Goal: Task Accomplishment & Management: Manage account settings

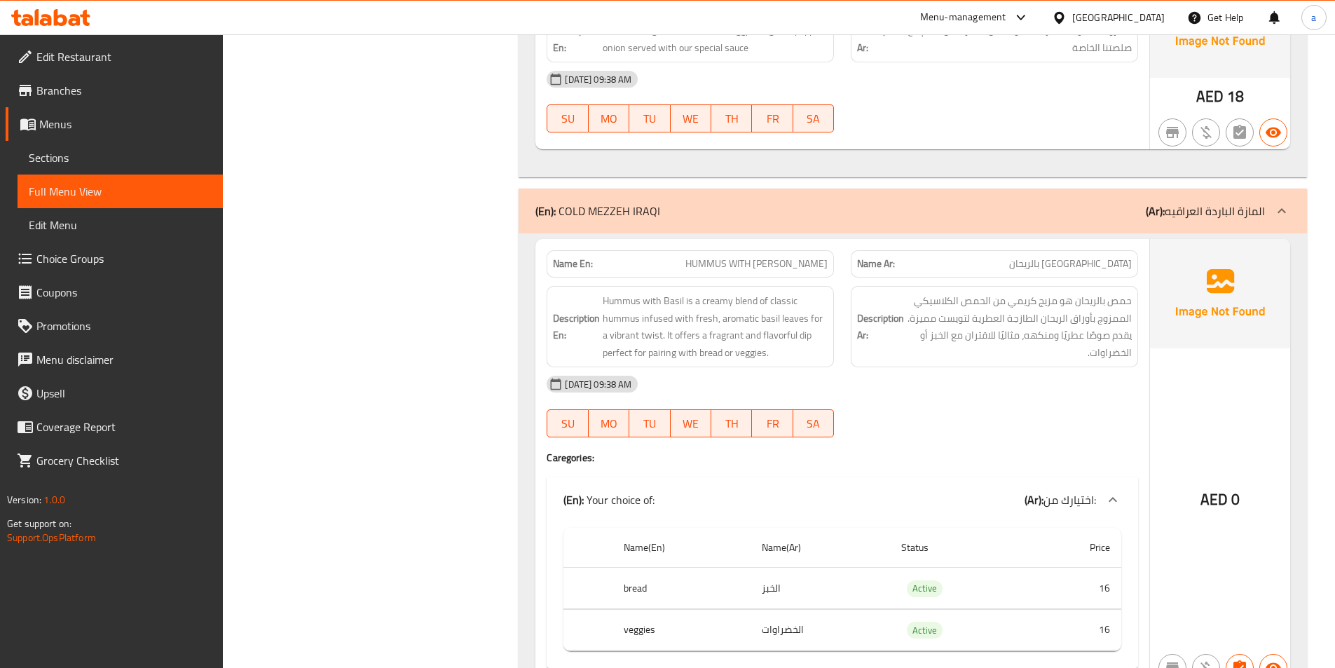
scroll to position [12675, 0]
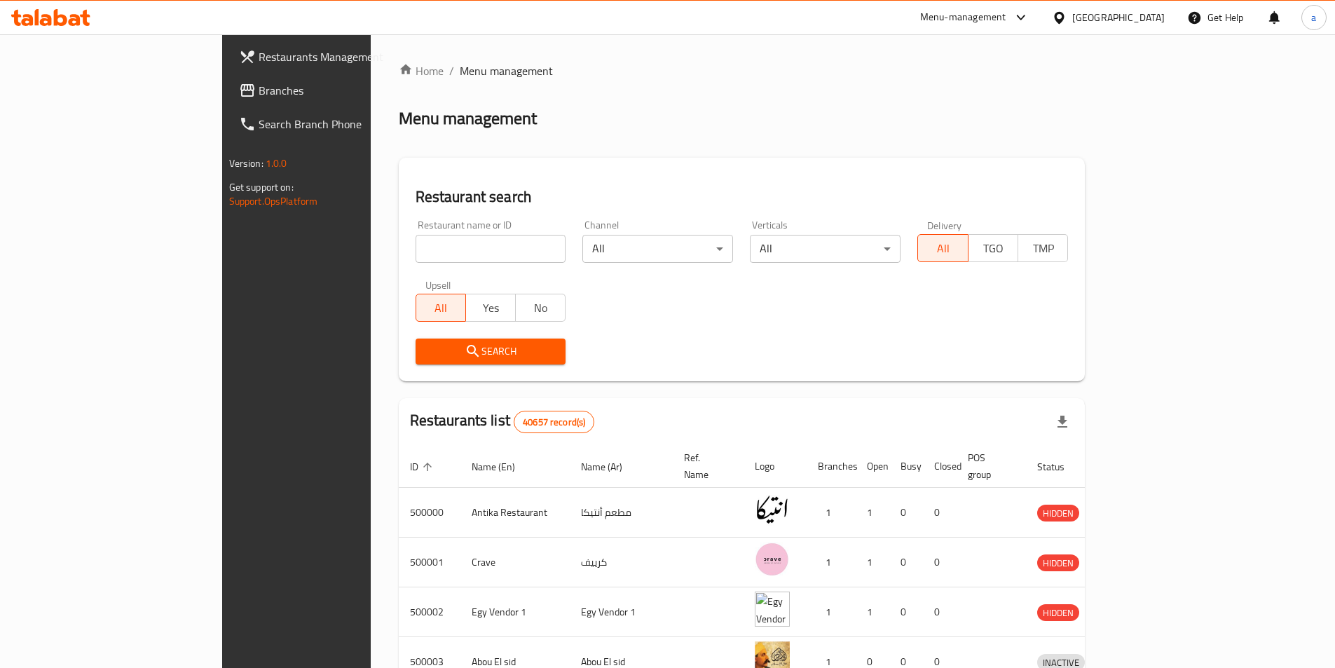
click at [259, 90] on span "Branches" at bounding box center [346, 90] width 175 height 17
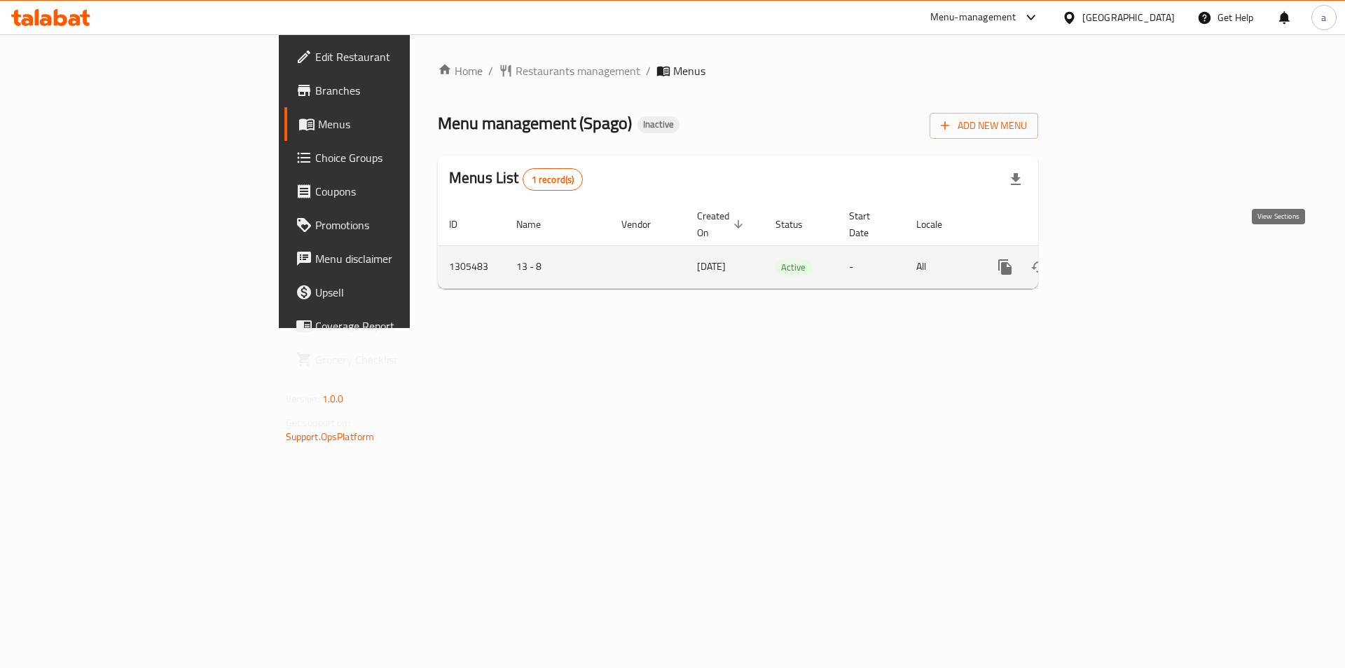
click at [1115, 259] on icon "enhanced table" at bounding box center [1106, 267] width 17 height 17
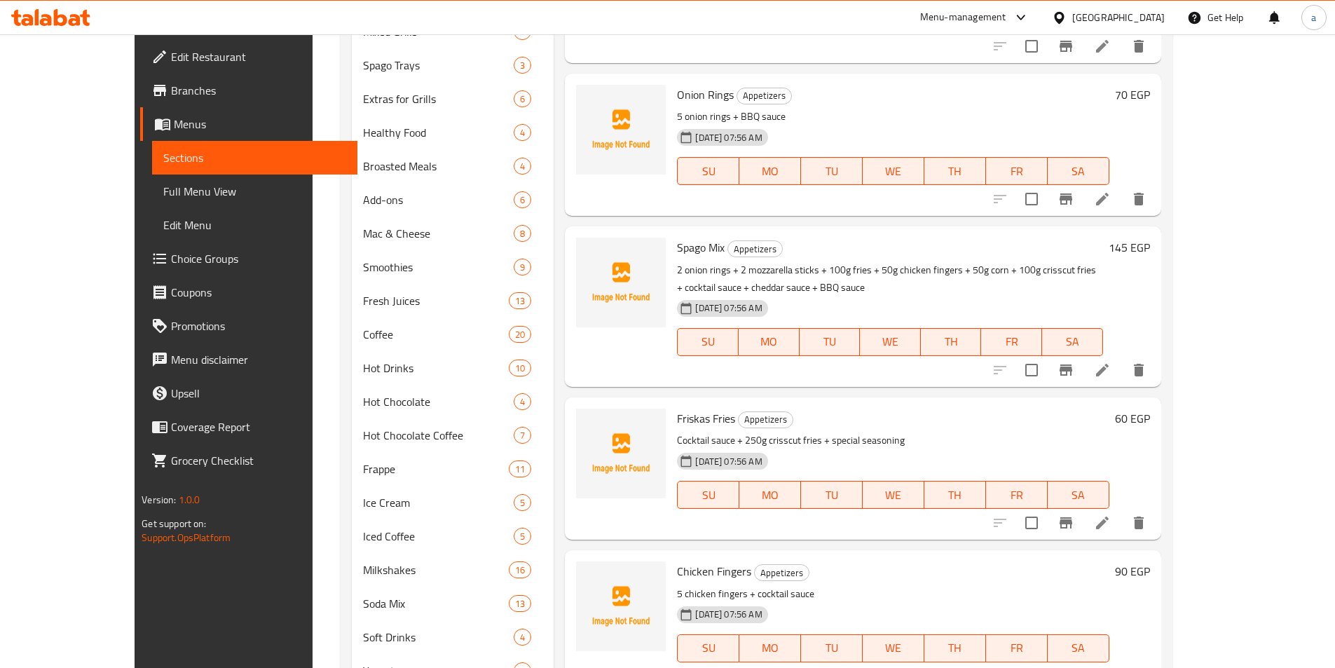
scroll to position [695, 0]
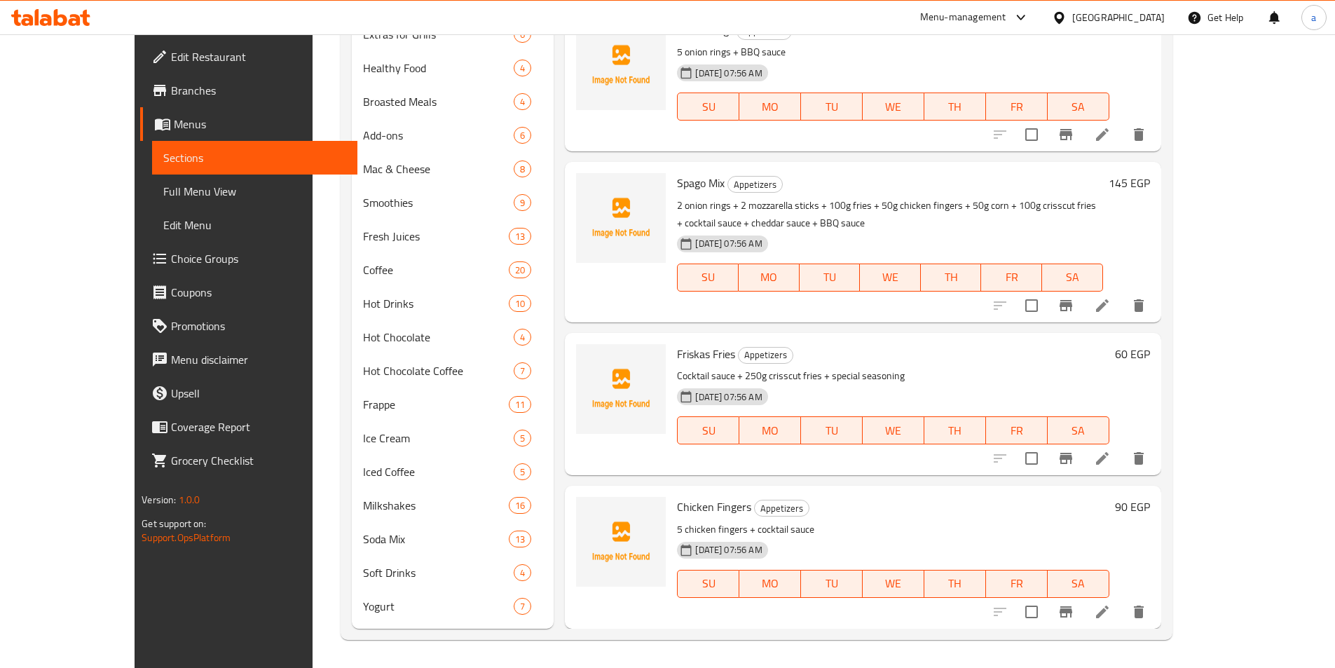
click at [1122, 306] on li at bounding box center [1102, 305] width 39 height 25
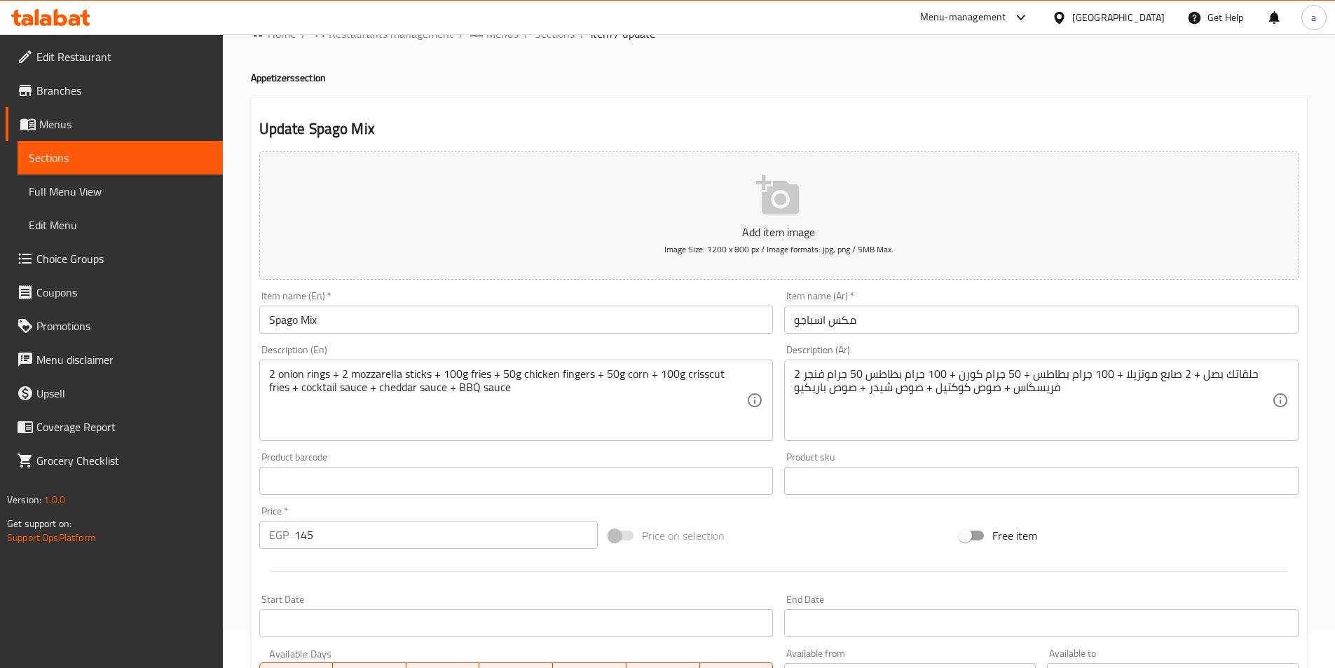
scroll to position [70, 0]
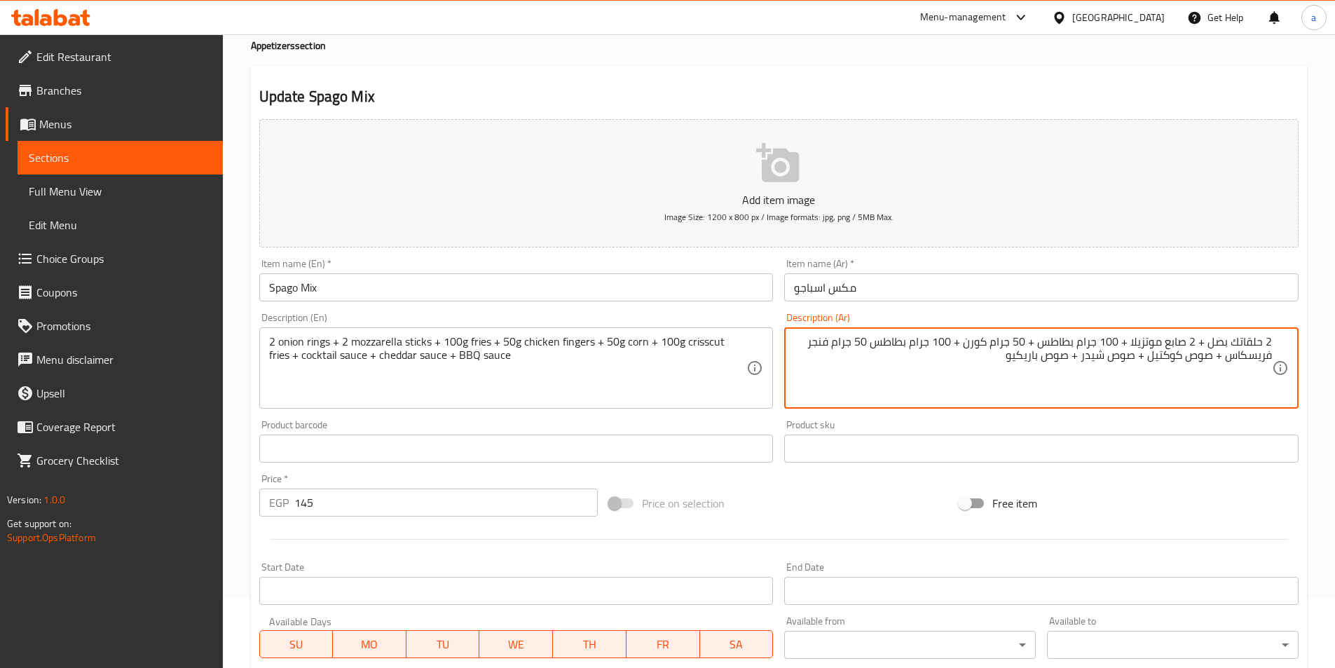
click at [1186, 342] on textarea "2 حلقاتك بصل + 2 صابع موتزيلا + 100 جرام بطاطس + 50 جرام كورن + 100 جرام بطاطس …" at bounding box center [1033, 368] width 478 height 67
click at [1038, 344] on textarea "2 حلقاتك بصل + 2 اصابع موتزيلا + 100 جرام بطاطس + 50 جرام كورن + 100 جرام بطاطس…" at bounding box center [1033, 368] width 478 height 67
click at [908, 347] on textarea "2 حلقاتك بصل + 2 اصابع موتزيلا + 100 جرام بطاطس مقلية + 50 جرام كورن + 100 جرام…" at bounding box center [1033, 368] width 478 height 67
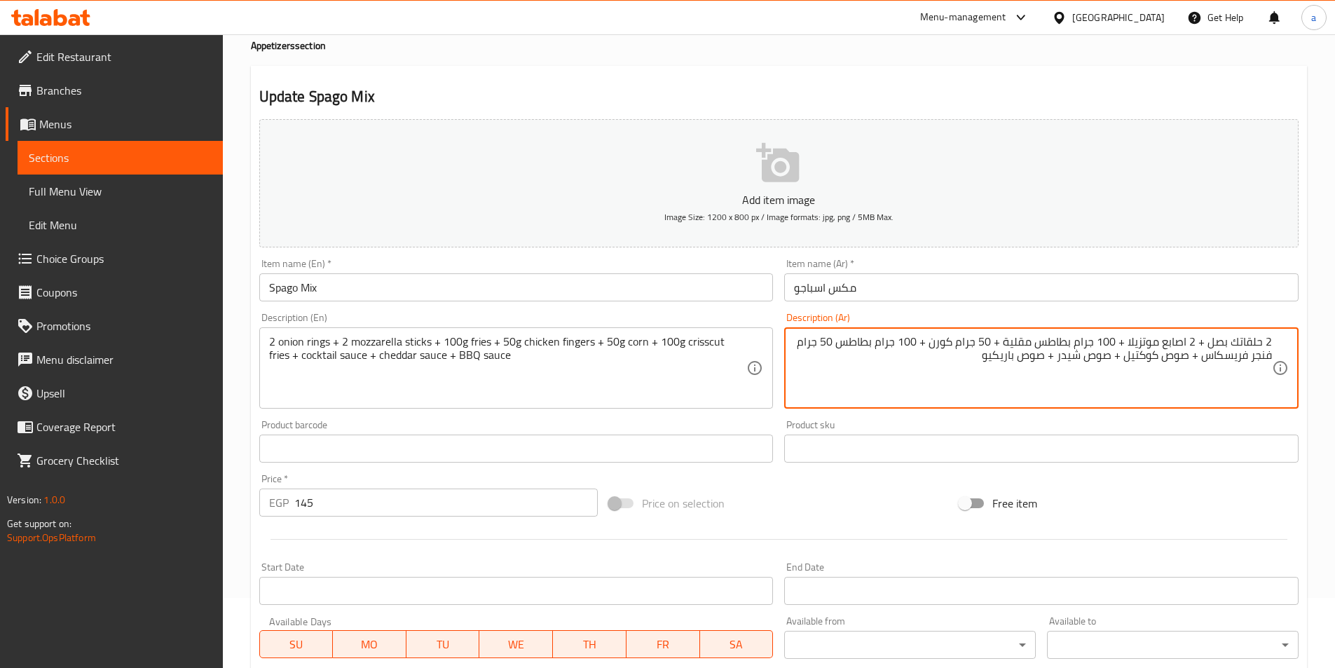
click at [1026, 350] on textarea "2 حلقاتك بصل + 2 اصابع موتزيلا + 100 جرام بطاطس مقلية + 50 جرام كورن + 100 جرام…" at bounding box center [1033, 368] width 478 height 67
type textarea "2 حلقاتك بصل + 2 اصابع موتزيلا + 100 جرام بطاطس مقلية + 50 جرام كورن + 100 جرام…"
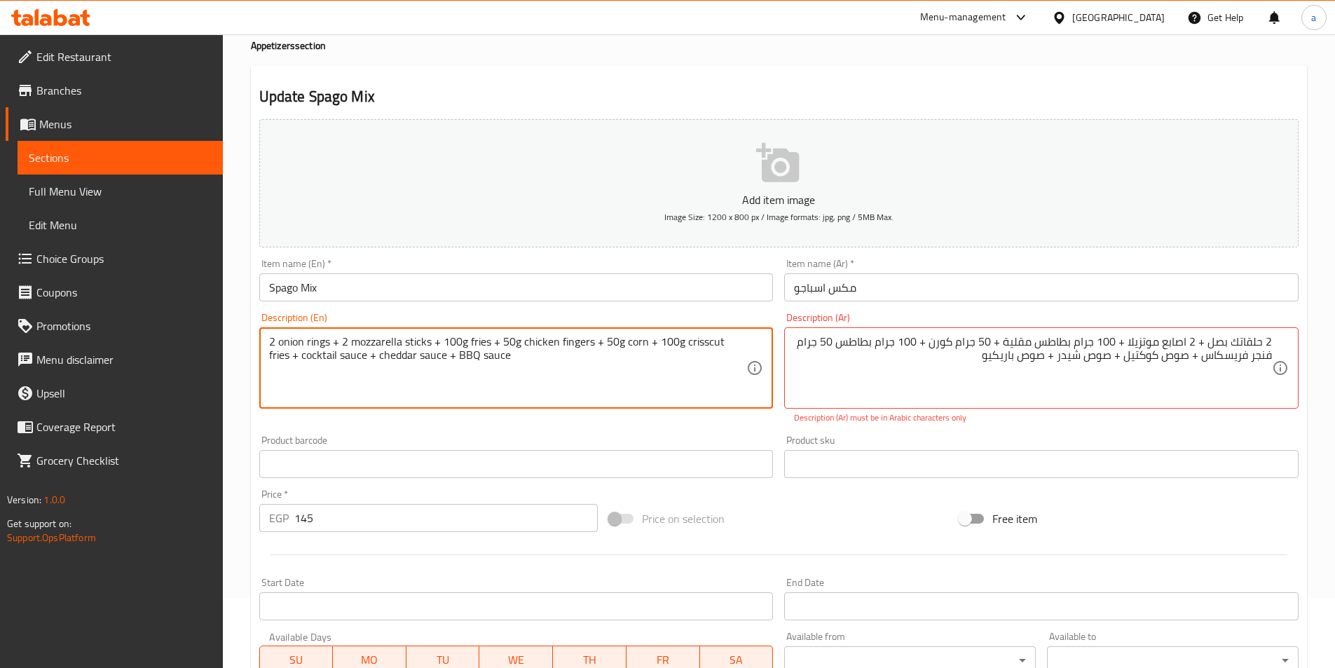
click at [644, 349] on textarea "2 onion rings + 2 mozzarella sticks + 100g fries + 50g chicken fingers + 50g co…" at bounding box center [508, 368] width 478 height 67
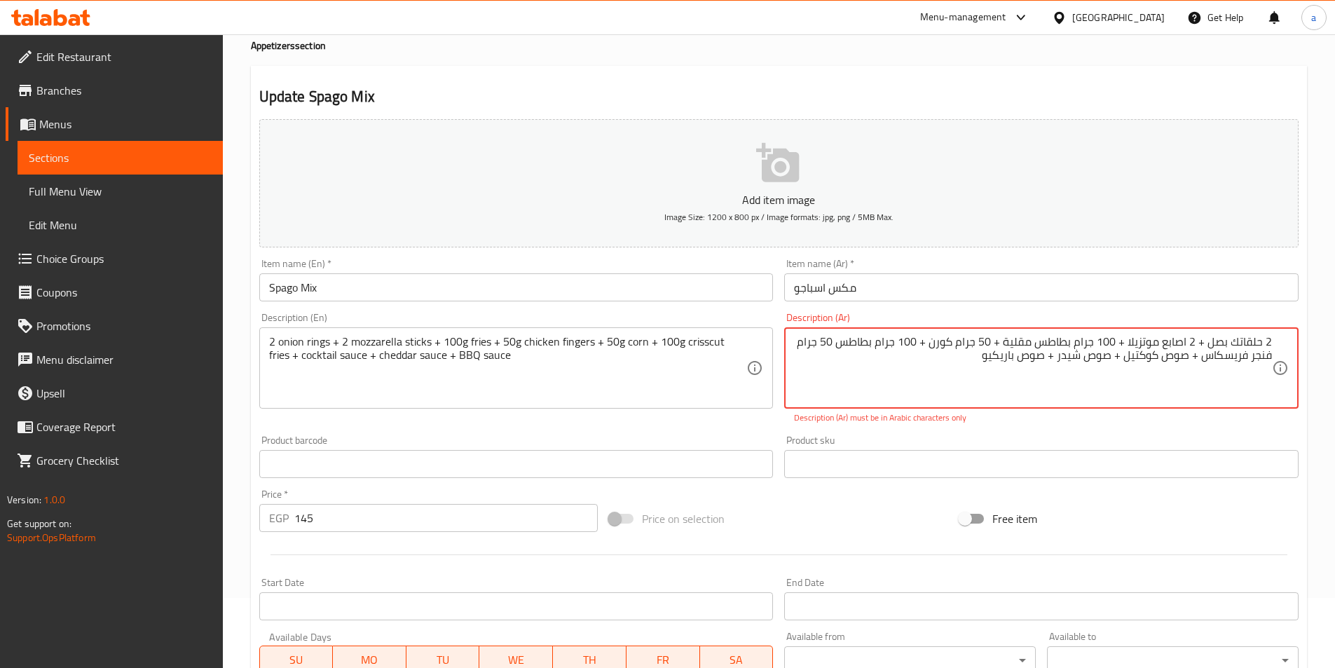
click at [843, 365] on textarea "2 حلقاتك بصل + 2 اصابع موتزيلا + 100 جرام بطاطس مقلية + 50 جرام كورن + 100 جرام…" at bounding box center [1033, 368] width 478 height 67
click at [846, 355] on textarea "2 حلقاتك بصل + 2 اصابع موتزيلا + 100 جرام بطاطس مقلية + 50 جرام كورن + 100 جرام…" at bounding box center [1033, 368] width 478 height 67
click at [849, 345] on textarea "2 حلقاتك بصل + 2 اصابع موتزيلا + 100 جرام بطاطس مقلية + 50 جرام كورن + 100 جرام…" at bounding box center [1033, 368] width 478 height 67
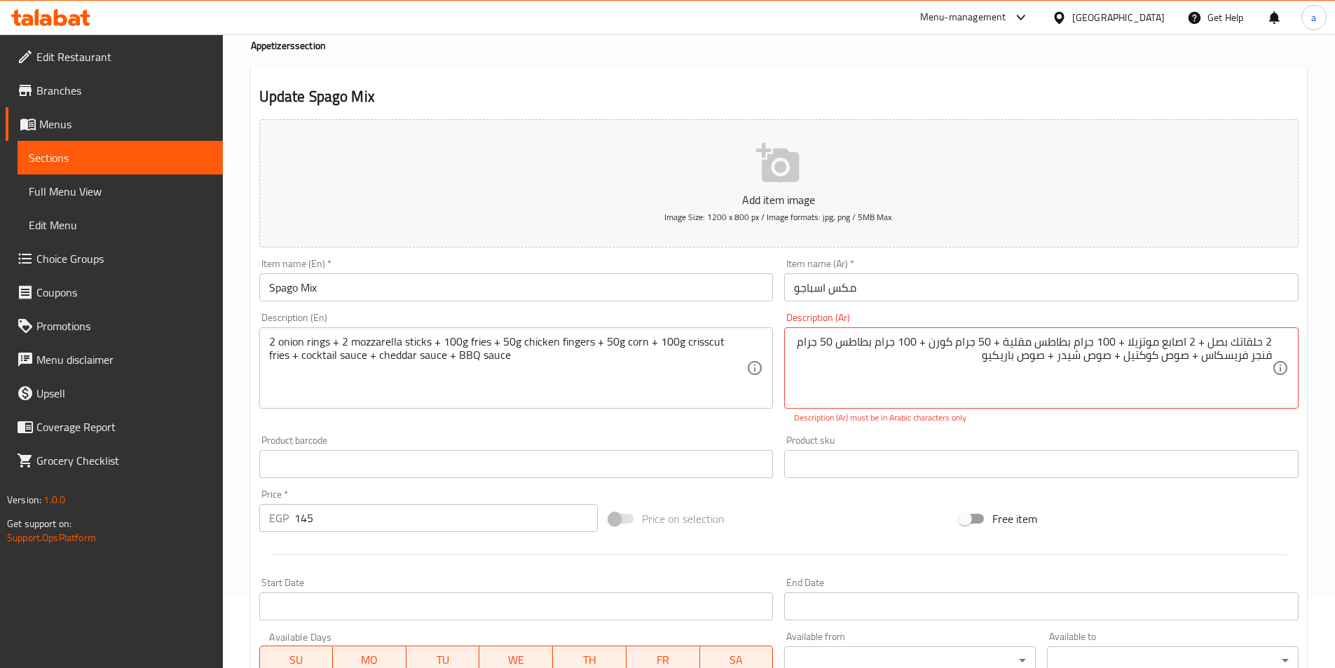
click at [895, 354] on textarea "2 حلقاتك بصل + 2 اصابع موتزيلا + 100 جرام بطاطس مقلية + 50 جرام كورن + 100 جرام…" at bounding box center [1033, 368] width 478 height 67
click at [895, 354] on textarea at bounding box center [1033, 368] width 478 height 67
click at [895, 345] on textarea at bounding box center [1033, 368] width 478 height 67
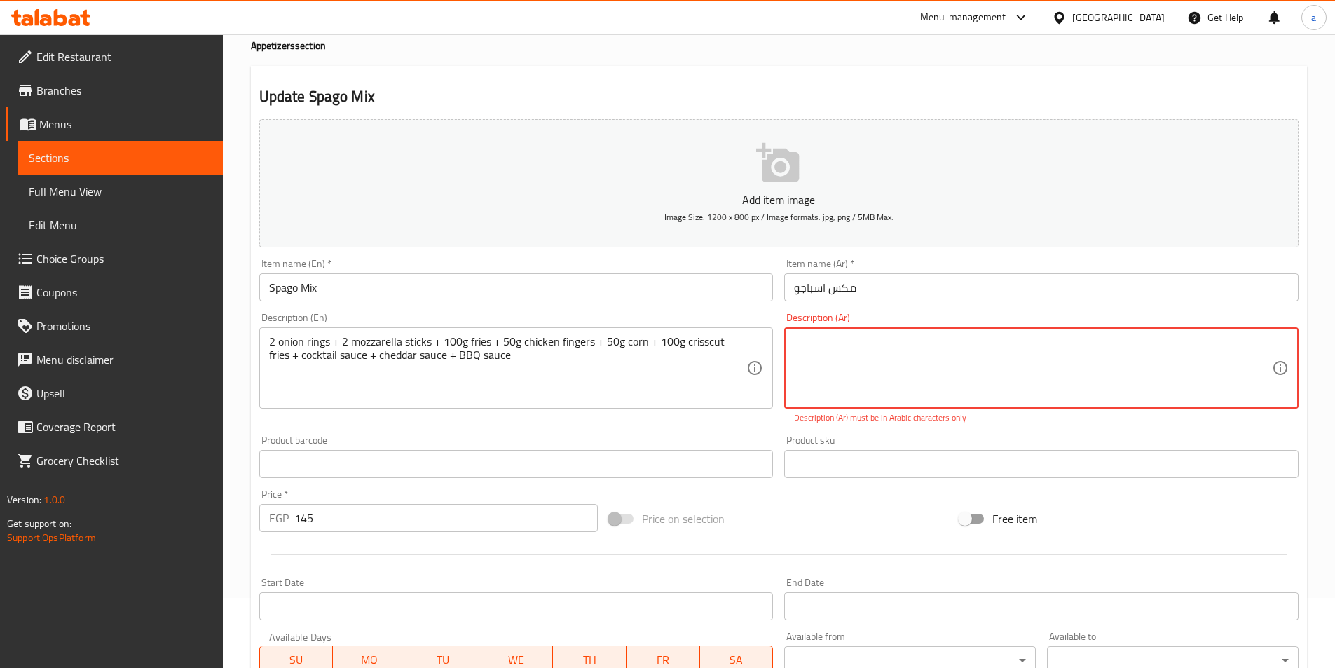
paste textarea "حلقتان بصل + 2 أصابع موزاريلا + 100 غرام بطاطس مقلية + 50 غرام أصابع دجاج + 50 …"
click at [984, 340] on textarea "حلقتان بصل + 2 أصابع موزاريلا + 100 غرام بطاطس مقلية + 50 غرام أصابع دجاج + 50 …" at bounding box center [1033, 368] width 478 height 67
drag, startPoint x: 1097, startPoint y: 343, endPoint x: 1105, endPoint y: 345, distance: 8.9
click at [1105, 345] on textarea "حلقتان بصل + 2 أصابع موزاريلا + 100 غرام بطاطس مقلية + 50 جرام أصابع دجاج + 50 …" at bounding box center [1033, 368] width 478 height 67
click at [1271, 342] on textarea "حلقتان بصل + 2 أصابع موزاريلا + 100جرام بطاطس مقلية + 50 جرام أصابع دجاج + 50 غ…" at bounding box center [1033, 368] width 478 height 67
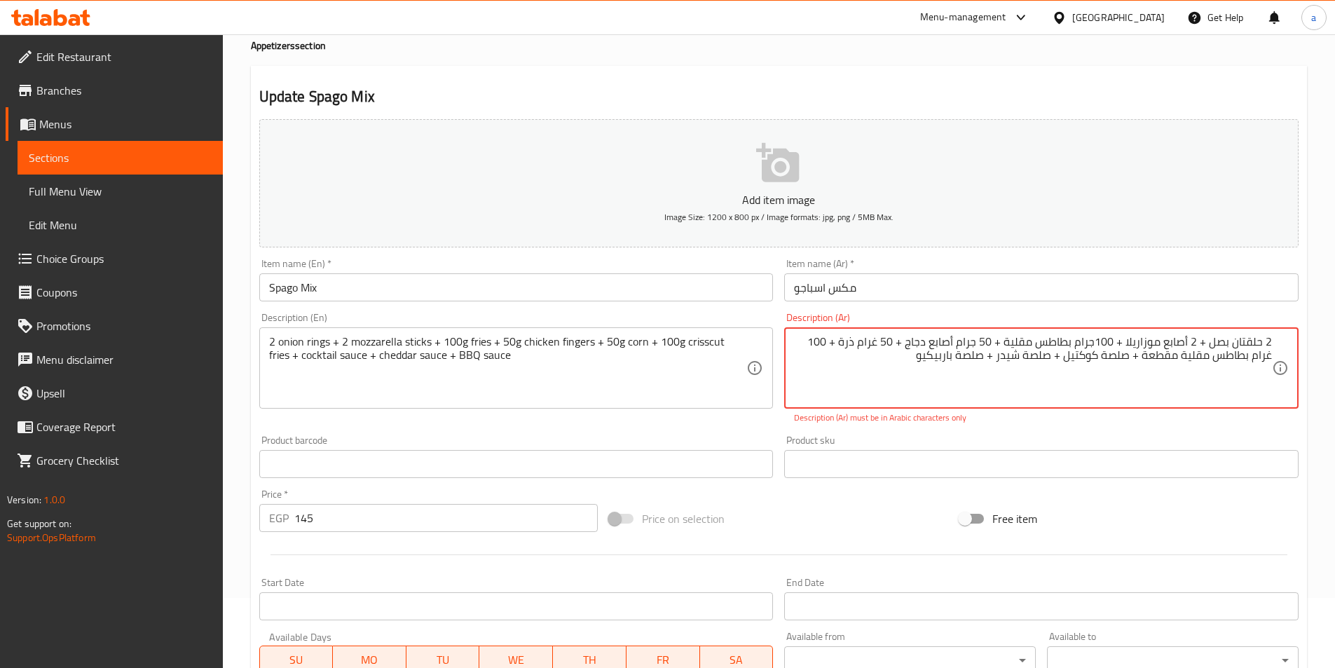
drag, startPoint x: 1233, startPoint y: 341, endPoint x: 1245, endPoint y: 343, distance: 12.1
click at [1245, 343] on textarea "2 حلقتان بصل + 2 أصابع موزاريلا + 100جرام بطاطس مقلية + 50 جرام أصابع دجاج + 50…" at bounding box center [1033, 368] width 478 height 67
click at [884, 345] on textarea "2 حلقات بصل + 2 أصابع موزاريلا + 100جرام بطاطس مقلية + 50 جرام أصابع دجاج + 50 …" at bounding box center [1033, 368] width 478 height 67
click at [817, 339] on textarea "2 حلقات بصل + 2 أصابع موزاريلا + 100جرام بطاطس مقلية + 50 جرام أصابع دجاج + 50 …" at bounding box center [1033, 368] width 478 height 67
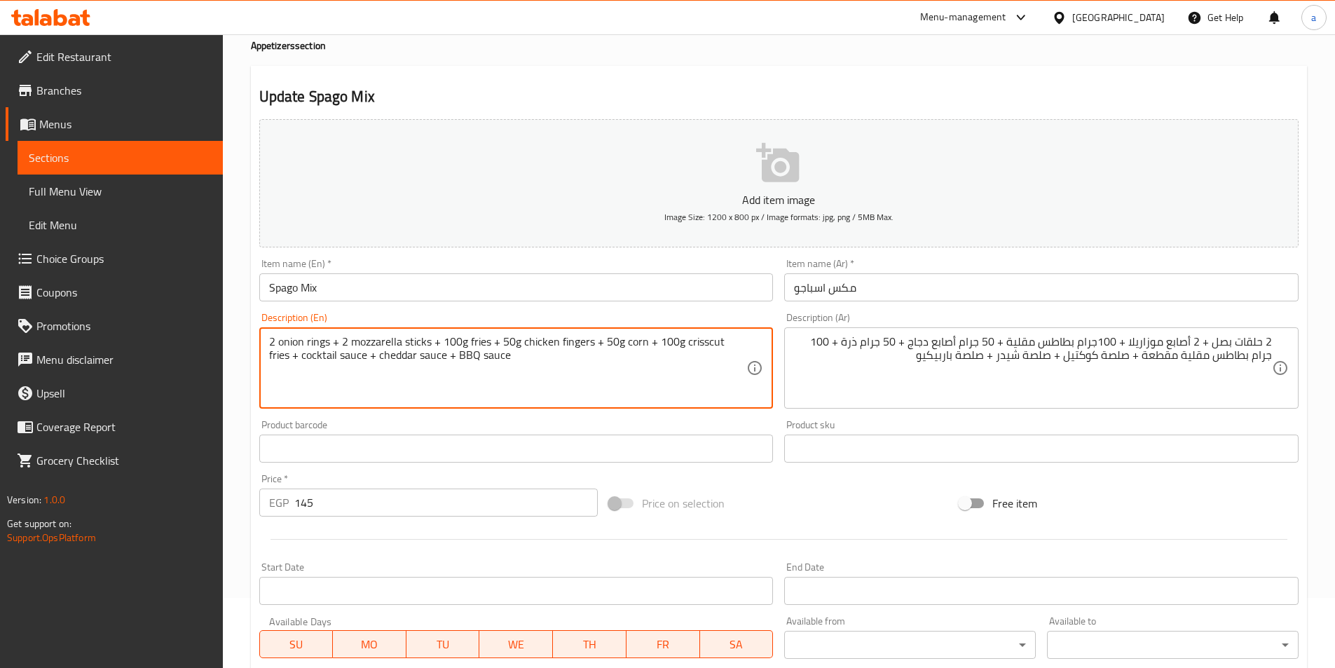
click at [691, 341] on textarea "2 onion rings + 2 mozzarella sticks + 100g fries + 50g chicken fingers + 50g co…" at bounding box center [508, 368] width 478 height 67
click at [636, 345] on textarea "2 onion rings + 2 mozzarella sticks + 100g fries + 50g chicken fingers + 50g co…" at bounding box center [508, 368] width 478 height 67
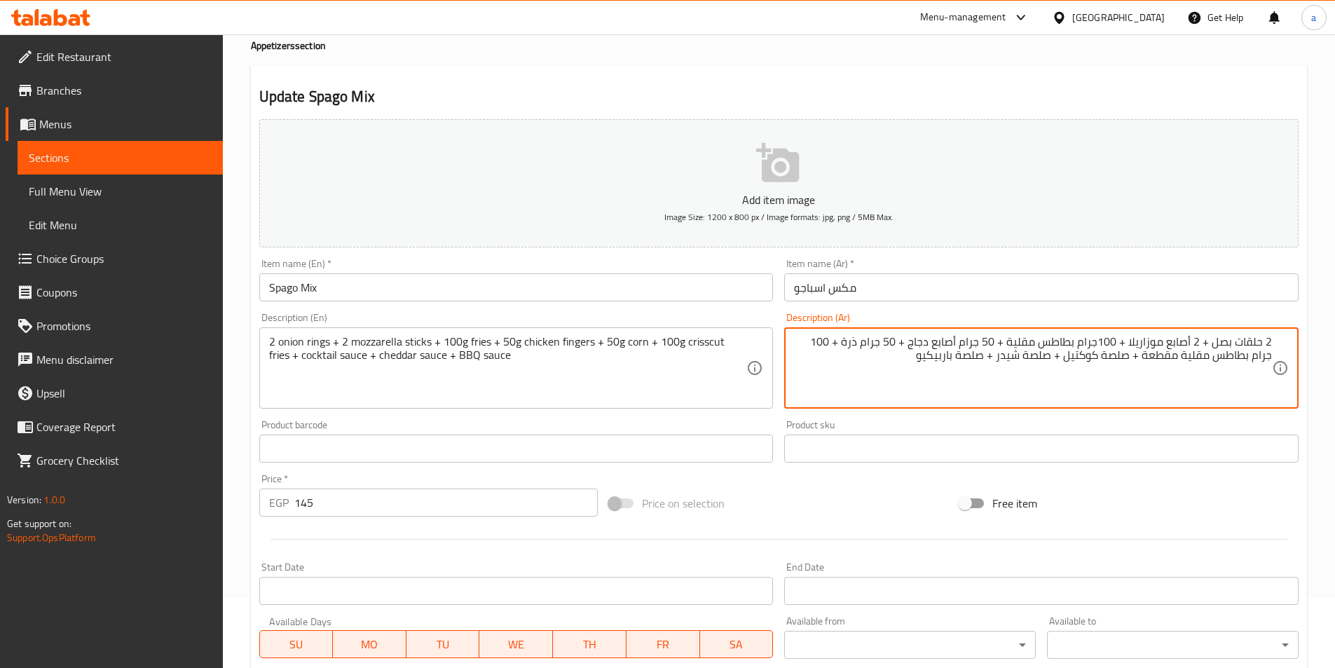
drag, startPoint x: 981, startPoint y: 357, endPoint x: 1008, endPoint y: 355, distance: 27.4
drag, startPoint x: 1047, startPoint y: 356, endPoint x: 1071, endPoint y: 357, distance: 24.5
click at [1071, 357] on textarea "2 حلقات بصل + 2 أصابع موزاريلا + 100جرام بطاطس مقلية + 50 جرام أصابع دجاج + 50 …" at bounding box center [1033, 368] width 478 height 67
drag, startPoint x: 1126, startPoint y: 359, endPoint x: 1144, endPoint y: 360, distance: 18.2
click at [1144, 360] on textarea "2 حلقات بصل + 2 أصابع موزاريلا + 100جرام بطاطس مقلية + 50 جرام أصابع دجاج + 50 …" at bounding box center [1033, 368] width 478 height 67
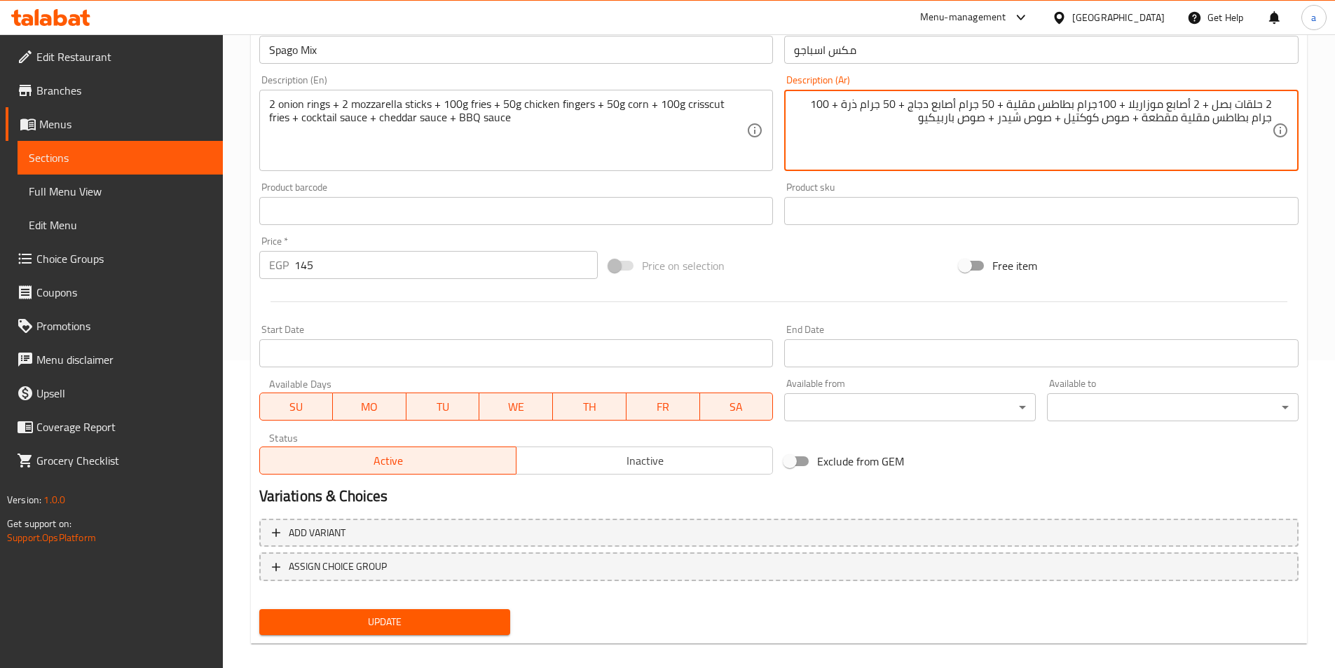
scroll to position [322, 0]
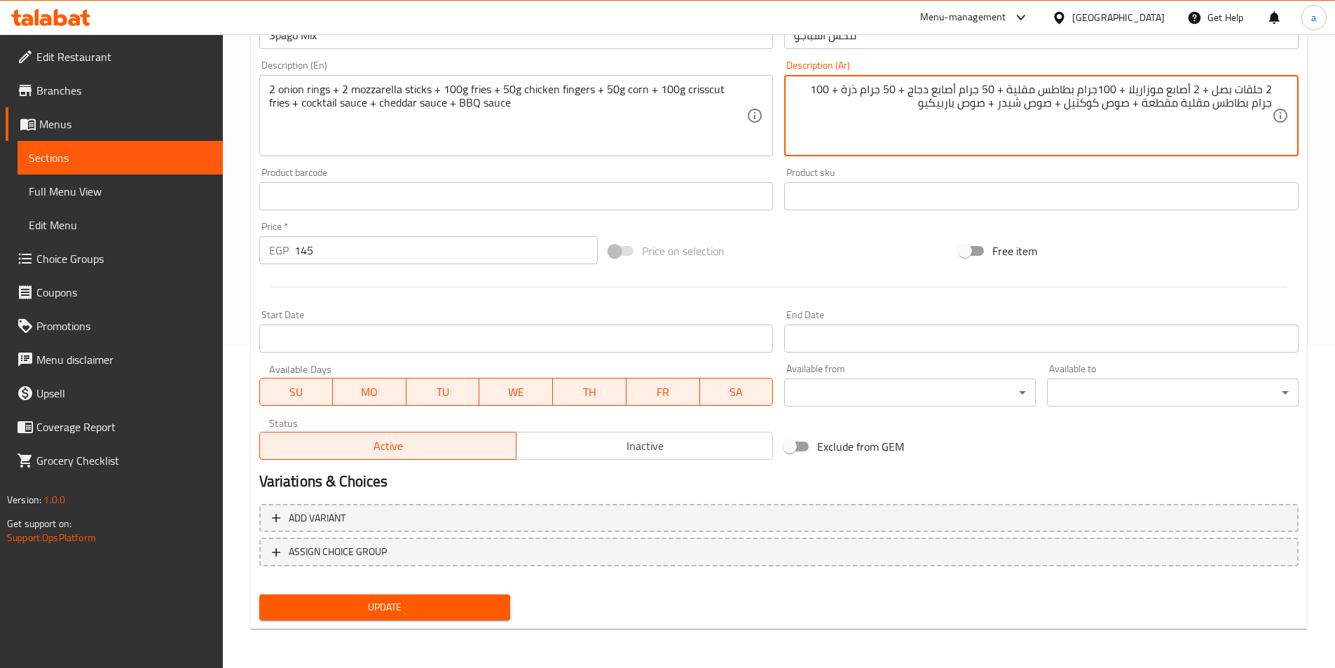
type textarea "2 حلقات بصل + 2 أصابع موزاريلا + 100جرام بطاطس مقلية + 50 جرام أصابع دجاج + 50 …"
click at [474, 600] on span "Update" at bounding box center [384, 607] width 229 height 18
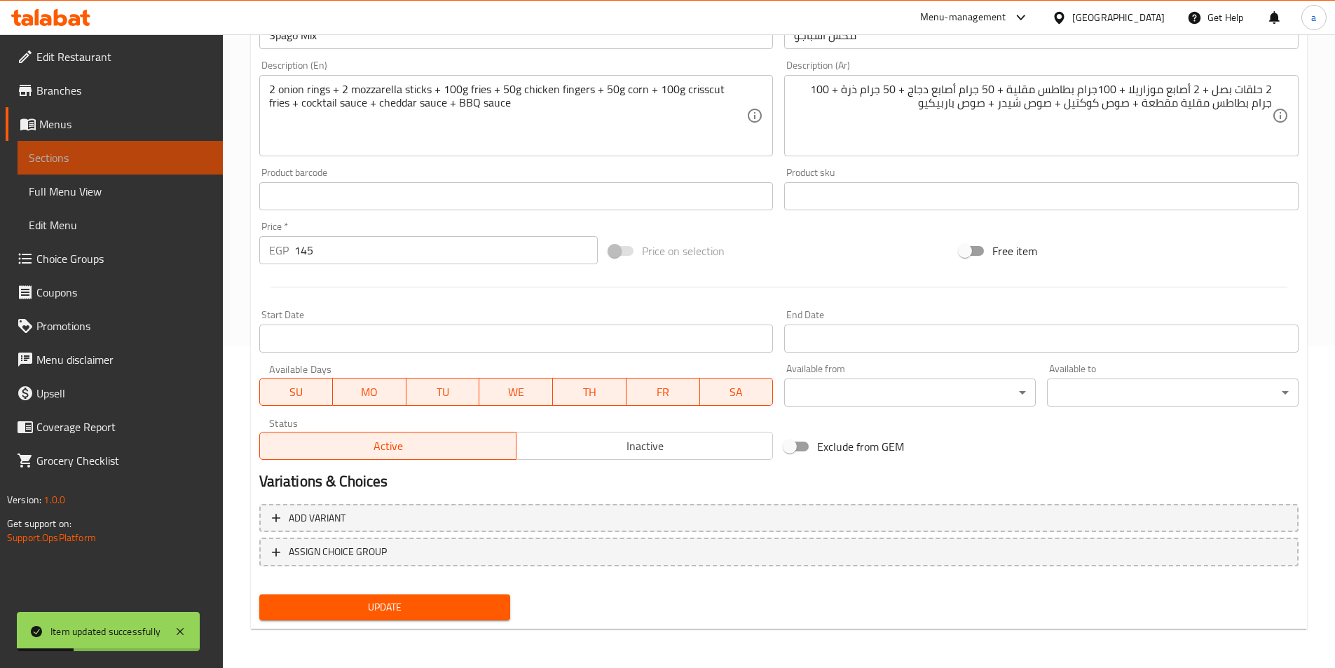
click at [88, 149] on span "Sections" at bounding box center [120, 157] width 183 height 17
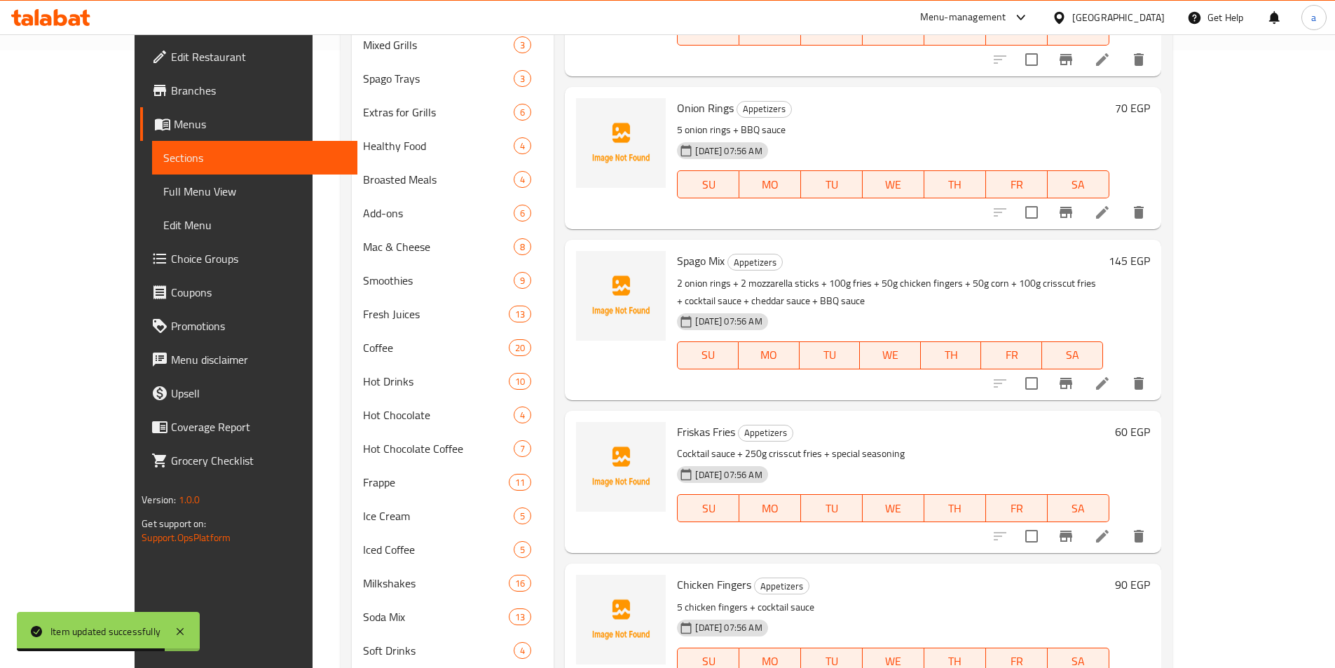
scroll to position [695, 0]
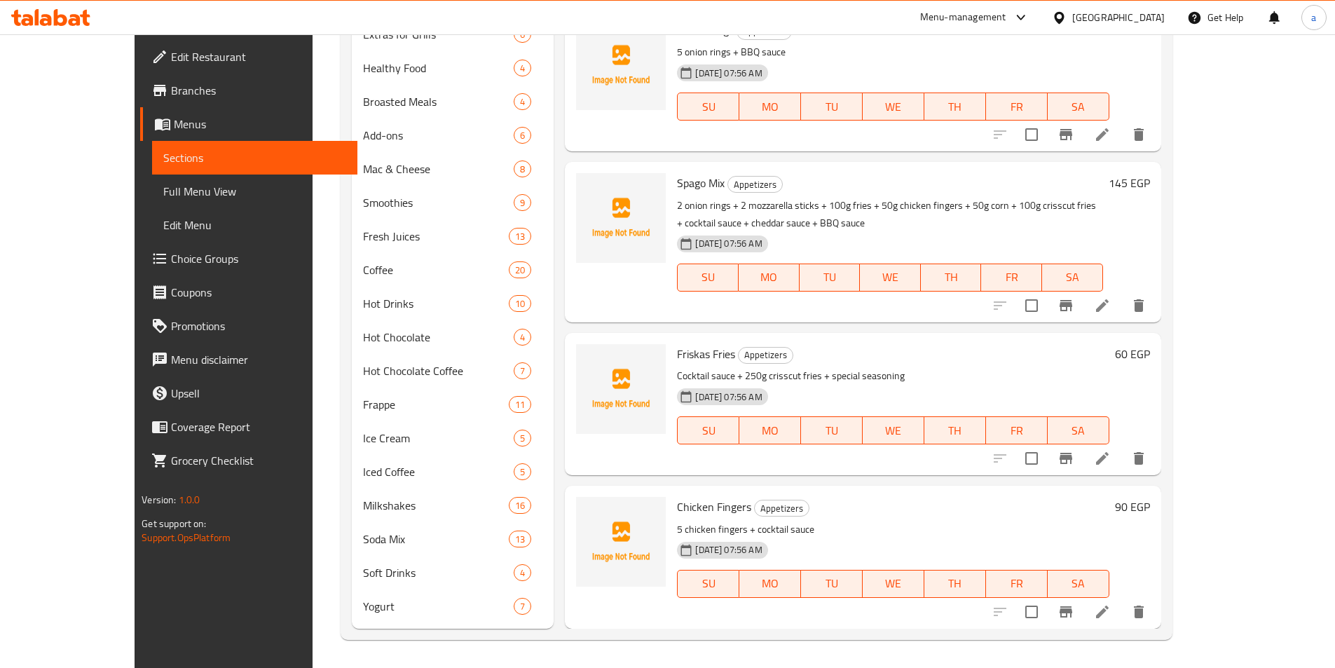
click at [1122, 446] on li at bounding box center [1102, 458] width 39 height 25
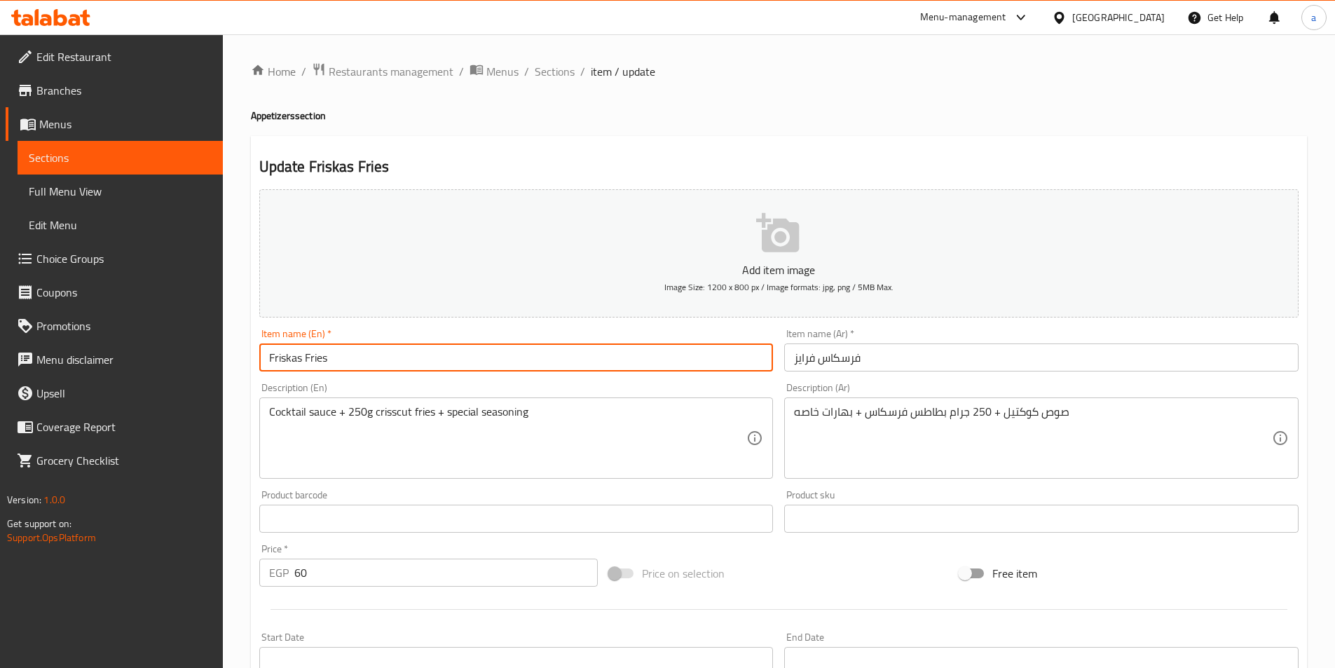
click at [289, 359] on input "Friskas Fries" at bounding box center [516, 357] width 514 height 28
click at [432, 355] on input "Friskas Fries" at bounding box center [516, 357] width 514 height 28
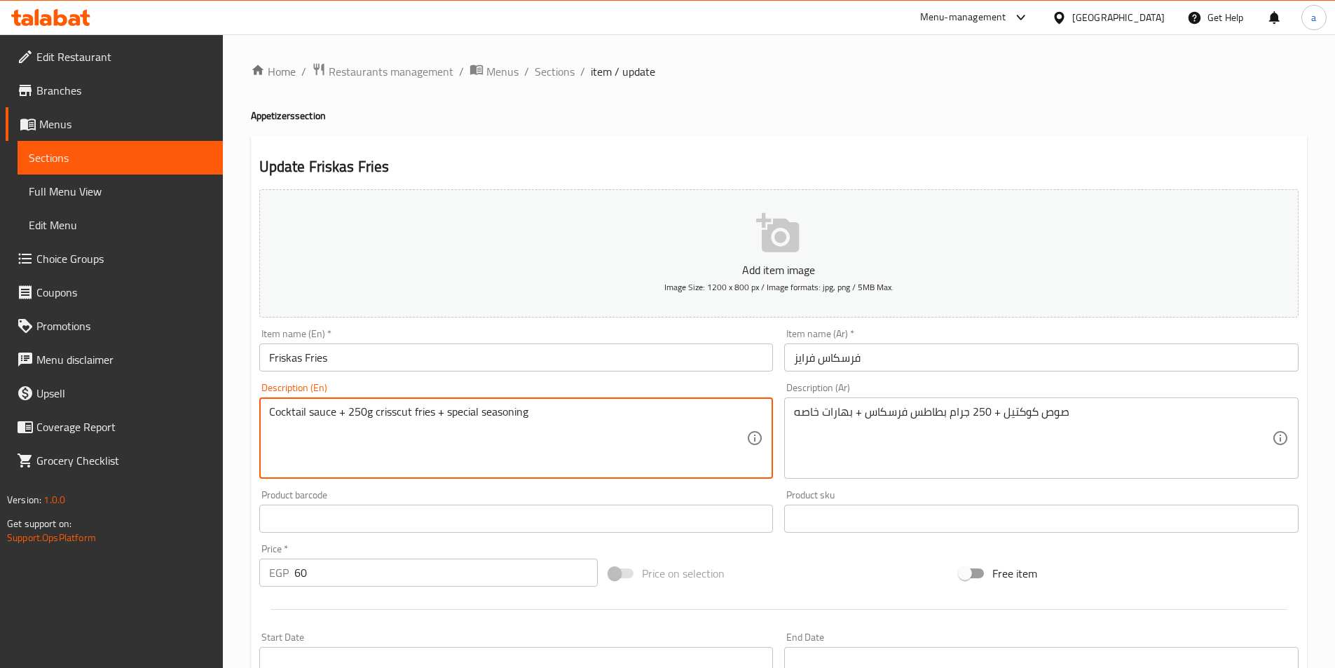
drag, startPoint x: 376, startPoint y: 415, endPoint x: 432, endPoint y: 415, distance: 56.1
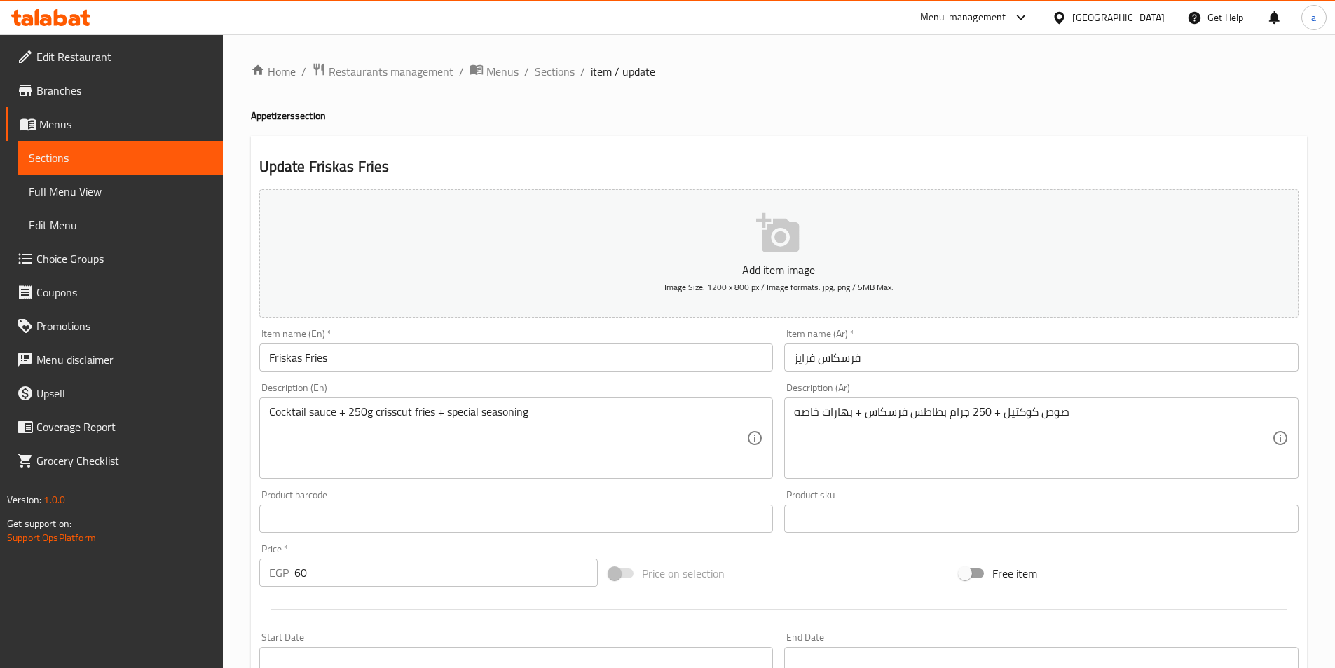
click at [423, 404] on div "Cocktail sauce + 250g crisscut fries + special seasoning Description (En)" at bounding box center [516, 437] width 514 height 81
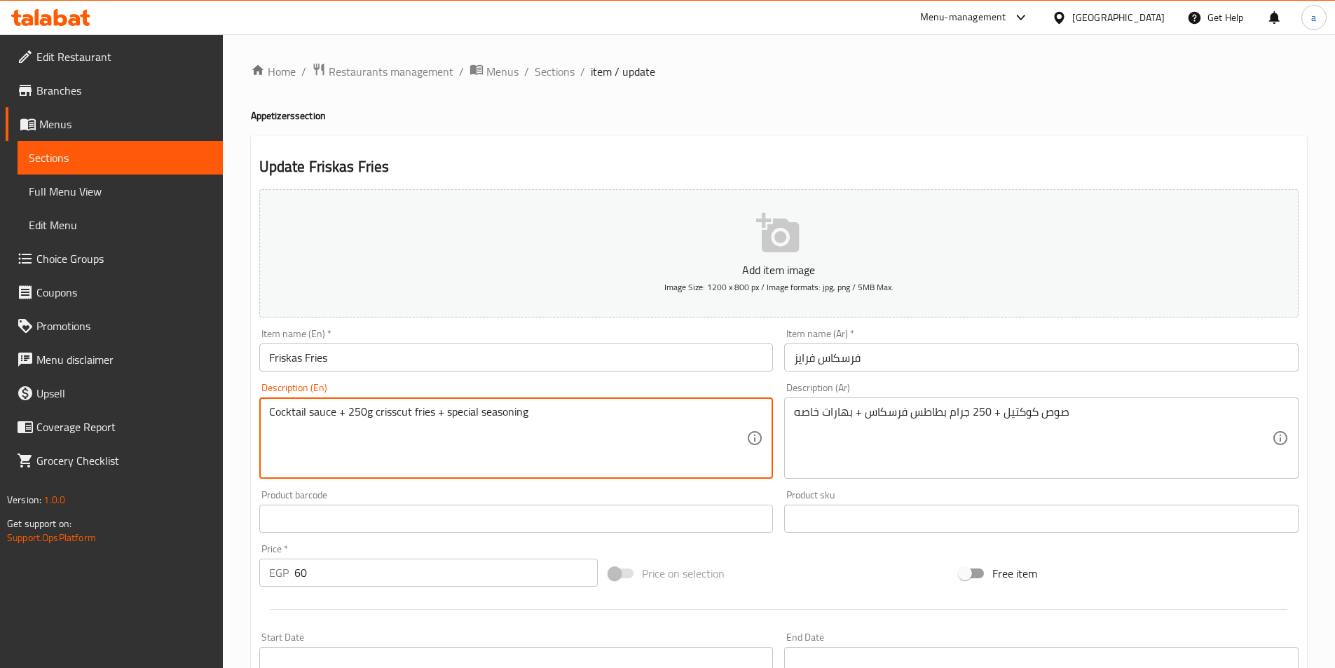
click at [403, 408] on textarea "Cocktail sauce + 250g crisscut fries + special seasoning" at bounding box center [508, 438] width 478 height 67
drag, startPoint x: 374, startPoint y: 413, endPoint x: 431, endPoint y: 413, distance: 56.8
click at [431, 413] on textarea "Cocktail sauce + 250g crisscut fries + special seasoning" at bounding box center [508, 438] width 478 height 67
click at [64, 58] on span "Edit Restaurant" at bounding box center [123, 56] width 175 height 17
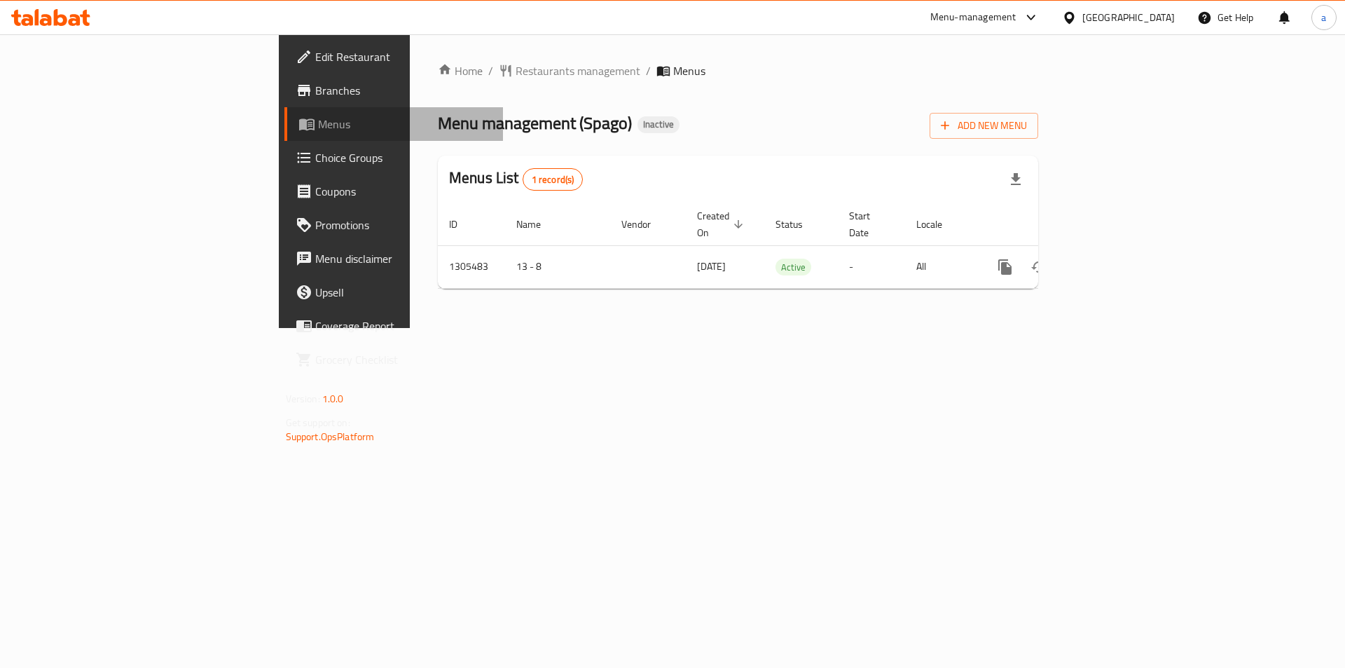
click at [318, 127] on span "Menus" at bounding box center [405, 124] width 174 height 17
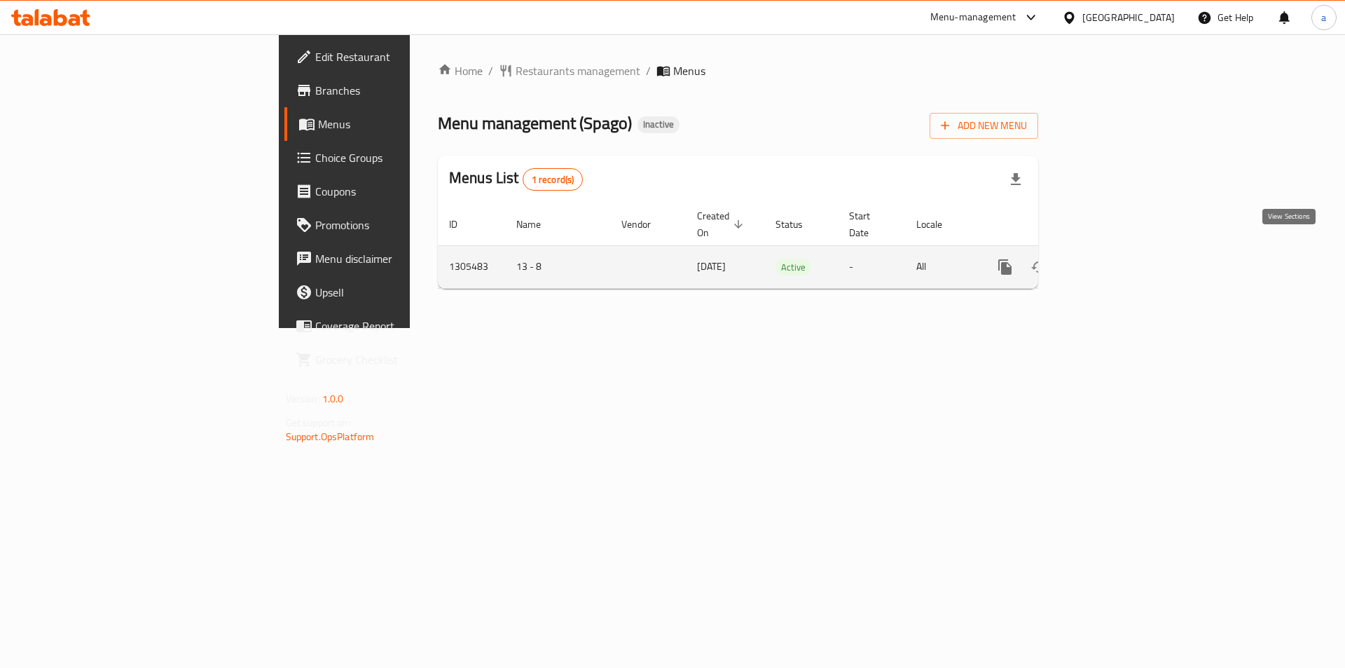
click at [1115, 259] on icon "enhanced table" at bounding box center [1106, 267] width 17 height 17
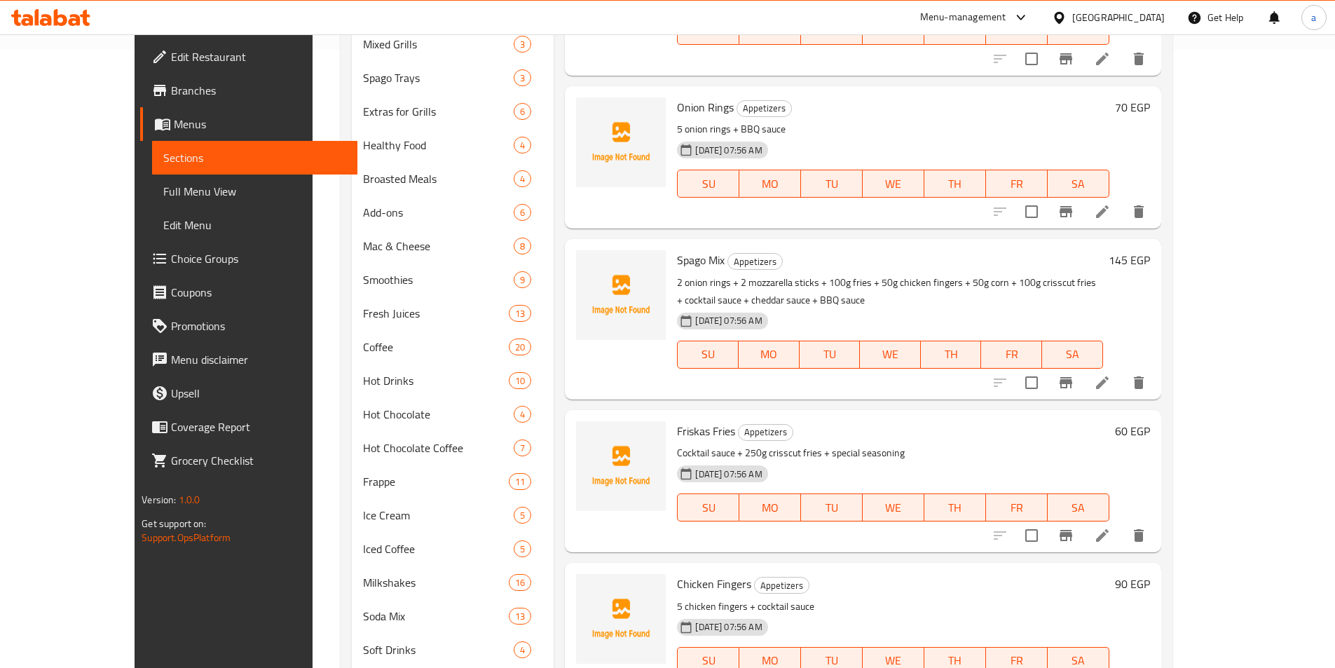
scroll to position [695, 0]
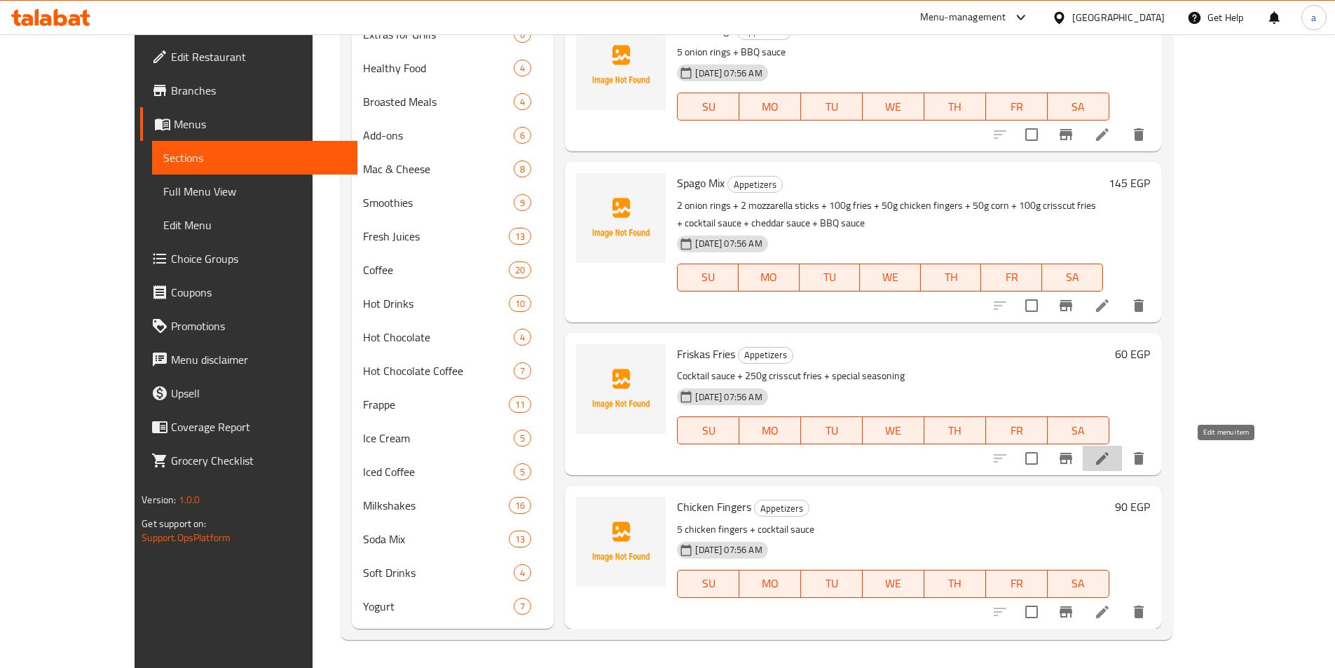
click at [1111, 453] on icon at bounding box center [1102, 458] width 17 height 17
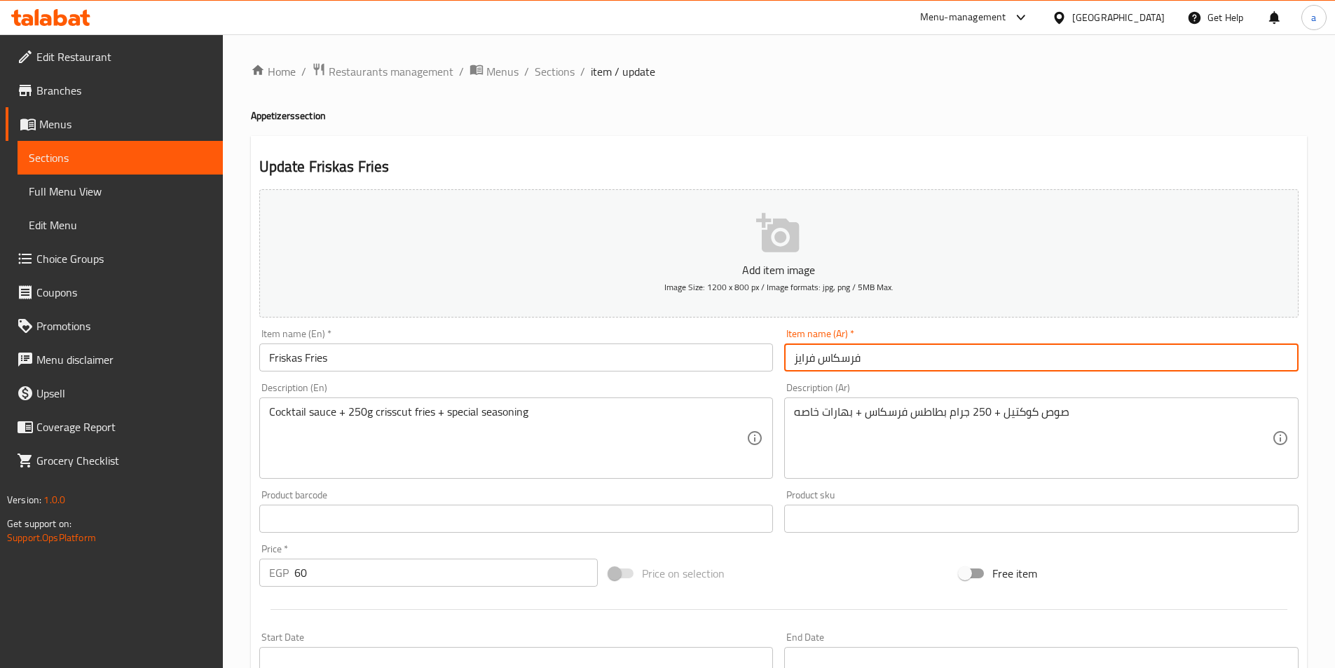
click at [815, 364] on input "فرسکاس فرایز" at bounding box center [1041, 357] width 514 height 28
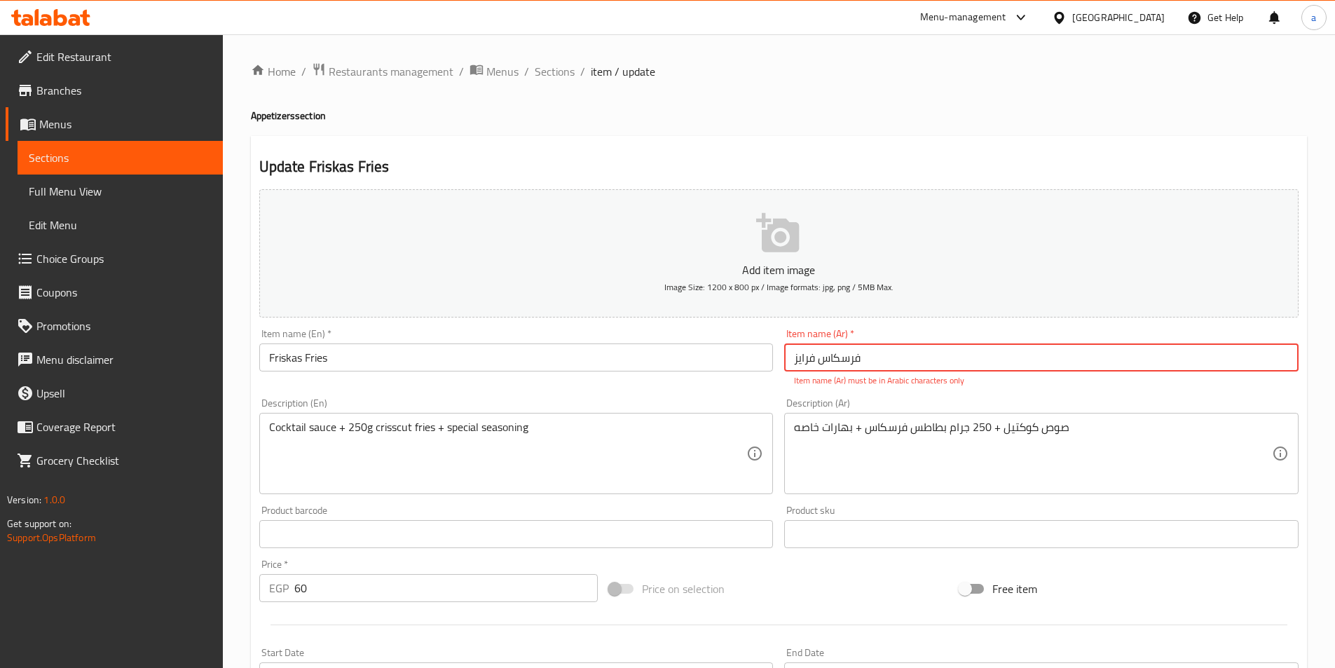
click at [131, 147] on link "Sections" at bounding box center [120, 158] width 205 height 34
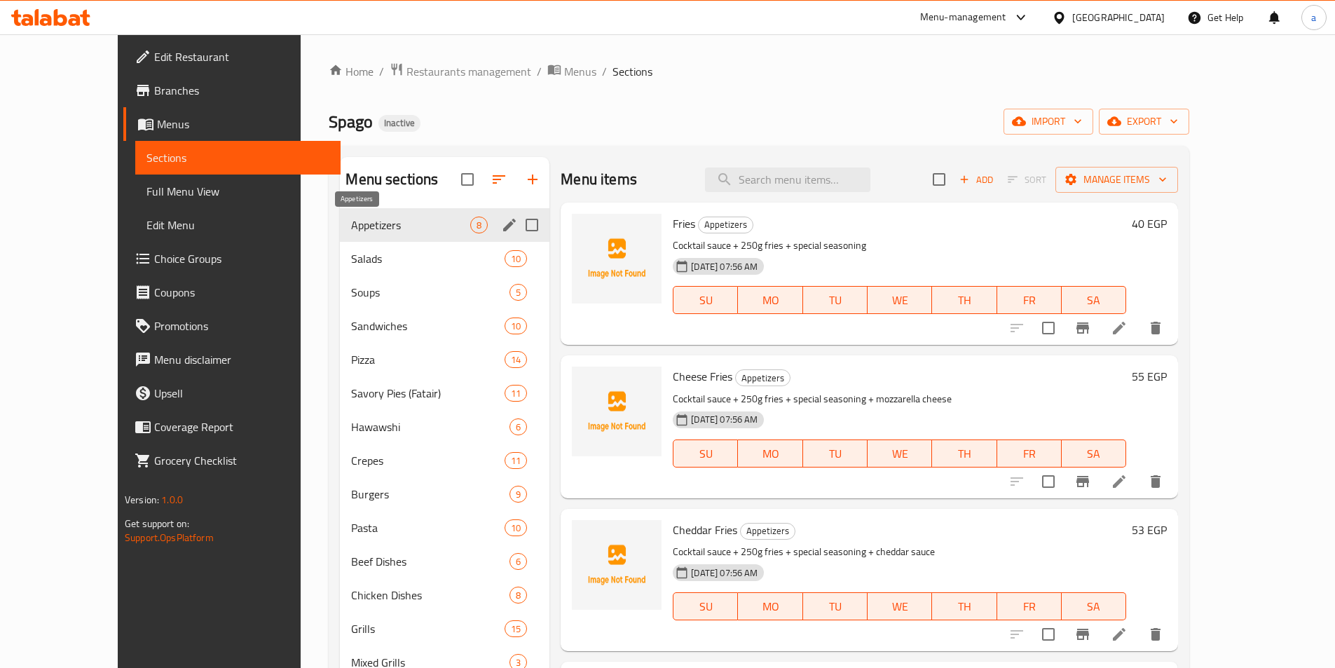
click at [351, 231] on span "Appetizers" at bounding box center [410, 225] width 119 height 17
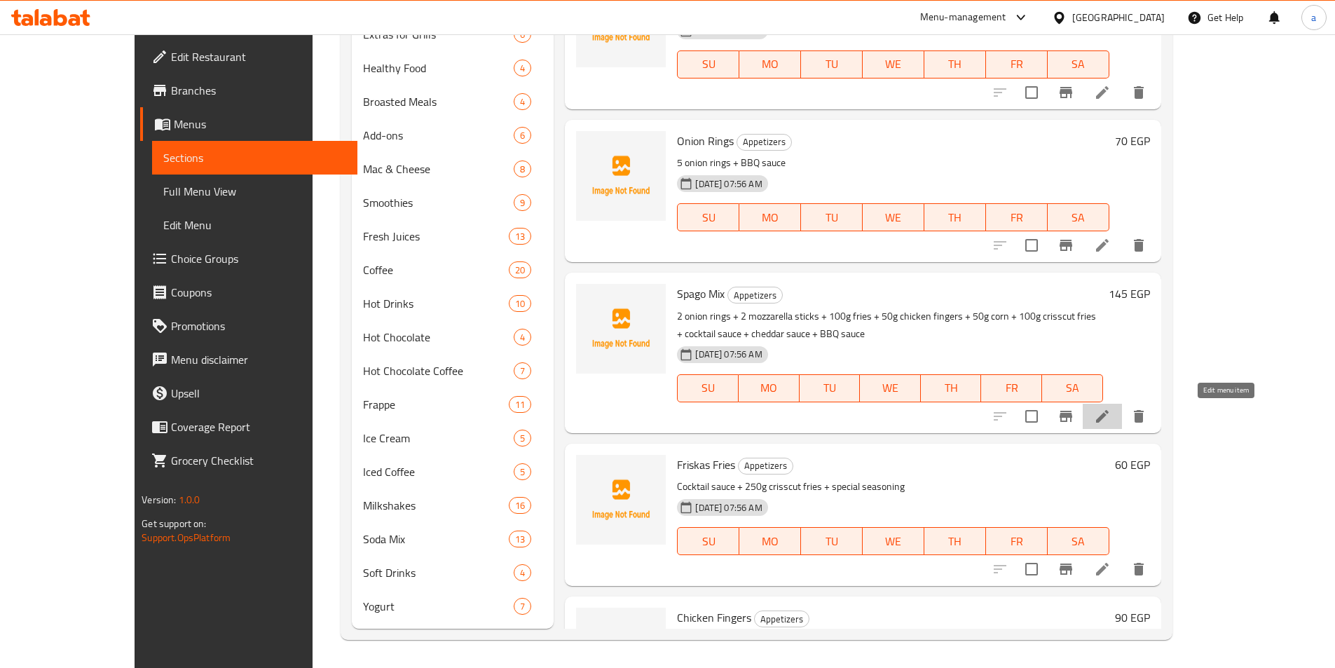
click at [1111, 418] on icon at bounding box center [1102, 416] width 17 height 17
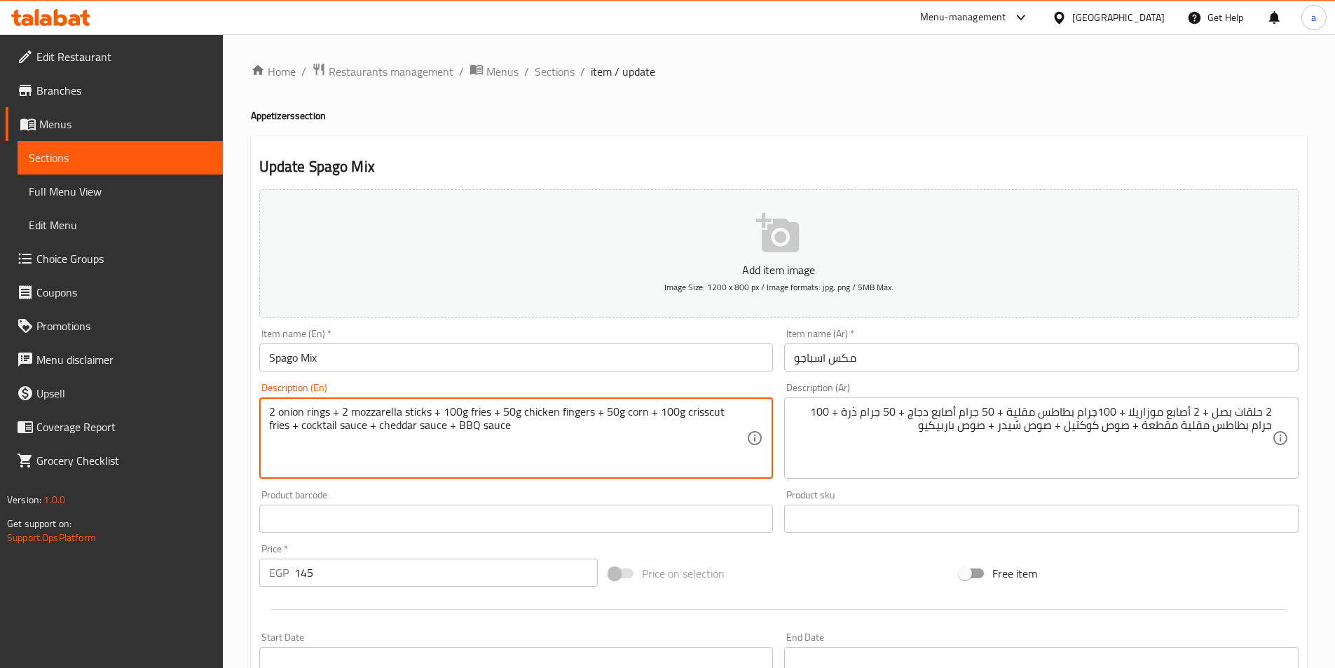
click at [631, 413] on textarea "2 onion rings + 2 mozzarella sticks + 100g fries + 50g chicken fingers + 50g co…" at bounding box center [508, 438] width 478 height 67
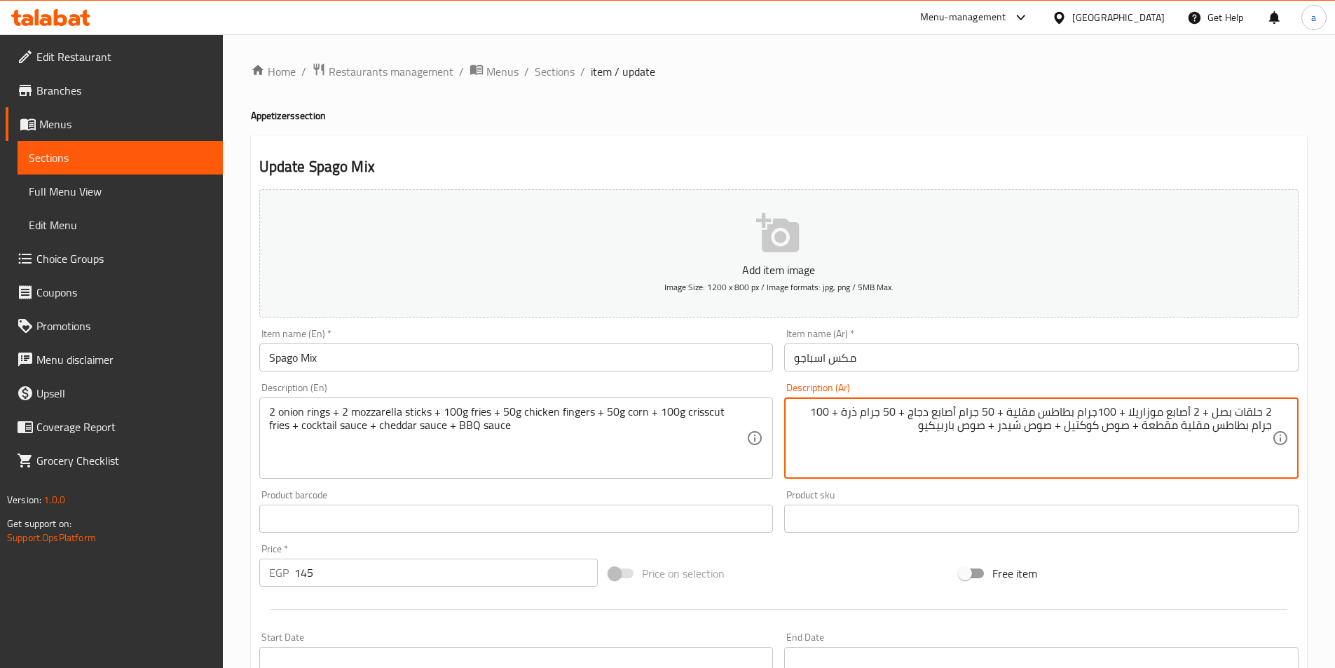
drag, startPoint x: 1166, startPoint y: 432, endPoint x: 1201, endPoint y: 434, distance: 35.1
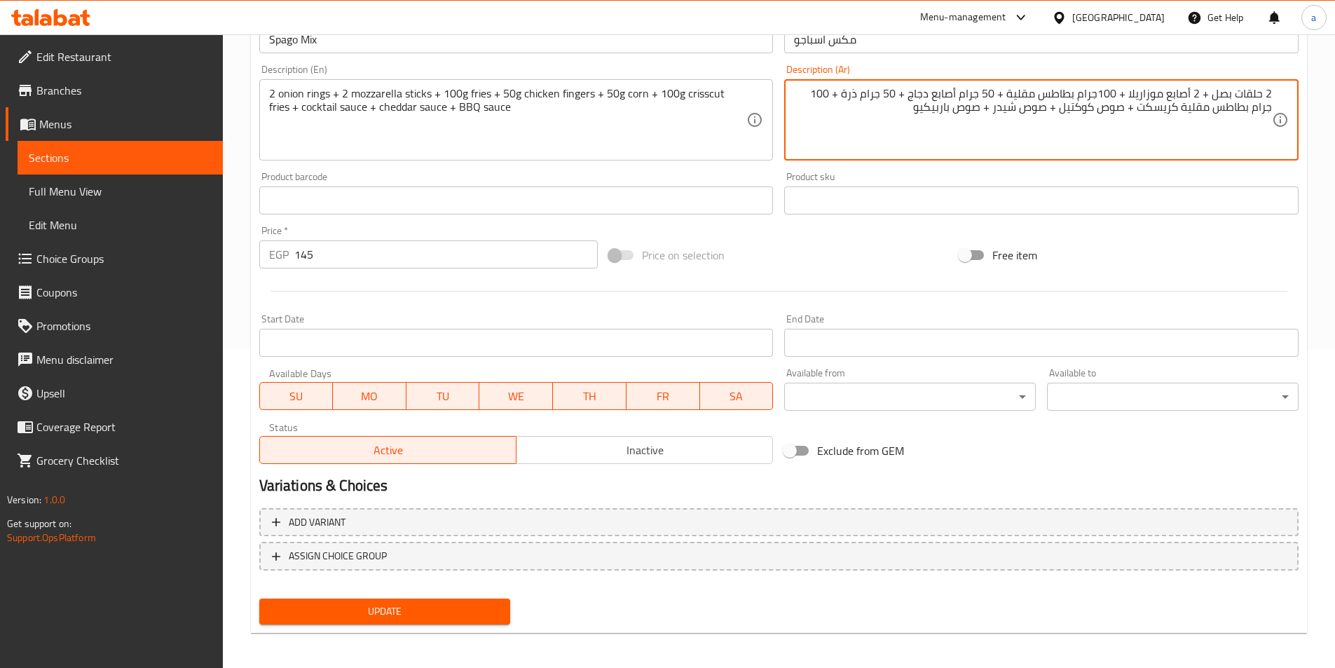
scroll to position [322, 0]
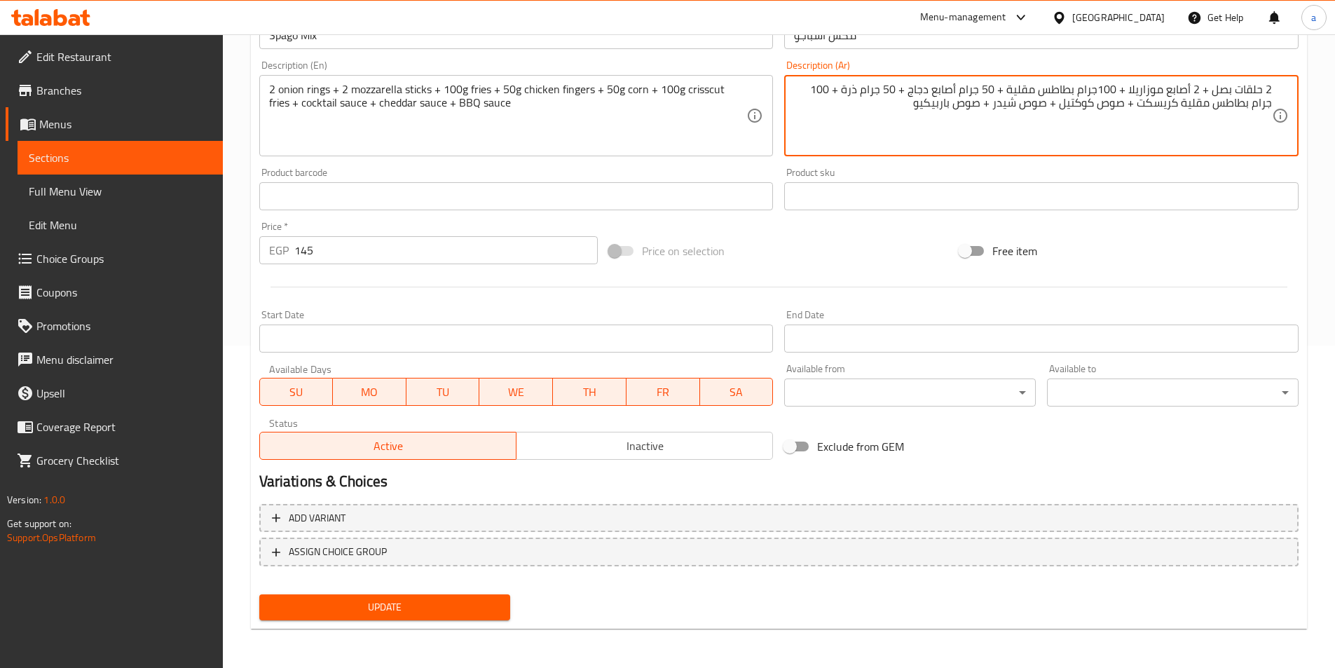
type textarea "2 حلقات بصل + 2 أصابع موزاريلا + 100جرام بطاطس مقلية + 50 جرام أصابع دجاج + 50 …"
click at [466, 615] on span "Update" at bounding box center [384, 607] width 229 height 18
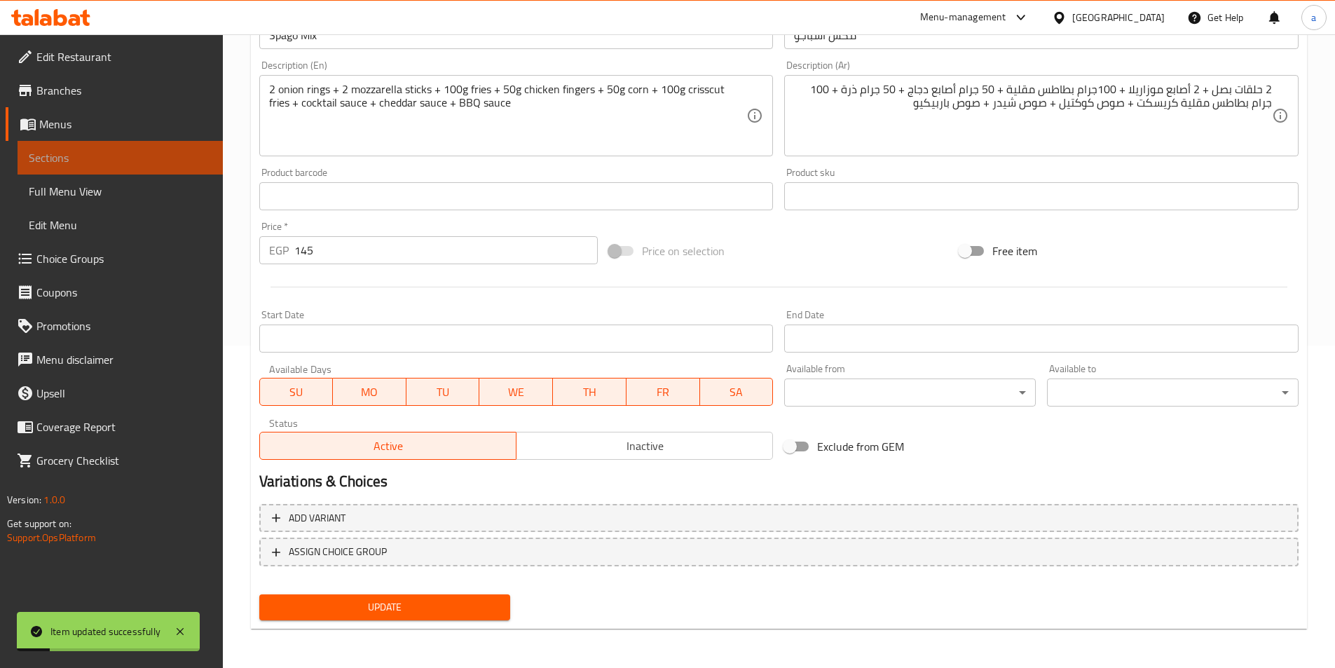
click at [167, 161] on span "Sections" at bounding box center [120, 157] width 183 height 17
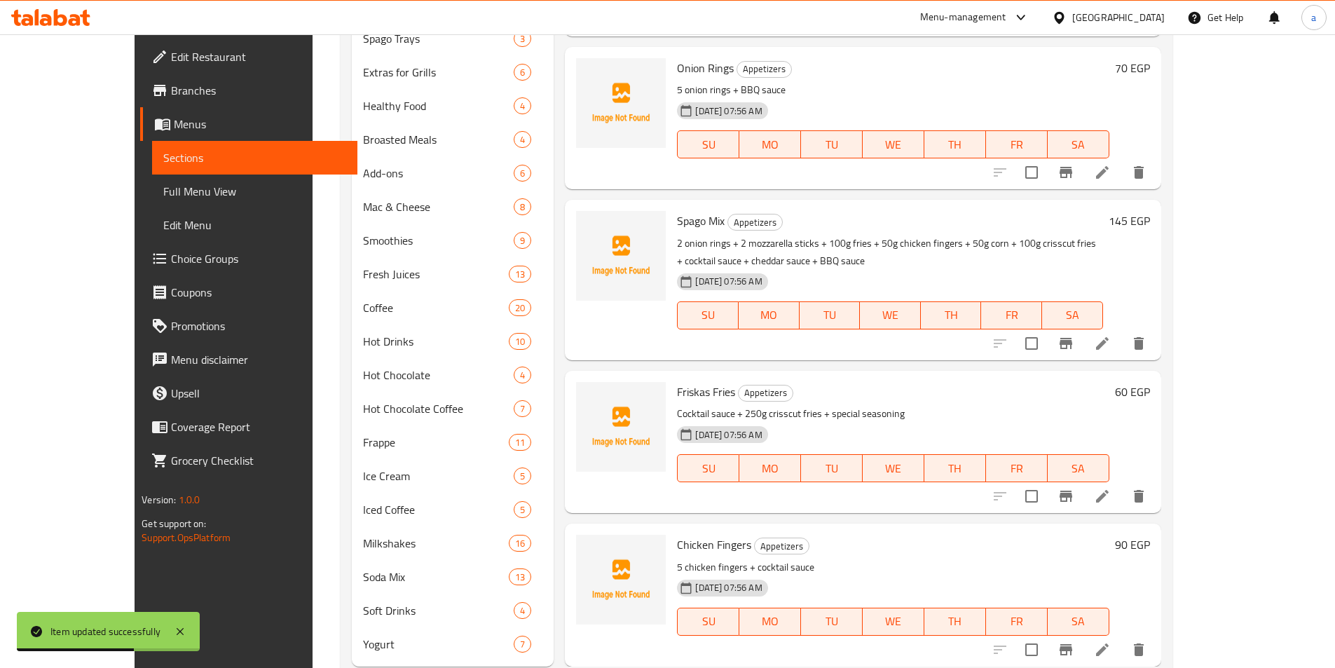
scroll to position [695, 0]
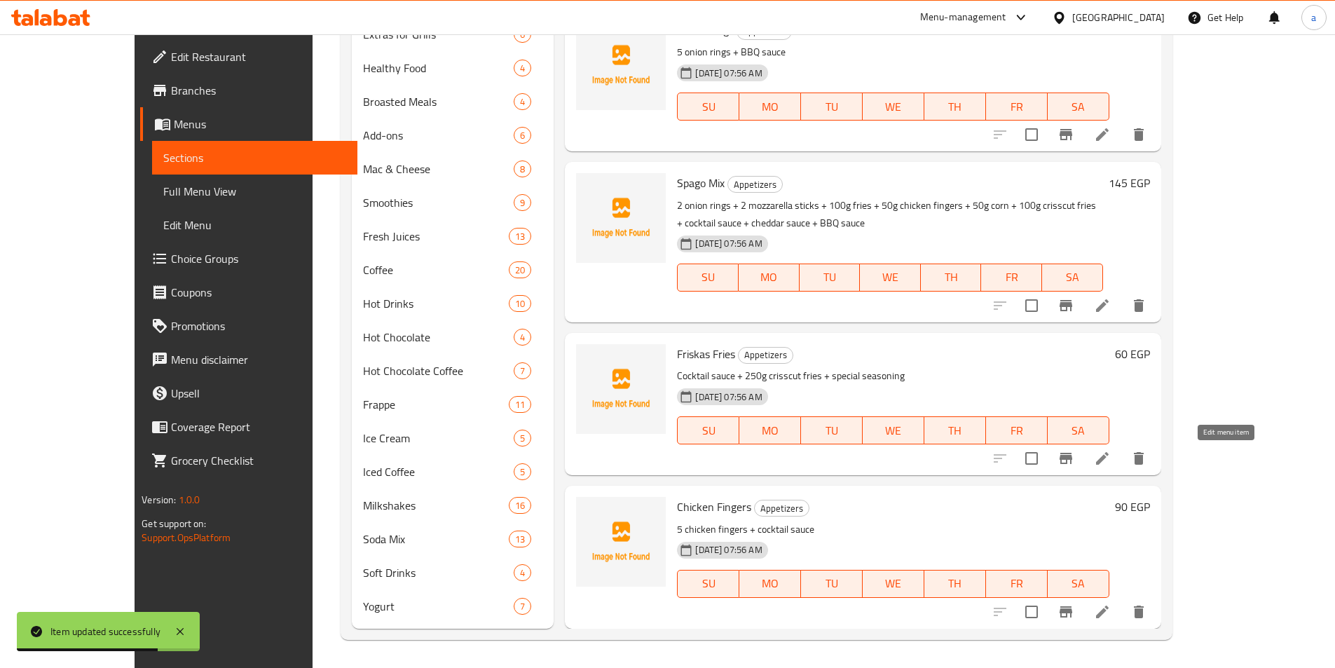
click at [1111, 463] on icon at bounding box center [1102, 458] width 17 height 17
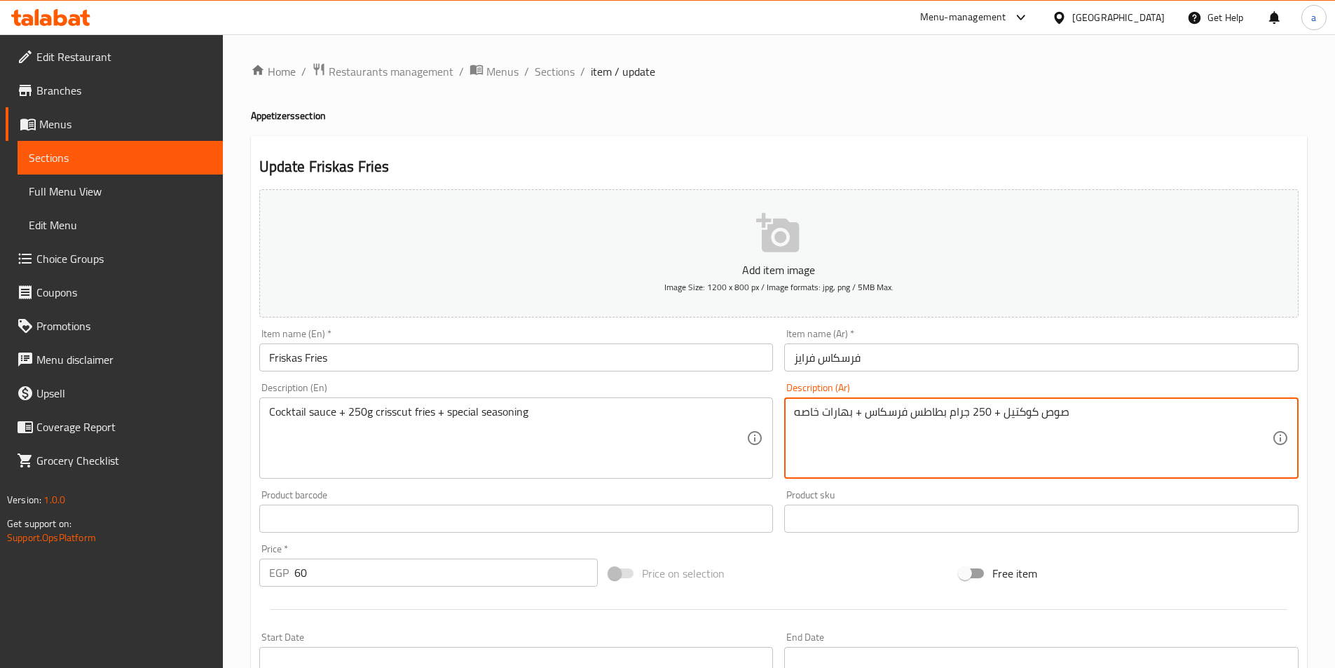
drag, startPoint x: 866, startPoint y: 416, endPoint x: 905, endPoint y: 419, distance: 38.6
click at [904, 414] on textarea "صوص كوكتيل + 250 جرام بطاطس كريسكت + بهارات خاصه" at bounding box center [1033, 438] width 478 height 67
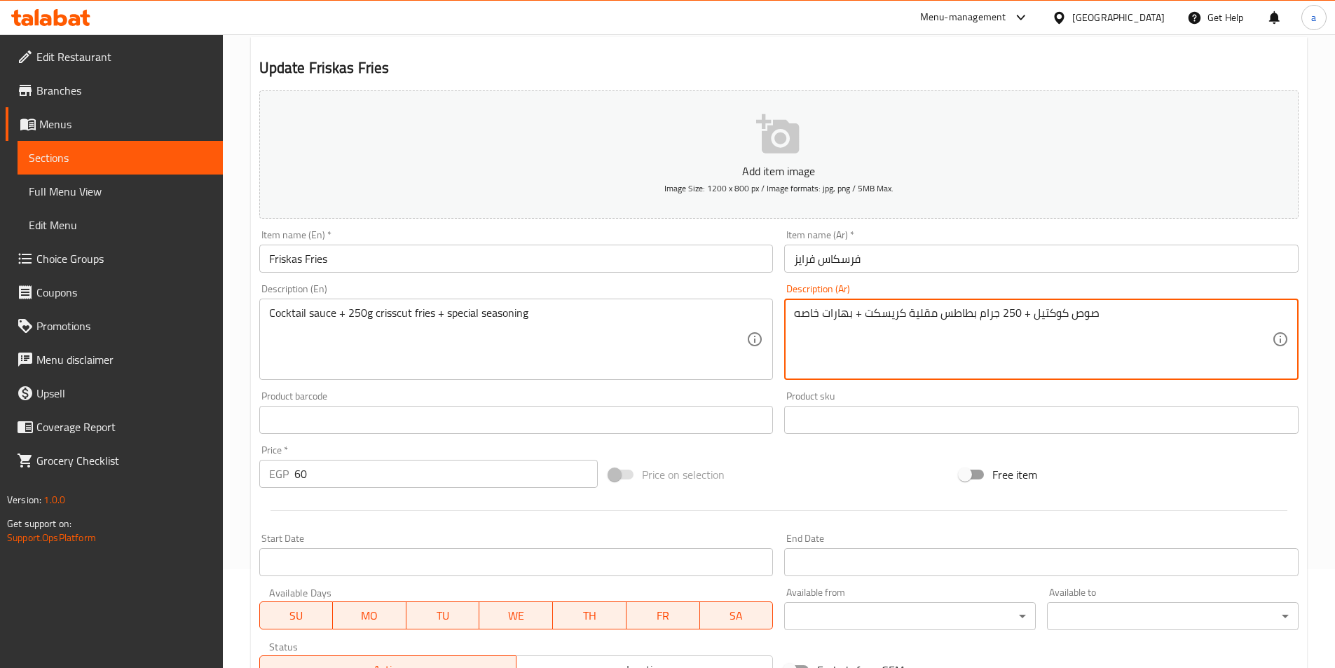
scroll to position [280, 0]
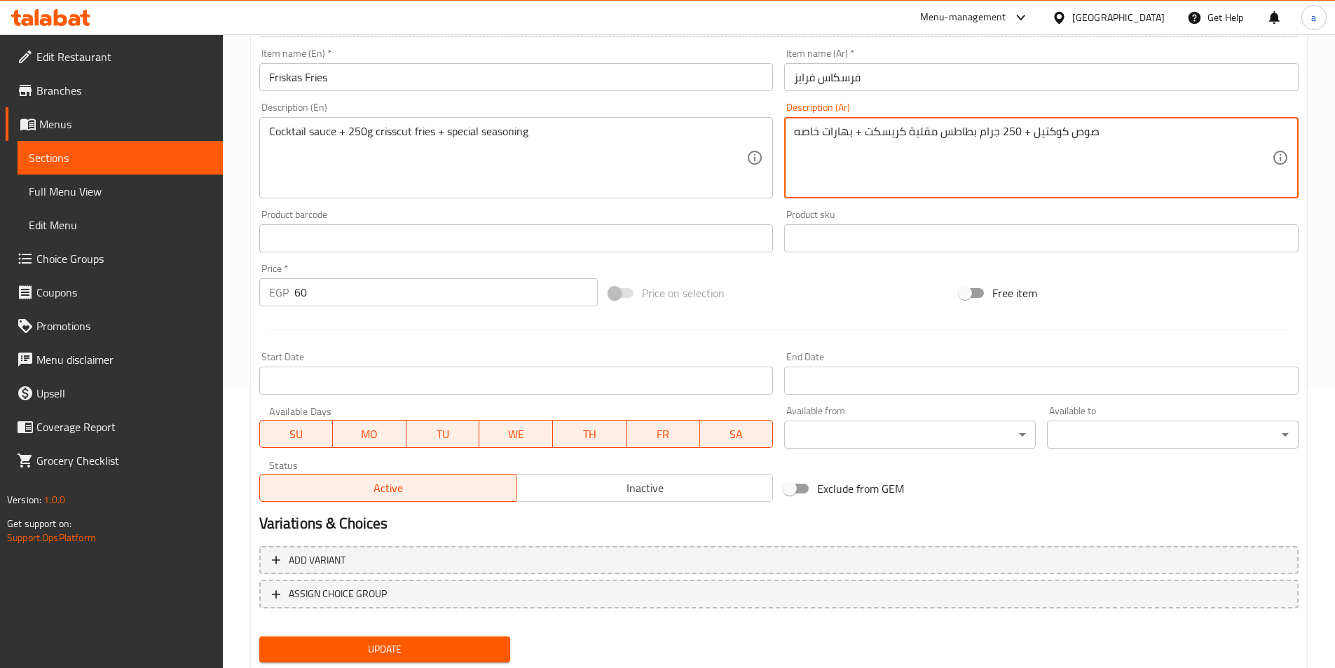
type textarea "صوص كوكتيل + 250 جرام بطاطس مقلية كريسكت + بهارات خاصه"
click at [412, 645] on span "Update" at bounding box center [384, 649] width 229 height 18
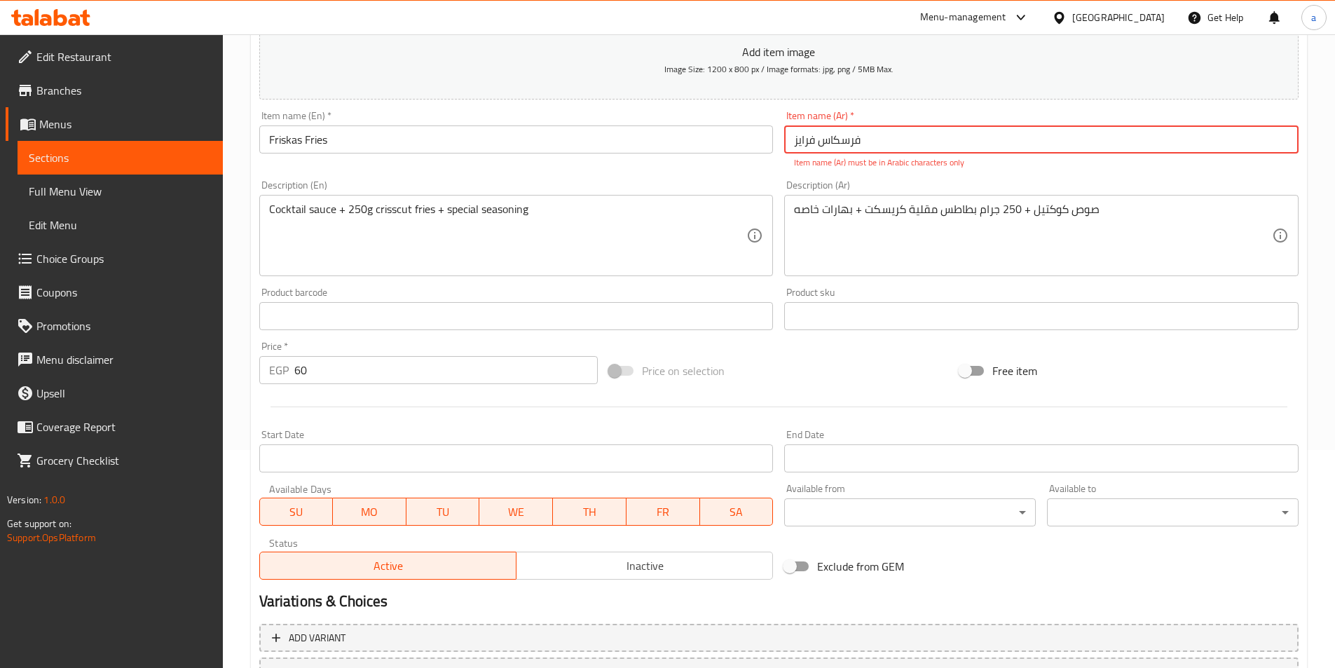
scroll to position [338, 0]
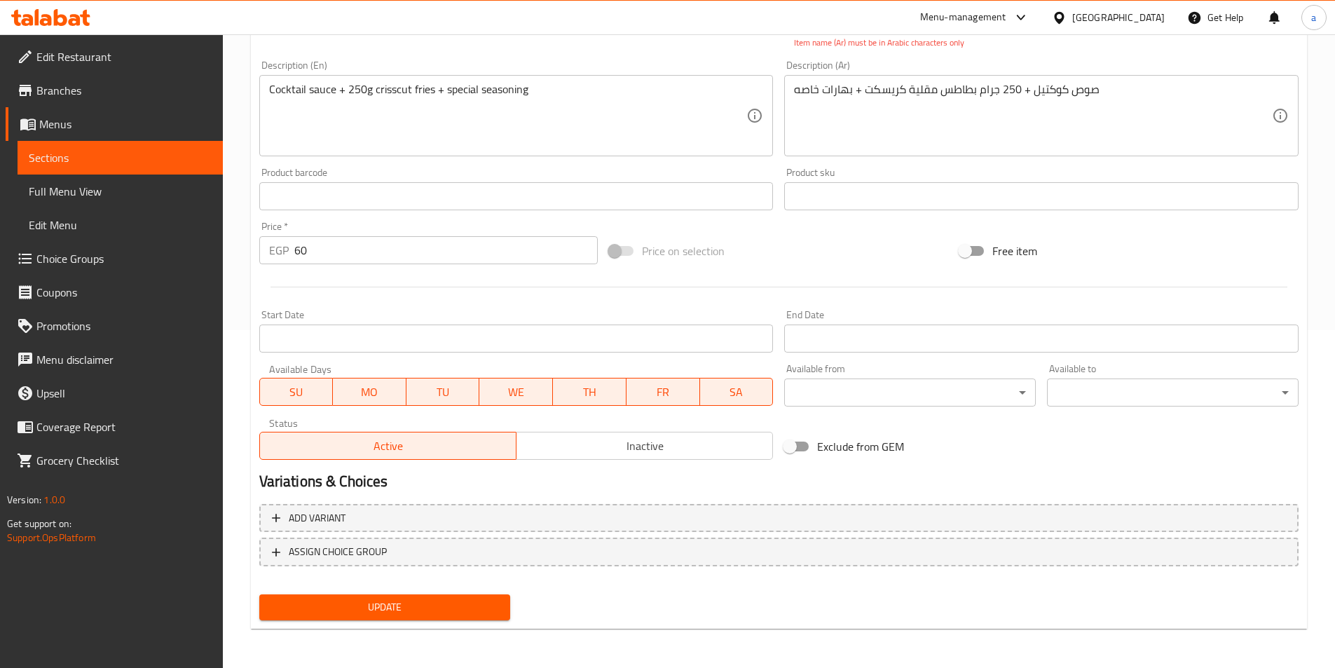
click at [399, 607] on span "Update" at bounding box center [384, 607] width 229 height 18
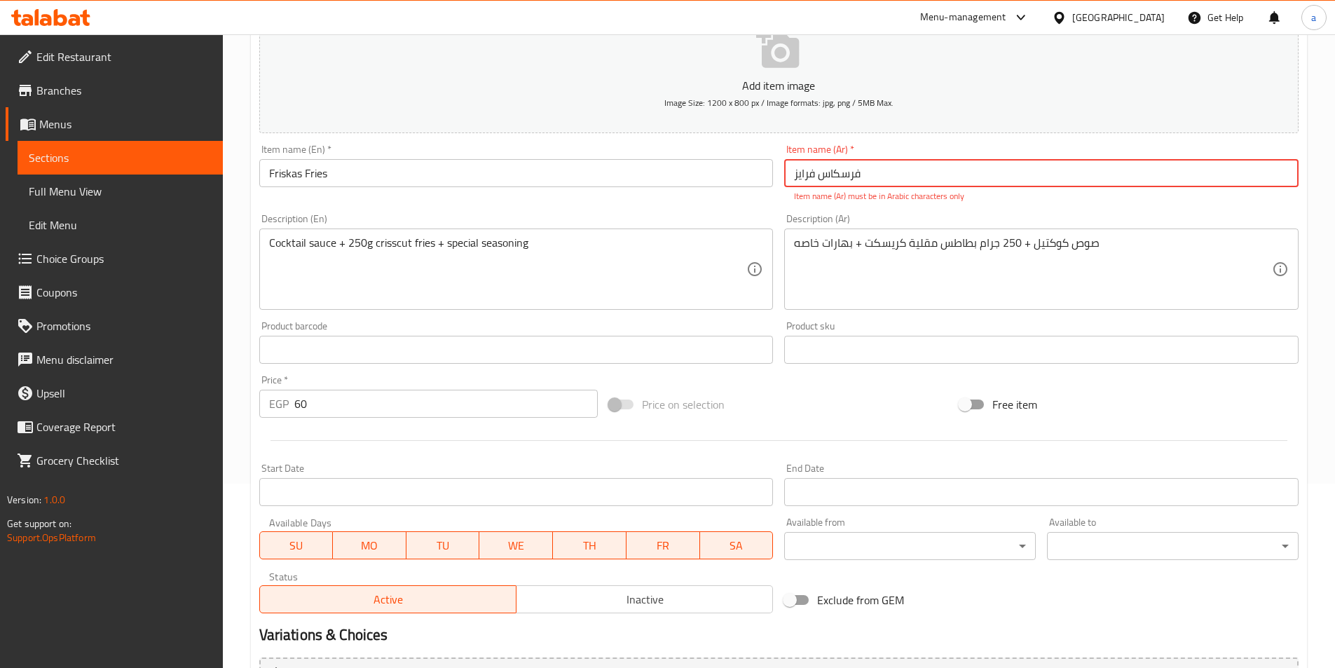
scroll to position [0, 0]
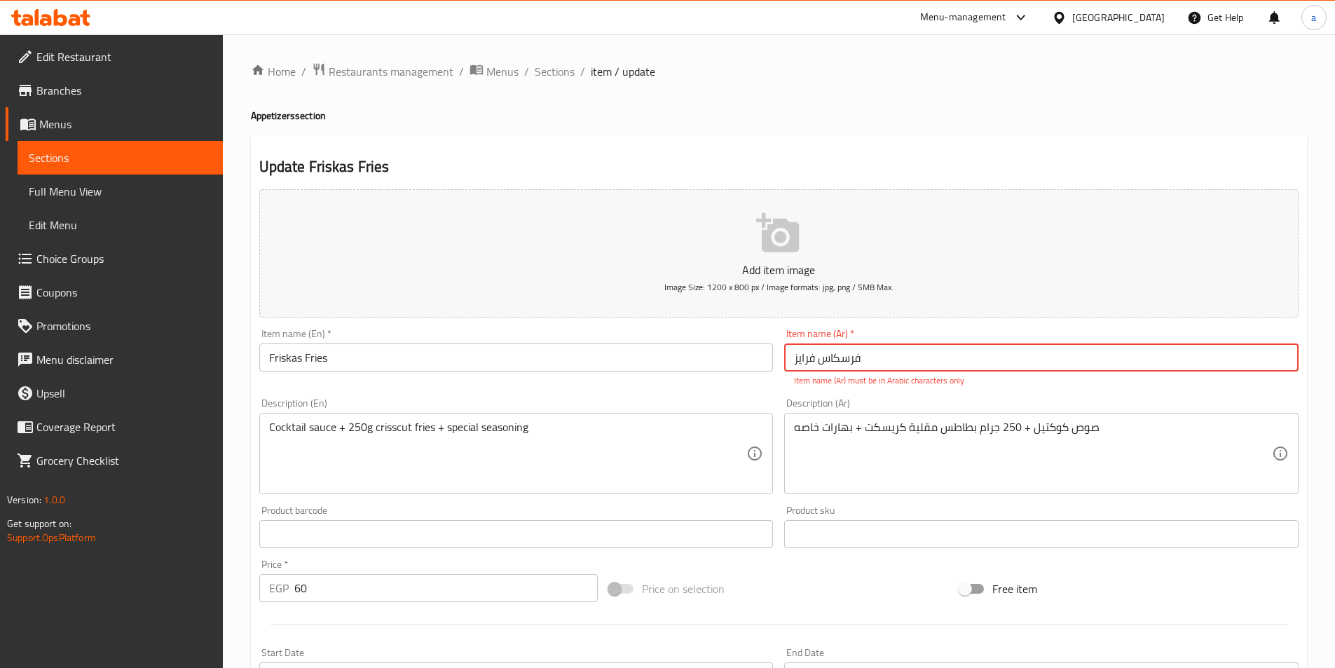
click at [847, 357] on input "فرسکاس فرایز" at bounding box center [1041, 357] width 514 height 28
click at [820, 358] on input "فرسکاس فرایز" at bounding box center [1041, 357] width 514 height 28
type input "فرسکاس فرایز"
drag, startPoint x: 788, startPoint y: 362, endPoint x: 903, endPoint y: 361, distance: 115.6
click at [903, 361] on input "فرسکاس فرایز" at bounding box center [1041, 357] width 514 height 28
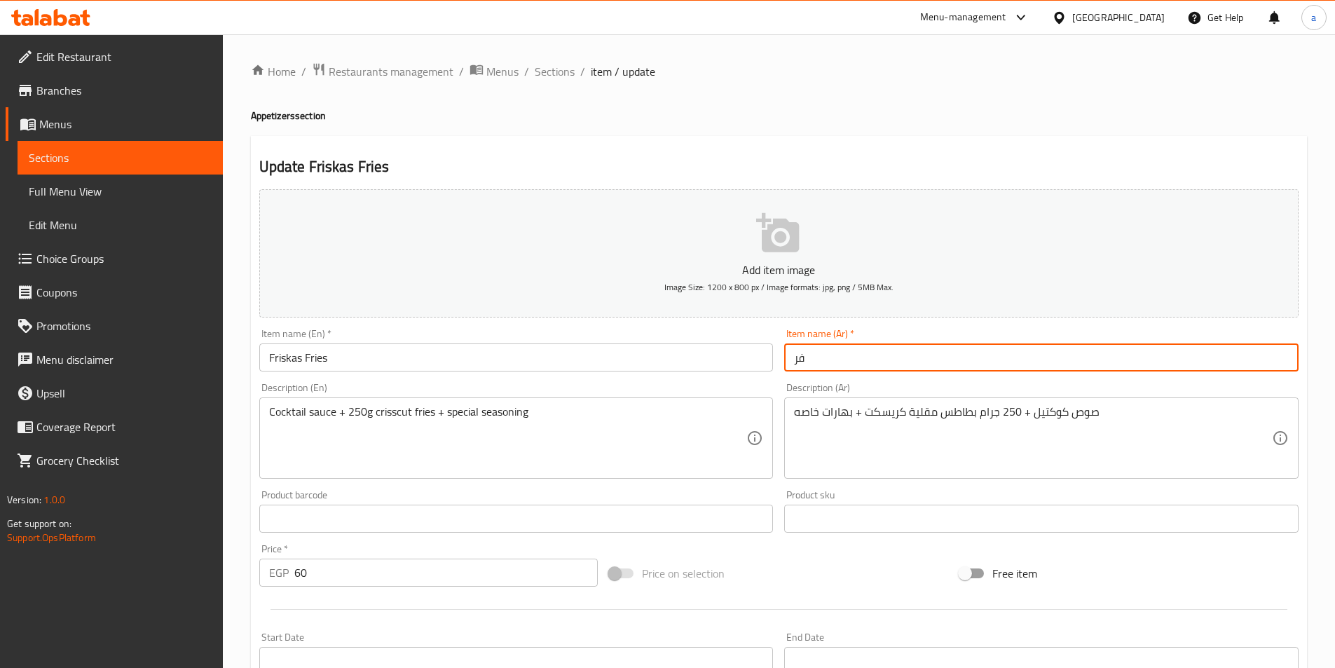
type input "فرسکاس فرایز"
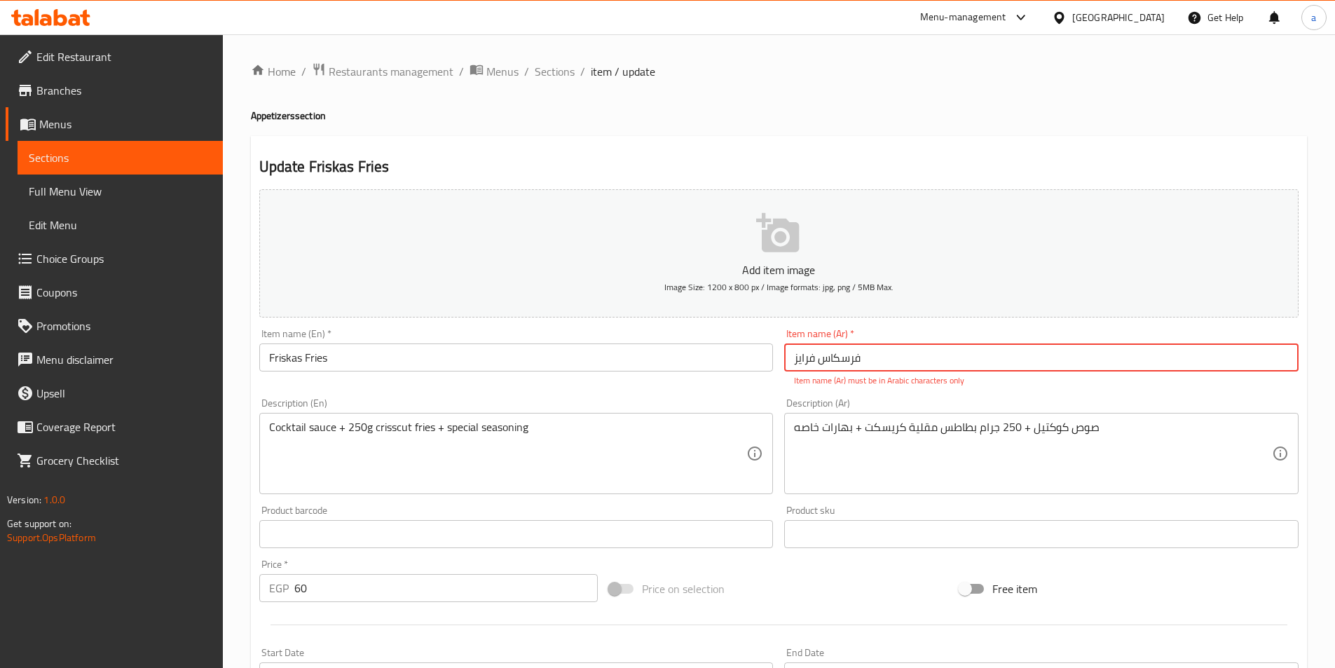
click at [792, 363] on input "فرسکاس فرایز" at bounding box center [1041, 357] width 514 height 28
drag, startPoint x: 792, startPoint y: 363, endPoint x: 889, endPoint y: 368, distance: 97.5
click at [889, 368] on input "فرسکاس فرایز" at bounding box center [1041, 357] width 514 height 28
click at [873, 363] on input "text" at bounding box center [1041, 357] width 514 height 28
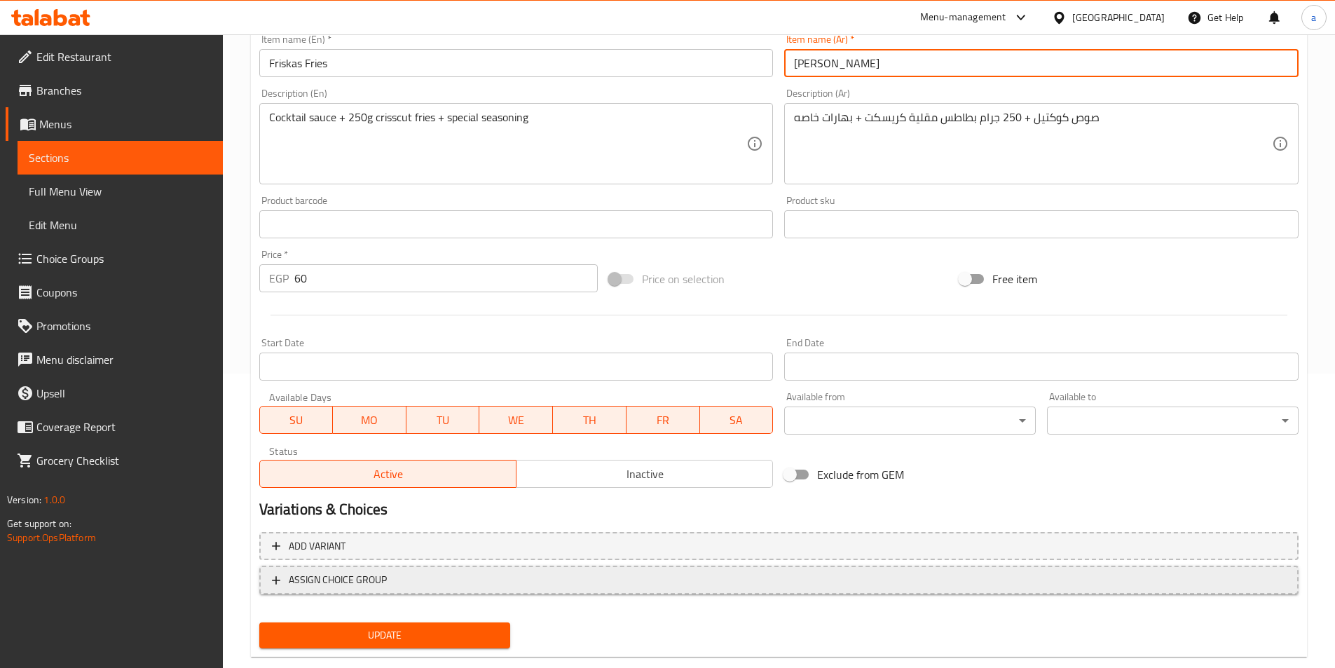
scroll to position [322, 0]
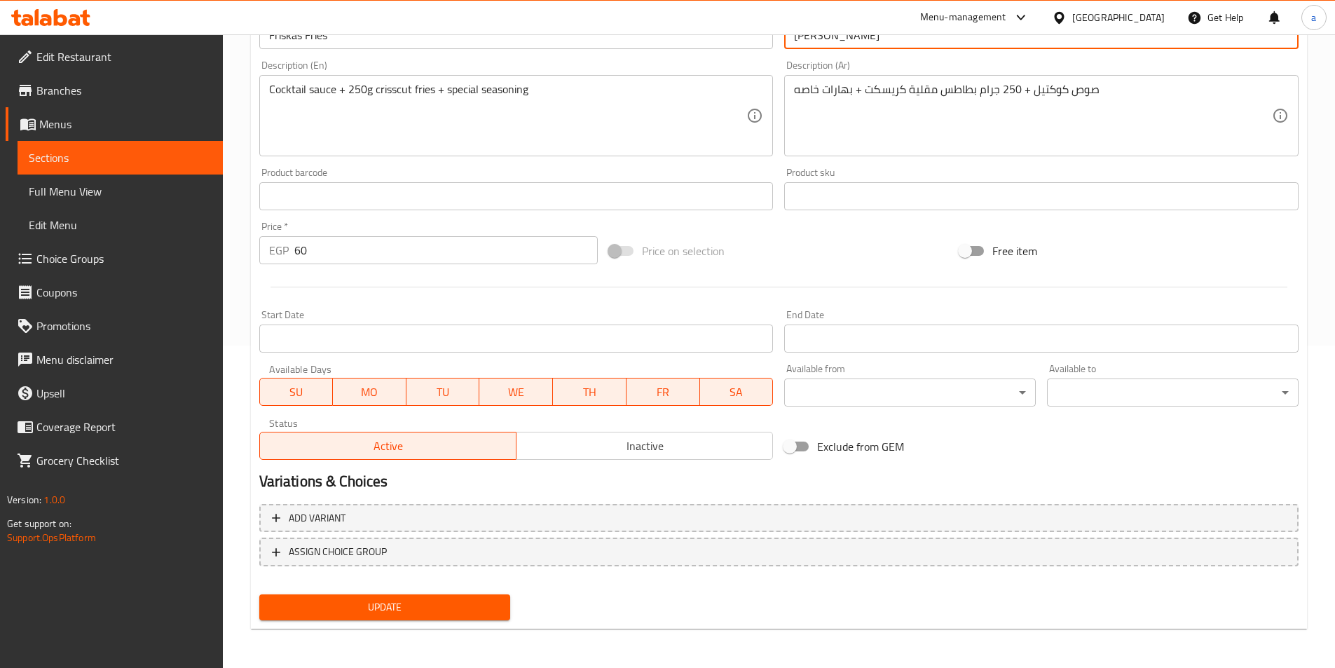
type input "فرسكاس فرايز"
click at [465, 611] on span "Update" at bounding box center [384, 607] width 229 height 18
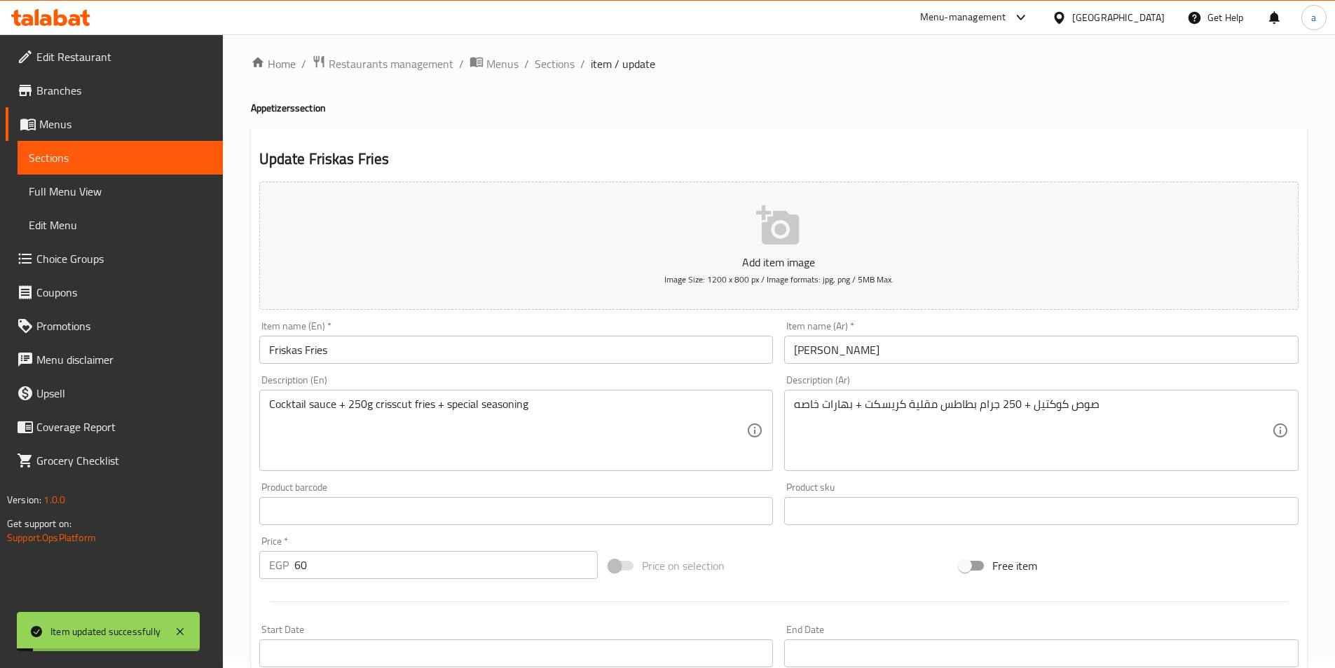
scroll to position [0, 0]
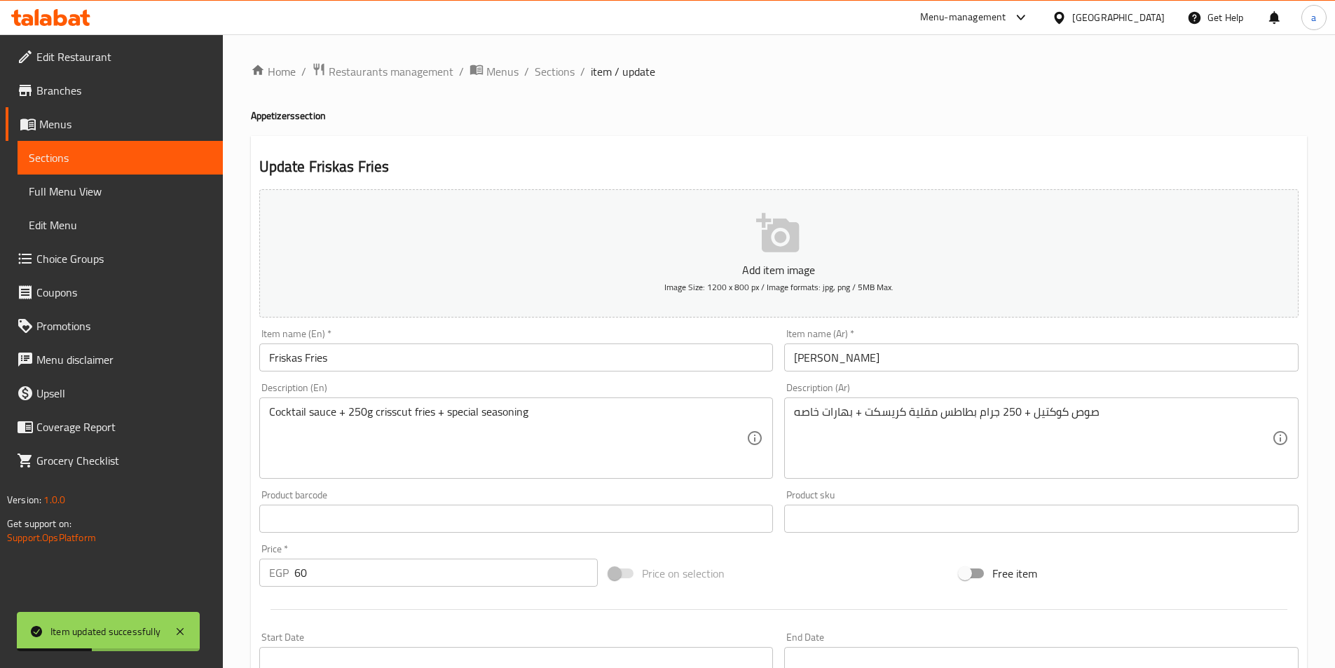
click at [133, 167] on link "Sections" at bounding box center [120, 158] width 205 height 34
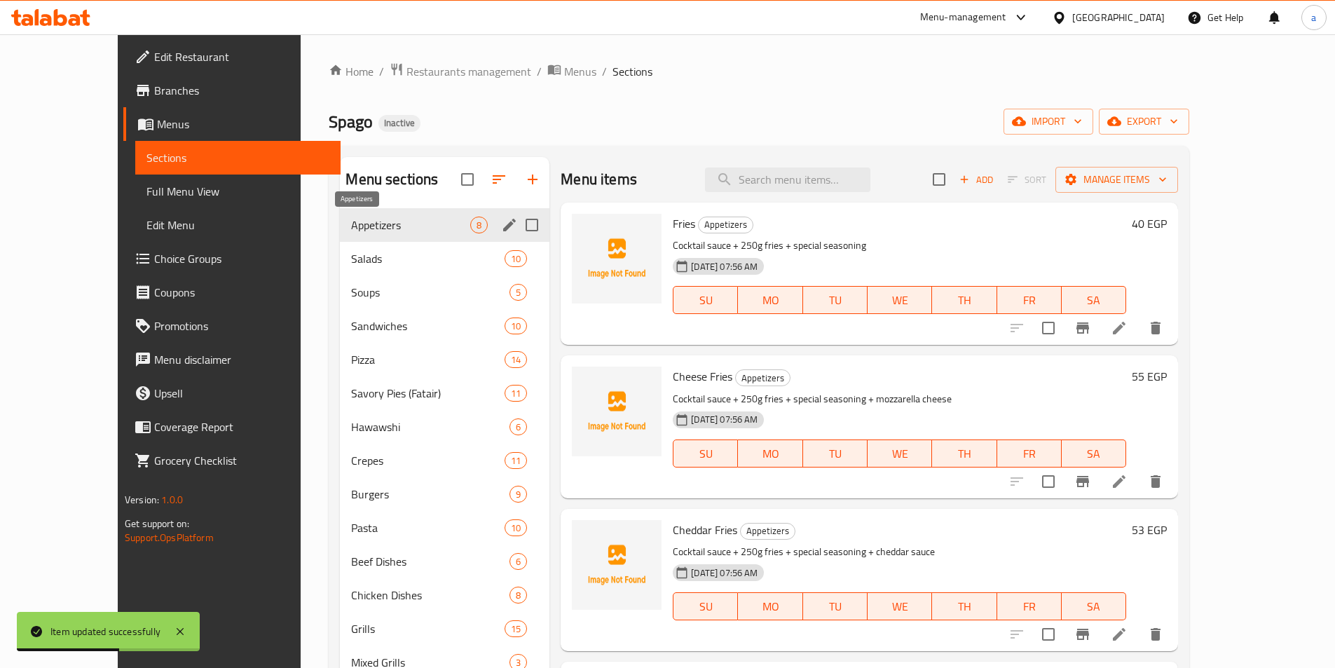
click at [351, 229] on span "Appetizers" at bounding box center [410, 225] width 119 height 17
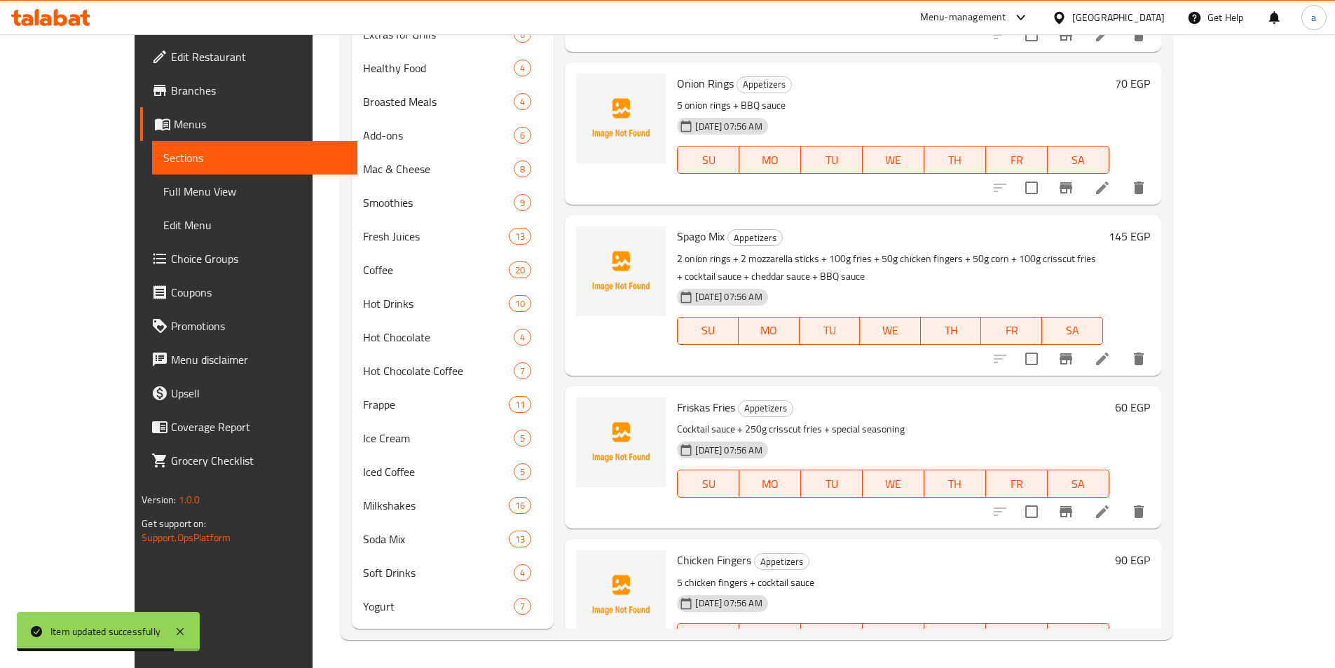
scroll to position [111, 0]
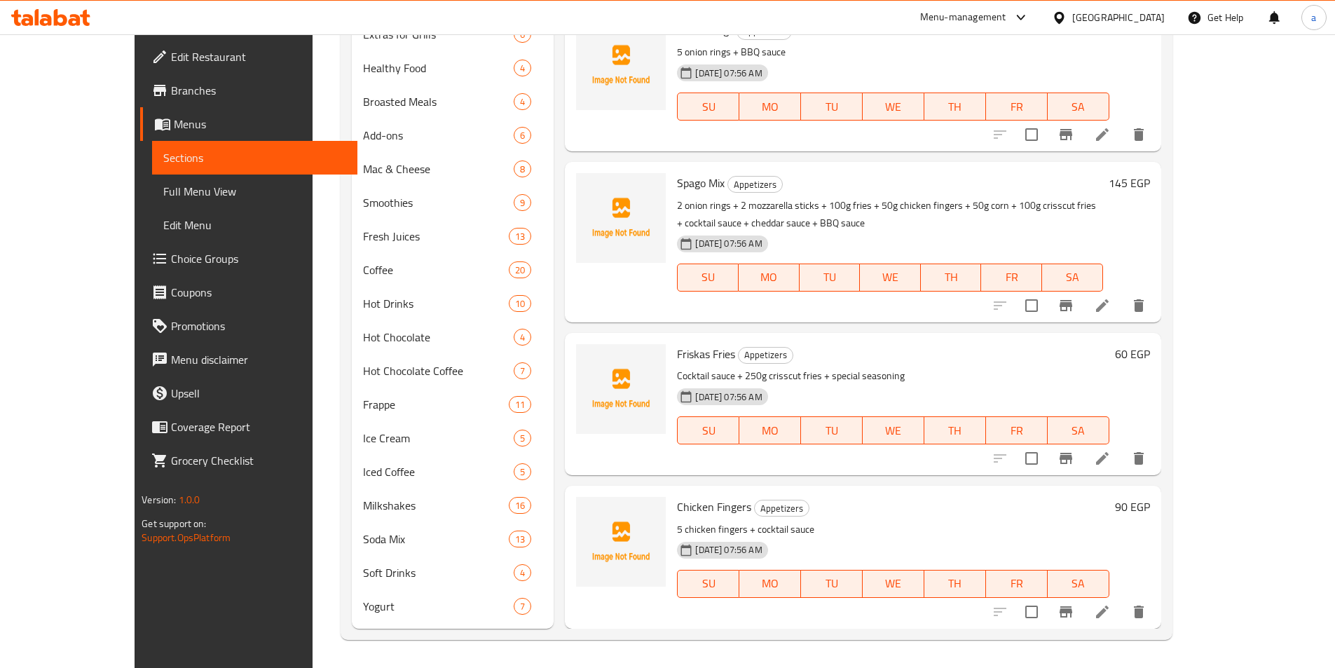
click at [1122, 623] on li at bounding box center [1102, 611] width 39 height 25
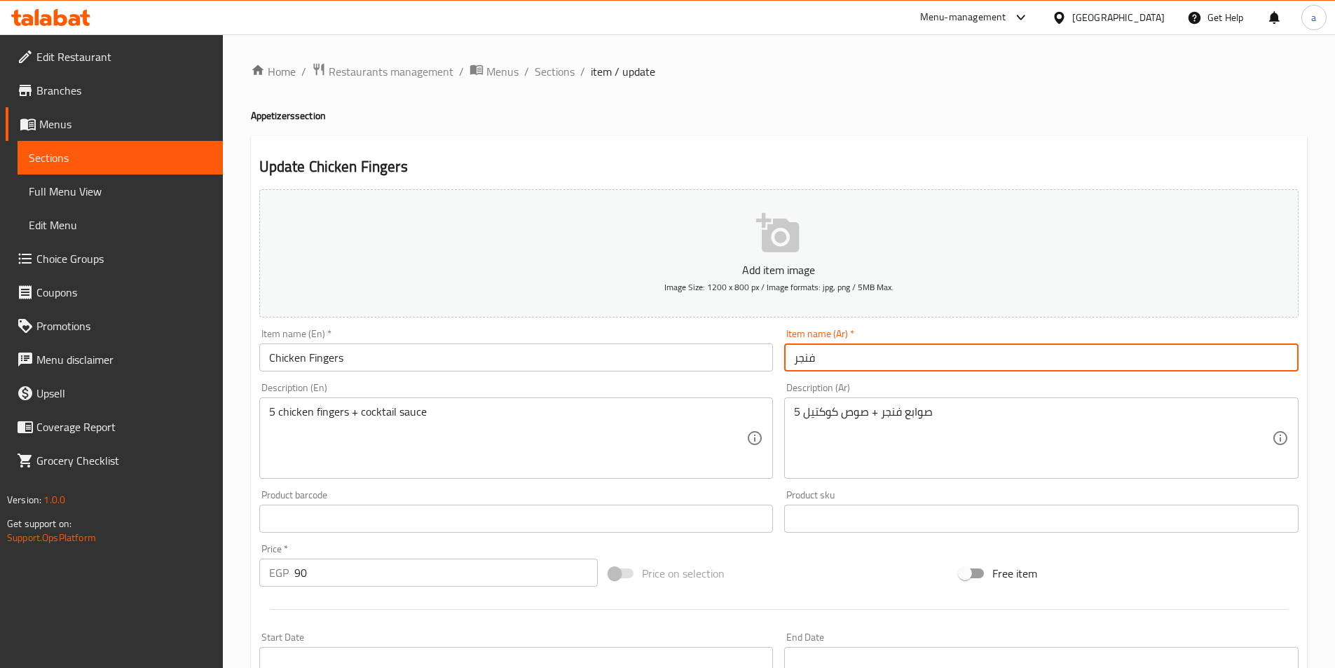
drag, startPoint x: 829, startPoint y: 359, endPoint x: 737, endPoint y: 359, distance: 91.8
click at [737, 359] on div "Add item image Image Size: 1200 x 800 px / Image formats: jpg, png / 5MB Max. I…" at bounding box center [779, 486] width 1050 height 604
type input "تشيكن فنجرز"
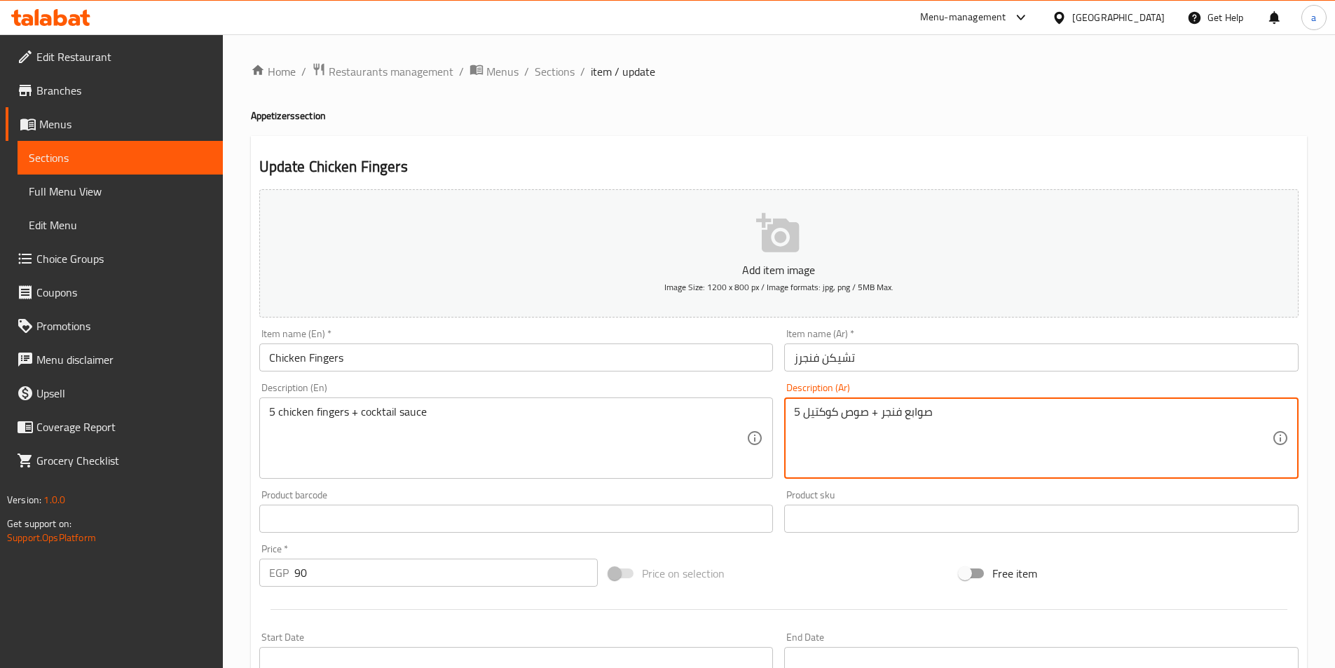
drag, startPoint x: 906, startPoint y: 413, endPoint x: 929, endPoint y: 413, distance: 23.1
drag, startPoint x: 1214, startPoint y: 415, endPoint x: 1234, endPoint y: 418, distance: 20.4
click at [1234, 418] on textarea "5 اصابع فنجر + صوص كوكتيل" at bounding box center [1033, 438] width 478 height 67
type textarea "5 صوابع فنجر + صوص كوكتيل"
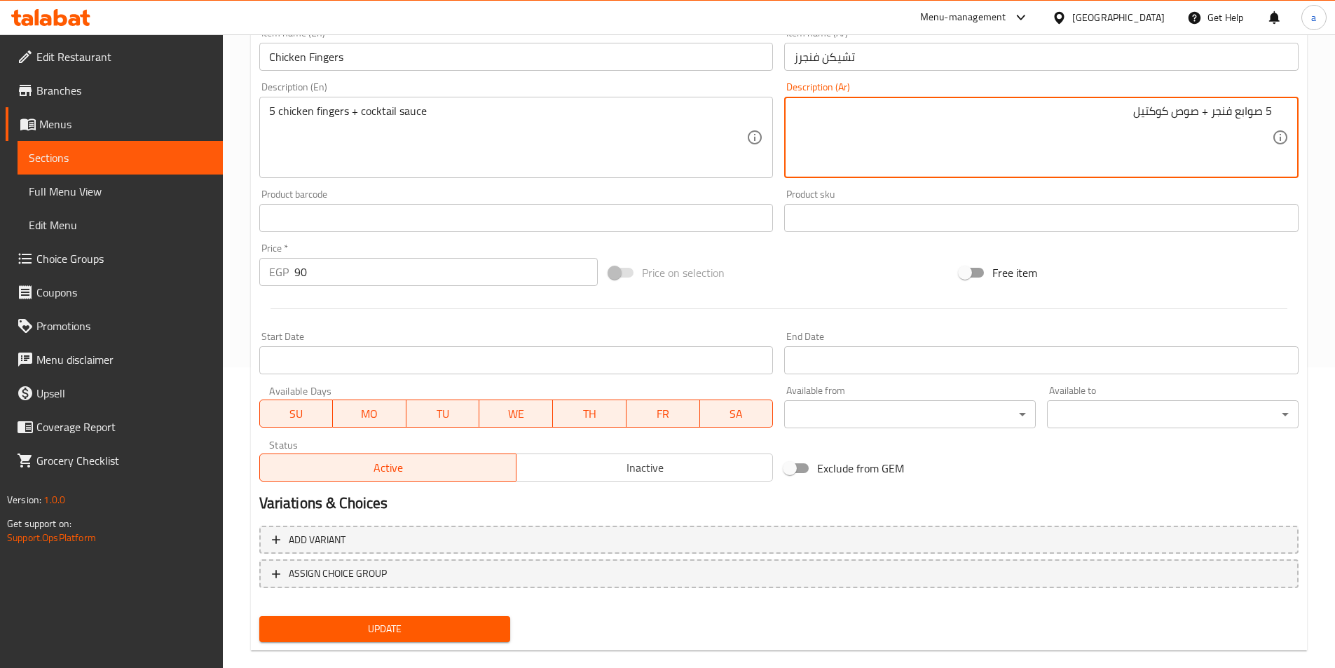
scroll to position [322, 0]
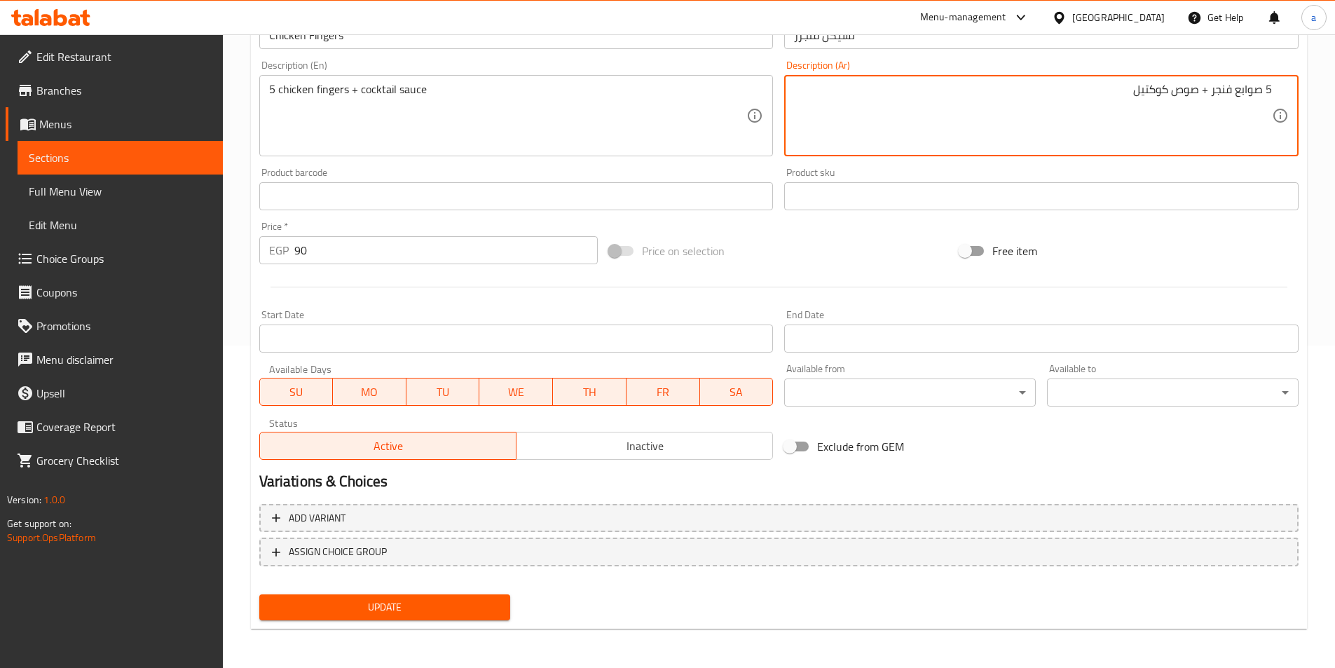
click at [433, 609] on span "Update" at bounding box center [384, 607] width 229 height 18
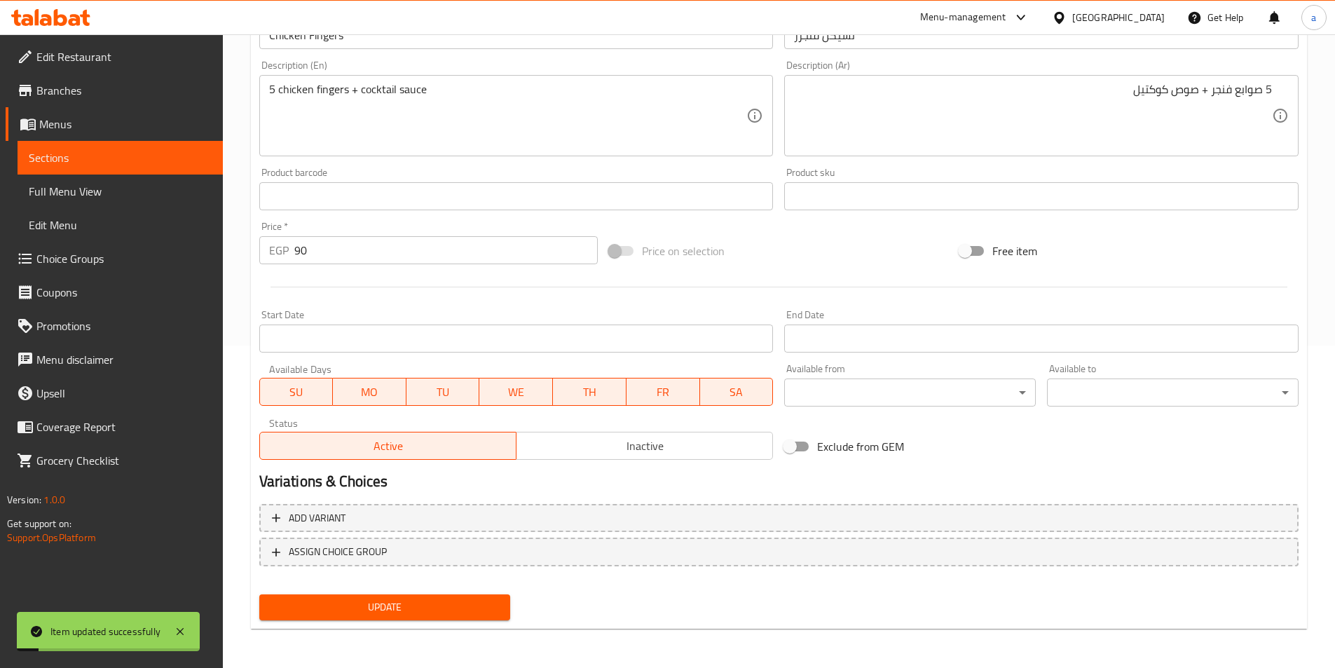
click at [118, 149] on link "Sections" at bounding box center [120, 158] width 205 height 34
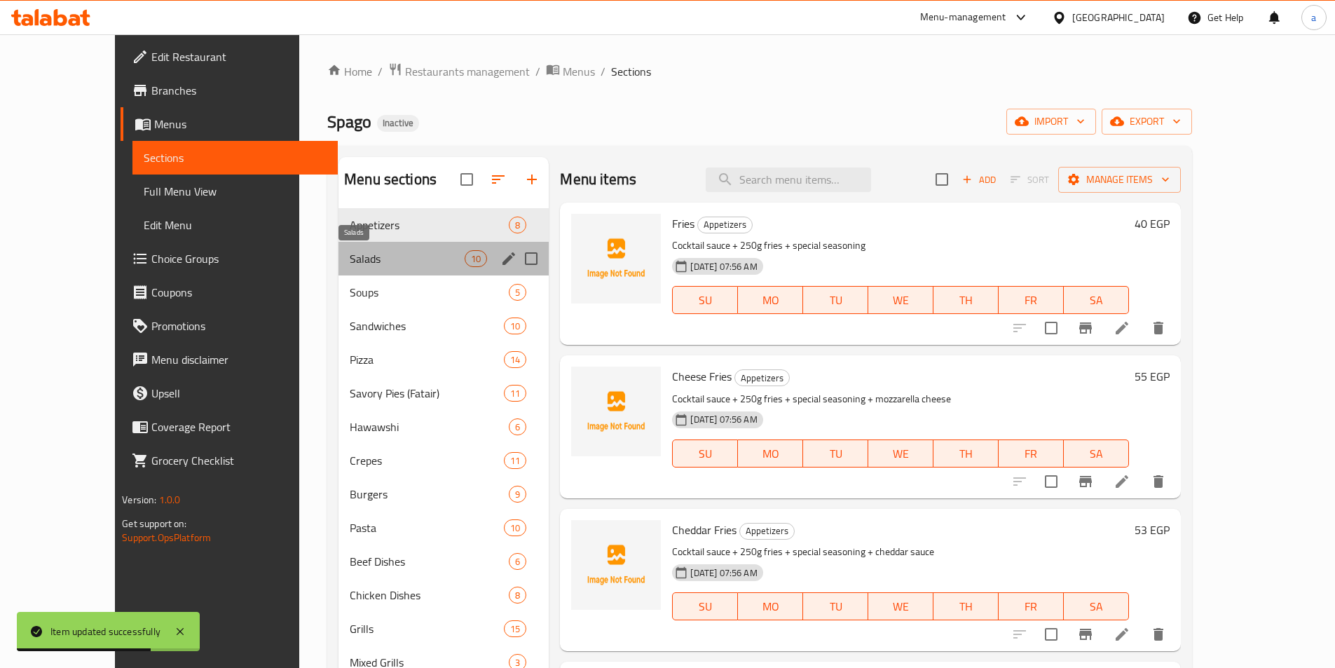
click at [388, 264] on span "Salads" at bounding box center [407, 258] width 115 height 17
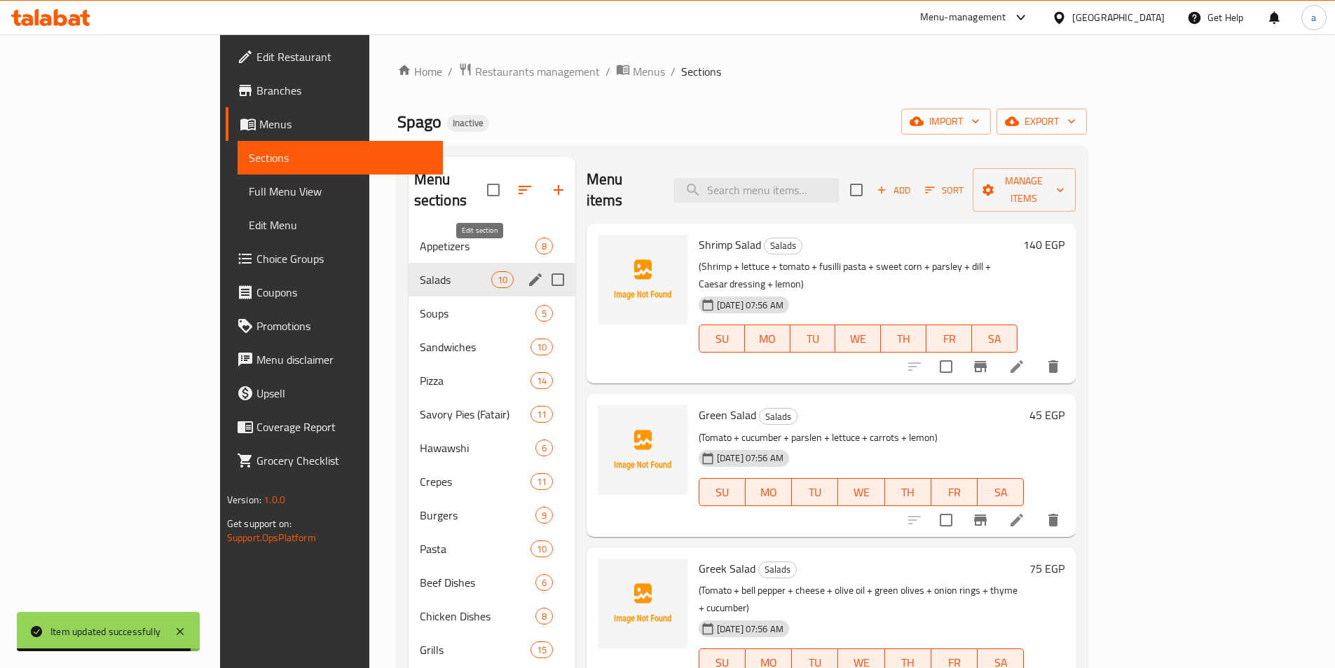
click at [527, 271] on icon "edit" at bounding box center [535, 279] width 17 height 17
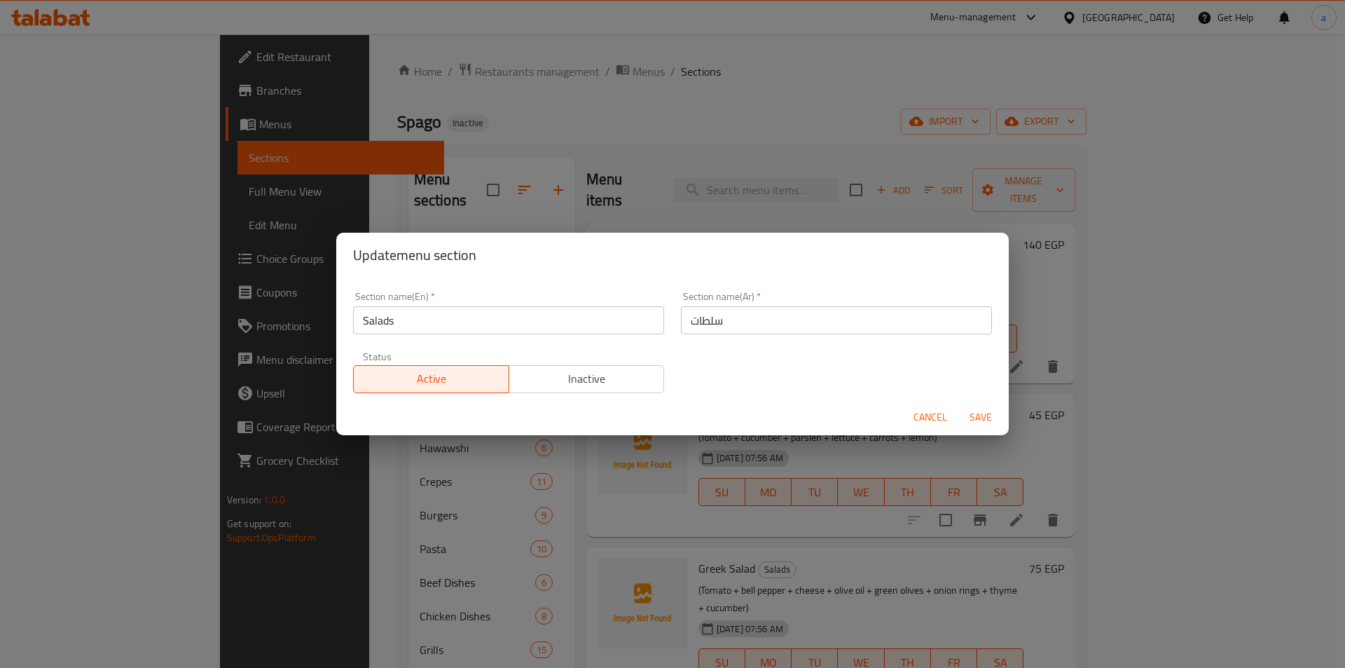
click at [408, 507] on div "Update menu section Section name(En)   * Salads Section name(En) * Section name…" at bounding box center [672, 334] width 1345 height 668
click at [921, 417] on span "Cancel" at bounding box center [931, 417] width 34 height 18
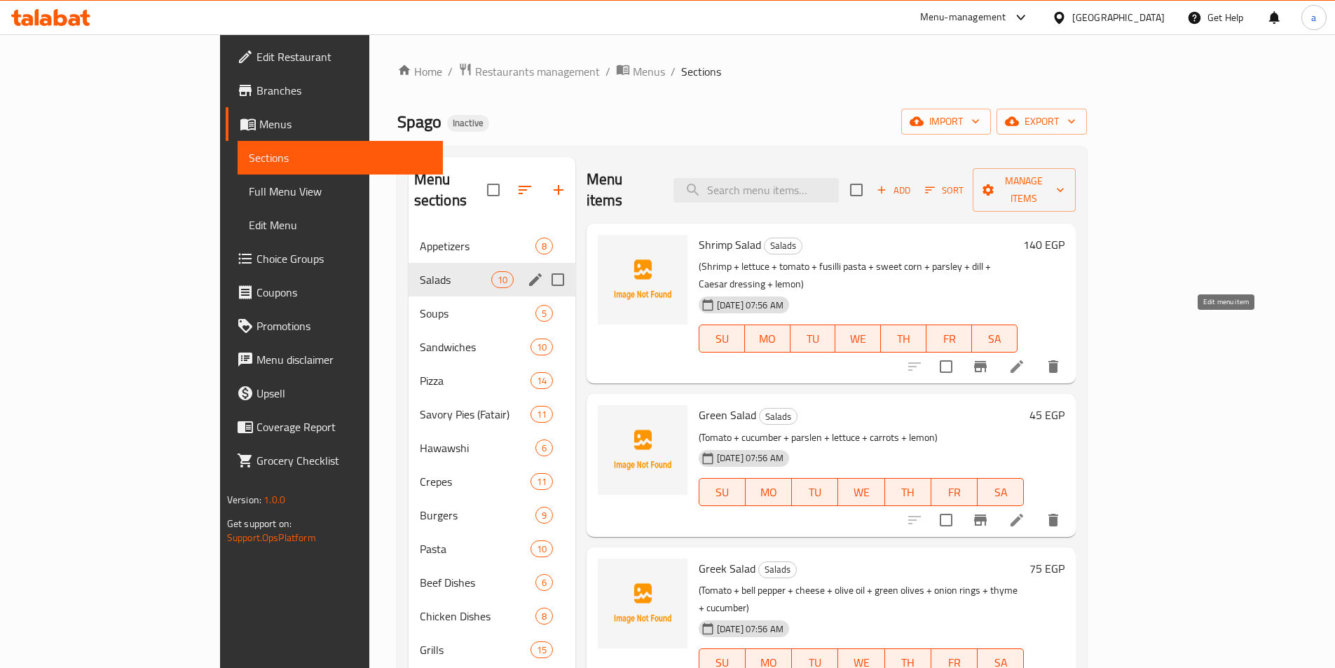
click at [1025, 358] on icon at bounding box center [1016, 366] width 17 height 17
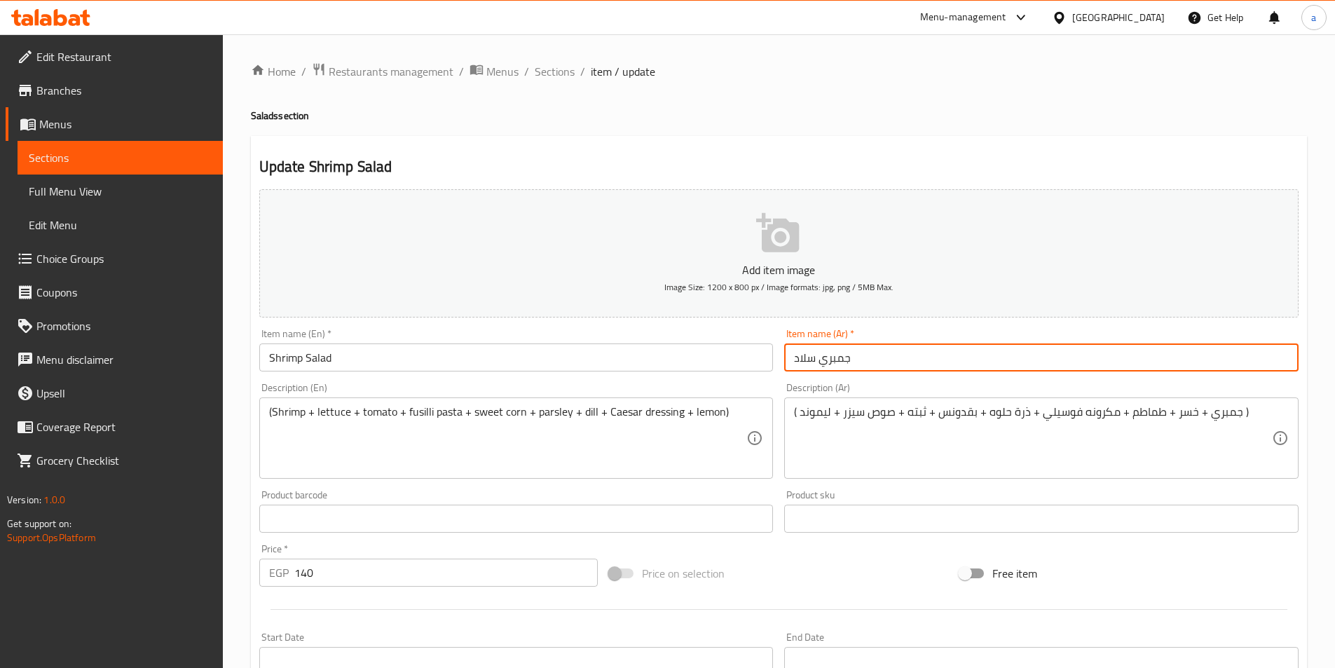
drag, startPoint x: 795, startPoint y: 358, endPoint x: 937, endPoint y: 362, distance: 142.3
click at [937, 362] on input "جمبري سلاد" at bounding box center [1041, 357] width 514 height 28
type input "سلطة جمبري"
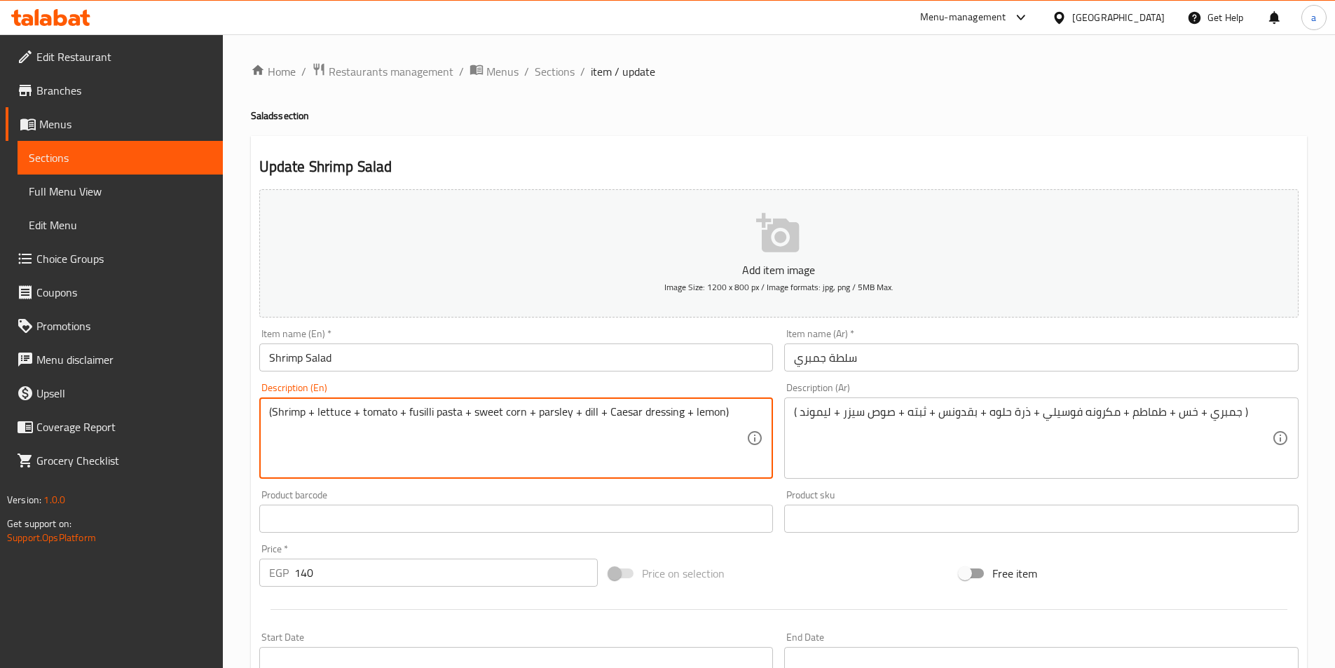
click at [417, 415] on textarea "(Shrimp + lettuce + tomato + fusilli pasta + sweet corn + parsley + dill + Caes…" at bounding box center [508, 438] width 478 height 67
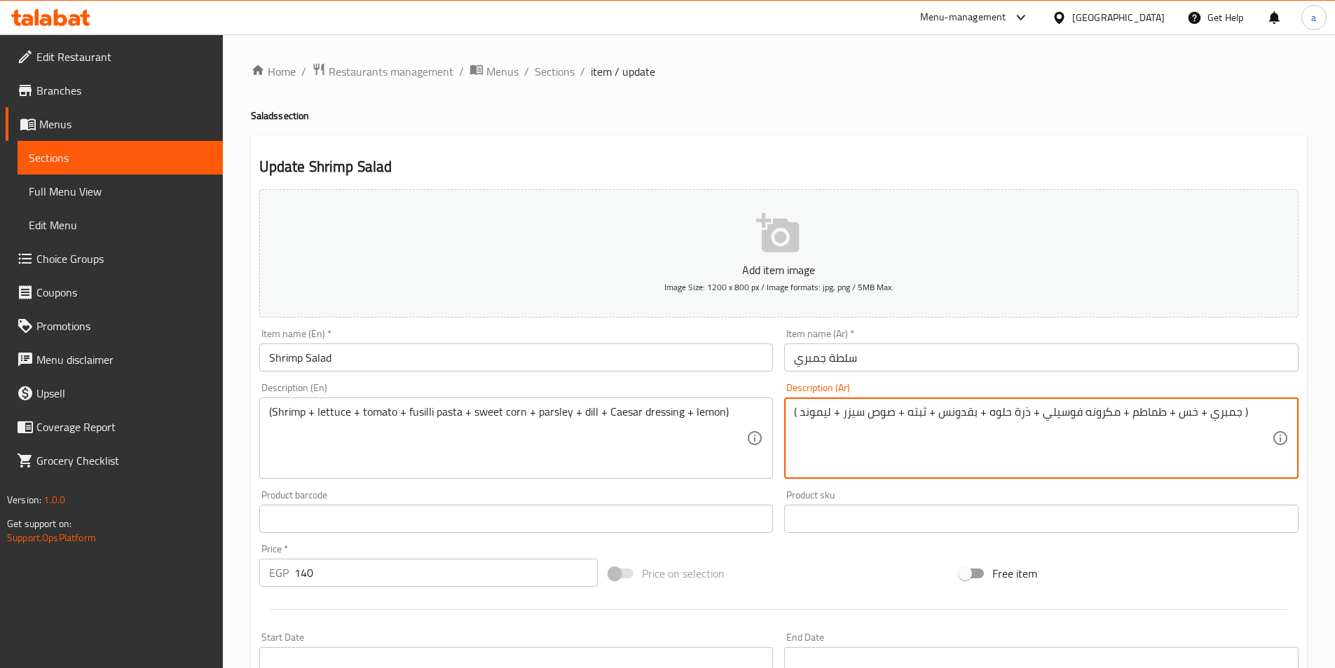
drag, startPoint x: 907, startPoint y: 415, endPoint x: 926, endPoint y: 418, distance: 19.0
type textarea "( جمبري + خس + طماطم + مكرونه فوسيلي + ذرة حلوه + بقدونس +شبت + صوص سيزر + ليمو…"
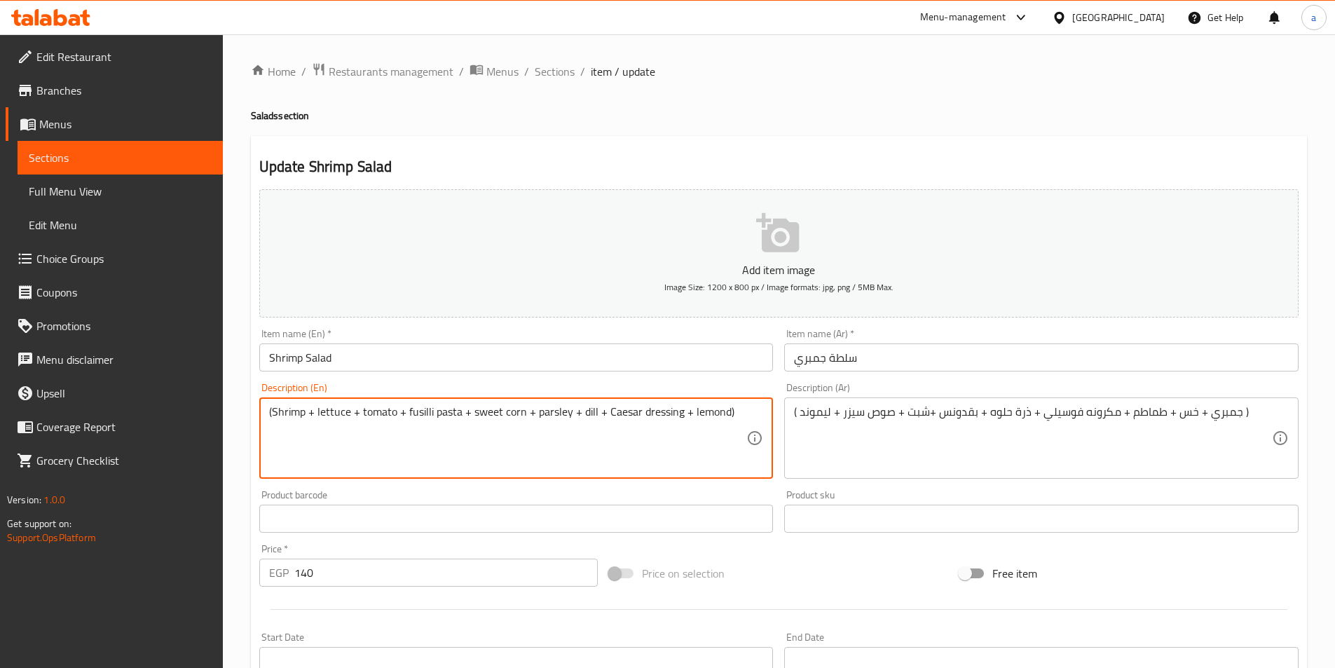
type textarea "(Shrimp + lettuce + tomato + fusilli pasta + sweet corn + parsley + dill + Caes…"
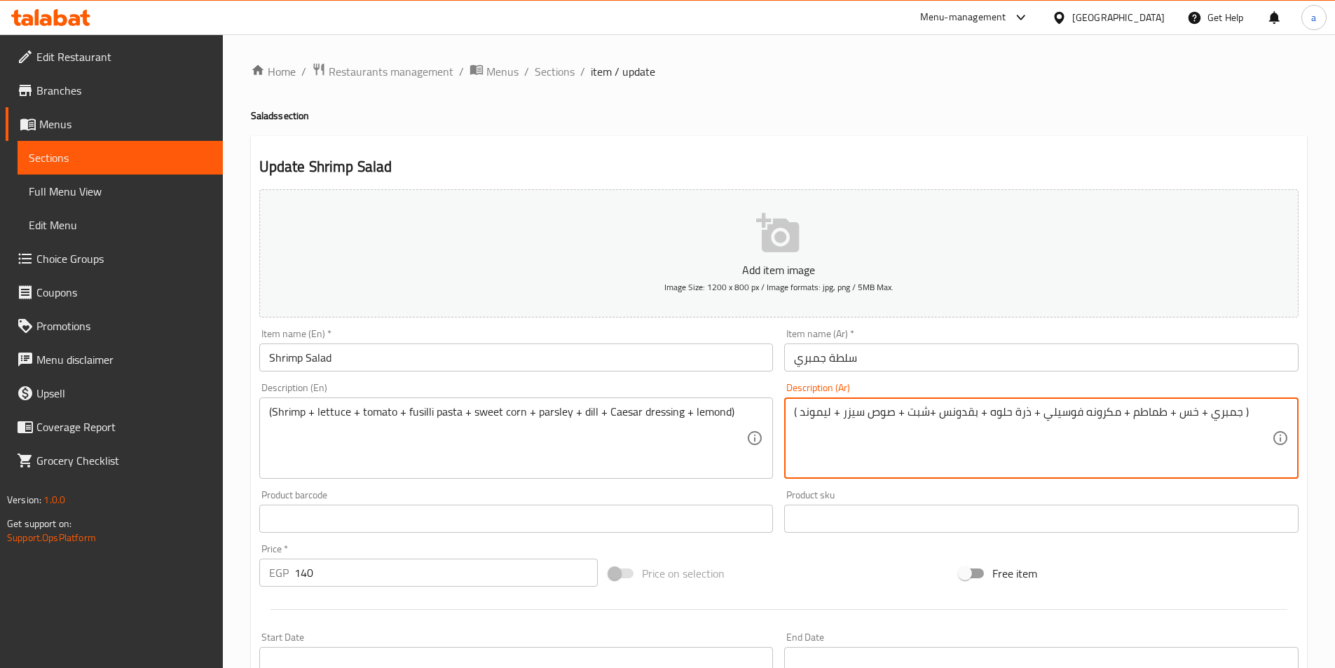
click at [817, 417] on textarea "( جمبري + خس + طماطم + مكرونه فوسيلي + ذرة حلوه + بقدونس +شبت + صوص سيزر + ليمو…" at bounding box center [1033, 438] width 478 height 67
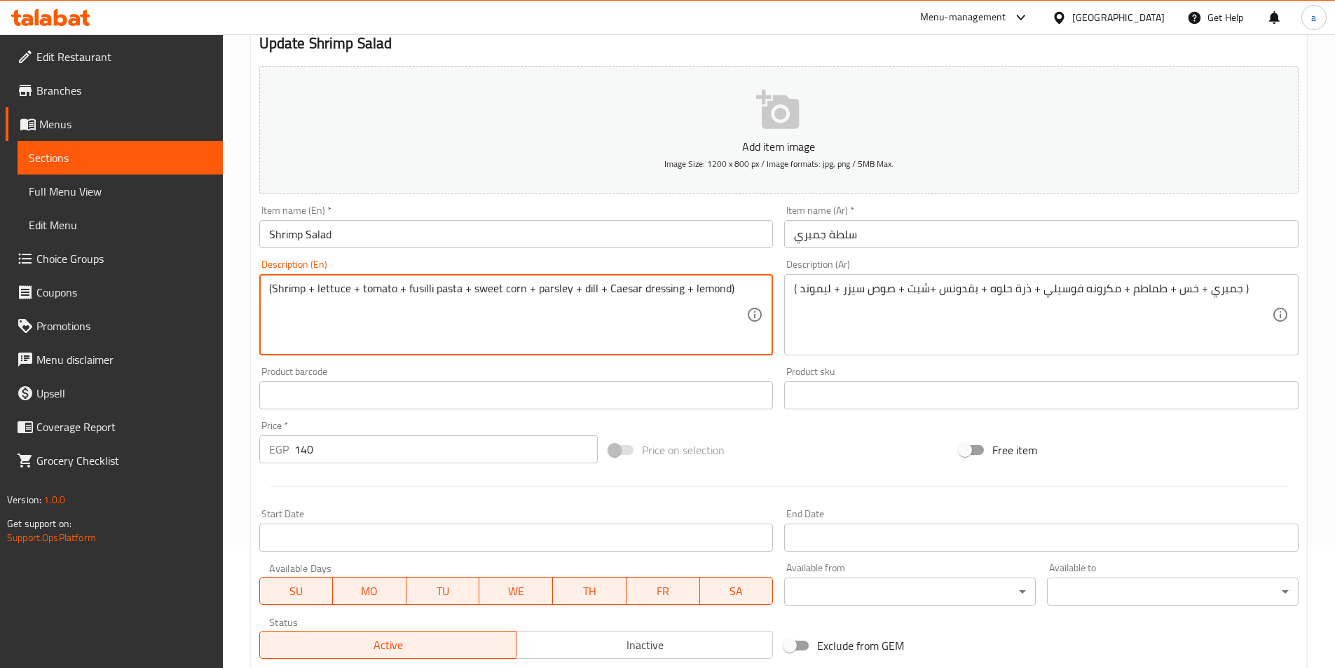
scroll to position [280, 0]
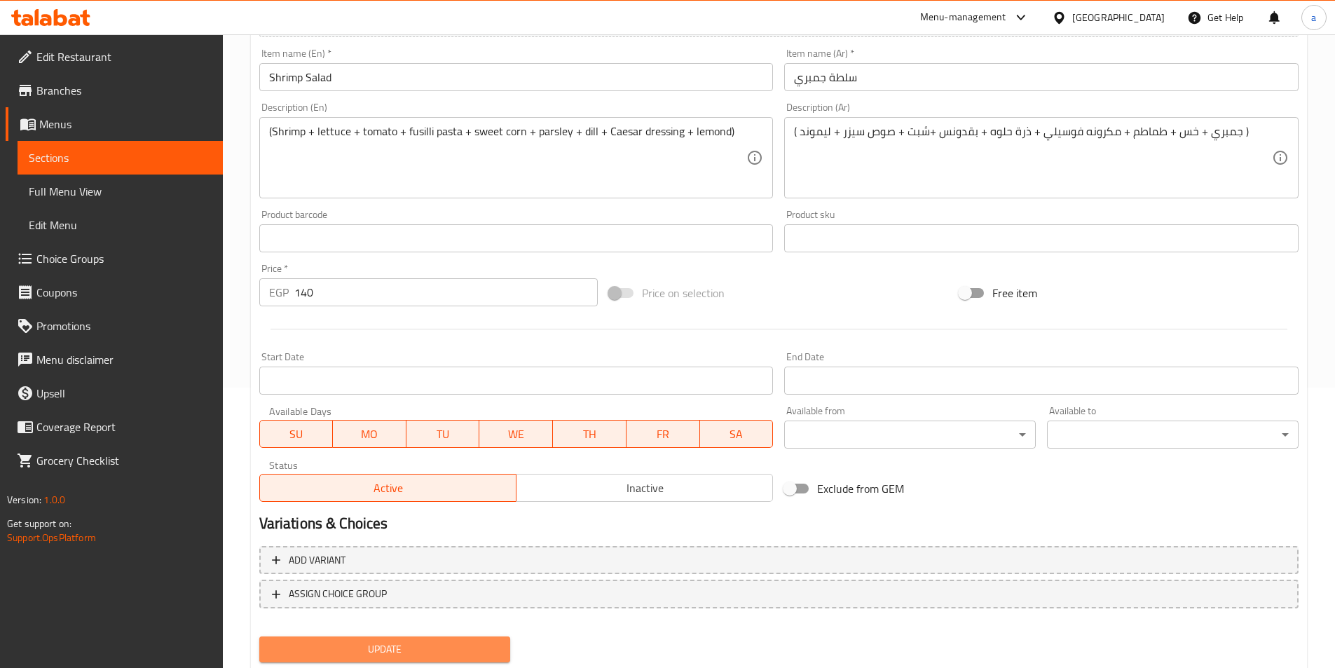
click at [453, 640] on span "Update" at bounding box center [384, 649] width 229 height 18
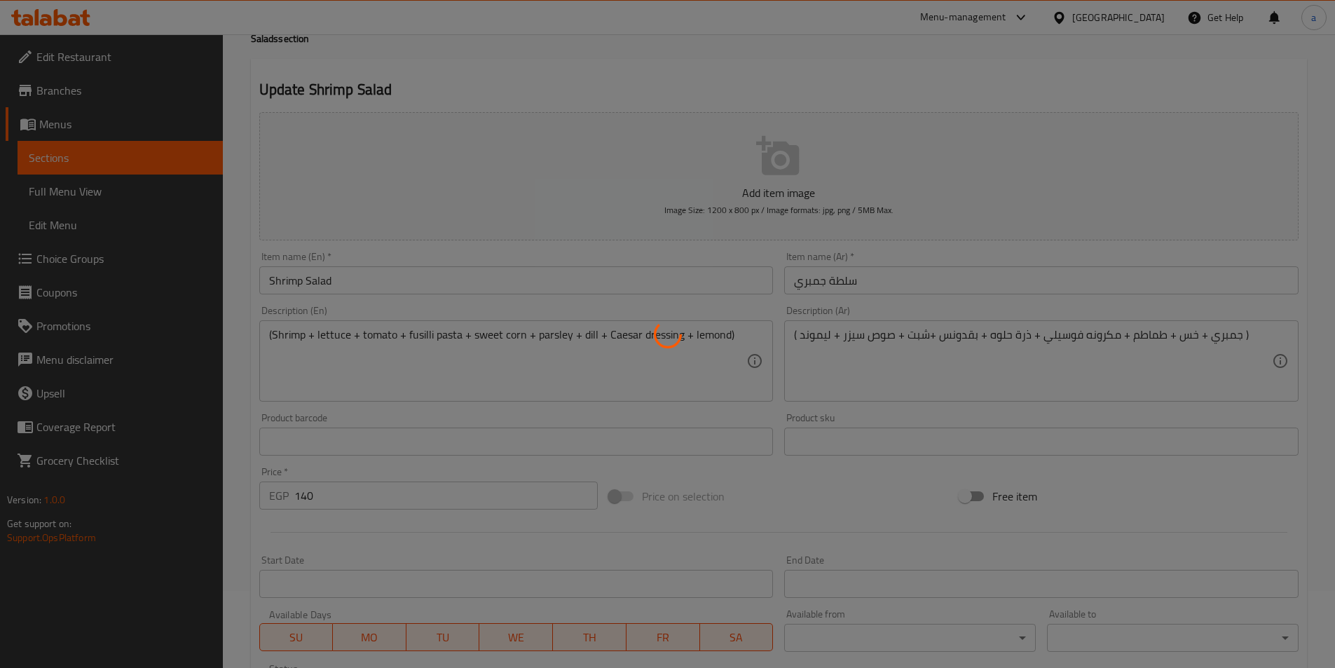
scroll to position [70, 0]
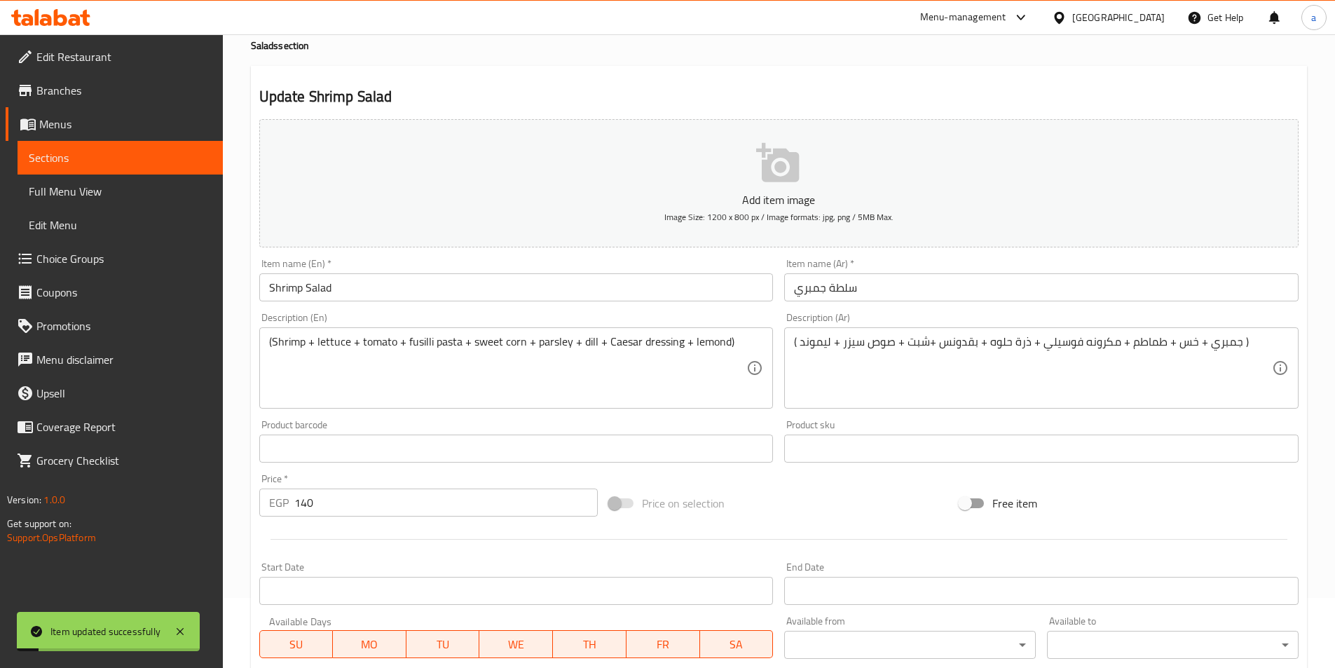
click at [27, 158] on link "Sections" at bounding box center [120, 158] width 205 height 34
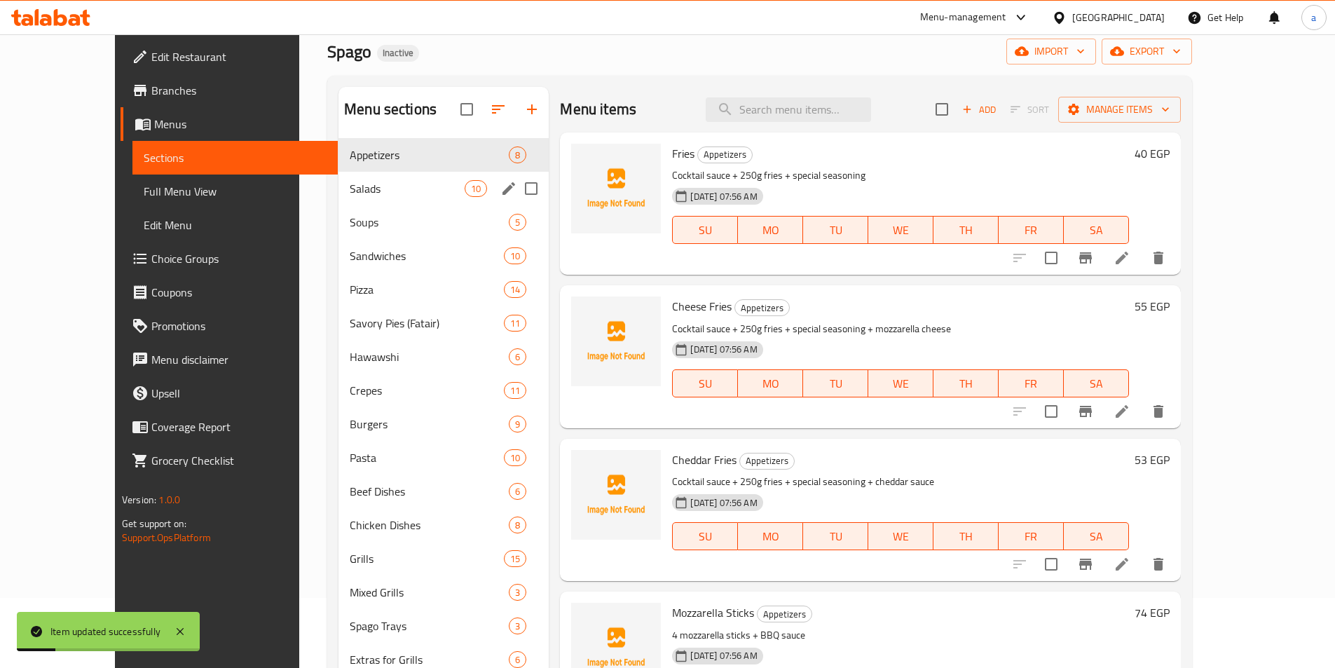
click at [350, 186] on span "Salads" at bounding box center [407, 188] width 115 height 17
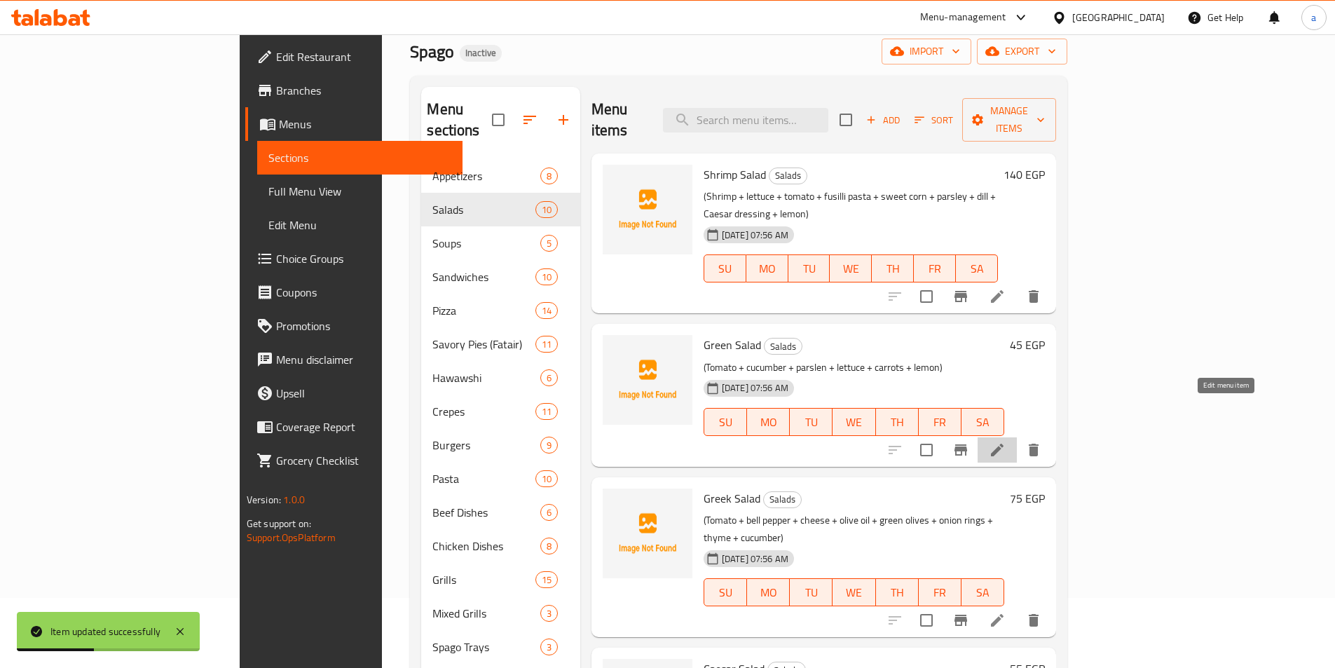
click at [1005, 441] on icon at bounding box center [997, 449] width 17 height 17
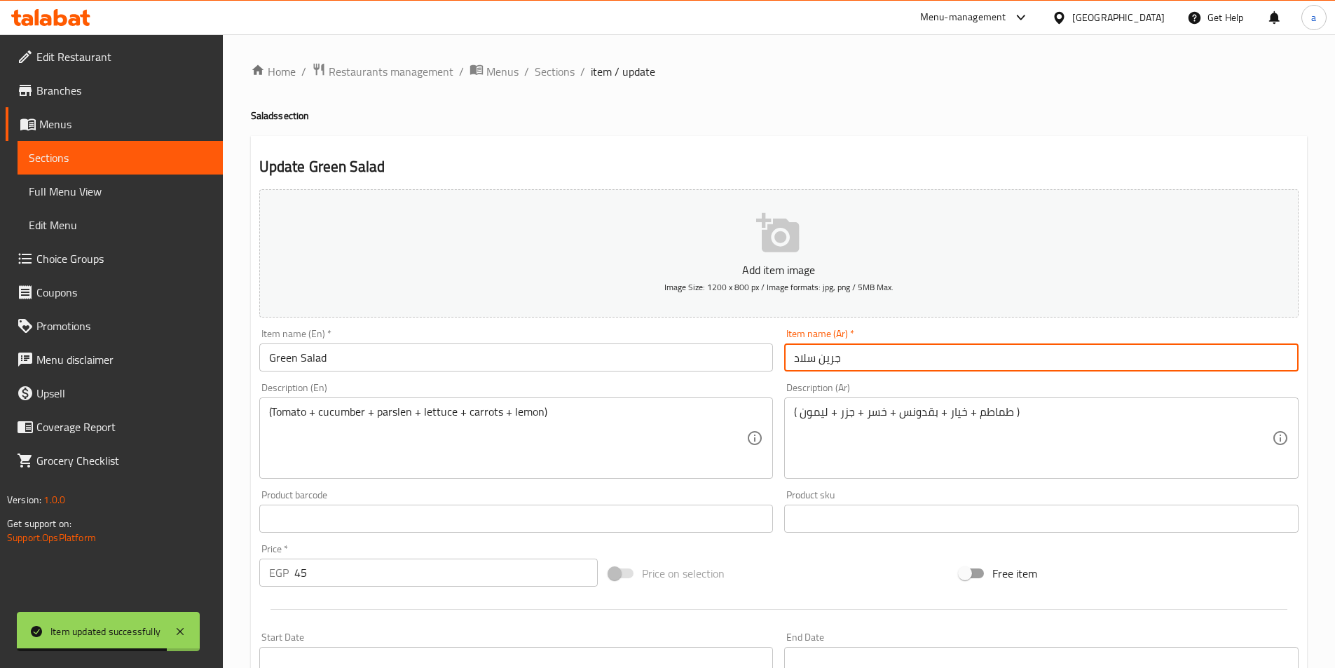
drag, startPoint x: 786, startPoint y: 357, endPoint x: 896, endPoint y: 366, distance: 110.4
click at [893, 365] on input "جرين سلاد" at bounding box center [1041, 357] width 514 height 28
type input "s"
type input "سلطة خضراء"
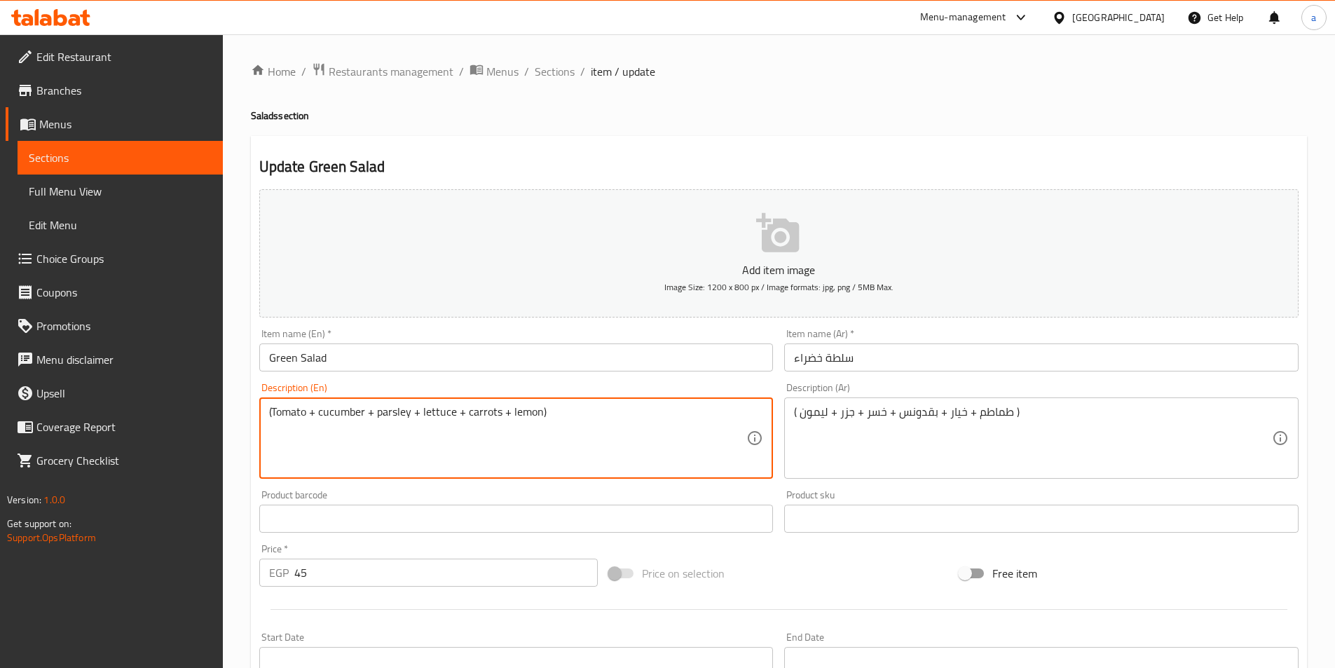
type textarea "(Tomato + cucumber + parsley + lettuce + carrots + lemon)"
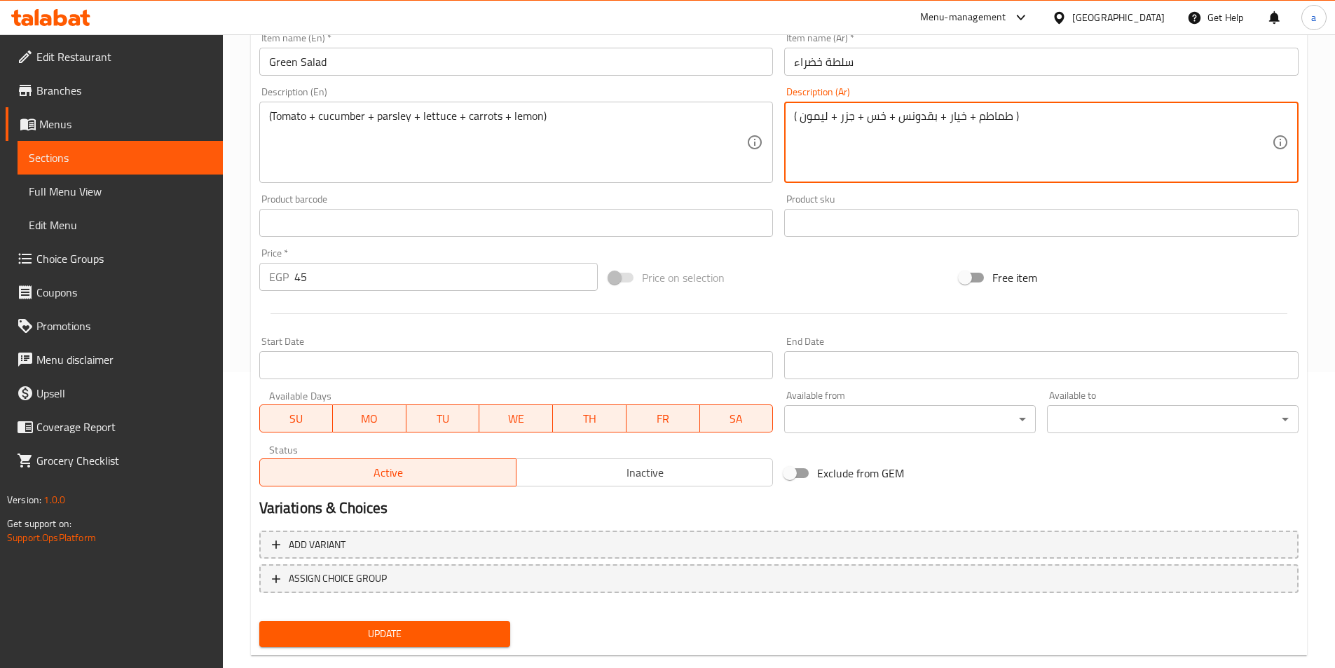
scroll to position [322, 0]
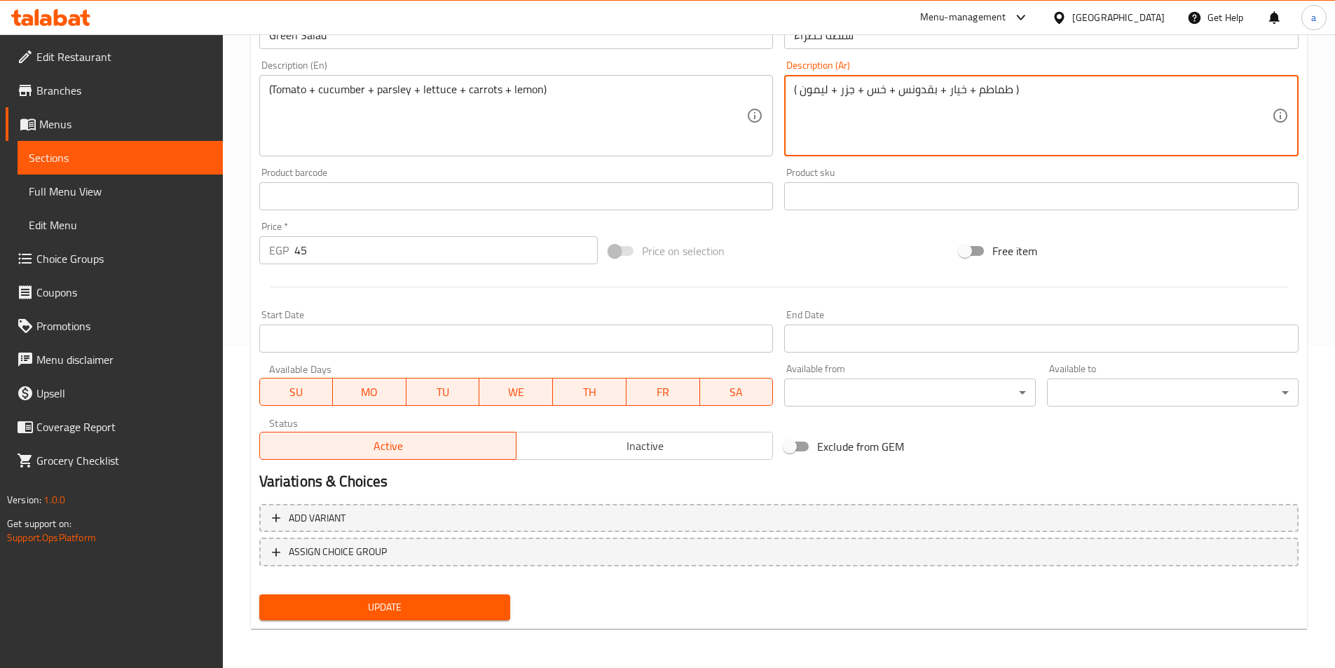
type textarea "( طماطم + خيار + بقدونس + خس + جزر + ليمون )"
click at [466, 605] on span "Update" at bounding box center [384, 607] width 229 height 18
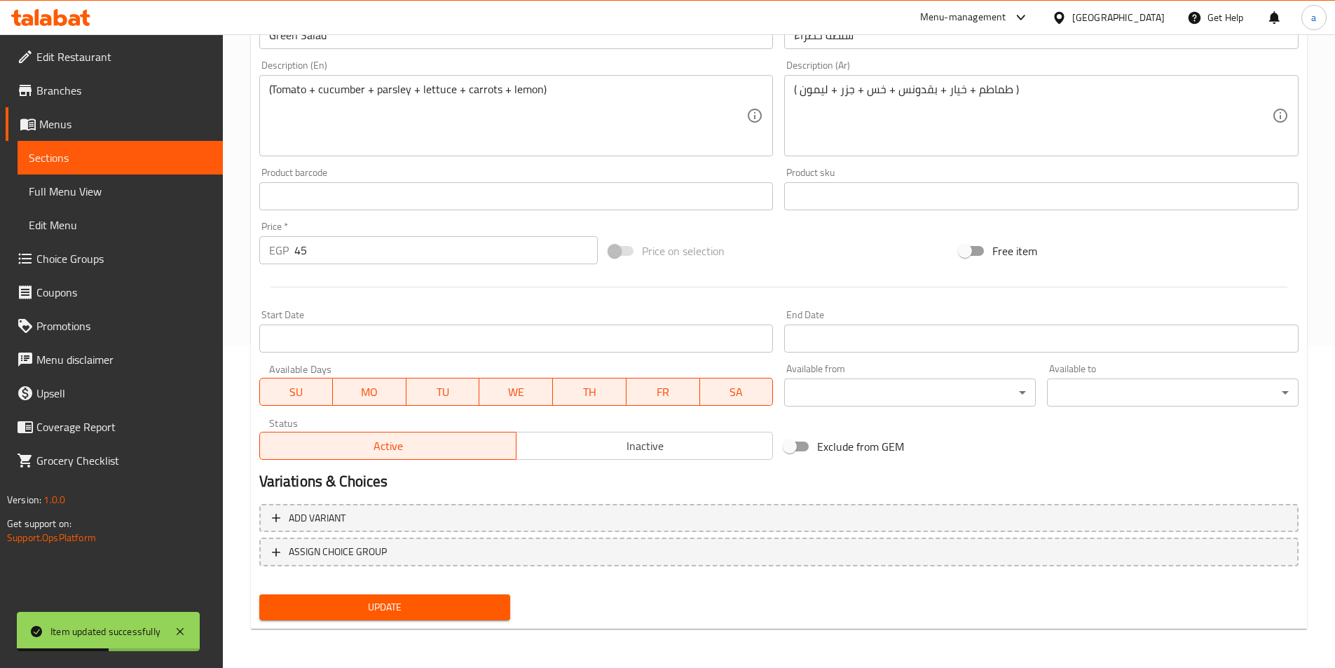
click at [62, 161] on span "Sections" at bounding box center [120, 157] width 183 height 17
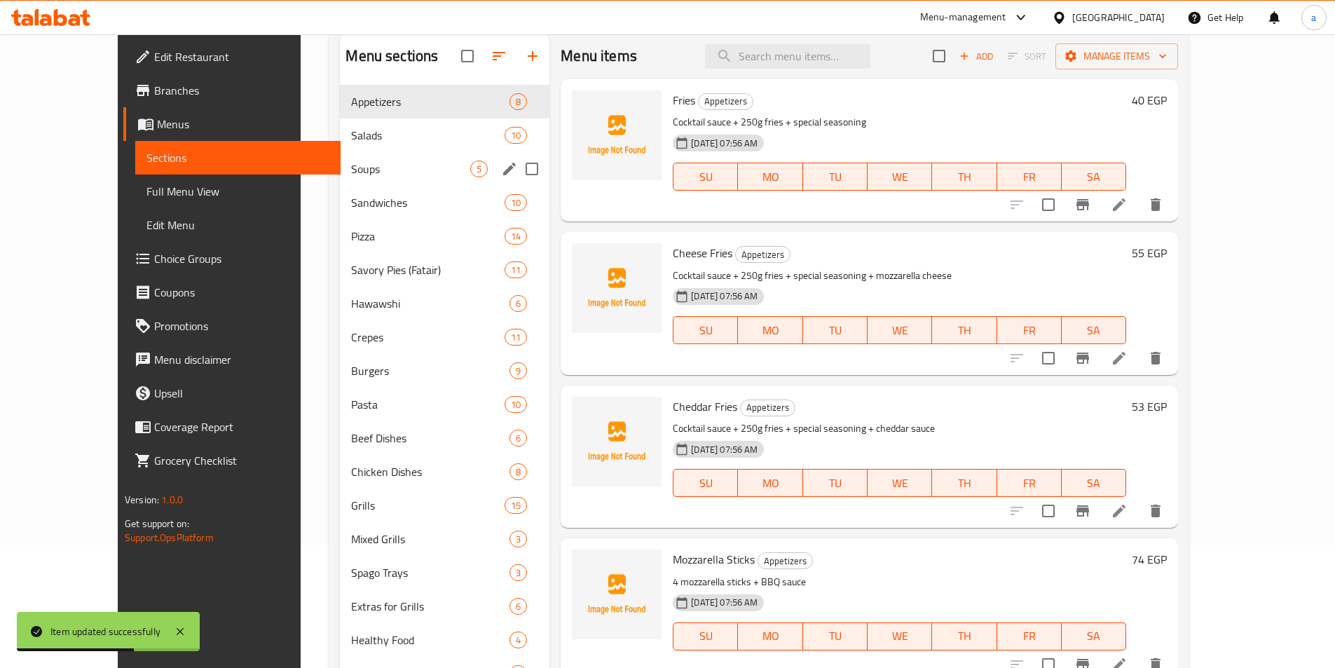
scroll to position [112, 0]
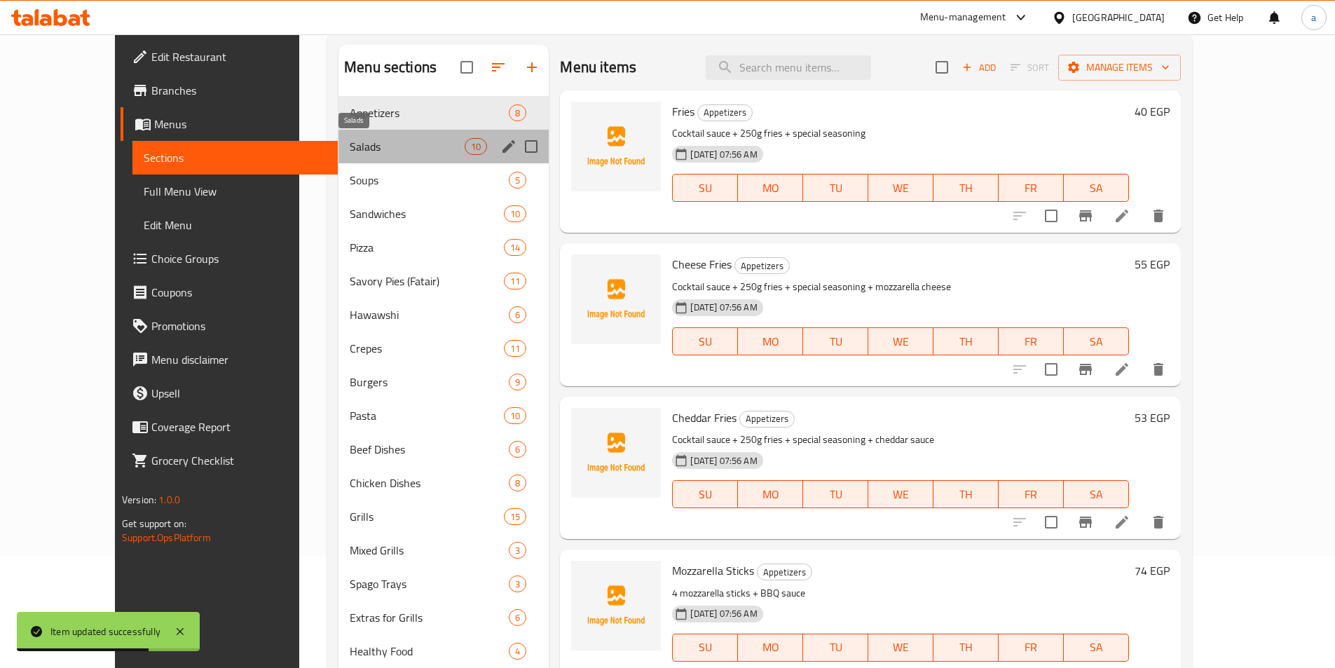
click at [370, 148] on span "Salads" at bounding box center [407, 146] width 115 height 17
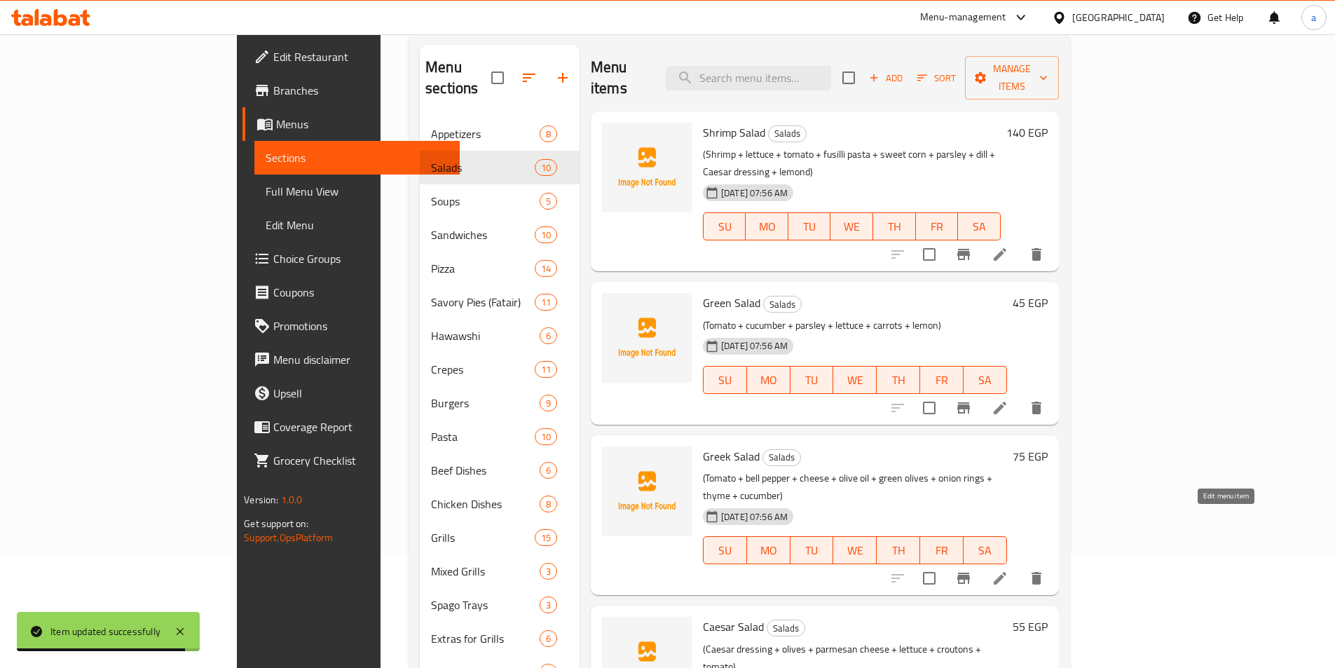
click at [1006, 572] on icon at bounding box center [1000, 578] width 13 height 13
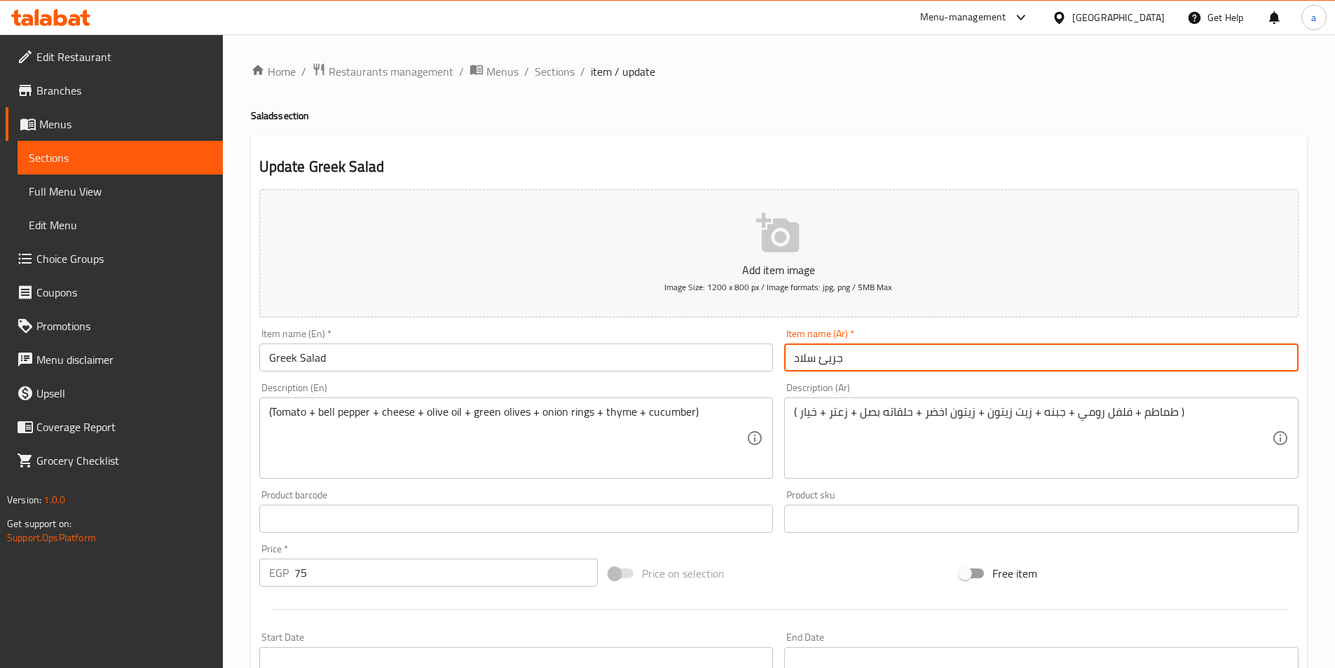
drag, startPoint x: 790, startPoint y: 357, endPoint x: 900, endPoint y: 362, distance: 110.1
click at [900, 362] on input "جريئ سلاد" at bounding box center [1041, 357] width 514 height 28
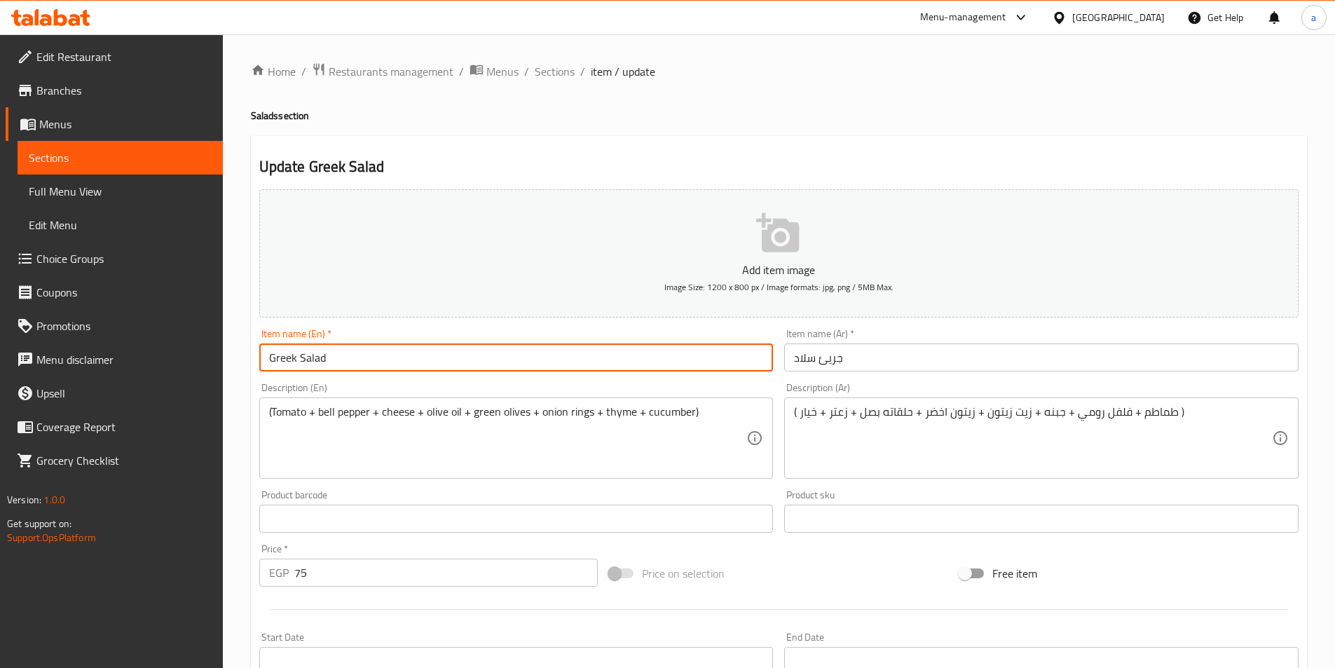
click at [276, 363] on input "Greek Salad" at bounding box center [516, 357] width 514 height 28
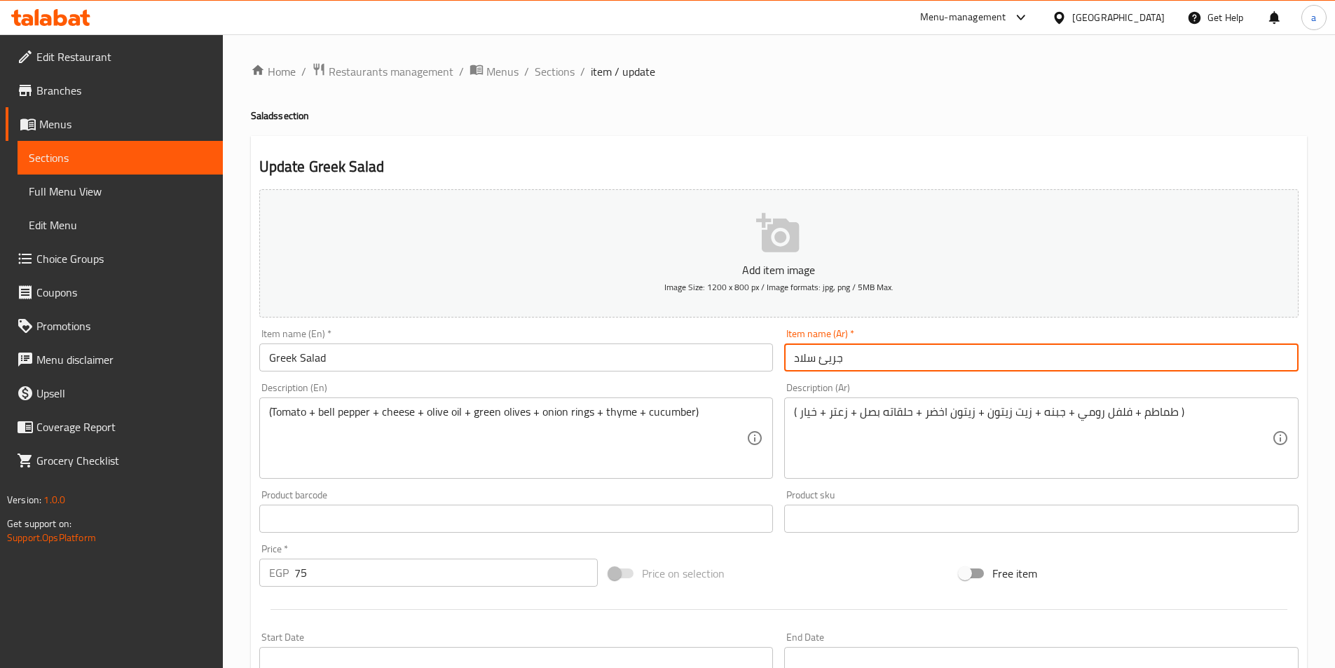
drag, startPoint x: 794, startPoint y: 356, endPoint x: 937, endPoint y: 338, distance: 144.0
click at [937, 338] on div "Item name (Ar)   * جريئ سلاد Item name (Ar) *" at bounding box center [1041, 350] width 514 height 43
type input "سلطة يوناني"
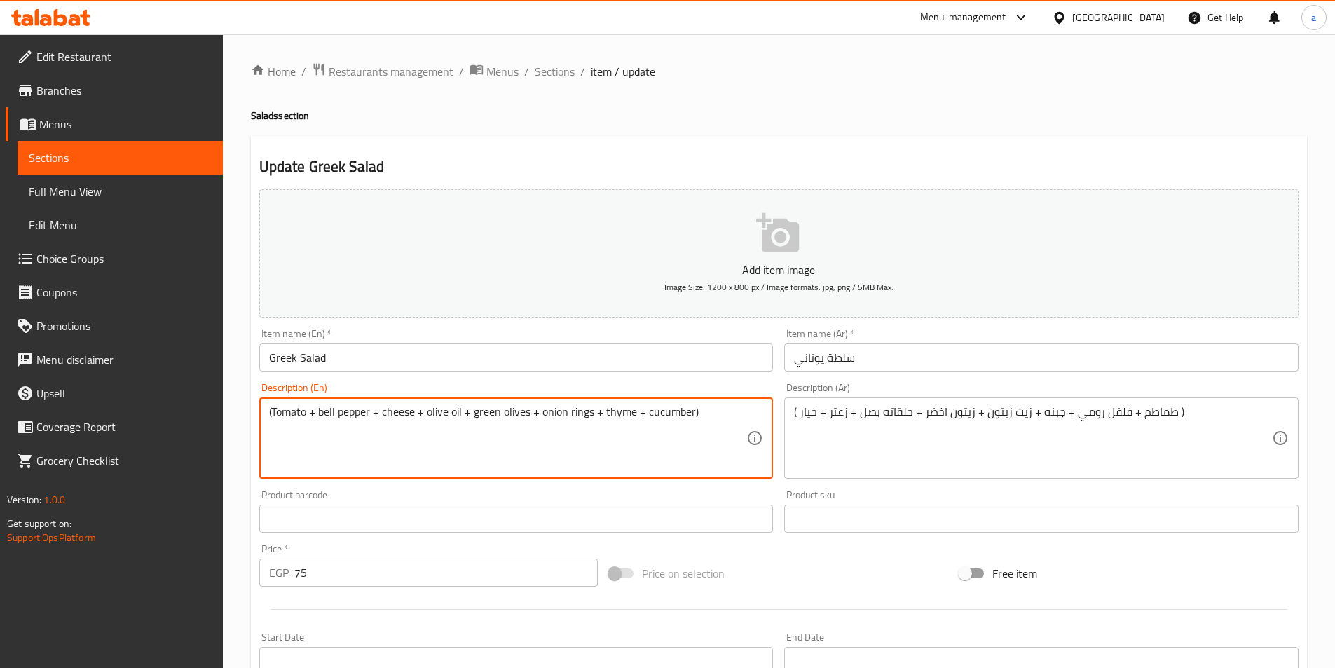
click at [322, 413] on textarea "(Tomato + bell pepper + cheese + olive oil + green olives + onion rings + thyme…" at bounding box center [508, 438] width 478 height 67
click at [365, 408] on textarea "(Tomato + bell pepper + cheese + olive oil + green olives + onion rings + thyme…" at bounding box center [508, 438] width 478 height 67
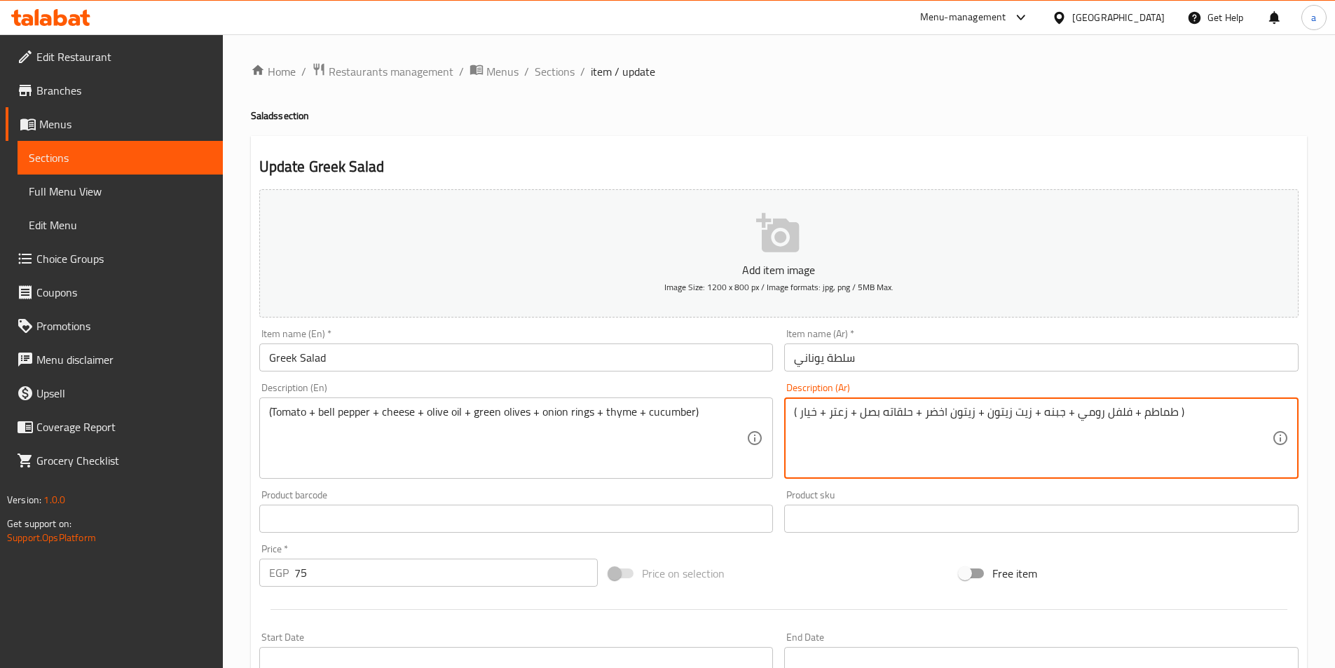
drag, startPoint x: 1072, startPoint y: 415, endPoint x: 1097, endPoint y: 413, distance: 24.6
click at [881, 415] on textarea "( طماطم + فلفل الوان + جبنه + زيت زيتون + زيتون اخضر + حلقاته بصل + زعتر + خيار…" at bounding box center [1033, 438] width 478 height 67
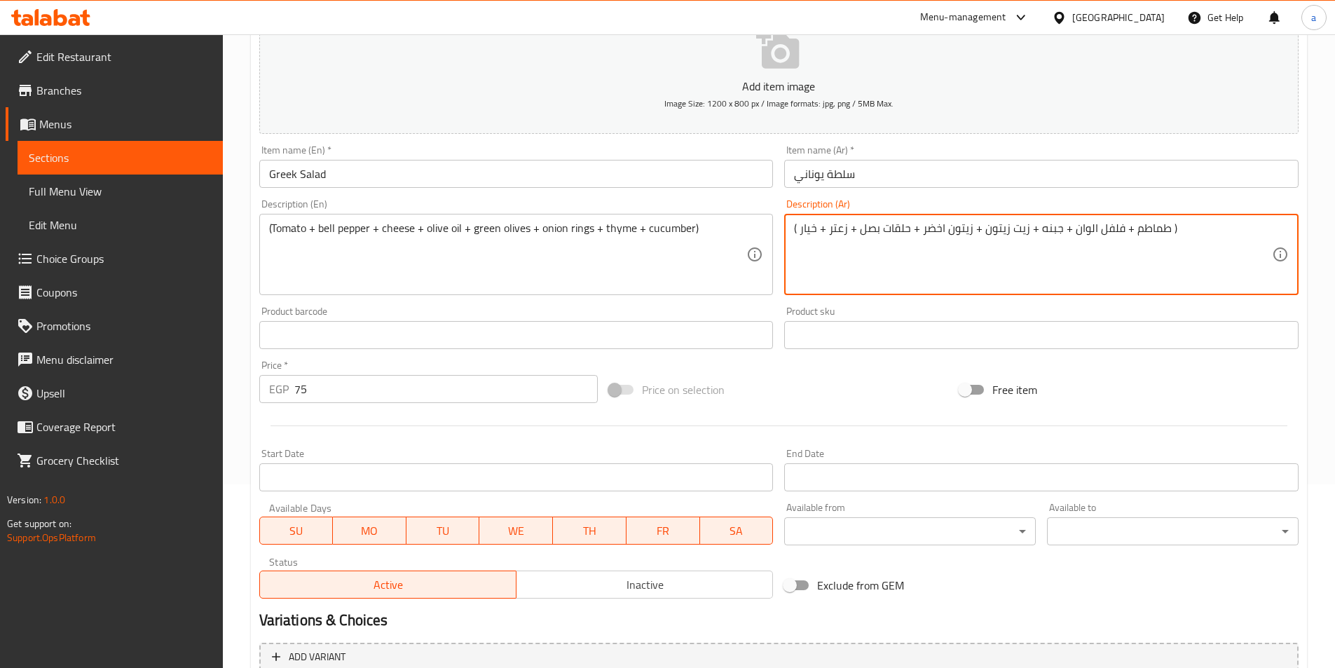
scroll to position [280, 0]
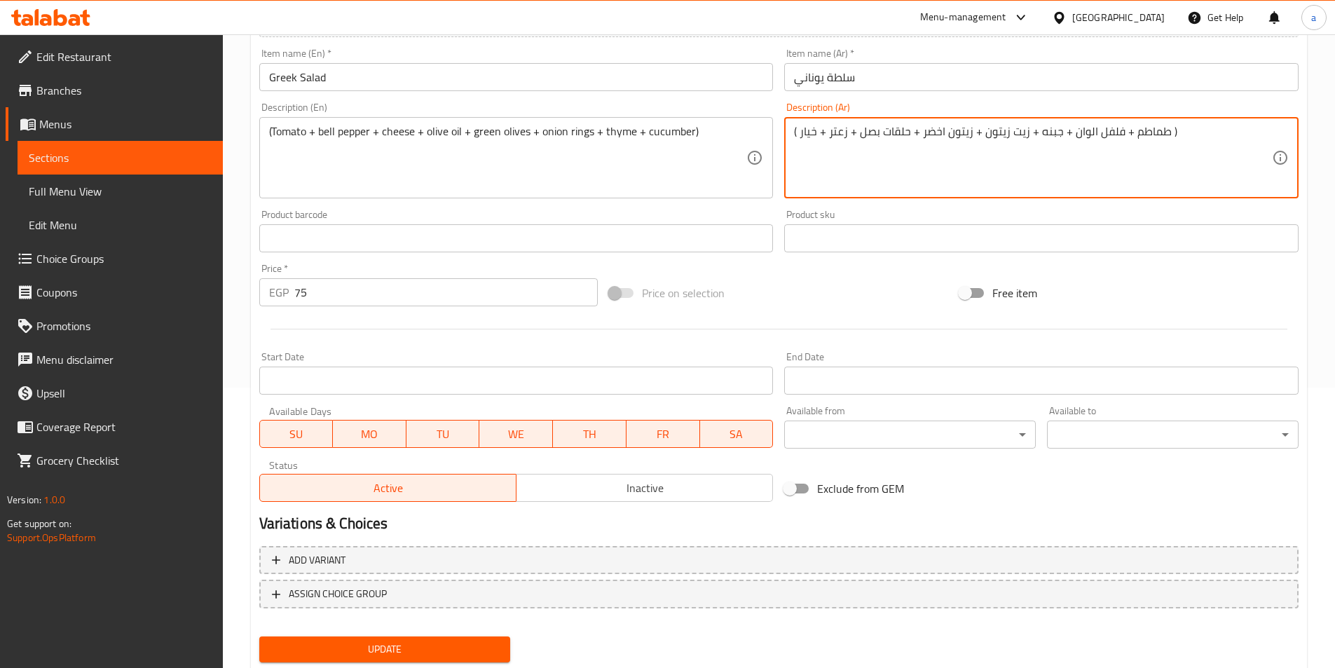
type textarea "( طماطم + فلفل الوان + جبنه + زيت زيتون + زيتون اخضر + حلقات بصل + زعتر + خيار )"
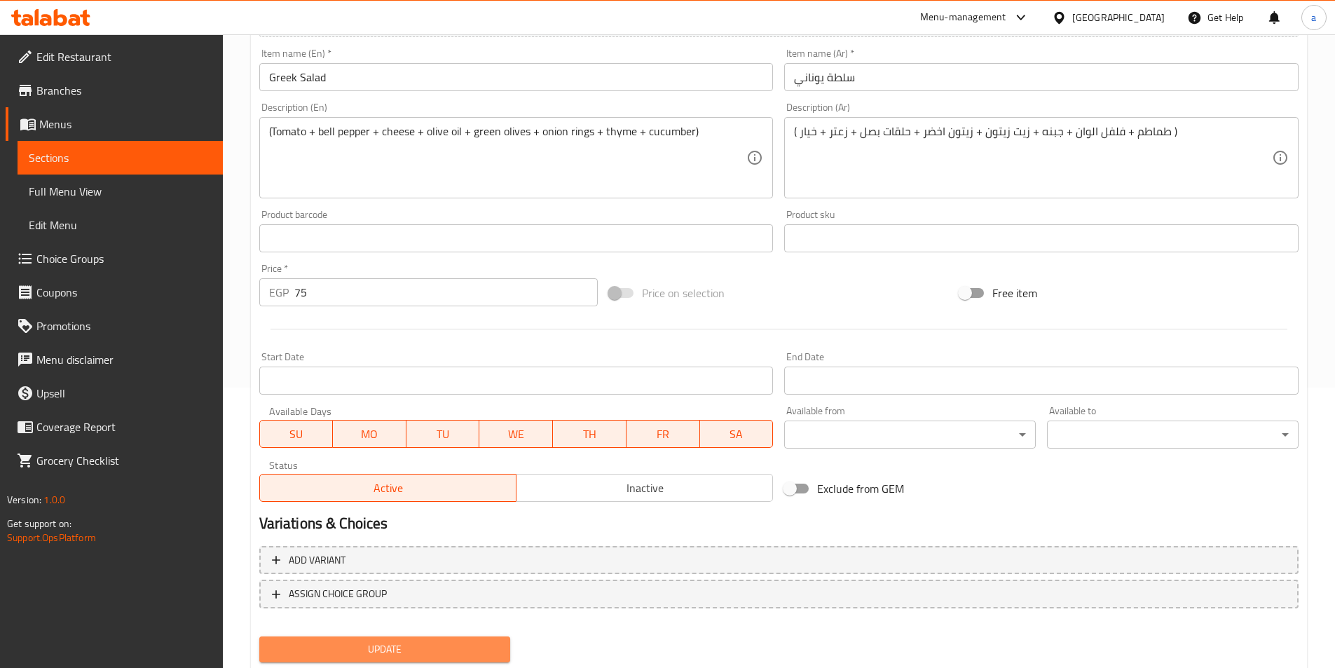
click at [439, 643] on span "Update" at bounding box center [384, 649] width 229 height 18
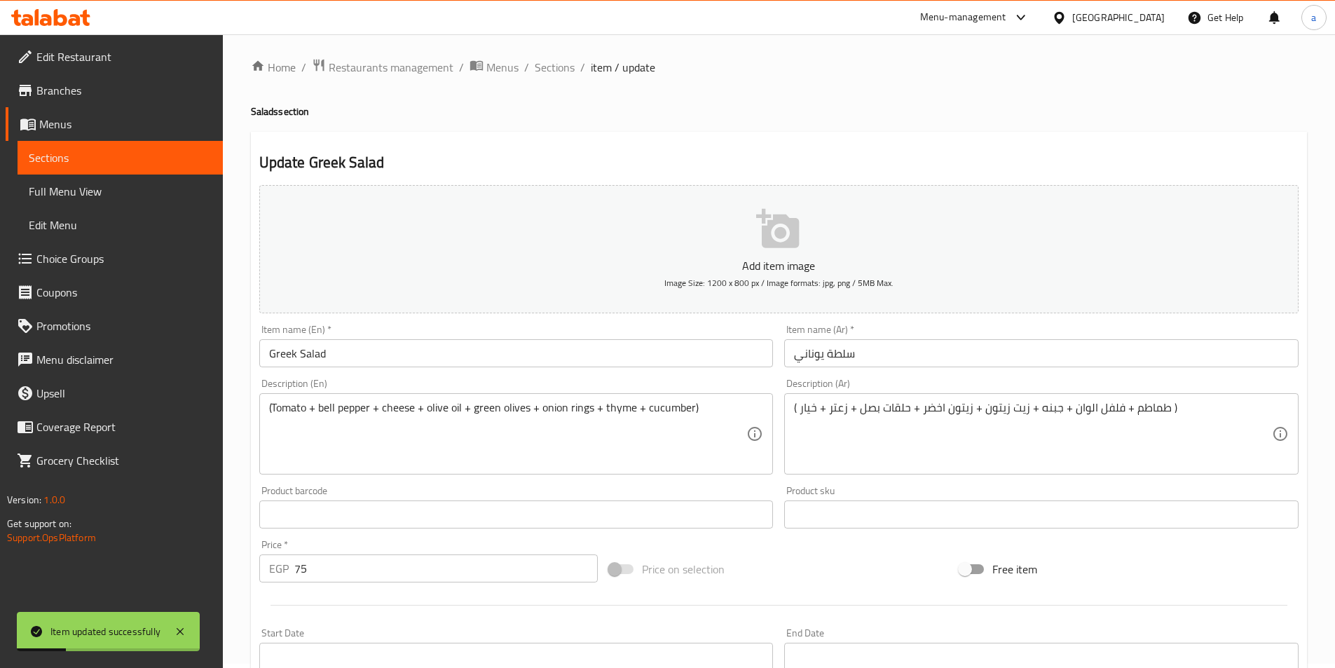
scroll to position [0, 0]
click at [81, 154] on span "Sections" at bounding box center [120, 157] width 183 height 17
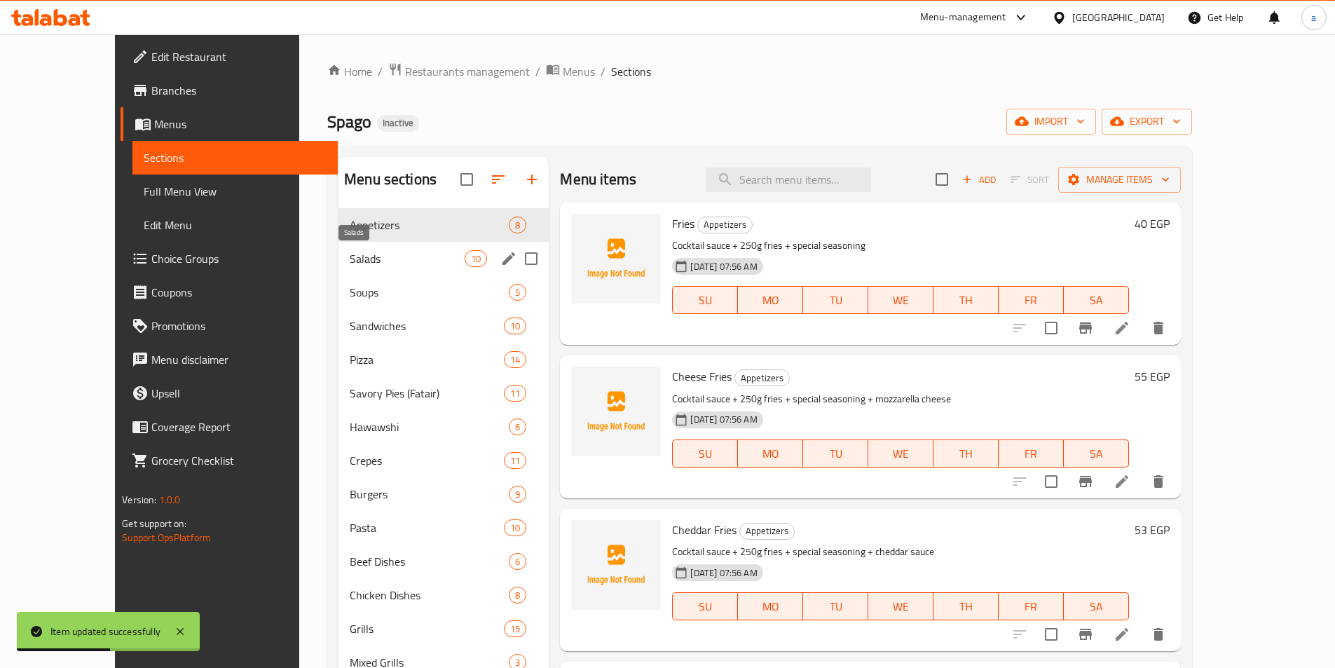
click at [350, 257] on span "Salads" at bounding box center [407, 258] width 115 height 17
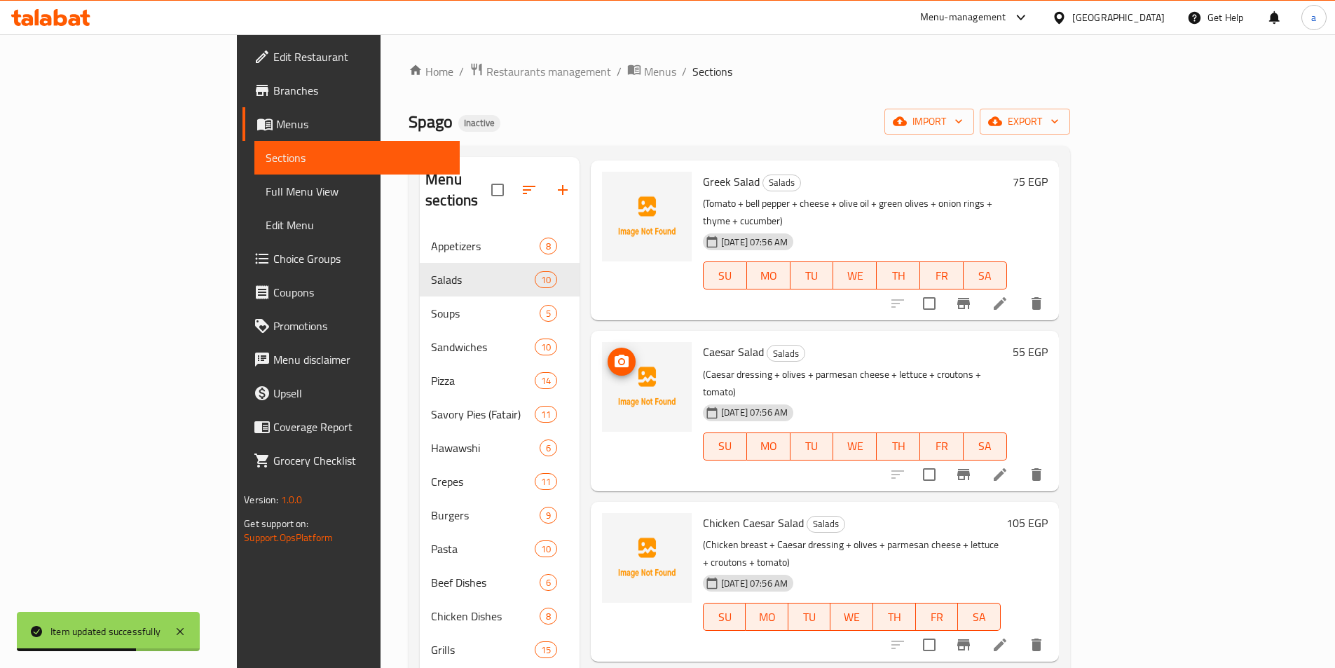
scroll to position [399, 0]
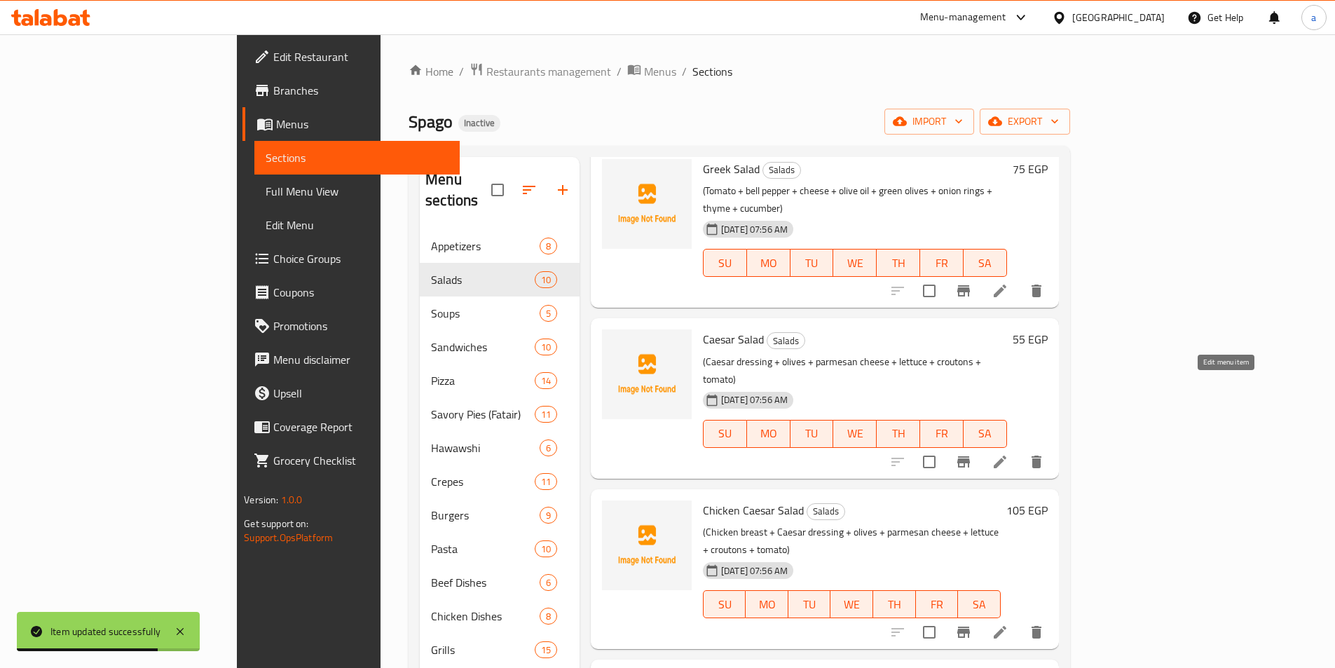
click at [1006, 455] on icon at bounding box center [1000, 461] width 13 height 13
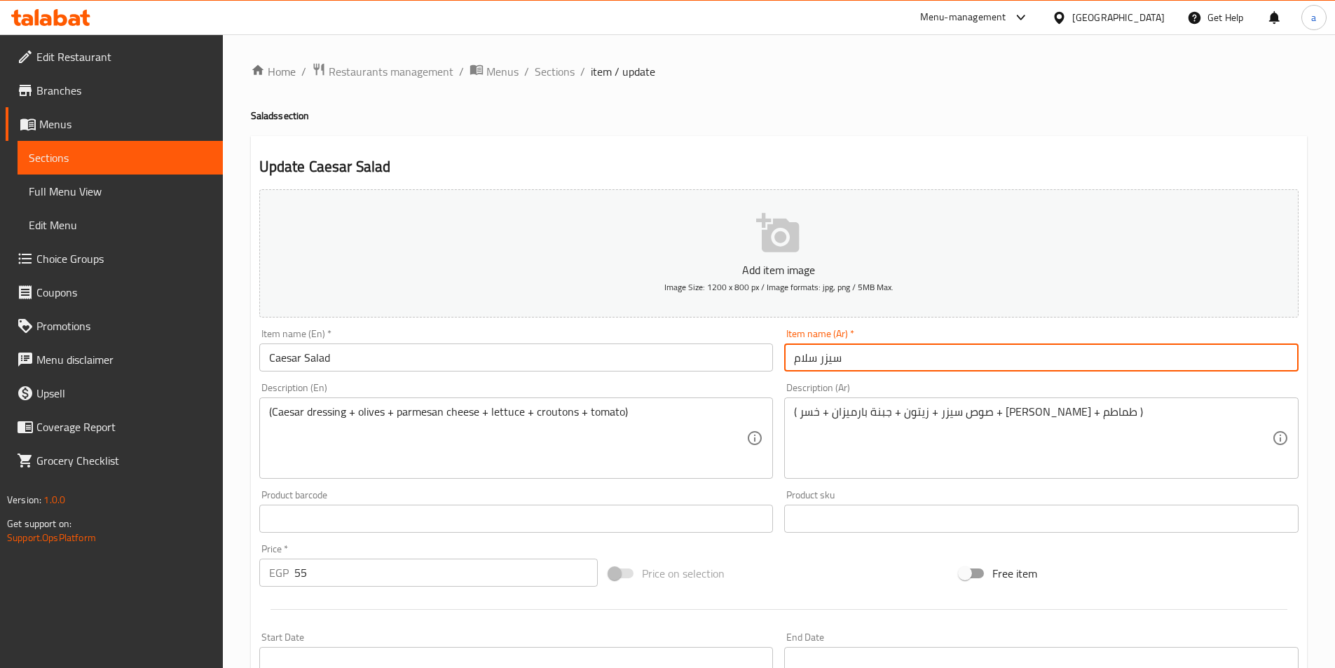
drag, startPoint x: 792, startPoint y: 357, endPoint x: 1082, endPoint y: 347, distance: 289.6
click at [948, 347] on input "سيزر سلام" at bounding box center [1041, 357] width 514 height 28
type input "سلطة سيزر"
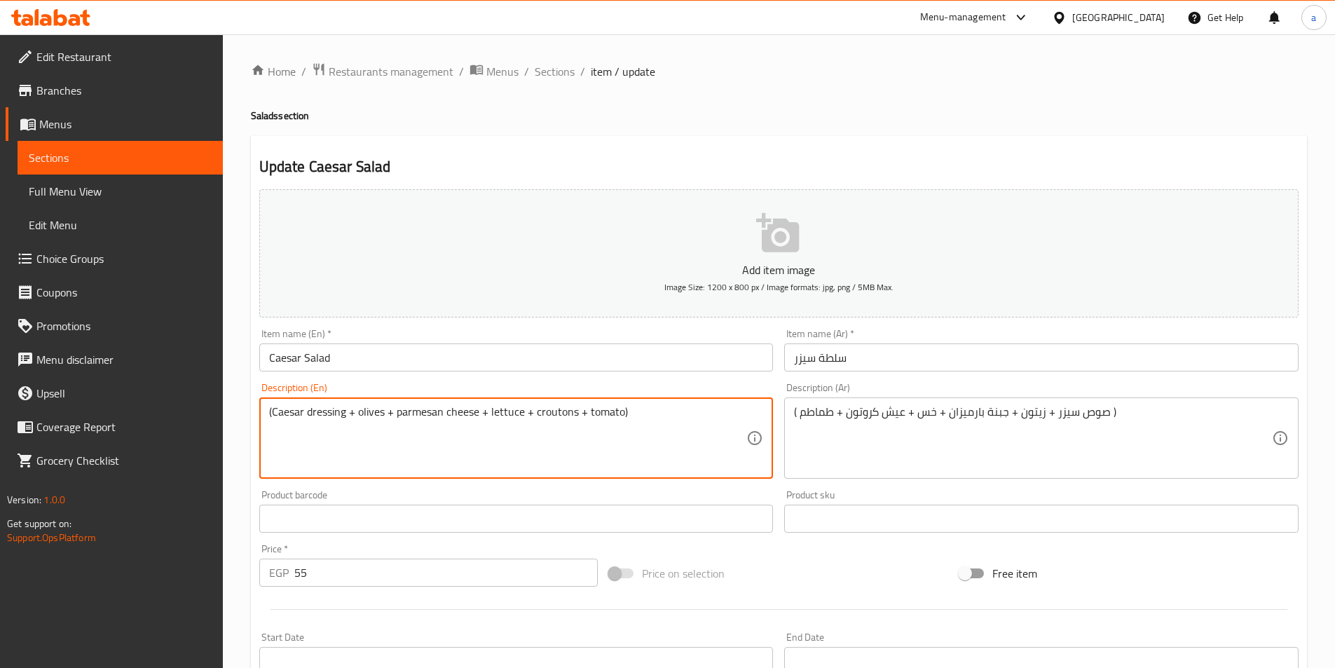
click at [555, 417] on textarea "(Caesar dressing + olives + parmesan cheese + lettuce + croutons + tomato)" at bounding box center [508, 438] width 478 height 67
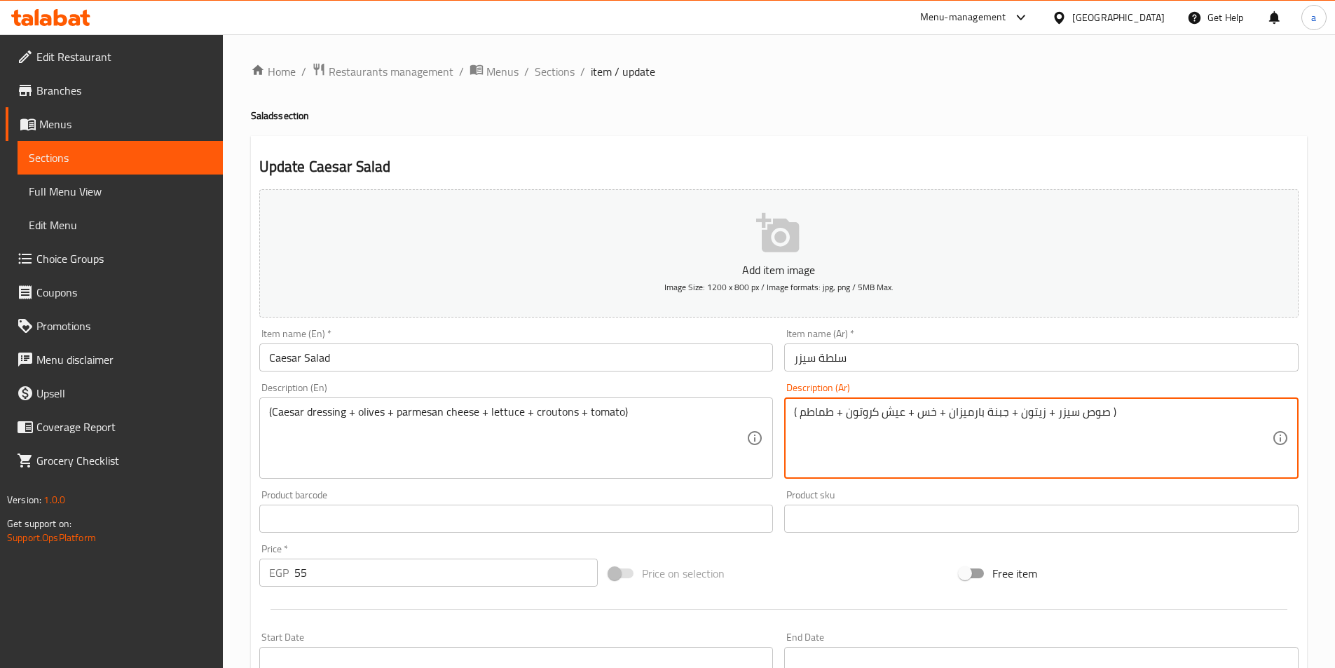
drag, startPoint x: 849, startPoint y: 414, endPoint x: 903, endPoint y: 409, distance: 54.9
drag, startPoint x: 845, startPoint y: 412, endPoint x: 896, endPoint y: 413, distance: 51.2
click at [896, 413] on textarea "( صوص سيزر + زيتون + جبنة بارميزان + خس + خبز محمص + طماطم )" at bounding box center [1033, 438] width 478 height 67
paste textarea "( سلطة سيزر)"
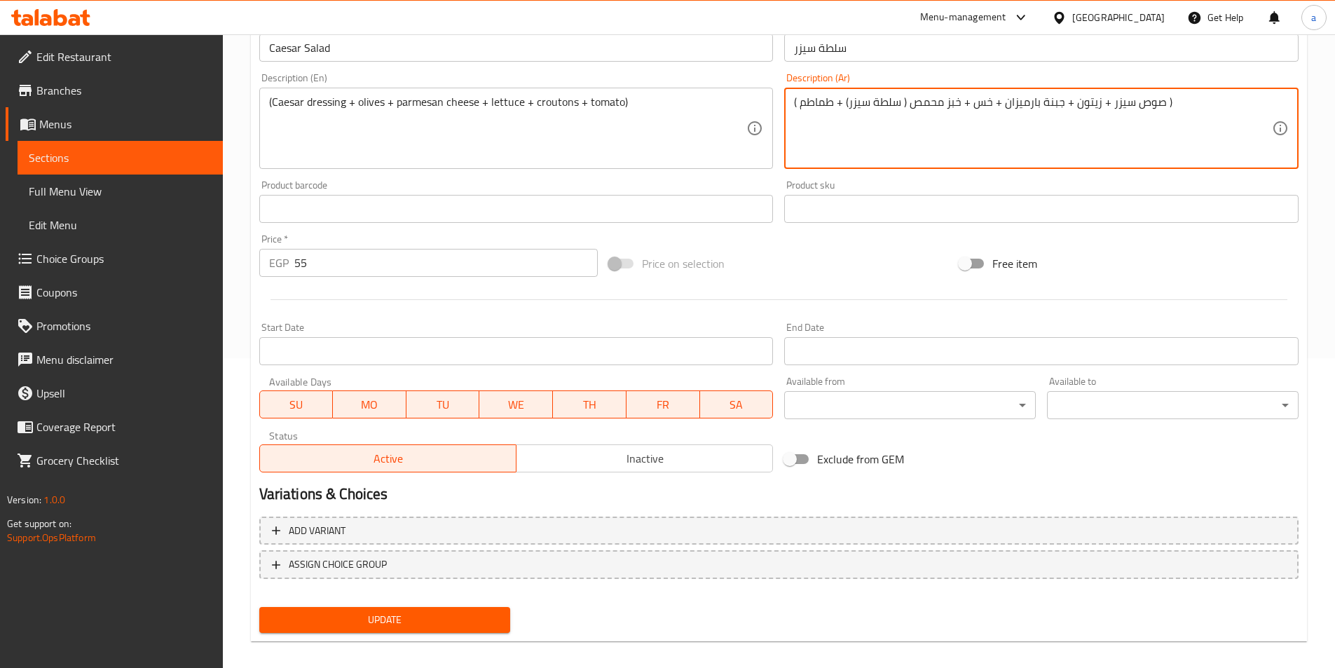
scroll to position [322, 0]
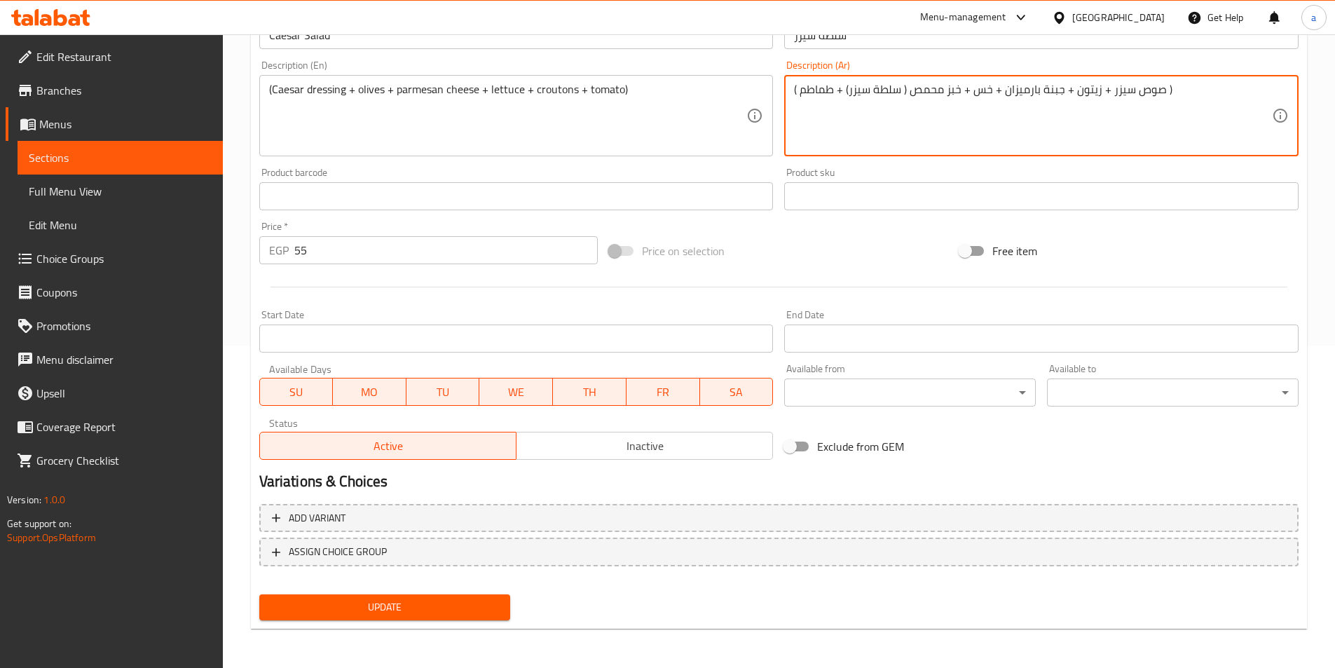
type textarea "( صوص سيزر + زيتون + جبنة بارميزان + خس + خبز محمص ( سلطة سيزر) + طماطم )"
click at [344, 611] on span "Update" at bounding box center [384, 607] width 229 height 18
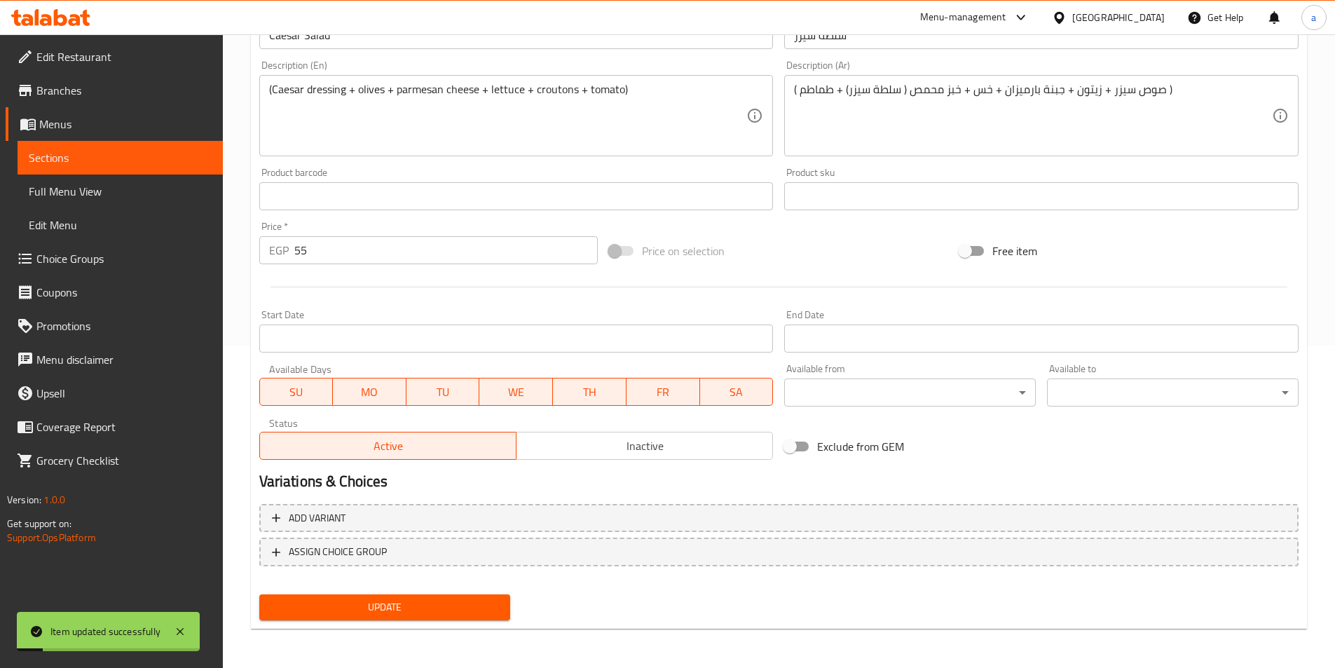
click at [121, 157] on span "Sections" at bounding box center [120, 157] width 183 height 17
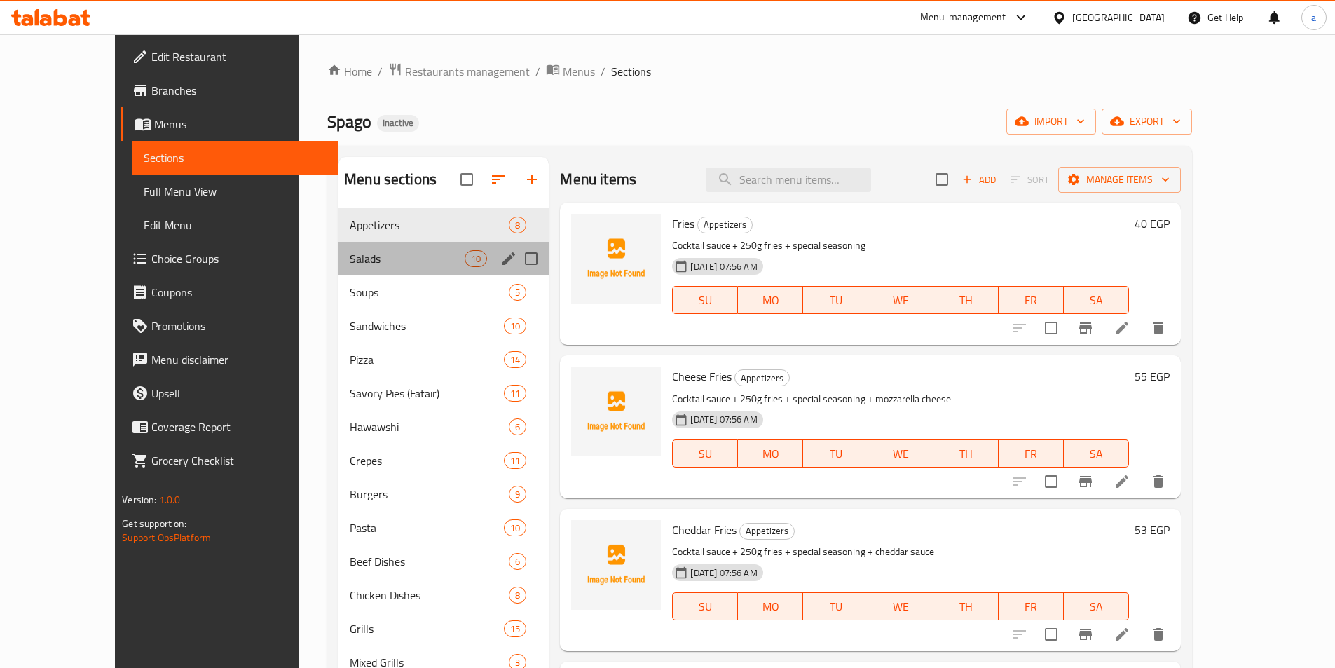
click at [338, 273] on div "Salads 10" at bounding box center [443, 259] width 210 height 34
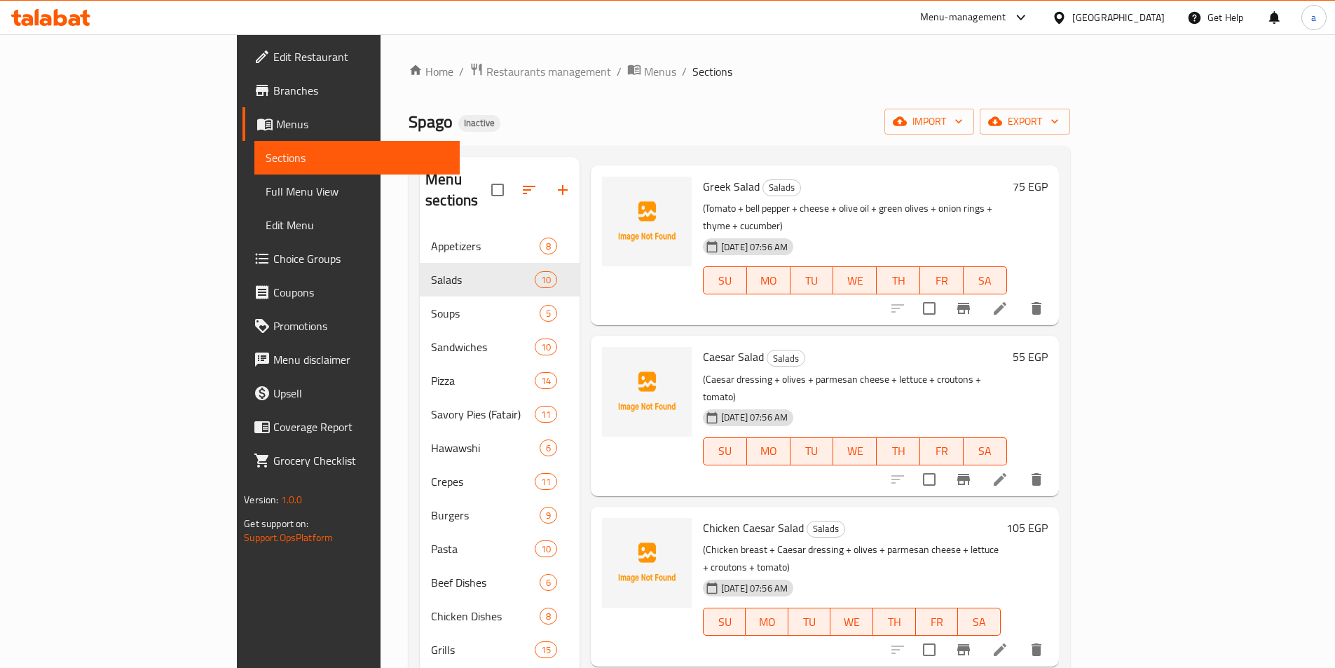
scroll to position [399, 0]
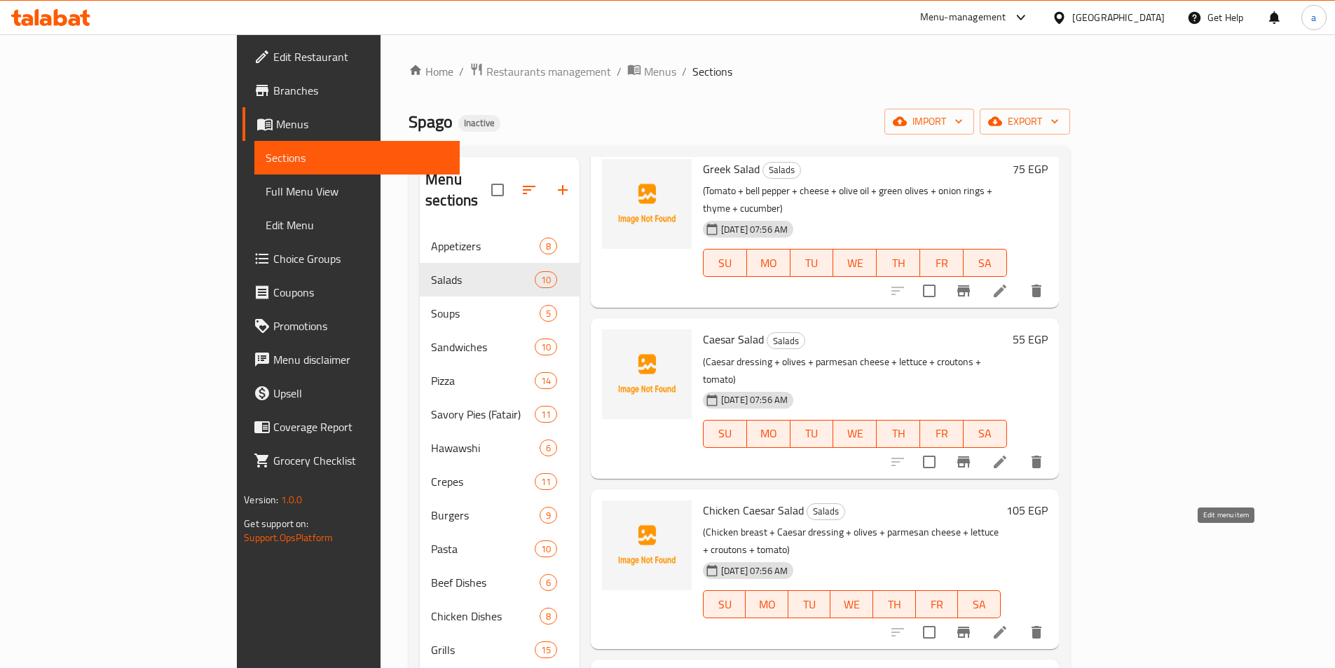
click at [1008, 624] on icon at bounding box center [999, 632] width 17 height 17
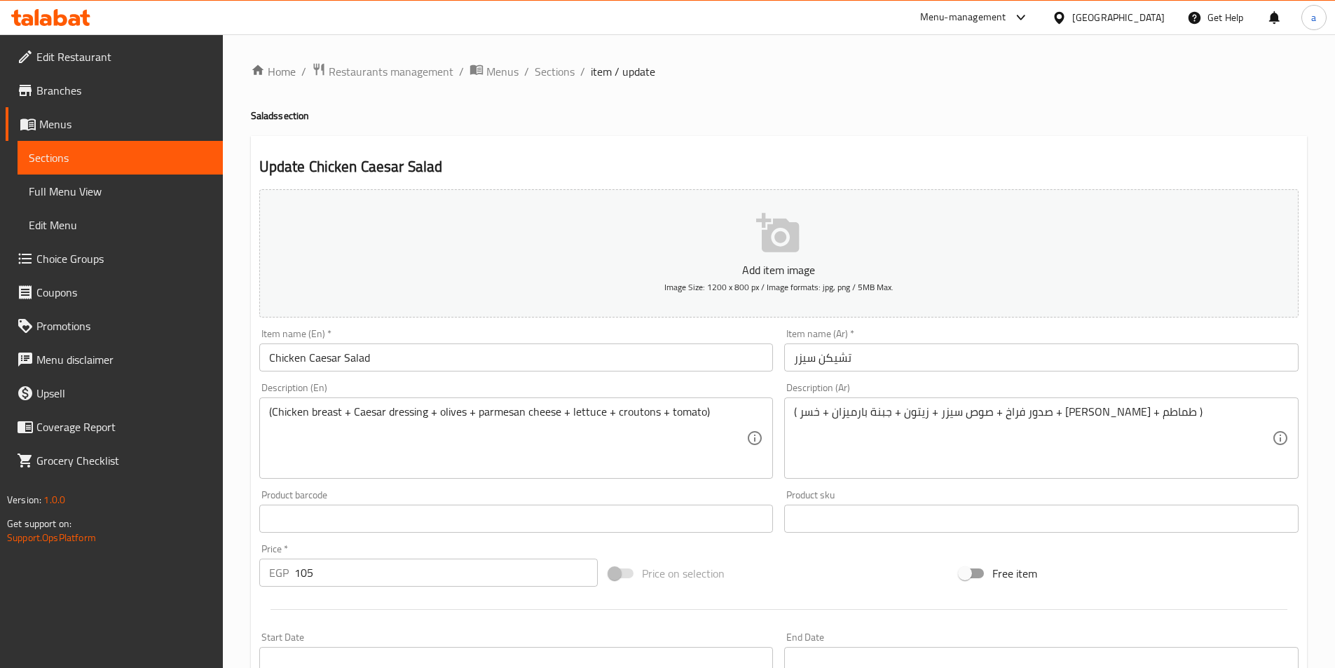
click at [792, 360] on input "تشيكن سيزر" at bounding box center [1041, 357] width 514 height 28
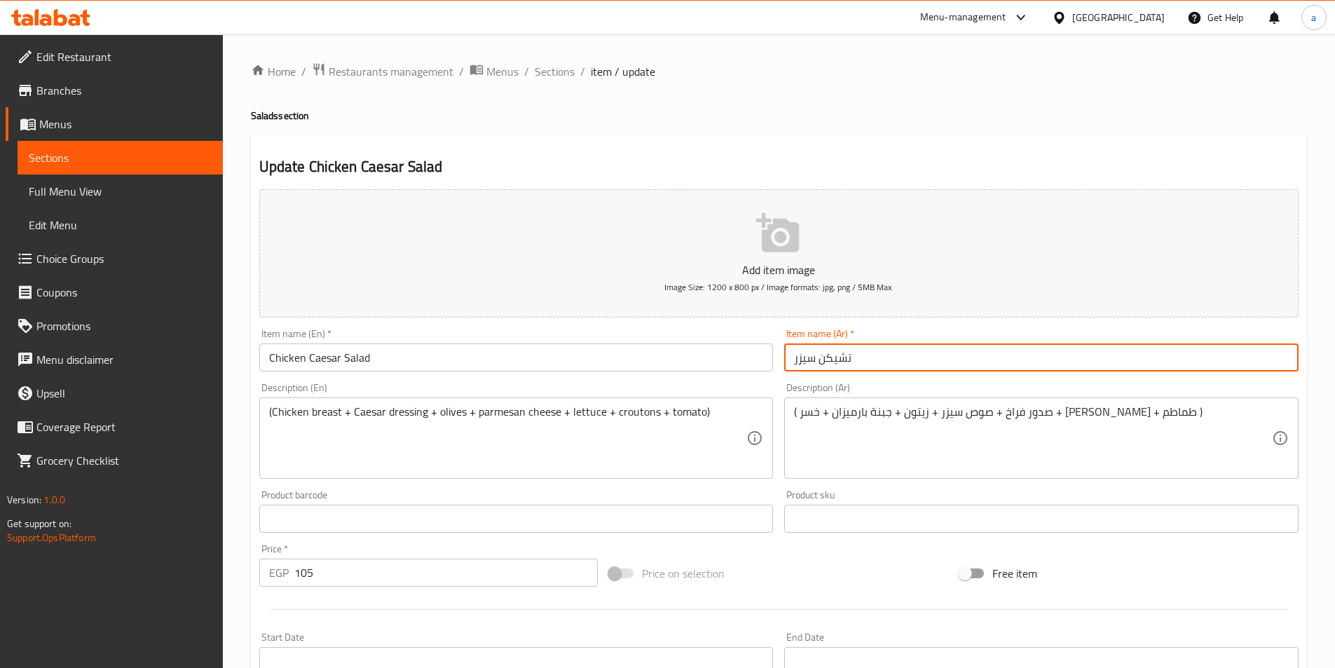
click at [866, 362] on input "تشيكن سيزر" at bounding box center [1041, 357] width 514 height 28
type input "سلطة تشيكن سيزر"
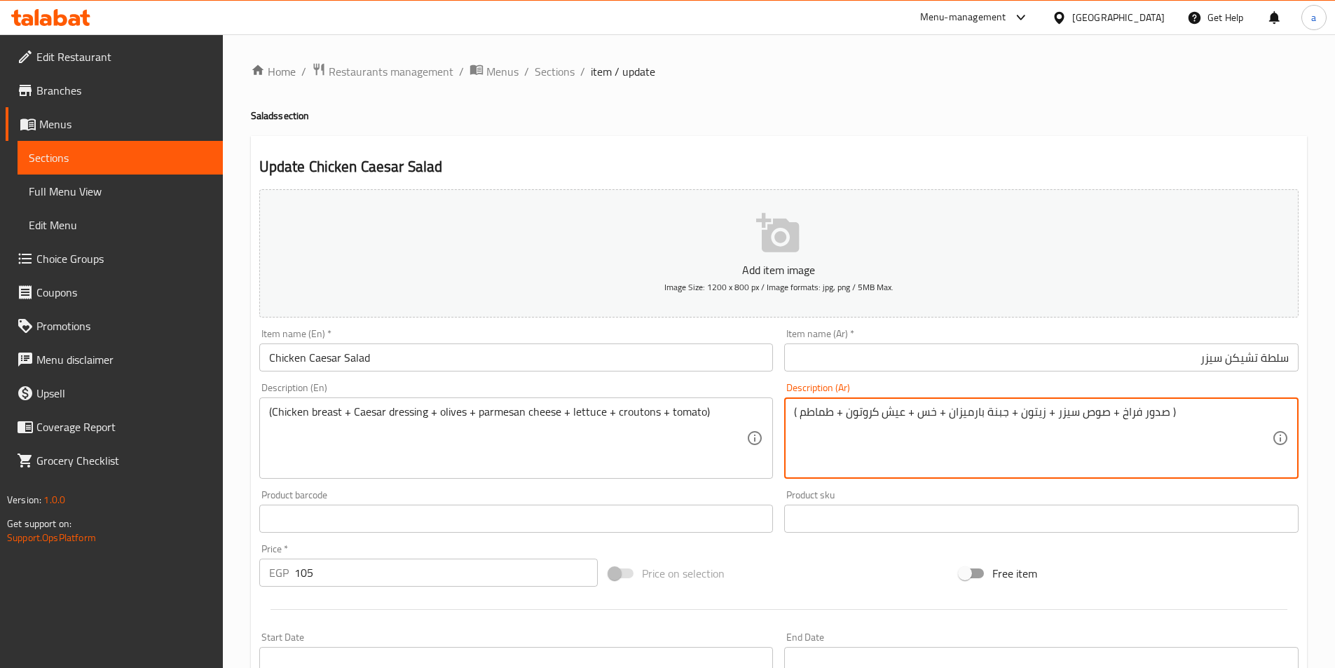
click at [886, 410] on textarea "( صدور فراخ + صوص سيزر + زيتون + جبنة بارميزان + خس + عيش كروتون + طماطم )" at bounding box center [1033, 438] width 478 height 67
click at [886, 413] on textarea "( صدور فراخ + صوص سيزر + زيتون + جبنة بارميزان + خس + عيش كروتون + طماطم )" at bounding box center [1033, 438] width 478 height 67
paste textarea "خبز محمص ( سلطة سيزر)"
drag, startPoint x: 959, startPoint y: 414, endPoint x: 977, endPoint y: 416, distance: 18.3
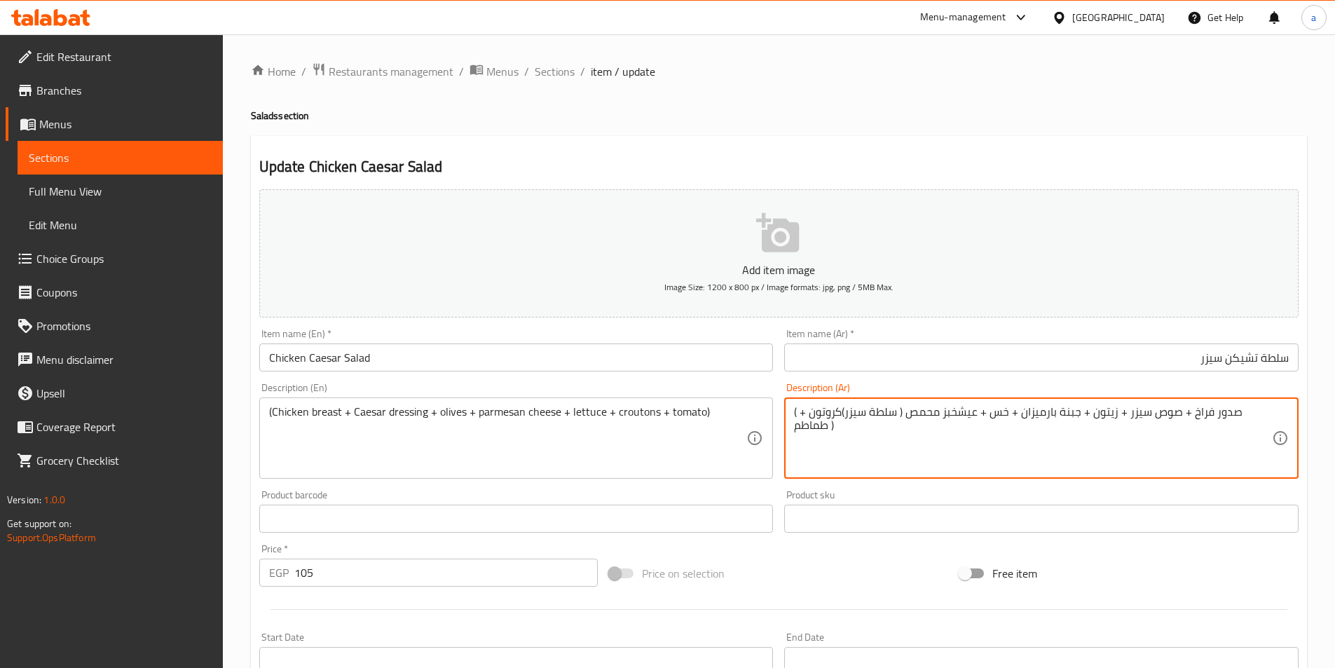
click at [977, 416] on textarea "( صدور فراخ + صوص سيزر + زيتون + جبنة بارميزان + خس + عيشخبز محمص ( سلطة سيزر)ك…" at bounding box center [1033, 438] width 478 height 67
drag, startPoint x: 847, startPoint y: 415, endPoint x: 878, endPoint y: 418, distance: 31.0
click at [878, 418] on textarea "( صدور فراخ + صوص سيزر + زيتون + جبنة بارميزان + خس + خبز محمص ( سلطة سيزر)كروت…" at bounding box center [1033, 438] width 478 height 67
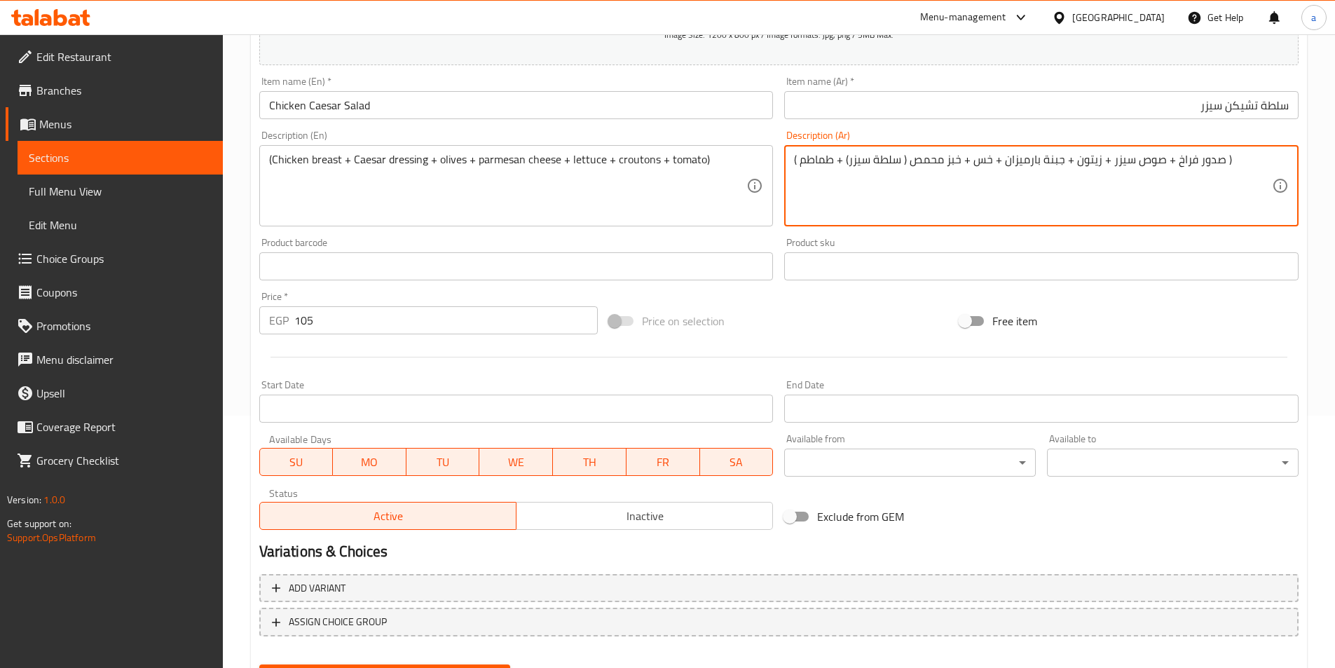
scroll to position [322, 0]
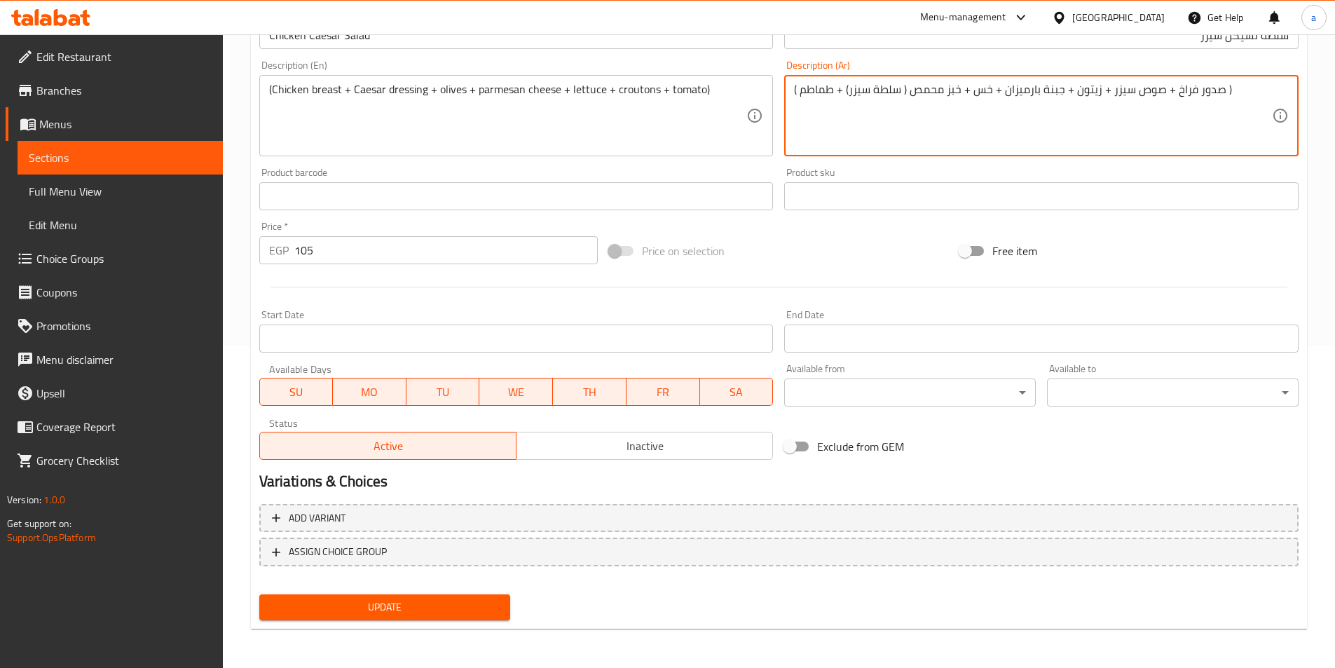
type textarea "( صدور فراخ + صوص سيزر + زيتون + جبنة بارميزان + خس + خبز محمص ( سلطة سيزر) + ط…"
click at [423, 603] on span "Update" at bounding box center [384, 607] width 229 height 18
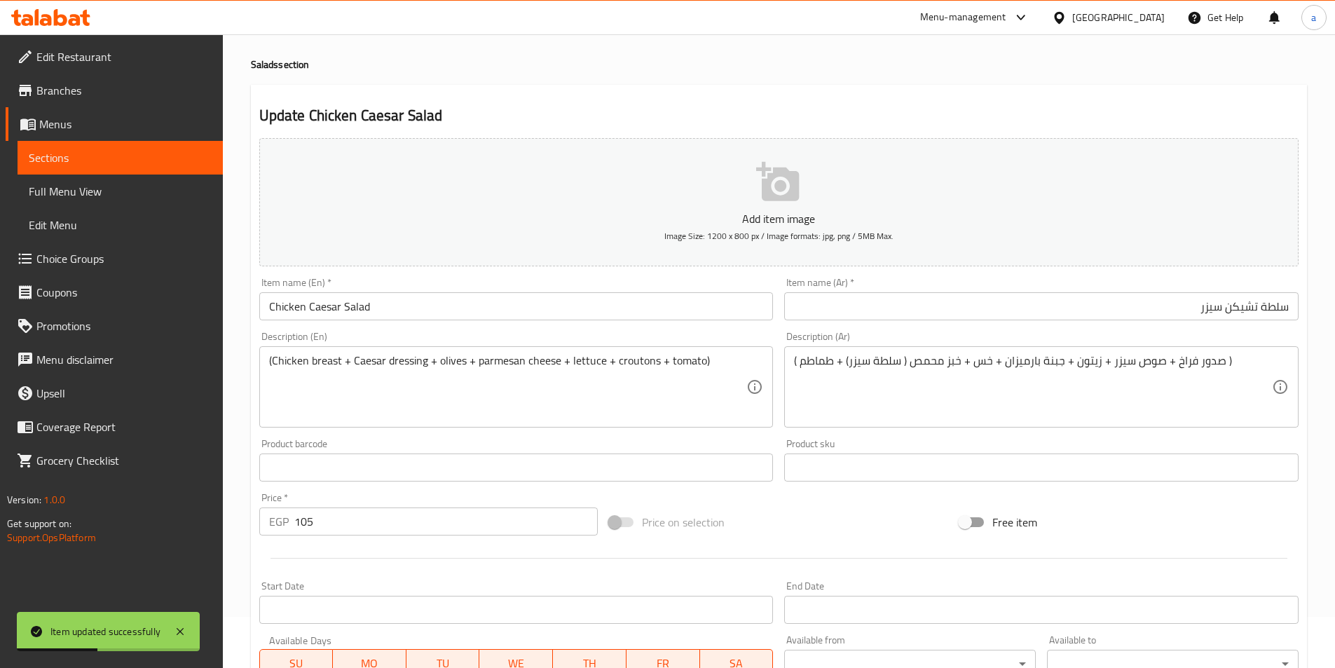
scroll to position [42, 0]
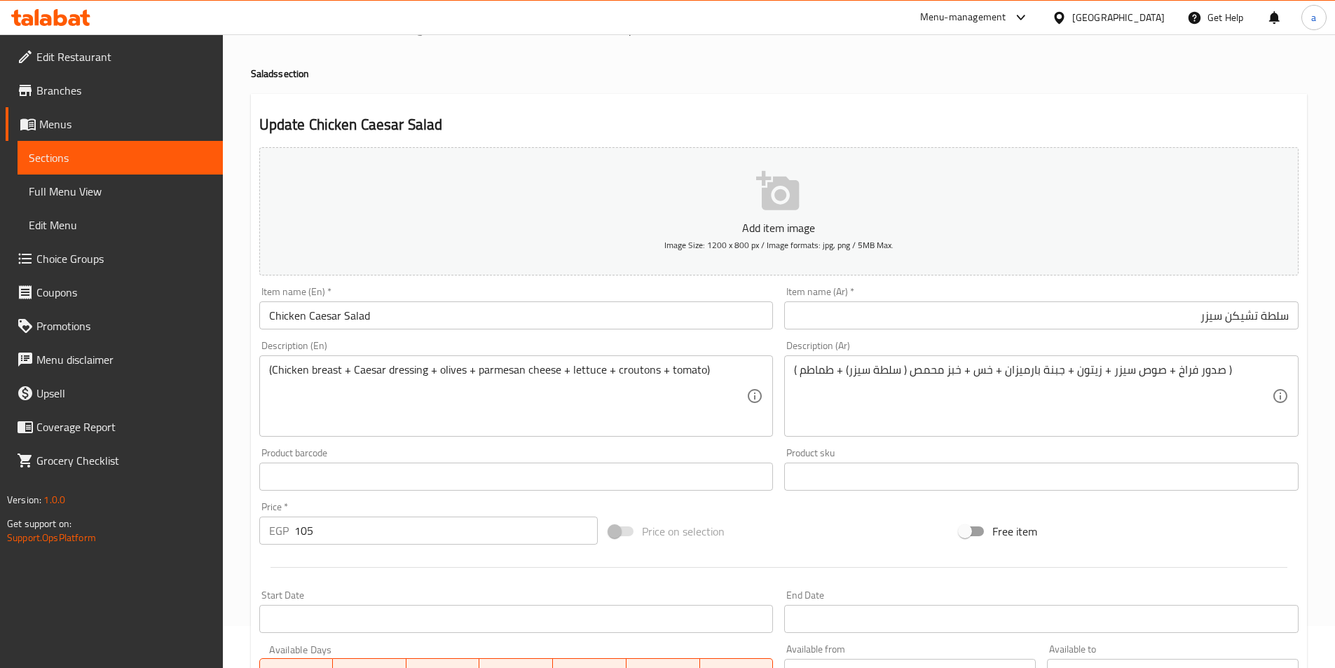
click at [36, 161] on span "Sections" at bounding box center [120, 157] width 183 height 17
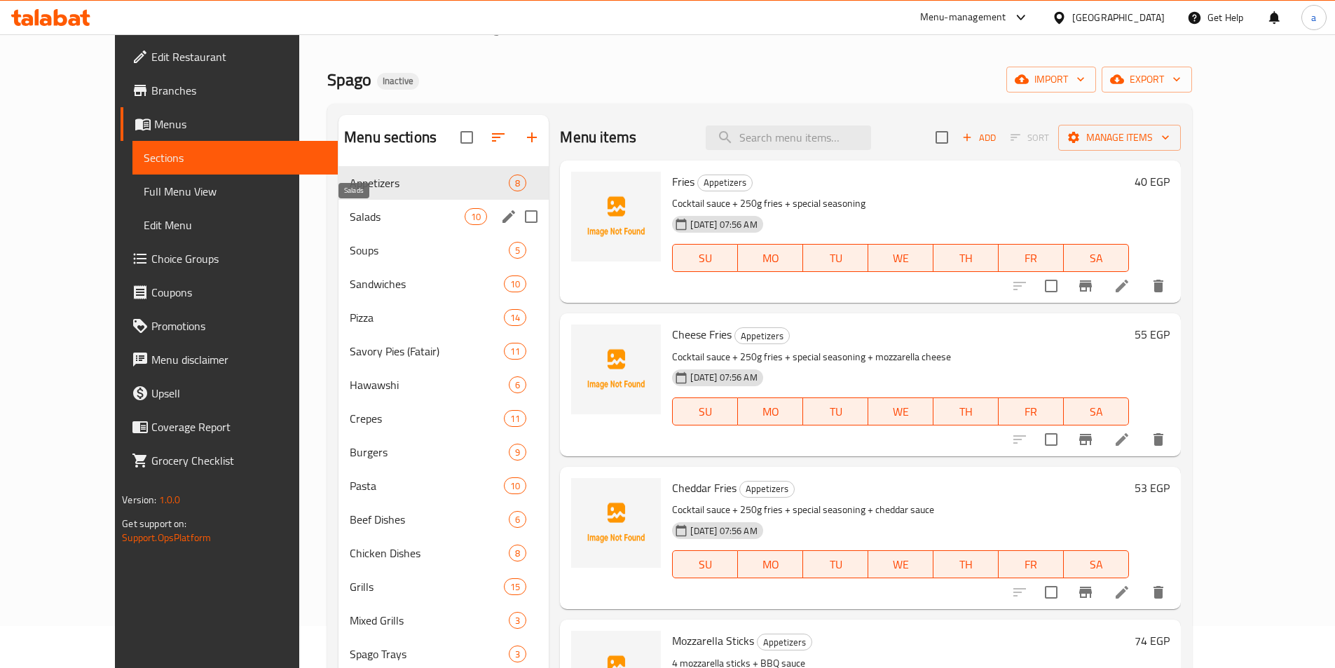
click at [363, 214] on span "Salads" at bounding box center [407, 216] width 115 height 17
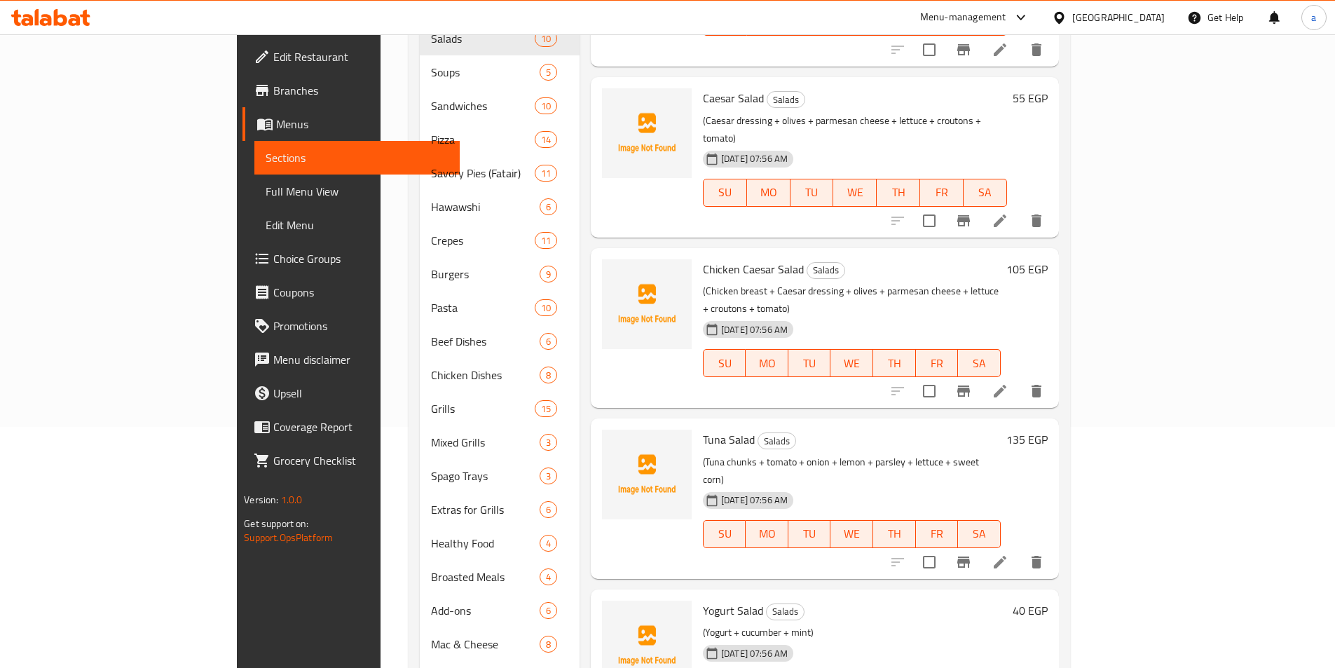
scroll to position [322, 0]
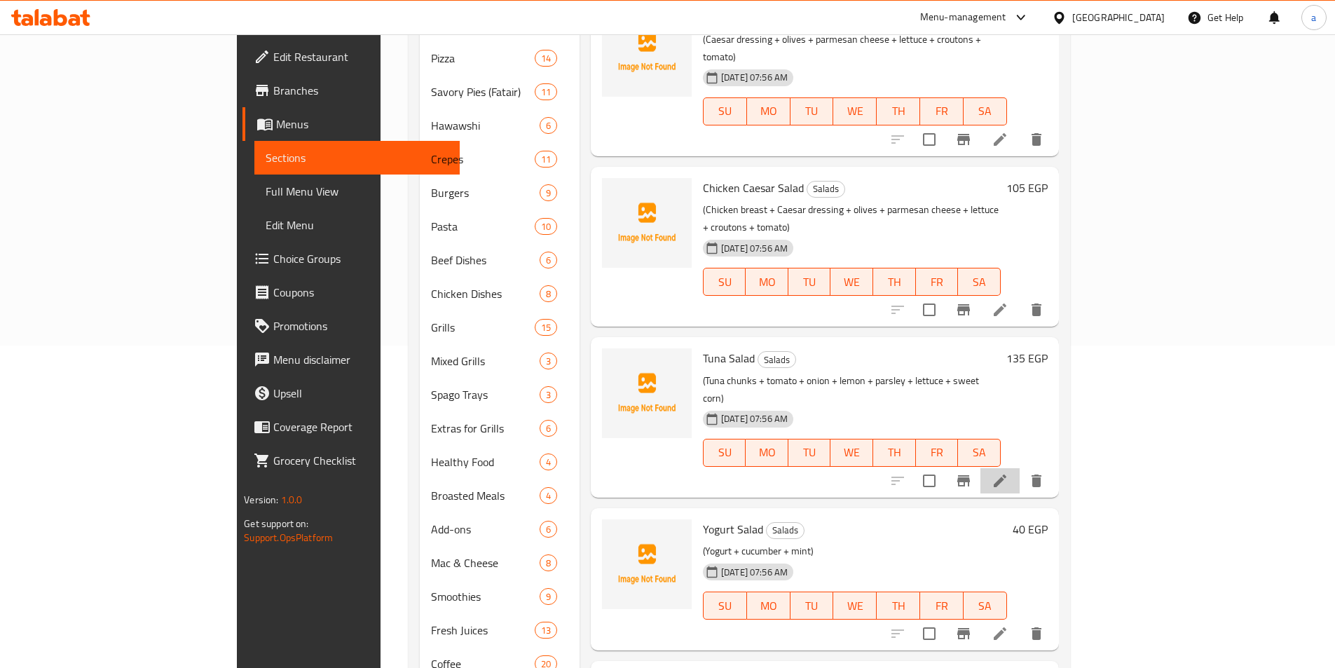
click at [1019, 468] on li at bounding box center [999, 480] width 39 height 25
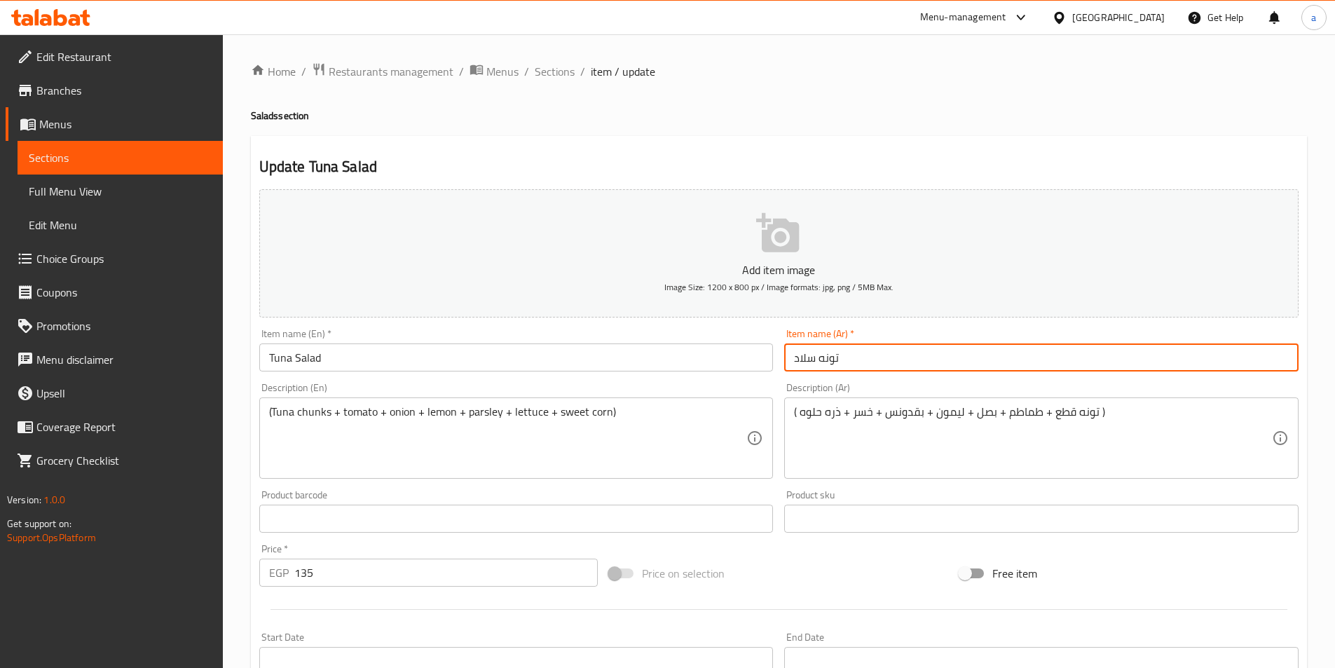
drag, startPoint x: 884, startPoint y: 364, endPoint x: 714, endPoint y: 357, distance: 169.7
click at [721, 360] on div "Add item image Image Size: 1200 x 800 px / Image formats: jpg, png / 5MB Max. I…" at bounding box center [779, 486] width 1050 height 604
type input "سلطة تونه"
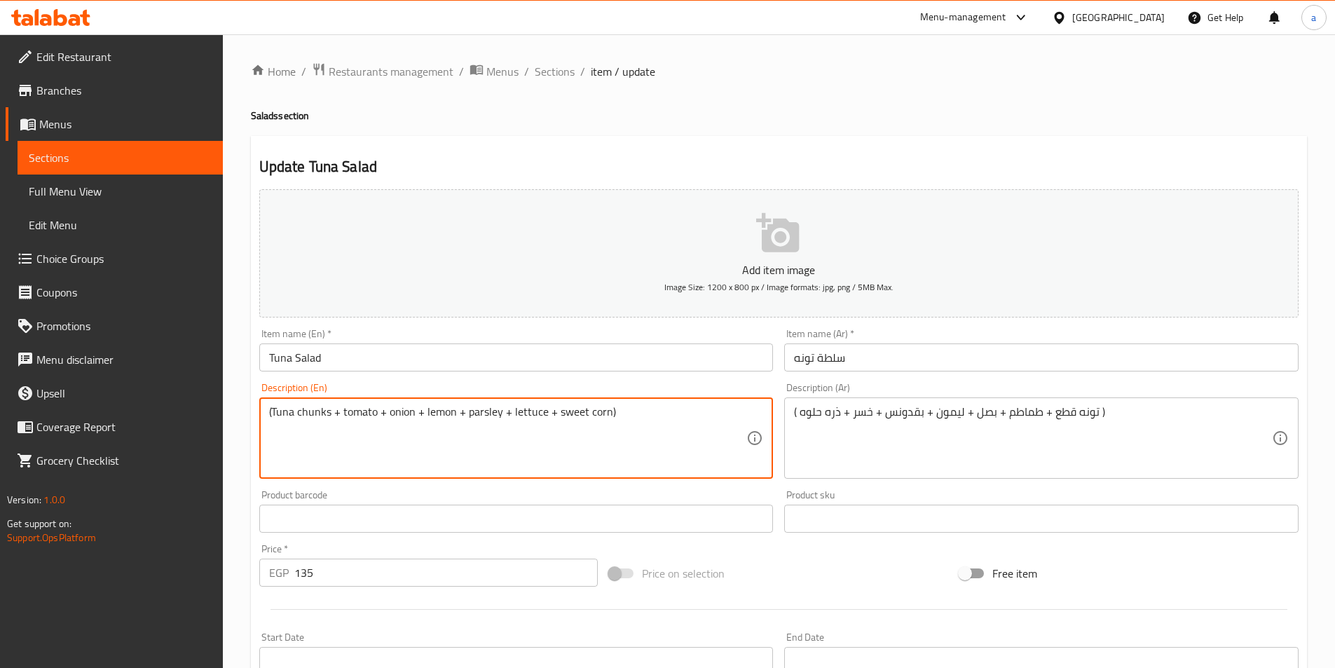
click at [305, 414] on textarea "(Tuna chunks + tomato + onion + lemon + parsley + lettuce + sweet corn)" at bounding box center [508, 438] width 478 height 67
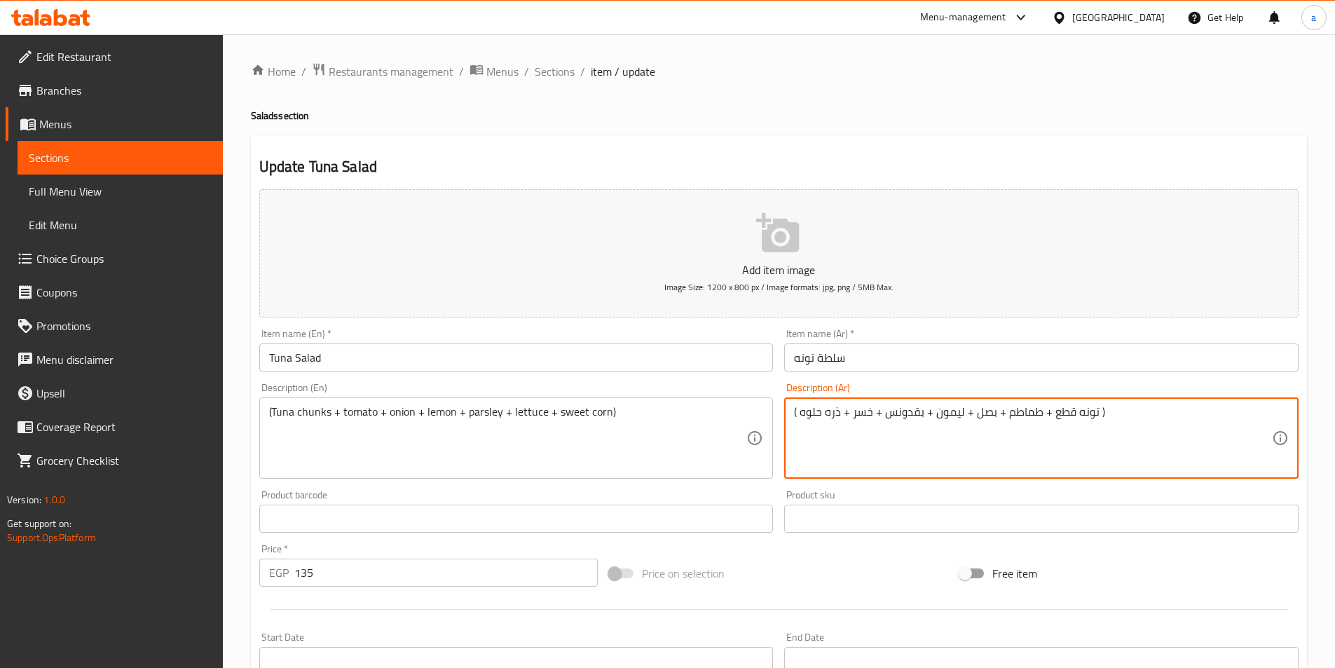
click at [977, 408] on textarea "( تونه قطع + طماطم + بصل + ليمون + بقدونس + خسر + ذره حلوه )" at bounding box center [1033, 438] width 478 height 67
click at [956, 411] on textarea "( تونه قطع + طماطم + بصل + ليمون + بقدونس + خسر + ذره حلوه )" at bounding box center [1033, 438] width 478 height 67
click at [909, 402] on div "( تونه قطع + طماطم + بصل + ليمون + بقدونس + خسر + ذره حلوه ) Description (Ar)" at bounding box center [1041, 437] width 514 height 81
click at [851, 415] on textarea "( تونه قطع + طماطم + بصل + ليمون + بقدونس + خسر + ذره حلوه )" at bounding box center [1033, 438] width 478 height 67
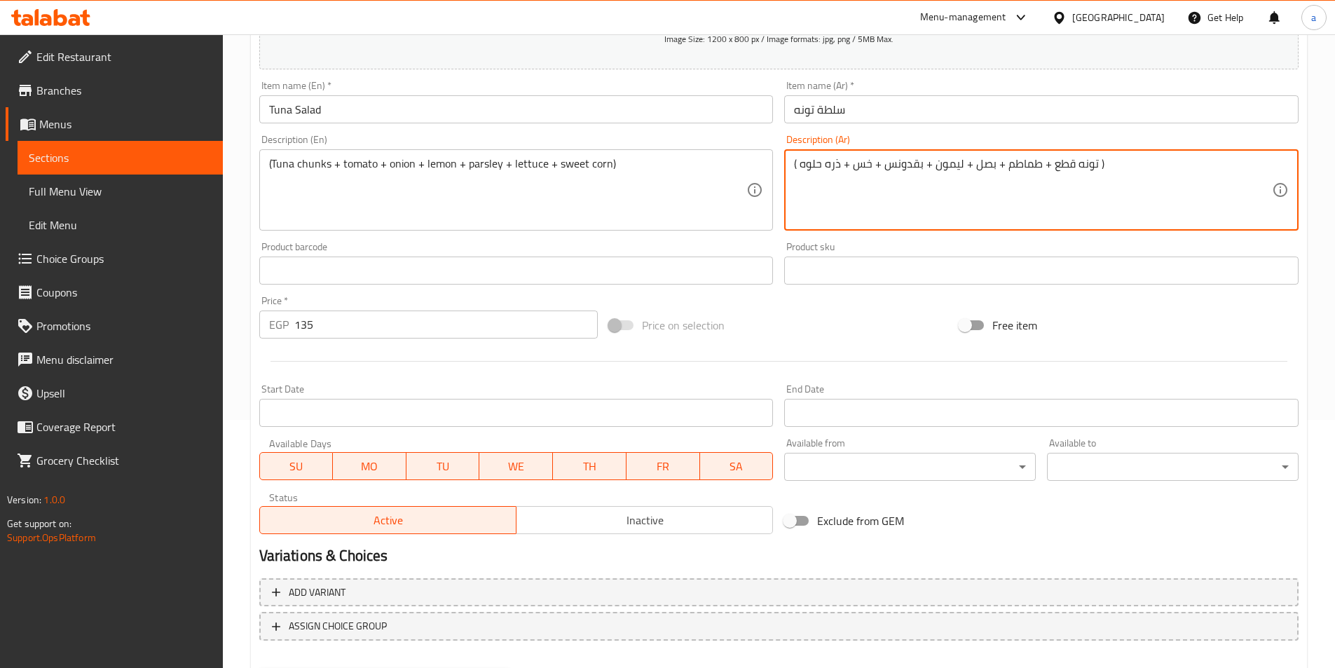
scroll to position [322, 0]
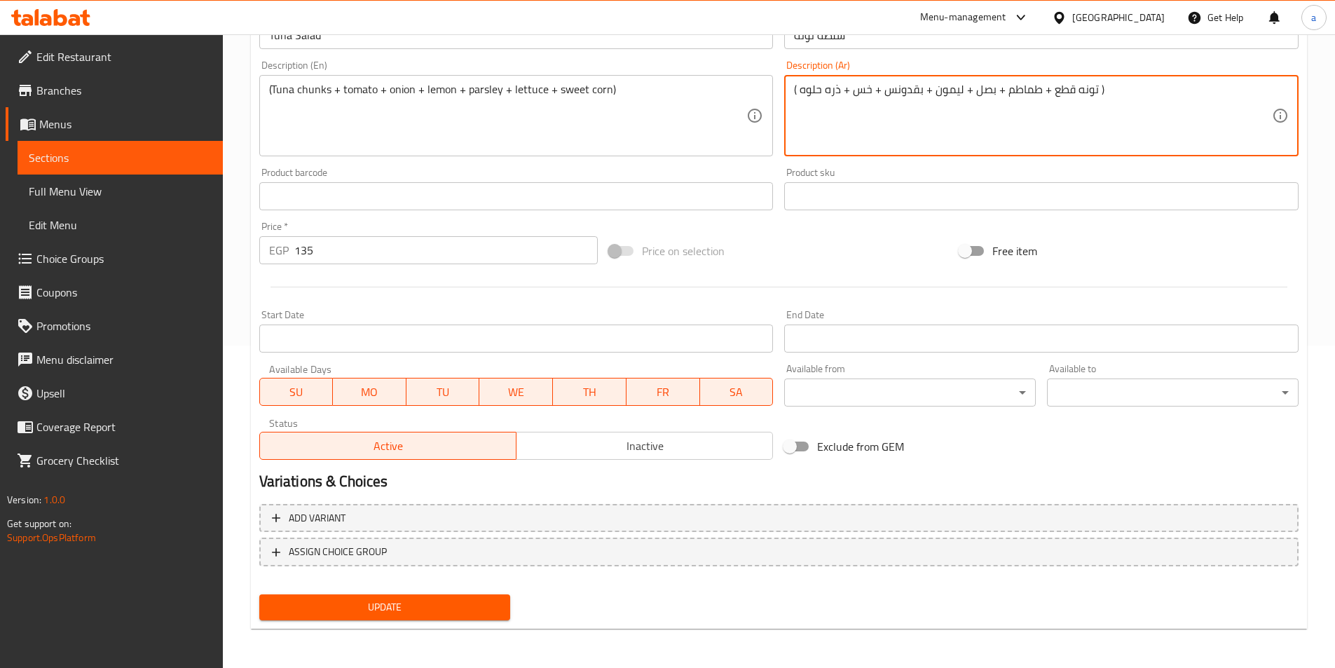
type textarea "( تونه قطع + طماطم + بصل + ليمون + بقدونس + خس + ذره حلوه )"
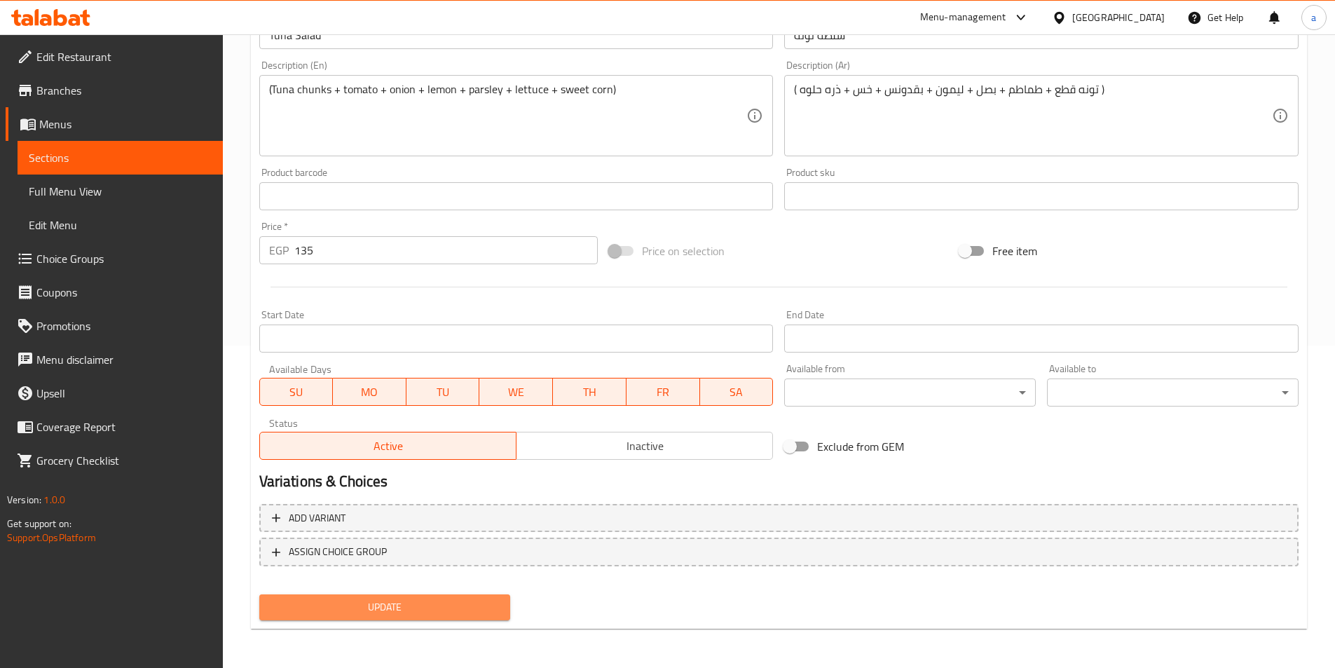
click at [471, 597] on button "Update" at bounding box center [385, 607] width 252 height 26
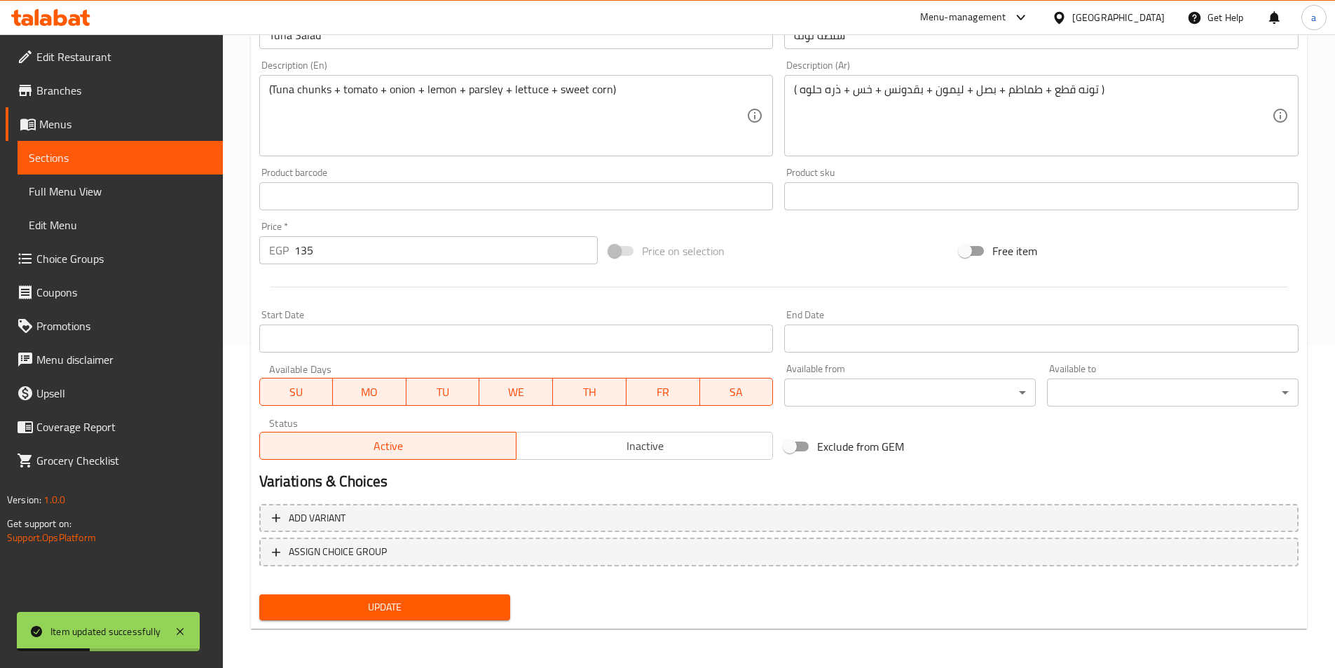
click at [117, 159] on span "Sections" at bounding box center [120, 157] width 183 height 17
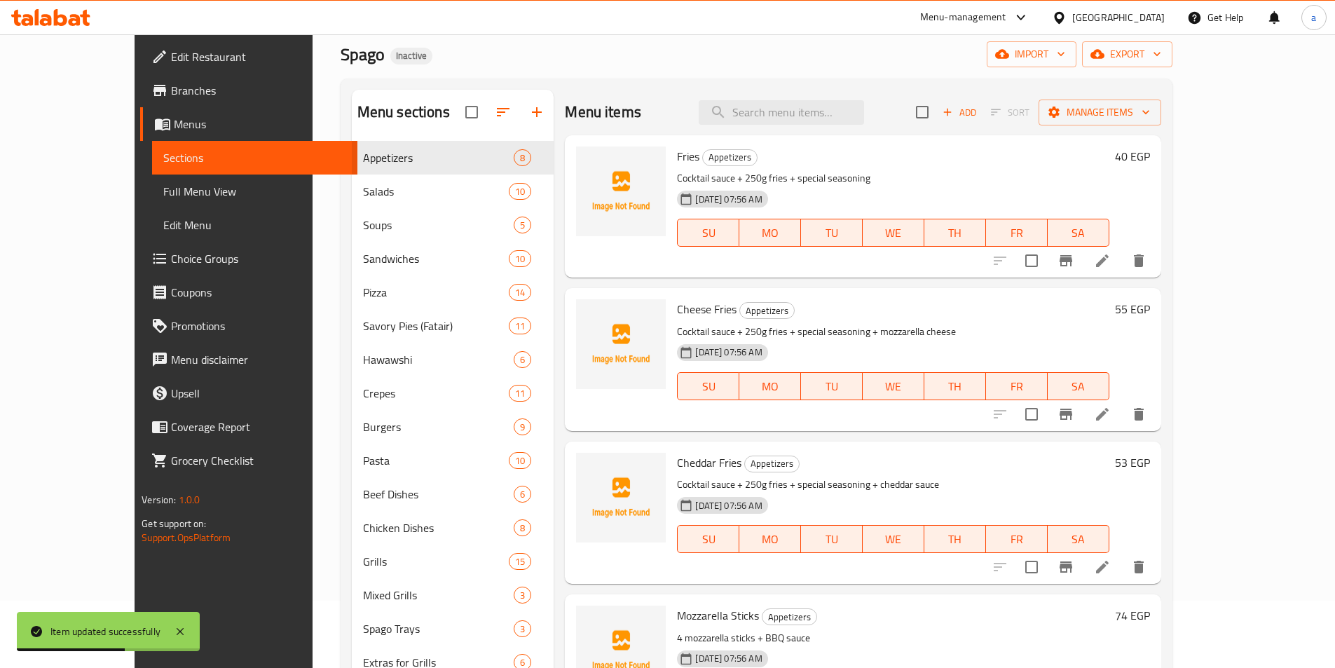
scroll to position [42, 0]
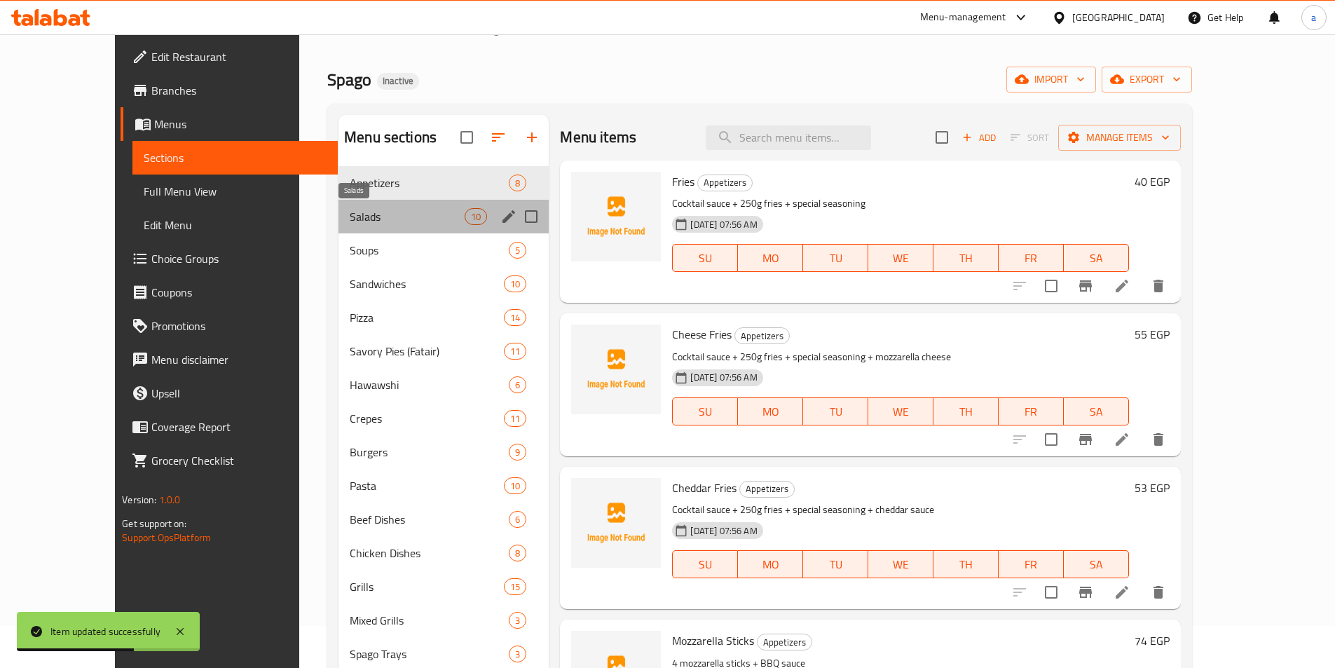
click at [350, 208] on span "Salads" at bounding box center [407, 216] width 115 height 17
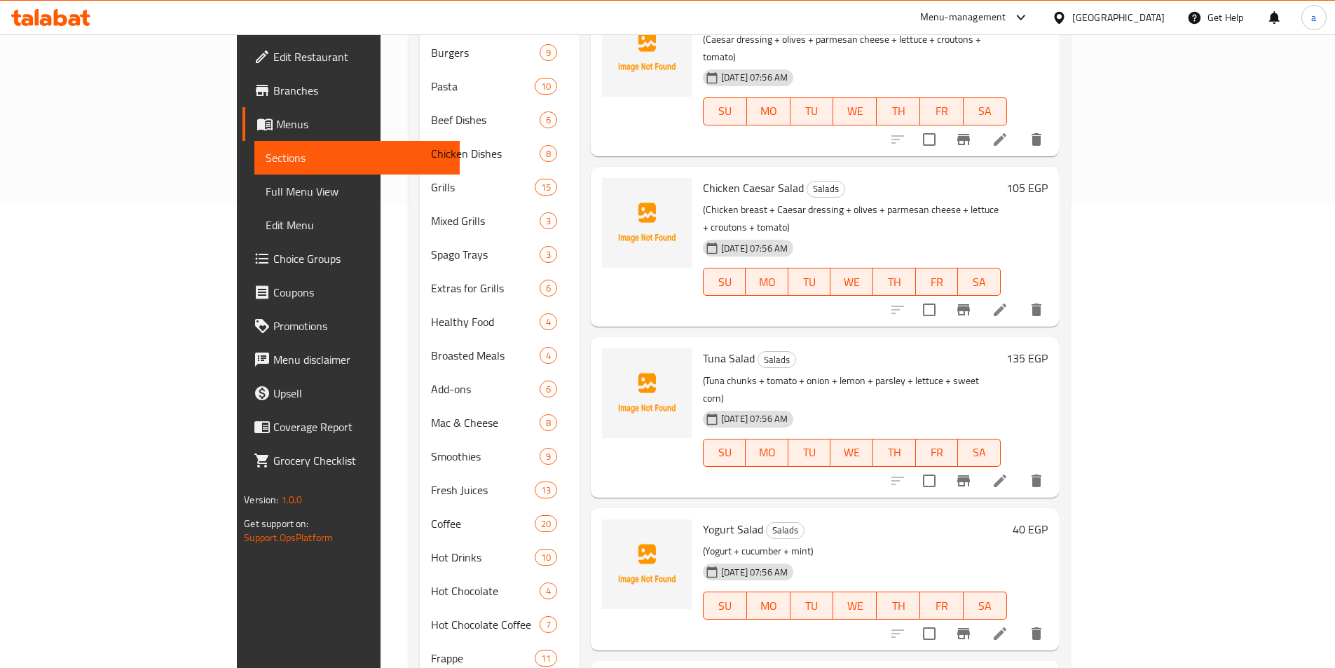
scroll to position [399, 0]
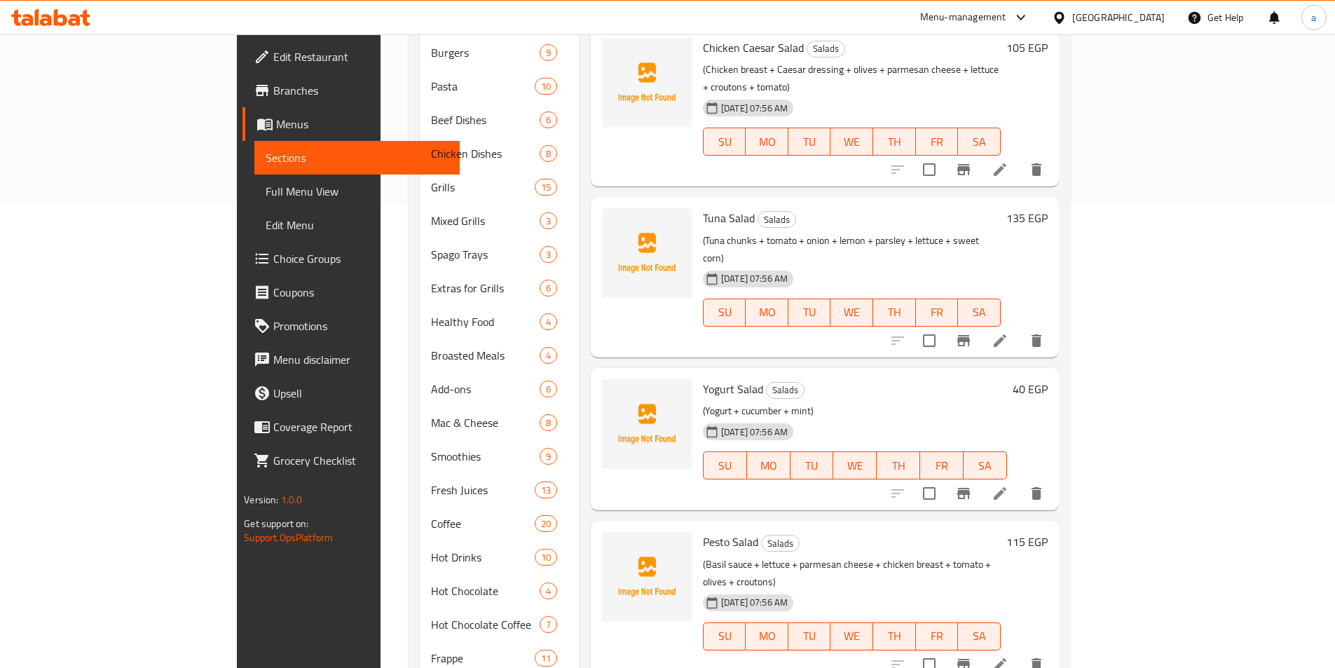
click at [1019, 481] on li at bounding box center [999, 493] width 39 height 25
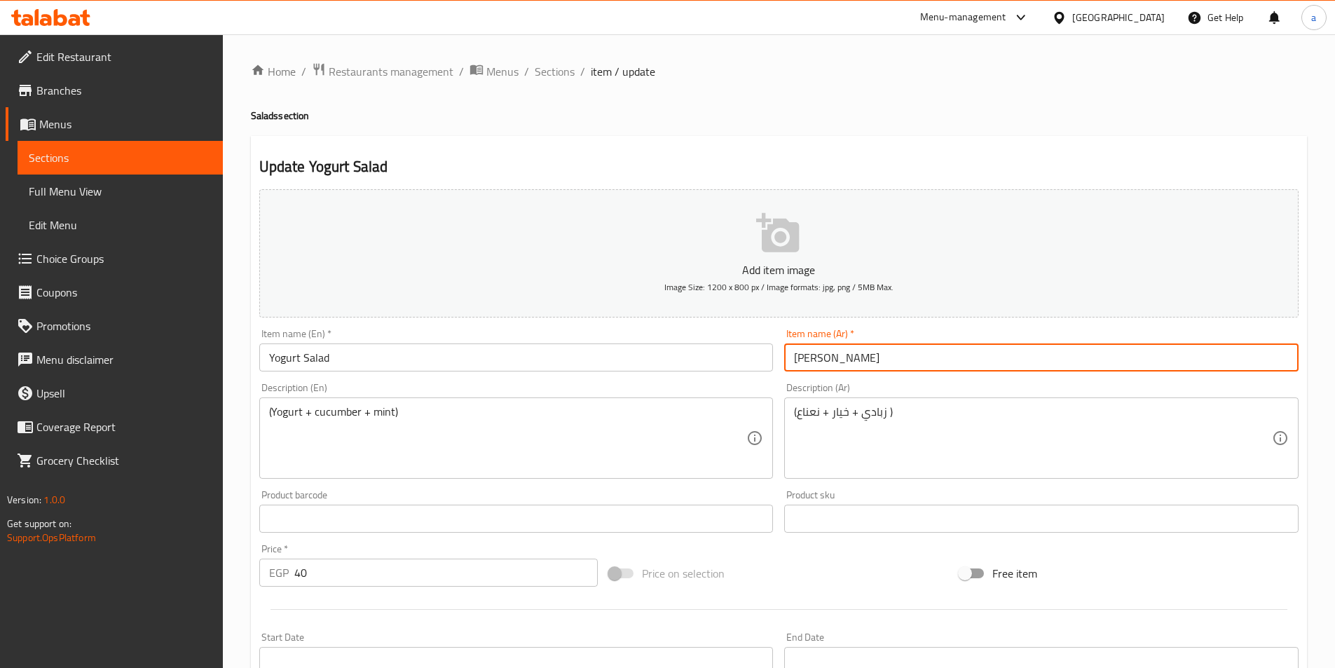
drag, startPoint x: 790, startPoint y: 362, endPoint x: 1275, endPoint y: 330, distance: 486.6
click at [1211, 330] on div "Item name (Ar)   * زيادي سلاد Item name (Ar) *" at bounding box center [1041, 350] width 514 height 43
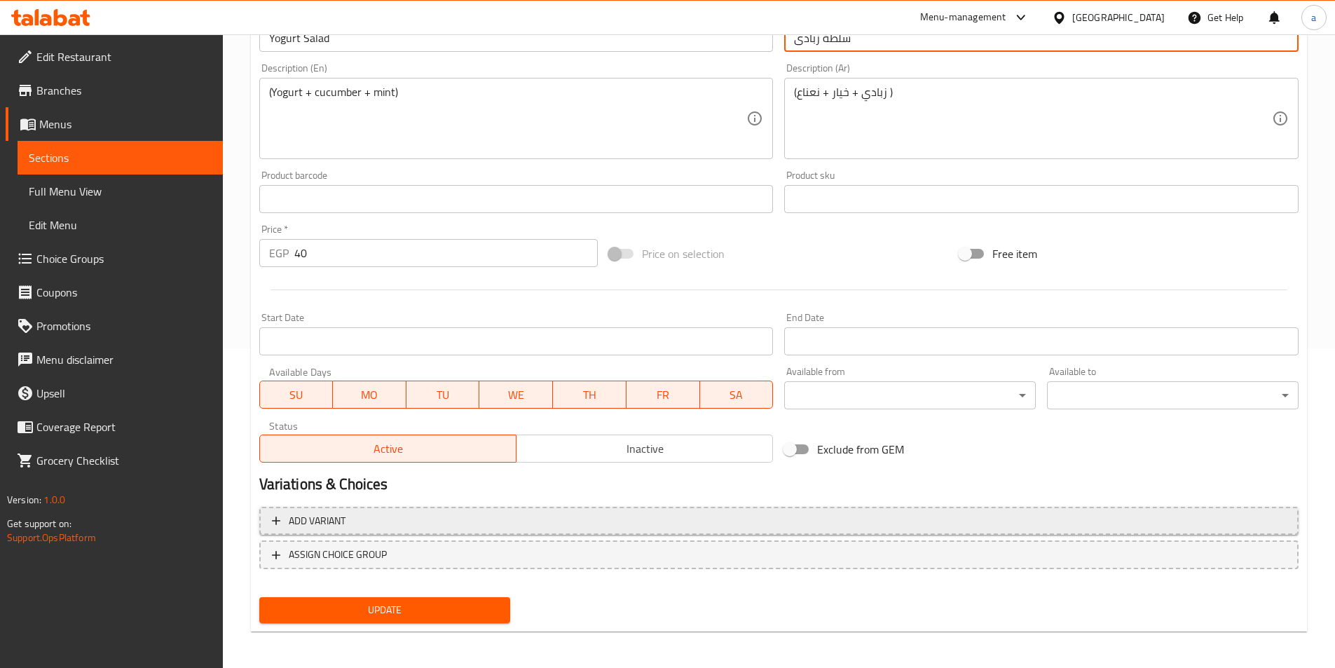
scroll to position [322, 0]
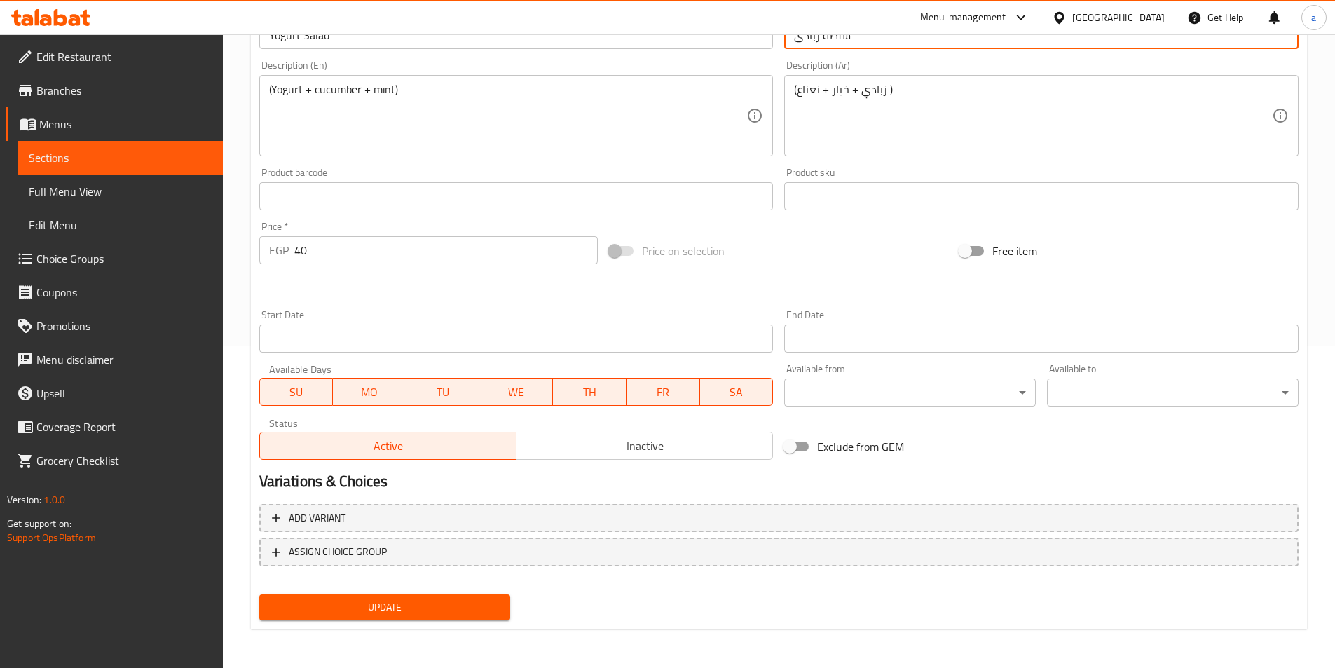
type input "سلطة زبادى"
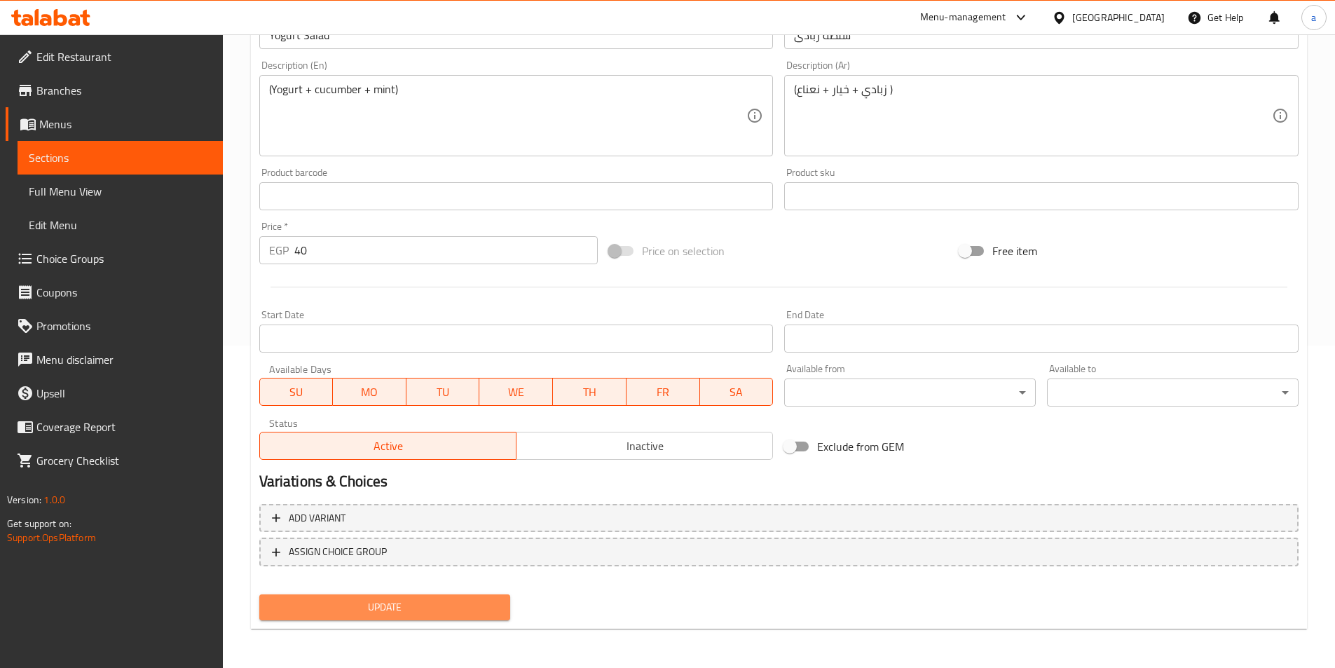
click at [476, 605] on span "Update" at bounding box center [384, 607] width 229 height 18
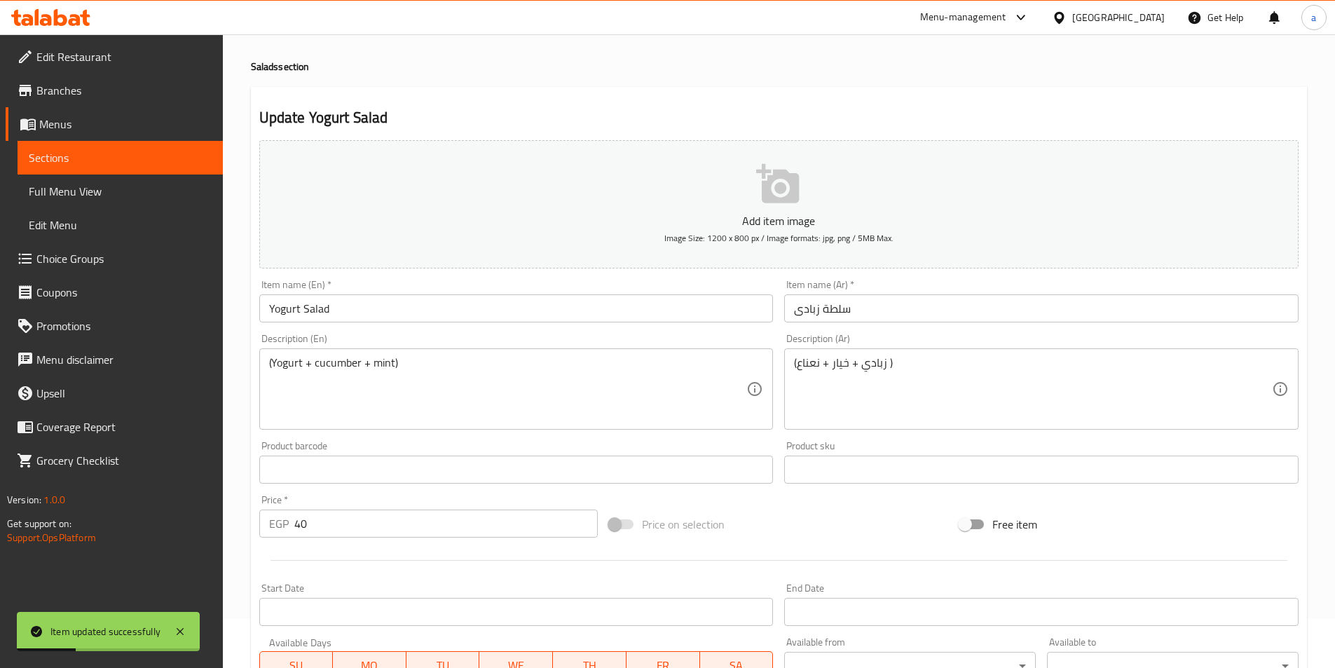
scroll to position [42, 0]
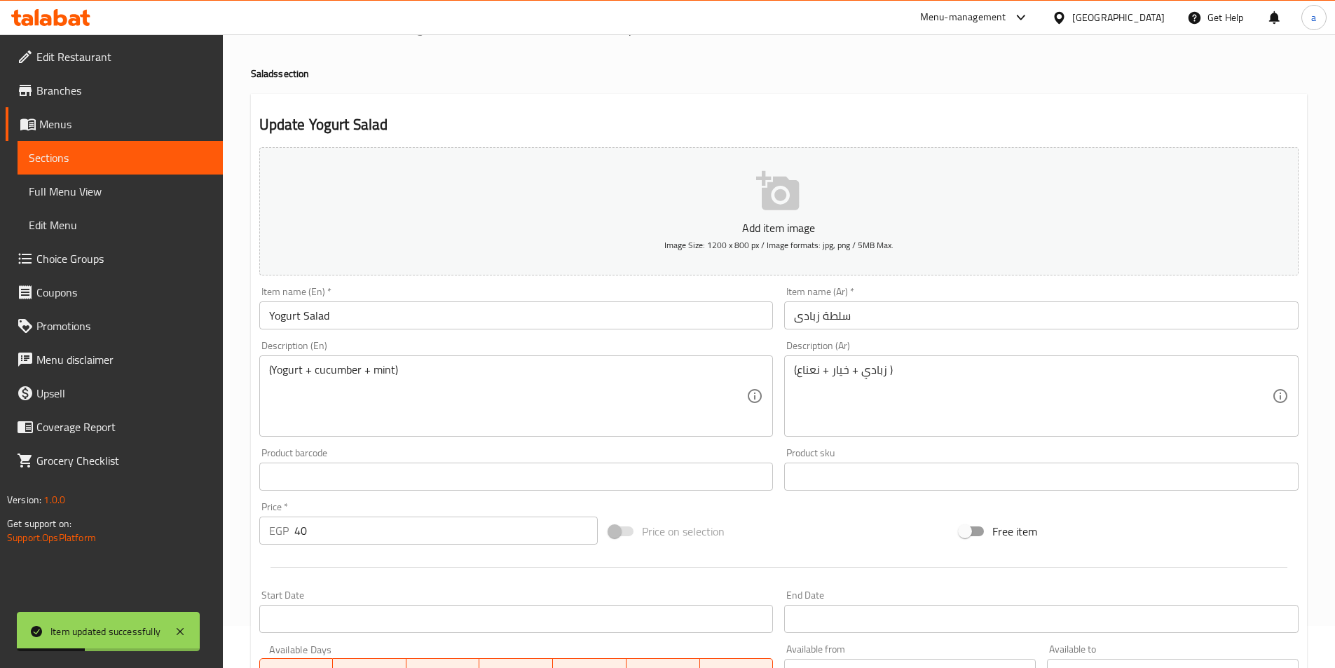
click at [78, 153] on span "Sections" at bounding box center [120, 157] width 183 height 17
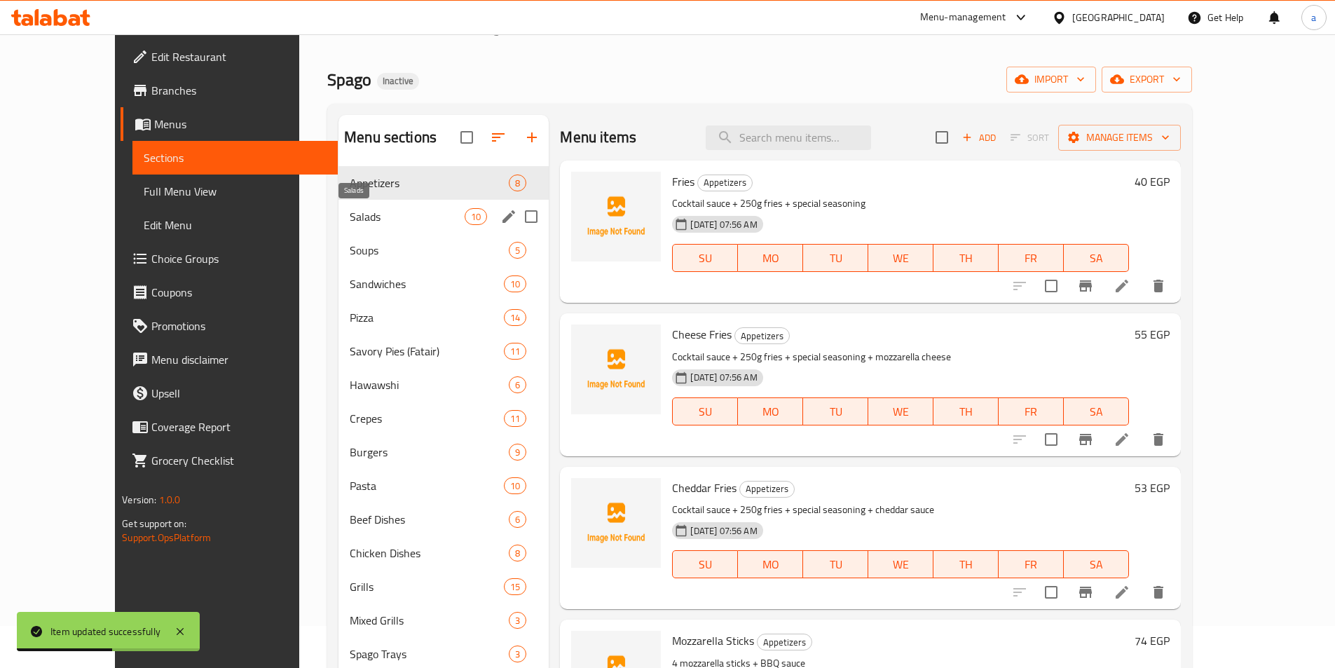
click at [350, 210] on span "Salads" at bounding box center [407, 216] width 115 height 17
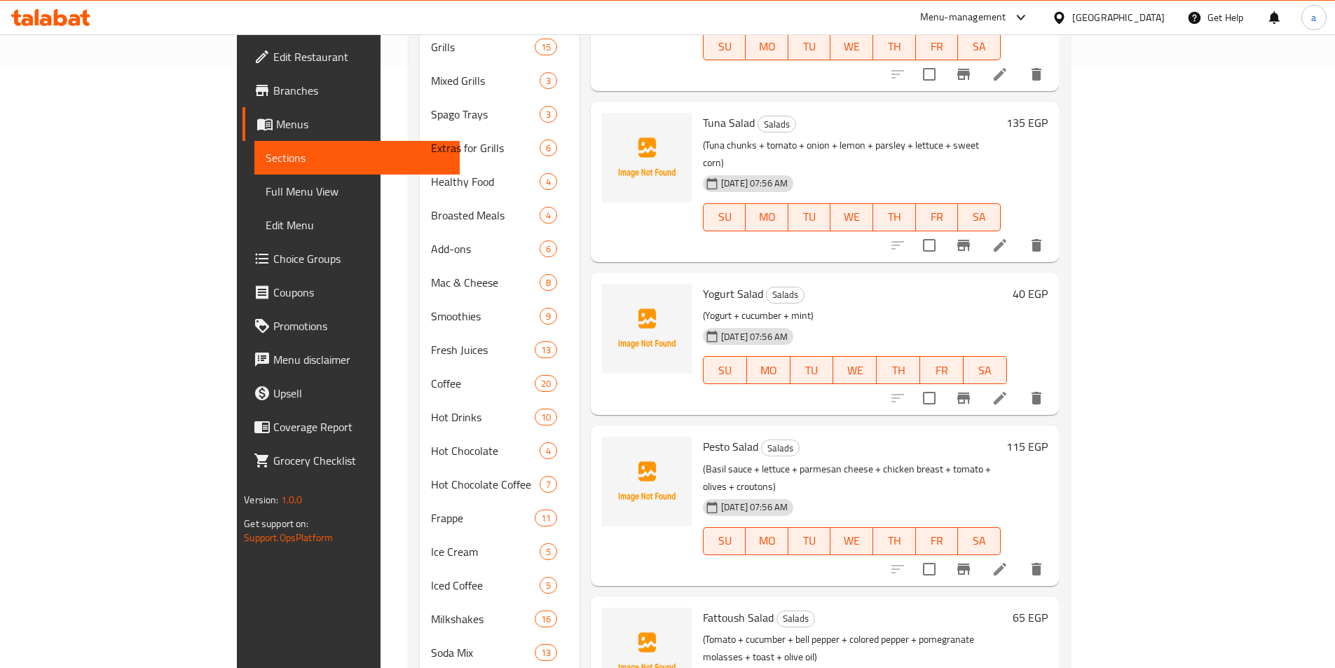
scroll to position [329, 0]
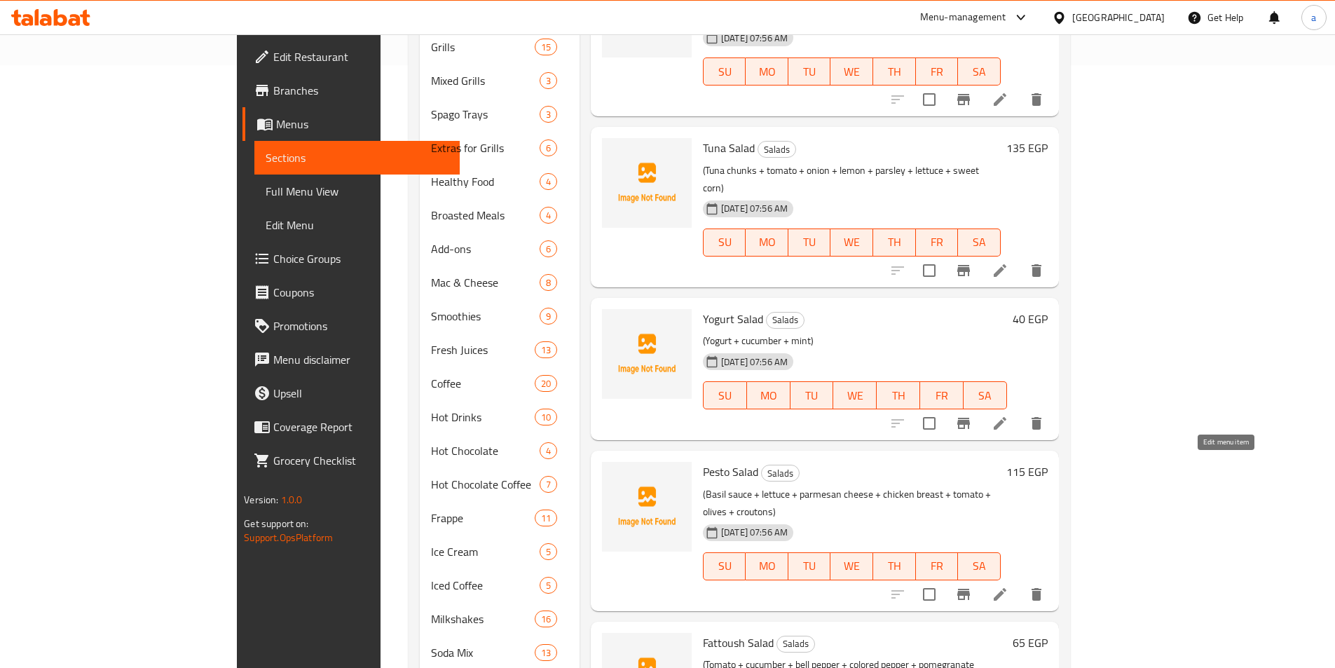
click at [1008, 586] on icon at bounding box center [999, 594] width 17 height 17
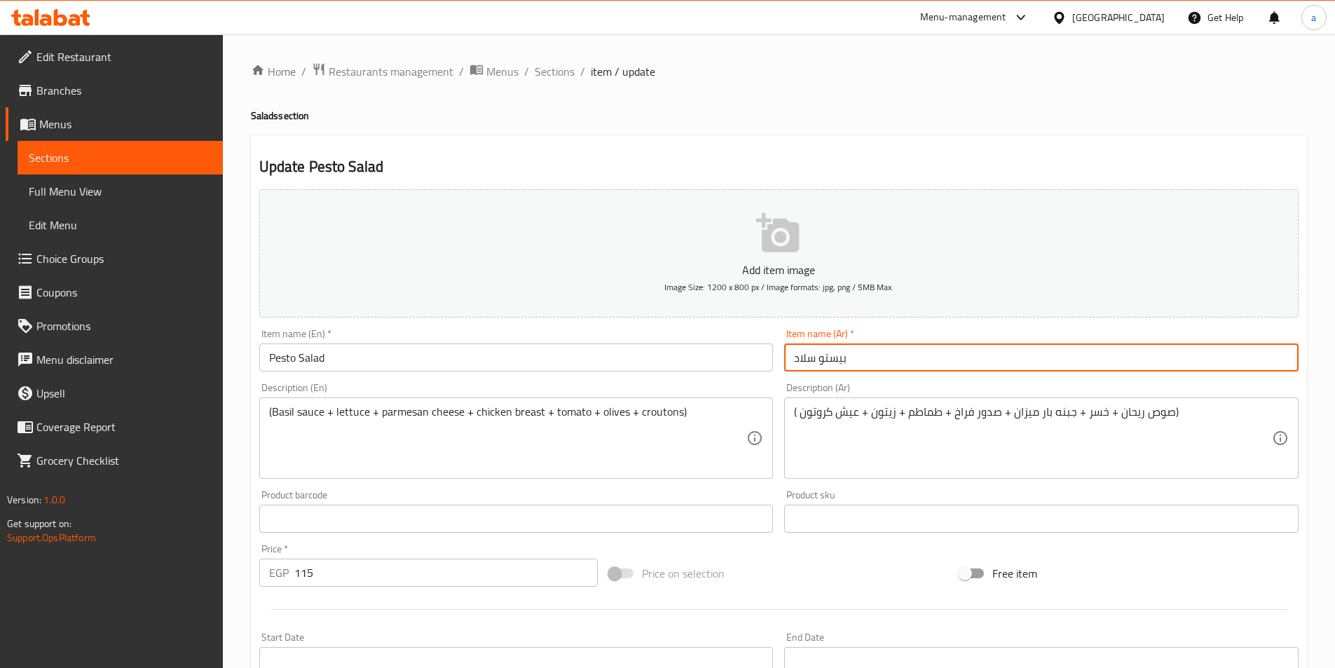
drag, startPoint x: 792, startPoint y: 354, endPoint x: 1333, endPoint y: 354, distance: 540.2
click at [1118, 376] on div "Item name (Ar)   * بیستو سلاد Item name (Ar) *" at bounding box center [1041, 350] width 526 height 54
type input "سلطة بيستو"
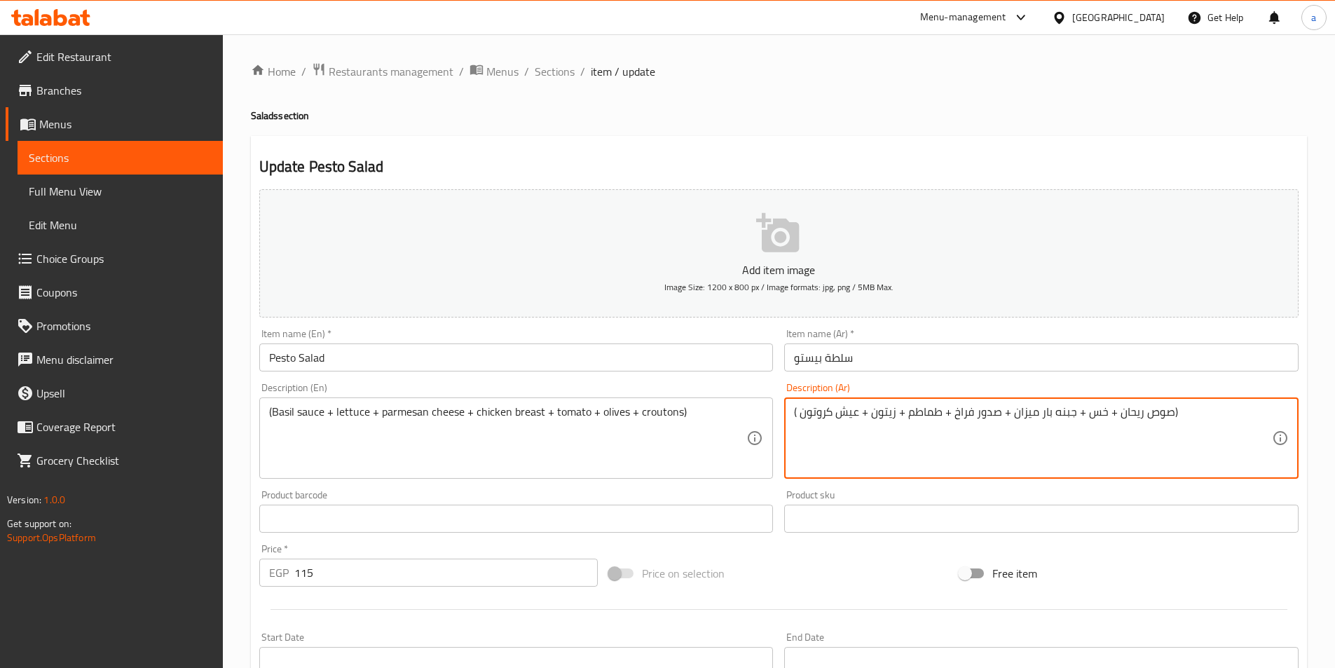
drag, startPoint x: 802, startPoint y: 413, endPoint x: 857, endPoint y: 412, distance: 54.7
click at [857, 412] on textarea "( صوص ریحان + خس + جبنه بار میزان + صدور فراخ + طماطم + زيتون + عيش كروتون)" at bounding box center [1033, 438] width 478 height 67
paste textarea "chunks"
click at [846, 409] on textarea "( صوص ریحان + خس + جبنه بار میزان + صدور فراخ + طماطم + زيتون + عيش كروتون)" at bounding box center [1033, 438] width 478 height 67
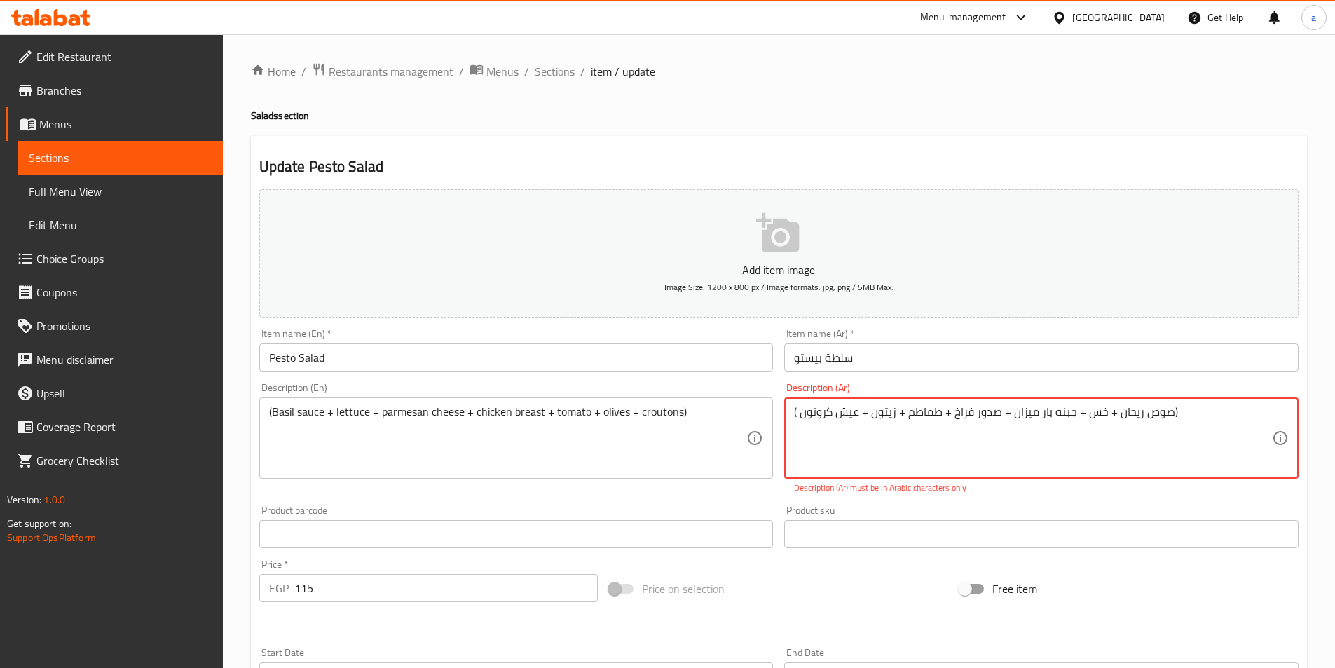
click at [831, 420] on textarea "( صوص ریحان + خس + جبنه بار میزان + صدور فراخ + طماطم + زيتون + عيش كروتون)" at bounding box center [1033, 438] width 478 height 67
click at [844, 415] on textarea "( صوص ریحان + خس + جبنه بار میزان + صدور فراخ + طماطم + زيتون + عيش كروتون)" at bounding box center [1033, 438] width 478 height 67
click at [853, 414] on textarea "( صوص ریحان + خس + جبنه بار میزان + صدور فراخ + طماطم + زيتون + عيش كروتون)" at bounding box center [1033, 438] width 478 height 67
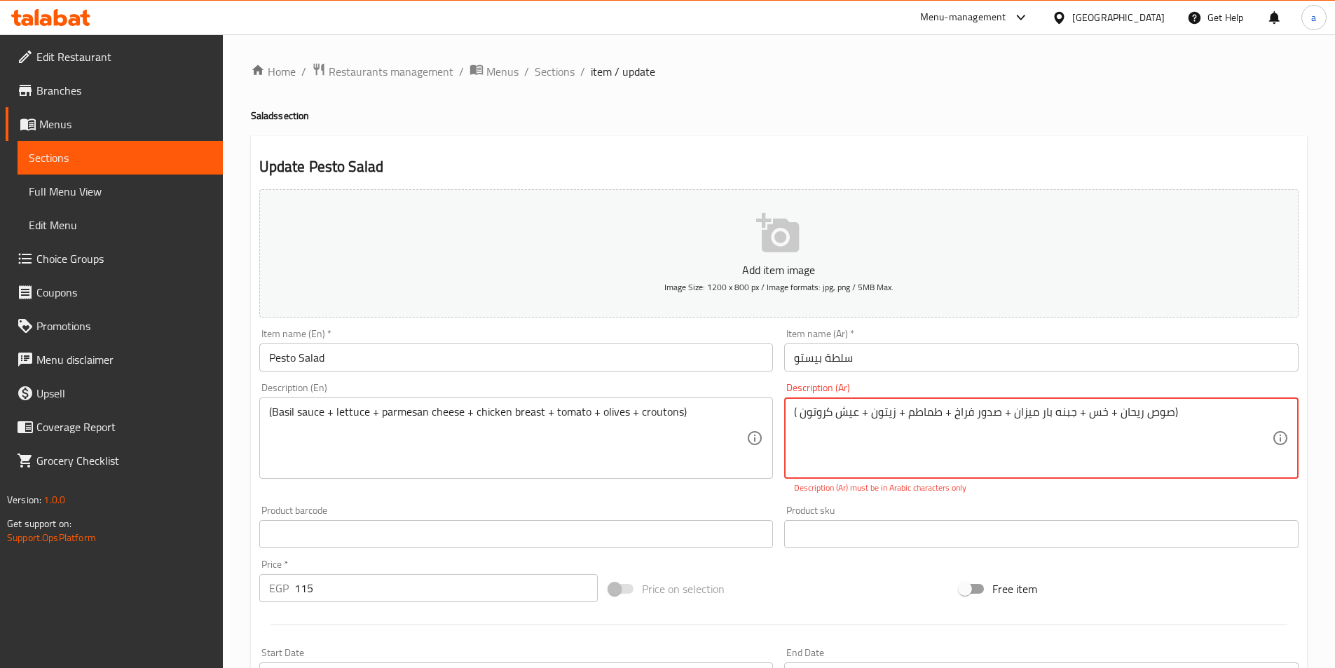
drag, startPoint x: 858, startPoint y: 413, endPoint x: 799, endPoint y: 423, distance: 59.7
click at [799, 423] on textarea "( صوص ریحان + خس + جبنه بار میزان + صدور فراخ + طماطم + زيتون + عيش كروتون)" at bounding box center [1033, 438] width 478 height 67
paste textarea "بز محمص ( سلطة سيزر)"
click at [1091, 414] on textarea "( صوص ریحان + خس + جبنه بار میزان + صدور فراخ + طماطم + زيتون + خبز محمص ( سلطة…" at bounding box center [1033, 438] width 478 height 67
click at [933, 442] on textarea "( صوص ریحان + خس + جبنه بارمیزان + صدور فراخ + طماطم + زيتون + خبز محمص ( سلطة …" at bounding box center [1033, 438] width 478 height 67
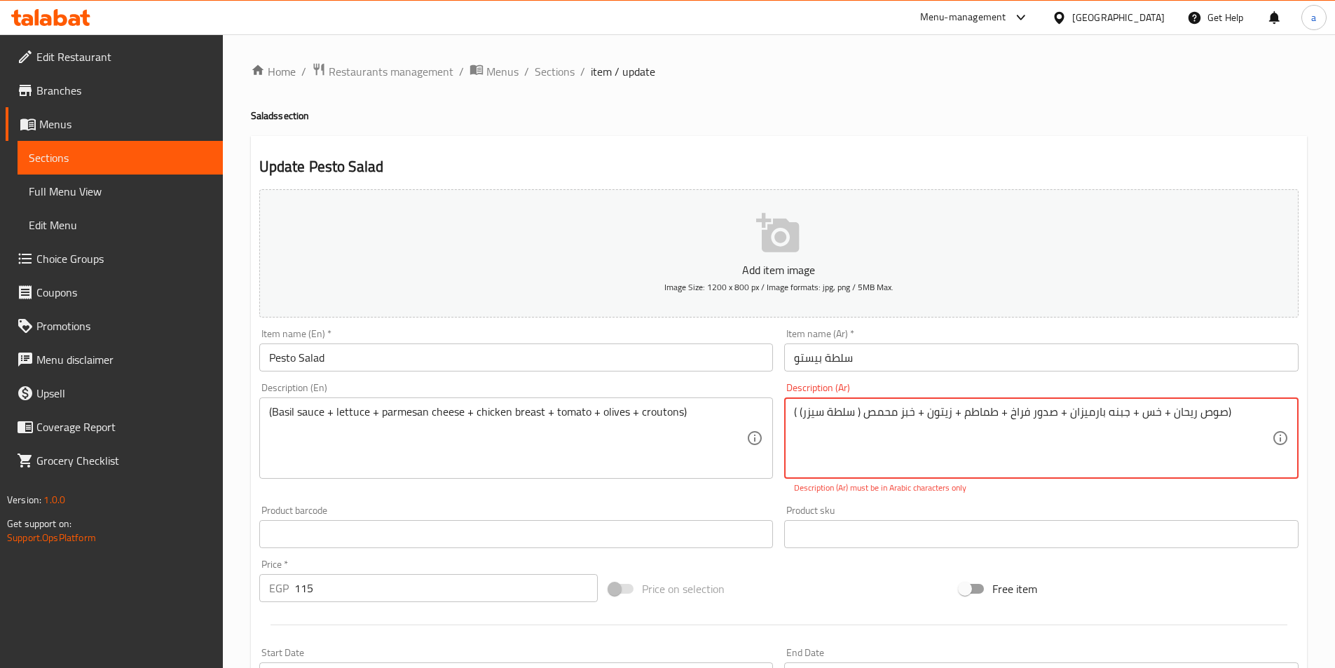
click at [795, 410] on textarea "( صوص ریحان + خس + جبنه بارمیزان + صدور فراخ + طماطم + زيتون + خبز محمص ( سلطة …" at bounding box center [1033, 438] width 478 height 67
click at [797, 413] on textarea "( صوص ریحان + خس + جبنه بارمیزان + صدور فراخ + طماطم + زيتون + خبز محمص ( سلطة …" at bounding box center [1033, 438] width 478 height 67
click at [801, 413] on textarea "( صوص ریحان + خس + جبنه بارمیزان + صدور فراخ + طماطم + زيتون + خبز محمص ( سلطة …" at bounding box center [1033, 438] width 478 height 67
click at [797, 413] on textarea "( صوص ریحان + خس + جبنه بارمیزان + صدور فراخ + طماطم + زيتون + خبز محمص ( سلطة …" at bounding box center [1033, 438] width 478 height 67
click at [802, 413] on textarea "صوص ریحان + خس + جبنه بارمیزان + صدور فراخ + طماطم + زيتون + خبز محمص ( سلطة سي…" at bounding box center [1033, 438] width 478 height 67
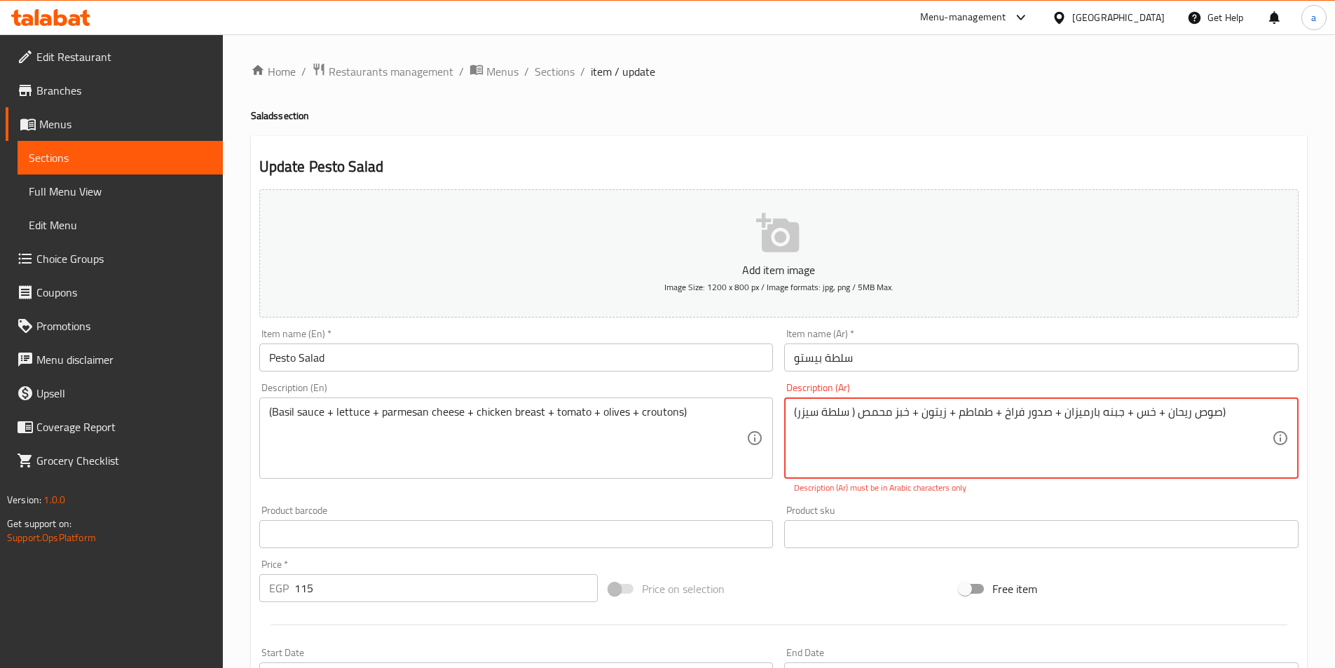
click at [916, 410] on textarea "صوص ریحان + خس + جبنه بارمیزان + صدور فراخ + طماطم + زيتون + خبز محمص ( سلطة سي…" at bounding box center [1033, 438] width 478 height 67
click at [1221, 414] on textarea "صوص ریحان + خس + جبنه بارمیزان + صدور فراخ + طماطم + زيتون + خبز محمص ( سلطة سي…" at bounding box center [1033, 438] width 478 height 67
click at [958, 416] on textarea "صوص ریحان + خس + جبنه بارمیزان + صدور فراخ + طماطم + زيتون + خبز محمص ( سلطة سي…" at bounding box center [1033, 438] width 478 height 67
drag, startPoint x: 829, startPoint y: 420, endPoint x: 963, endPoint y: 417, distance: 133.9
click at [963, 417] on textarea "صوص ریحان + خس + جبنه بارمیزان + صدور فراخ + طماطم + زيتون + خبز محمص ( سلطة سي…" at bounding box center [1033, 438] width 478 height 67
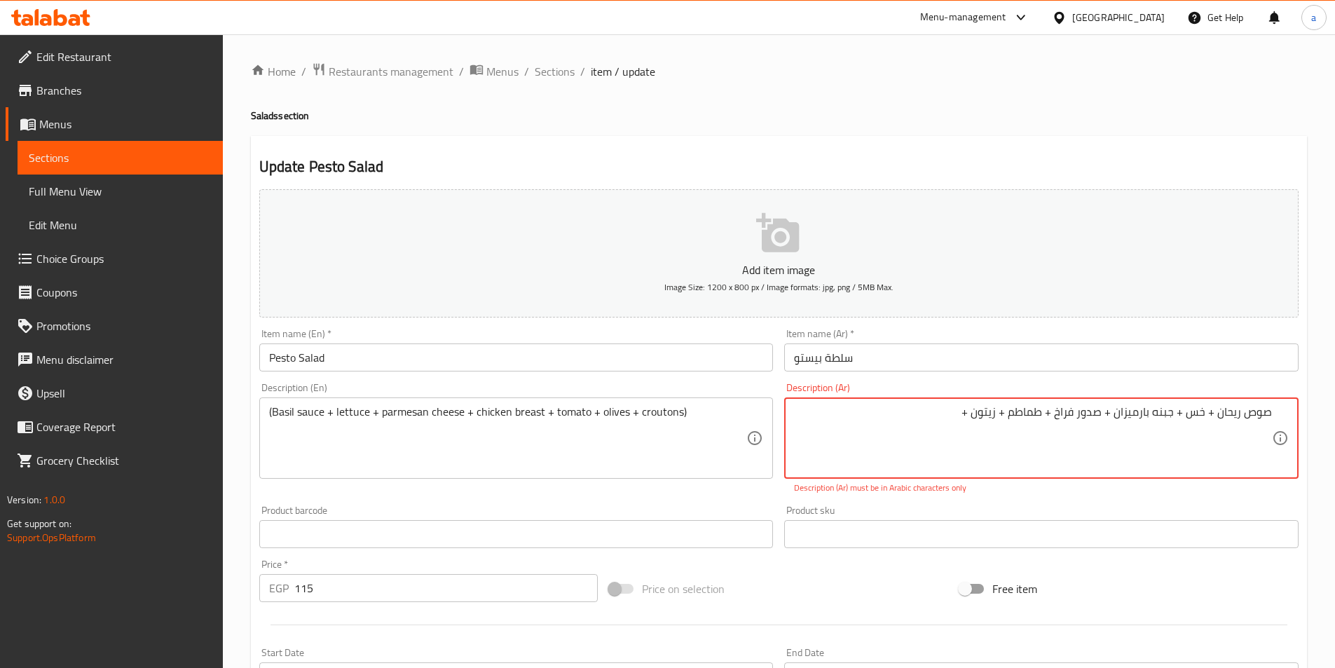
paste textarea "خبز محمص ( سلطة سيزر)"
click at [989, 413] on textarea "صوص ریحان + خس + جبنه بارمیزان + صدور فراخ + طماطم + زيتون +خبز محمص ( سلطة سيز…" at bounding box center [1033, 438] width 478 height 67
click at [1034, 413] on textarea "صوص ریحان + خس + جبنه بارمیزان + صدور فراخ + طماطم + زيتون +خبز محمص ( سلطة سيز…" at bounding box center [1033, 438] width 478 height 67
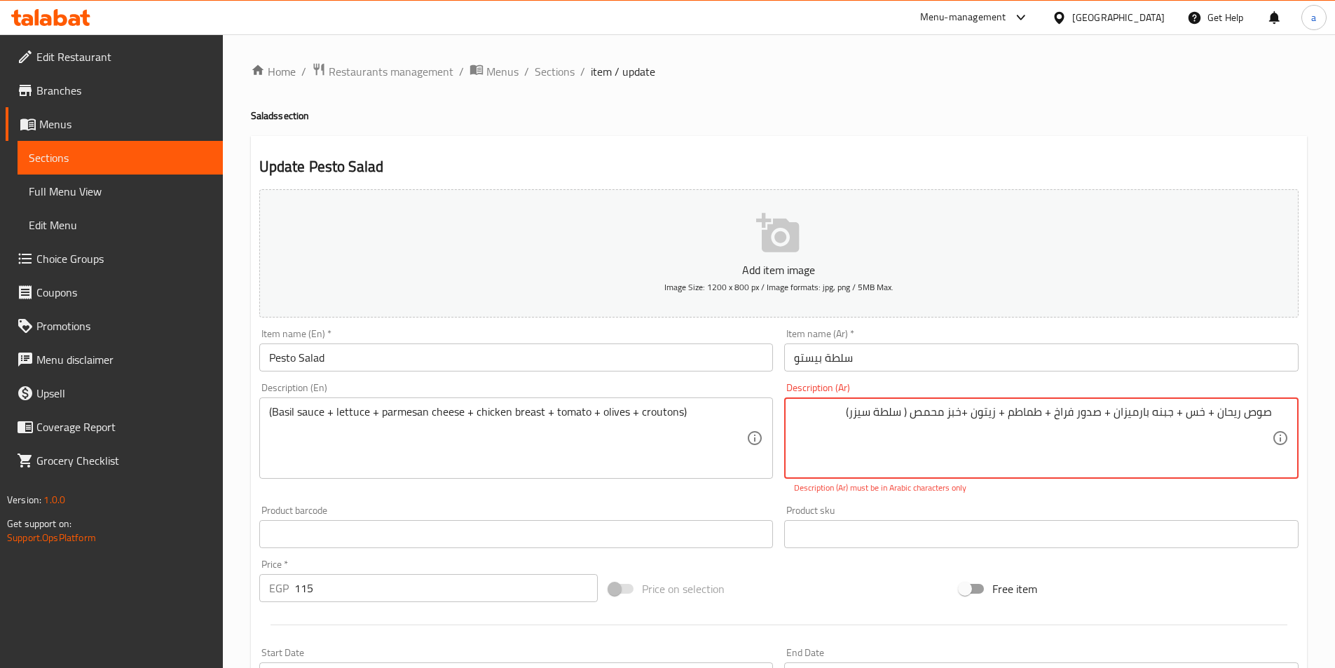
click at [1074, 412] on textarea "صوص ریحان + خس + جبنه بارمیزان + صدور فراخ + طماطم + زيتون +خبز محمص ( سلطة سيز…" at bounding box center [1033, 438] width 478 height 67
click at [1075, 415] on textarea "صوص ریحان + خس + جبنه بارمیزان + صدور فراخ + طماطم + زيتون +خبز محمص ( سلطة سيز…" at bounding box center [1033, 438] width 478 height 67
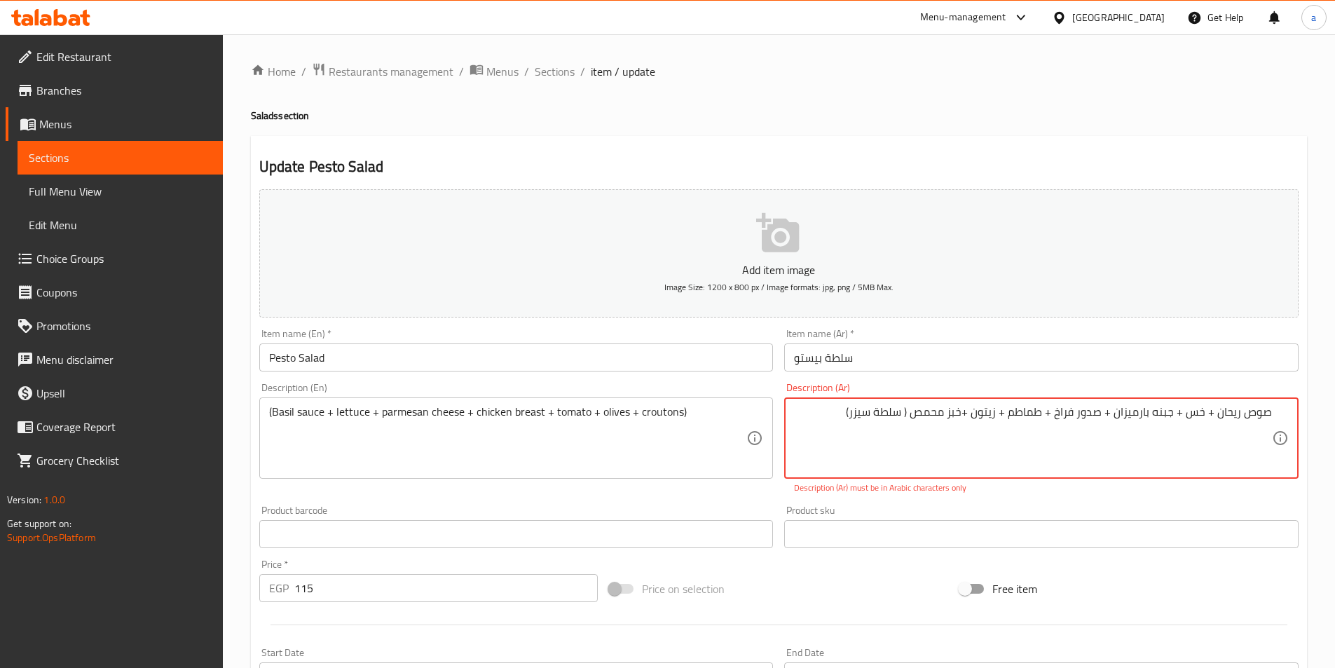
click at [1065, 415] on textarea "صوص ریحان + خس + جبنه بارمیزان + صدور فراخ + طماطم + زيتون +خبز محمص ( سلطة سيز…" at bounding box center [1033, 438] width 478 height 67
click at [1058, 416] on textarea "صوص ریحان + خس + جبنه بارمیزان + صدور فراخ + طماطم + زيتون +خبز محمص ( سلطة سيز…" at bounding box center [1033, 438] width 478 height 67
click at [1055, 416] on textarea "صوص ریحان + خس + جبنه بارمیزان + صدور فراخ + طماطم + زيتون +خبز محمص ( سلطة سيز…" at bounding box center [1033, 438] width 478 height 67
drag, startPoint x: 1055, startPoint y: 416, endPoint x: 1098, endPoint y: 411, distance: 43.7
click at [1098, 411] on textarea "صوص ریحان + خس + جبنه بارمیزان + صدور فراخ + طماطم + زيتون +خبز محمص ( سلطة سيز…" at bounding box center [1033, 438] width 478 height 67
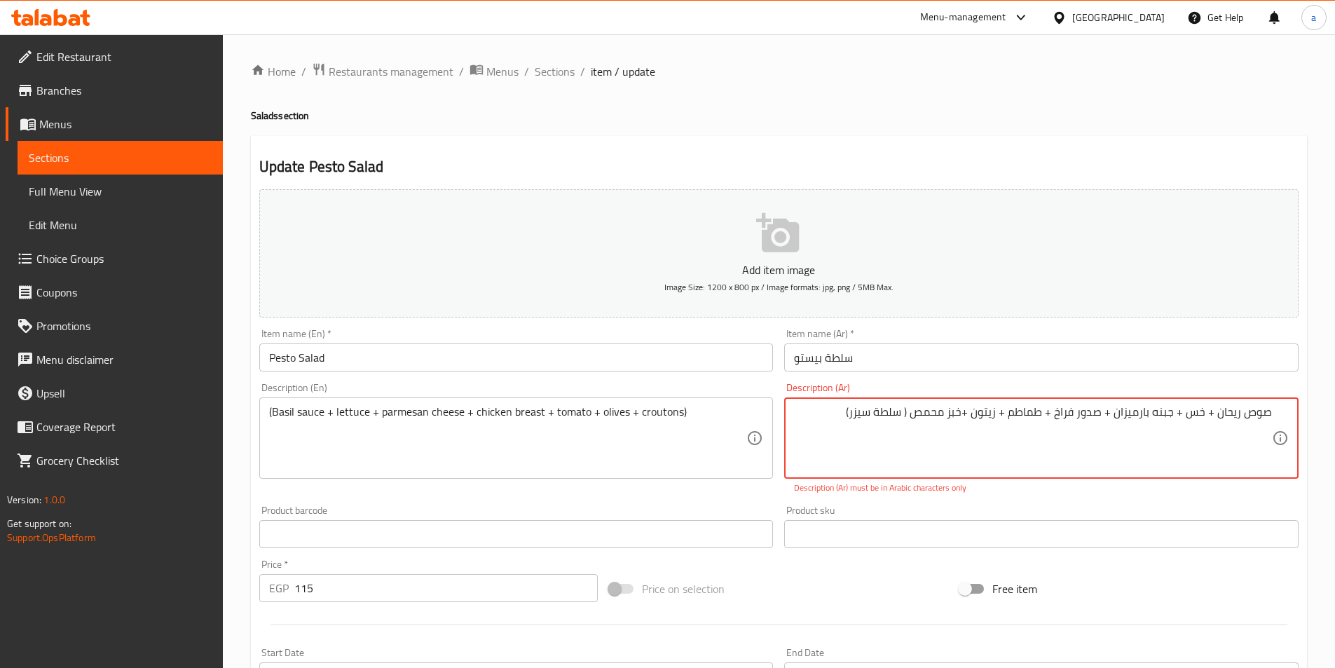
type textarea "صوص ریحان + خس + جبنه بارمیزان + س + طماطم + زيتون +خبز محمص ( سلطة سيزر)"
click at [942, 422] on textarea "صوص ریحان + خس + جبنه بارمیزان + س + طماطم + زيتون +خبز محمص ( سلطة سيزر)" at bounding box center [1033, 438] width 478 height 67
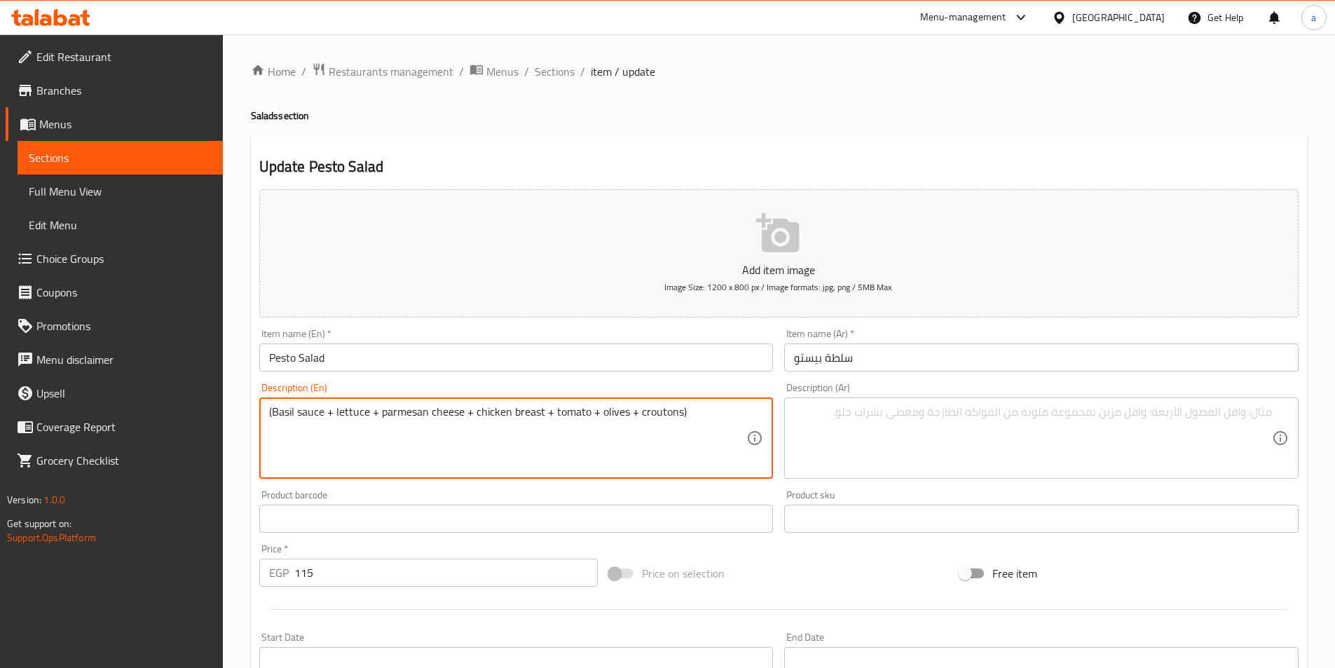
click at [535, 415] on textarea "(Basil sauce + lettuce + parmesan cheese + chicken breast + tomato + olives + c…" at bounding box center [508, 438] width 478 height 67
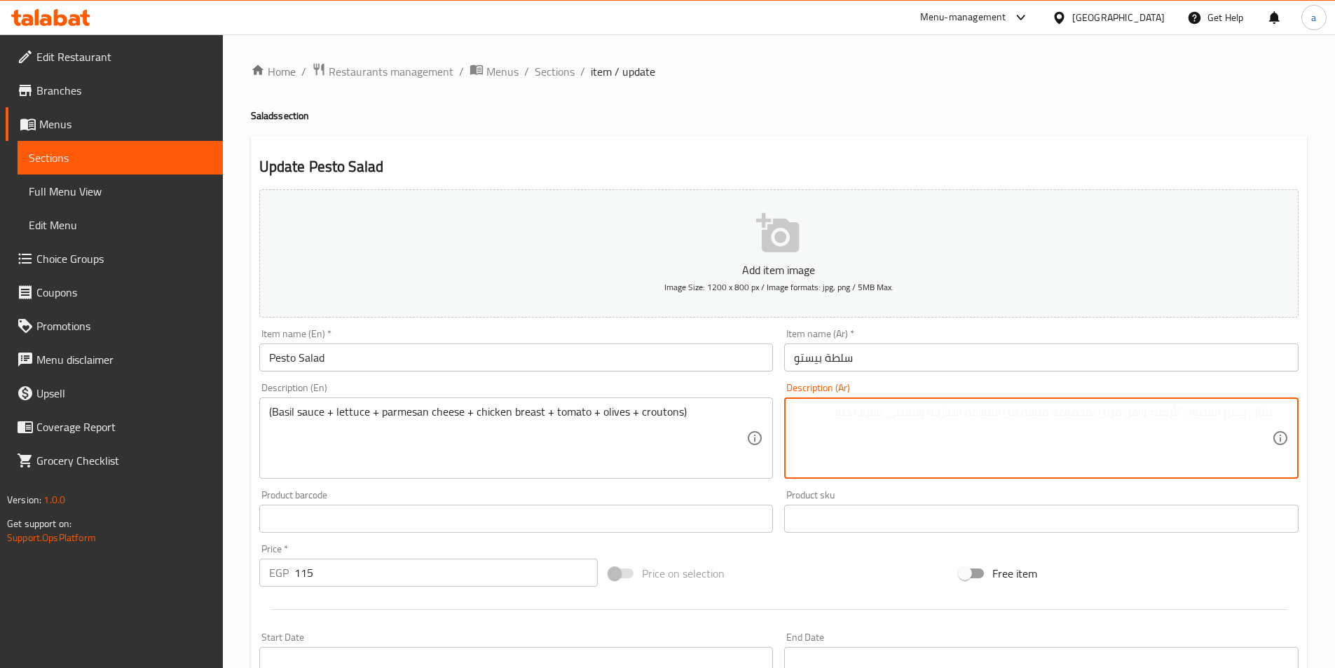
click at [868, 435] on textarea at bounding box center [1033, 438] width 478 height 67
paste textarea "(صلصة الريحان + خس + جبن بارميزان + صدر دجاج + طماطم + زيتون + خبز محمص)"
click at [908, 417] on textarea "(صلصة الريحان + خس + جبن بارميزان + صدر دجاج + طماطم + زيتون + خبز محمص)" at bounding box center [1033, 438] width 478 height 67
click at [909, 408] on textarea "(صلصة الريحان + خس + جبن بارميزان + صدر دجاج + طماطم + زيتون + خبز محمص)" at bounding box center [1033, 438] width 478 height 67
drag, startPoint x: 1241, startPoint y: 411, endPoint x: 1258, endPoint y: 411, distance: 17.5
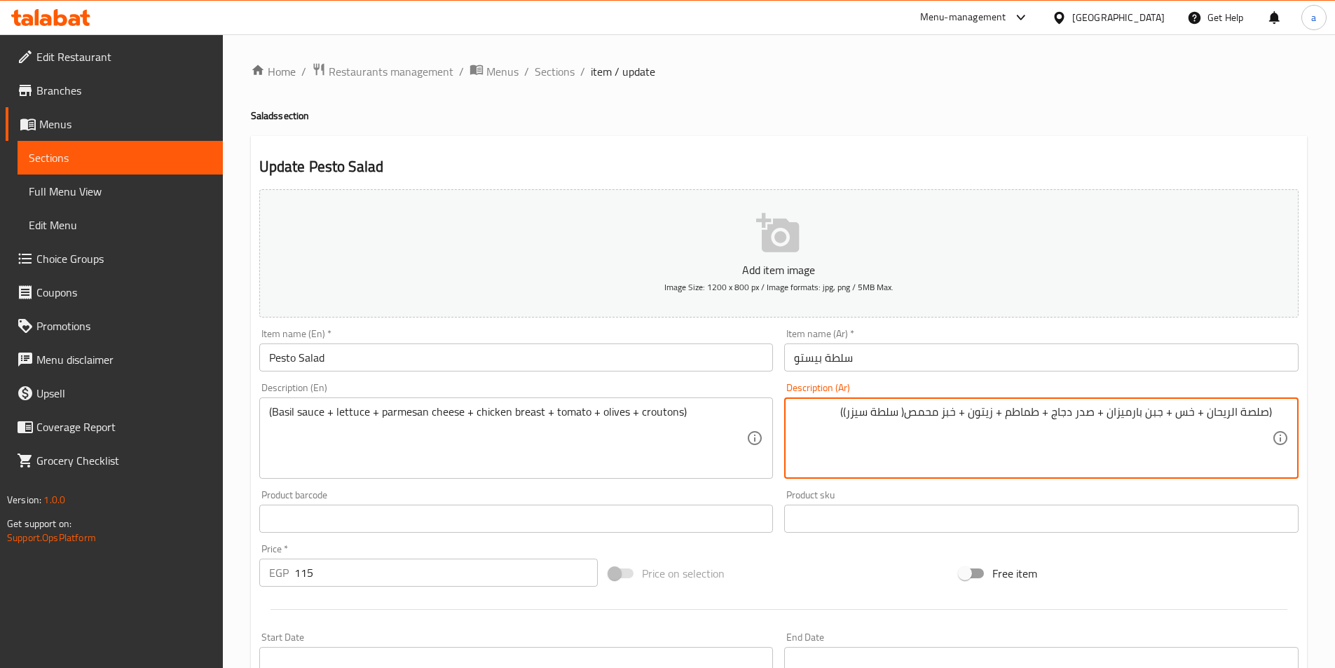
click at [1258, 411] on textarea "(صلصة الريحان + خس + جبن بارميزان + صدر دجاج + طماطم + زيتون + خبز محمص( سلطة س…" at bounding box center [1033, 438] width 478 height 67
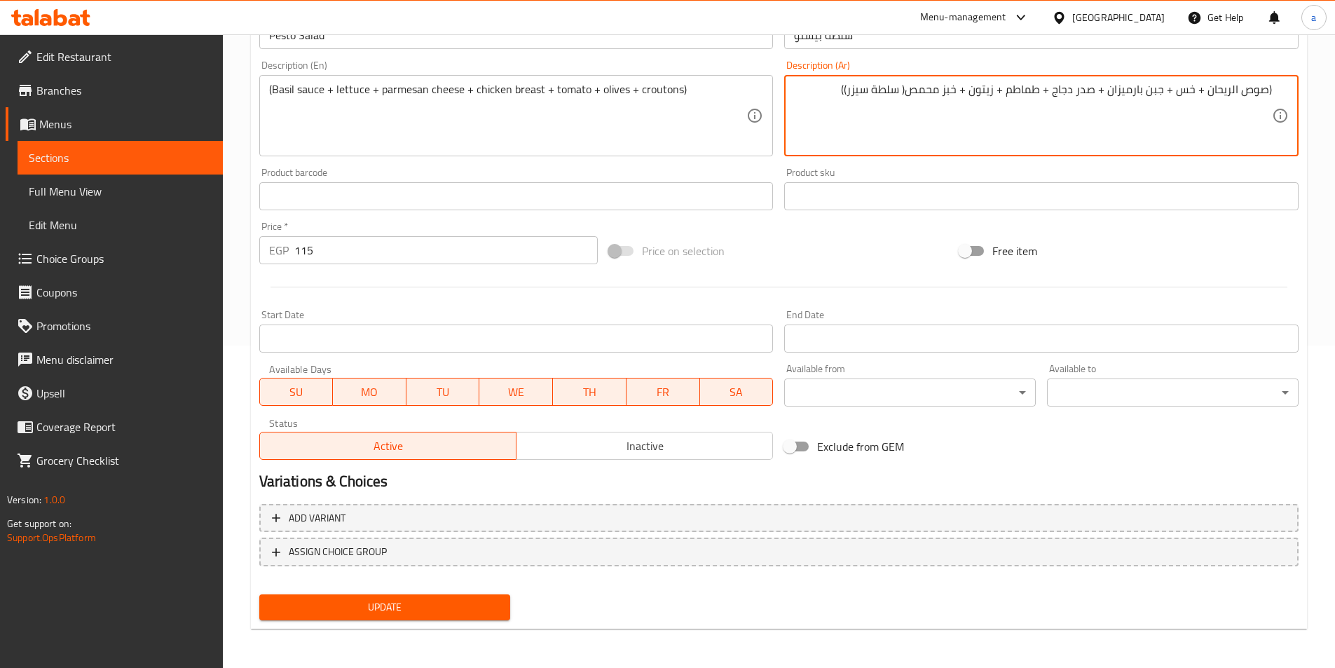
type textarea "(صوص الريحان + خس + جبن بارميزان + صدر دجاج + طماطم + زيتون + خبز محمص( سلطة سي…"
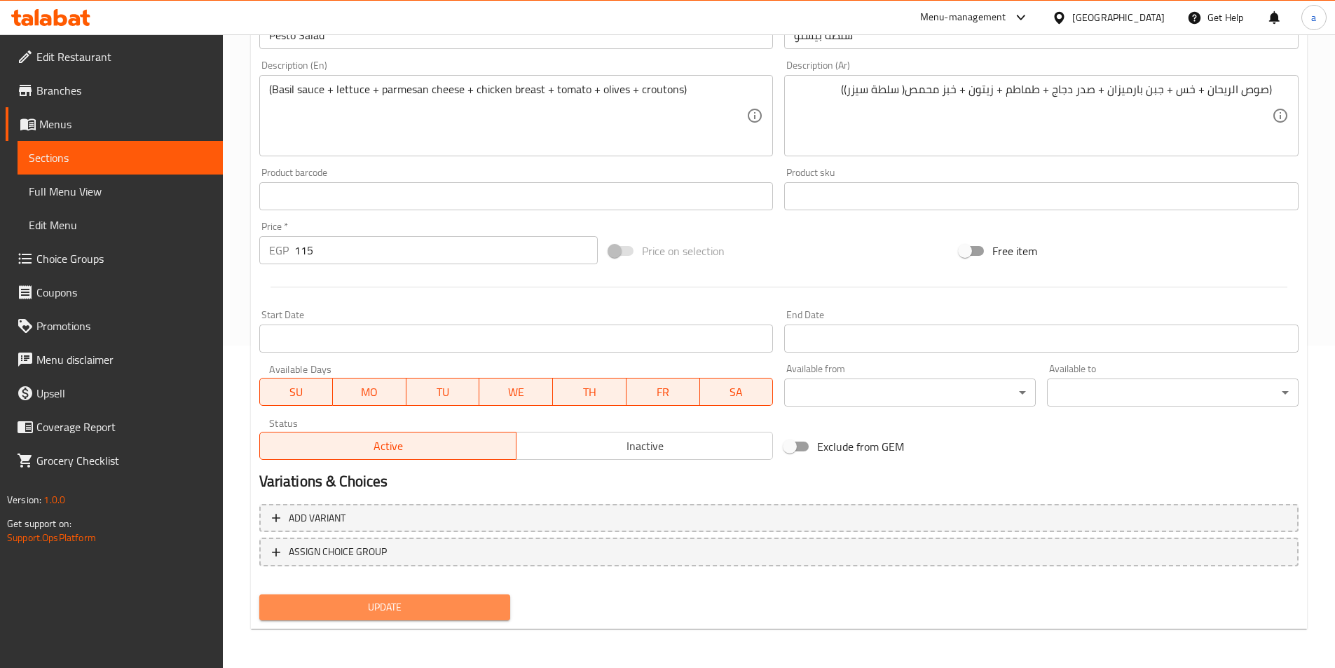
click at [393, 603] on span "Update" at bounding box center [384, 607] width 229 height 18
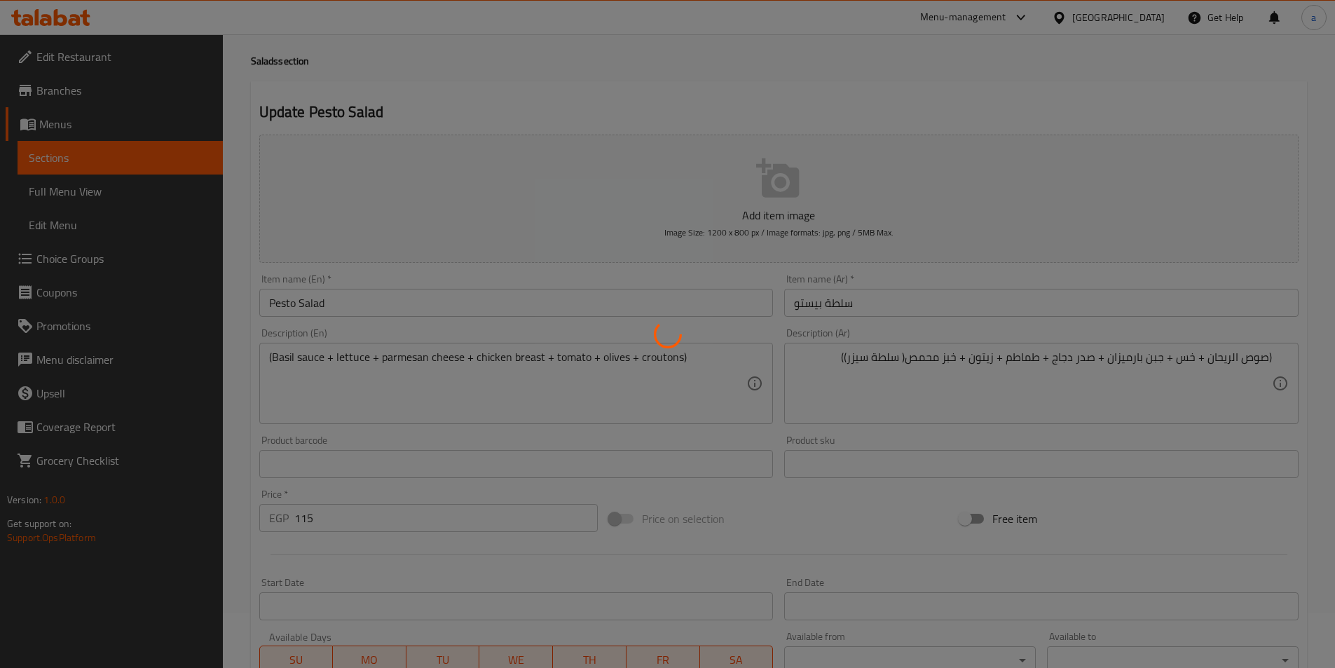
scroll to position [42, 0]
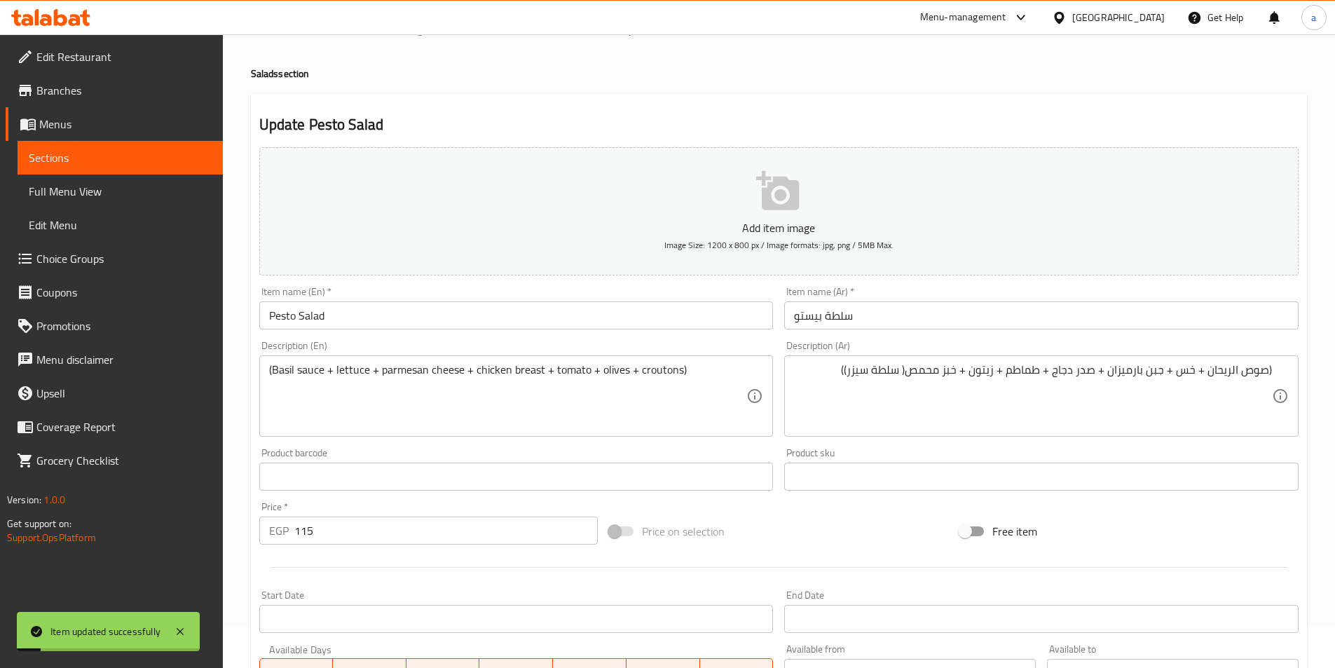
click at [40, 156] on span "Sections" at bounding box center [120, 157] width 183 height 17
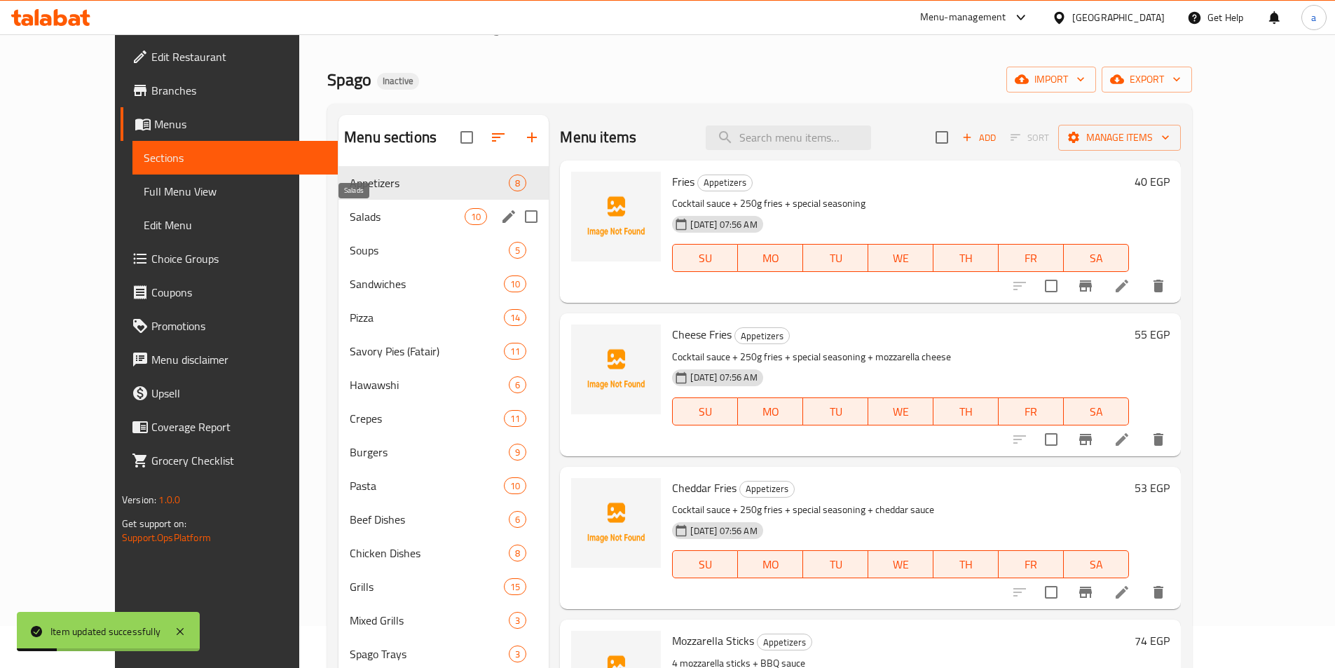
click at [350, 216] on span "Salads" at bounding box center [407, 216] width 115 height 17
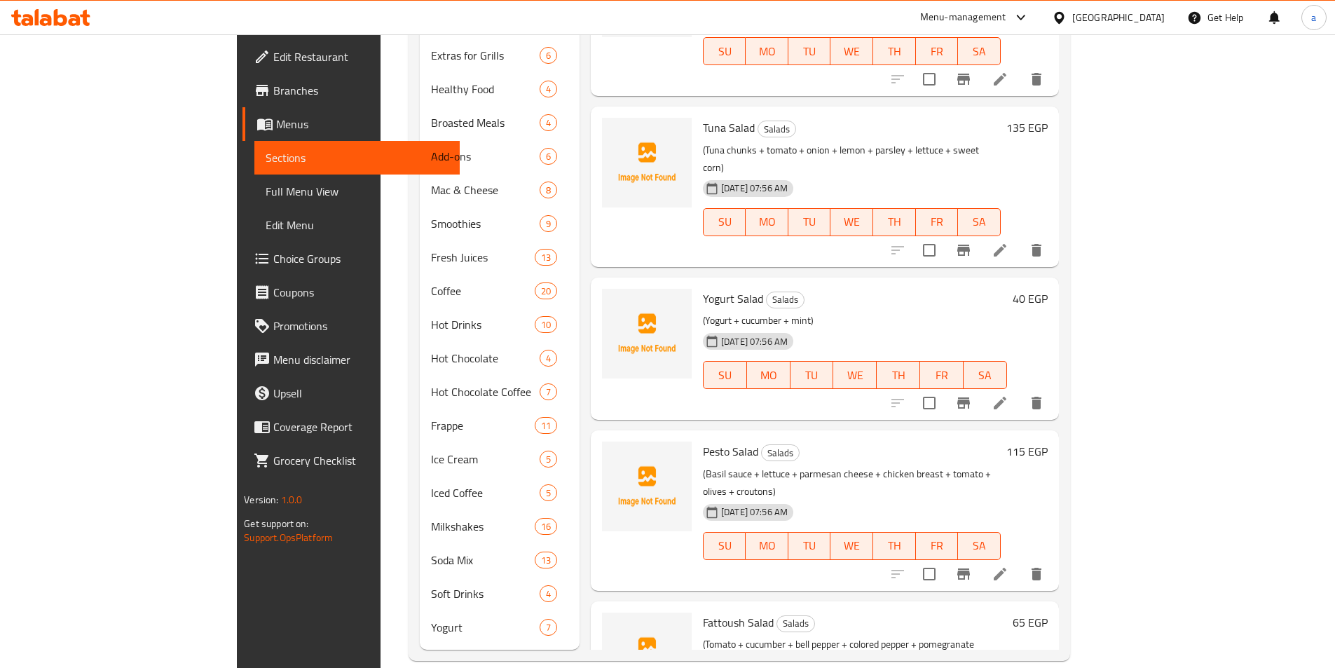
scroll to position [399, 0]
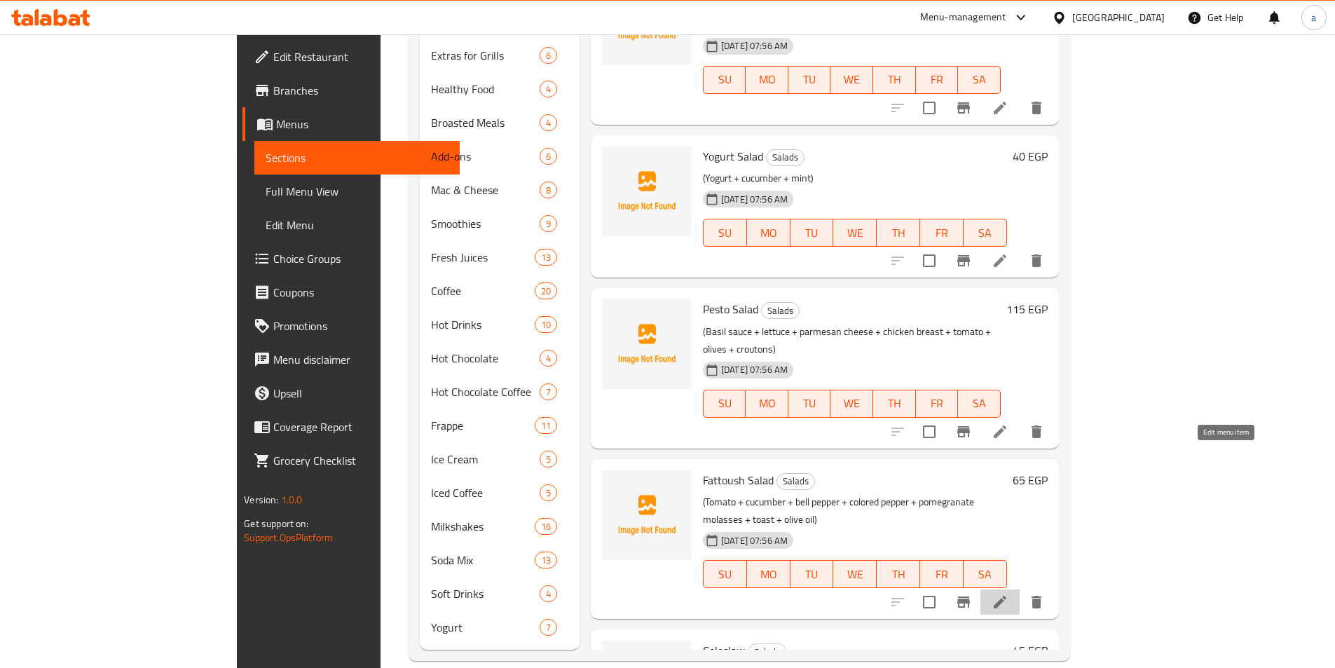
click at [1008, 593] on icon at bounding box center [999, 601] width 17 height 17
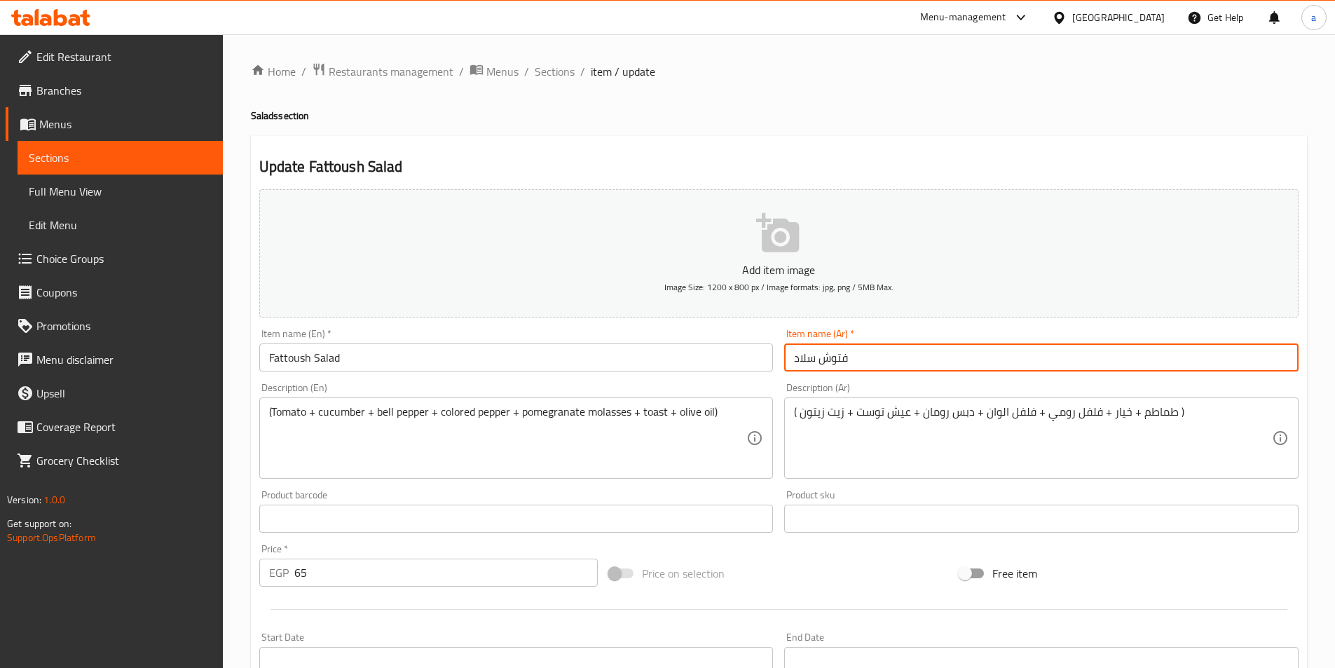
drag, startPoint x: 791, startPoint y: 360, endPoint x: 1340, endPoint y: 364, distance: 548.6
click at [1258, 364] on input "فتوش سلاد" at bounding box center [1041, 357] width 514 height 28
type input "سلطة فتوش"
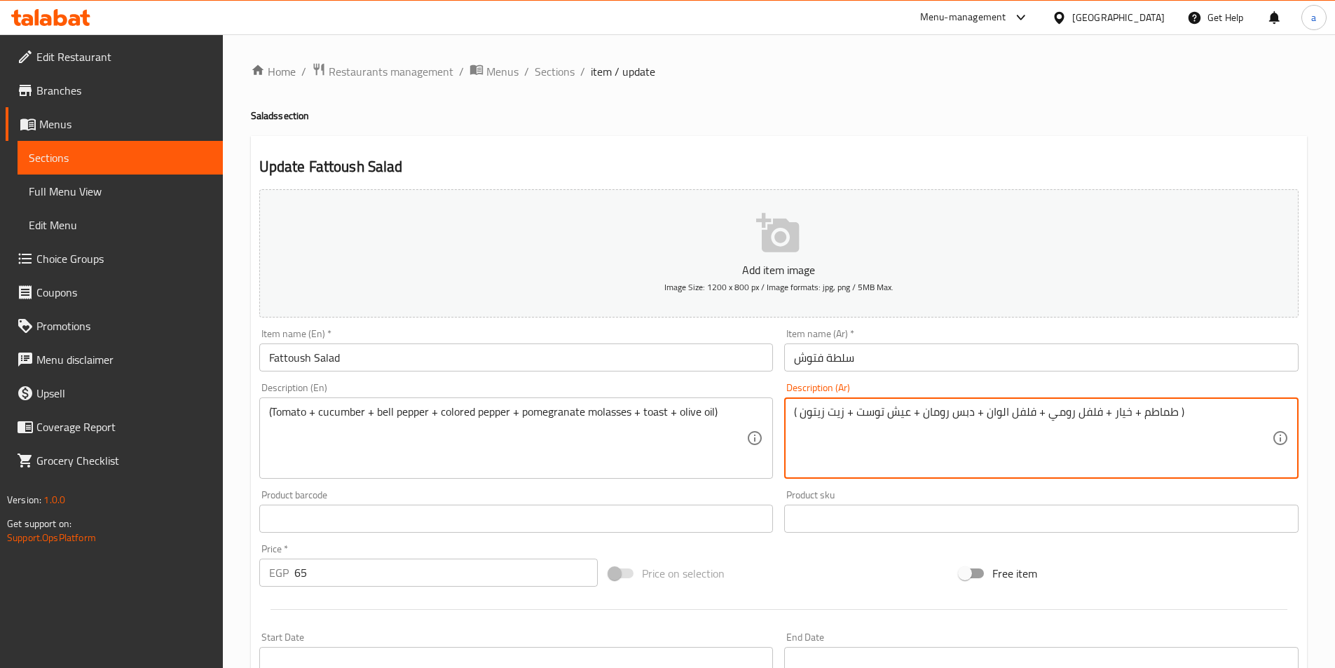
drag, startPoint x: 1043, startPoint y: 418, endPoint x: 1071, endPoint y: 419, distance: 28.1
drag, startPoint x: 884, startPoint y: 417, endPoint x: 909, endPoint y: 423, distance: 26.5
click at [909, 423] on textarea "( طماطم + خيار + فلفل الوان + فلفل الوان + دبس رومان + عيش توست + زيت زيتون )" at bounding box center [1033, 438] width 478 height 67
type textarea "( طماطم + خيار + فلفل الوان + فلفل الوان + دبس رومان + توست + زيت زيتون )"
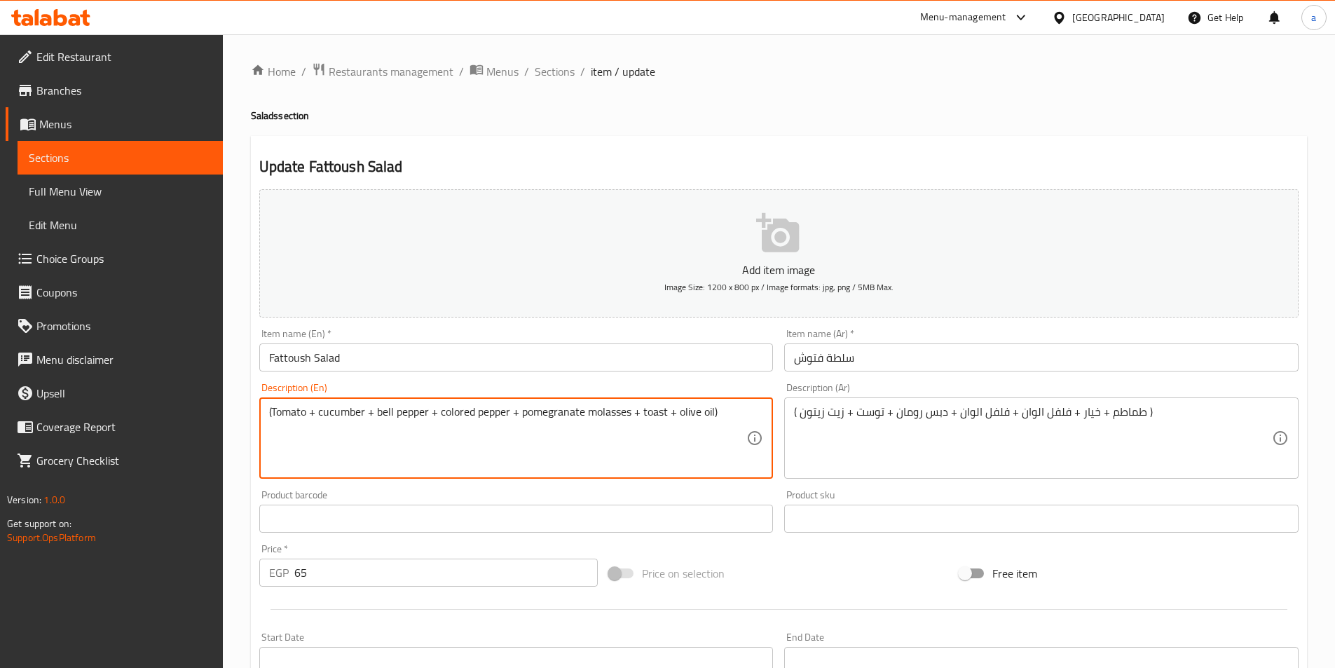
click at [653, 411] on textarea "(Tomato + cucumber + bell pepper + colored pepper + pomegranate molasses + toas…" at bounding box center [508, 438] width 478 height 67
click at [675, 425] on textarea "(Tomato + cucumber + bell pepper + colored pepper + pomegranate molasses + toas…" at bounding box center [508, 438] width 478 height 67
type textarea "(Tomato + cucumber + bell pepper + colored pepper + pomegranate molasses + toas…"
click at [407, 414] on textarea "(Tomato + cucumber + bell pepper + colored pepper + pomegranate molasses + toas…" at bounding box center [508, 438] width 478 height 67
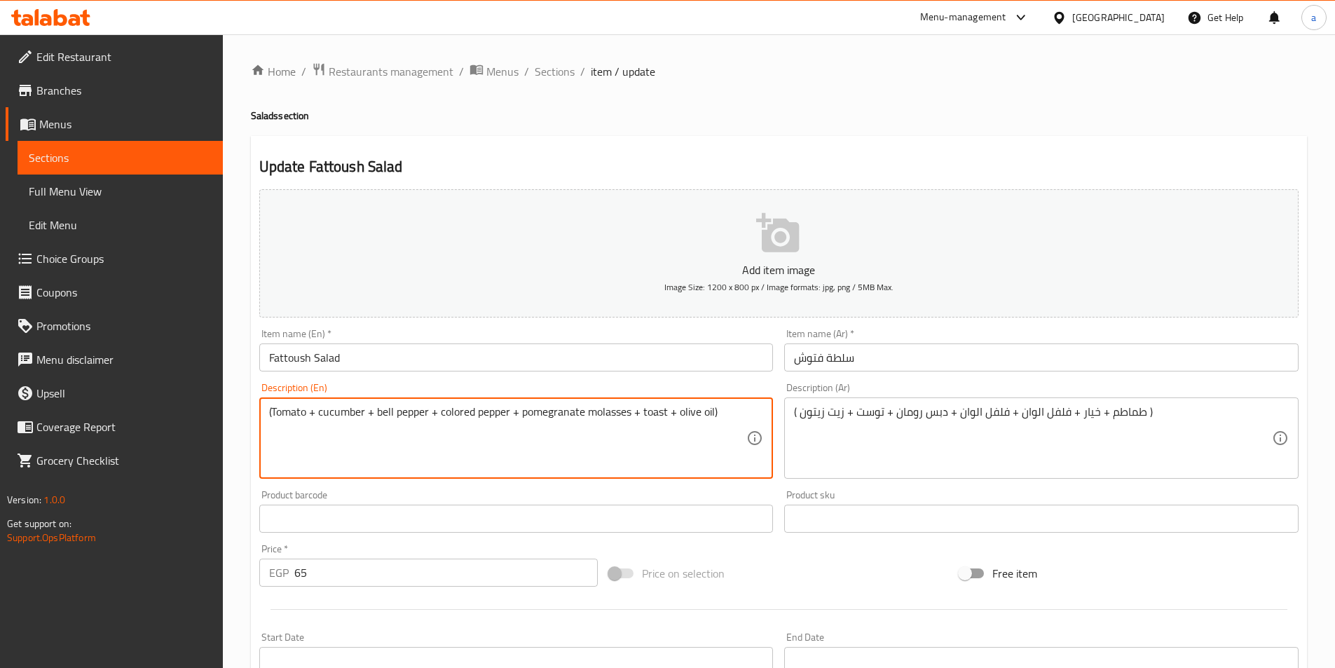
click at [407, 414] on textarea "(Tomato + cucumber + bell pepper + colored pepper + pomegranate molasses + toas…" at bounding box center [508, 438] width 478 height 67
drag, startPoint x: 376, startPoint y: 410, endPoint x: 509, endPoint y: 399, distance: 133.6
click at [509, 399] on div "(Tomato + cucumber + bell pepper + colored pepper + pomegranate molasses + toas…" at bounding box center [516, 437] width 514 height 81
click at [416, 462] on textarea "(Tomato + cucumber + bell pepper + colored pepper + pomegranate molasses + toas…" at bounding box center [508, 438] width 478 height 67
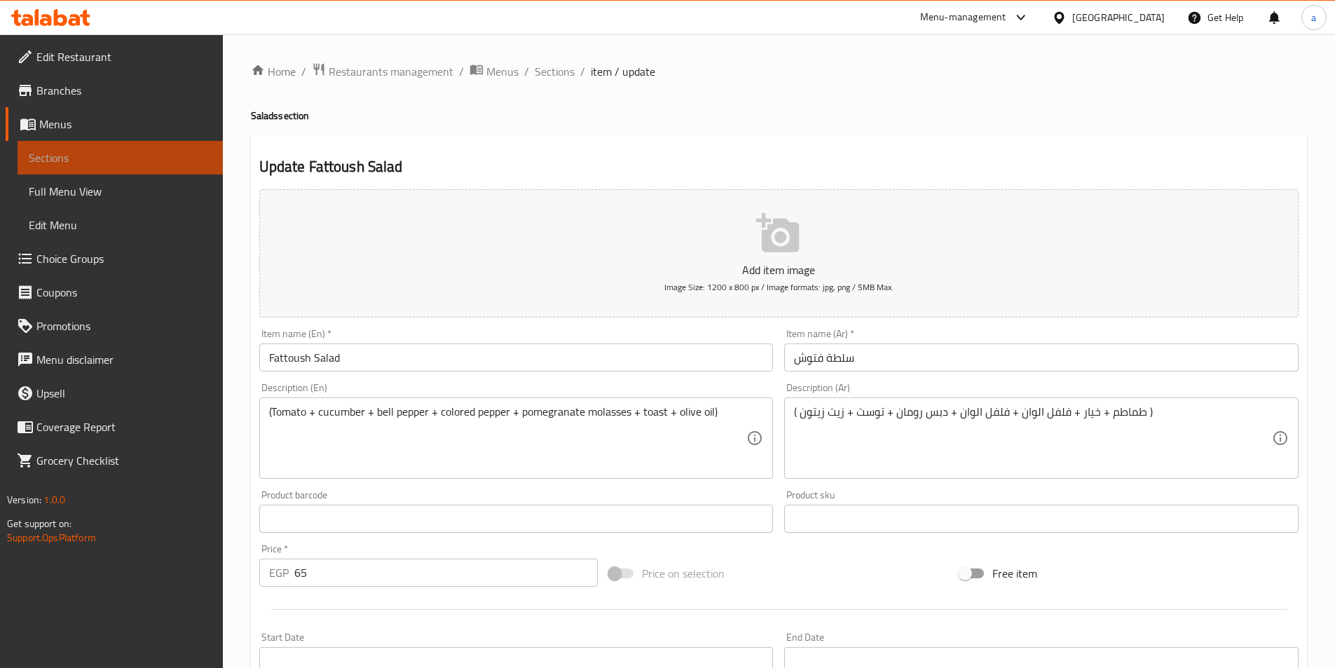
click at [160, 167] on link "Sections" at bounding box center [120, 158] width 205 height 34
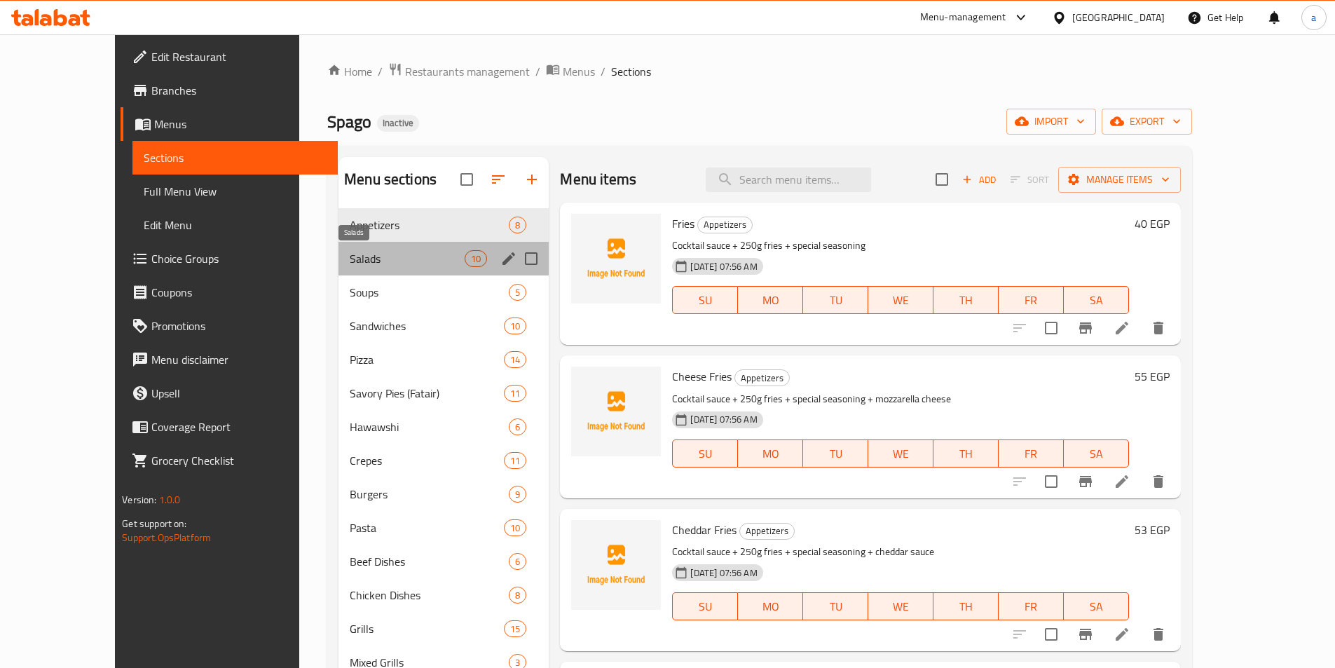
click at [355, 251] on span "Salads" at bounding box center [407, 258] width 115 height 17
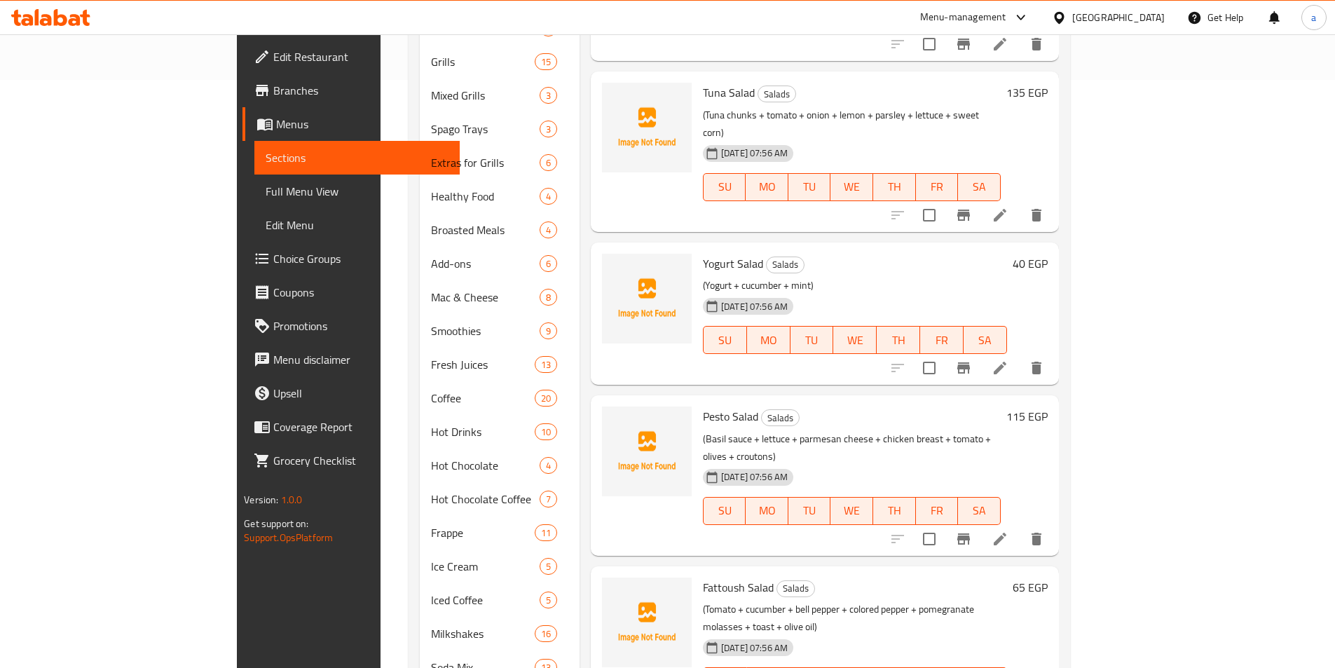
scroll to position [695, 0]
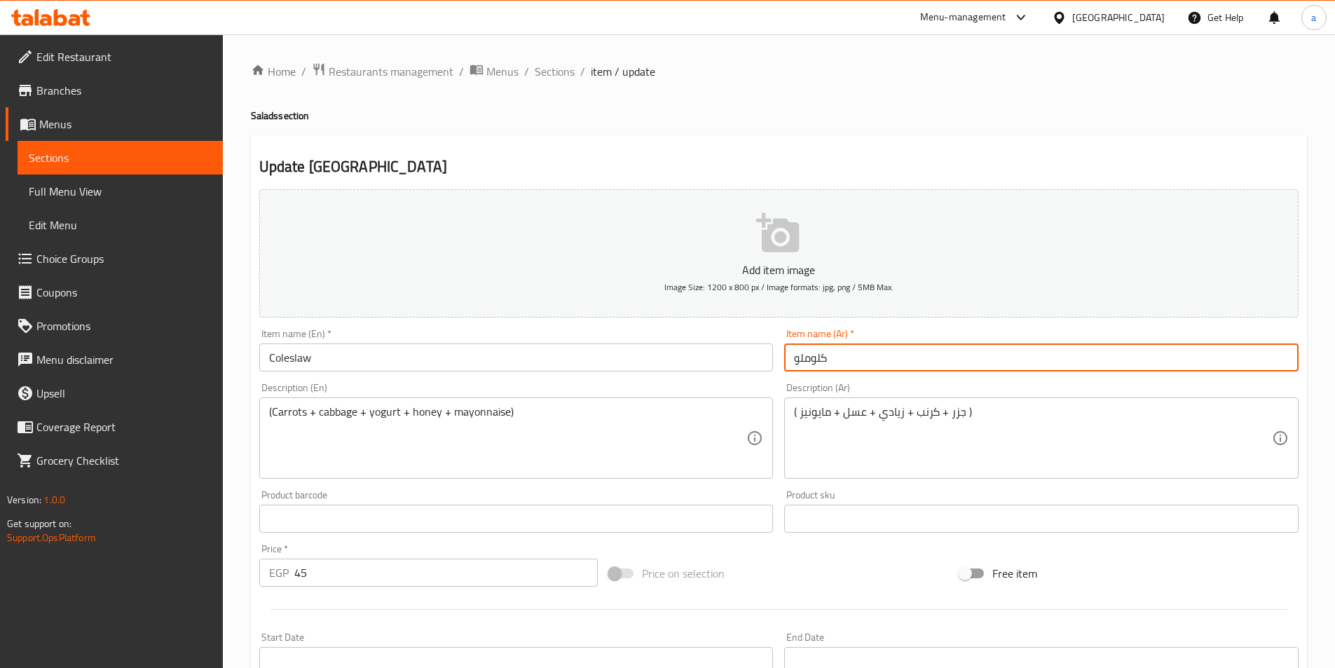
drag, startPoint x: 797, startPoint y: 364, endPoint x: 836, endPoint y: 353, distance: 40.6
click at [836, 353] on input "كلوملو" at bounding box center [1041, 357] width 514 height 28
type input "كلوسلو"
click at [295, 364] on input "Coleslaw" at bounding box center [516, 357] width 514 height 28
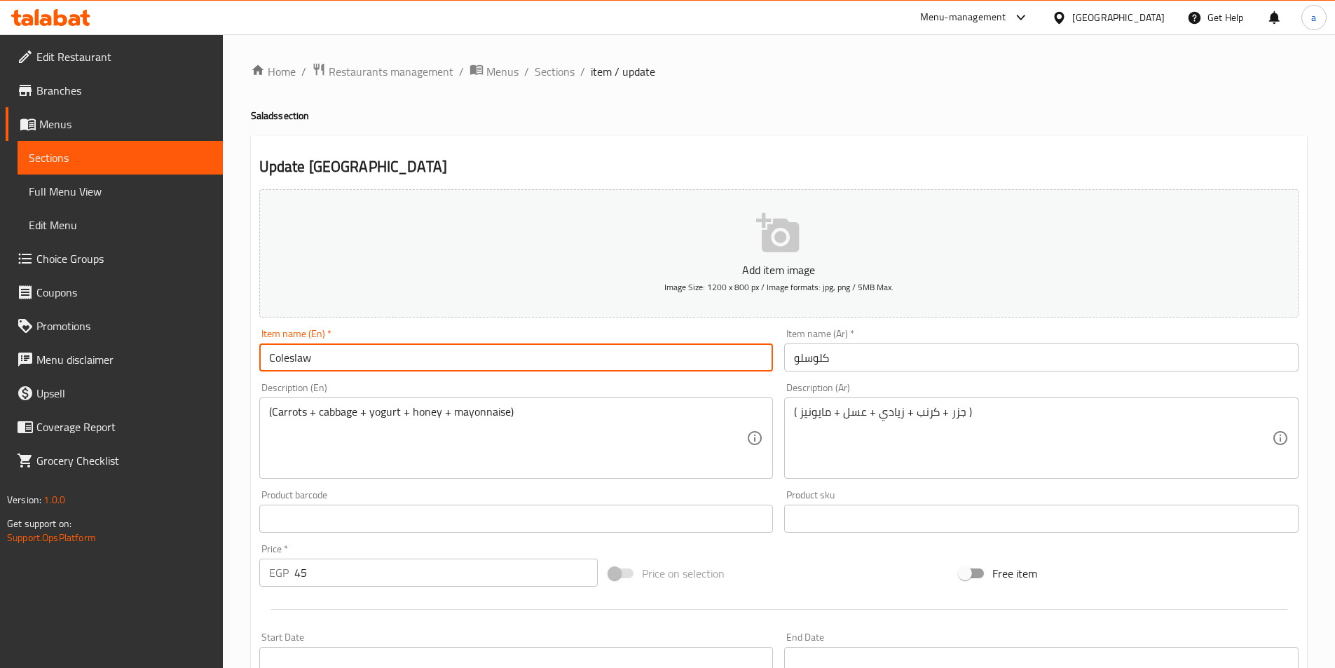
click at [295, 364] on input "Coleslaw" at bounding box center [516, 357] width 514 height 28
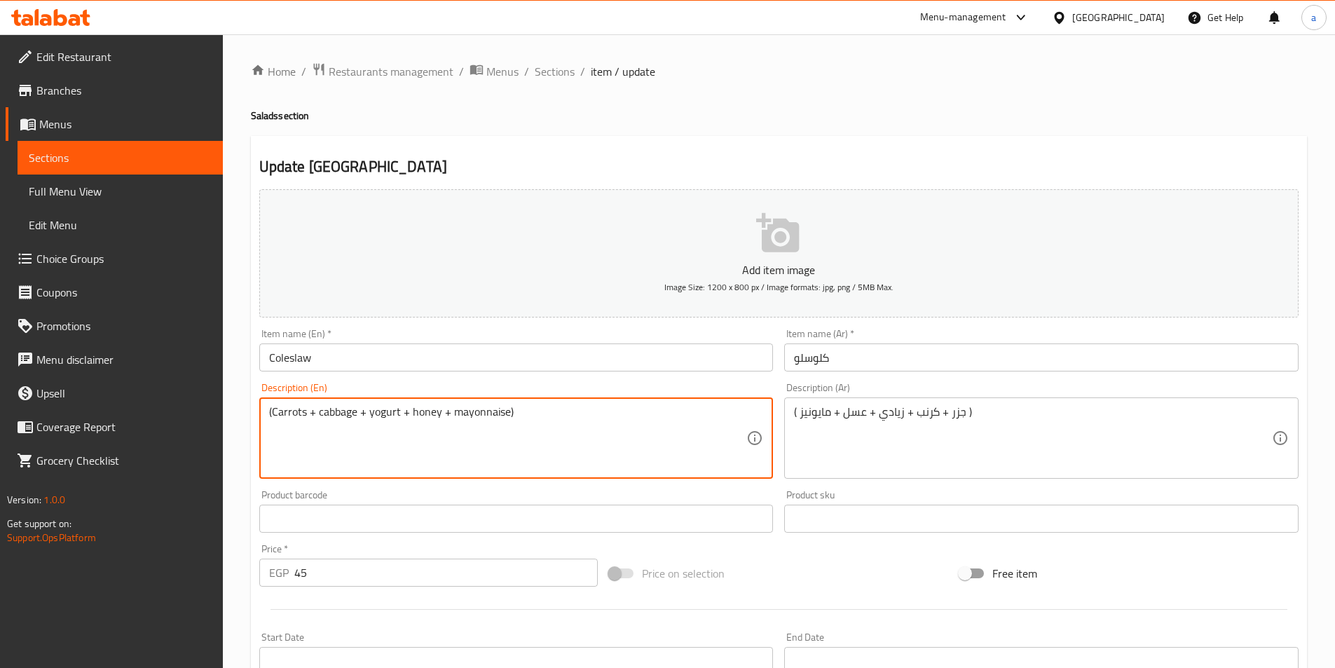
click at [341, 412] on textarea "(Carrots + cabbage + yogurt + honey + mayonnaise)" at bounding box center [508, 438] width 478 height 67
click at [394, 410] on textarea "(Carrots + cabbage + yogurt + honey + mayonnaise)" at bounding box center [508, 438] width 478 height 67
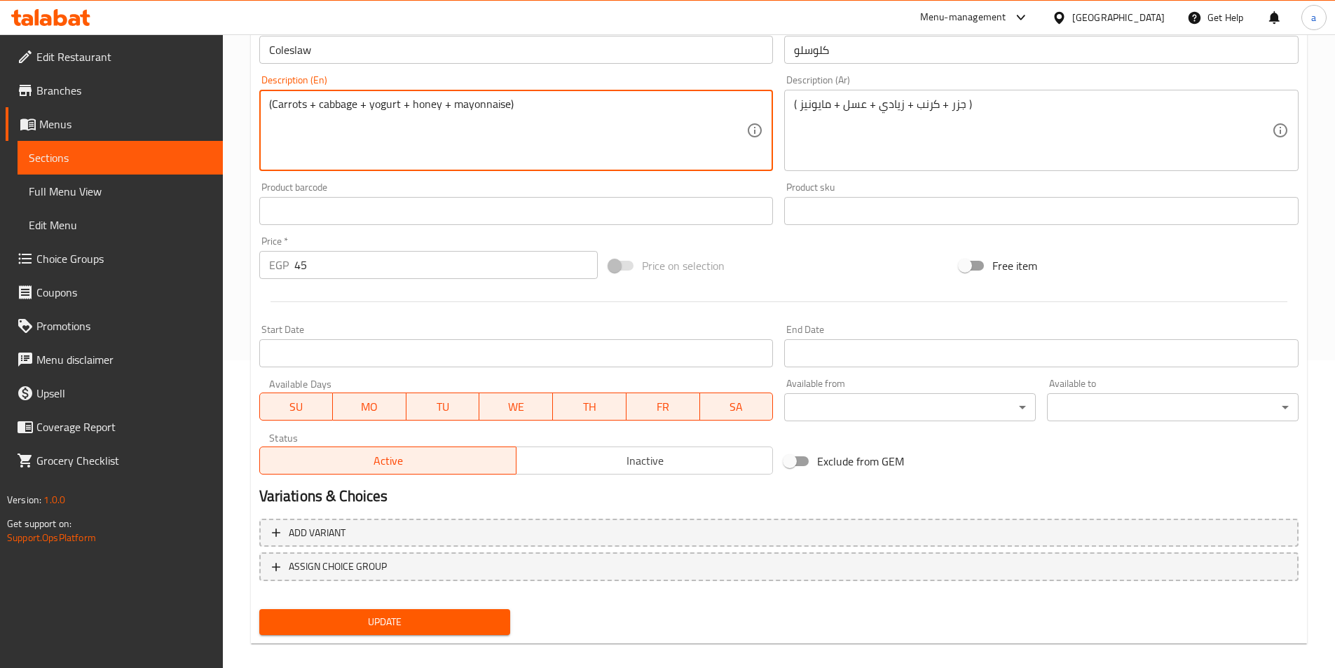
scroll to position [322, 0]
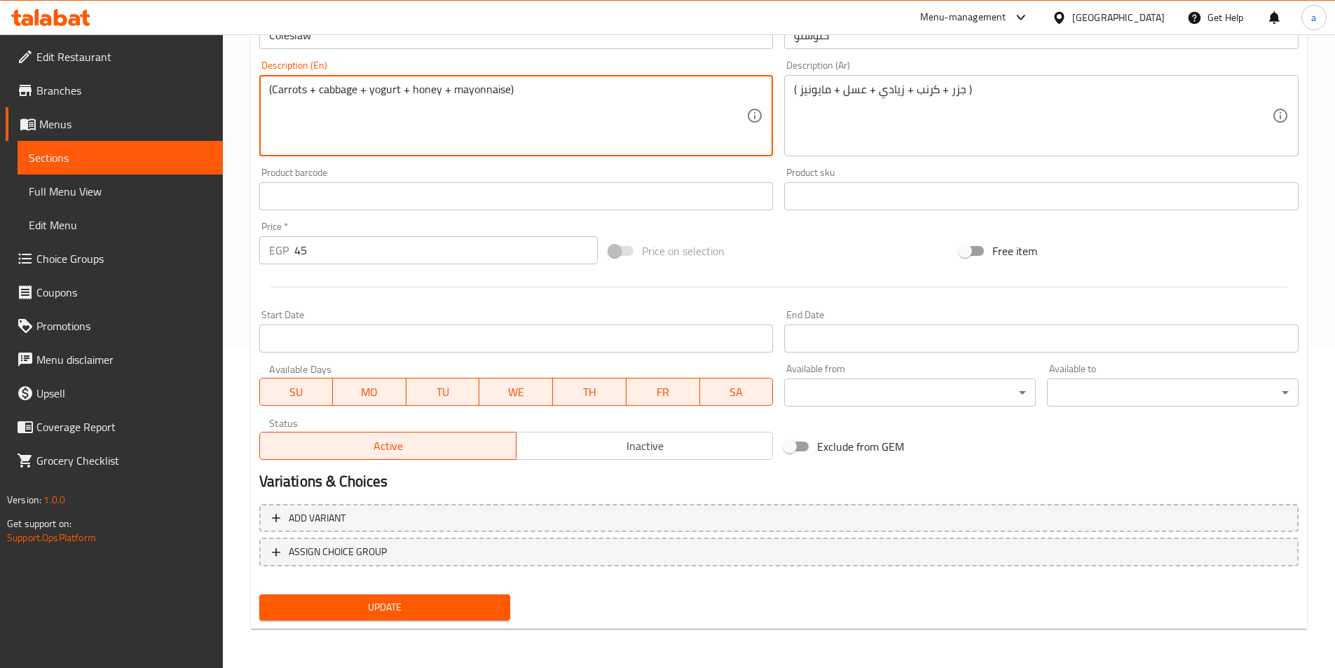
click at [372, 620] on button "Update" at bounding box center [385, 607] width 252 height 26
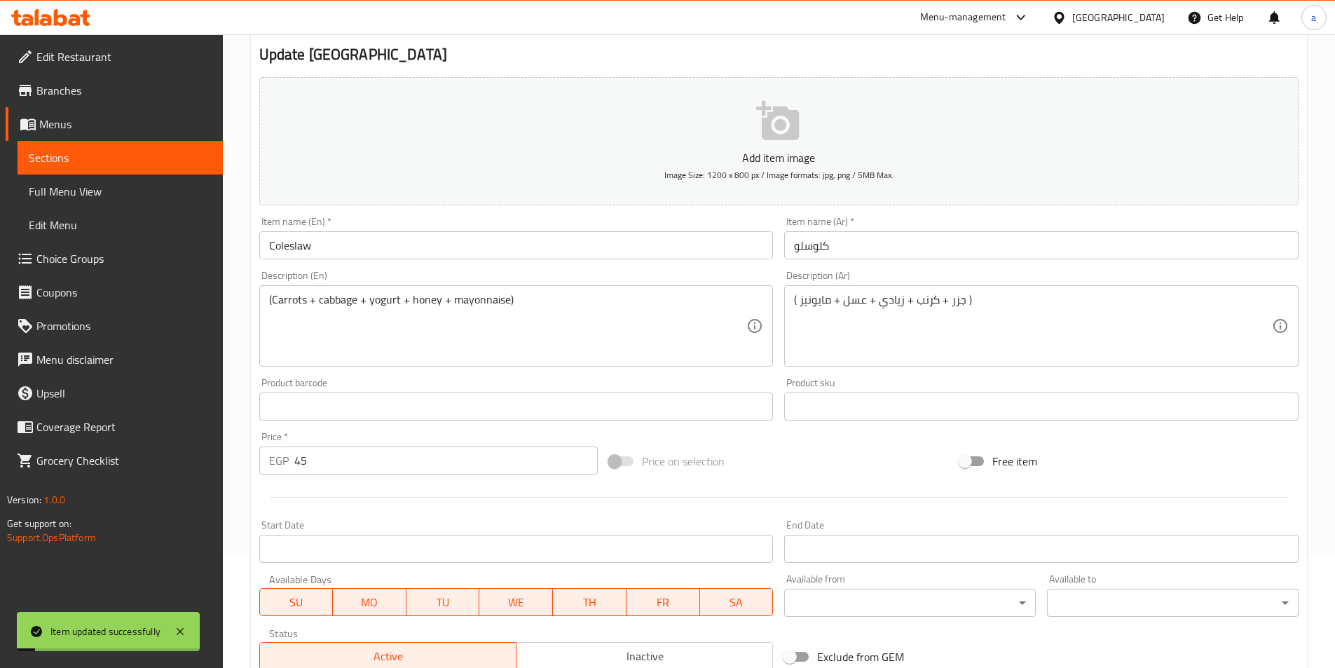
scroll to position [42, 0]
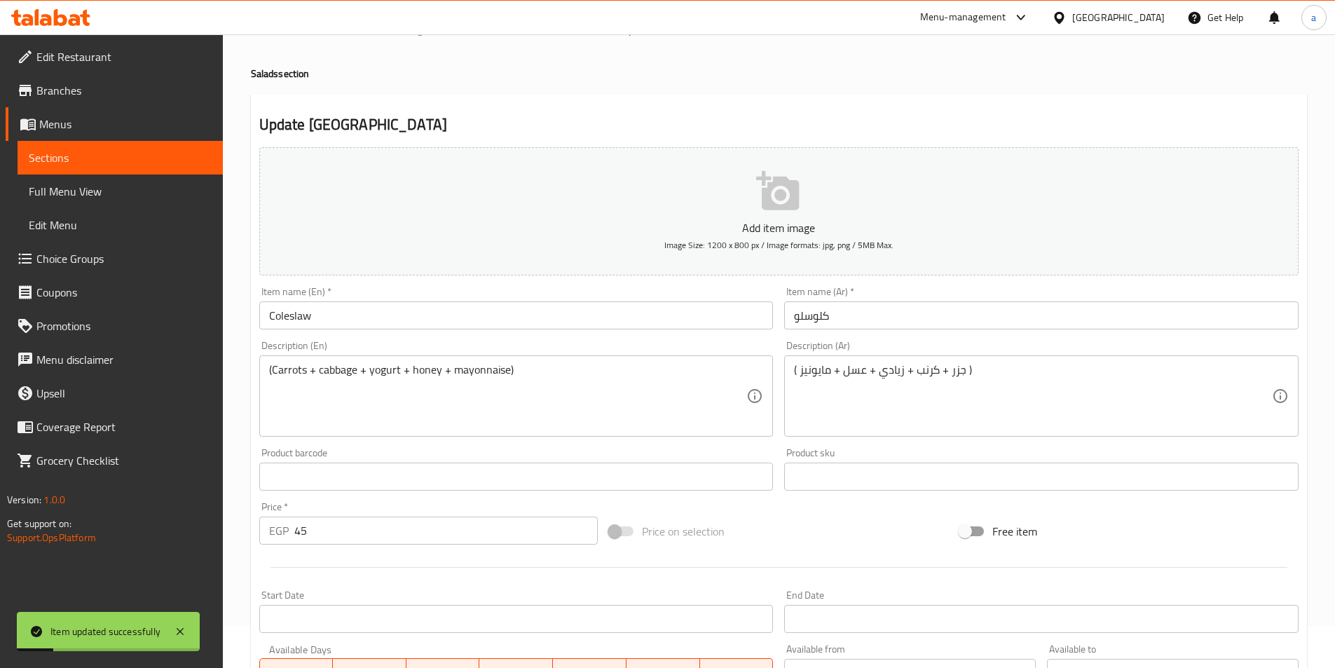
click at [121, 153] on span "Sections" at bounding box center [120, 157] width 183 height 17
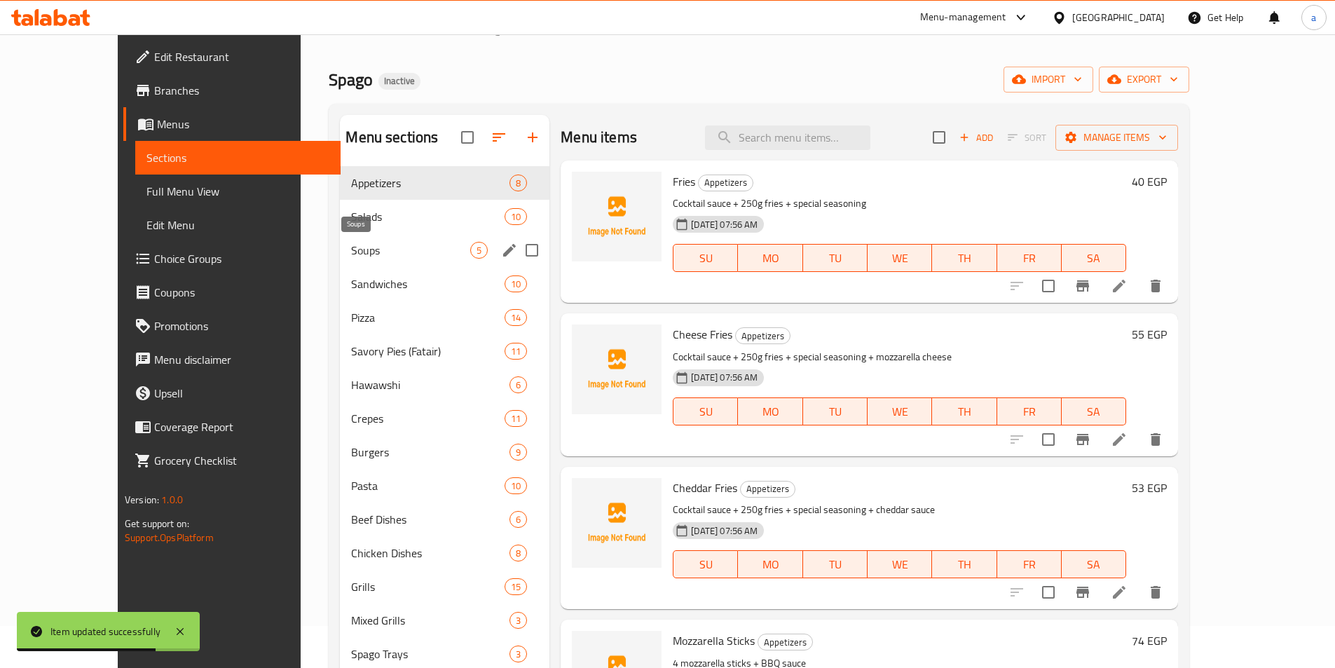
click at [351, 249] on span "Soups" at bounding box center [410, 250] width 119 height 17
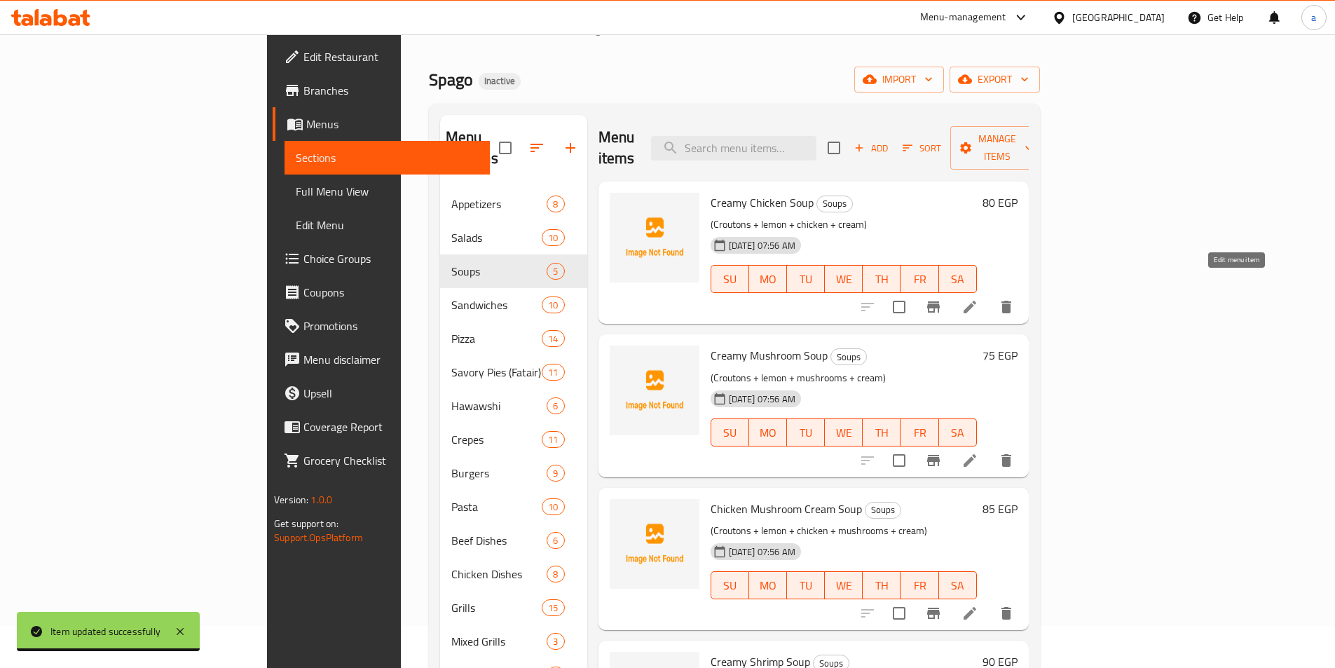
click at [976, 301] on icon at bounding box center [969, 307] width 13 height 13
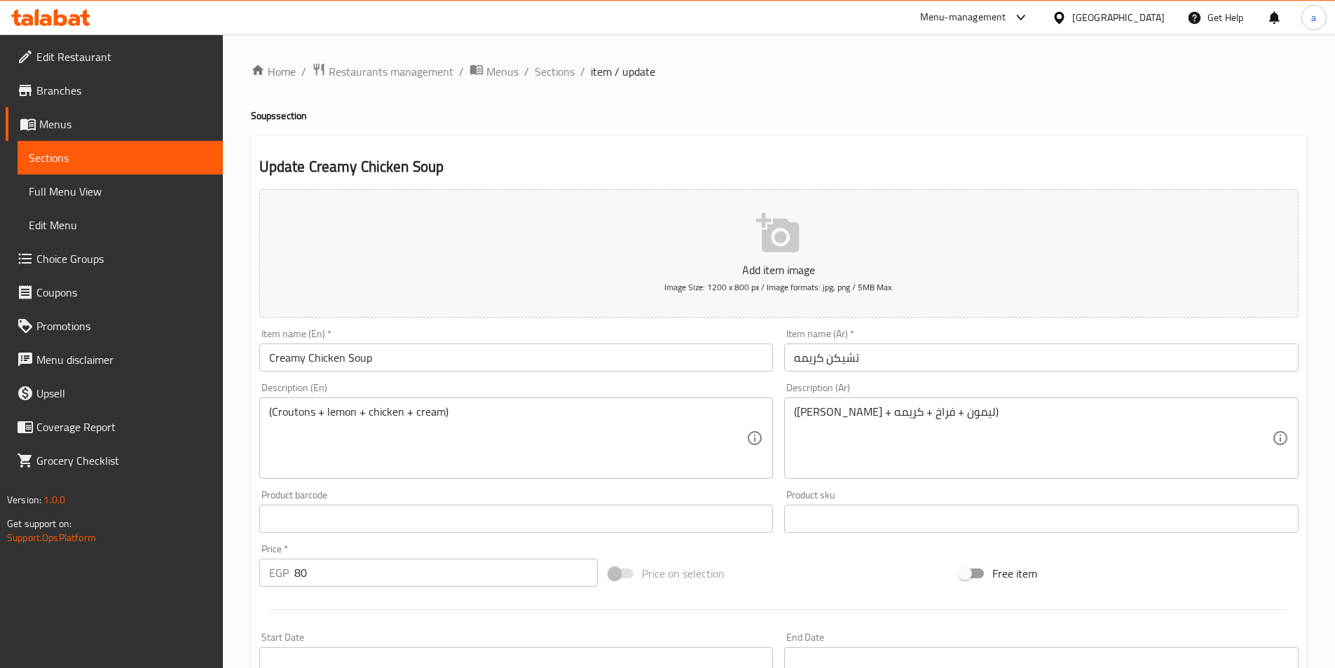
click at [872, 352] on input "تشيكن كريمه" at bounding box center [1041, 357] width 514 height 28
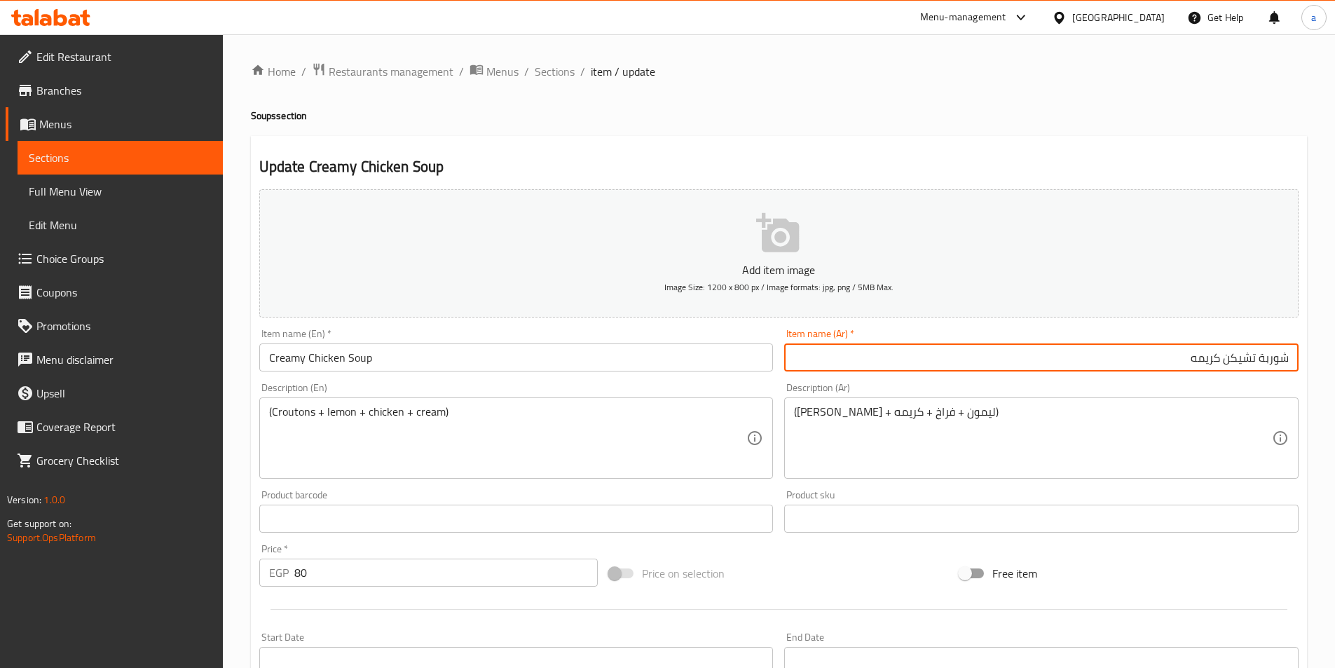
type input "شوربة تشيكن كريمه"
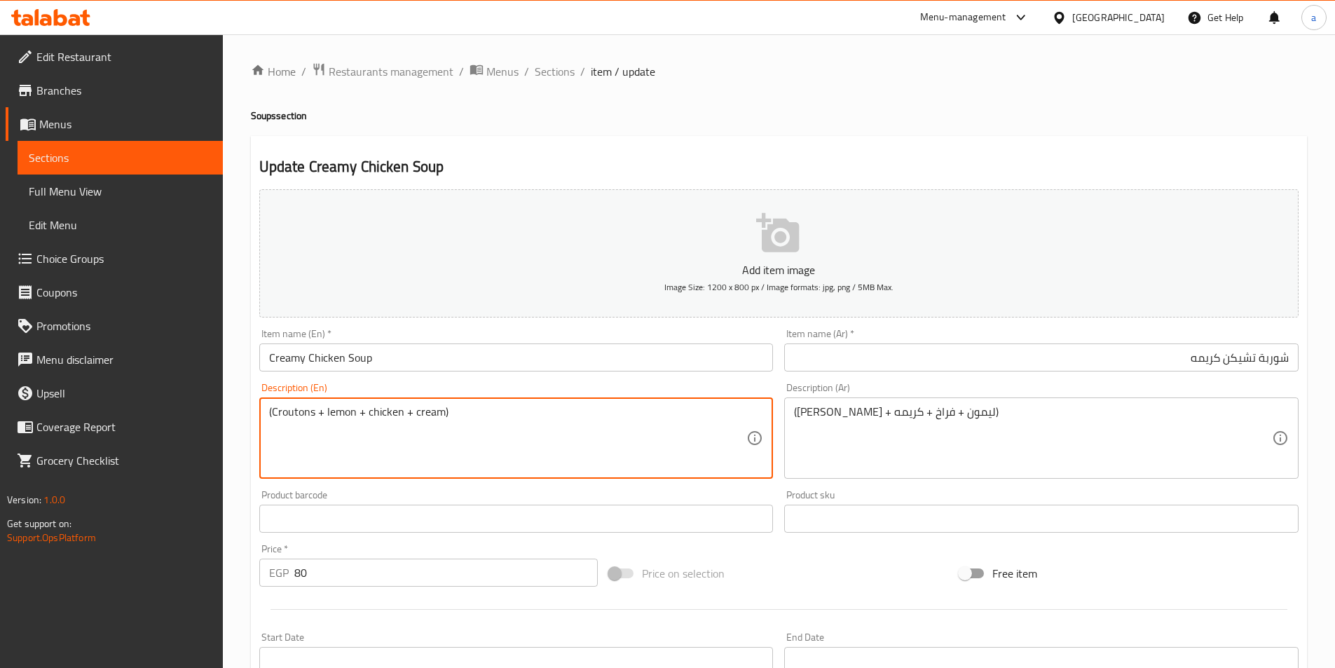
click at [302, 417] on textarea "(Croutons + lemon + chicken + cream)" at bounding box center [508, 438] width 478 height 67
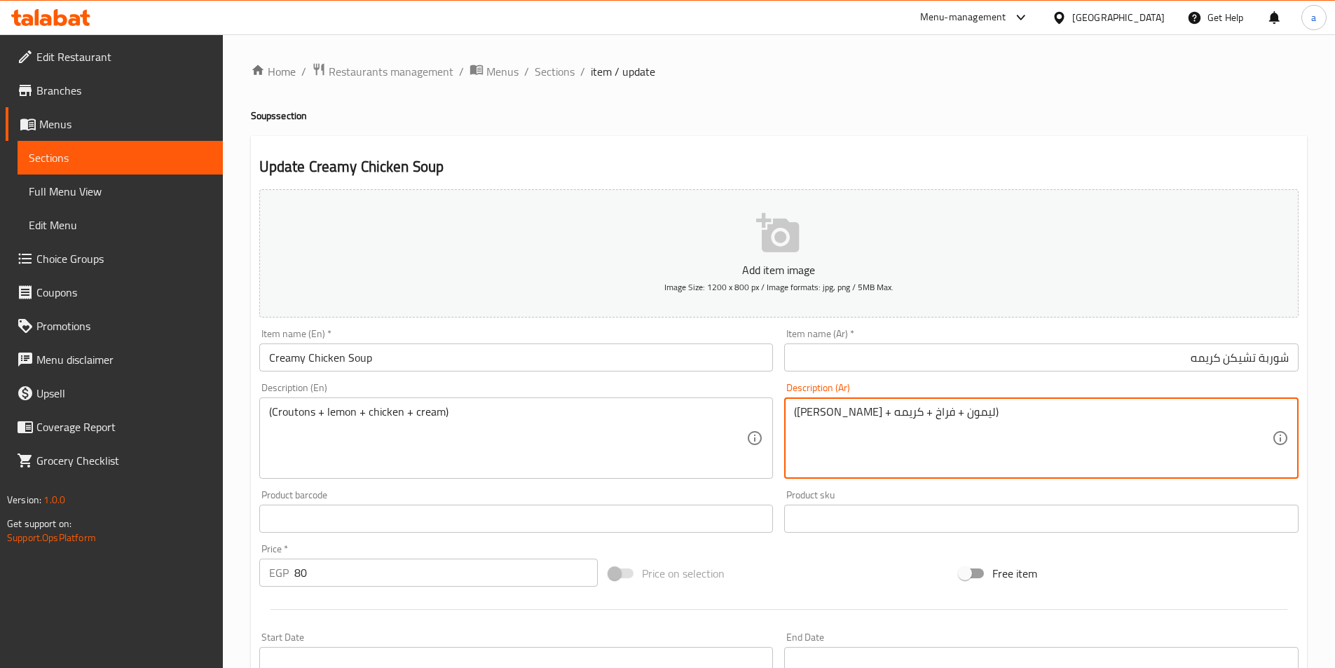
drag, startPoint x: 907, startPoint y: 410, endPoint x: 966, endPoint y: 407, distance: 58.2
click at [966, 407] on textarea "(عيش كروتون + ليمون + فراخ + كريمه)" at bounding box center [1033, 438] width 478 height 67
paste textarea "بز محمص ( سلطة سيزر)"
type textarea "(خبز محمص ( سلطة سيزر)+ ليمون + فراخ + كريمه)"
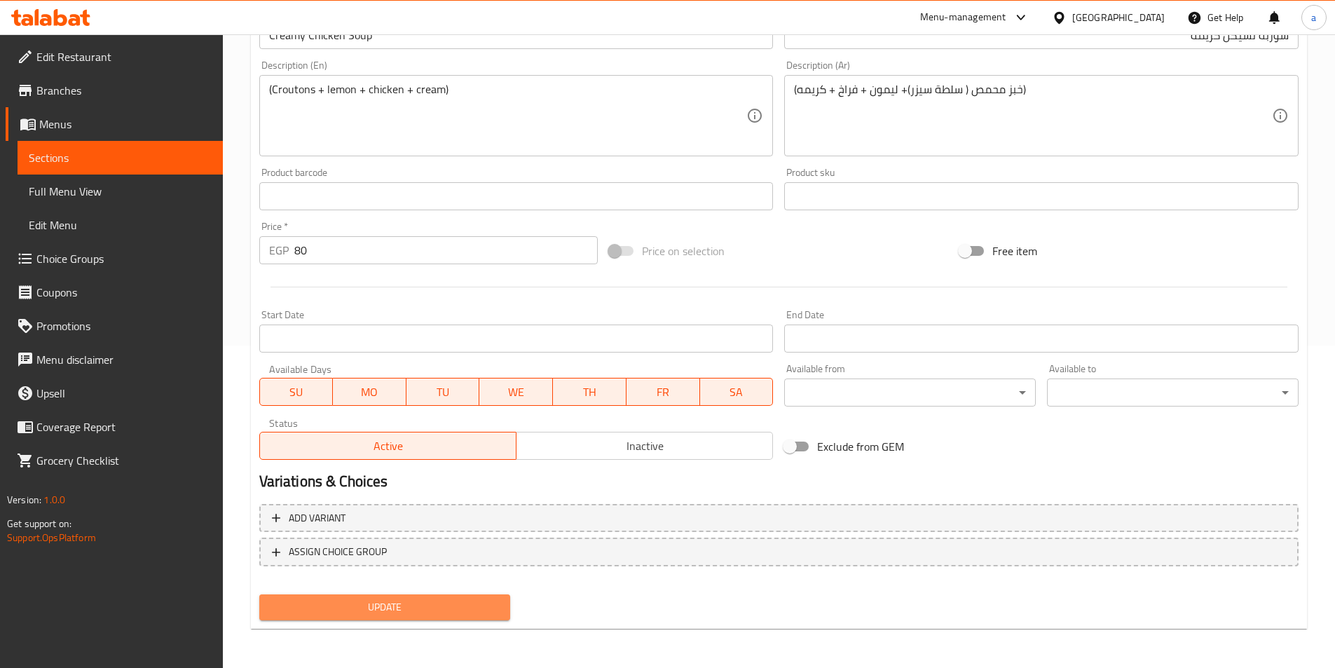
click at [373, 604] on span "Update" at bounding box center [384, 607] width 229 height 18
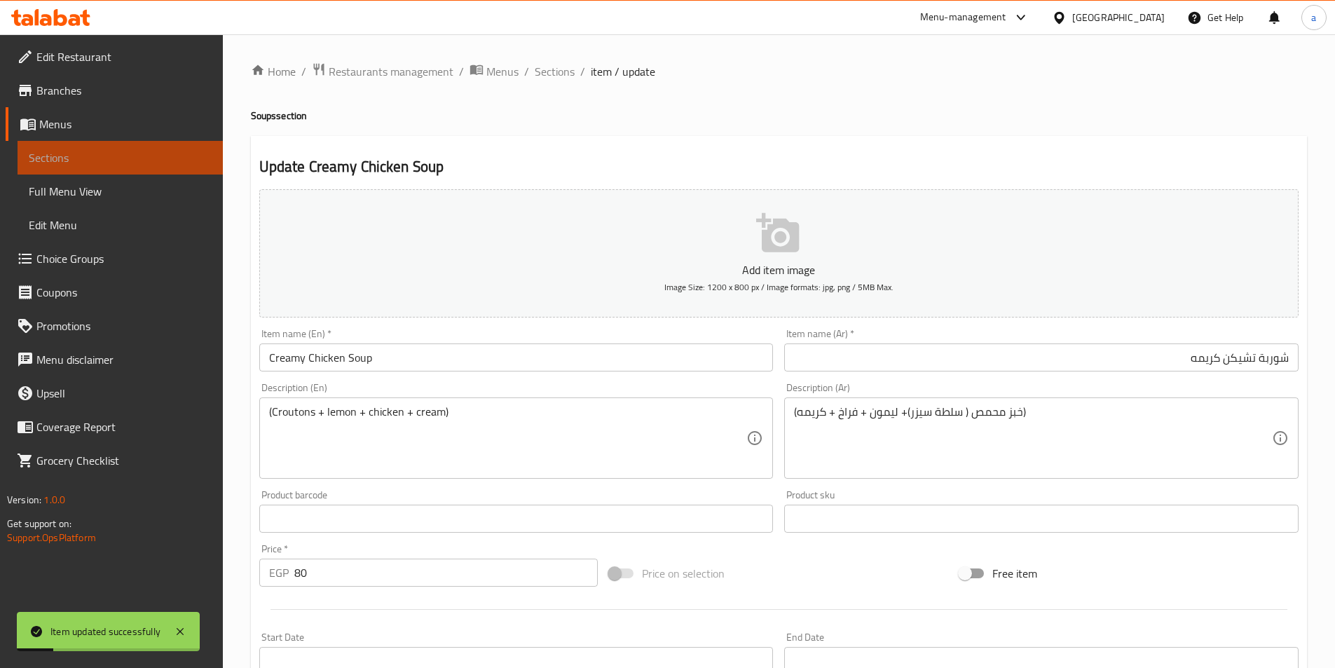
click at [199, 169] on link "Sections" at bounding box center [120, 158] width 205 height 34
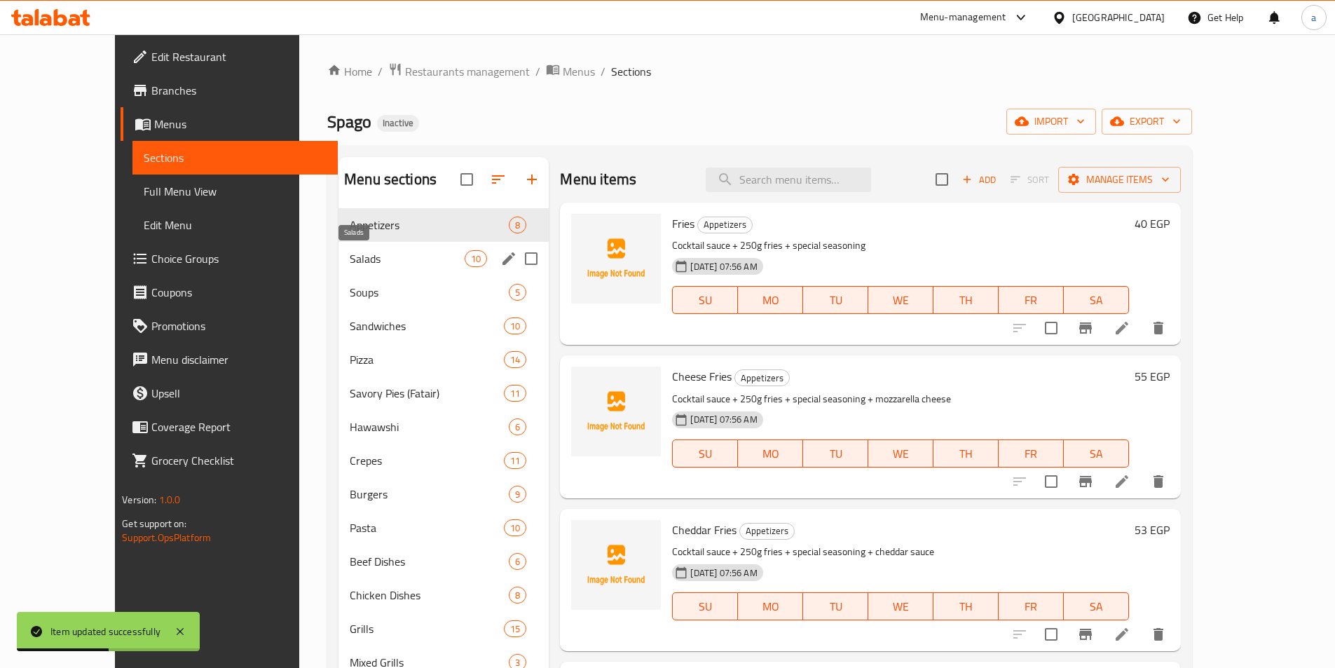
click at [350, 255] on span "Salads" at bounding box center [407, 258] width 115 height 17
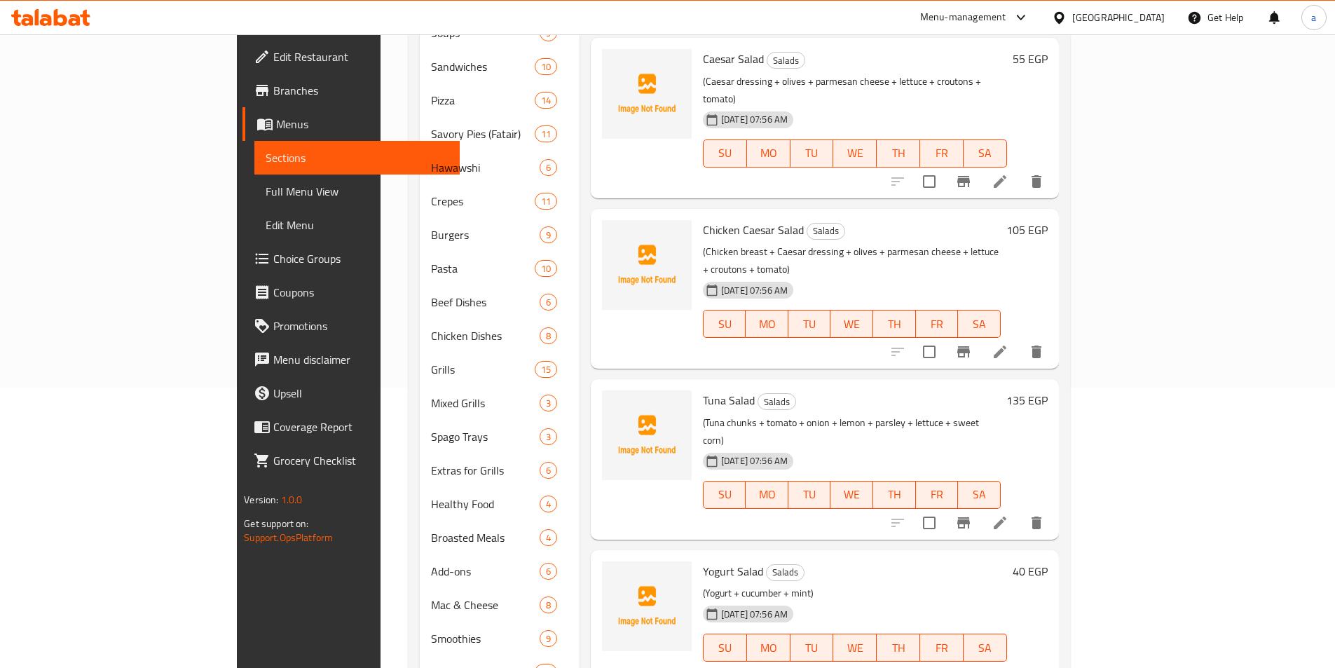
scroll to position [695, 0]
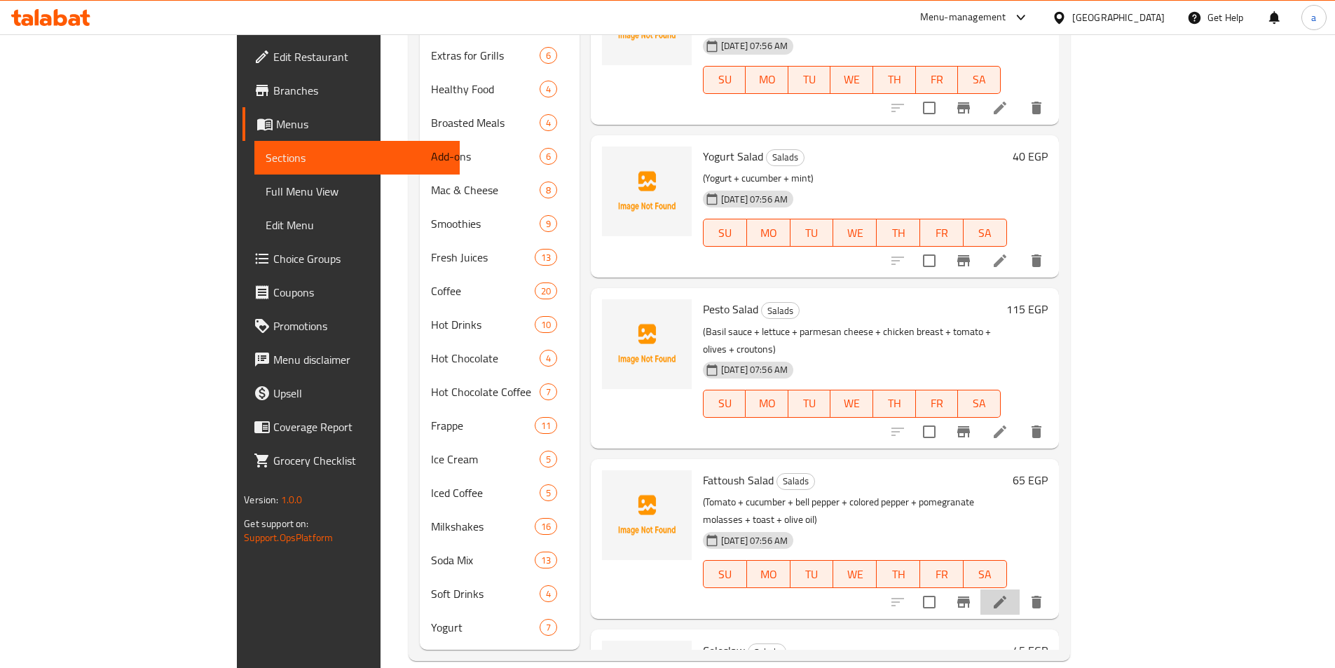
click at [1019, 589] on li at bounding box center [999, 601] width 39 height 25
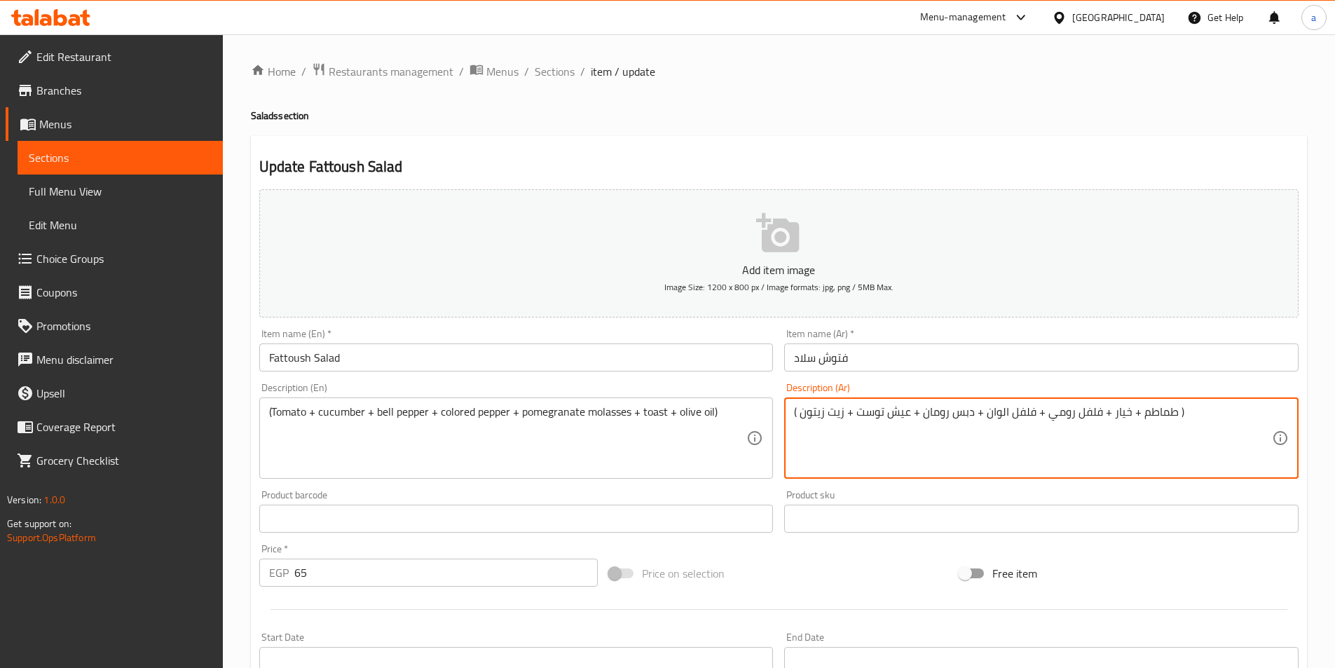
drag, startPoint x: 1045, startPoint y: 418, endPoint x: 1076, endPoint y: 418, distance: 31.5
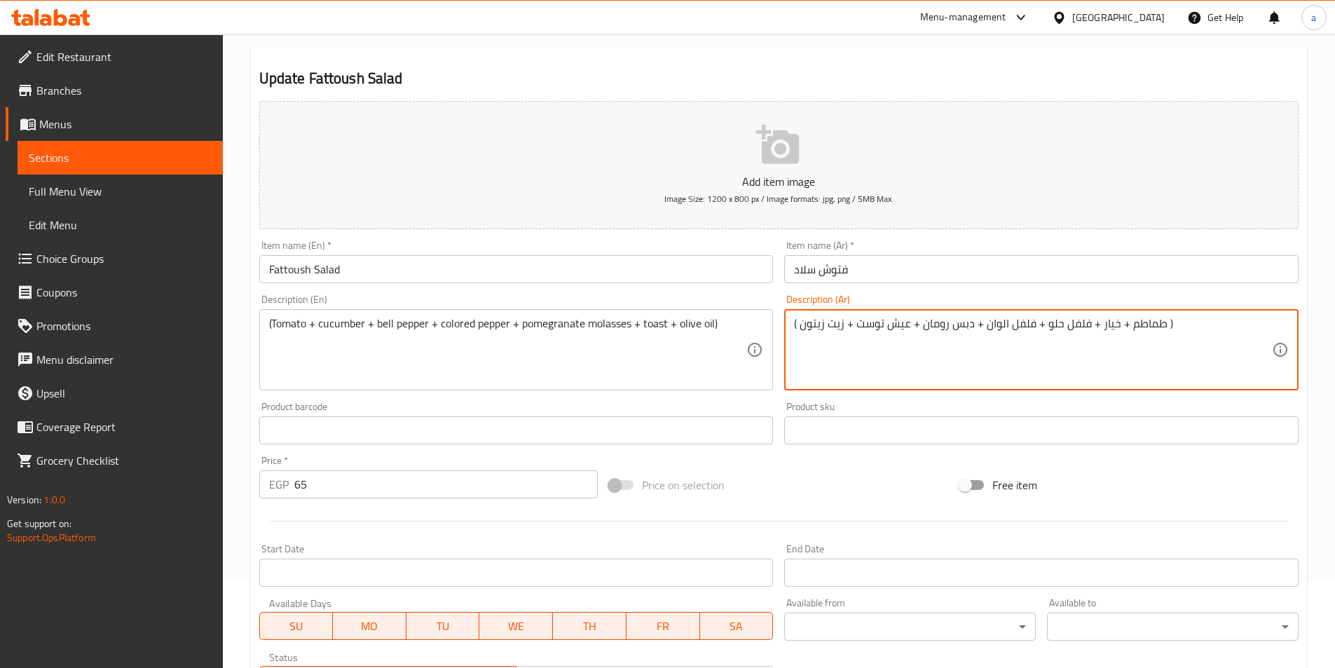
scroll to position [210, 0]
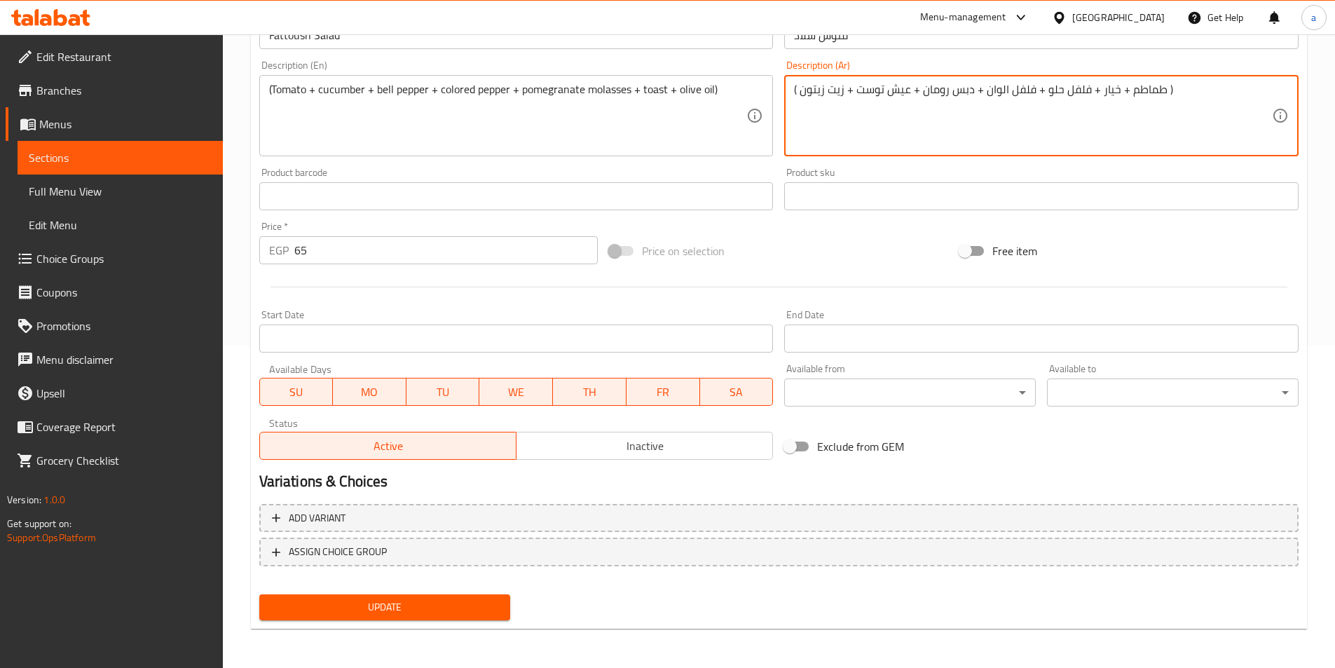
click at [406, 612] on span "Update" at bounding box center [384, 607] width 229 height 18
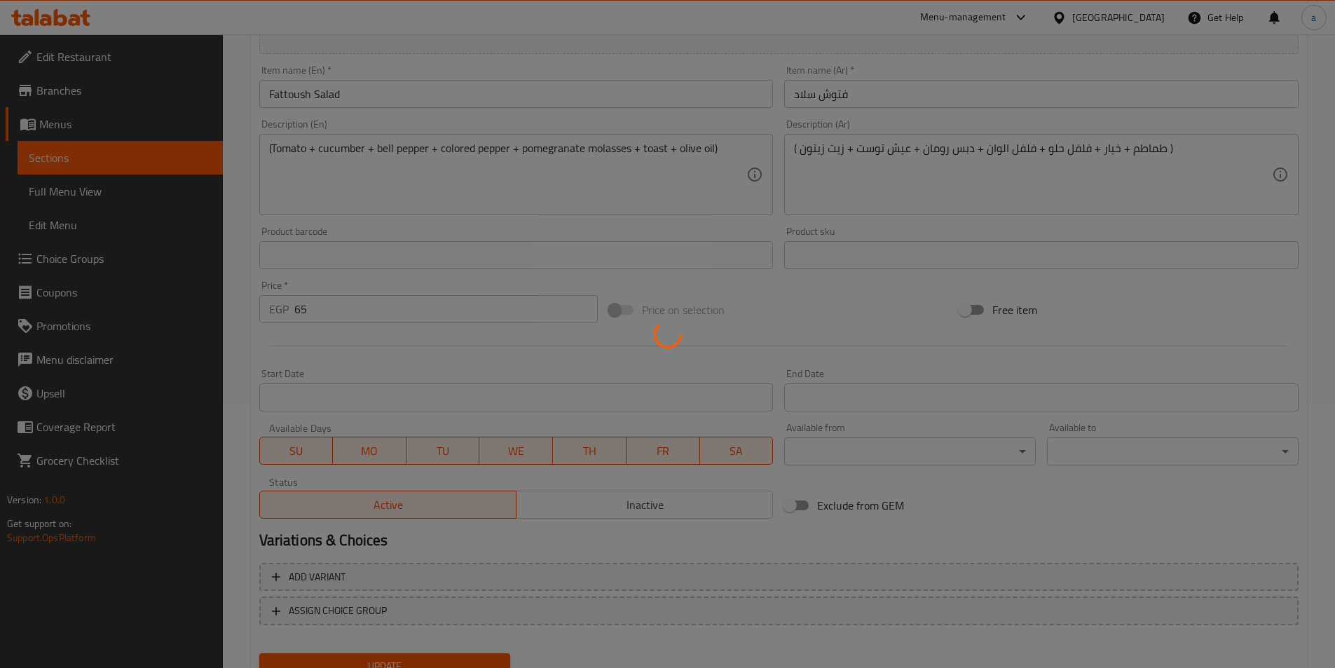
scroll to position [182, 0]
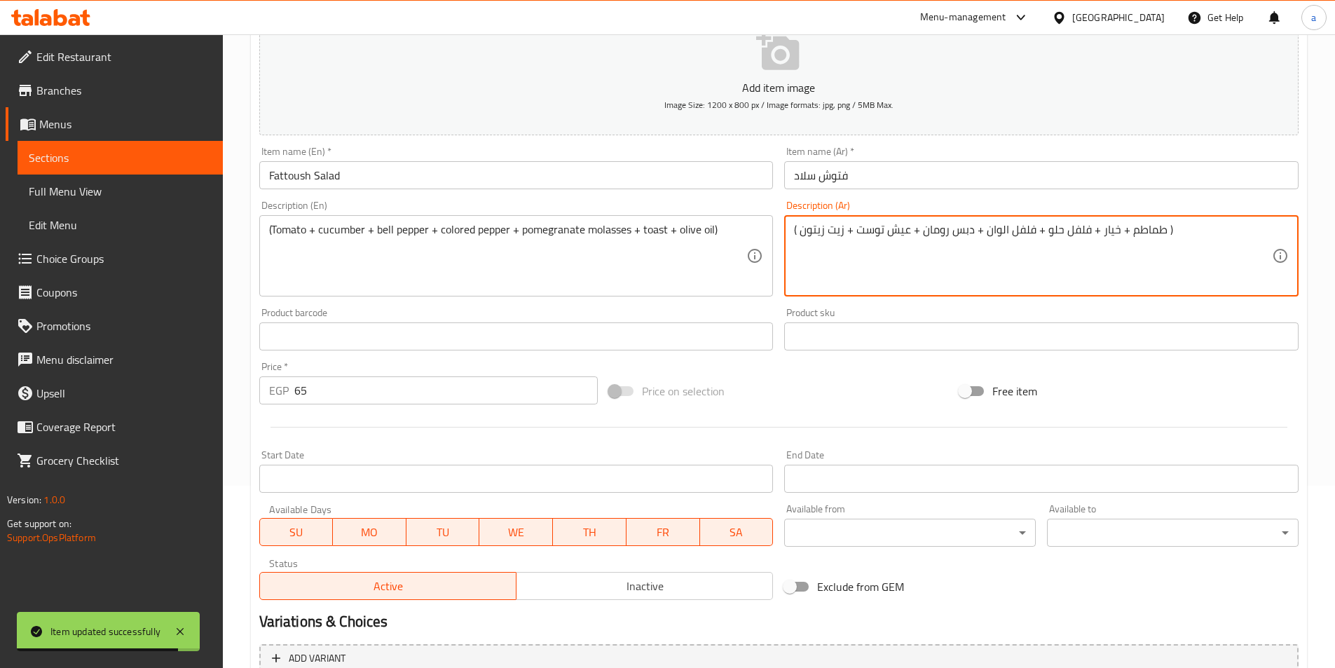
drag, startPoint x: 884, startPoint y: 233, endPoint x: 908, endPoint y: 236, distance: 24.1
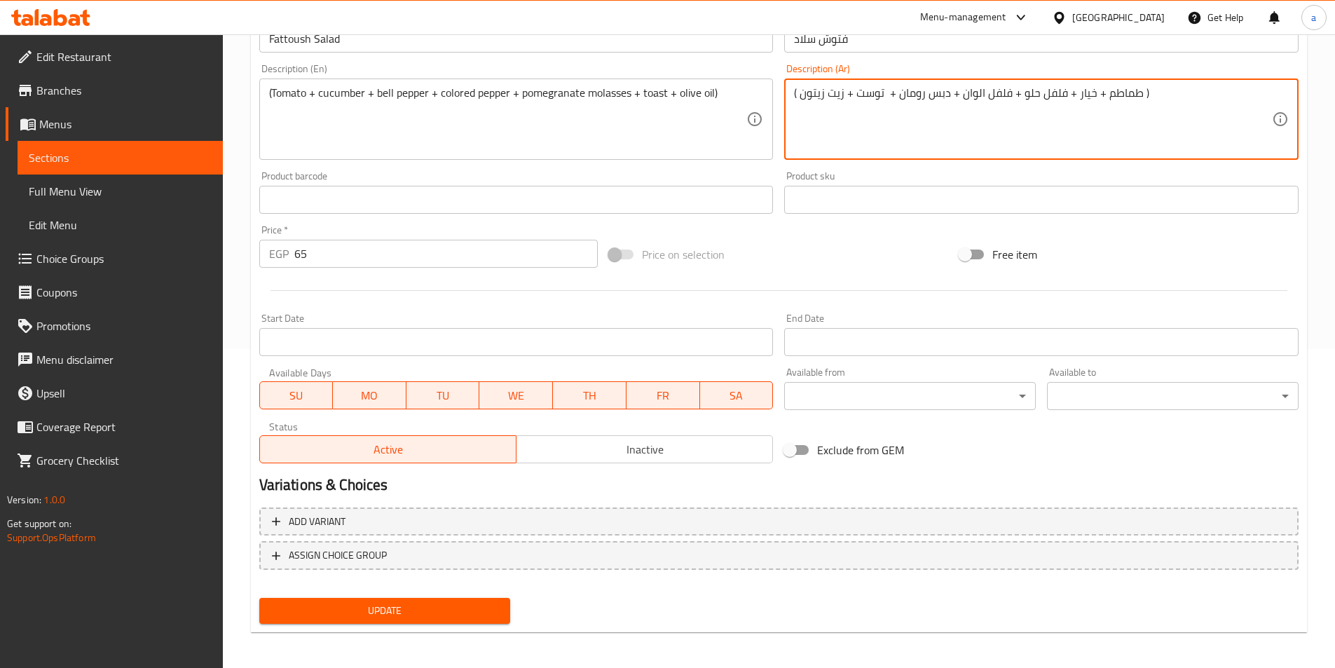
scroll to position [322, 0]
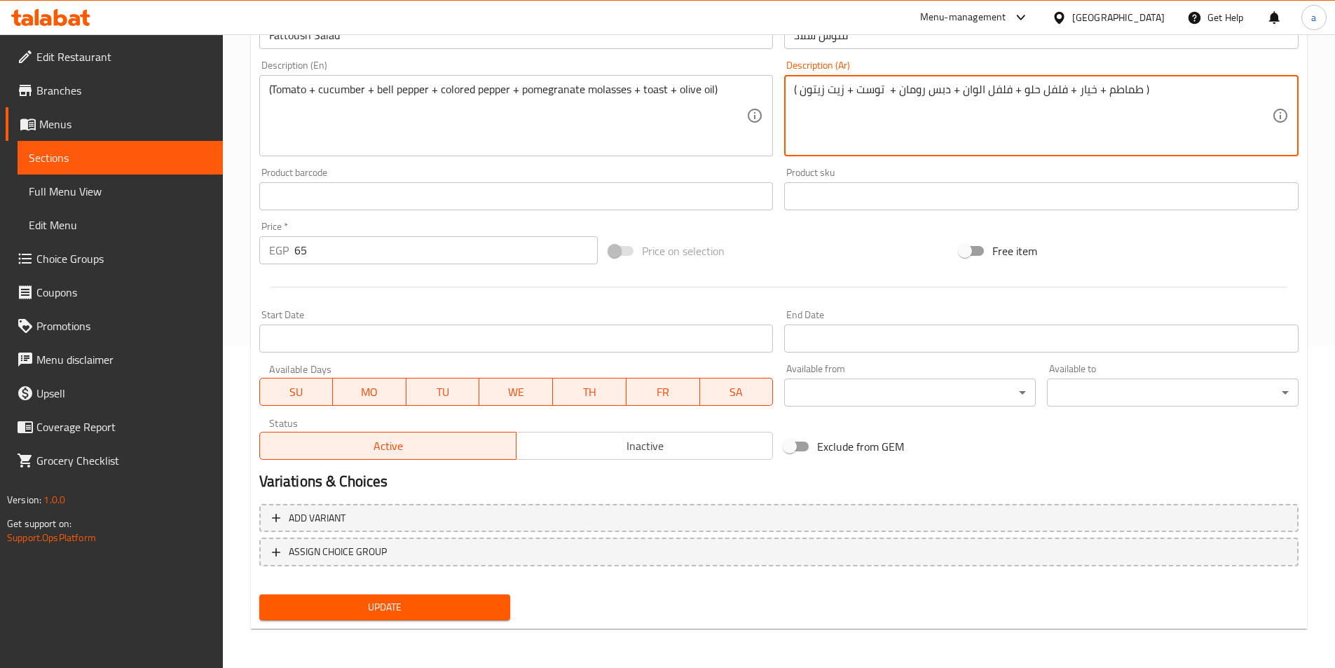
type textarea "( طماطم + خيار + فلفل حلو + فلفل الوان + دبس رومان + توست + زيت زيتون )"
click at [465, 610] on span "Update" at bounding box center [384, 607] width 229 height 18
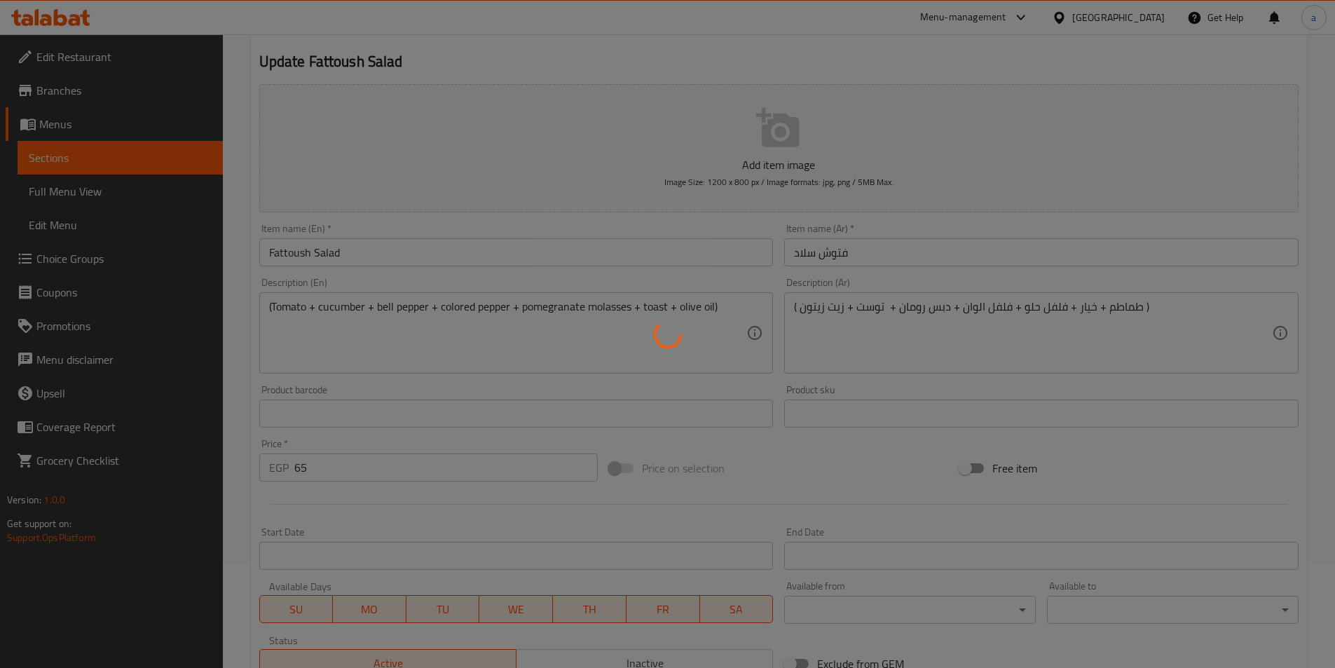
scroll to position [0, 0]
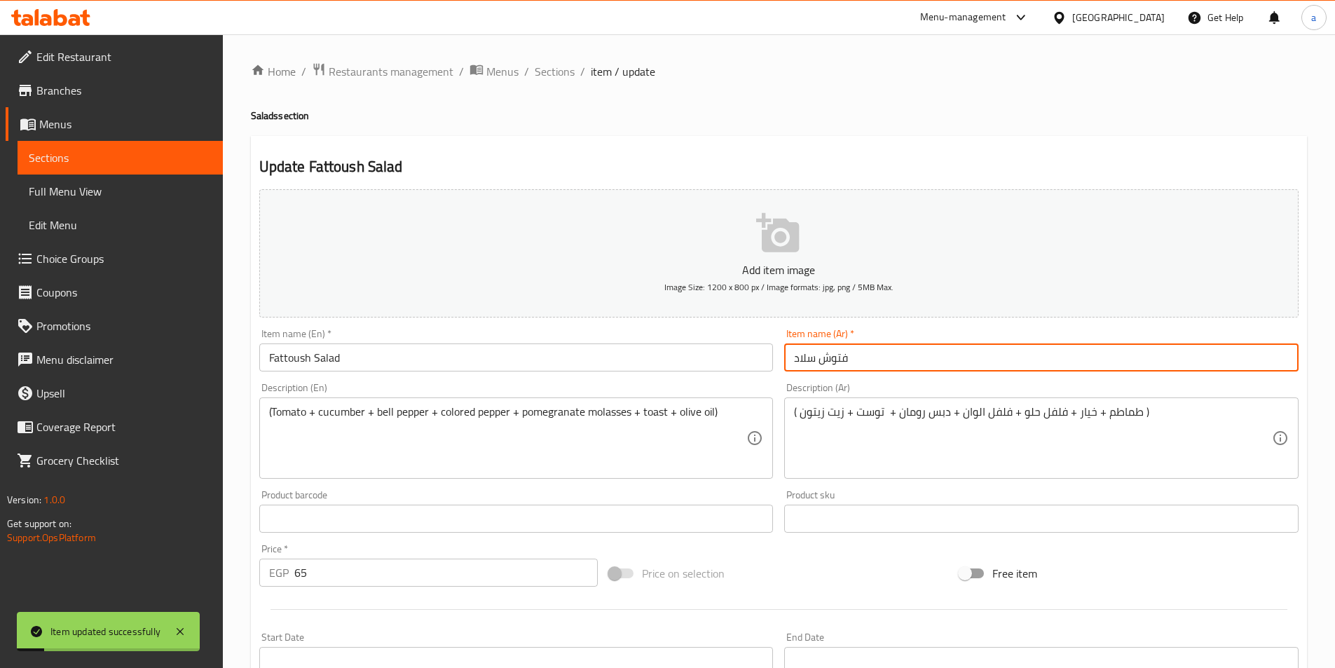
drag, startPoint x: 785, startPoint y: 358, endPoint x: 1607, endPoint y: 233, distance: 832.0
click at [1335, 233] on html "Item updated successfully ​ Menu-management Egypt Get Help a Edit Restaurant Br…" at bounding box center [667, 334] width 1335 height 668
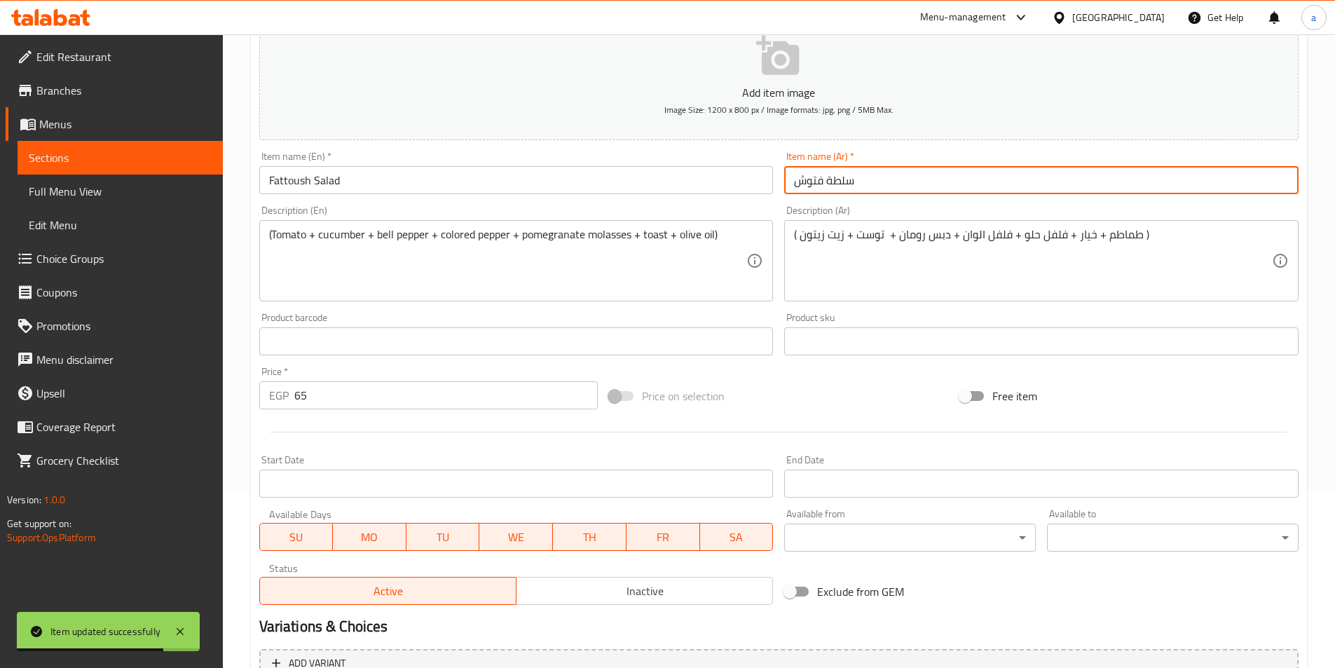
scroll to position [322, 0]
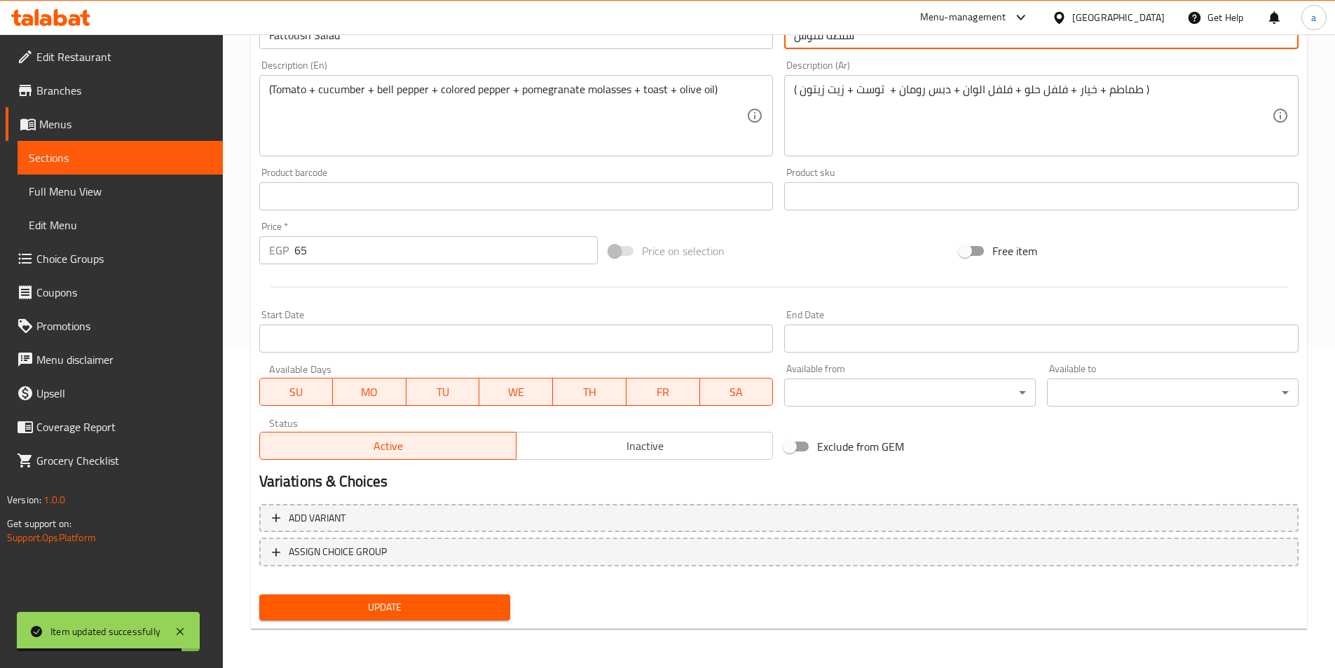
type input "سلطة فتوش"
click at [393, 614] on span "Update" at bounding box center [384, 607] width 229 height 18
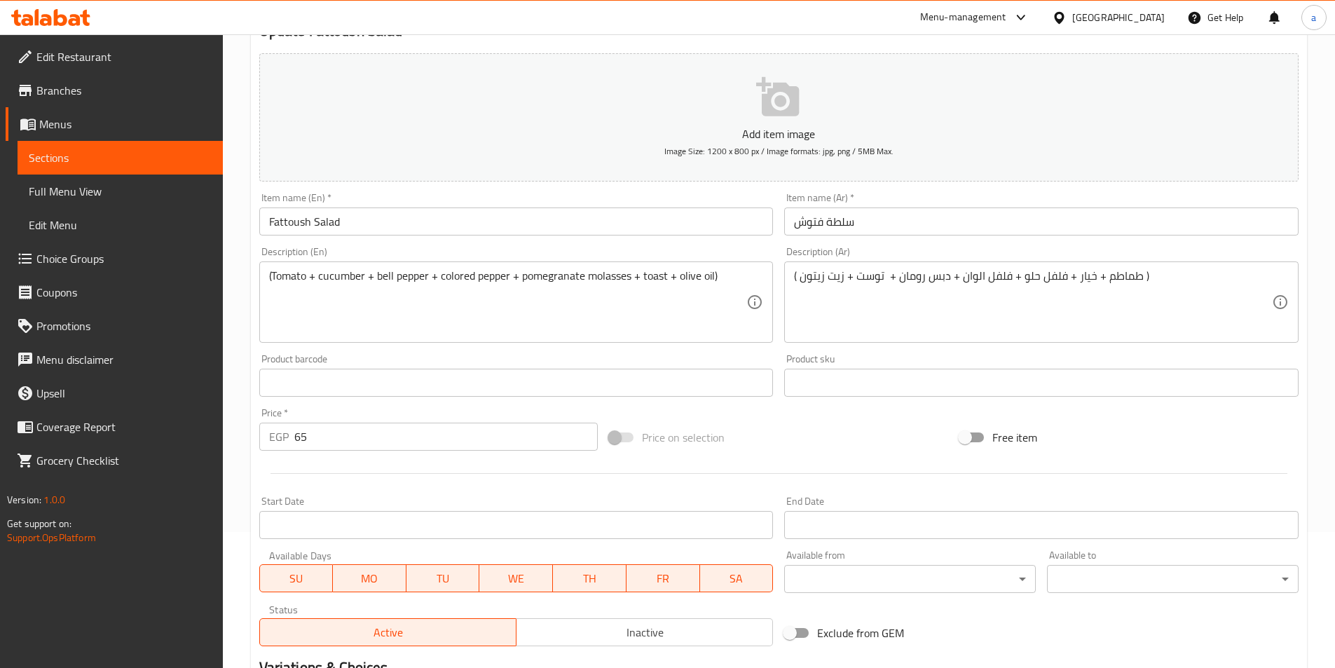
scroll to position [0, 0]
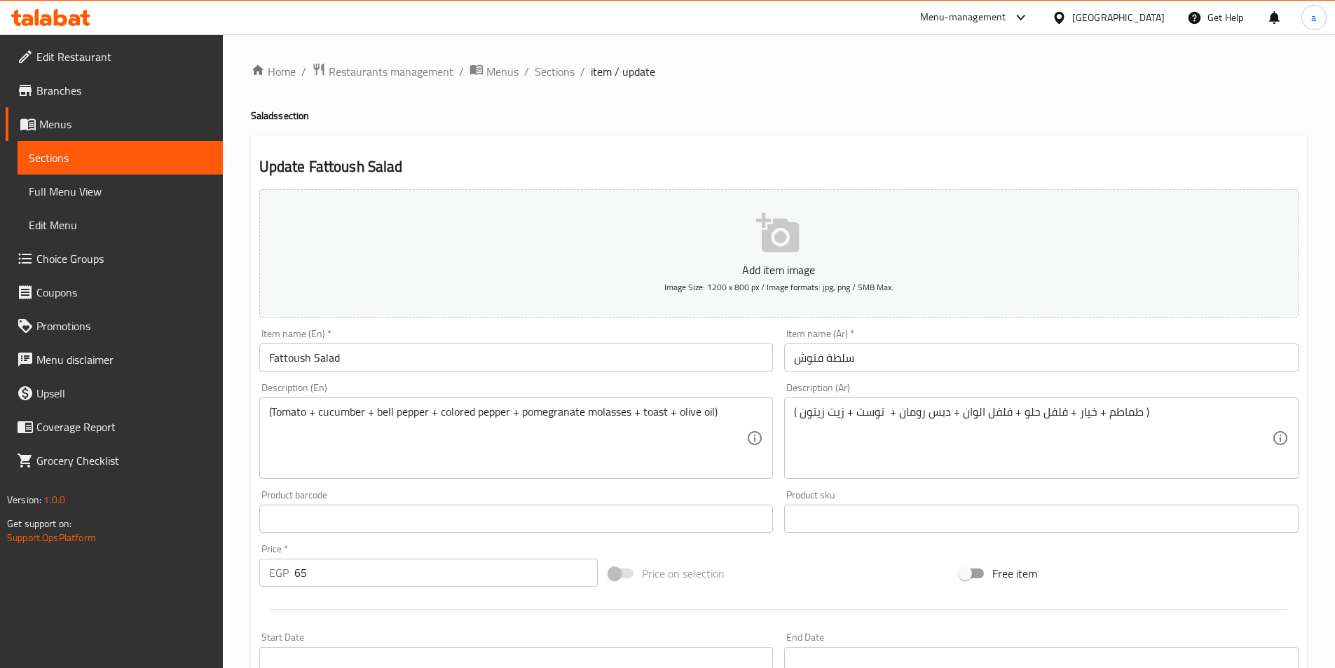
click at [156, 163] on span "Sections" at bounding box center [120, 157] width 183 height 17
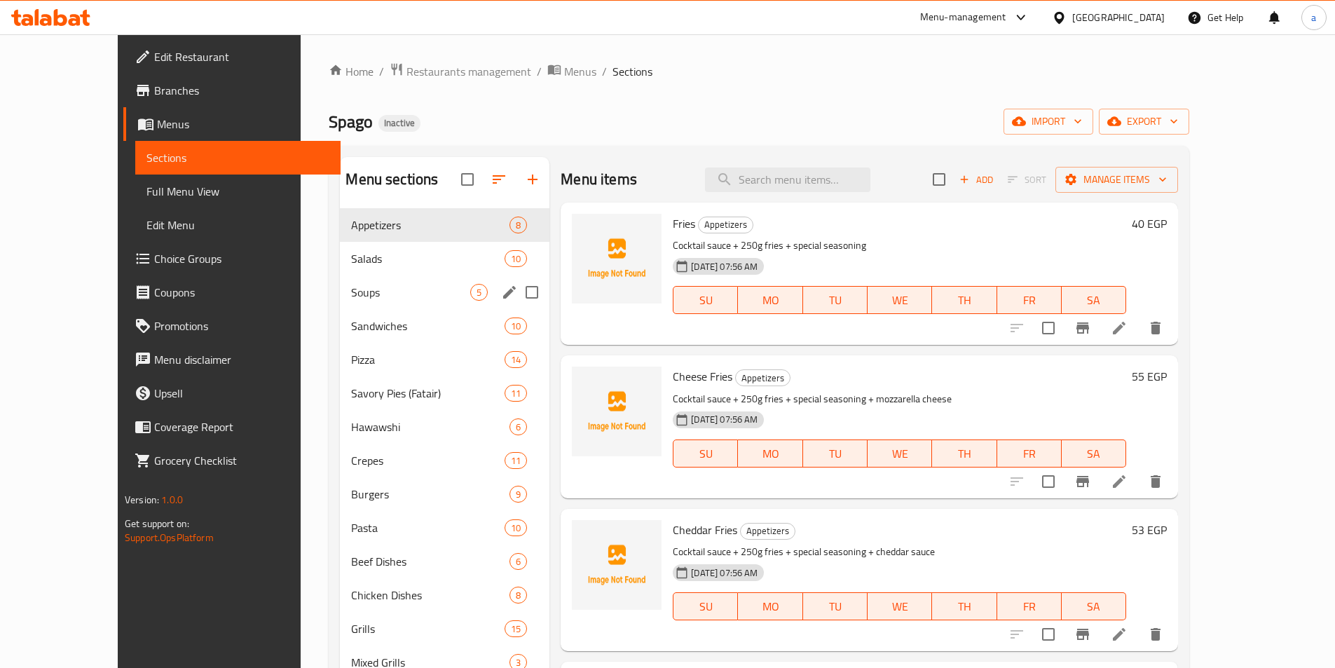
click at [340, 280] on div "Soups 5" at bounding box center [445, 292] width 210 height 34
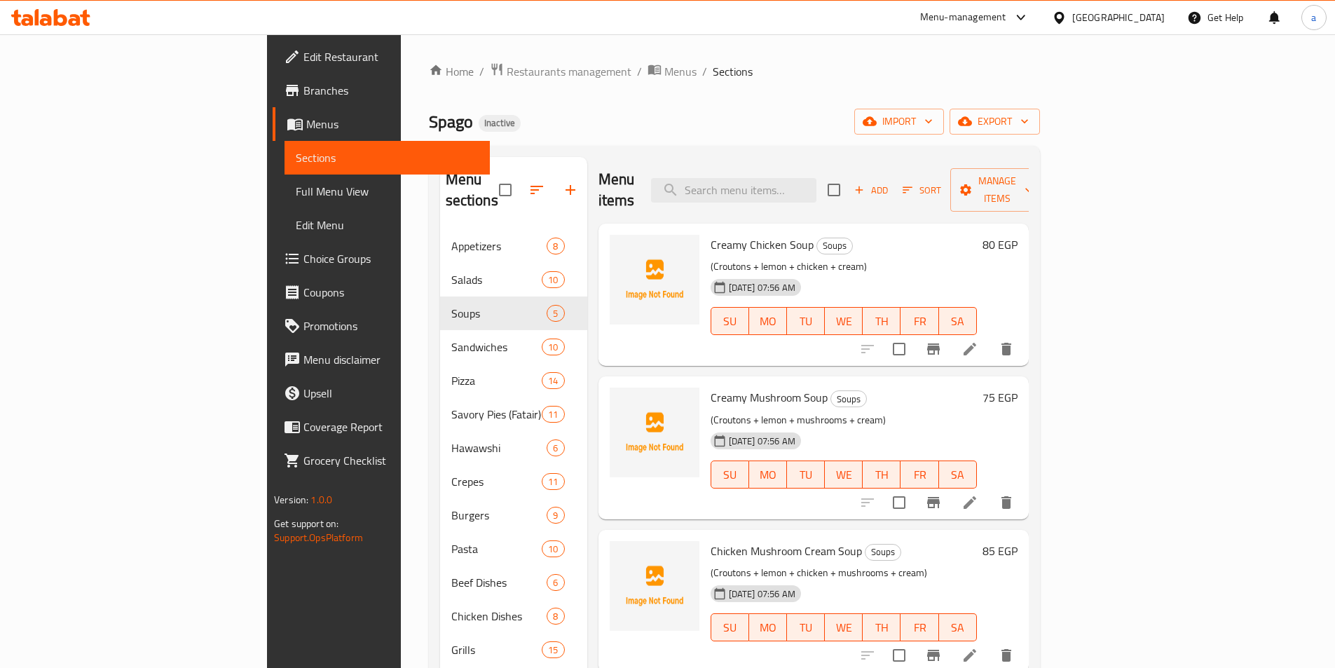
click at [989, 336] on li at bounding box center [969, 348] width 39 height 25
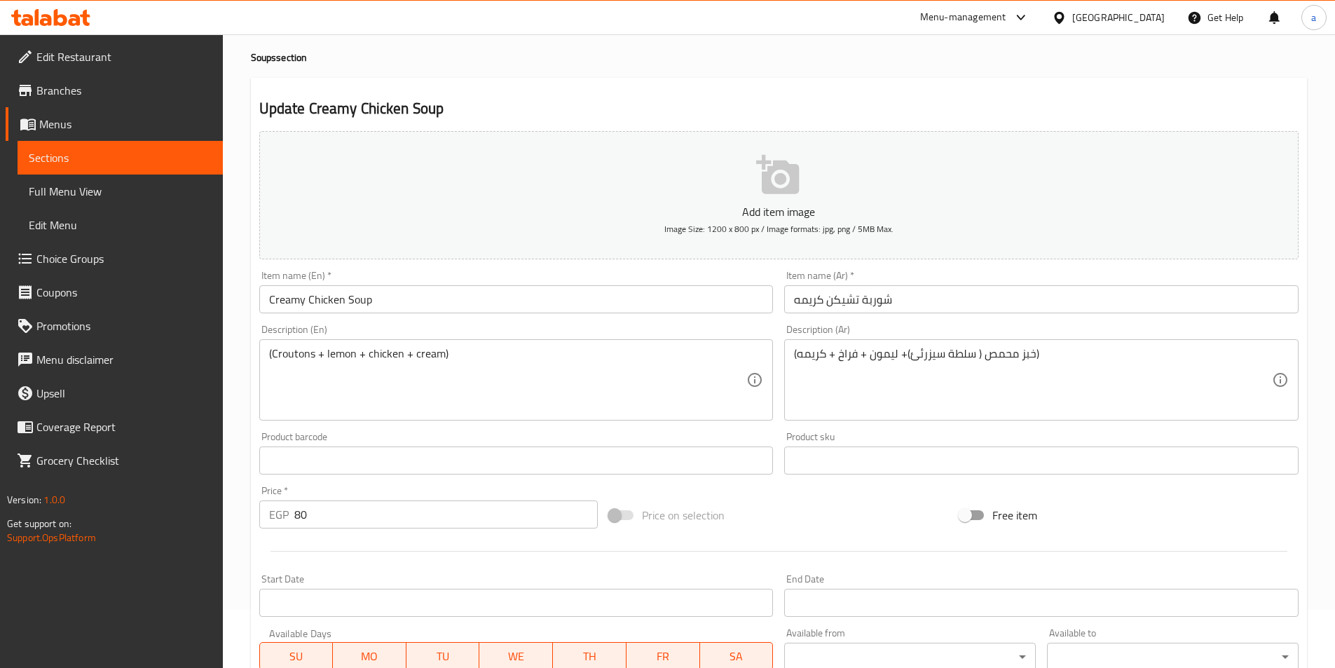
scroll to position [140, 0]
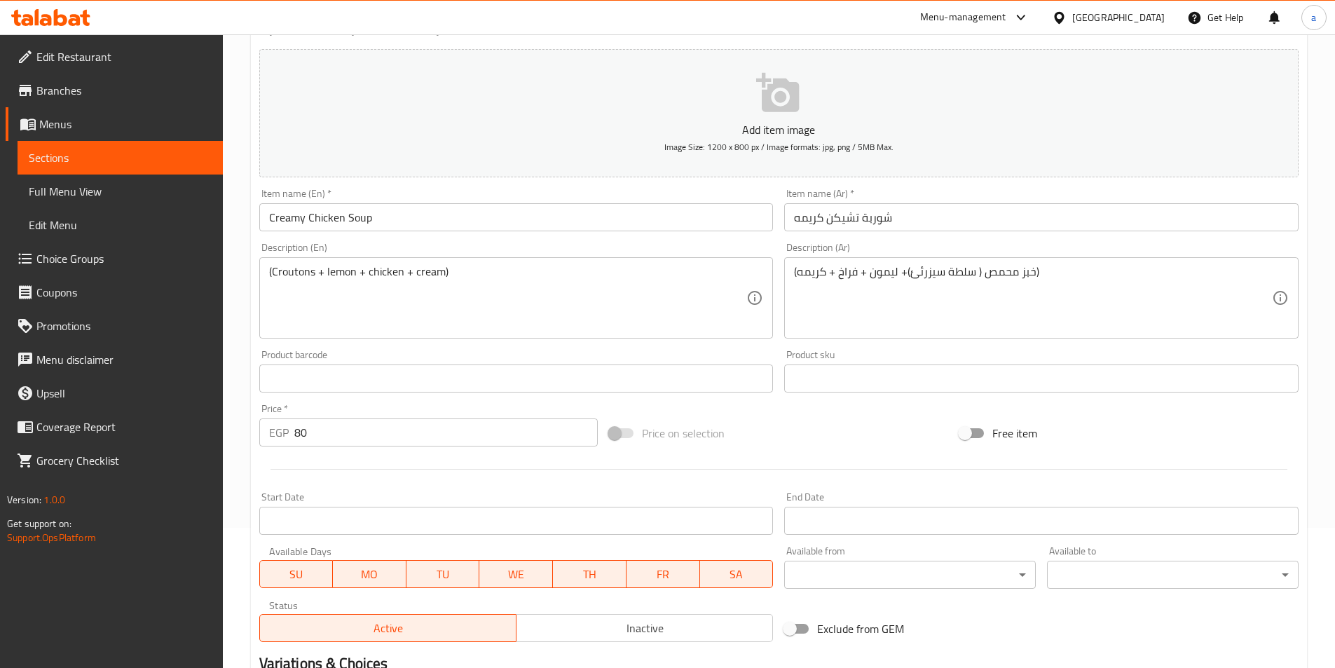
click at [1026, 283] on textarea "(خبز محمص ( سلطة سيزرئئ)+ ليمون + فراخ + كريمه)" at bounding box center [1033, 298] width 478 height 67
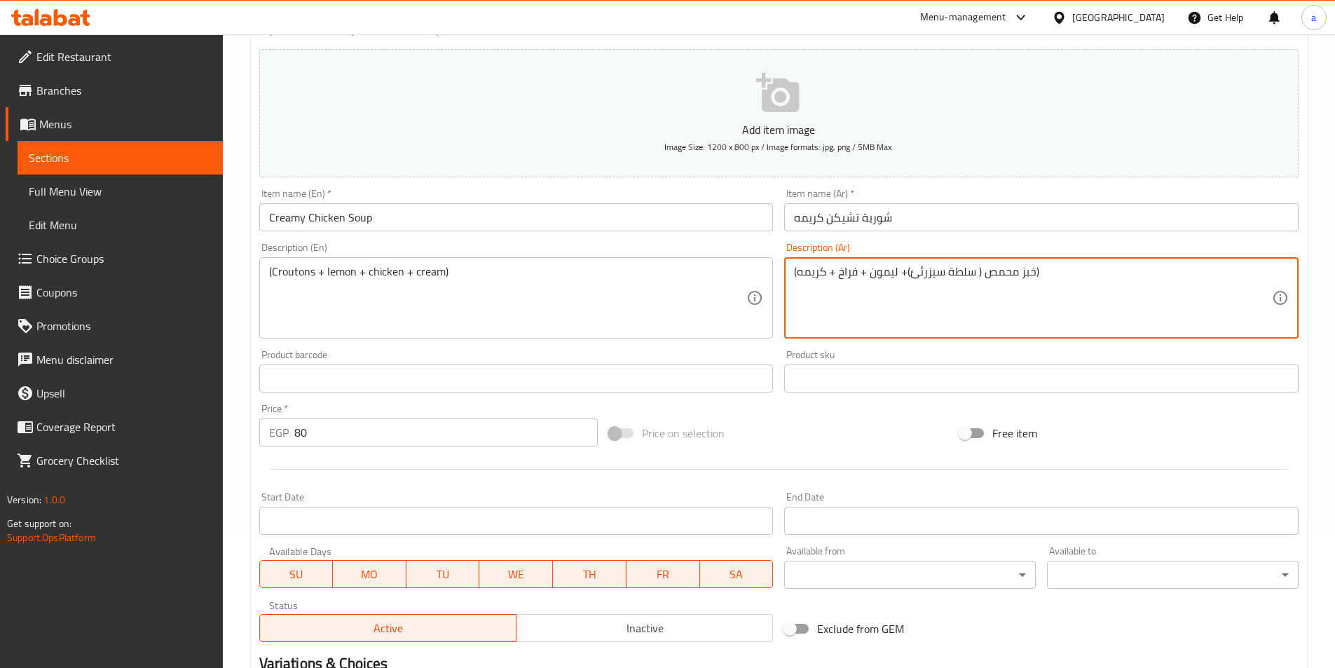
click at [1026, 283] on textarea "(خبز محمص ( سلطة سيزرئئ)+ ليمون + فراخ + كريمه)" at bounding box center [1033, 298] width 478 height 67
drag, startPoint x: 905, startPoint y: 275, endPoint x: 1035, endPoint y: 278, distance: 129.7
click at [1035, 278] on textarea "(خبز محمص ( سلطة سيزرئئ)+ ليمون + فراخ + كريمه)" at bounding box center [1033, 298] width 478 height 67
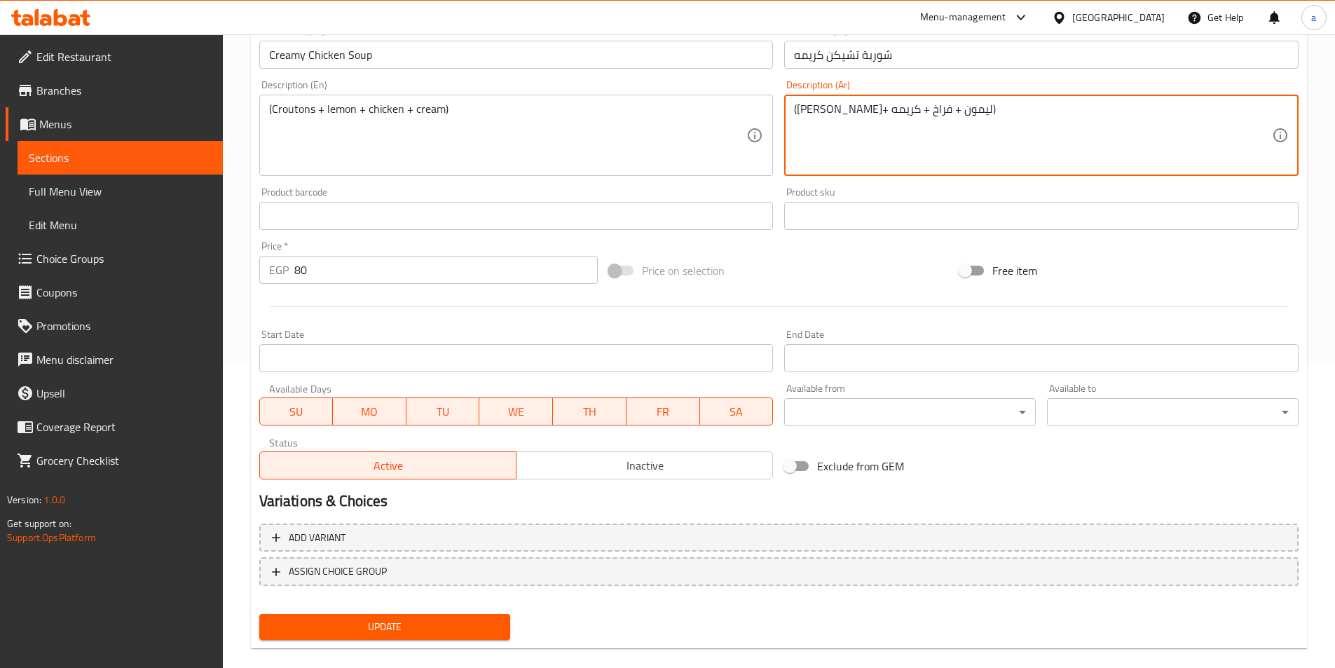
scroll to position [322, 0]
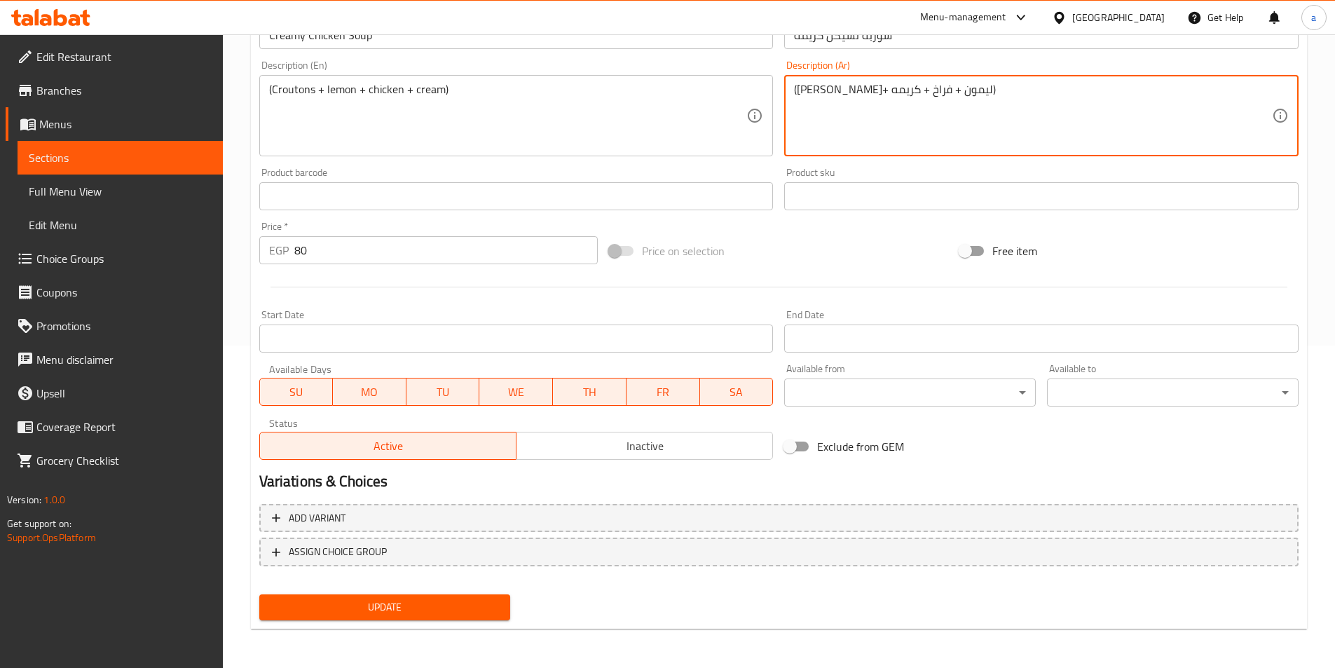
type textarea "(عيش كروتون+ ليمون + فراخ + كريمه)"
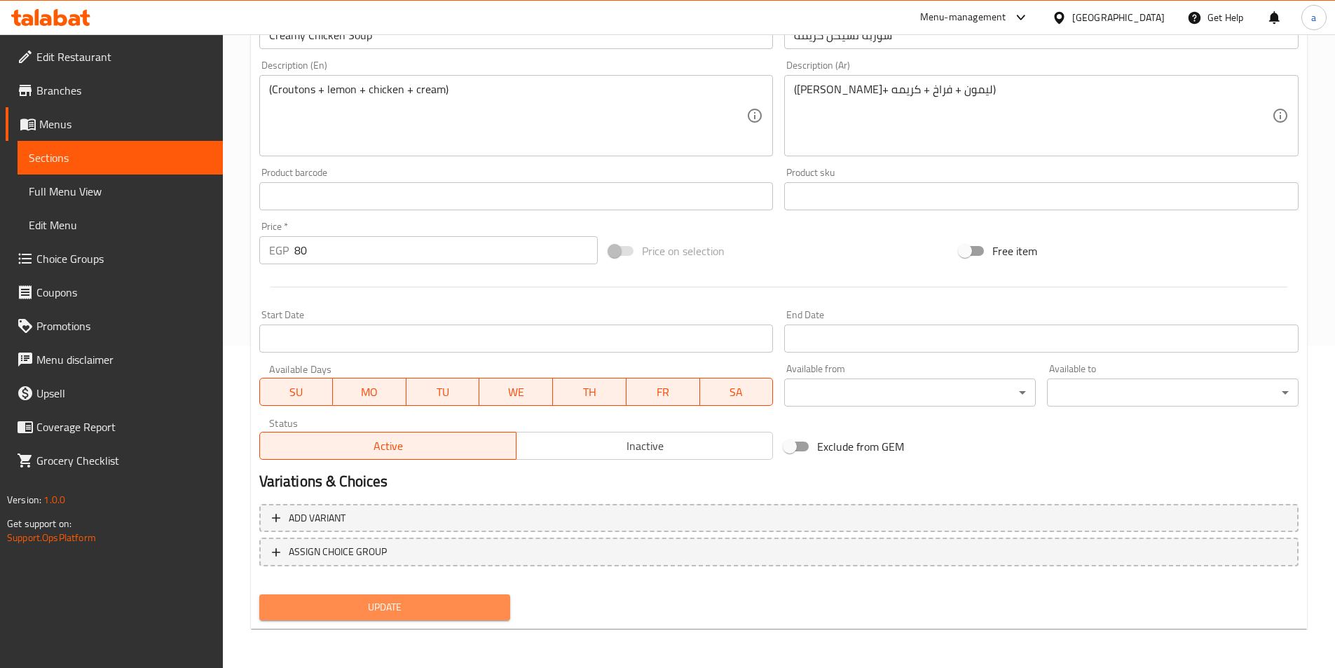
click at [359, 612] on span "Update" at bounding box center [384, 607] width 229 height 18
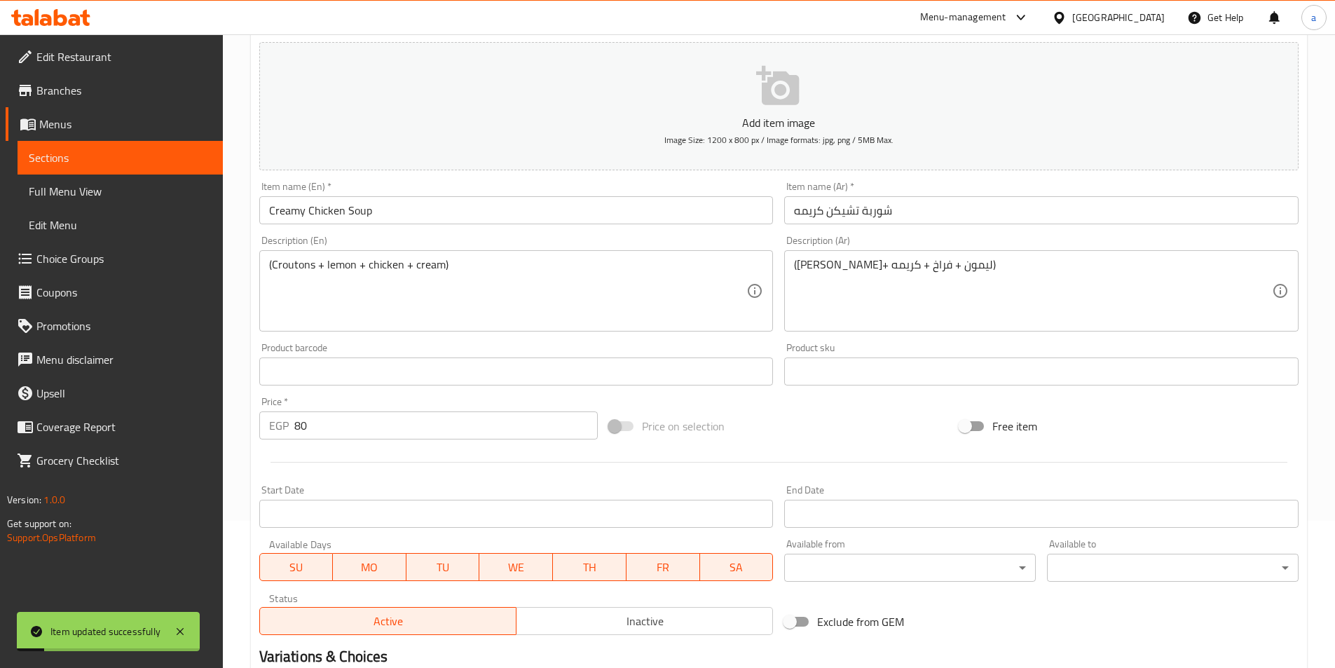
scroll to position [182, 0]
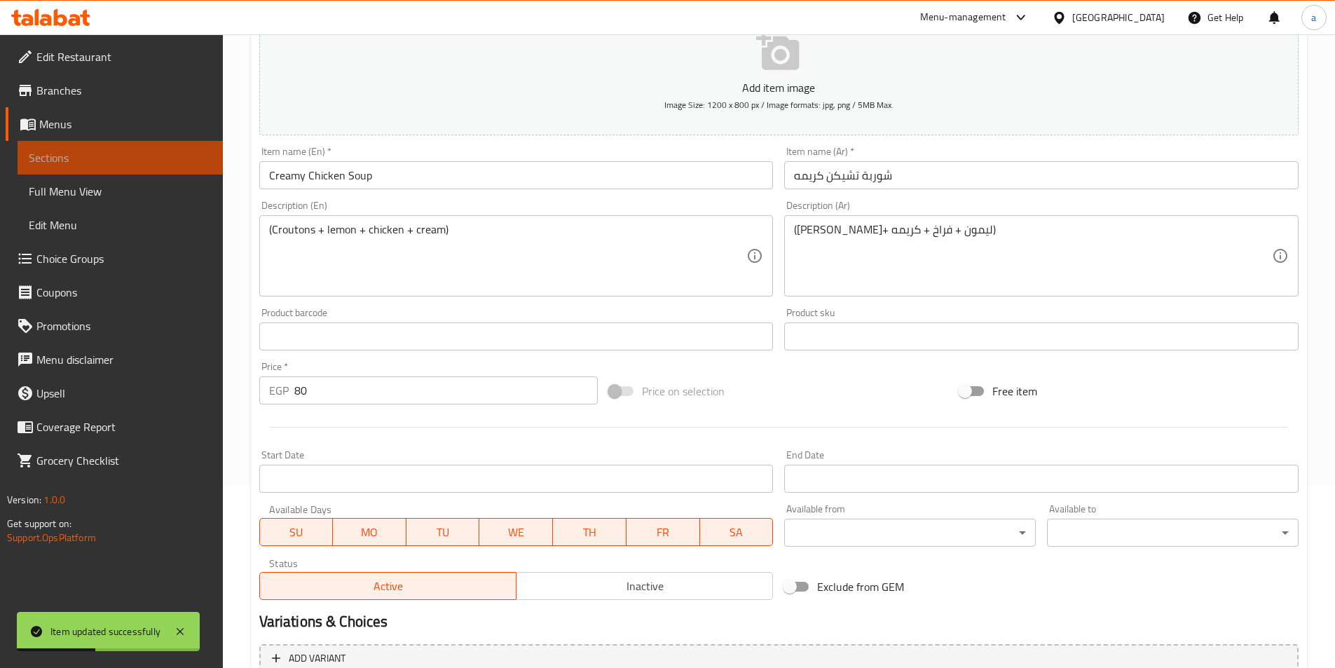
click at [147, 151] on span "Sections" at bounding box center [120, 157] width 183 height 17
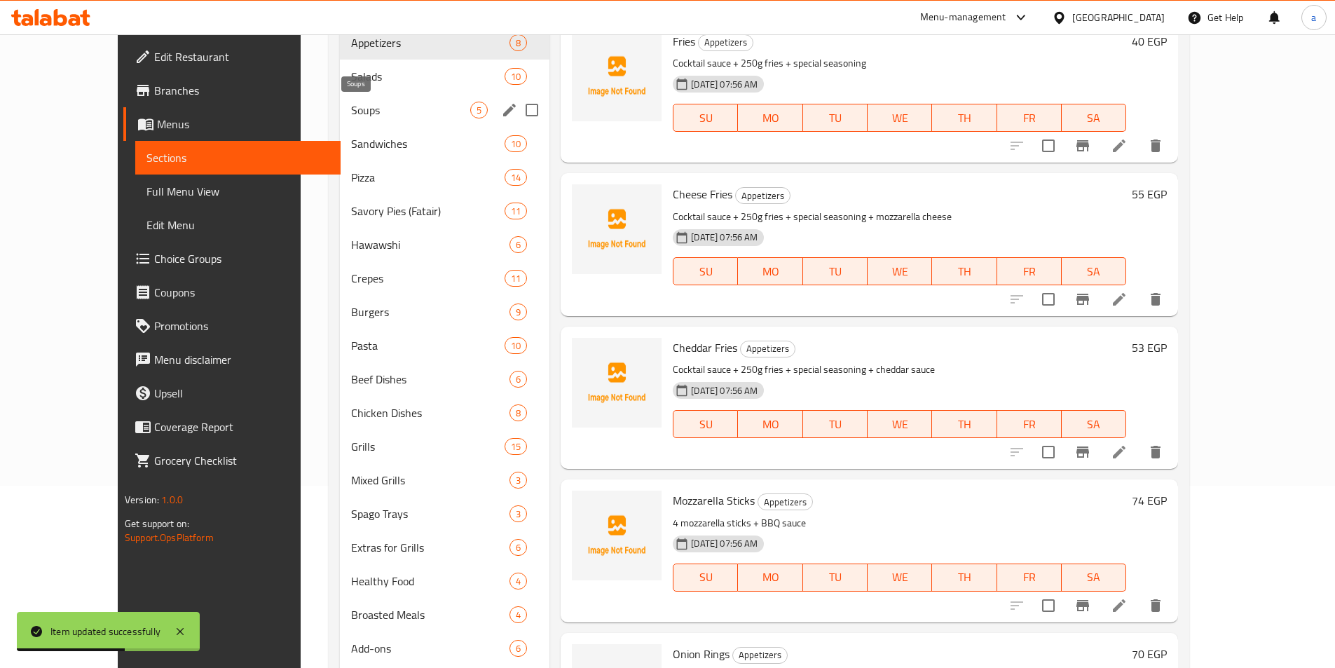
click at [351, 104] on span "Soups" at bounding box center [410, 110] width 119 height 17
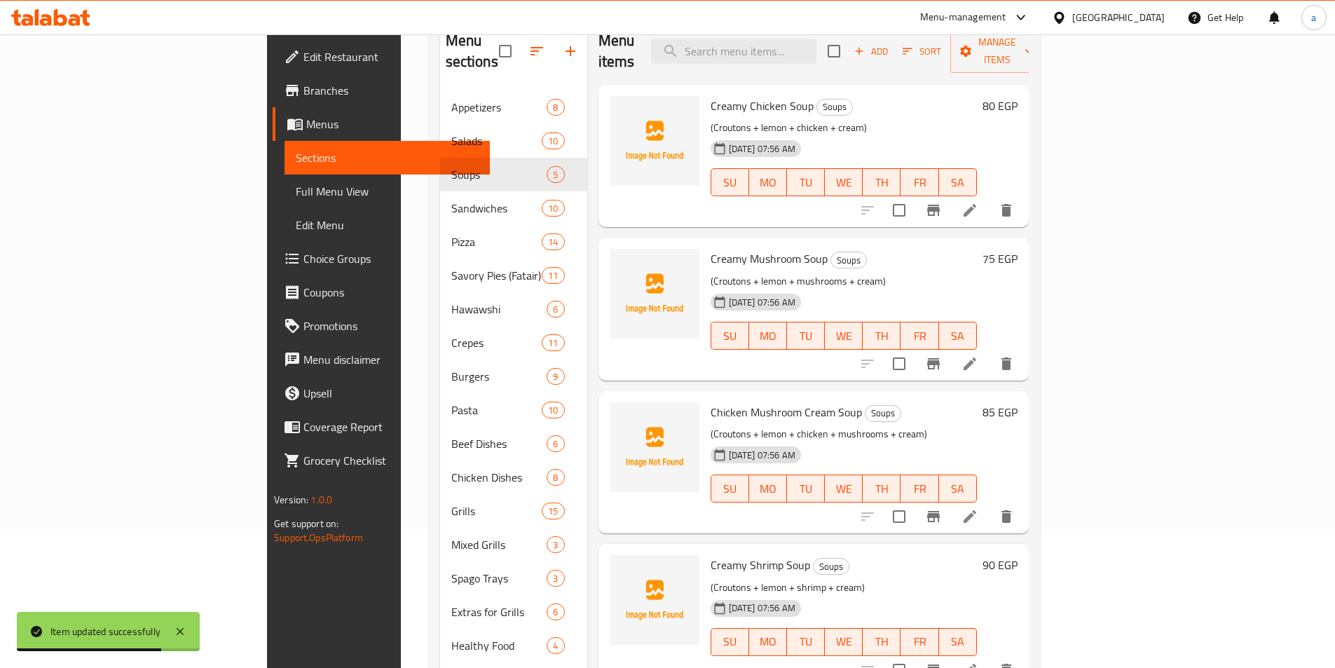
scroll to position [140, 0]
click at [989, 350] on li at bounding box center [969, 362] width 39 height 25
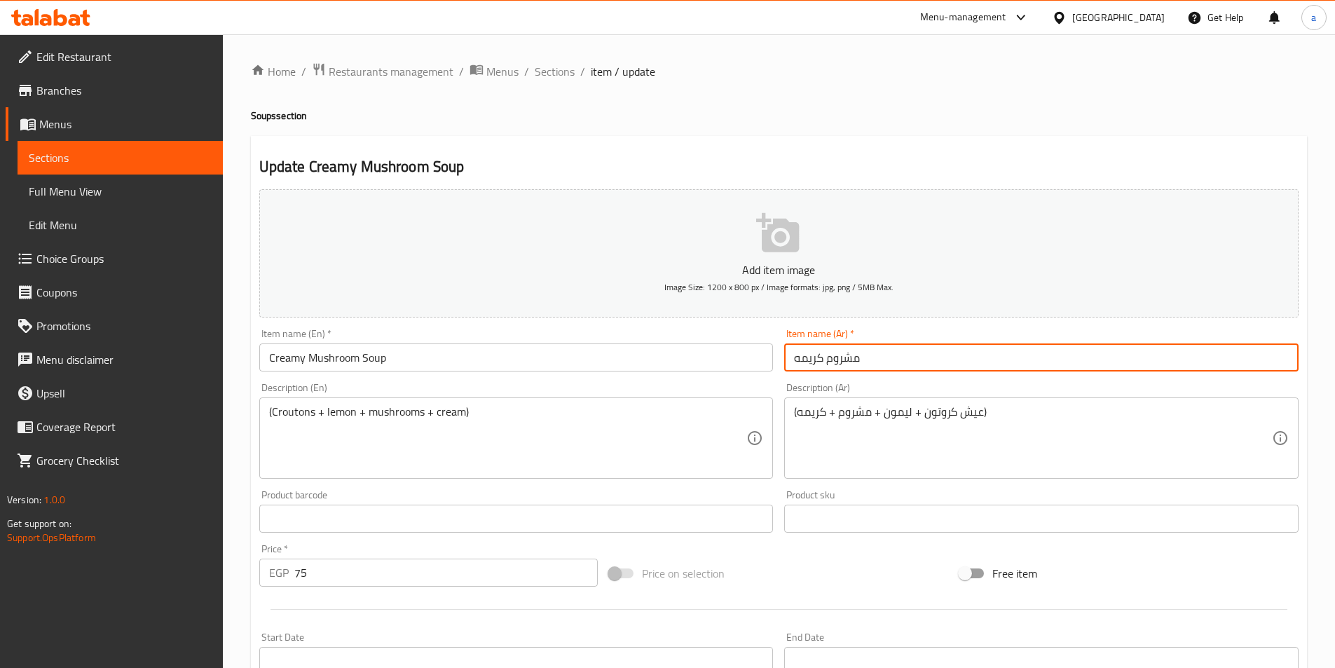
click at [910, 362] on input "مشروم كريمه" at bounding box center [1041, 357] width 514 height 28
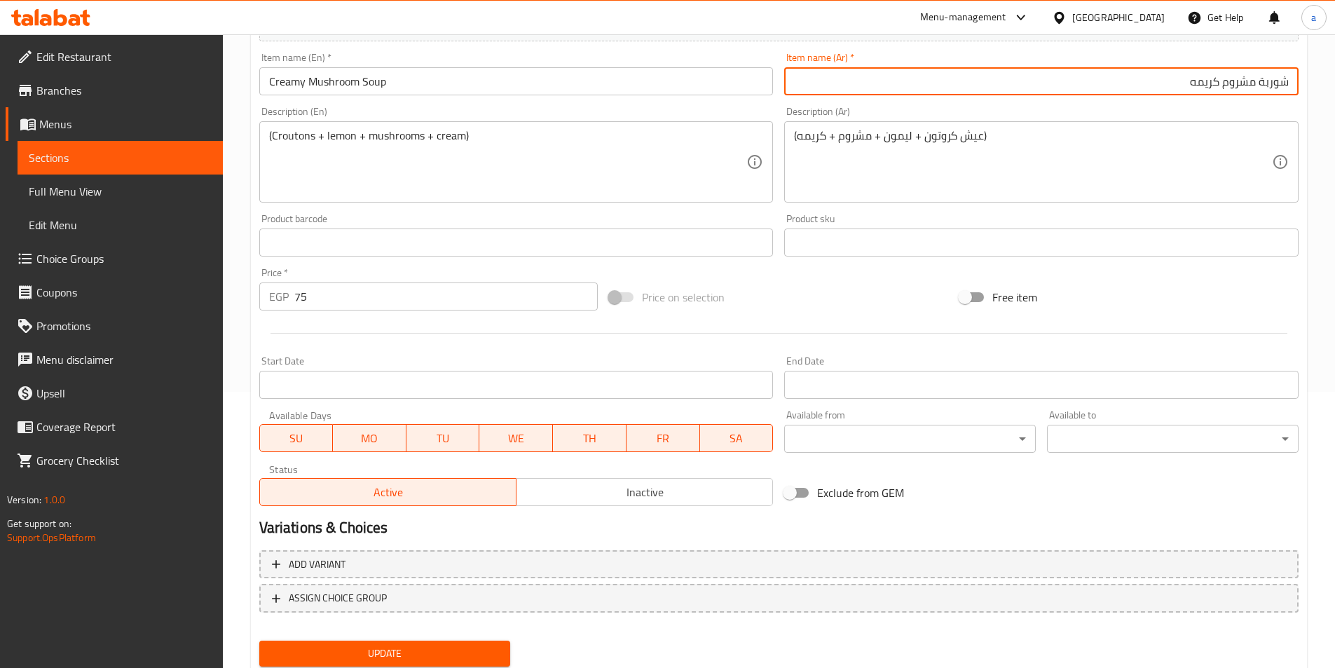
scroll to position [322, 0]
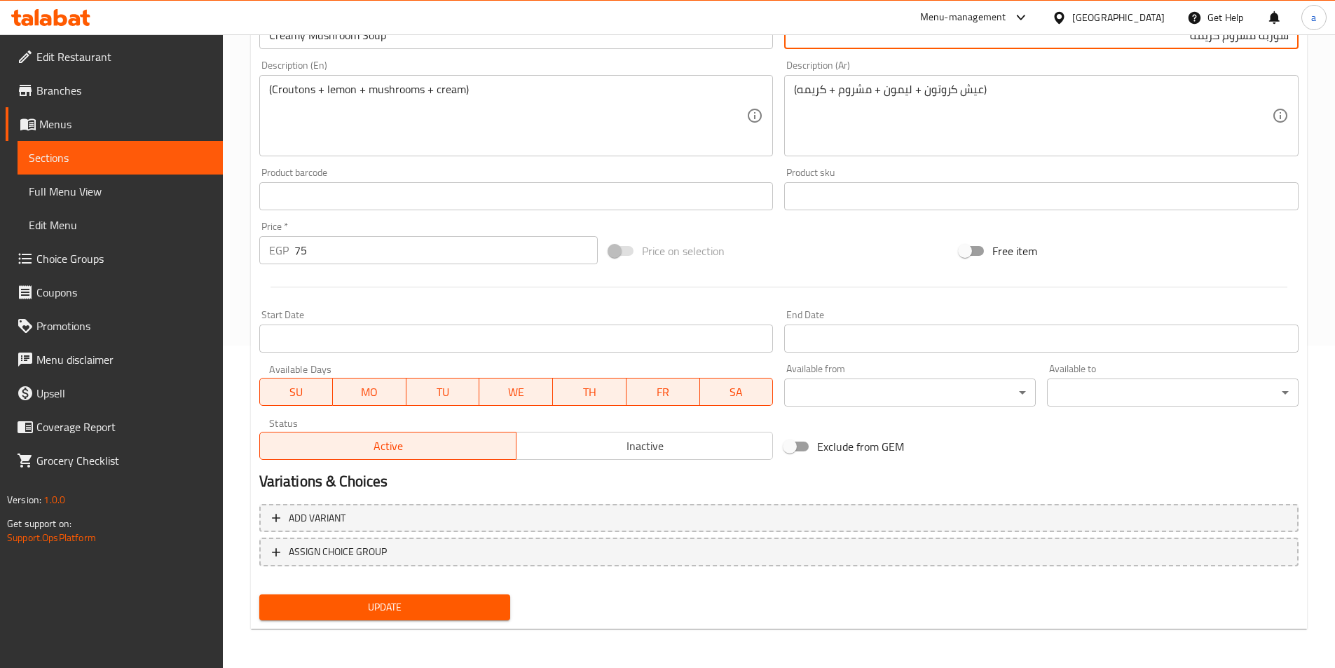
type input "شوربة مشروم كريمه"
click at [388, 601] on span "Update" at bounding box center [384, 607] width 229 height 18
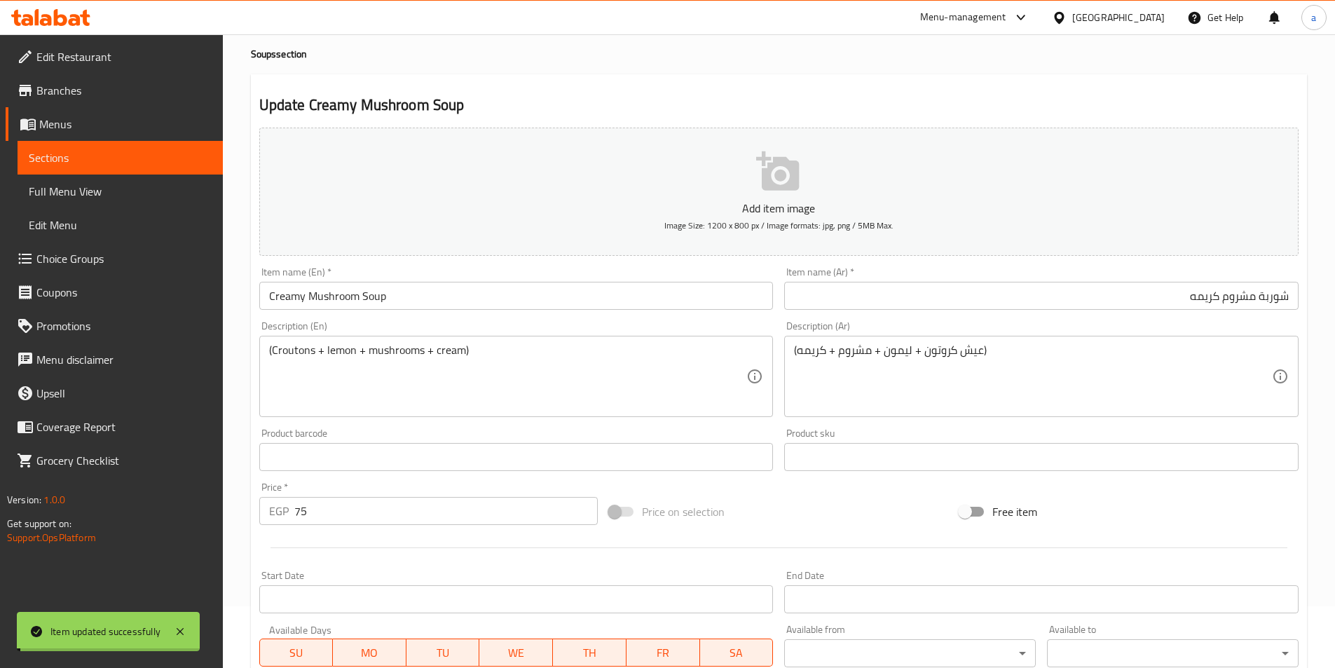
scroll to position [0, 0]
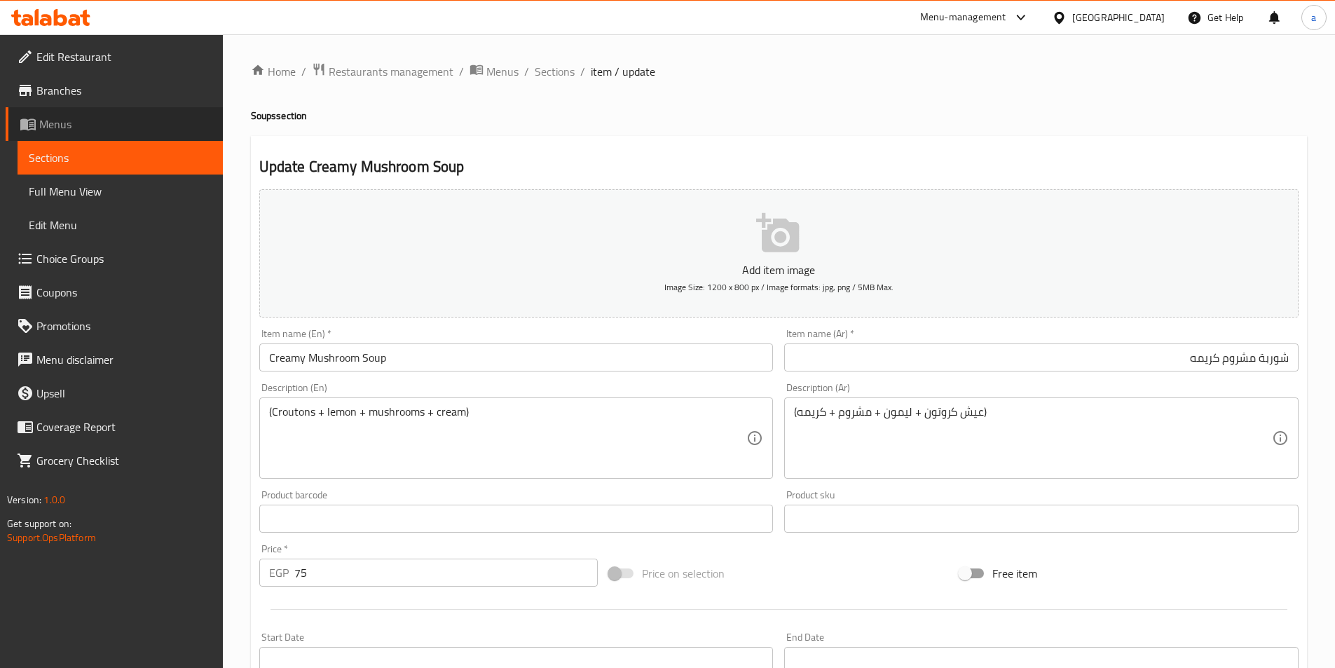
click at [74, 140] on link "Menus" at bounding box center [114, 124] width 217 height 34
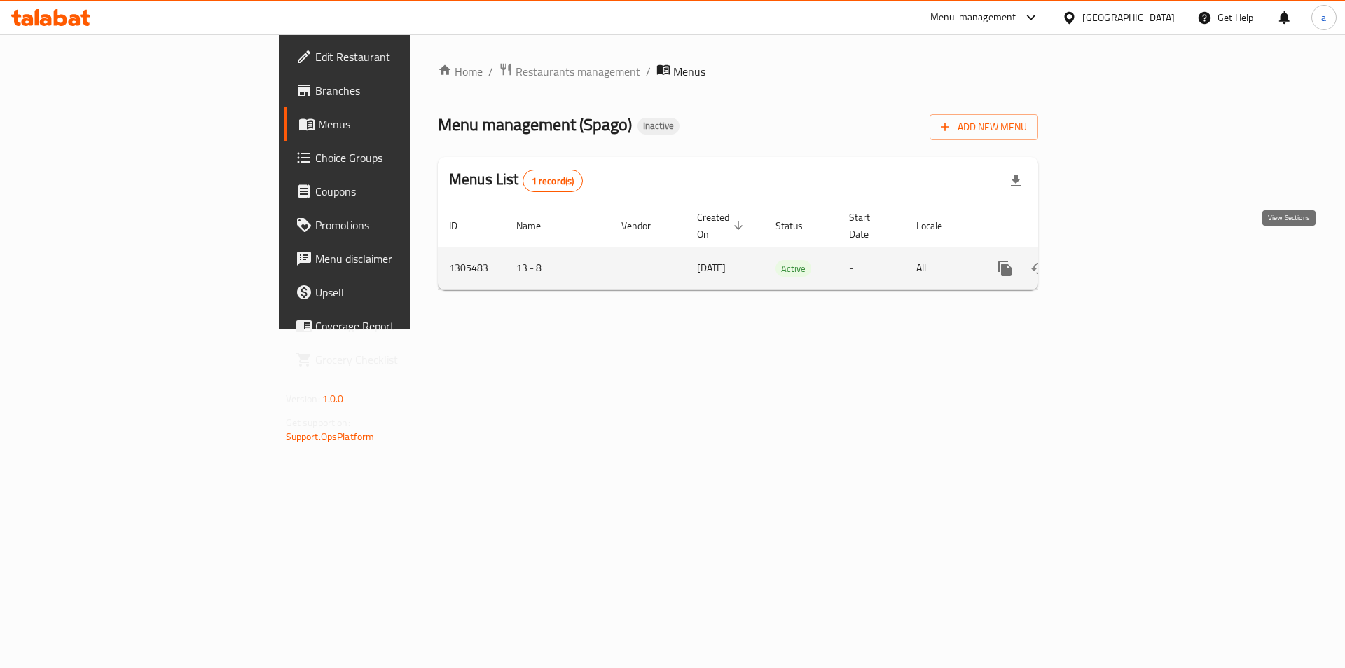
click at [1123, 252] on link "enhanced table" at bounding box center [1107, 269] width 34 height 34
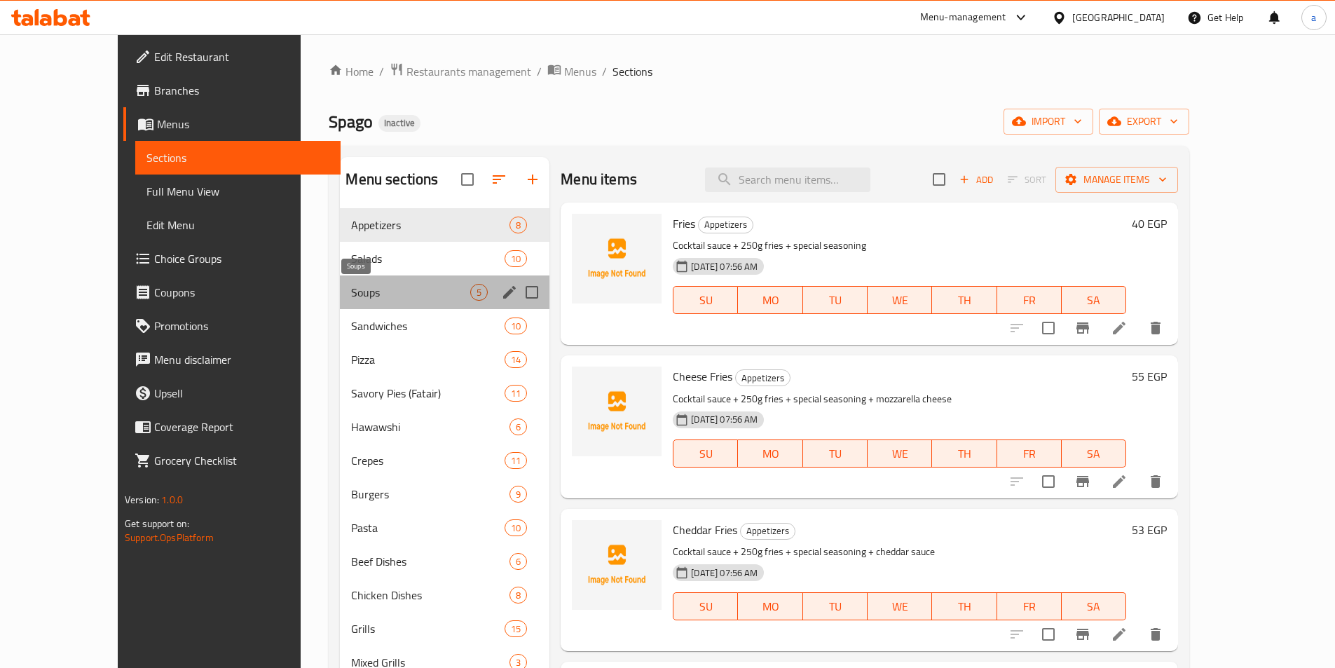
click at [351, 298] on span "Soups" at bounding box center [410, 292] width 119 height 17
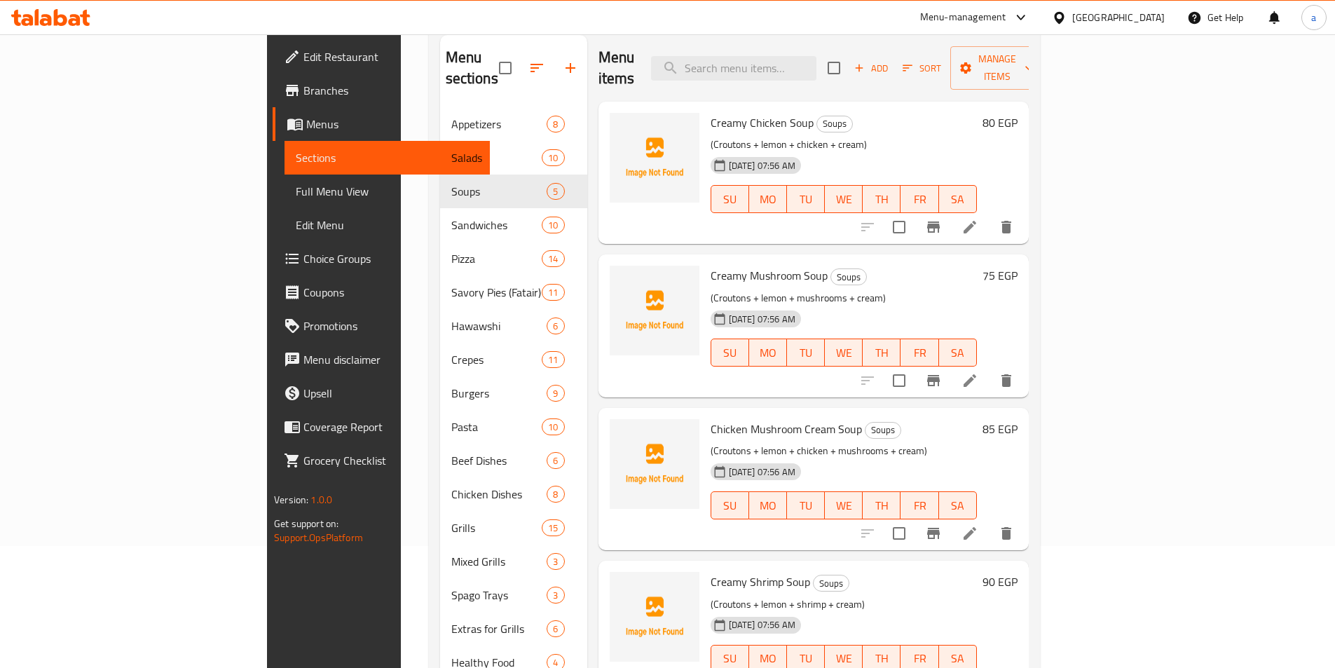
scroll to position [140, 0]
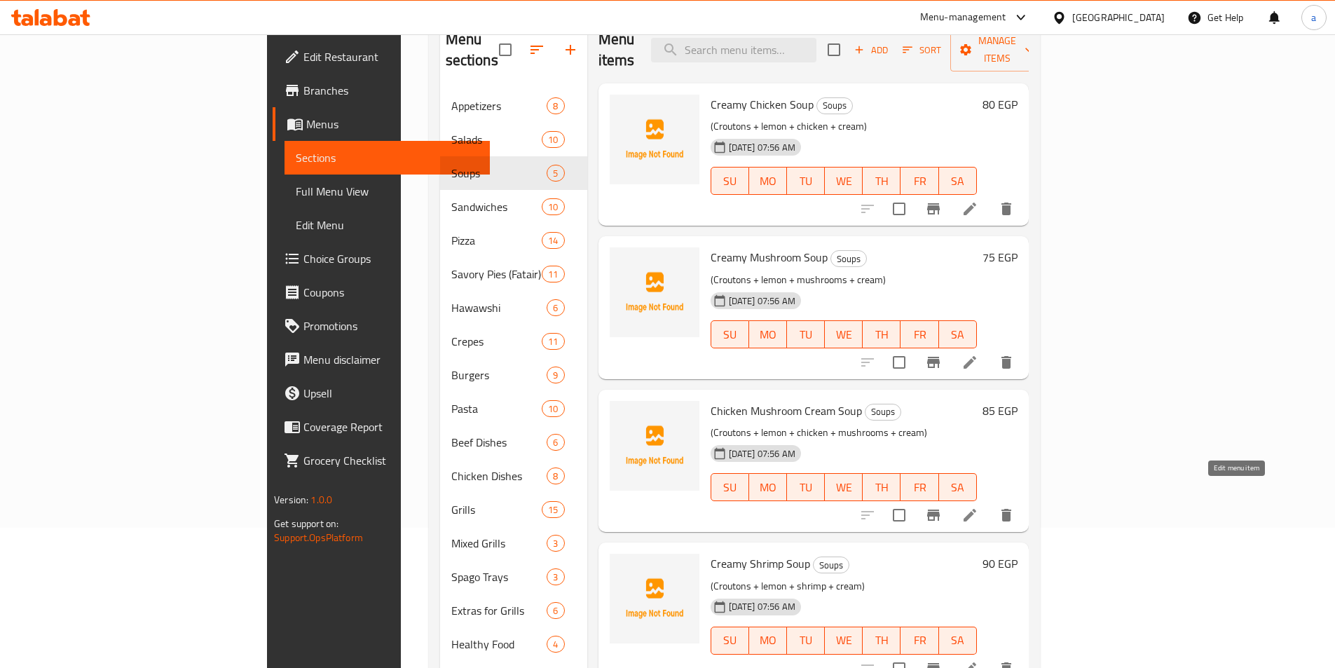
click at [978, 507] on icon at bounding box center [969, 515] width 17 height 17
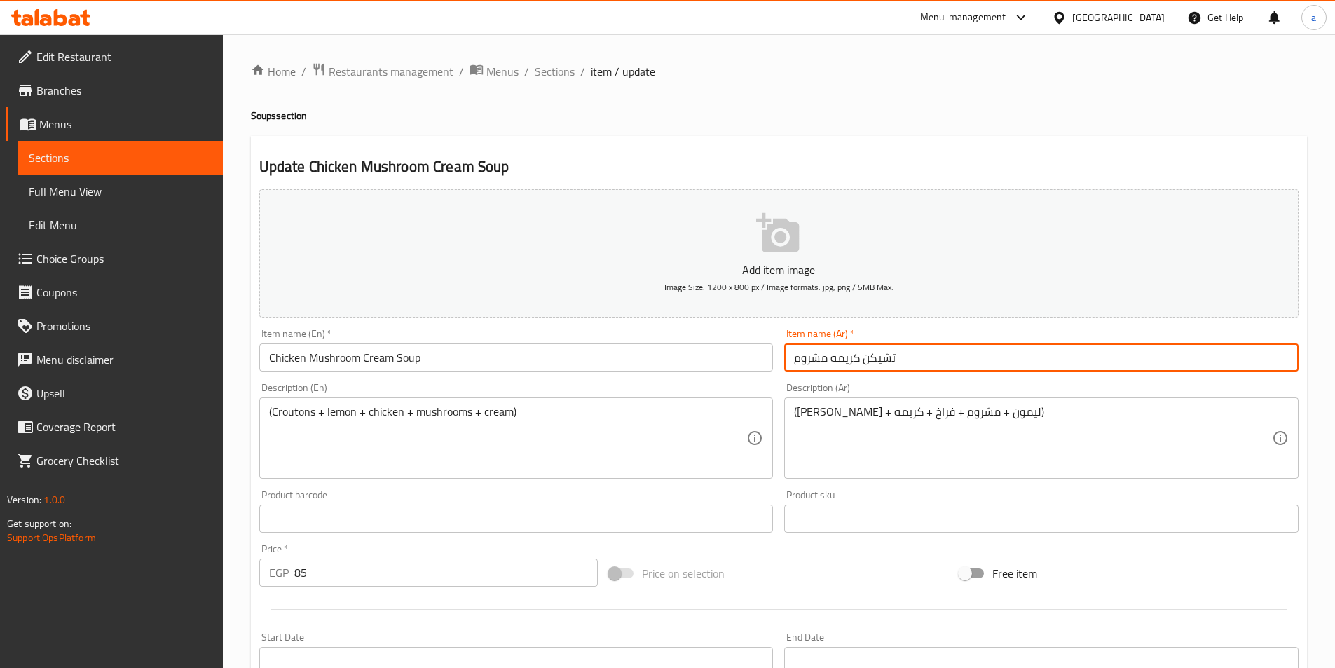
click at [870, 350] on input "تشيكن كريمه مشروم" at bounding box center [1041, 357] width 514 height 28
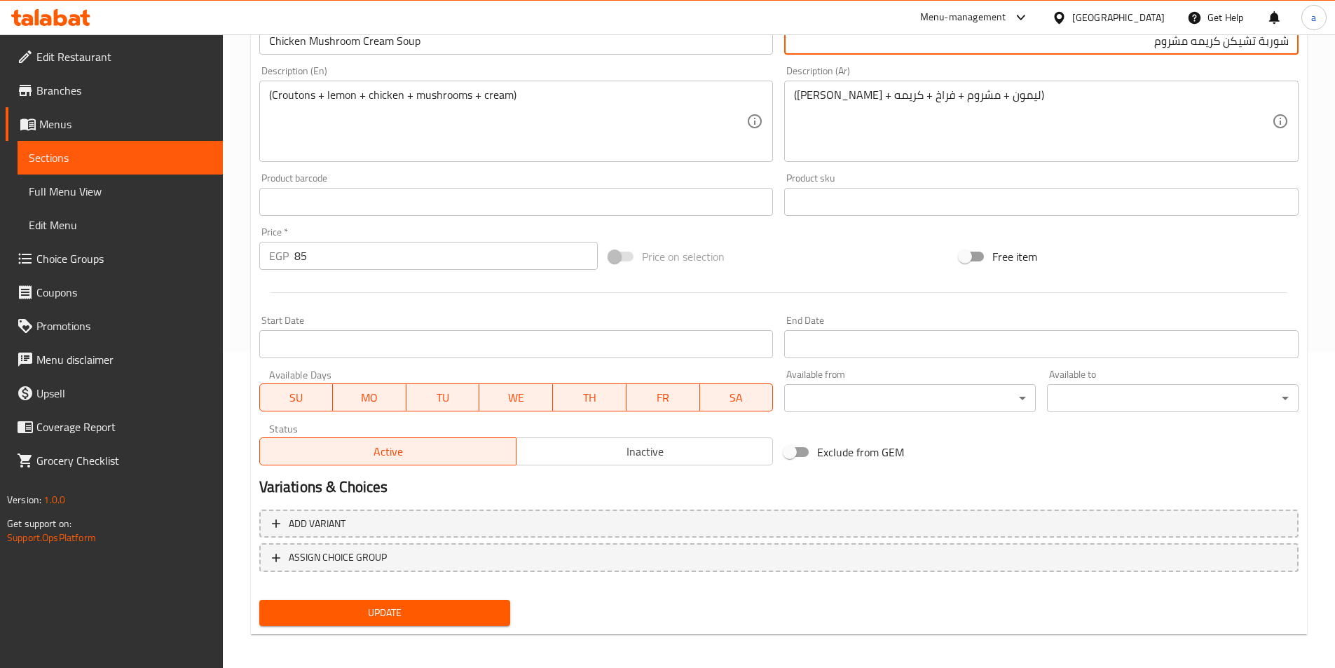
scroll to position [322, 0]
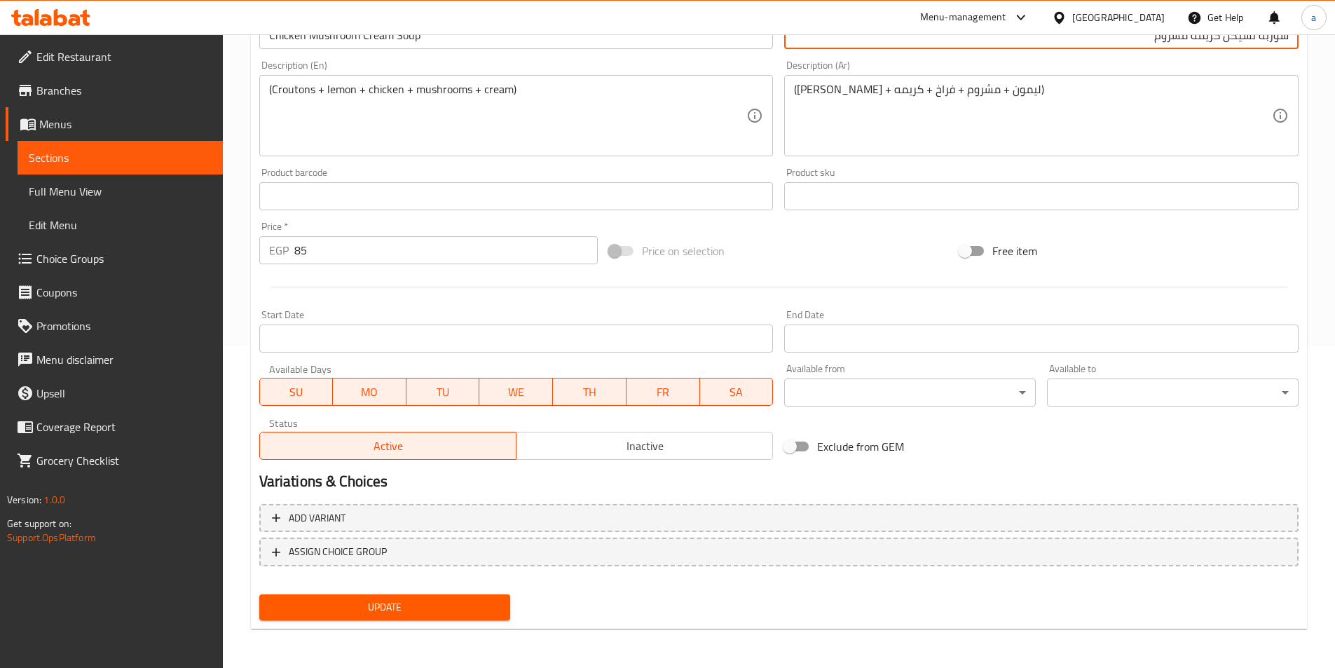
type input "شوربة تشيكن كريمه مشروم"
click at [416, 617] on button "Update" at bounding box center [385, 607] width 252 height 26
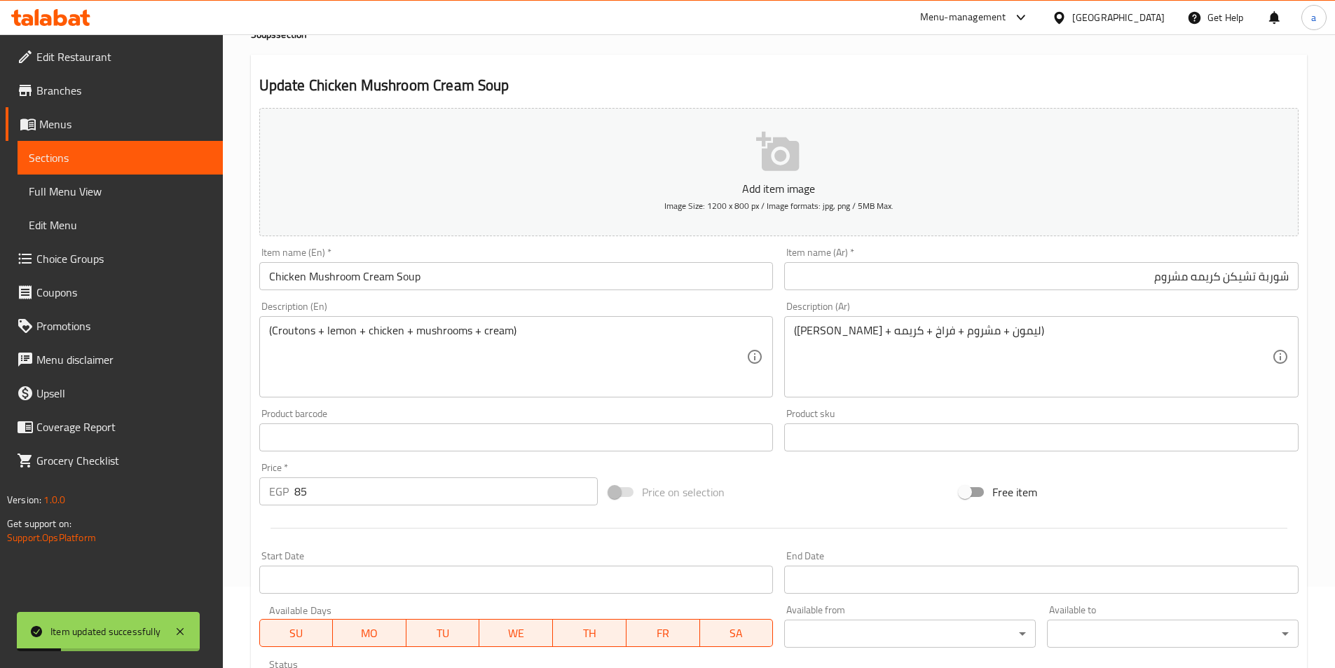
scroll to position [42, 0]
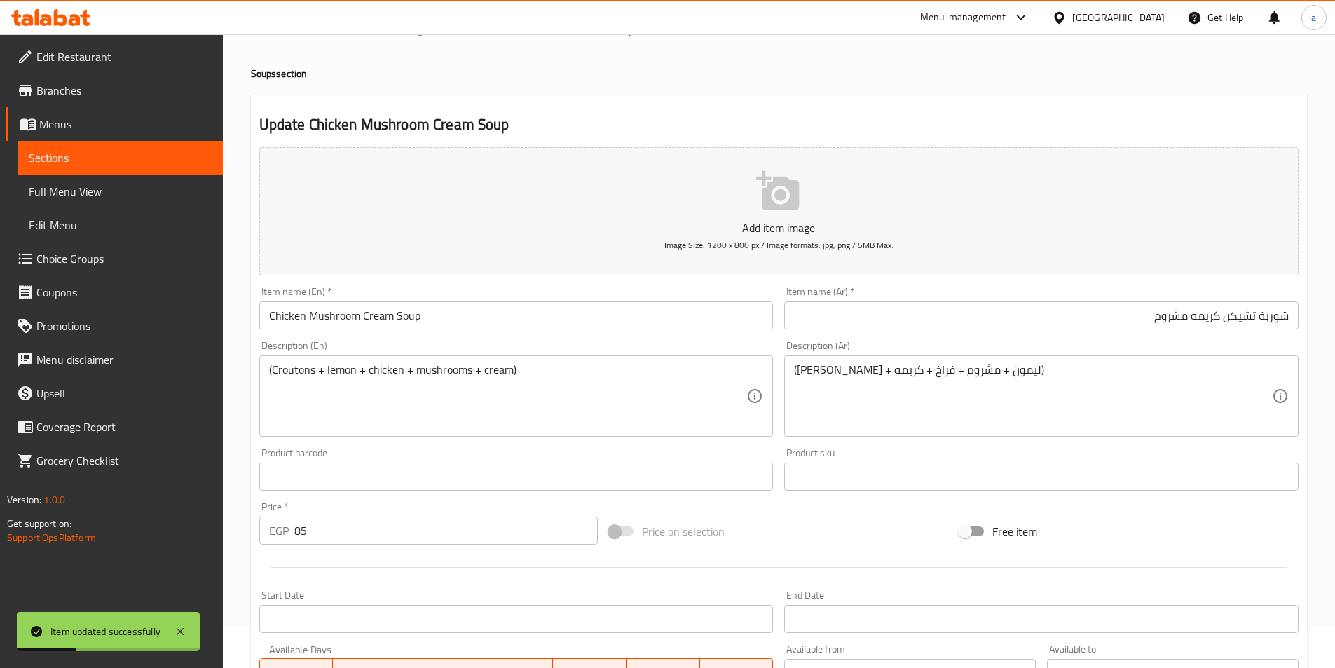
click at [114, 156] on span "Sections" at bounding box center [120, 157] width 183 height 17
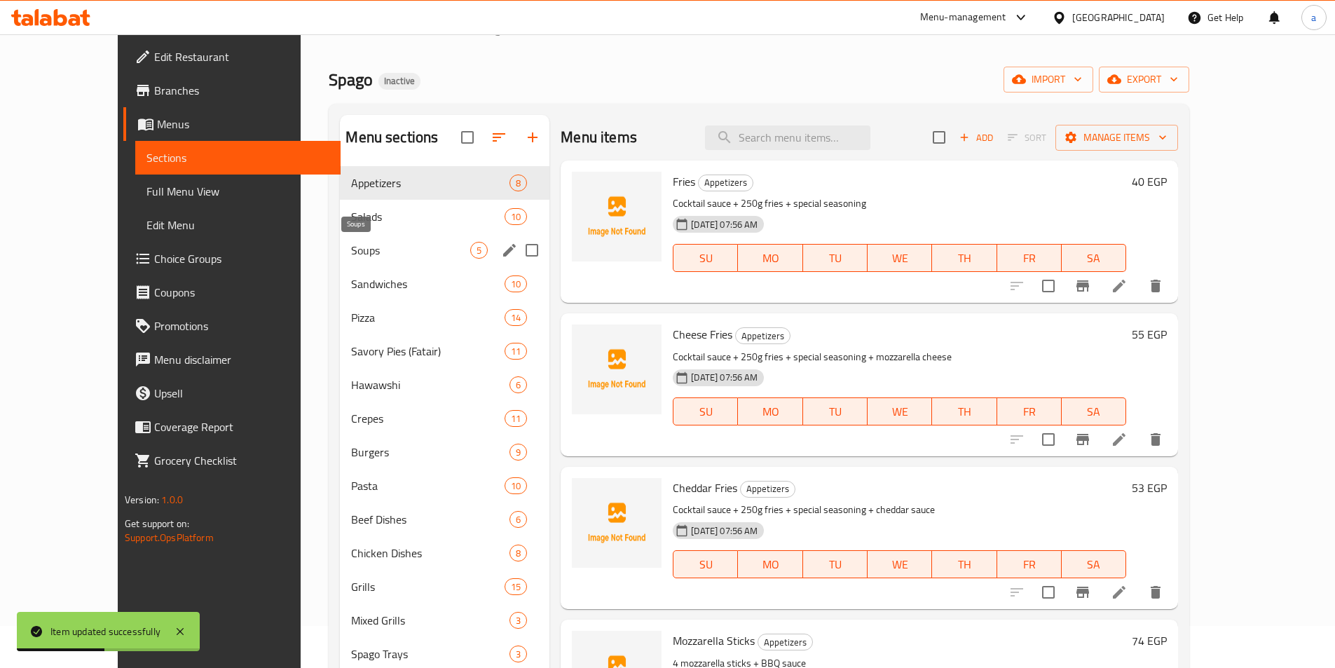
click at [351, 251] on span "Soups" at bounding box center [410, 250] width 119 height 17
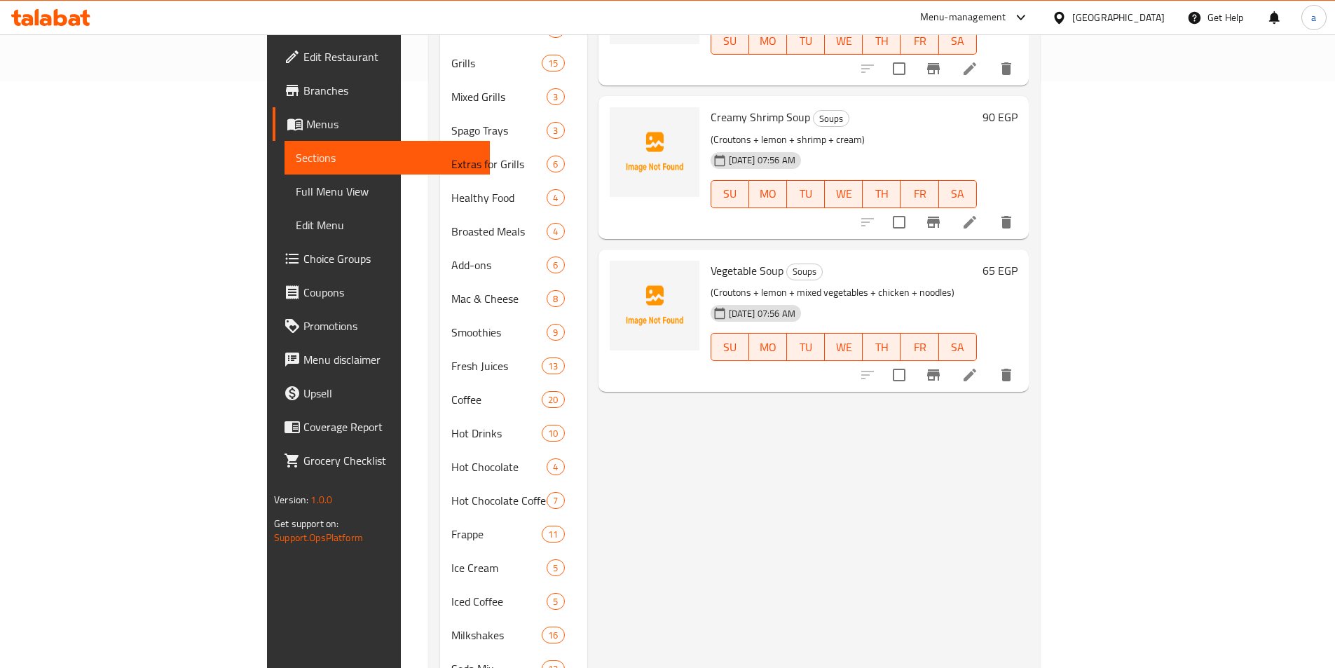
scroll to position [485, 0]
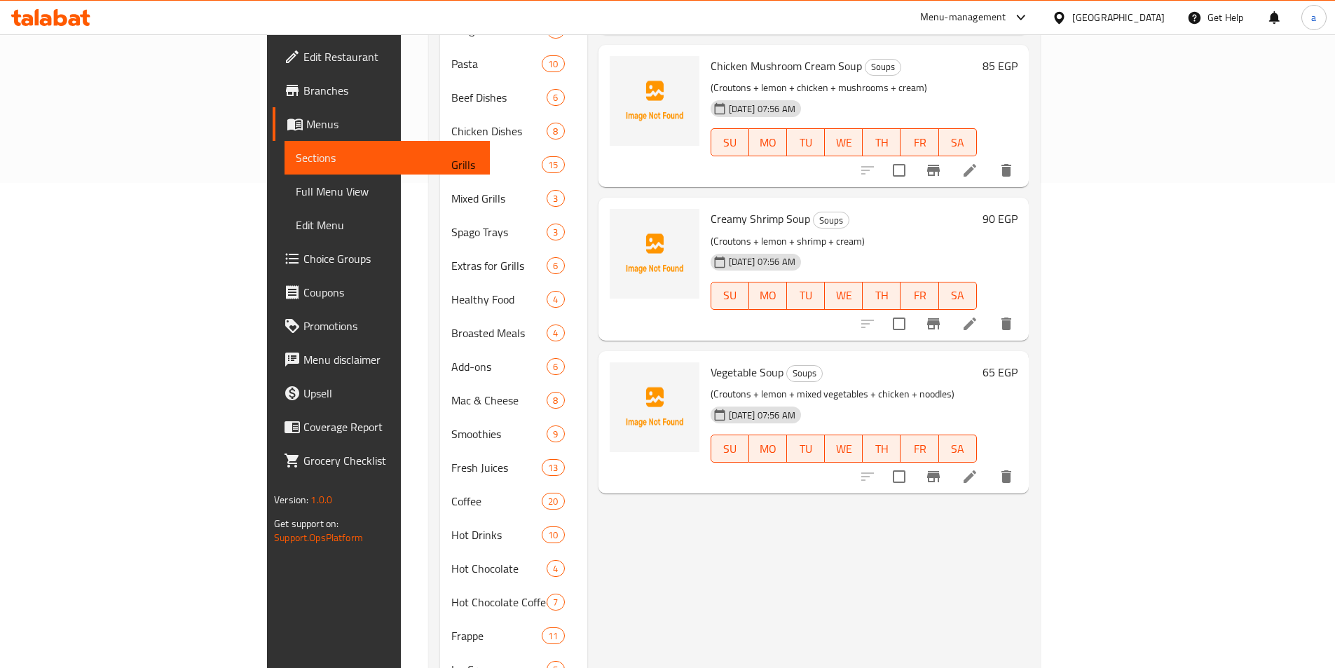
click at [989, 311] on li at bounding box center [969, 323] width 39 height 25
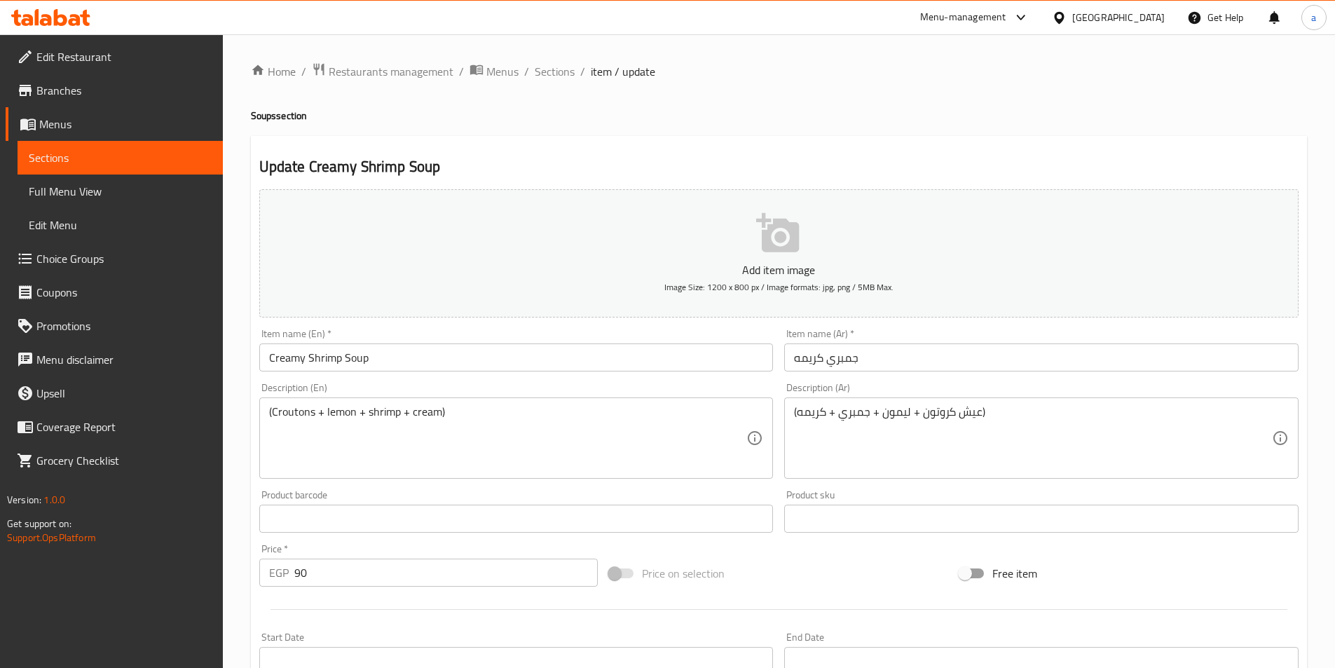
click at [836, 353] on input "جمبري كريمه" at bounding box center [1041, 357] width 514 height 28
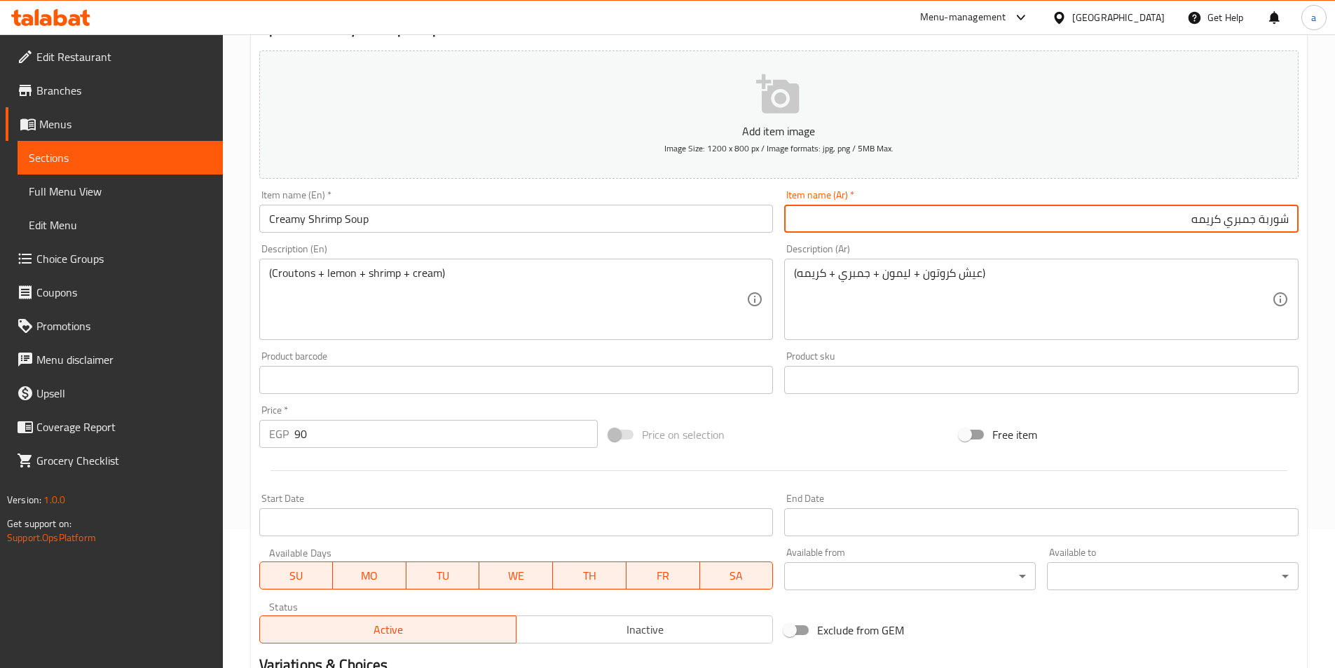
scroll to position [140, 0]
type input "شوربة جمبري كريمه"
click at [76, 160] on span "Sections" at bounding box center [120, 157] width 183 height 17
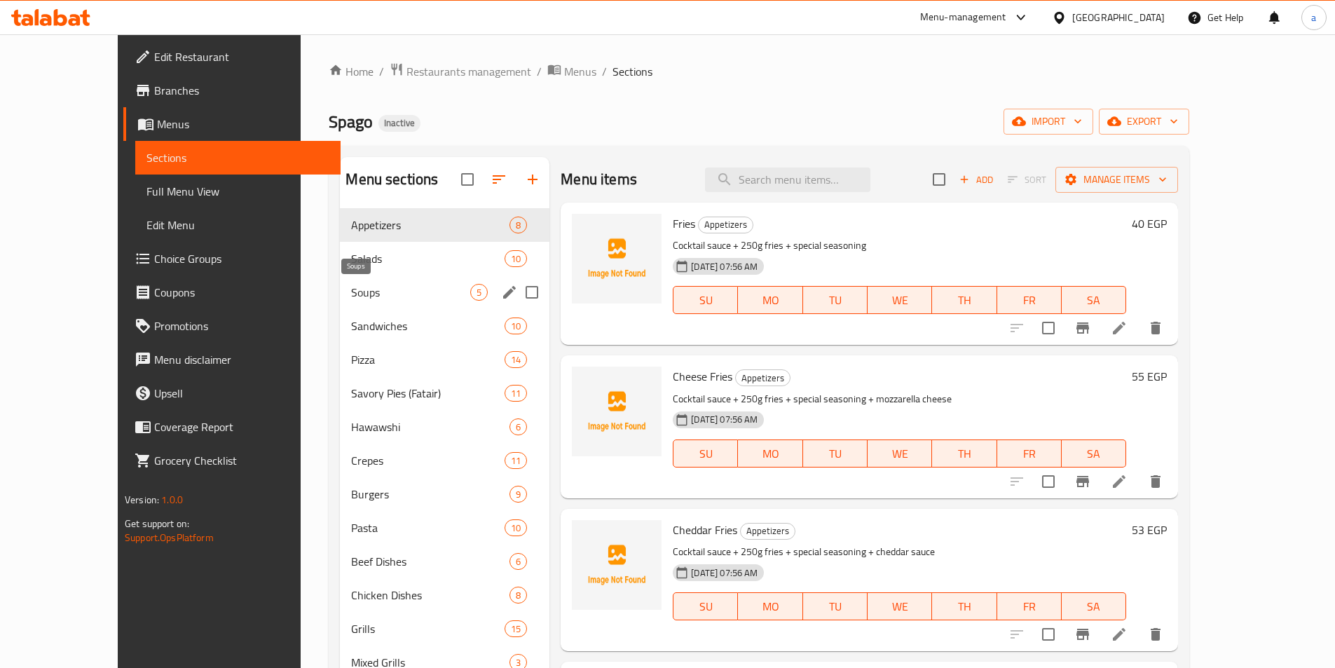
click at [351, 295] on span "Soups" at bounding box center [410, 292] width 119 height 17
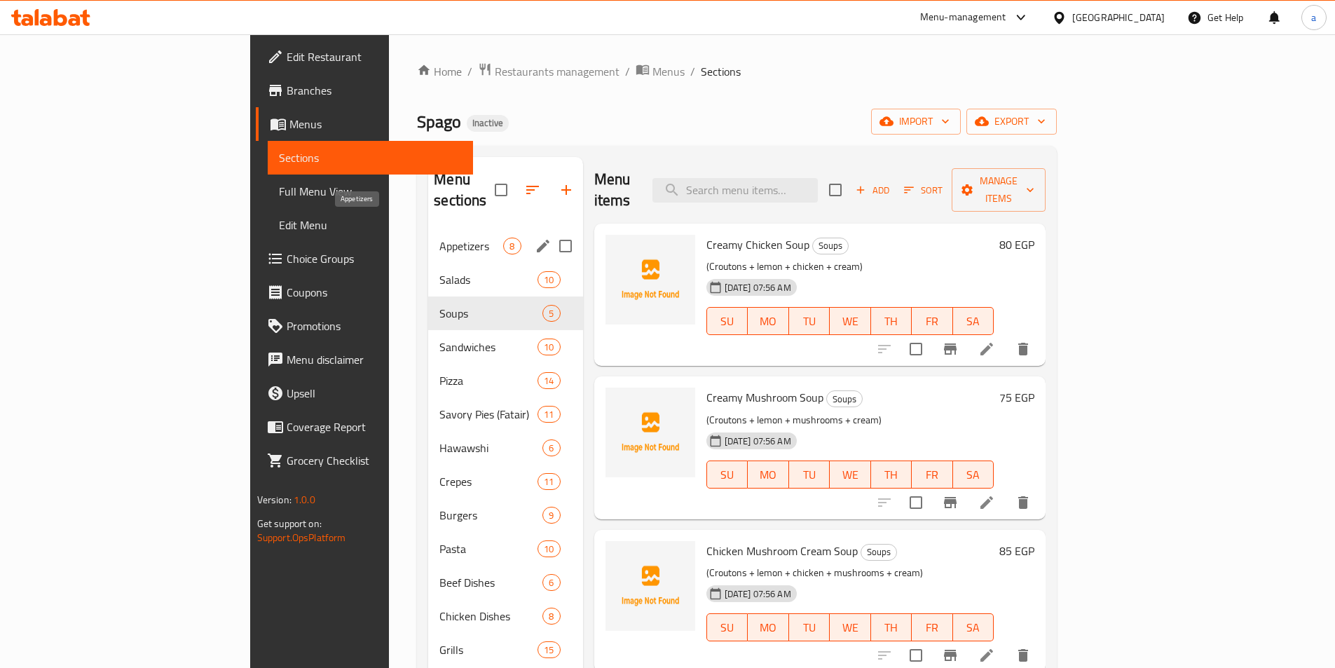
click at [439, 238] on span "Appetizers" at bounding box center [471, 246] width 64 height 17
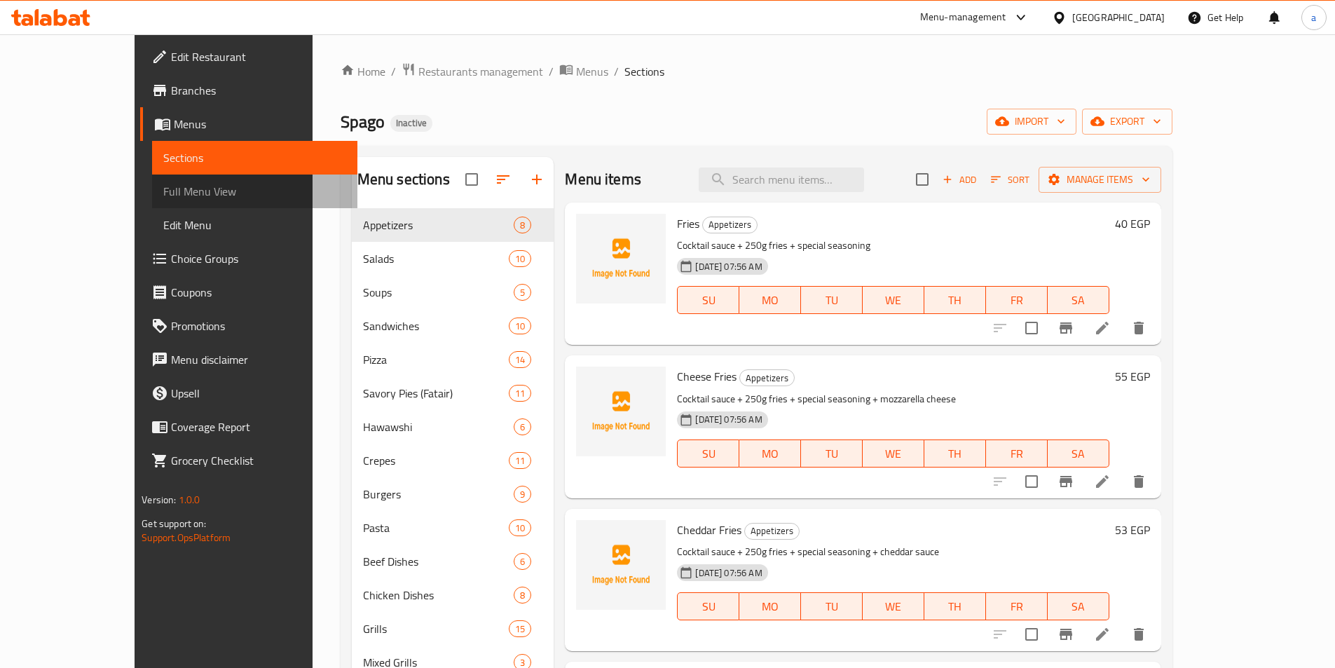
click at [163, 184] on span "Full Menu View" at bounding box center [254, 191] width 183 height 17
click at [152, 210] on link "Edit Menu" at bounding box center [254, 225] width 205 height 34
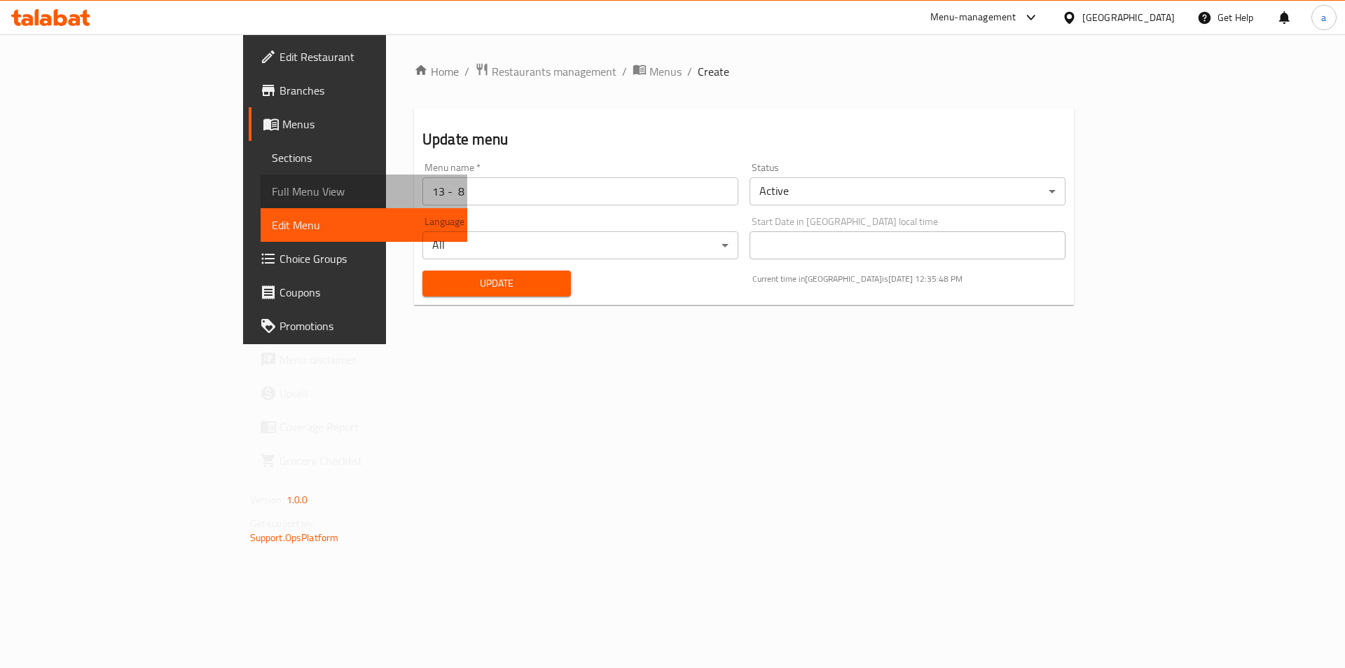
click at [272, 187] on span "Full Menu View" at bounding box center [364, 191] width 185 height 17
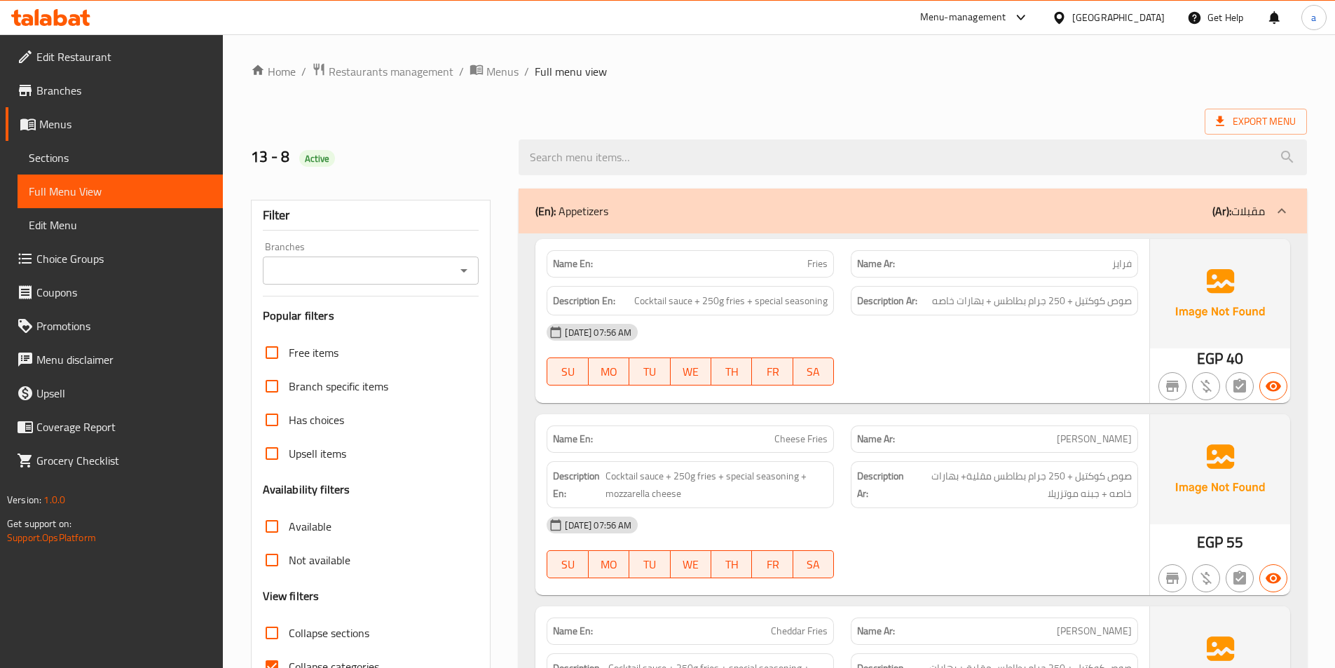
click at [89, 193] on span "Full Menu View" at bounding box center [120, 191] width 183 height 17
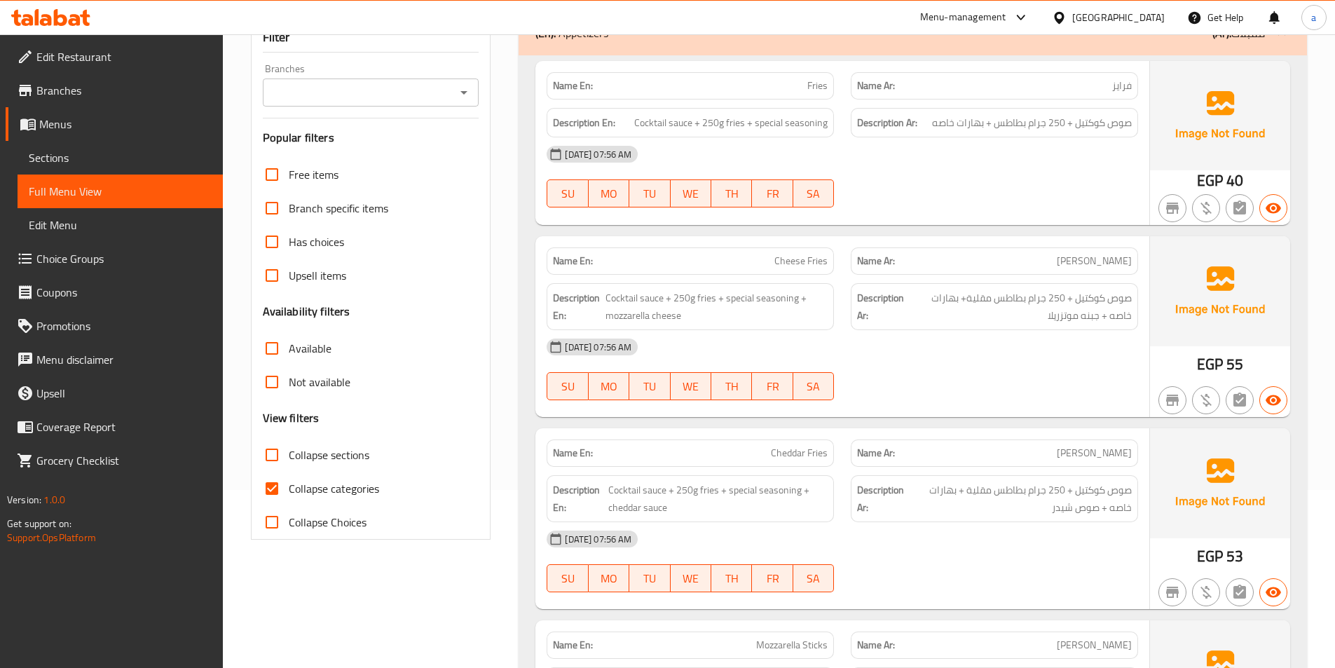
click at [300, 480] on span "Collapse categories" at bounding box center [334, 488] width 90 height 17
click at [289, 472] on input "Collapse categories" at bounding box center [272, 489] width 34 height 34
checkbox input "false"
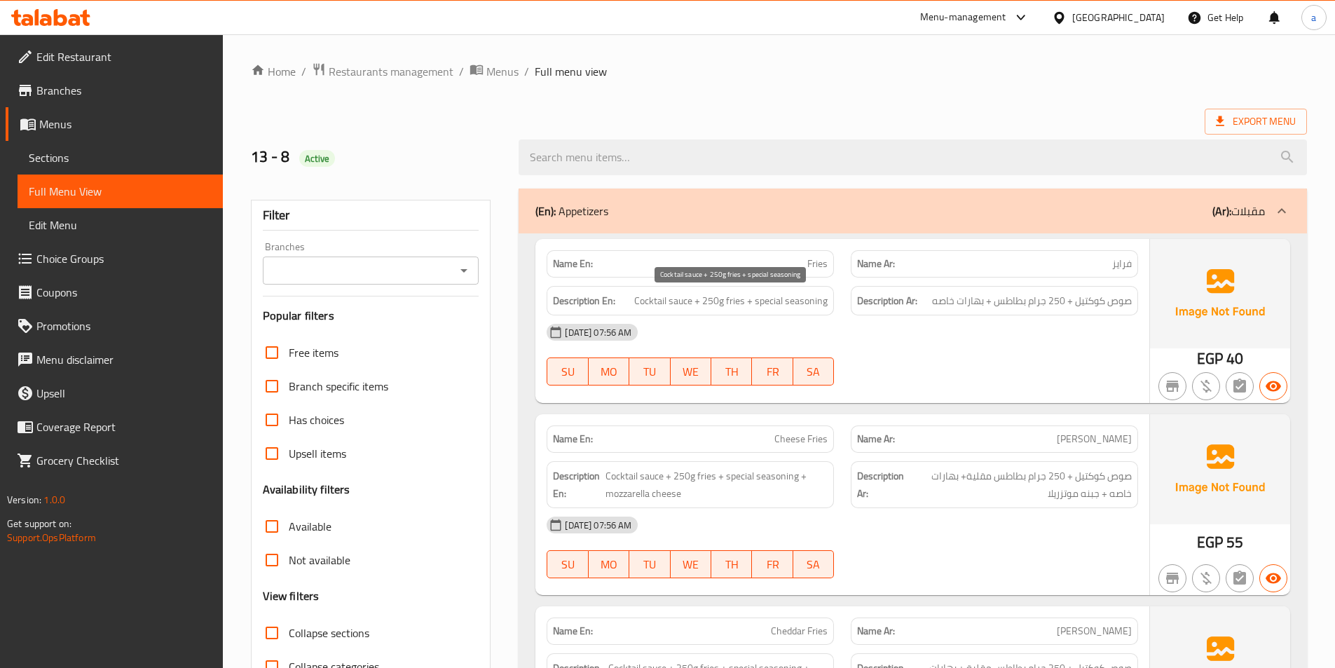
click at [743, 296] on span "Cocktail sauce + 250g fries + special seasoning" at bounding box center [730, 301] width 193 height 18
click at [1090, 385] on div at bounding box center [994, 385] width 304 height 17
drag, startPoint x: 833, startPoint y: 305, endPoint x: 875, endPoint y: 339, distance: 54.3
click at [836, 305] on div "Description En: Cocktail sauce + 250g fries + special seasoning" at bounding box center [690, 300] width 304 height 47
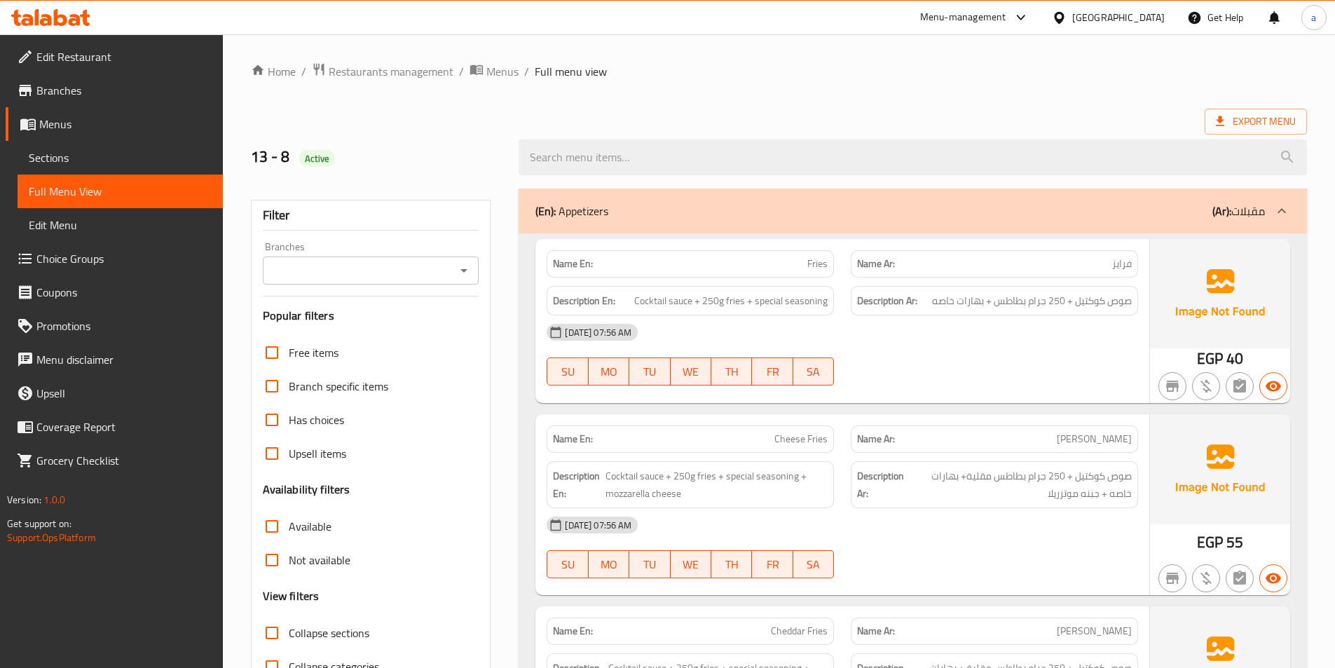
click at [938, 357] on div "13-08-2025 07:56 AM SU MO TU WE TH FR SA" at bounding box center [842, 354] width 608 height 78
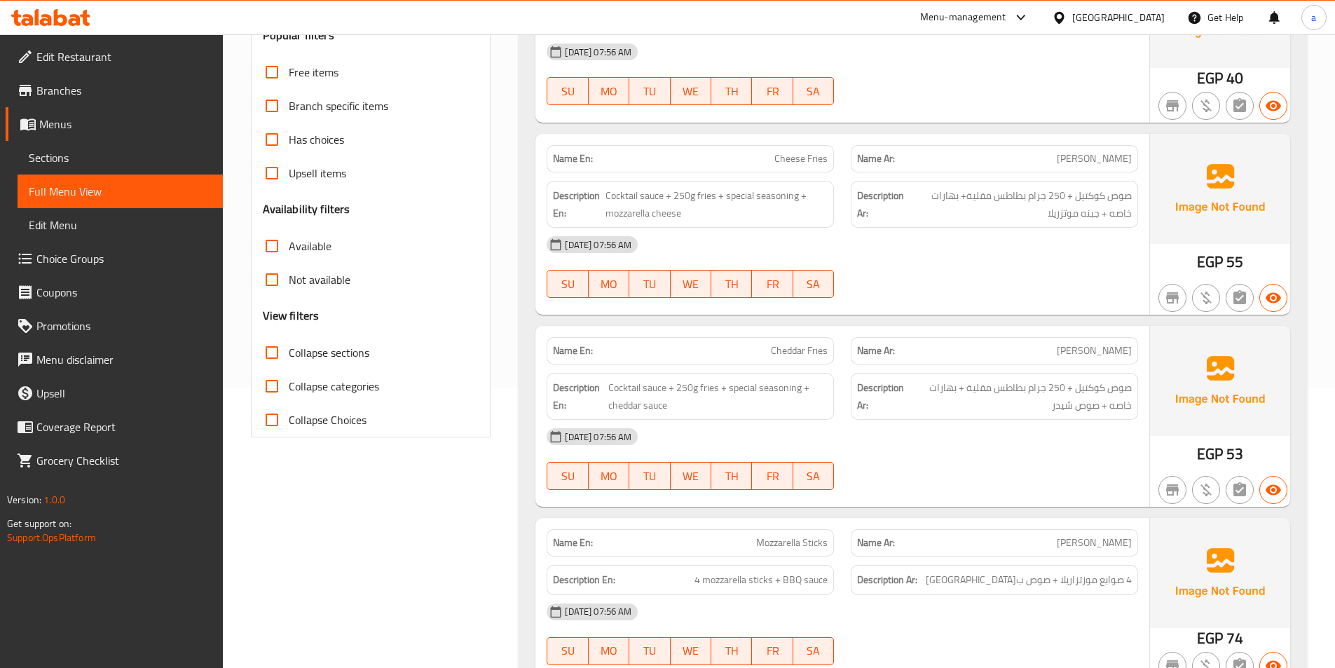
scroll to position [210, 0]
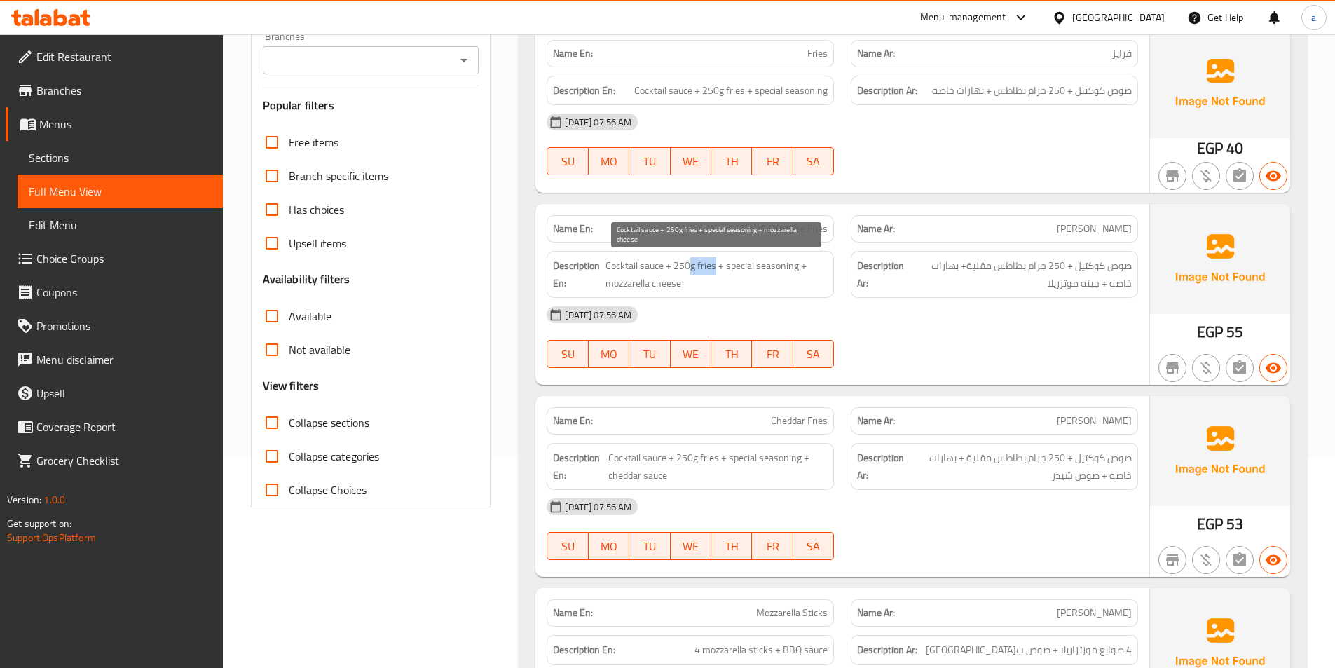
drag, startPoint x: 689, startPoint y: 264, endPoint x: 716, endPoint y: 263, distance: 27.4
click at [716, 263] on span "Cocktail sauce + 250g fries + special seasoning + mozzarella cheese" at bounding box center [716, 274] width 222 height 34
click at [726, 295] on div "Description En: Cocktail sauce + 250g fries + special seasoning + mozzarella ch…" at bounding box center [690, 274] width 287 height 47
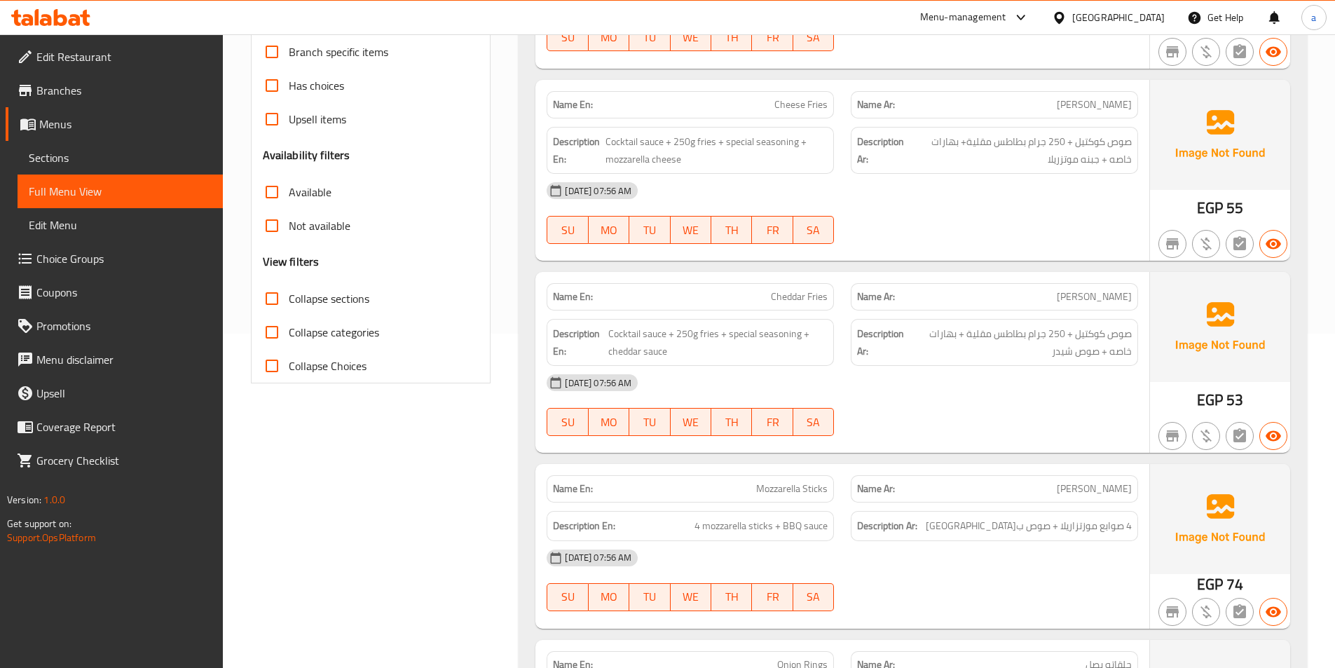
scroll to position [350, 0]
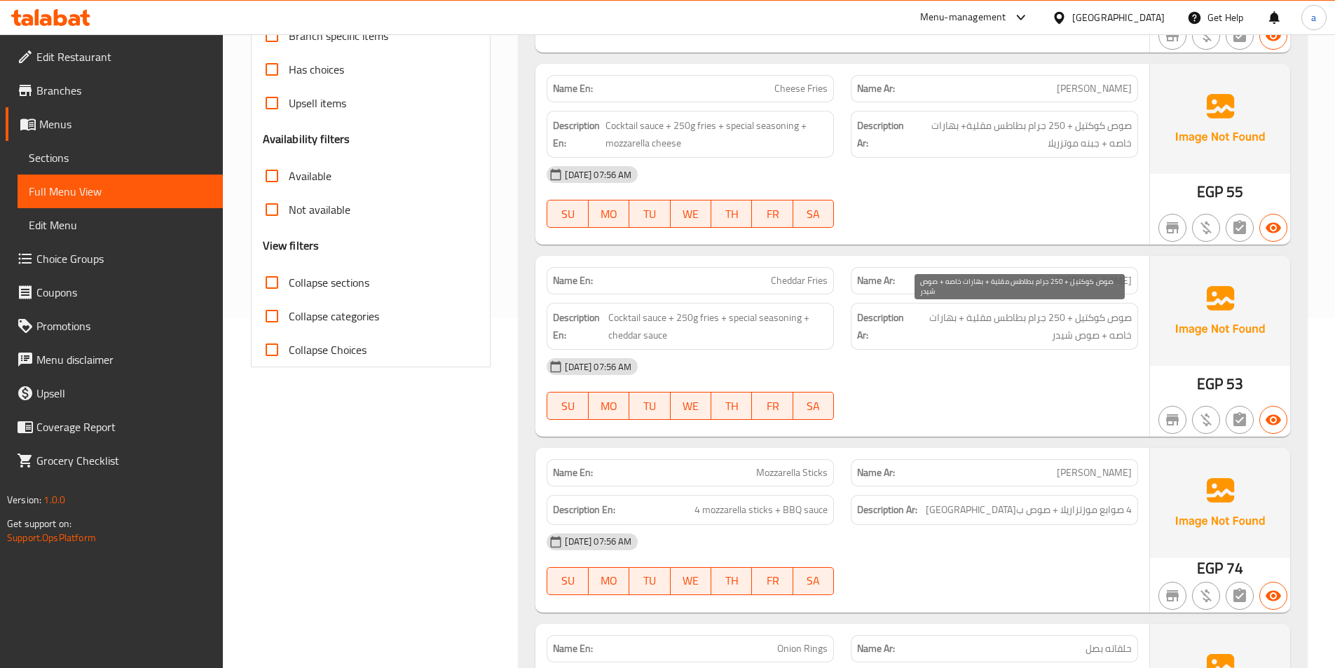
drag, startPoint x: 1097, startPoint y: 314, endPoint x: 1081, endPoint y: 318, distance: 16.0
click at [1085, 317] on span "صوص كوكتيل + 250 جرام بطاطس مقلية + بهارات خاصه + صوص شيدر" at bounding box center [1019, 326] width 224 height 34
click at [1077, 319] on span "صوص كوكتيل + 250 جرام بطاطس مقلية + بهارات خاصه + صوص شيدر" at bounding box center [1019, 326] width 224 height 34
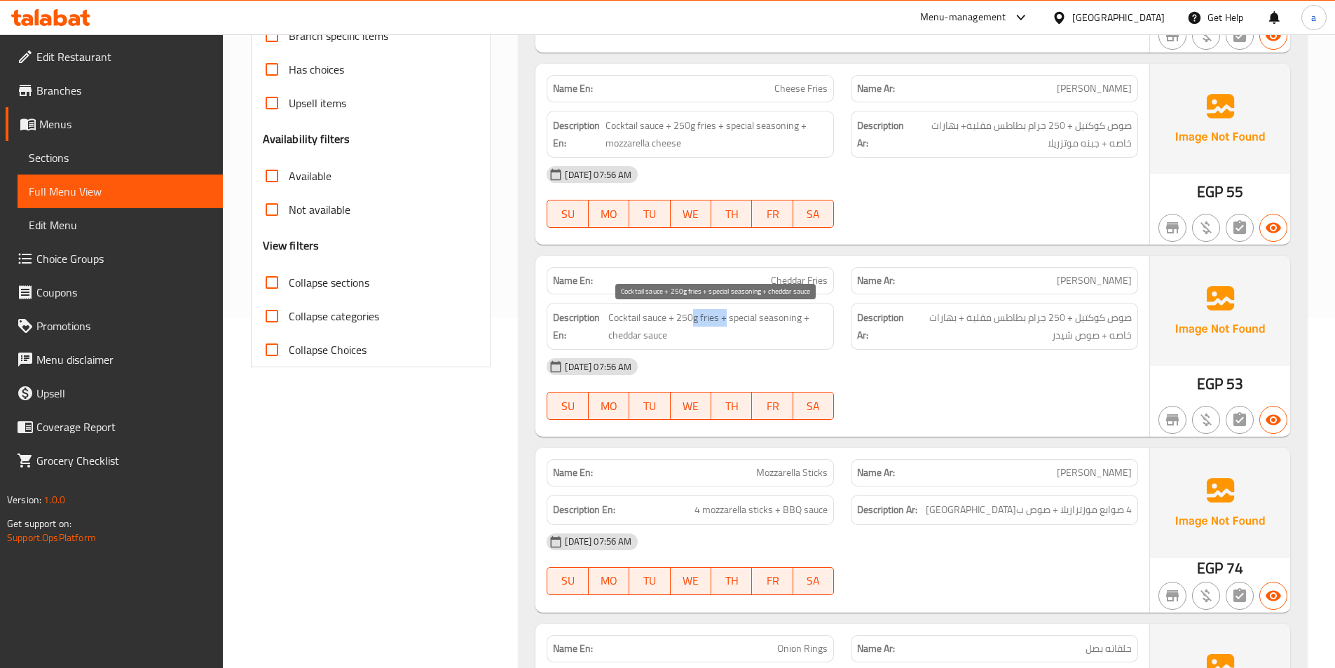
drag, startPoint x: 694, startPoint y: 321, endPoint x: 725, endPoint y: 321, distance: 31.5
click at [725, 321] on span "Cocktail sauce + 250g fries + special seasoning + cheddar sauce" at bounding box center [717, 326] width 219 height 34
click at [699, 319] on span "Cocktail sauce + 250g fries + special seasoning + cheddar sauce" at bounding box center [717, 326] width 219 height 34
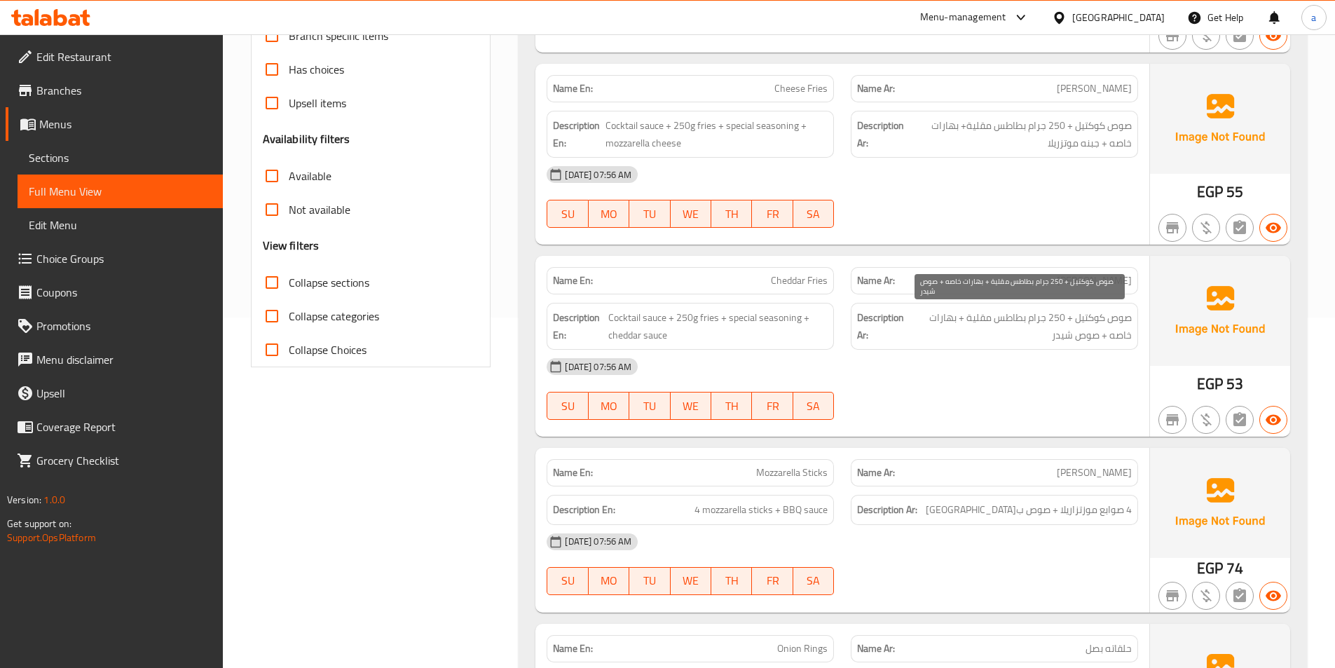
click at [987, 328] on span "صوص كوكتيل + 250 جرام بطاطس مقلية + بهارات خاصه + صوص شيدر" at bounding box center [1019, 326] width 224 height 34
drag, startPoint x: 980, startPoint y: 305, endPoint x: 980, endPoint y: 375, distance: 70.1
click at [980, 375] on div "Name En: Cheddar Fries Name Ar: شيدر فرايز Description En: Cocktail sauce + 250…" at bounding box center [842, 346] width 614 height 181
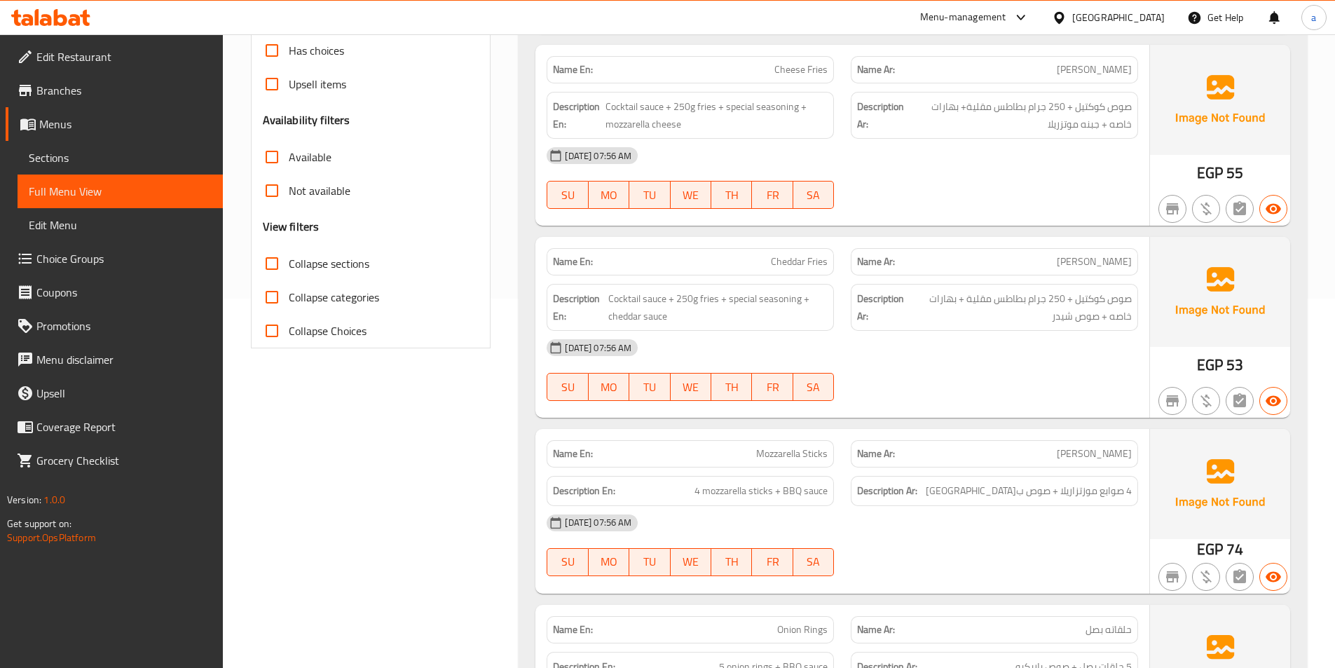
scroll to position [490, 0]
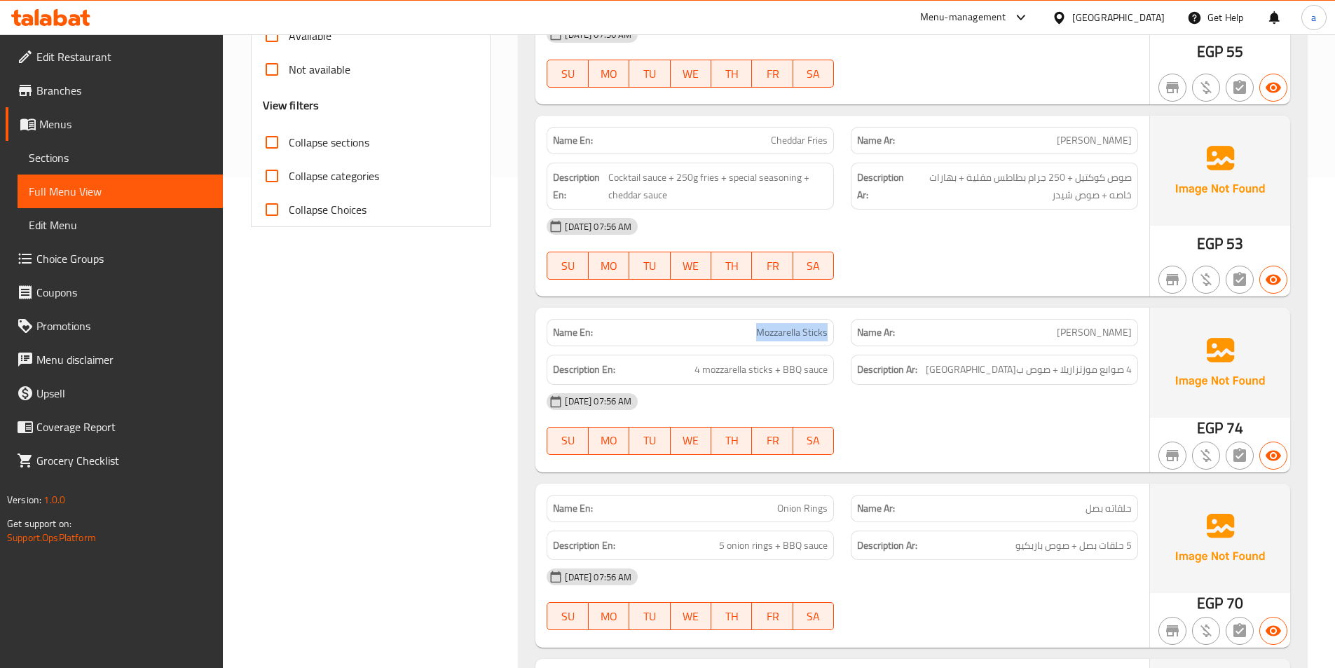
drag, startPoint x: 746, startPoint y: 336, endPoint x: 830, endPoint y: 334, distance: 84.8
click at [830, 334] on div "Name En: Mozzarella Sticks" at bounding box center [690, 332] width 287 height 27
click at [816, 346] on div "Description En: 4 mozzarella sticks + BBQ sauce" at bounding box center [690, 369] width 304 height 47
drag, startPoint x: 694, startPoint y: 362, endPoint x: 802, endPoint y: 383, distance: 110.6
click at [802, 383] on div "Description En: 4 mozzarella sticks + BBQ sauce" at bounding box center [690, 370] width 287 height 30
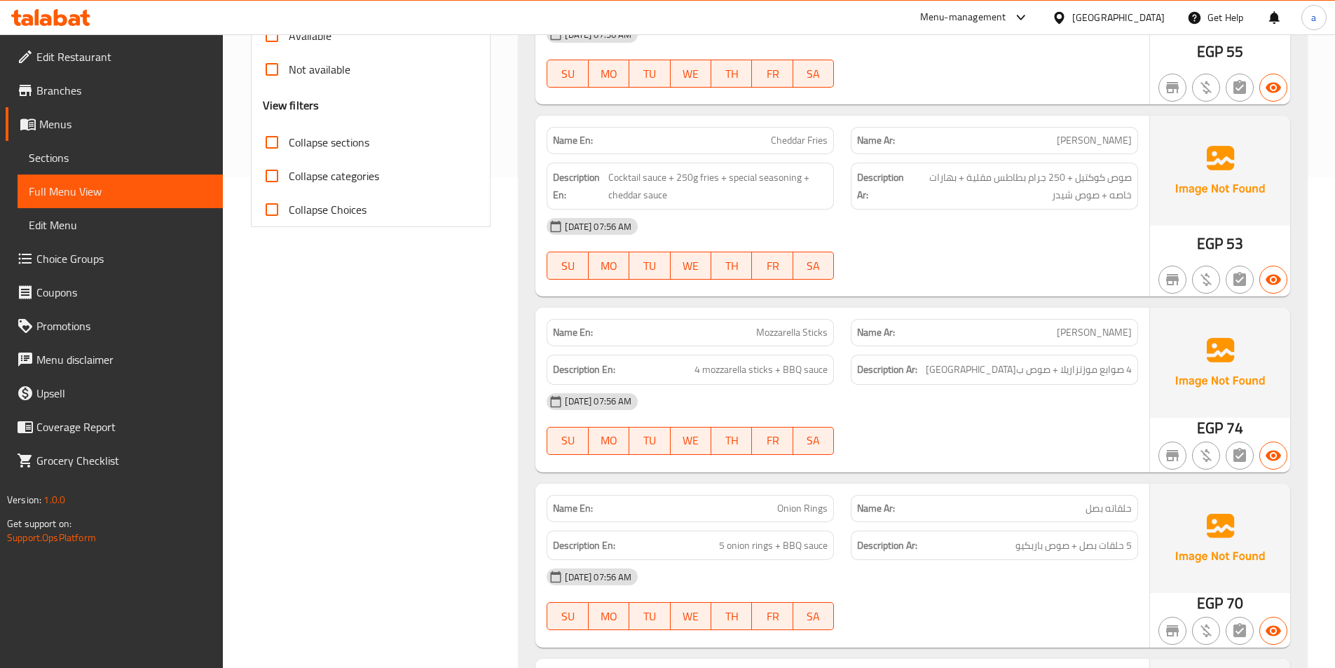
click at [799, 385] on div "[DATE] 07:56 AM" at bounding box center [842, 402] width 608 height 34
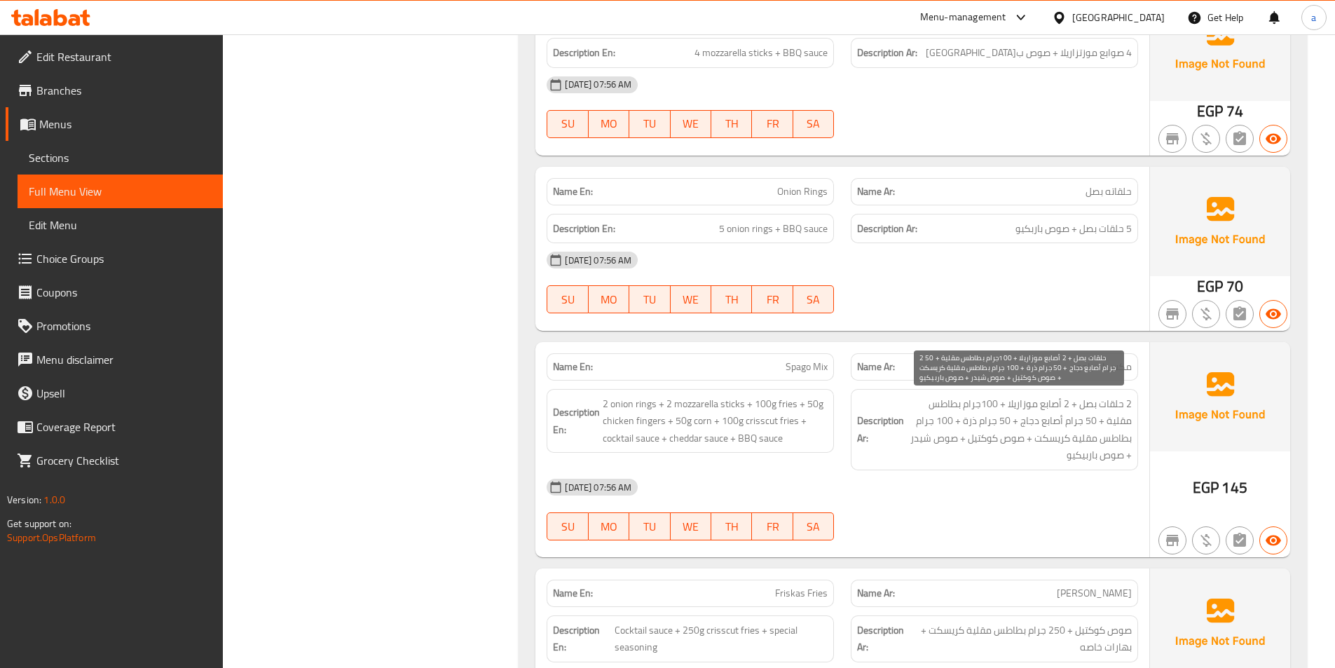
scroll to position [841, 0]
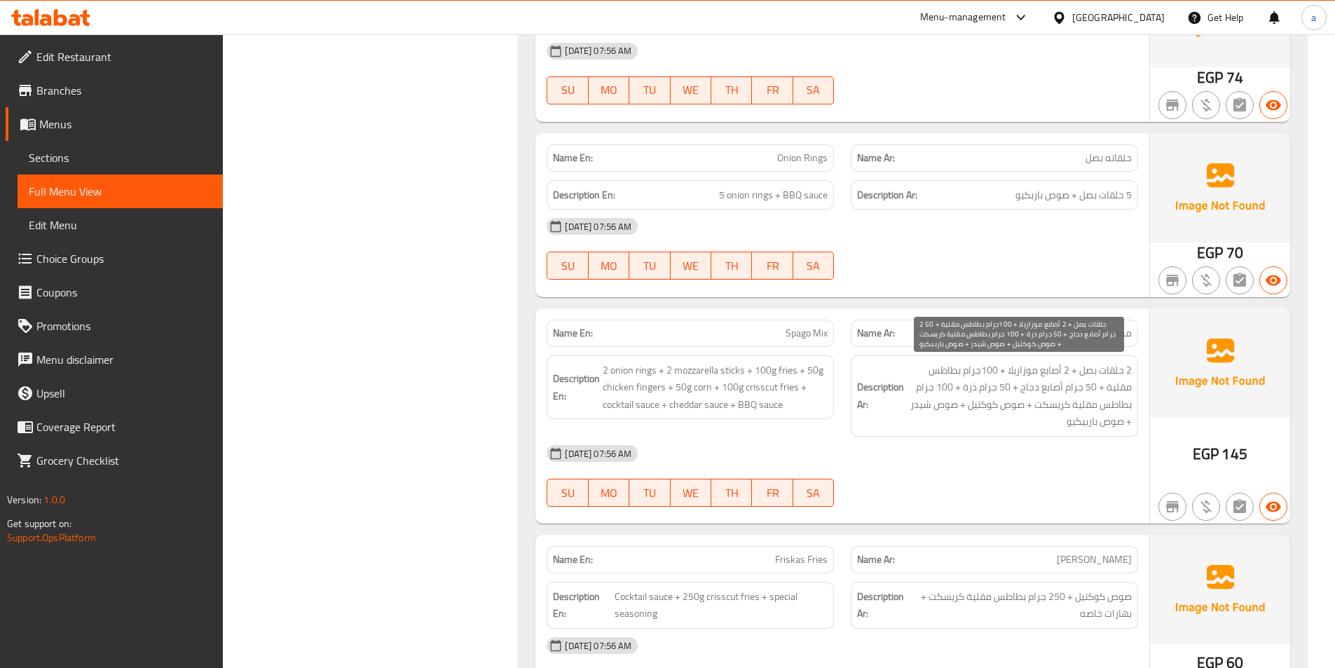
click at [938, 370] on span "2 حلقات بصل + 2 أصابع موزاريلا + 100جرام بطاطس مقلية + 50 جرام أصابع دجاج + 50 …" at bounding box center [1019, 396] width 225 height 69
click at [1125, 385] on span "2 حلقات بصل + 2 أصابع موزاريلا + 100جرام بطاطس مقلية + 50 جرام أصابع دجاج + 50 …" at bounding box center [1019, 396] width 225 height 69
click at [1094, 410] on span "2 حلقات بصل + 2 أصابع موزاريلا + 100جرام بطاطس مقلية + 50 جرام أصابع دجاج + 50 …" at bounding box center [1019, 396] width 225 height 69
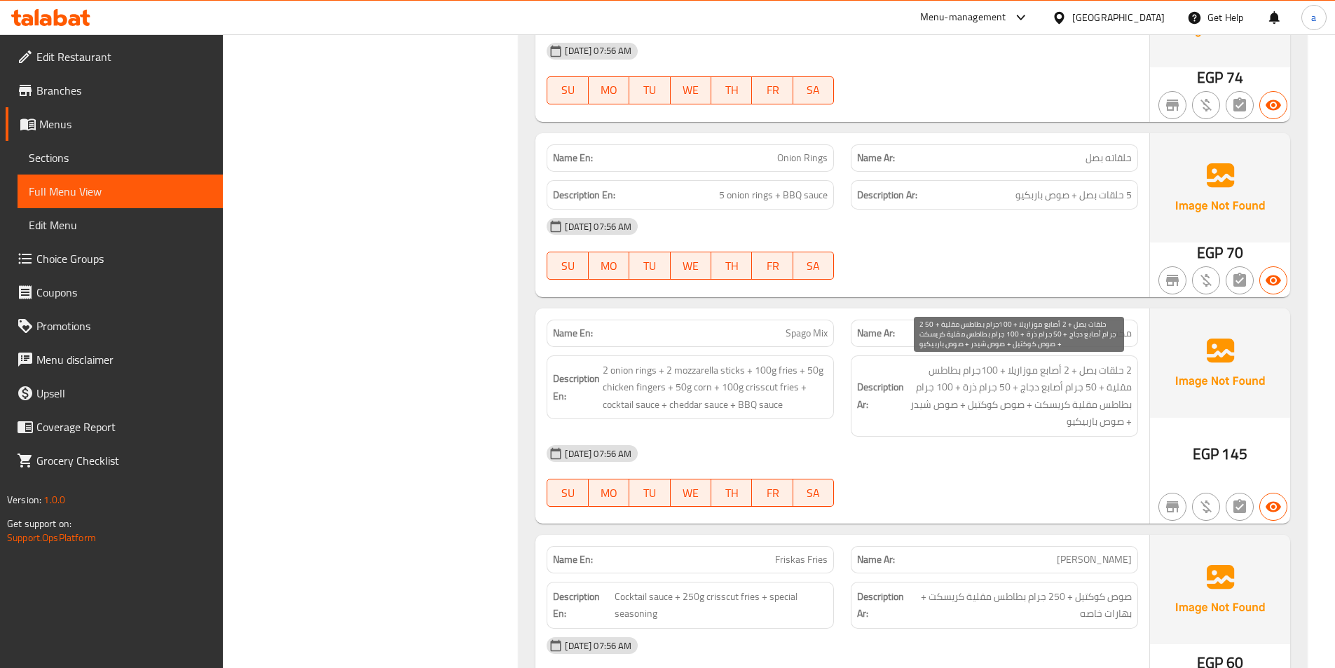
click at [1100, 399] on span "2 حلقات بصل + 2 أصابع موزاريلا + 100جرام بطاطس مقلية + 50 جرام أصابع دجاج + 50 …" at bounding box center [1019, 396] width 225 height 69
click at [1027, 391] on span "2 حلقات بصل + 2 أصابع موزاريلا + 100جرام بطاطس مقلية + 50 جرام أصابع دجاج + 50 …" at bounding box center [1019, 396] width 225 height 69
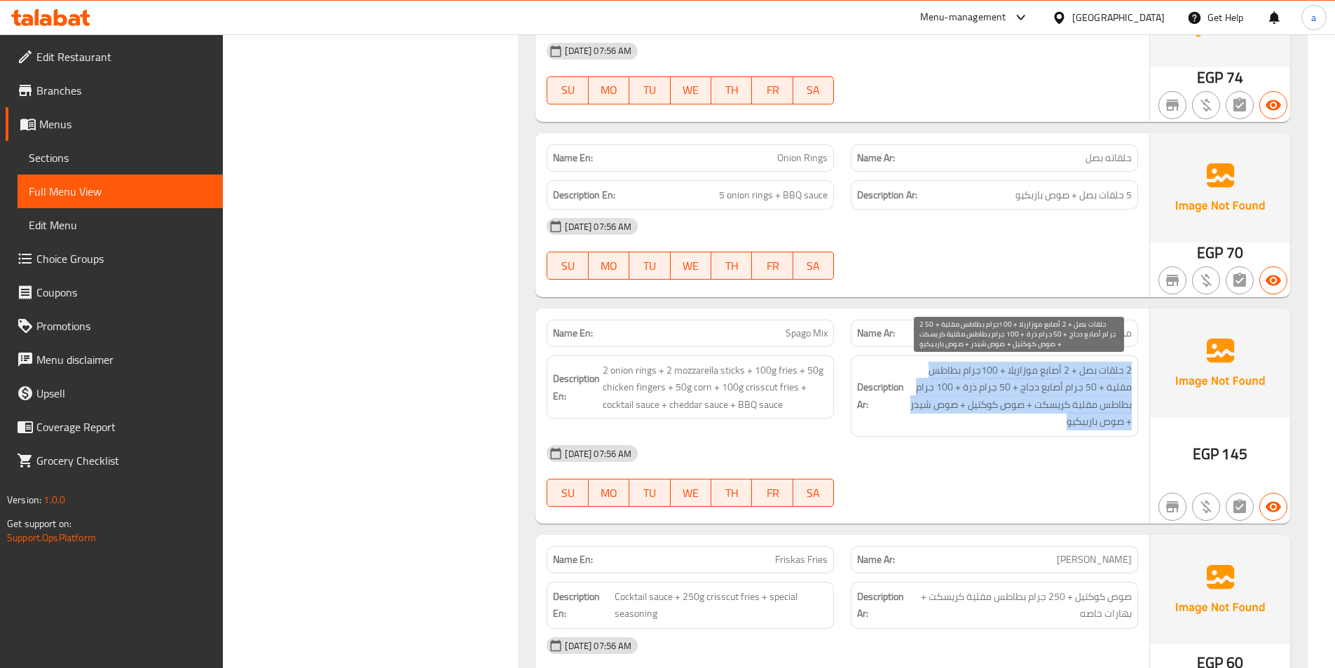
click at [1027, 391] on span "2 حلقات بصل + 2 أصابع موزاريلا + 100جرام بطاطس مقلية + 50 جرام أصابع دجاج + 50 …" at bounding box center [1019, 396] width 225 height 69
click at [1040, 384] on span "2 حلقات بصل + 2 أصابع موزاريلا + 100جرام بطاطس مقلية + 50 جرام أصابع دجاج + 50 …" at bounding box center [1019, 396] width 225 height 69
click at [1039, 398] on span "2 حلقات بصل + 2 أصابع موزاريلا + 100جرام بطاطس مقلية + 50 جرام أصابع دجاج + 50 …" at bounding box center [1019, 396] width 225 height 69
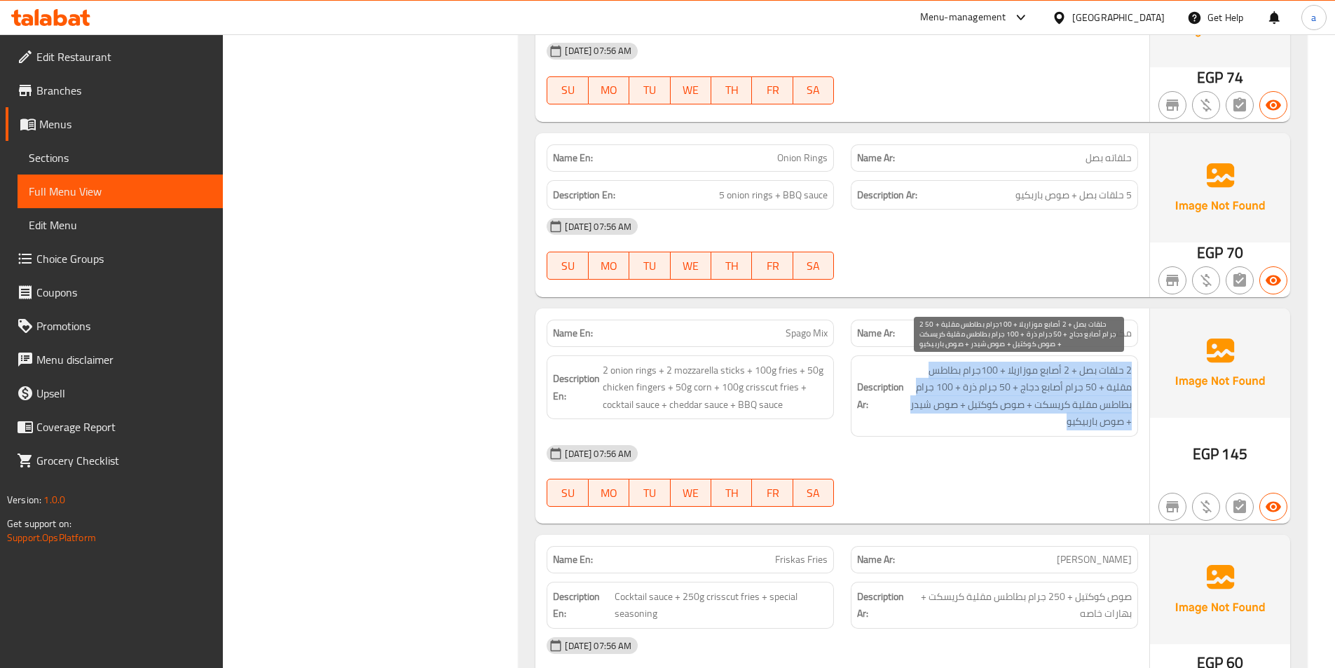
click at [1039, 398] on span "2 حلقات بصل + 2 أصابع موزاريلا + 100جرام بطاطس مقلية + 50 جرام أصابع دجاج + 50 …" at bounding box center [1019, 396] width 225 height 69
click at [1057, 391] on span "2 حلقات بصل + 2 أصابع موزاريلا + 100جرام بطاطس مقلية + 50 جرام أصابع دجاج + 50 …" at bounding box center [1019, 396] width 225 height 69
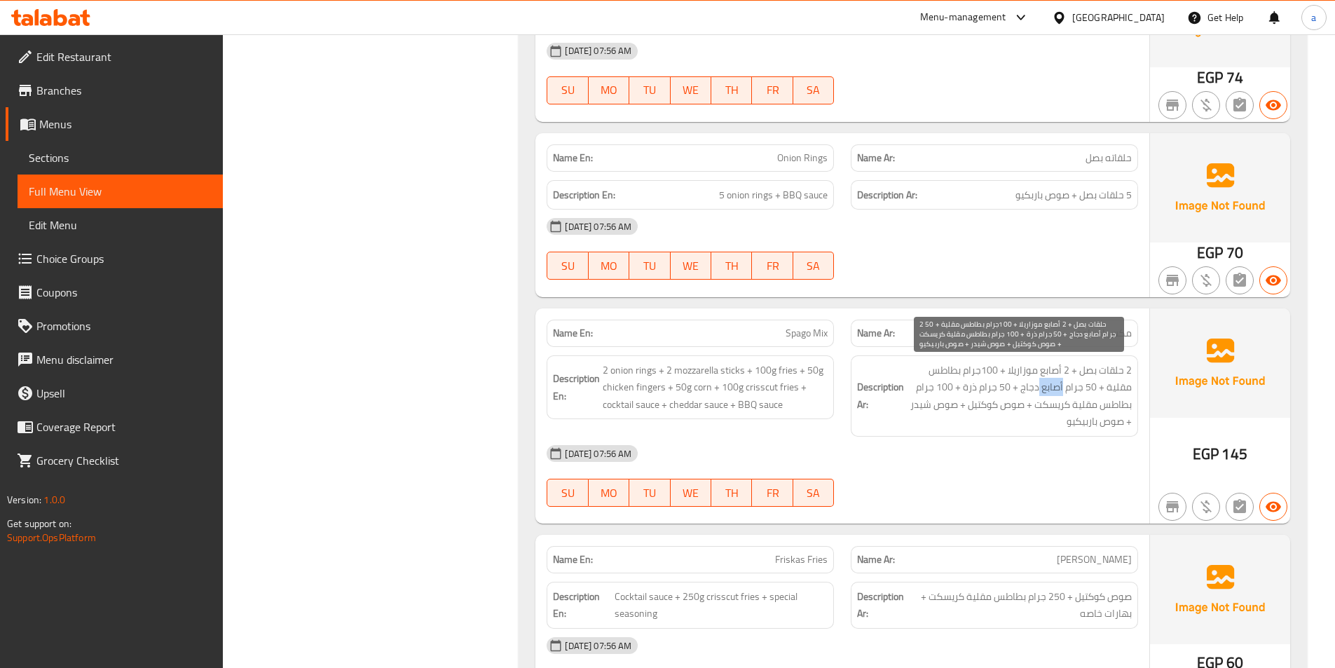
click at [1057, 391] on span "2 حلقات بصل + 2 أصابع موزاريلا + 100جرام بطاطس مقلية + 50 جرام أصابع دجاج + 50 …" at bounding box center [1019, 396] width 225 height 69
click at [1045, 387] on span "2 حلقات بصل + 2 أصابع موزاريلا + 100جرام بطاطس مقلية + 50 جرام أصابع دجاج + 50 …" at bounding box center [1019, 396] width 225 height 69
click at [1069, 413] on span "2 حلقات بصل + 2 أصابع موزاريلا + 100جرام بطاطس مقلية + 50 جرام أصابع دجاج + 50 …" at bounding box center [1019, 396] width 225 height 69
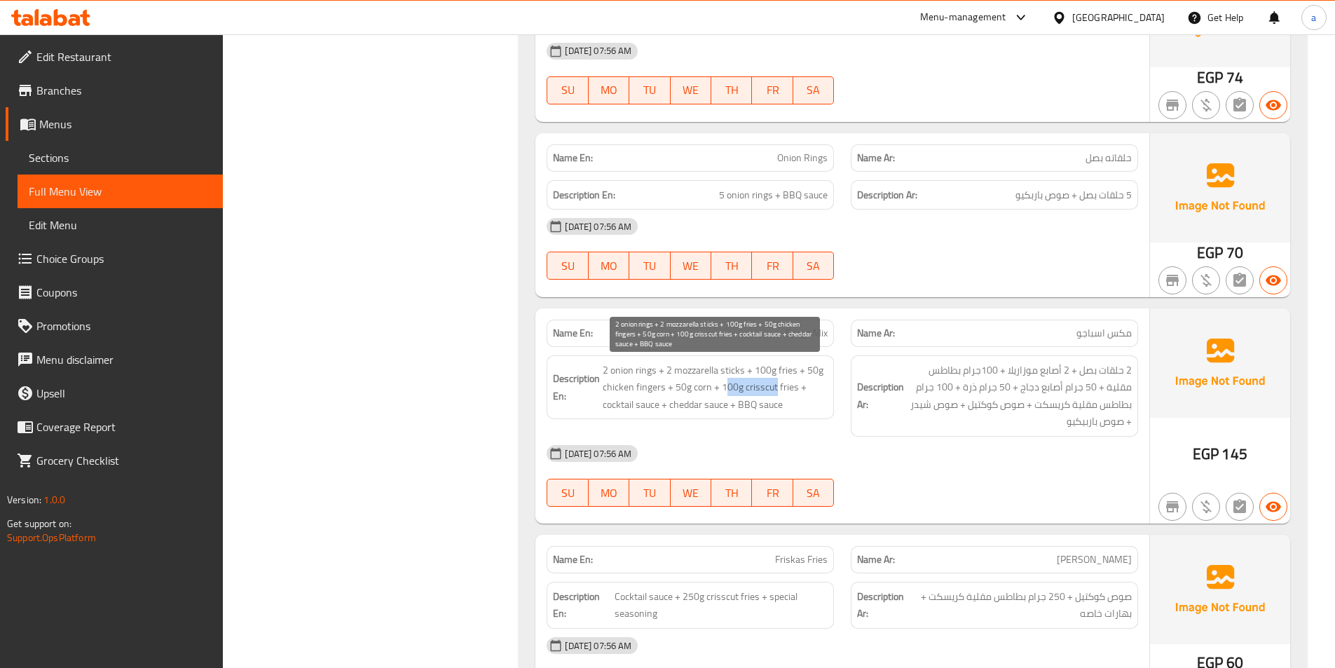
drag, startPoint x: 727, startPoint y: 396, endPoint x: 776, endPoint y: 394, distance: 49.1
click at [776, 394] on span "2 onion rings + 2 mozzarella sticks + 100g fries + 50g chicken fingers + 50g co…" at bounding box center [715, 388] width 225 height 52
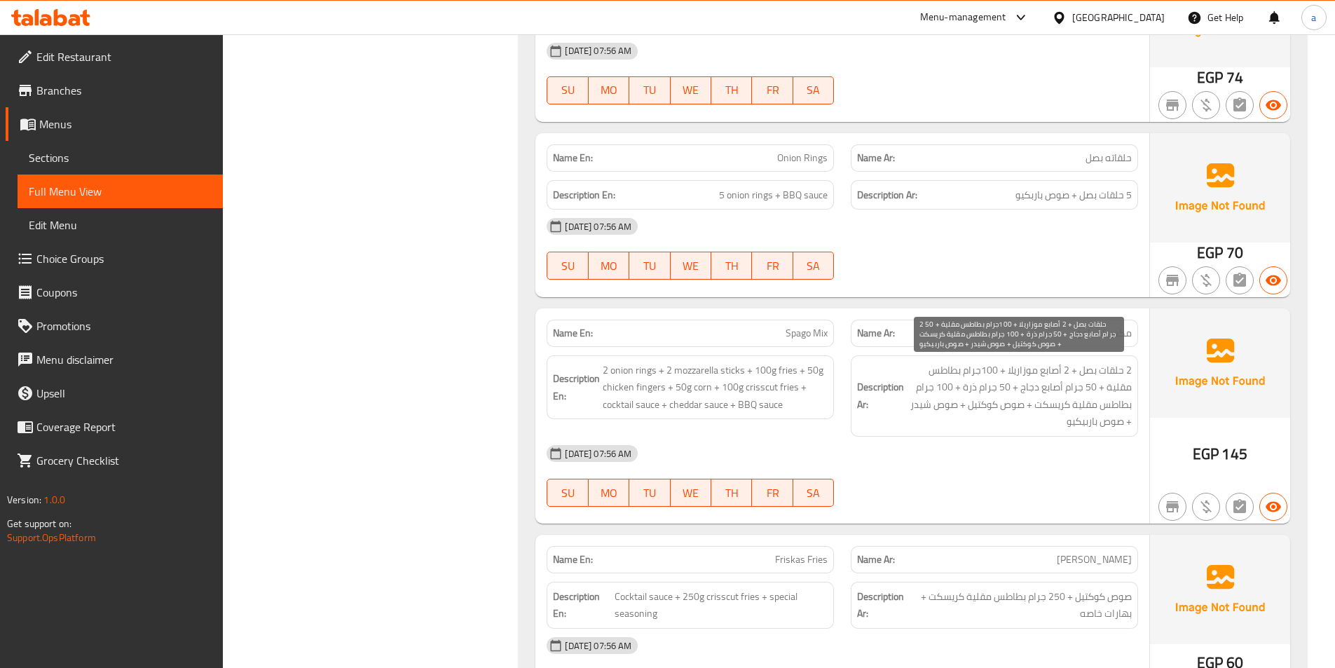
click at [1108, 397] on span "2 حلقات بصل + 2 أصابع موزاريلا + 100جرام بطاطس مقلية + 50 جرام أصابع دجاج + 50 …" at bounding box center [1019, 396] width 225 height 69
click at [1106, 399] on span "2 حلقات بصل + 2 أصابع موزاريلا + 100جرام بطاطس مقلية + 50 جرام أصابع دجاج + 50 …" at bounding box center [1019, 396] width 225 height 69
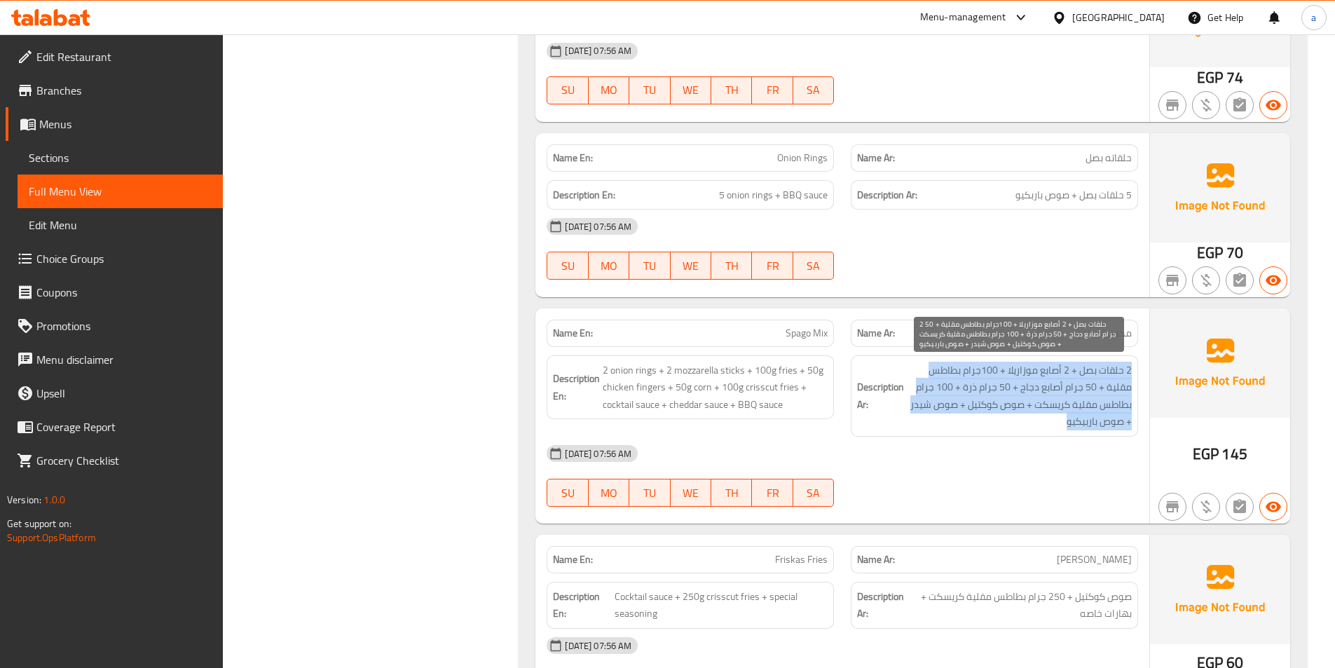
click at [1106, 399] on span "2 حلقات بصل + 2 أصابع موزاريلا + 100جرام بطاطس مقلية + 50 جرام أصابع دجاج + 50 …" at bounding box center [1019, 396] width 225 height 69
click at [1084, 409] on span "2 حلقات بصل + 2 أصابع موزاريلا + 100جرام بطاطس مقلية + 50 جرام أصابع دجاج + 50 …" at bounding box center [1019, 396] width 225 height 69
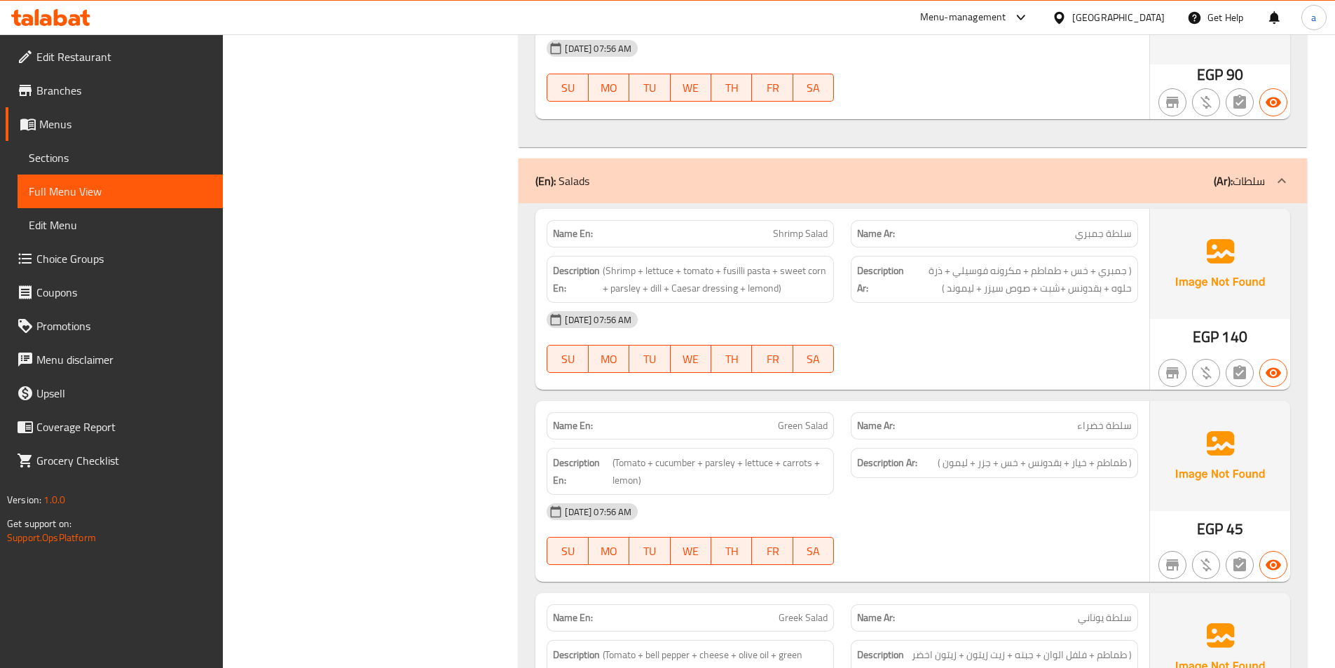
scroll to position [1612, 0]
click at [732, 273] on span "(Shrimp + lettuce + tomato + fusilli pasta + sweet corn + parsley + dill + Caes…" at bounding box center [715, 280] width 225 height 34
drag, startPoint x: 732, startPoint y: 273, endPoint x: 1109, endPoint y: 337, distance: 382.4
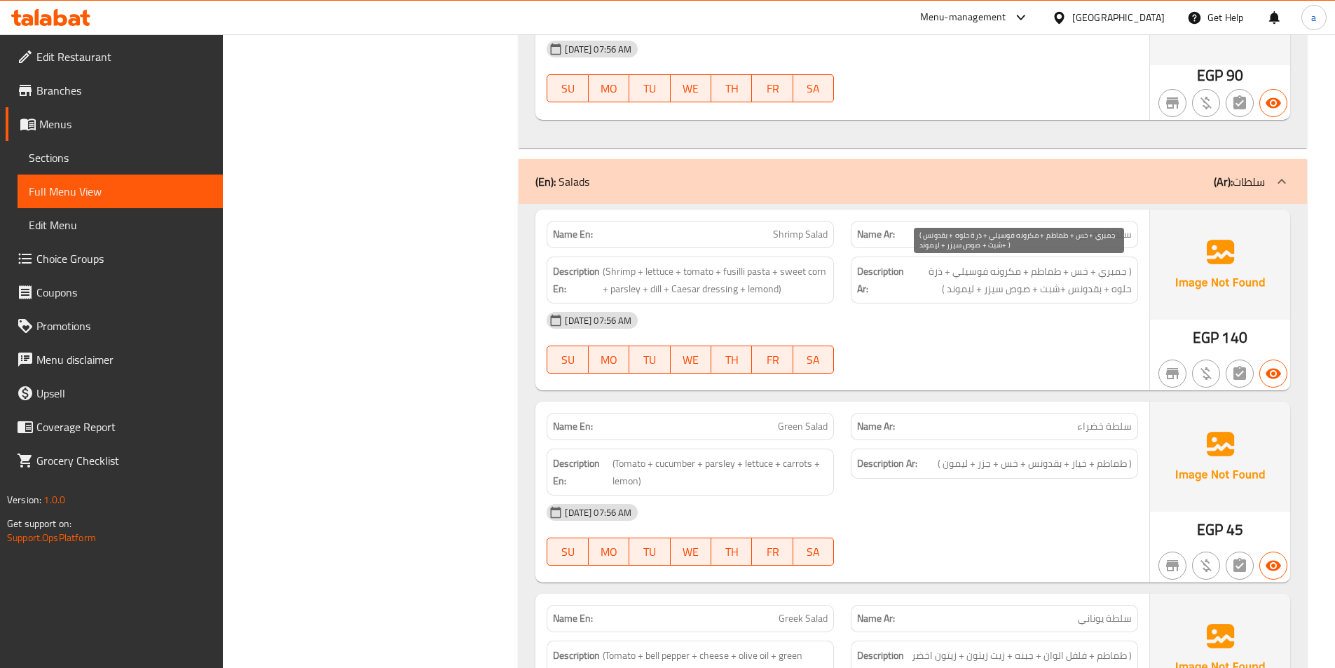
click at [979, 284] on span "( جمبري + خس + طماطم + مكرونه فوسيلي + ذرة حلوه + بقدونس +شبت + صوص سيزر + ليمو…" at bounding box center [1019, 280] width 225 height 34
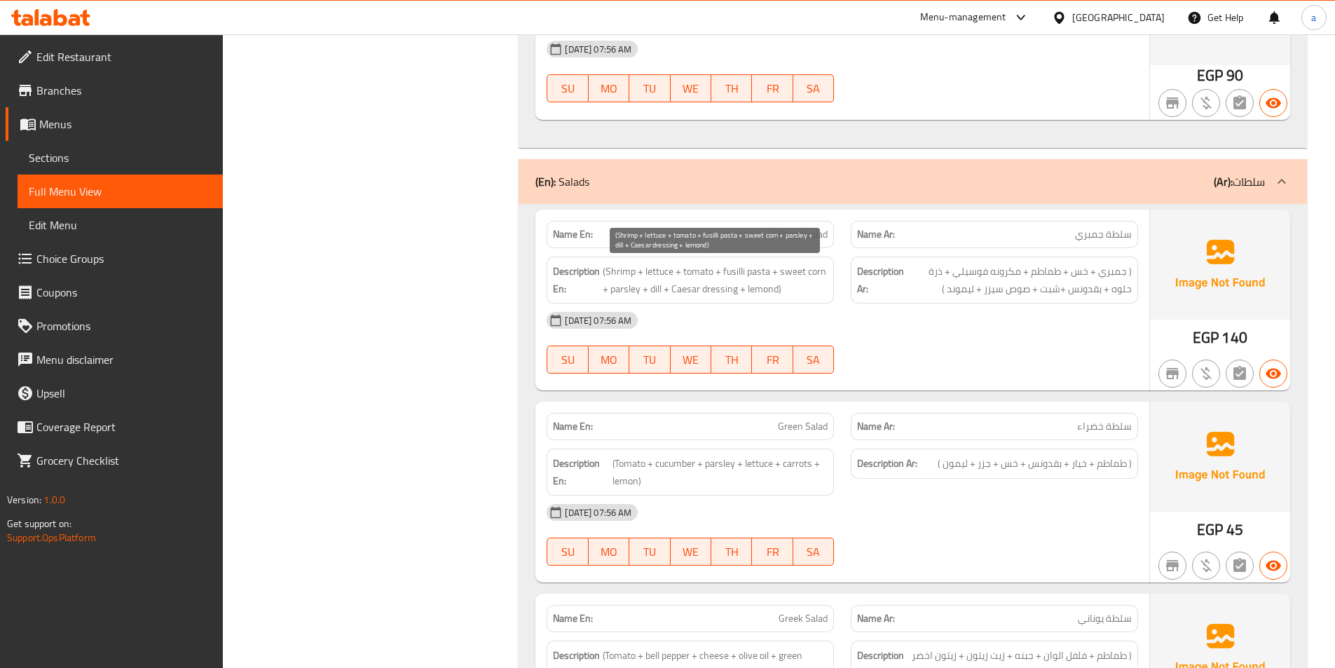
click at [769, 285] on span "(Shrimp + lettuce + tomato + fusilli pasta + sweet corn + parsley + dill + Caes…" at bounding box center [715, 280] width 225 height 34
click at [790, 297] on span "(Shrimp + lettuce + tomato + fusilli pasta + sweet corn + parsley + dill + Caes…" at bounding box center [715, 280] width 225 height 34
click at [764, 291] on span "(Shrimp + lettuce + tomato + fusilli pasta + sweet corn + parsley + dill + Caes…" at bounding box center [715, 280] width 225 height 34
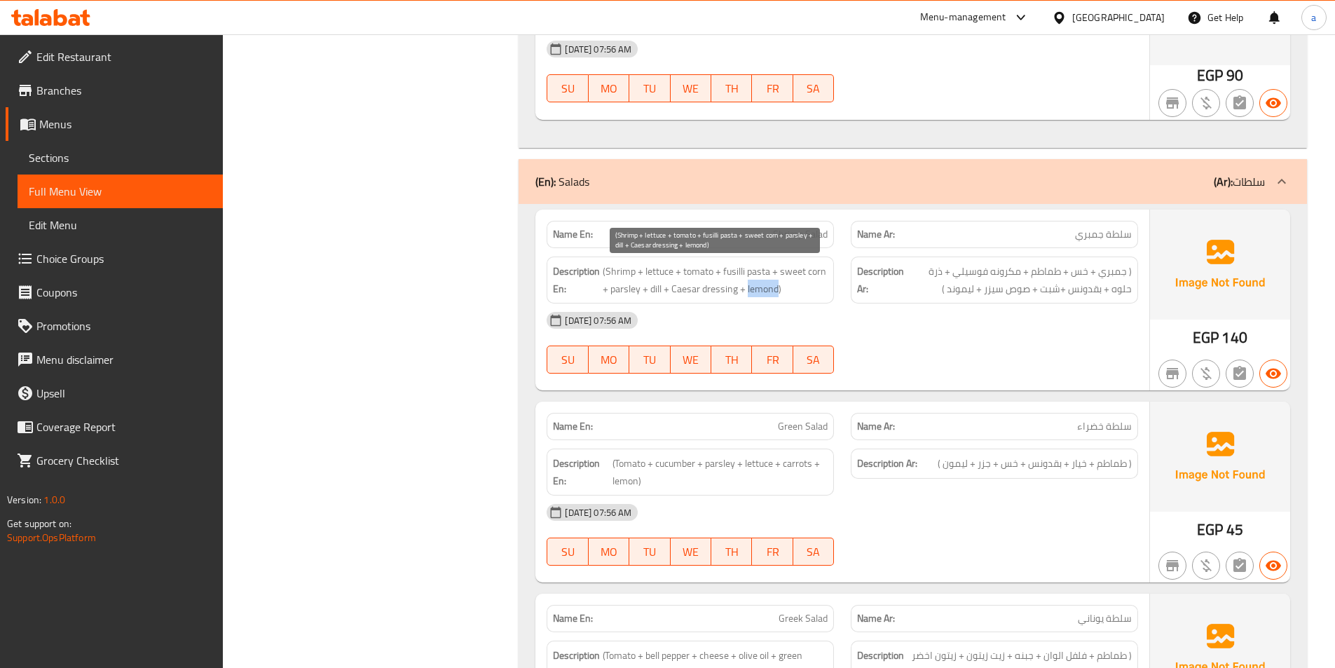
copy span "lemond"
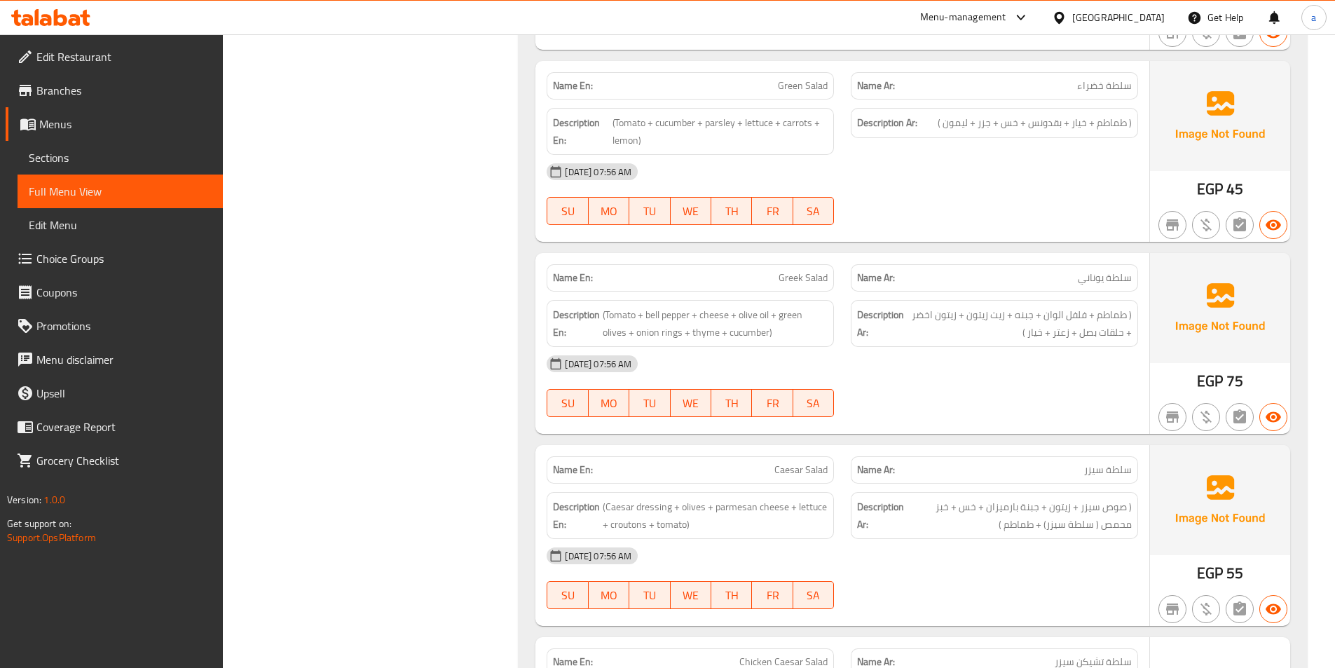
scroll to position [1962, 0]
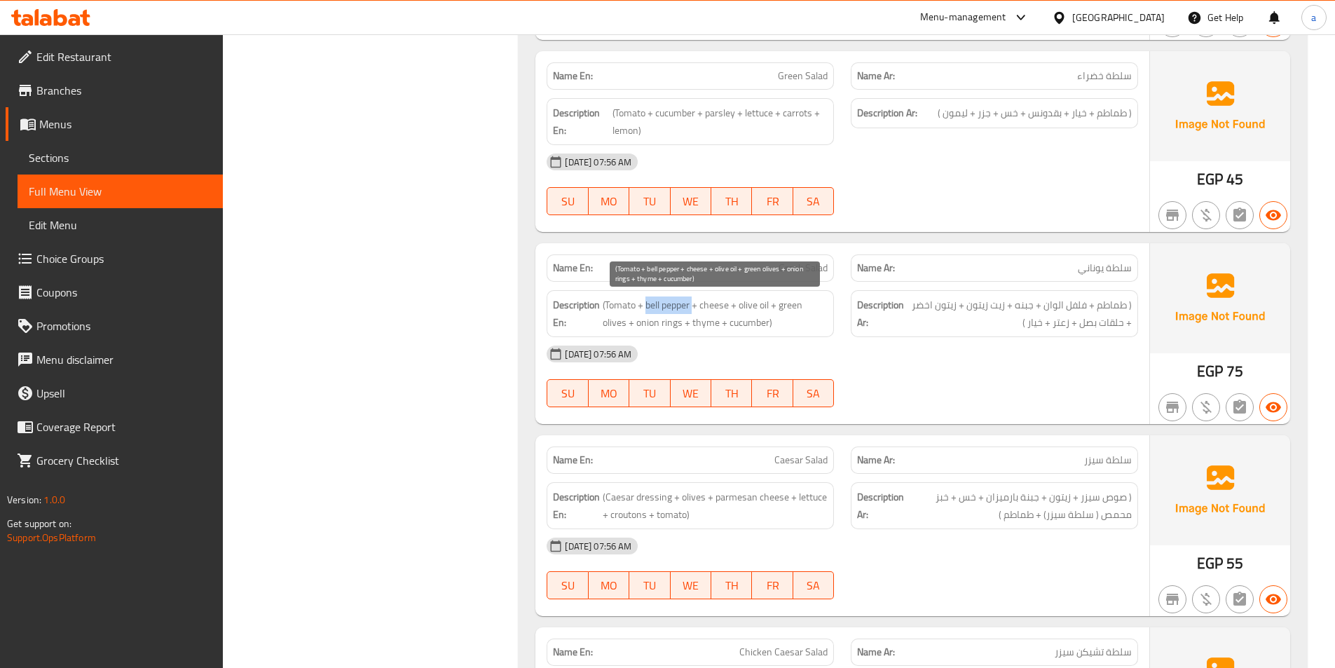
drag, startPoint x: 647, startPoint y: 303, endPoint x: 695, endPoint y: 297, distance: 48.8
click at [695, 297] on span "(Tomato + bell pepper + cheese + olive oil + green olives + onion rings + thyme…" at bounding box center [715, 313] width 225 height 34
copy span "bell pepper"
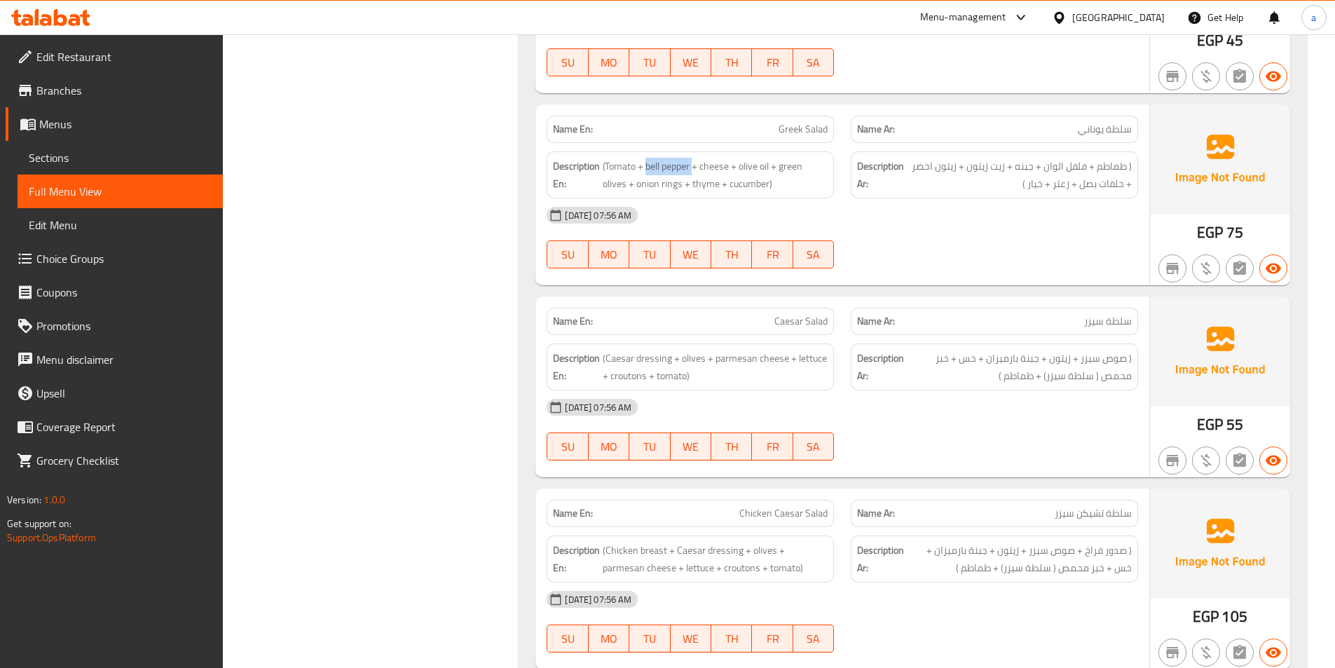
scroll to position [2102, 0]
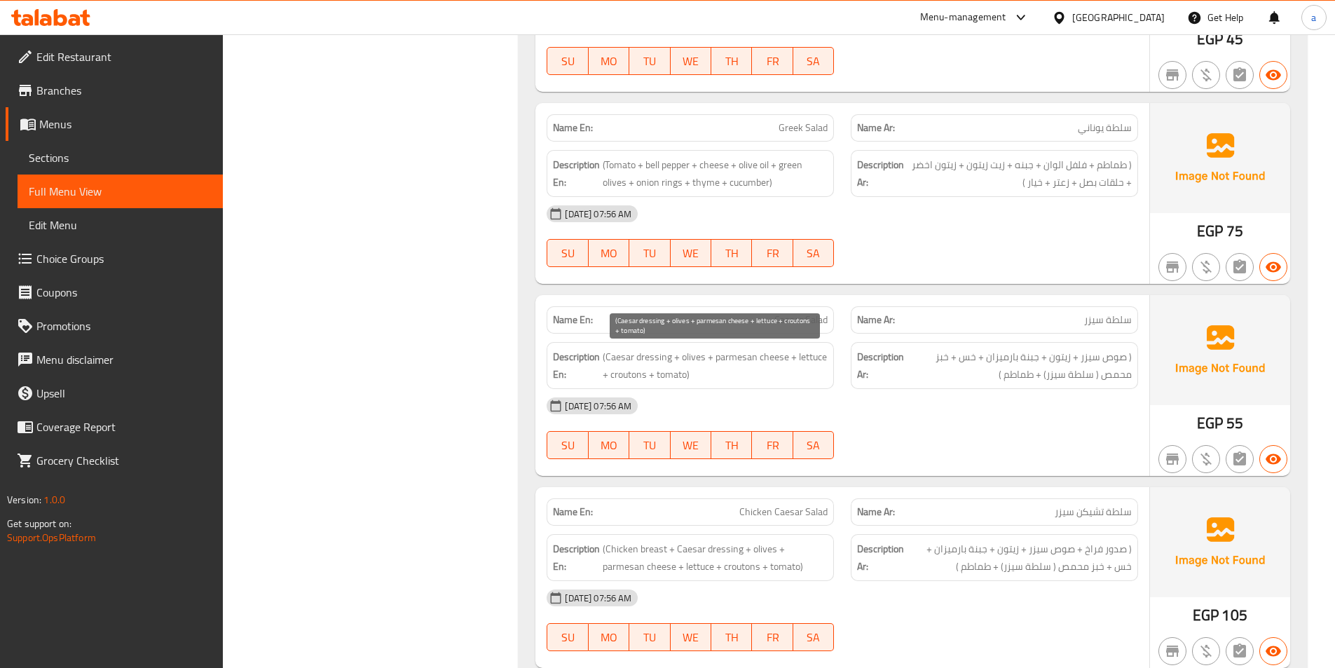
click at [625, 377] on span "(Caesar dressing + olives + parmesan cheese + lettuce + croutons + tomato)" at bounding box center [715, 365] width 225 height 34
drag, startPoint x: 1051, startPoint y: 376, endPoint x: 1097, endPoint y: 383, distance: 46.1
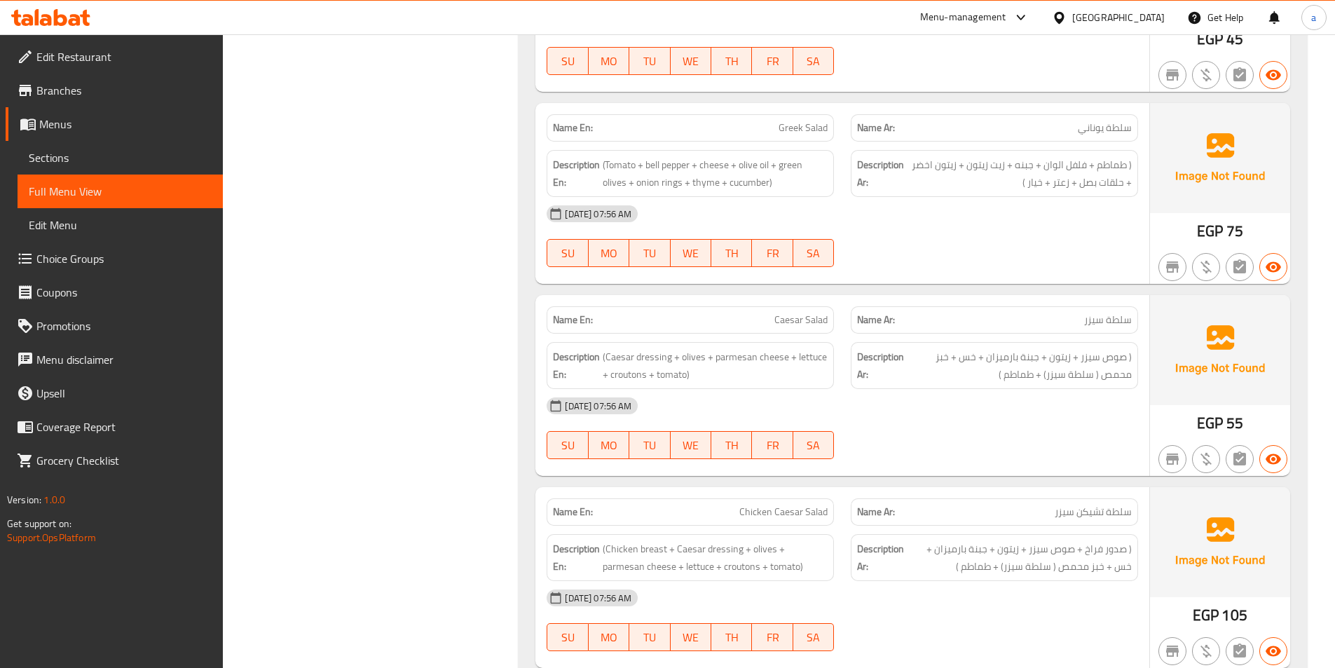
click at [643, 379] on span "(Caesar dressing + olives + parmesan cheese + lettuce + croutons + tomato)" at bounding box center [715, 365] width 225 height 34
click at [634, 381] on span "(Caesar dressing + olives + parmesan cheese + lettuce + croutons + tomato)" at bounding box center [715, 365] width 225 height 34
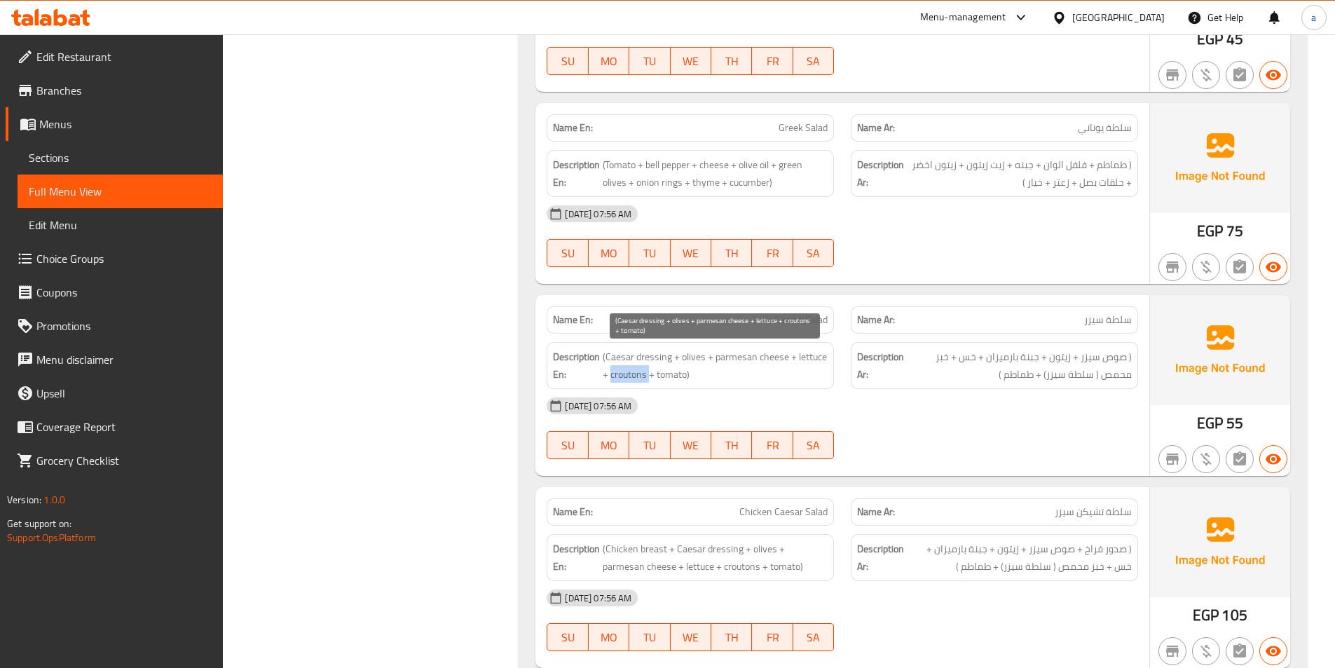
click at [634, 381] on span "(Caesar dressing + olives + parmesan cheese + lettuce + croutons + tomato)" at bounding box center [715, 365] width 225 height 34
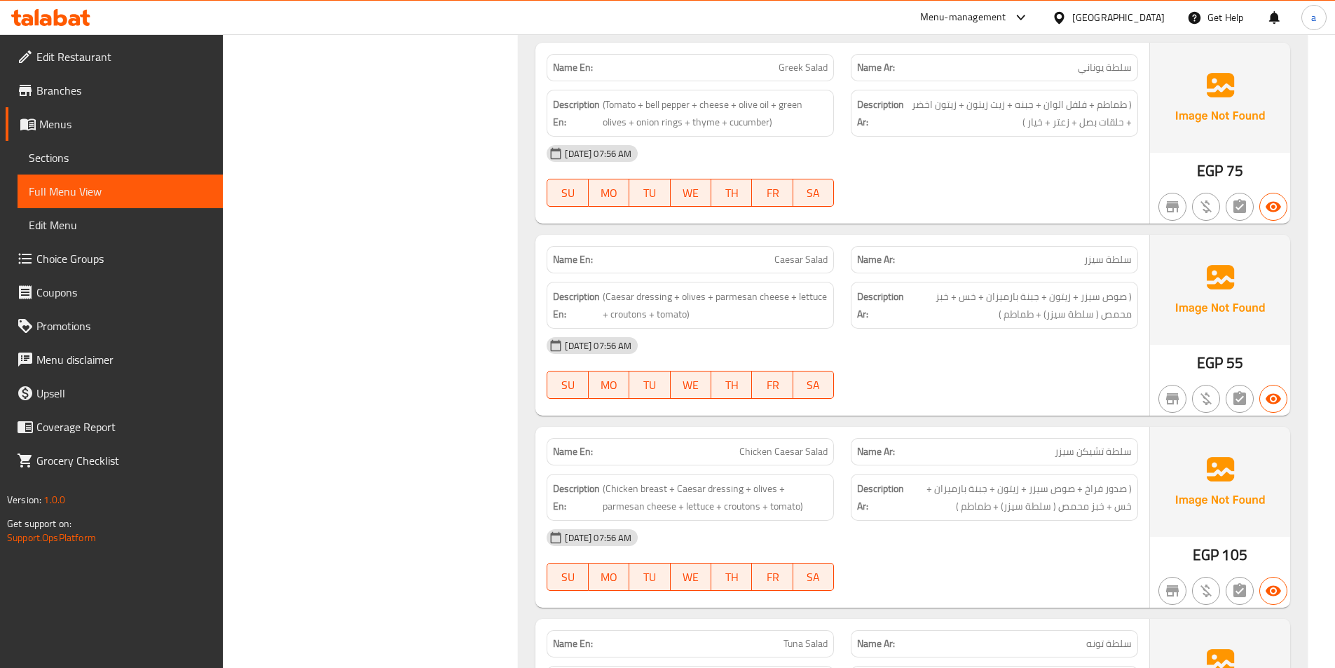
scroll to position [2312, 0]
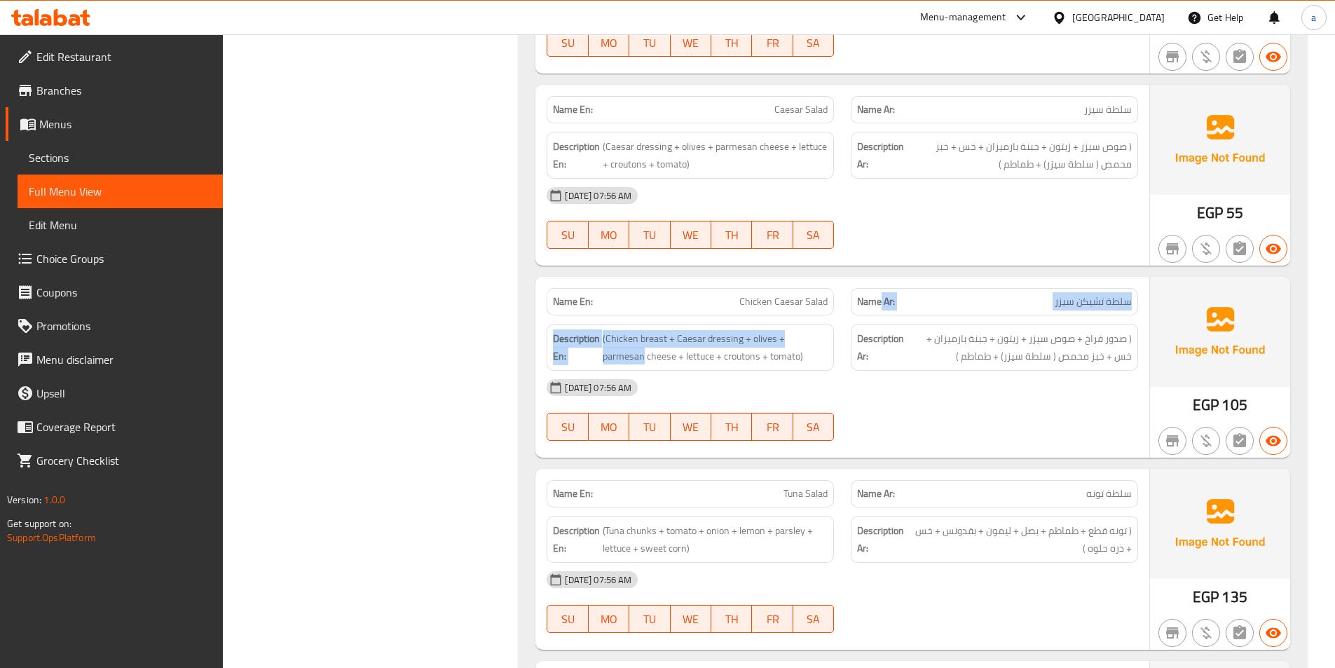
drag, startPoint x: 834, startPoint y: 331, endPoint x: 692, endPoint y: 385, distance: 152.4
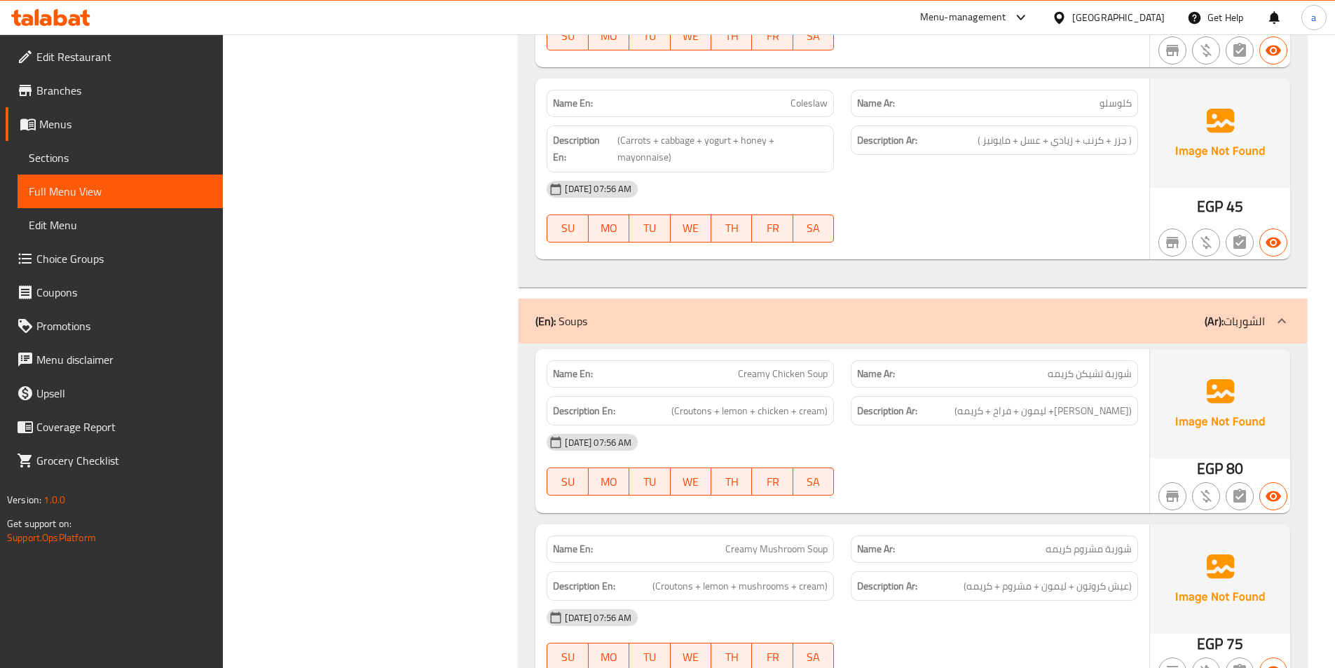
scroll to position [3503, 0]
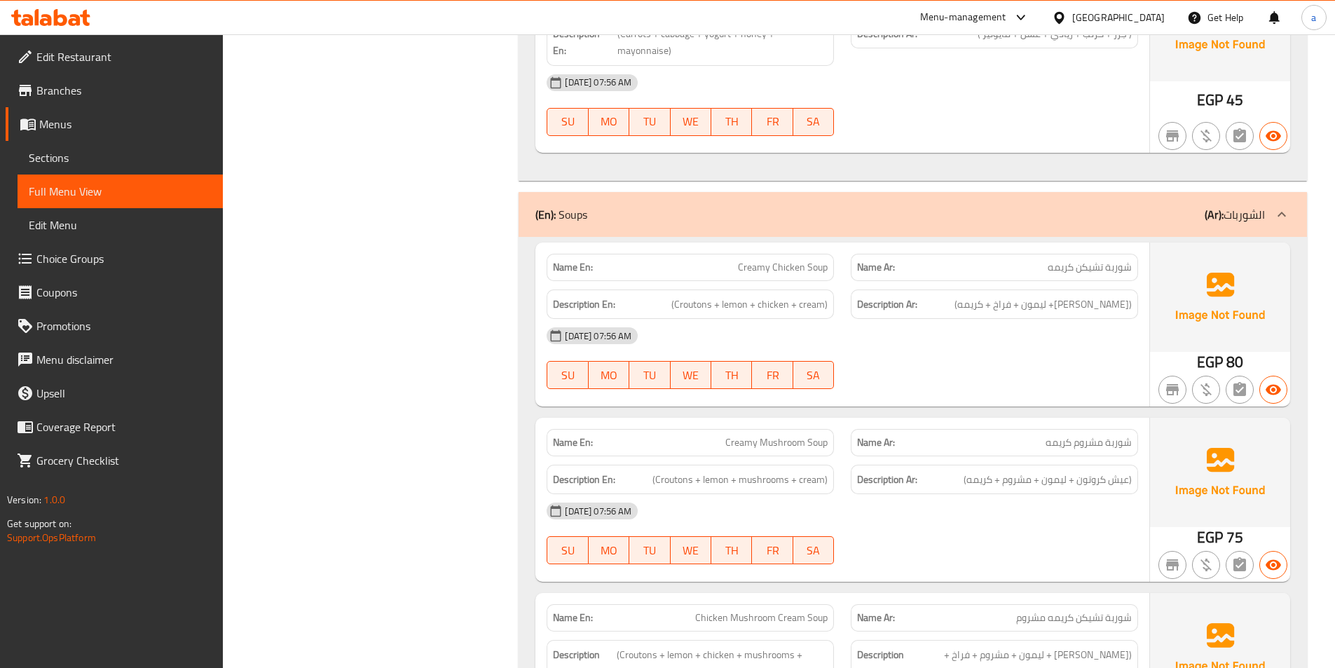
scroll to position [3714, 0]
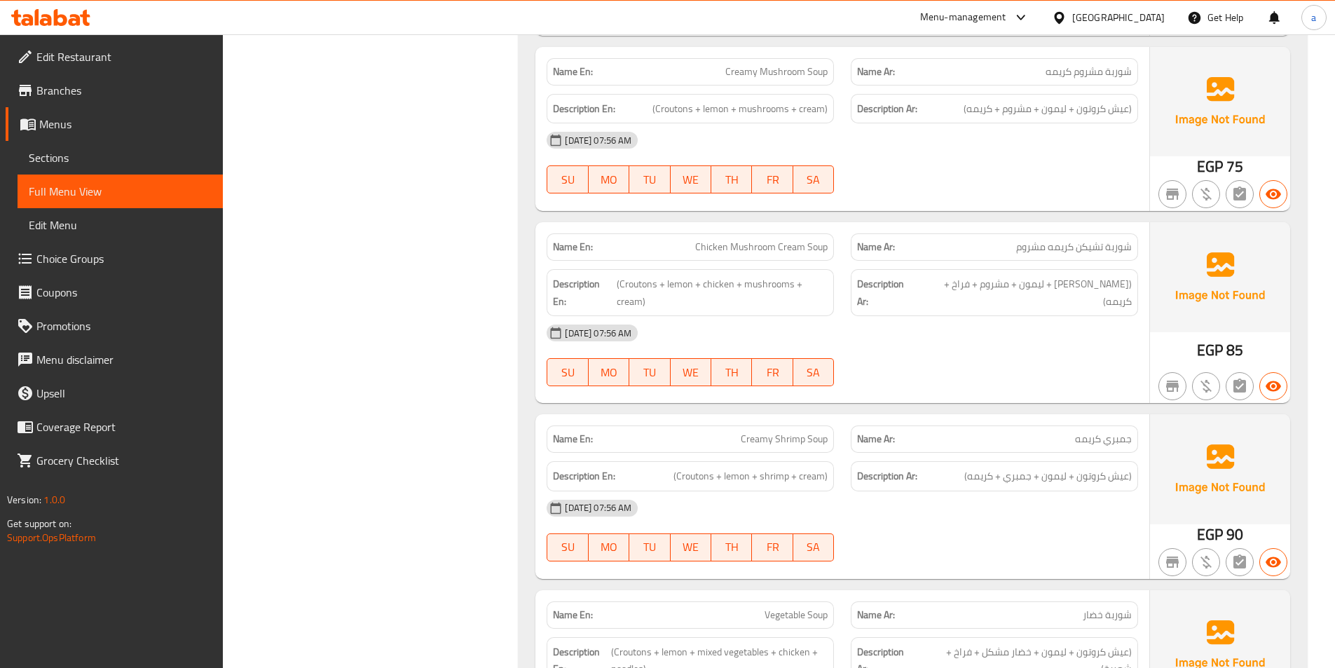
scroll to position [3854, 0]
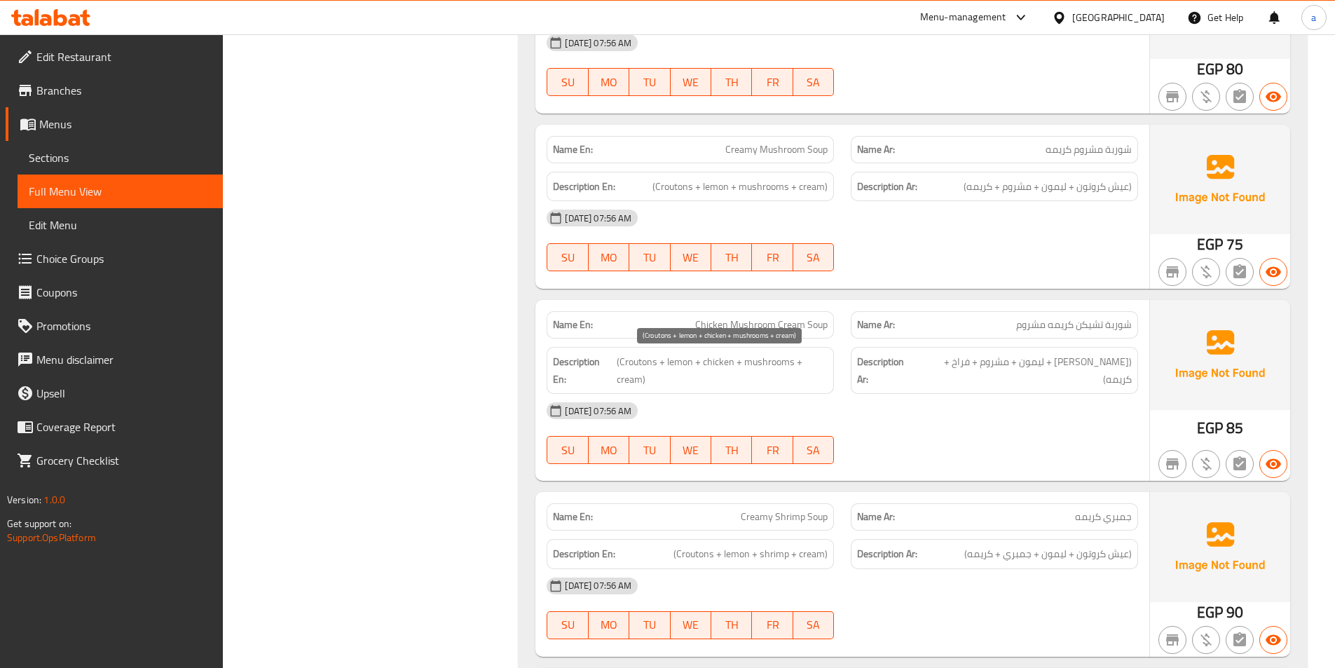
click at [684, 364] on span "(Croutons + lemon + chicken + mushrooms + cream)" at bounding box center [722, 370] width 211 height 34
click at [758, 371] on span "(Croutons + lemon + chicken + mushrooms + cream)" at bounding box center [722, 370] width 211 height 34
click at [1062, 363] on span "(عيش كروتون + ليمون + مشروم + فراخ + كريمه)" at bounding box center [1025, 370] width 213 height 34
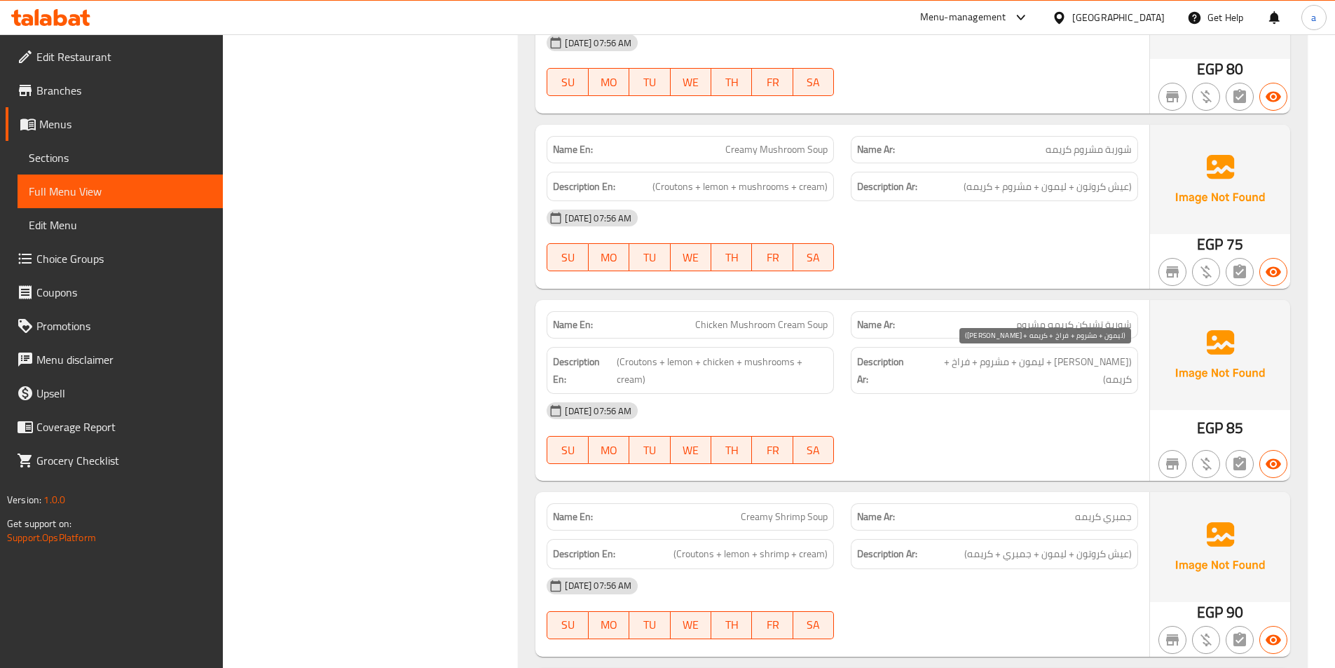
click at [1071, 356] on span "(عيش كروتون + ليمون + مشروم + فراخ + كريمه)" at bounding box center [1025, 370] width 213 height 34
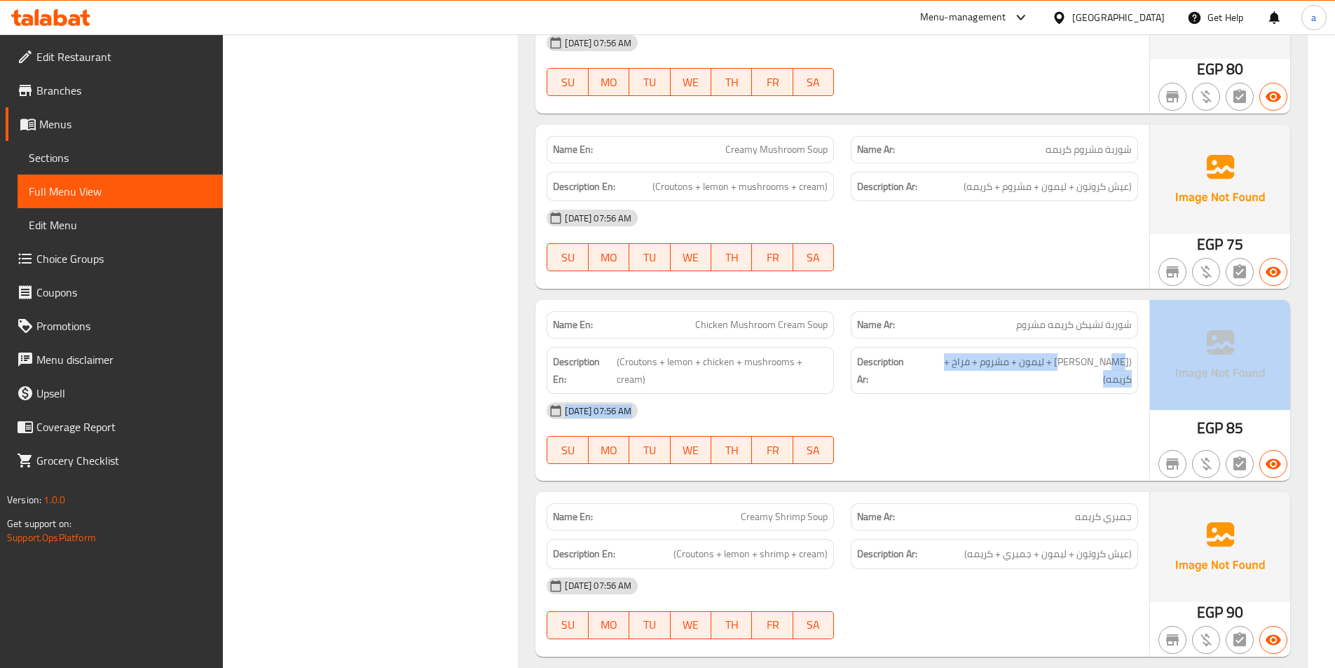
drag, startPoint x: 1077, startPoint y: 361, endPoint x: 1165, endPoint y: 365, distance: 87.7
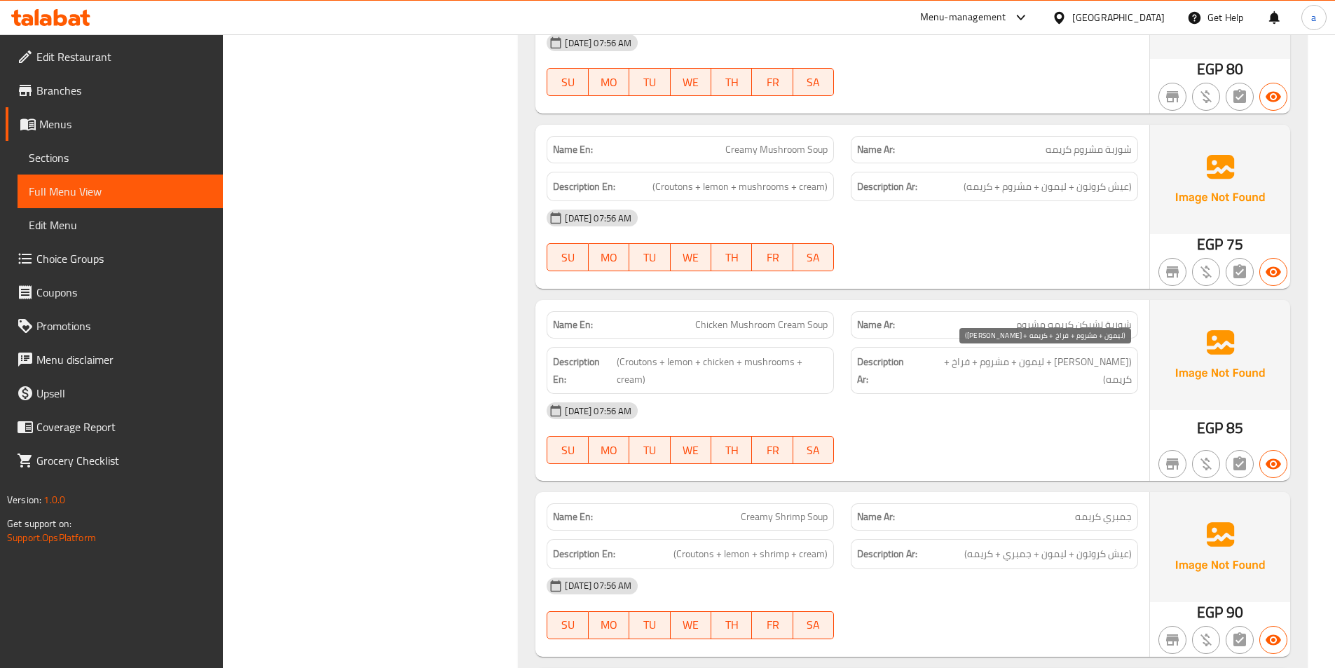
click at [1122, 359] on span "(عيش كروتون + ليمون + مشروم + فراخ + كريمه)" at bounding box center [1025, 370] width 213 height 34
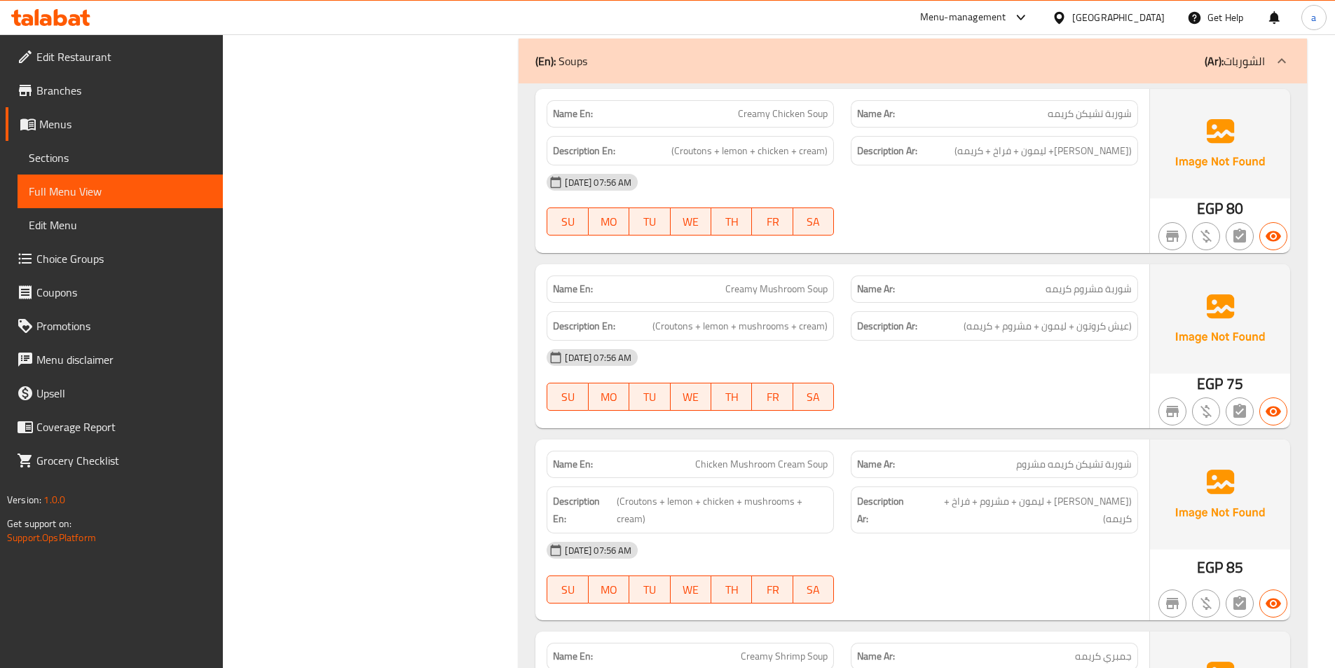
scroll to position [3573, 0]
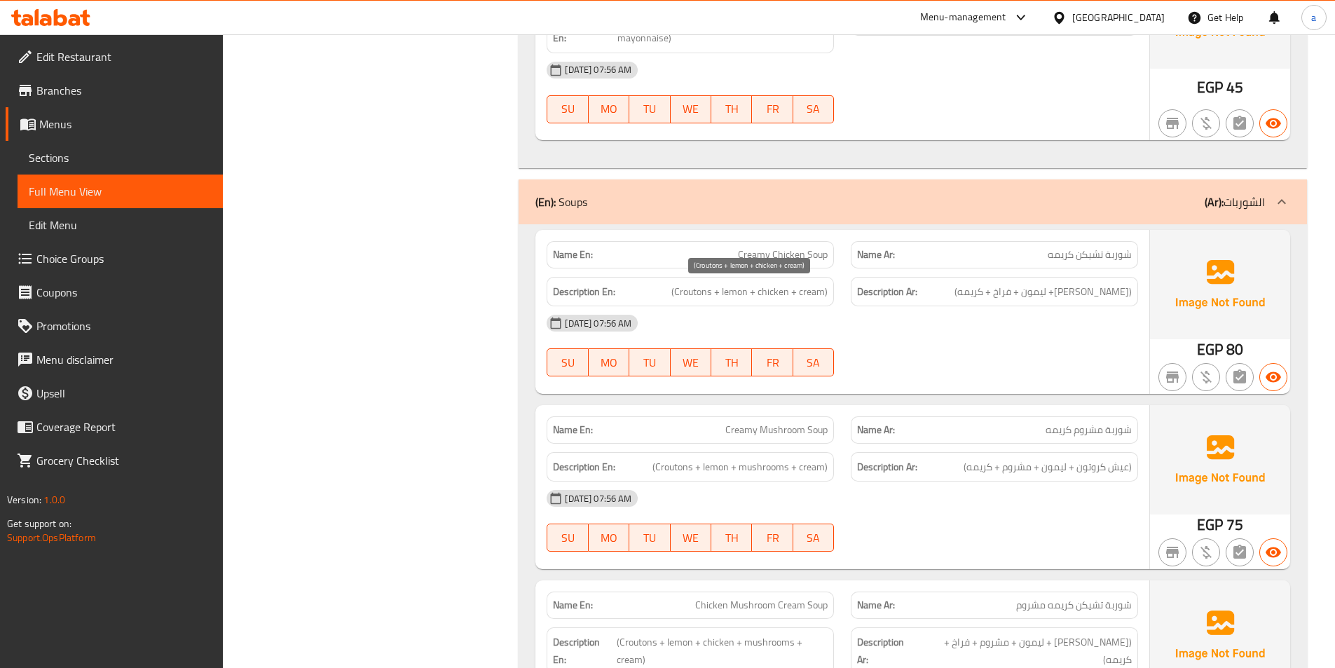
click at [699, 293] on span "(Croutons + lemon + chicken + cream)" at bounding box center [749, 292] width 156 height 18
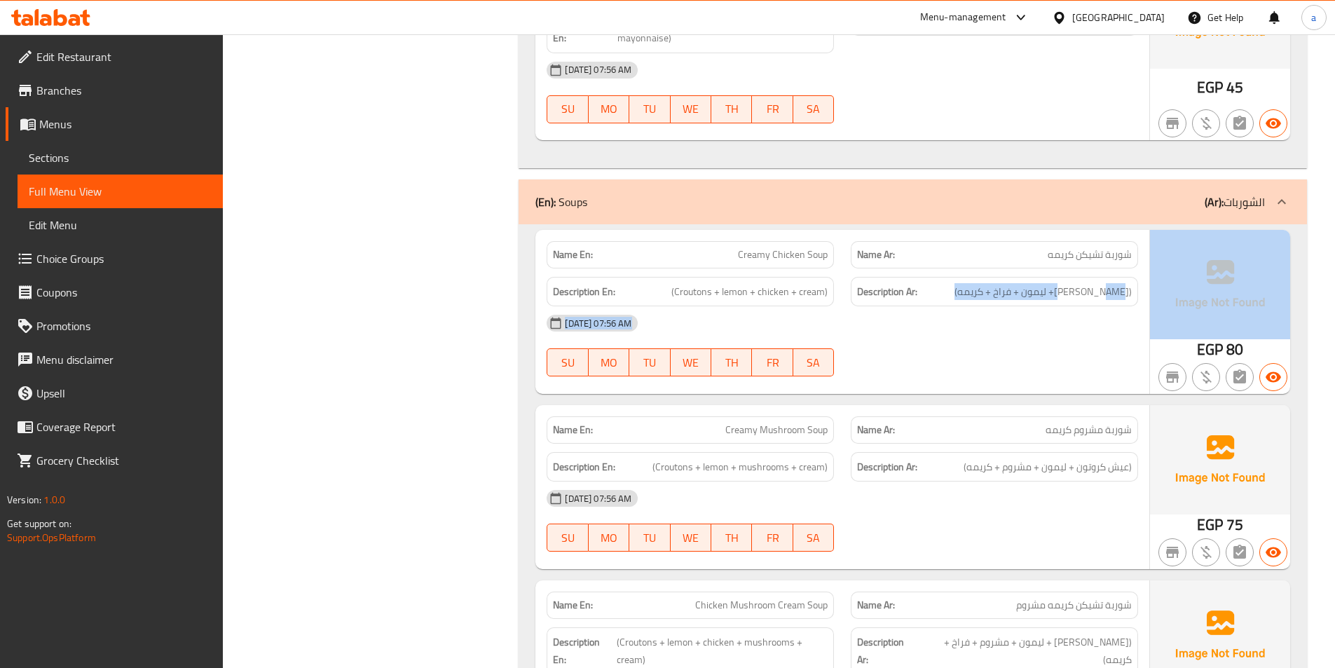
drag, startPoint x: 1083, startPoint y: 296, endPoint x: 1169, endPoint y: 305, distance: 86.7
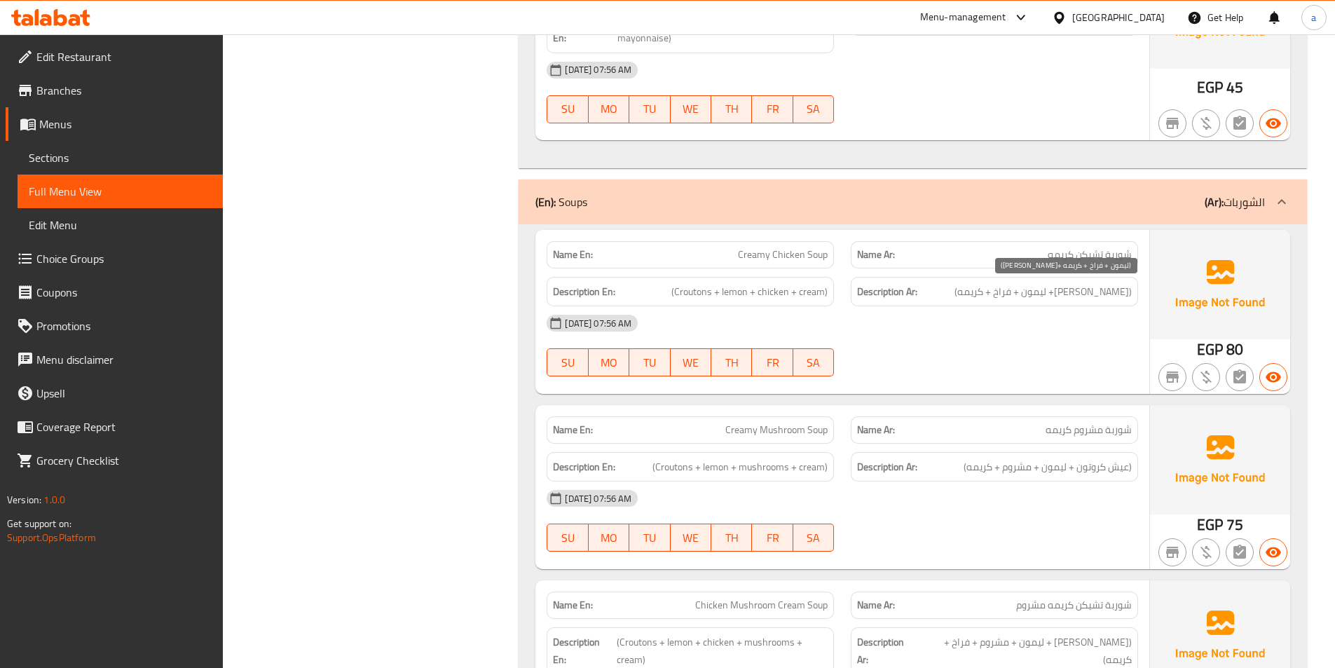
click at [1089, 294] on span "(عيش كروتون+ ليمون + فراخ + كريمه)" at bounding box center [1042, 292] width 177 height 18
drag, startPoint x: 1089, startPoint y: 294, endPoint x: 747, endPoint y: 383, distance: 353.3
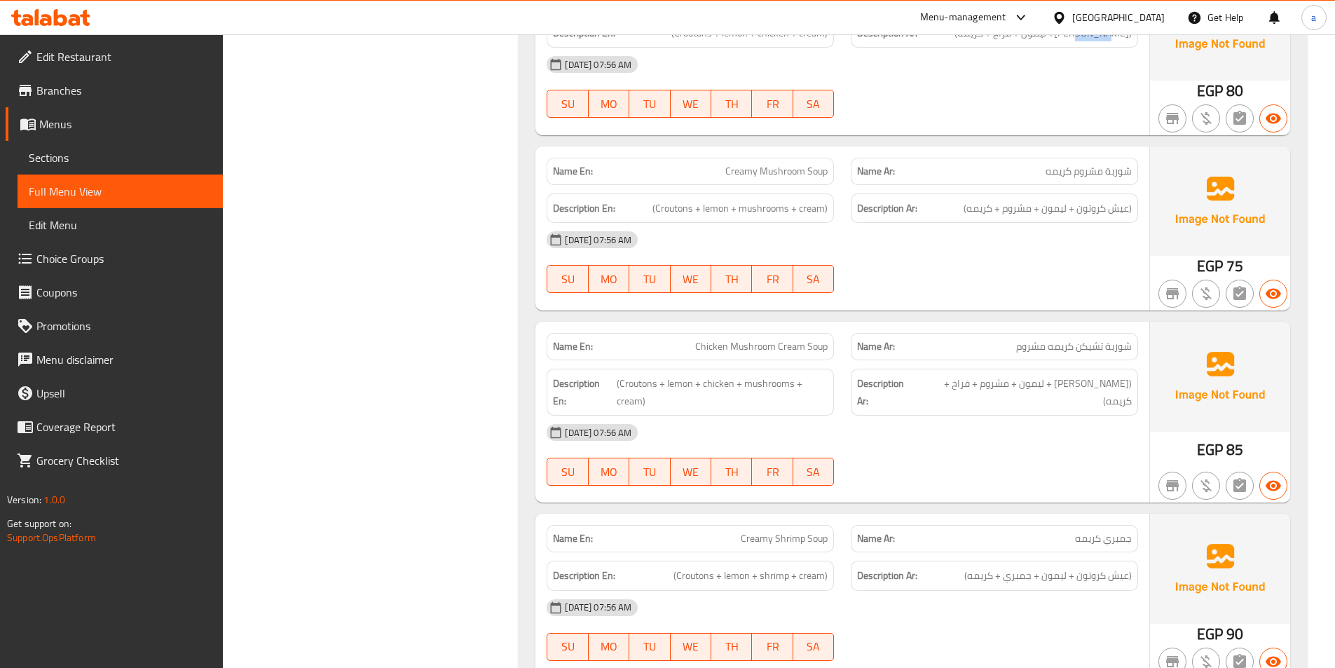
scroll to position [3854, 0]
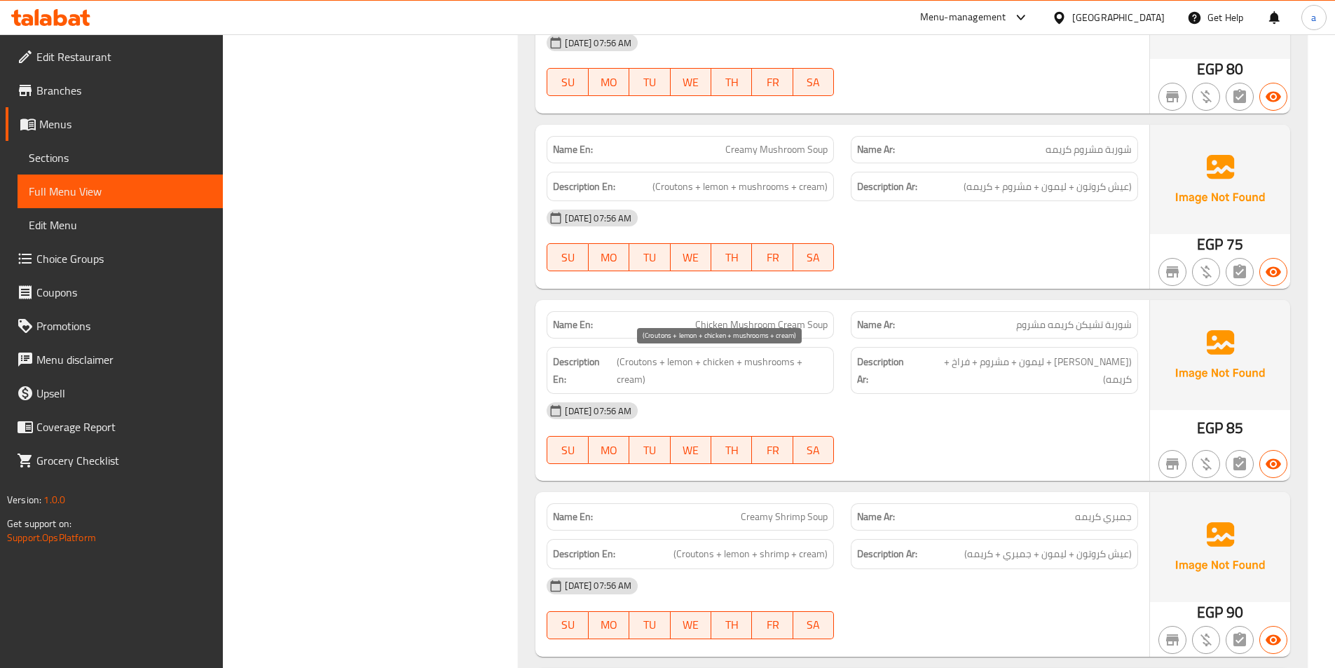
click at [721, 362] on span "(Croutons + lemon + chicken + mushrooms + cream)" at bounding box center [722, 370] width 211 height 34
click at [722, 360] on span "(Croutons + lemon + chicken + mushrooms + cream)" at bounding box center [722, 370] width 211 height 34
click at [734, 359] on span "(Croutons + lemon + chicken + mushrooms + cream)" at bounding box center [722, 370] width 211 height 34
click at [740, 364] on span "(Croutons + lemon + chicken + mushrooms + cream)" at bounding box center [722, 370] width 211 height 34
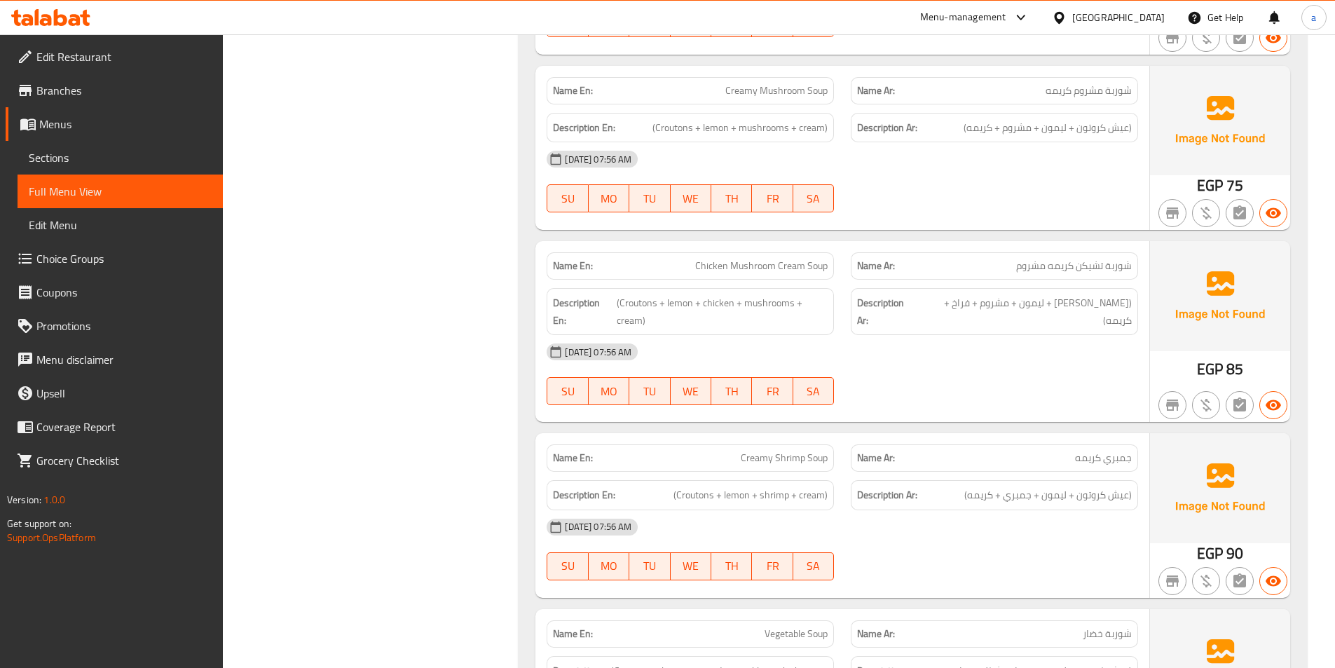
scroll to position [3994, 0]
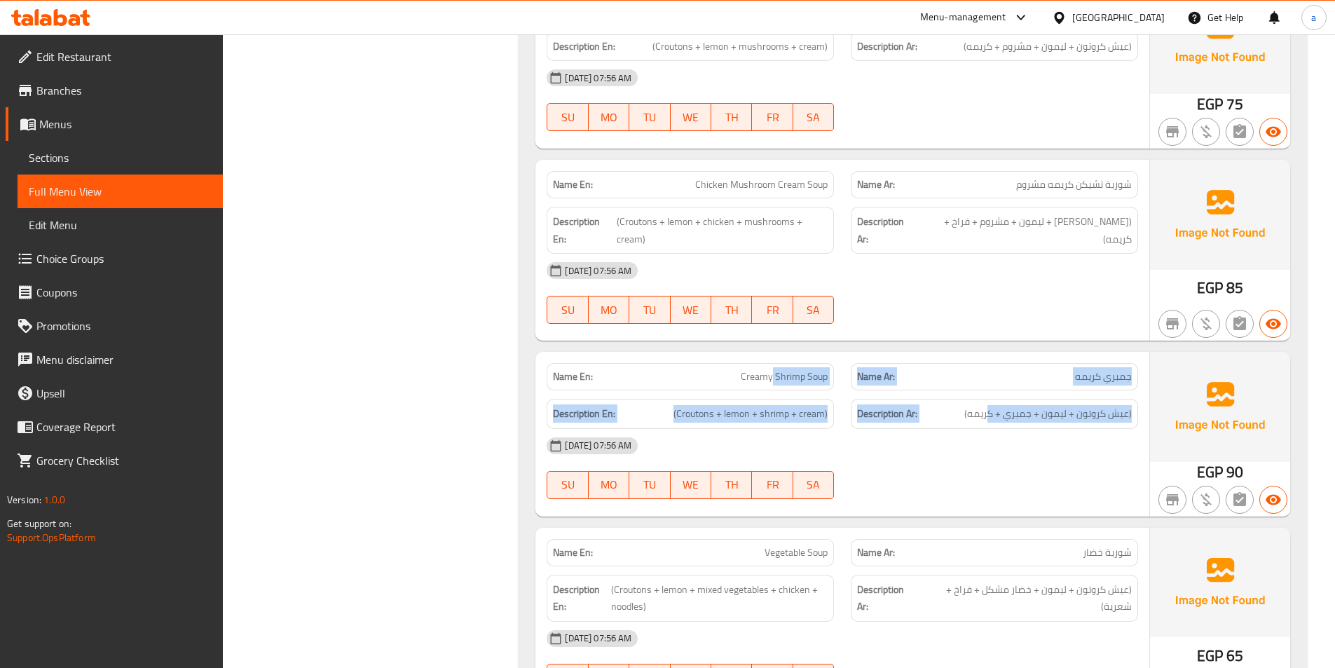
drag, startPoint x: 771, startPoint y: 376, endPoint x: 991, endPoint y: 402, distance: 221.6
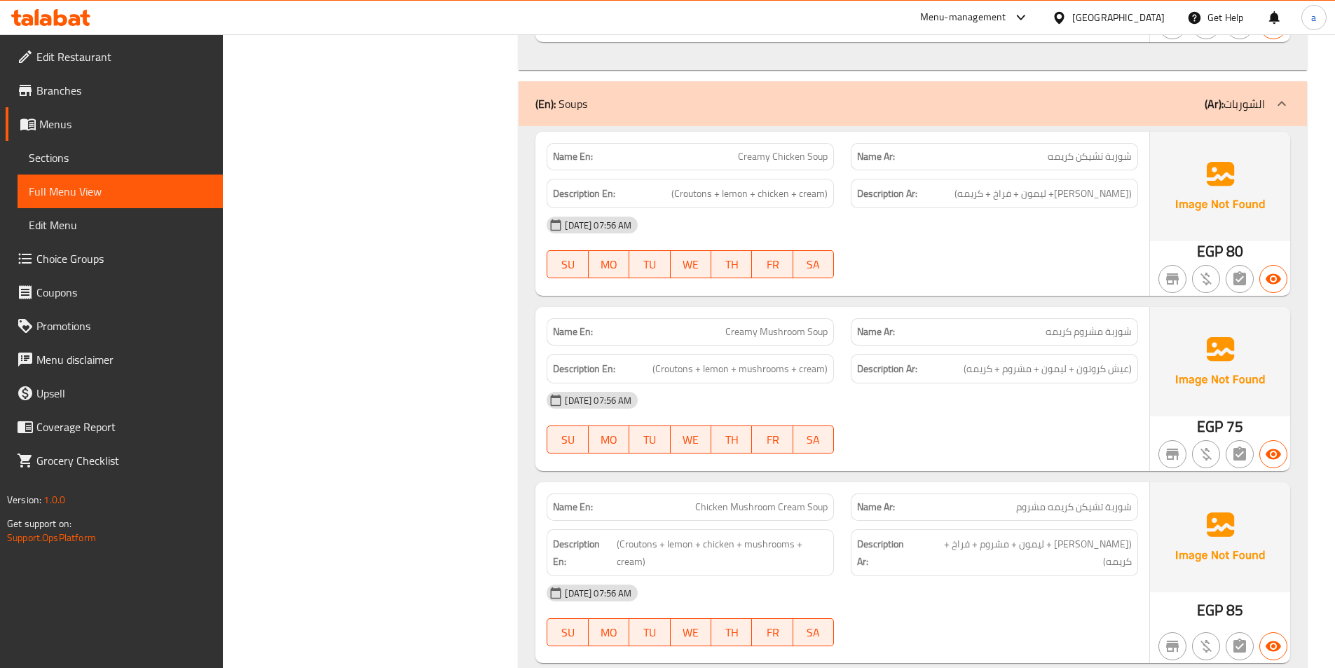
scroll to position [3644, 0]
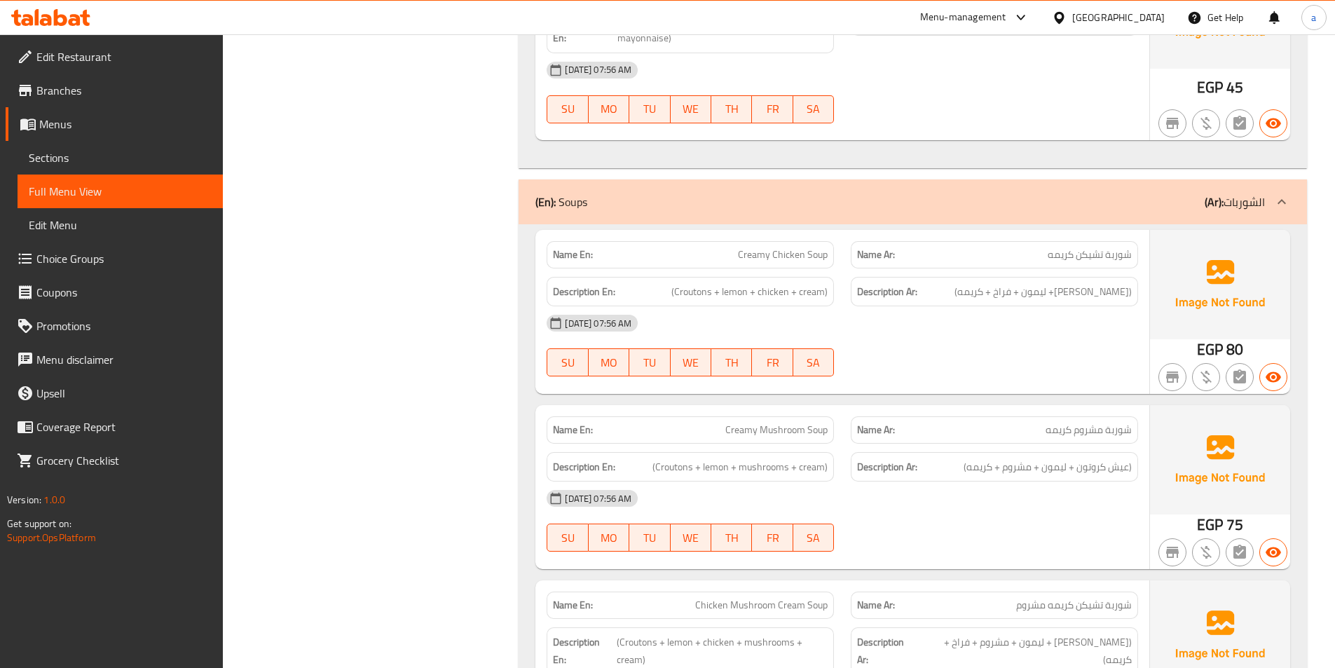
click at [81, 151] on span "Sections" at bounding box center [120, 157] width 183 height 17
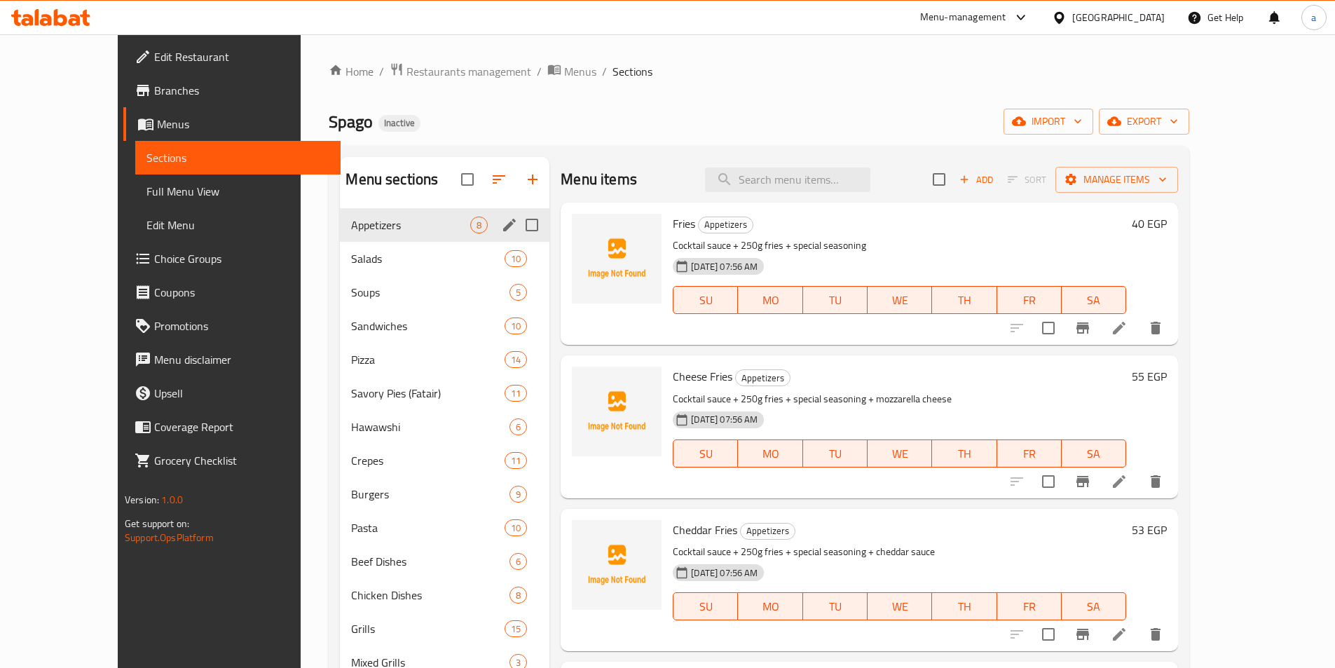
click at [340, 209] on div "Appetizers 8" at bounding box center [445, 225] width 210 height 34
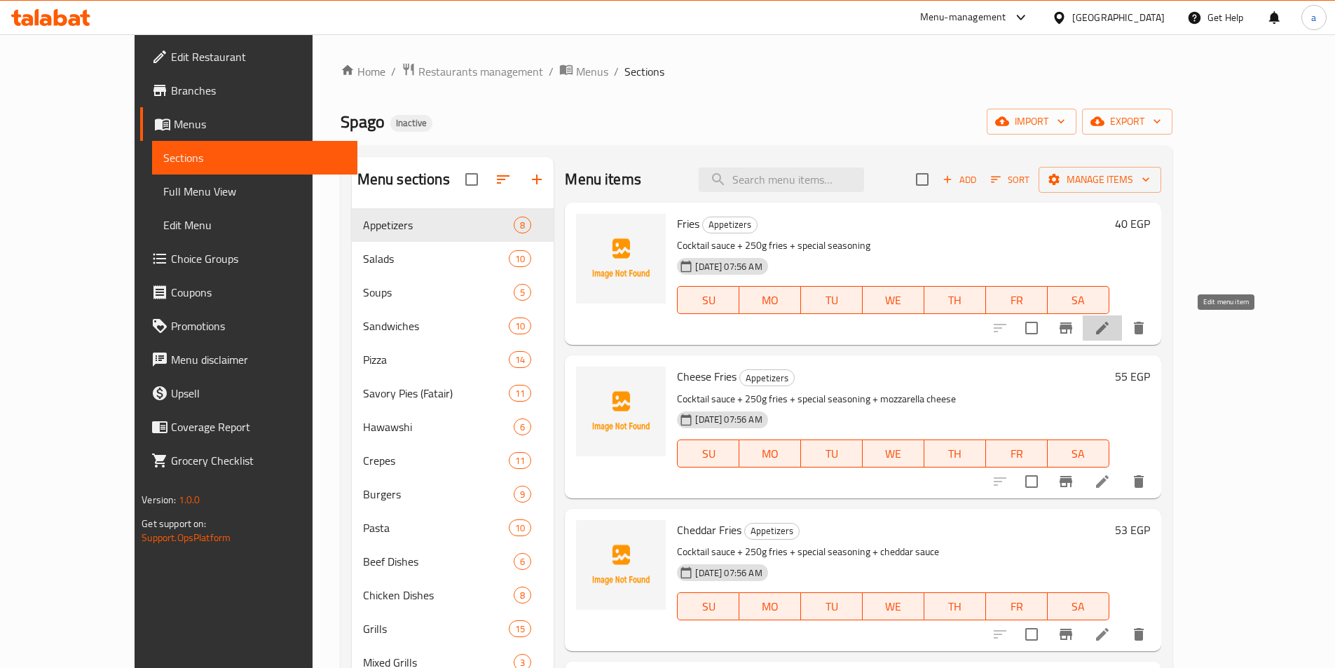
click at [1108, 327] on icon at bounding box center [1102, 328] width 13 height 13
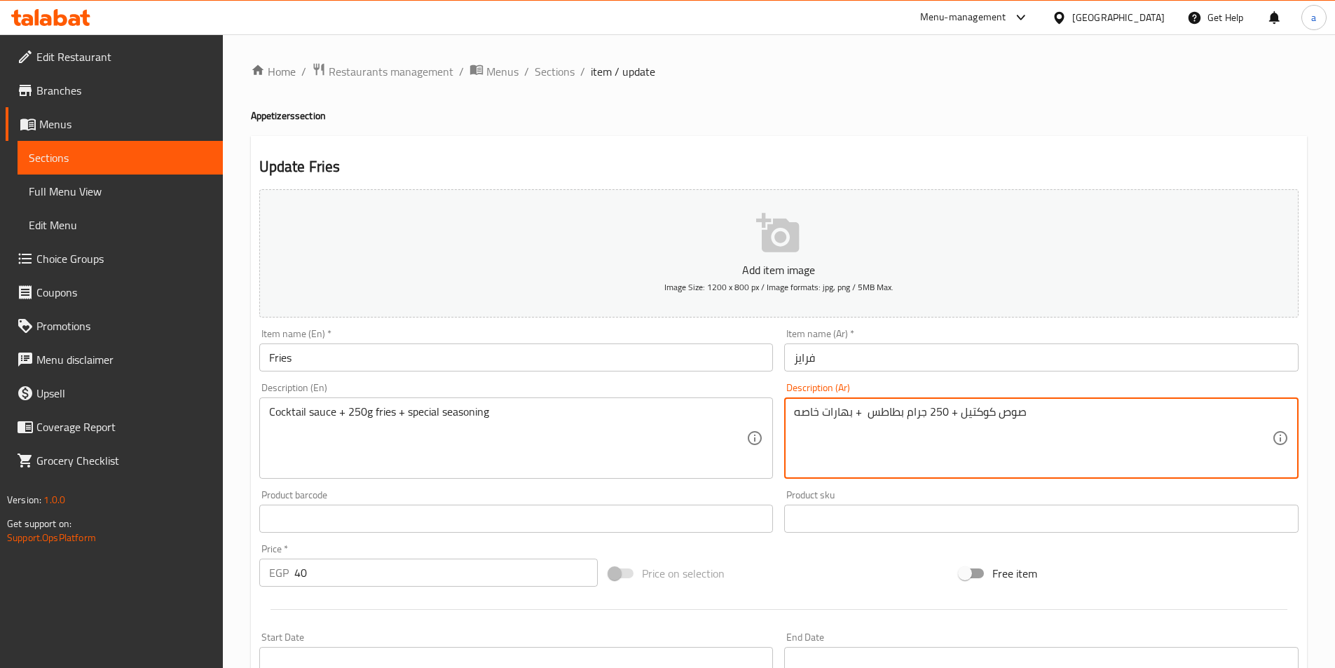
type textarea "صوص كوكتيل + 250 جرام بطاطس + بهارات خاصه"
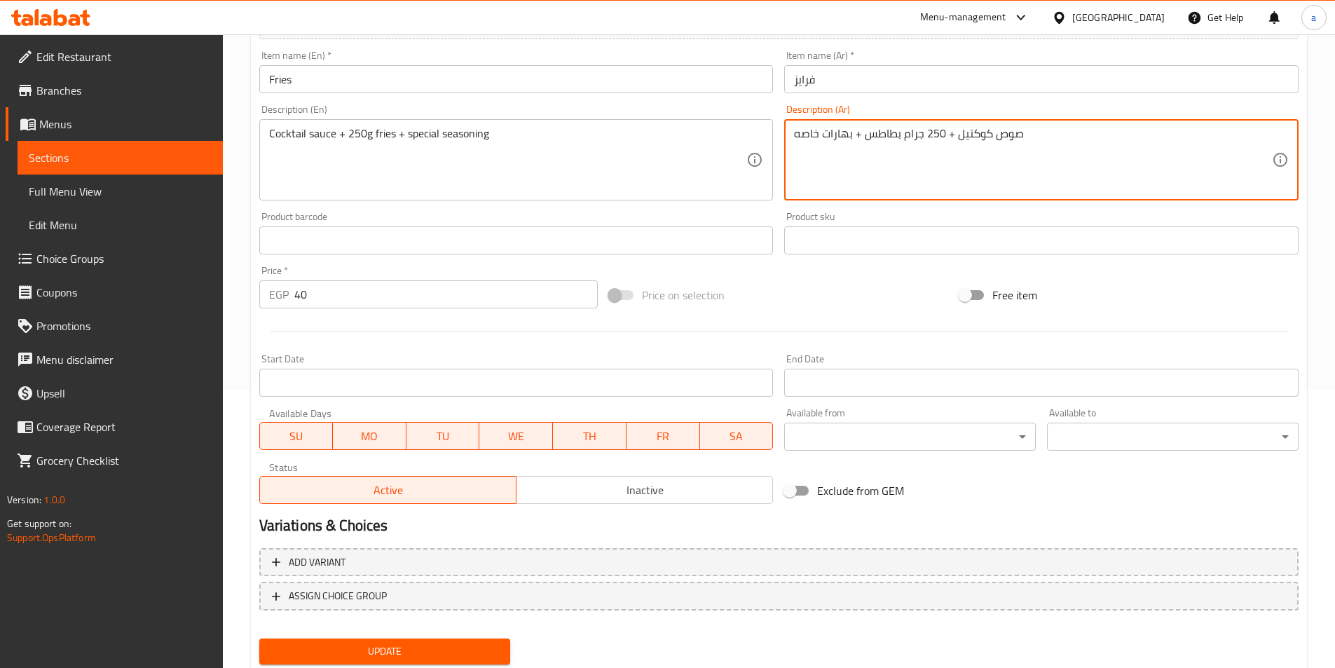
scroll to position [280, 0]
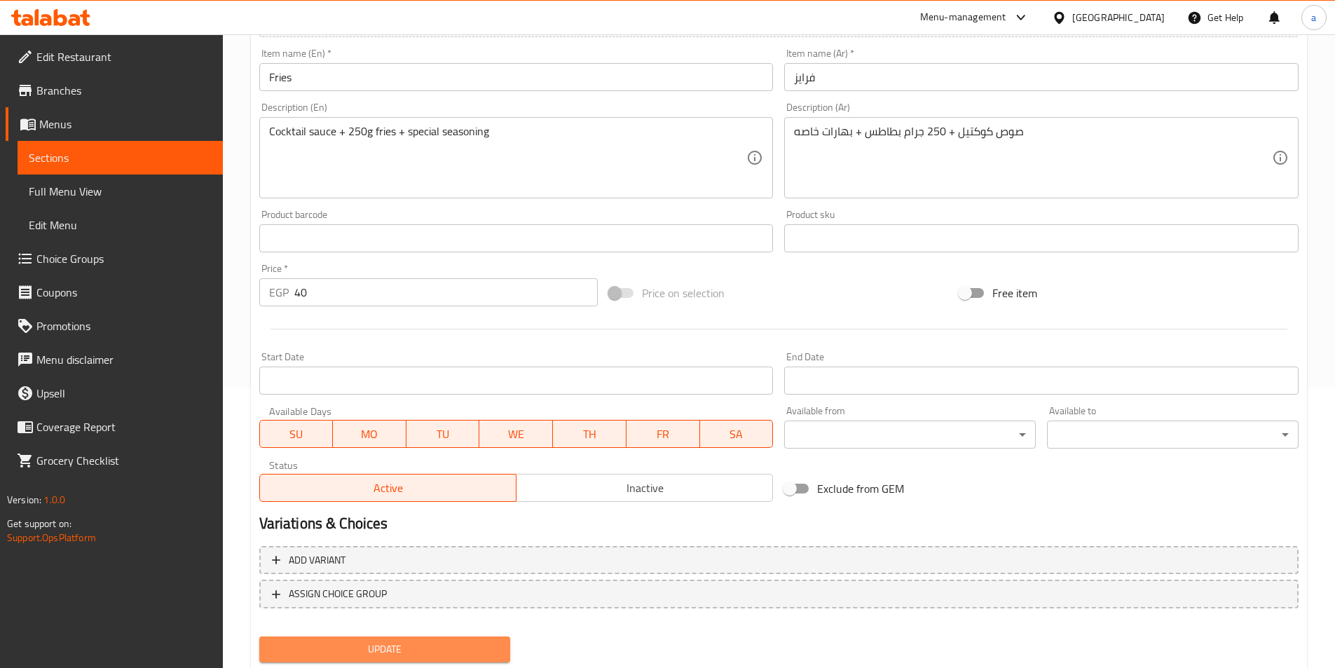
click at [385, 649] on span "Update" at bounding box center [384, 649] width 229 height 18
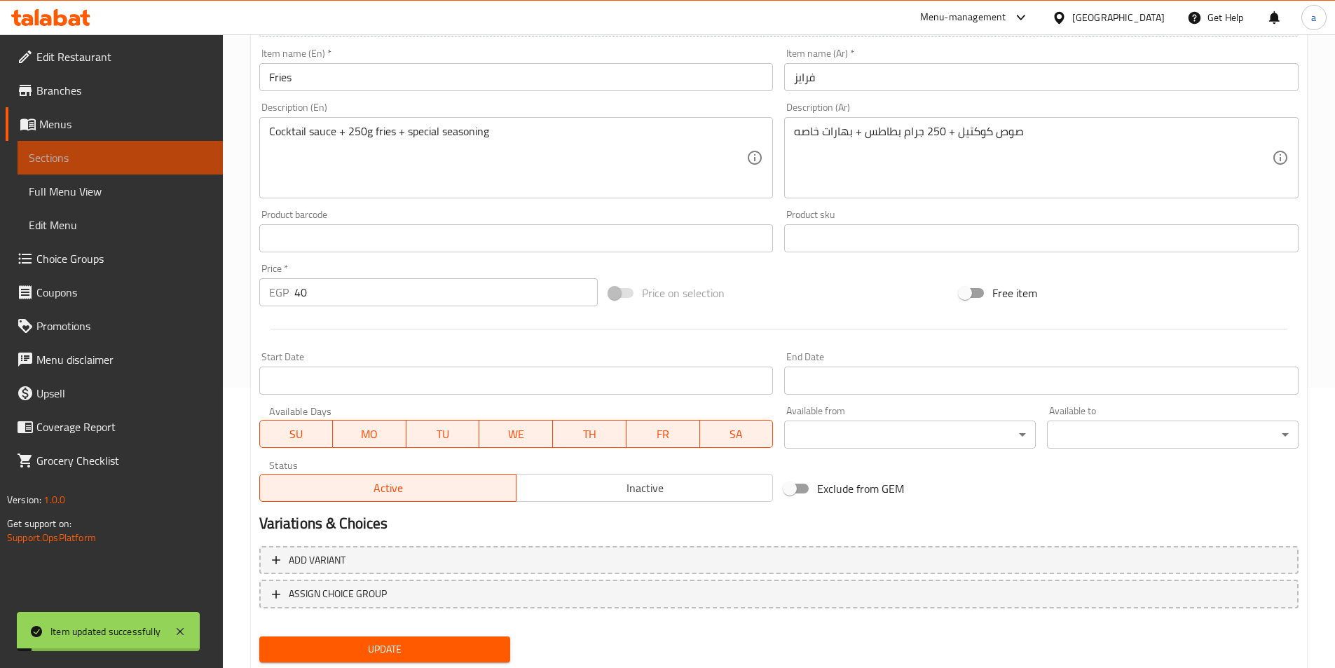
click at [165, 153] on span "Sections" at bounding box center [120, 157] width 183 height 17
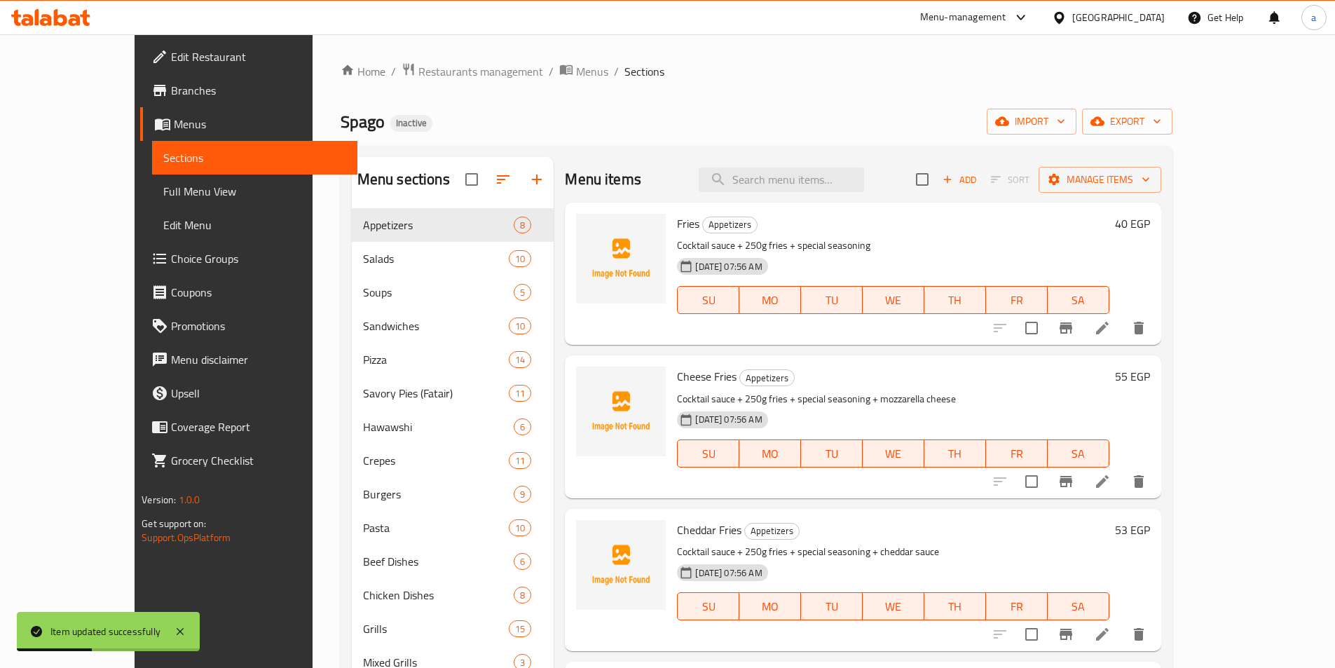
click at [1122, 492] on li at bounding box center [1102, 481] width 39 height 25
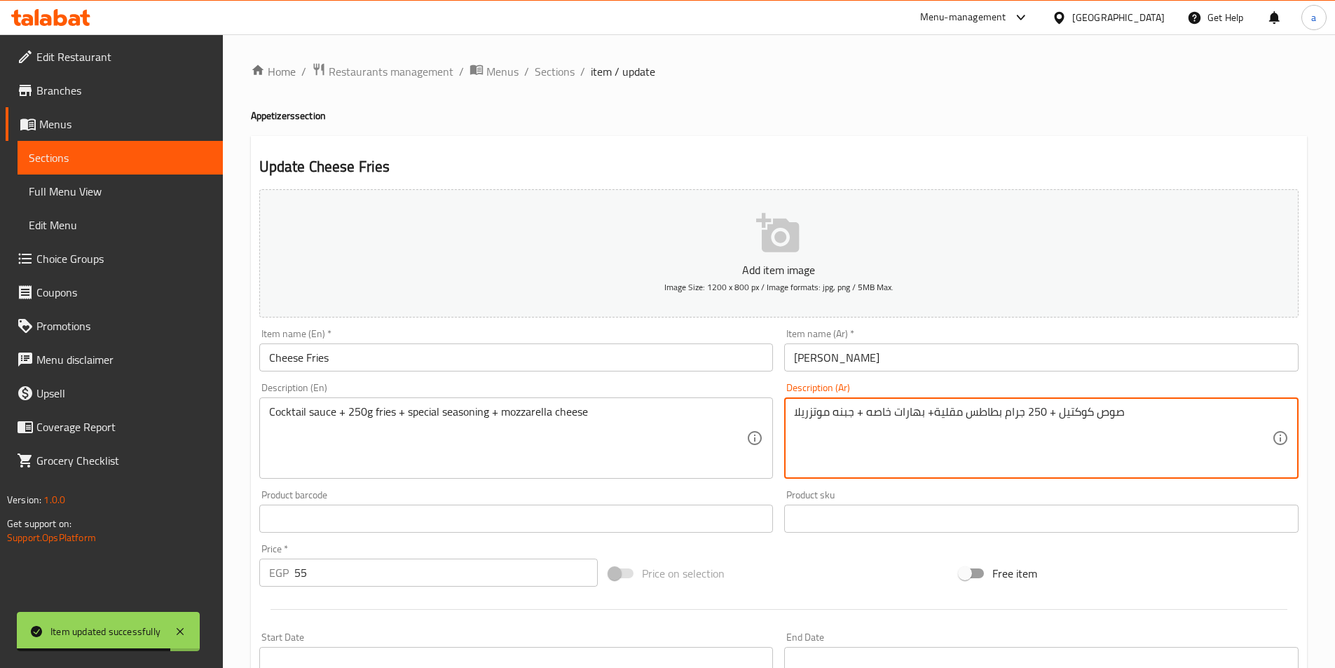
drag, startPoint x: 933, startPoint y: 411, endPoint x: 965, endPoint y: 423, distance: 34.4
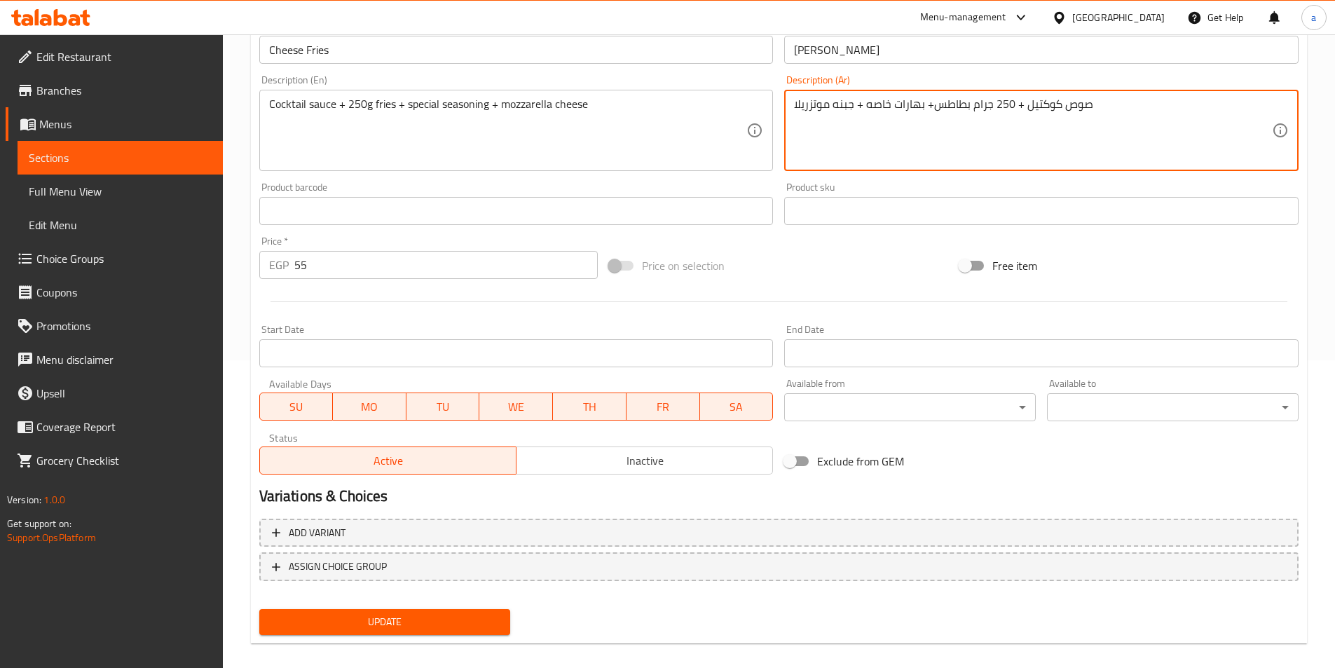
scroll to position [322, 0]
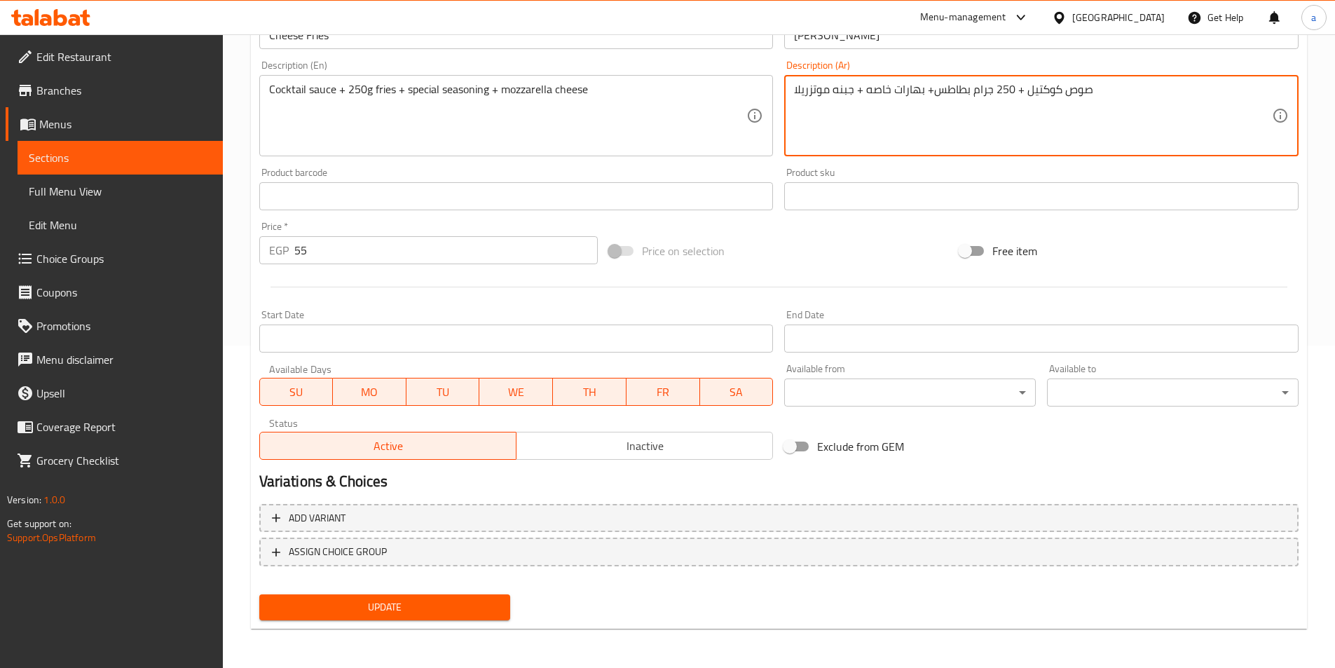
type textarea "صوص كوكتيل + 250 جرام بطاطس+ بهارات خاصه + جبنه موتزريلا"
click at [366, 597] on button "Update" at bounding box center [385, 607] width 252 height 26
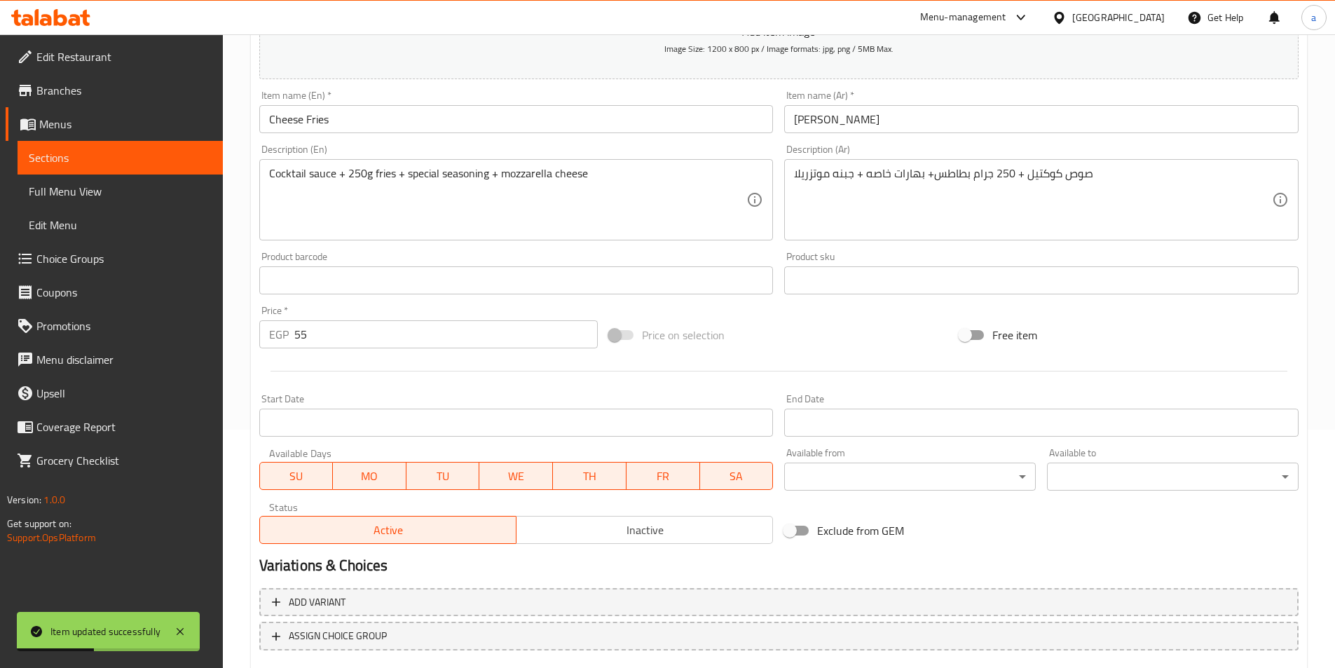
scroll to position [112, 0]
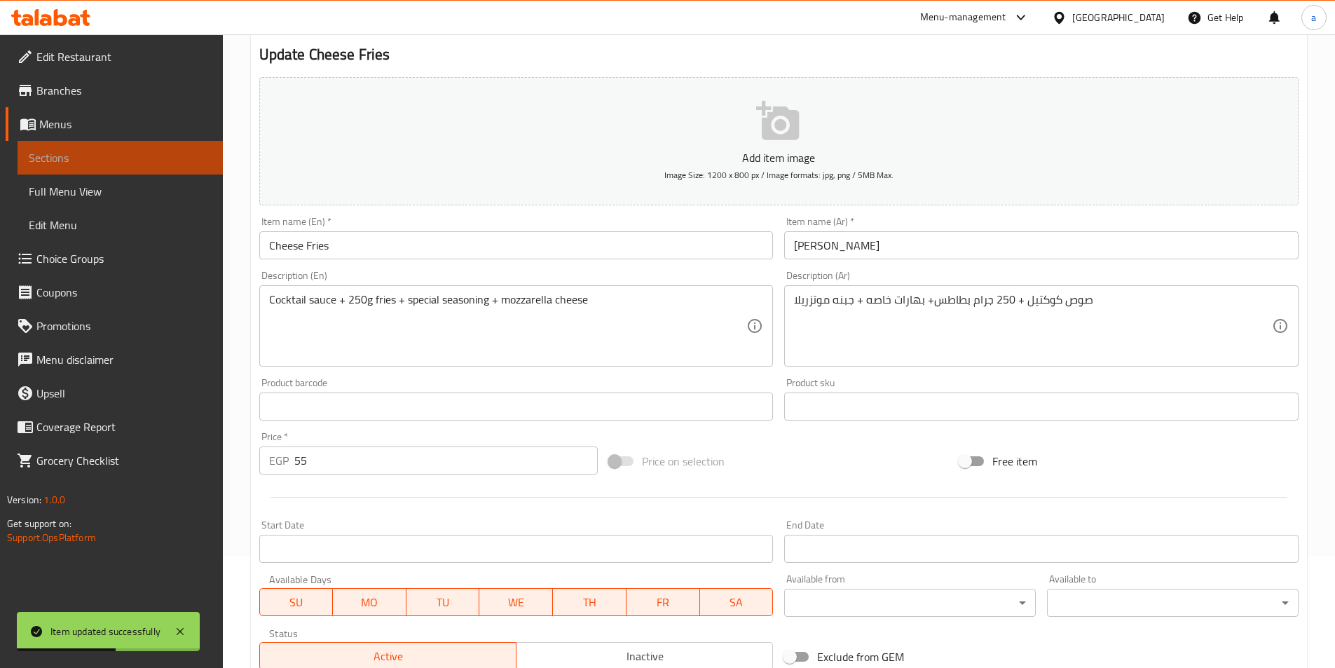
click at [128, 166] on link "Sections" at bounding box center [120, 158] width 205 height 34
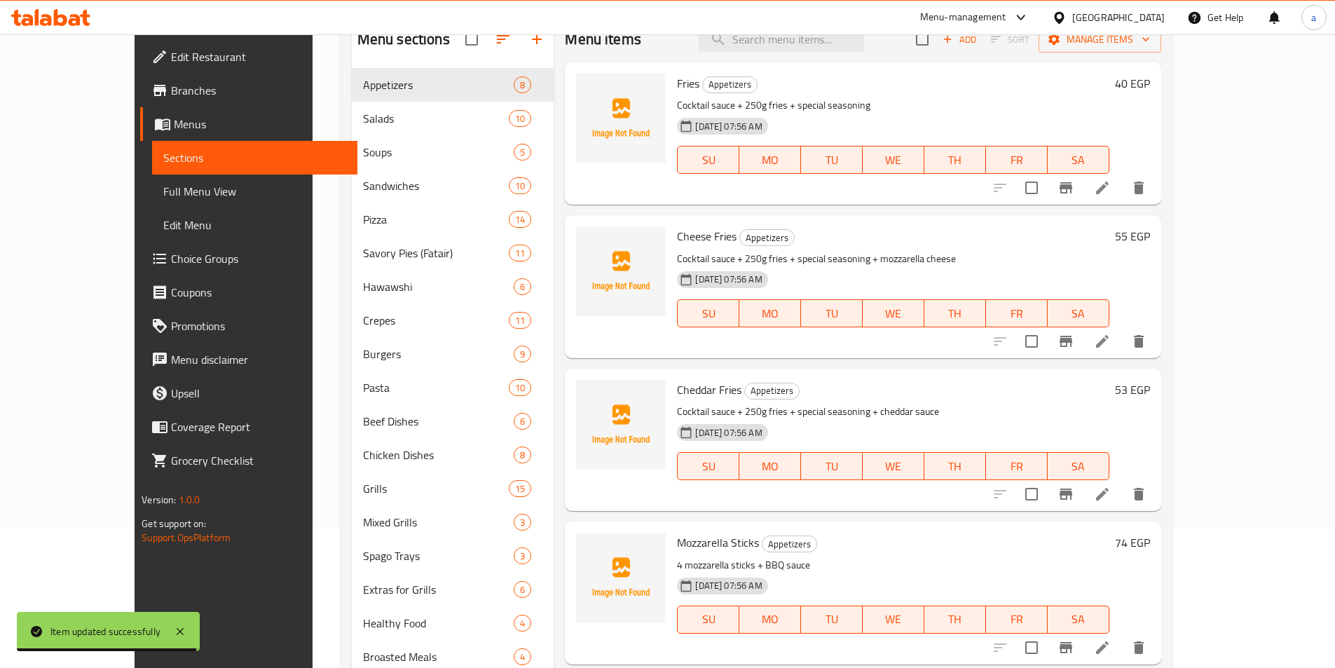
scroll to position [70, 0]
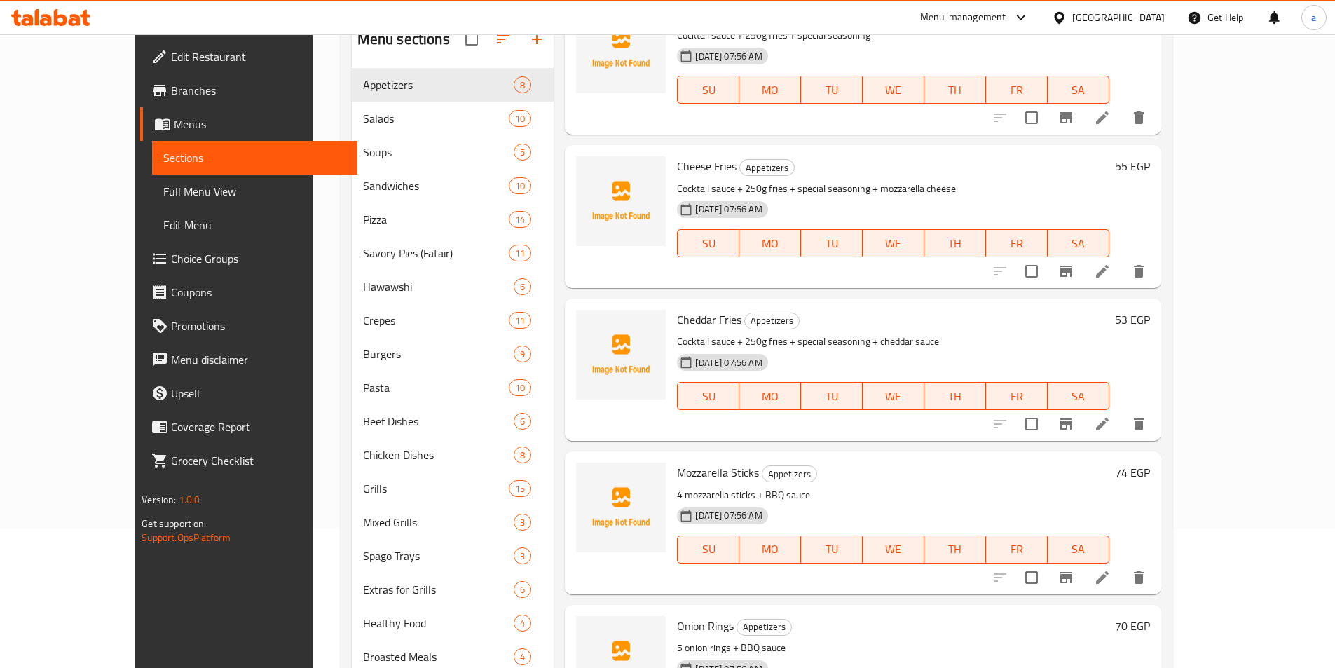
click at [1122, 423] on li at bounding box center [1102, 423] width 39 height 25
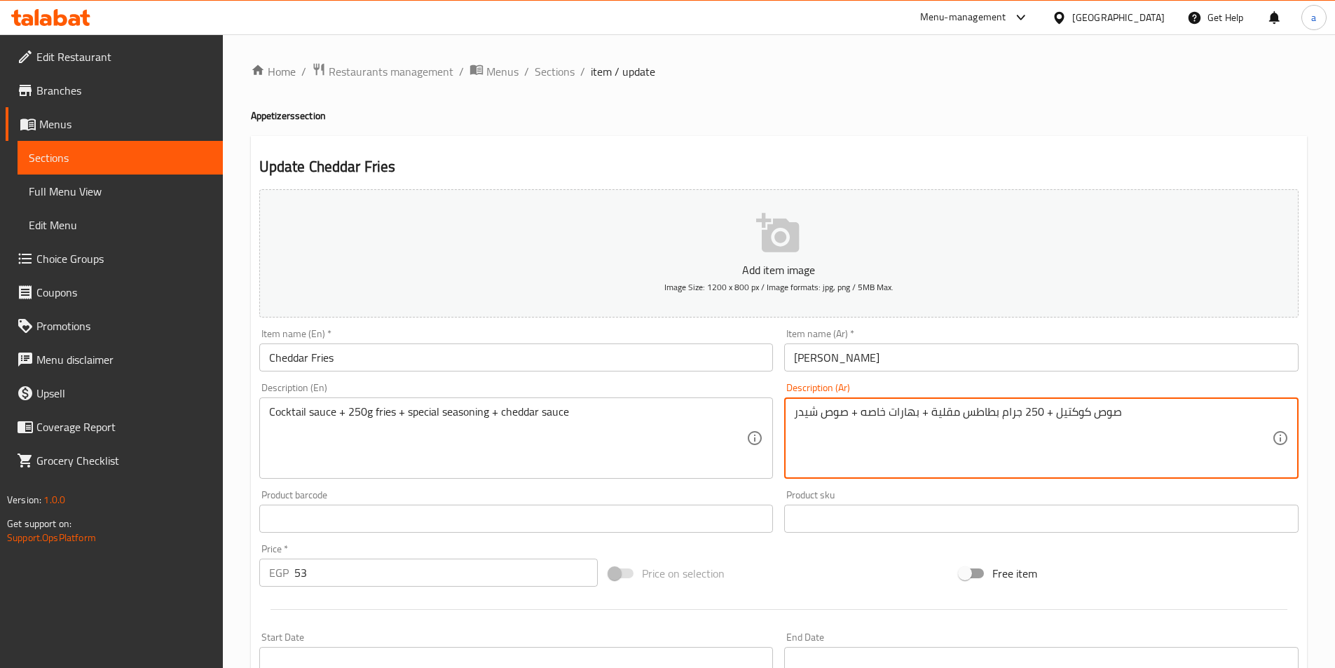
drag, startPoint x: 925, startPoint y: 415, endPoint x: 966, endPoint y: 427, distance: 42.3
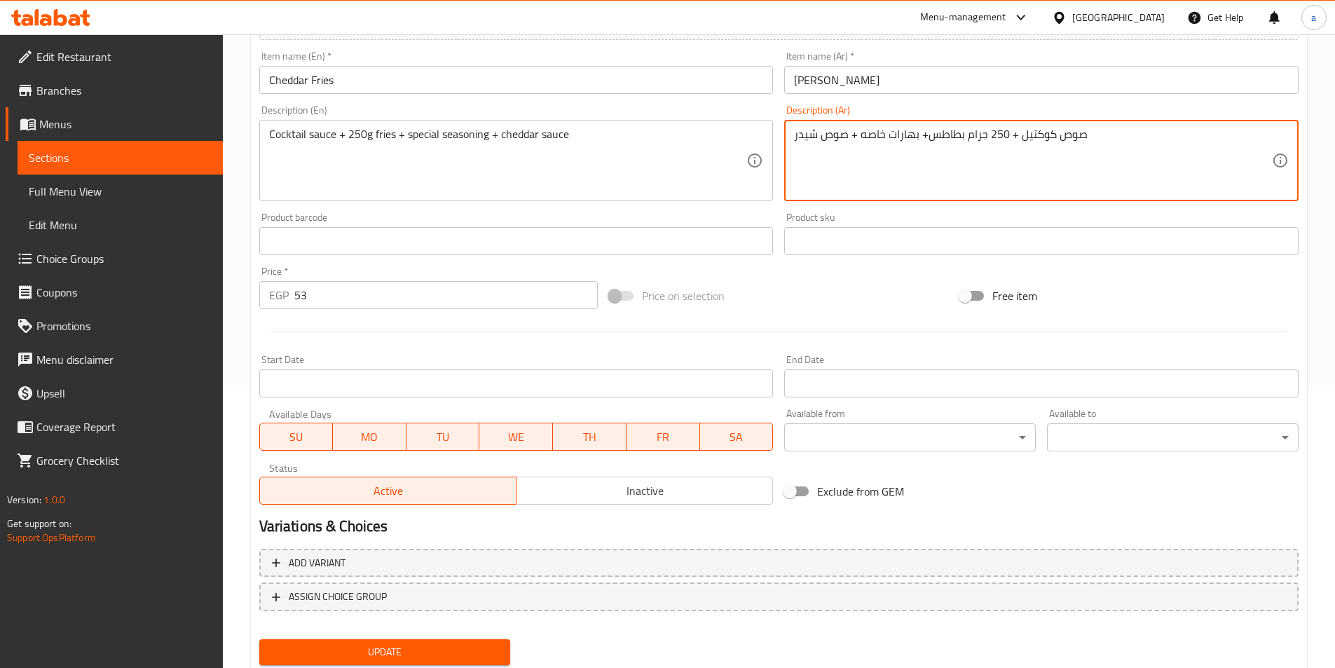
scroll to position [322, 0]
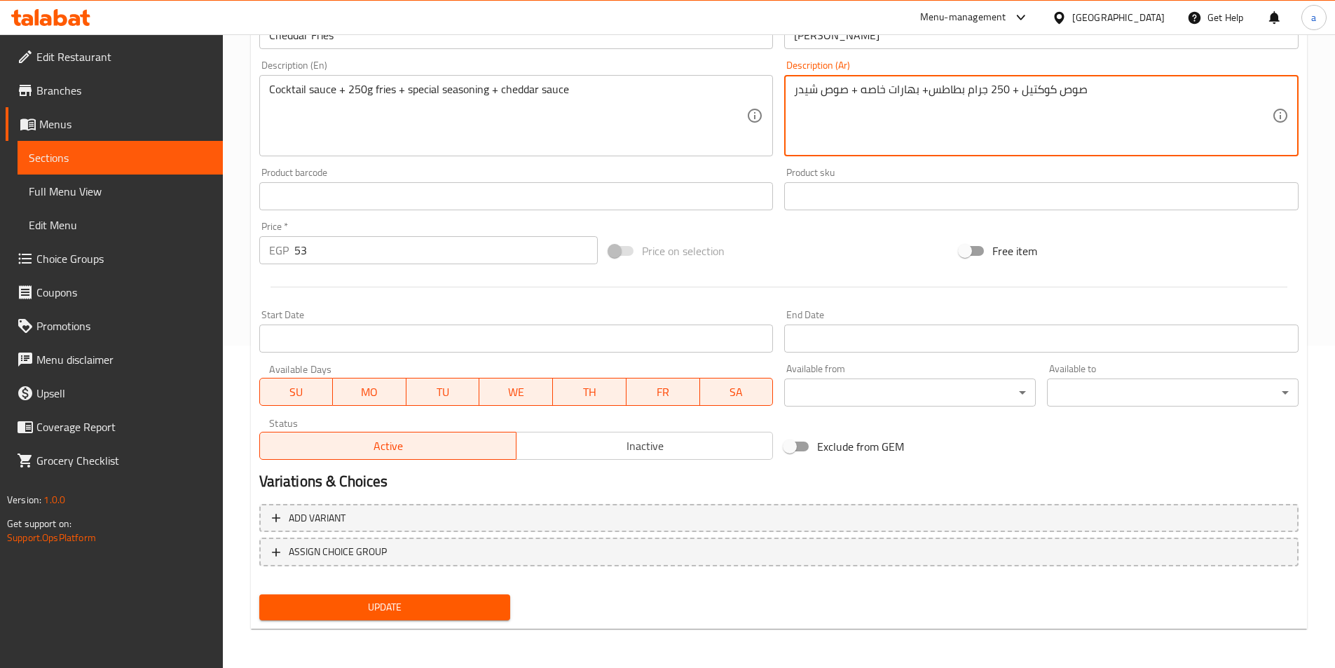
type textarea "صوص كوكتيل + 250 جرام بطاطس+ بهارات خاصه + صوص شيدر"
click at [420, 598] on span "Update" at bounding box center [384, 607] width 229 height 18
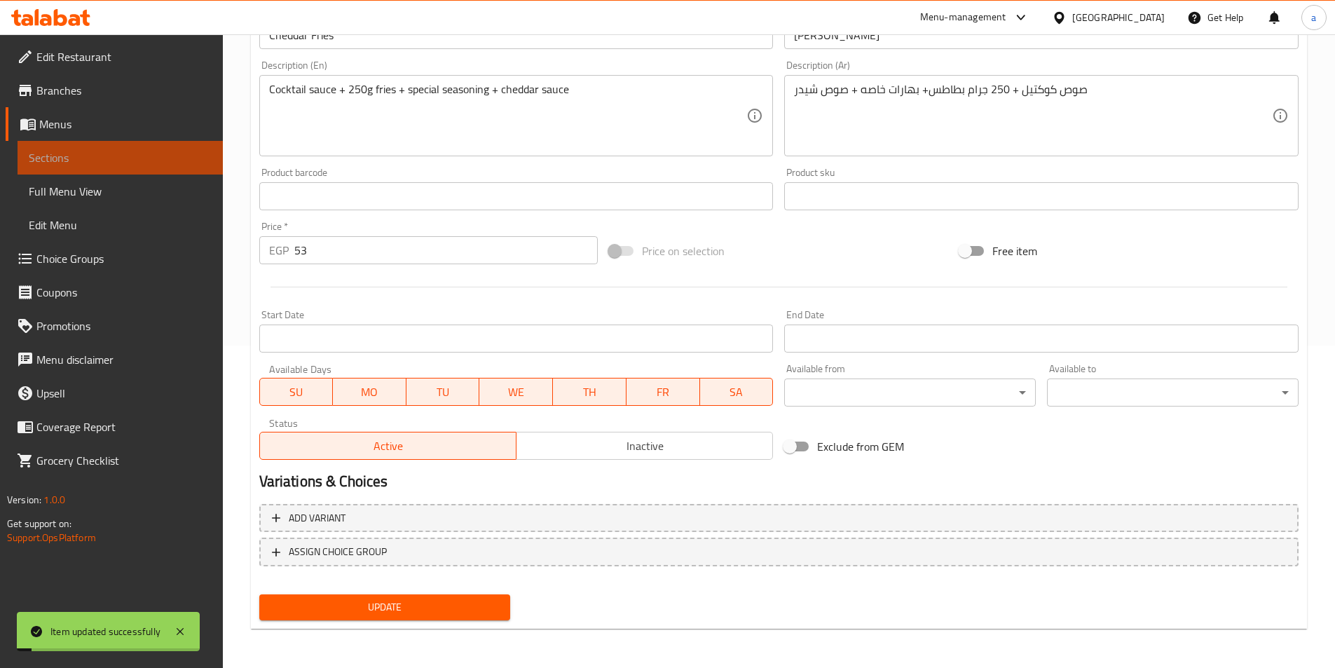
click at [165, 151] on span "Sections" at bounding box center [120, 157] width 183 height 17
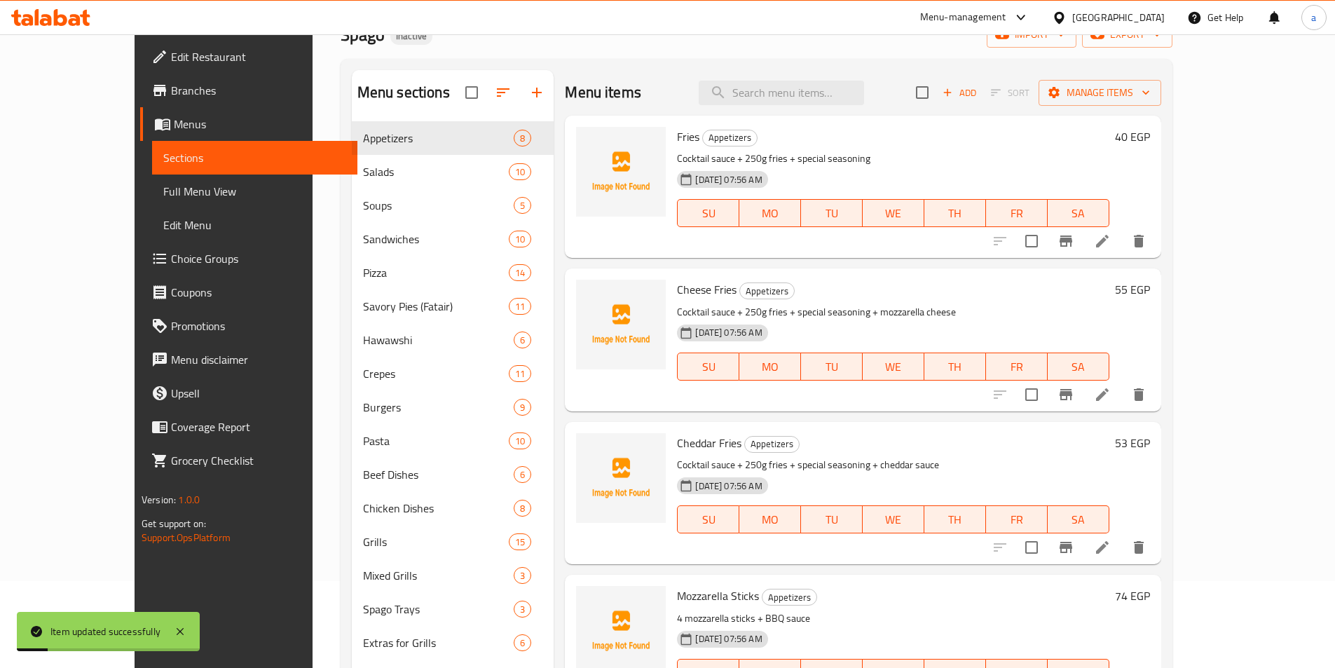
scroll to position [42, 0]
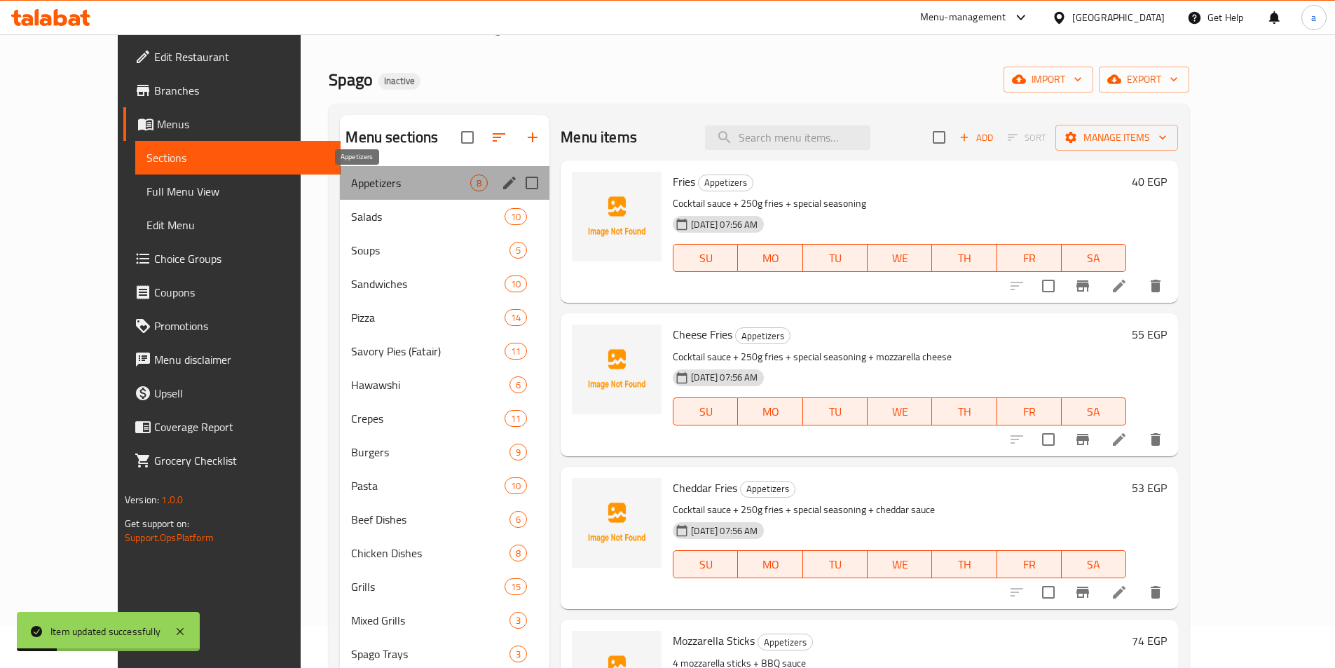
click at [369, 177] on span "Appetizers" at bounding box center [410, 182] width 119 height 17
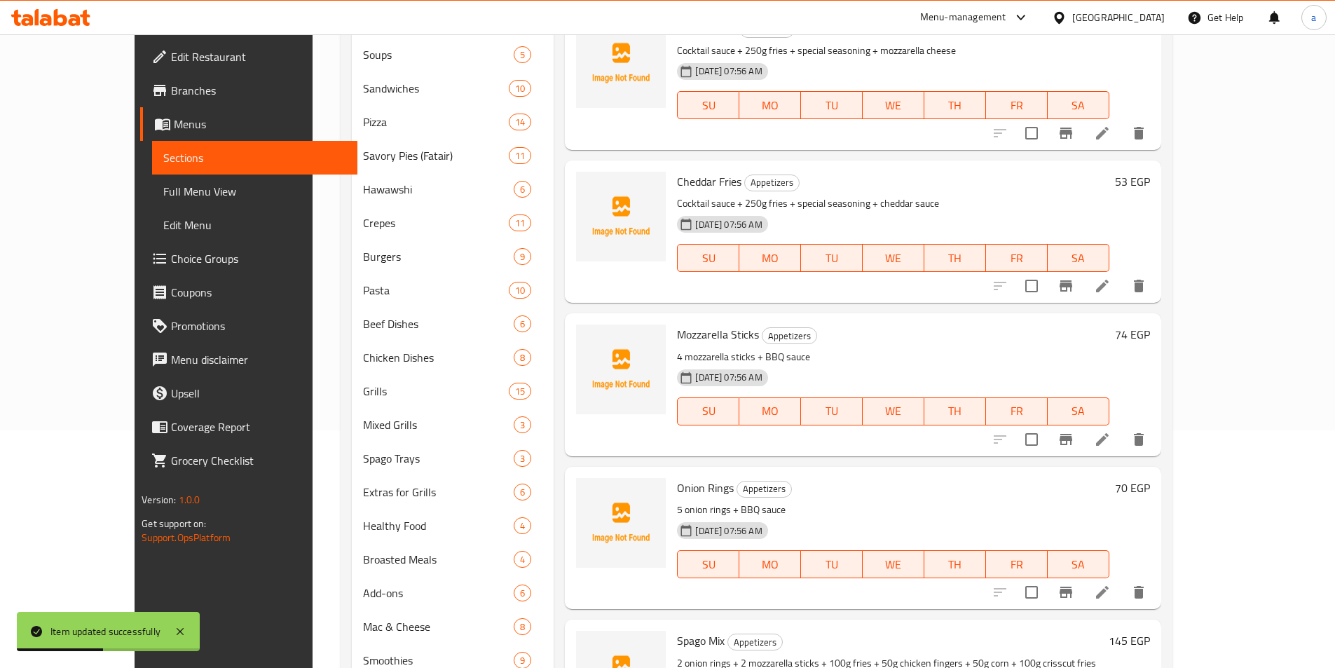
scroll to position [252, 0]
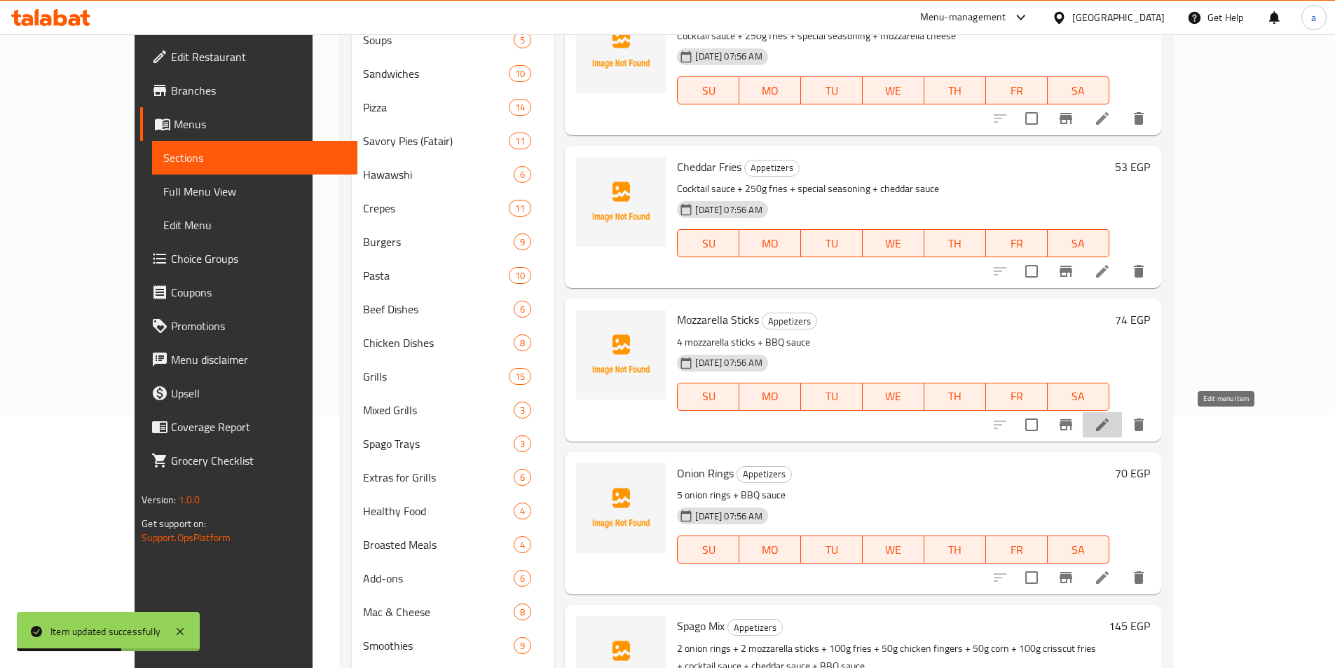
click at [1108, 423] on icon at bounding box center [1102, 424] width 13 height 13
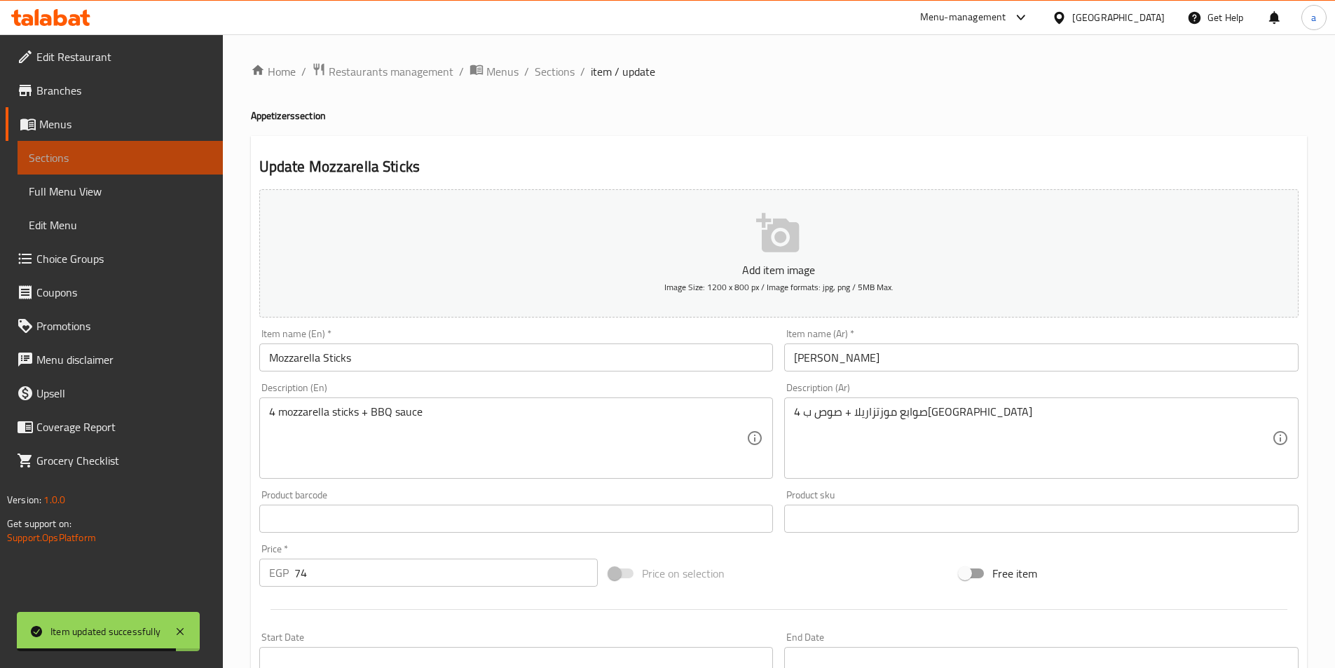
click at [98, 146] on link "Sections" at bounding box center [120, 158] width 205 height 34
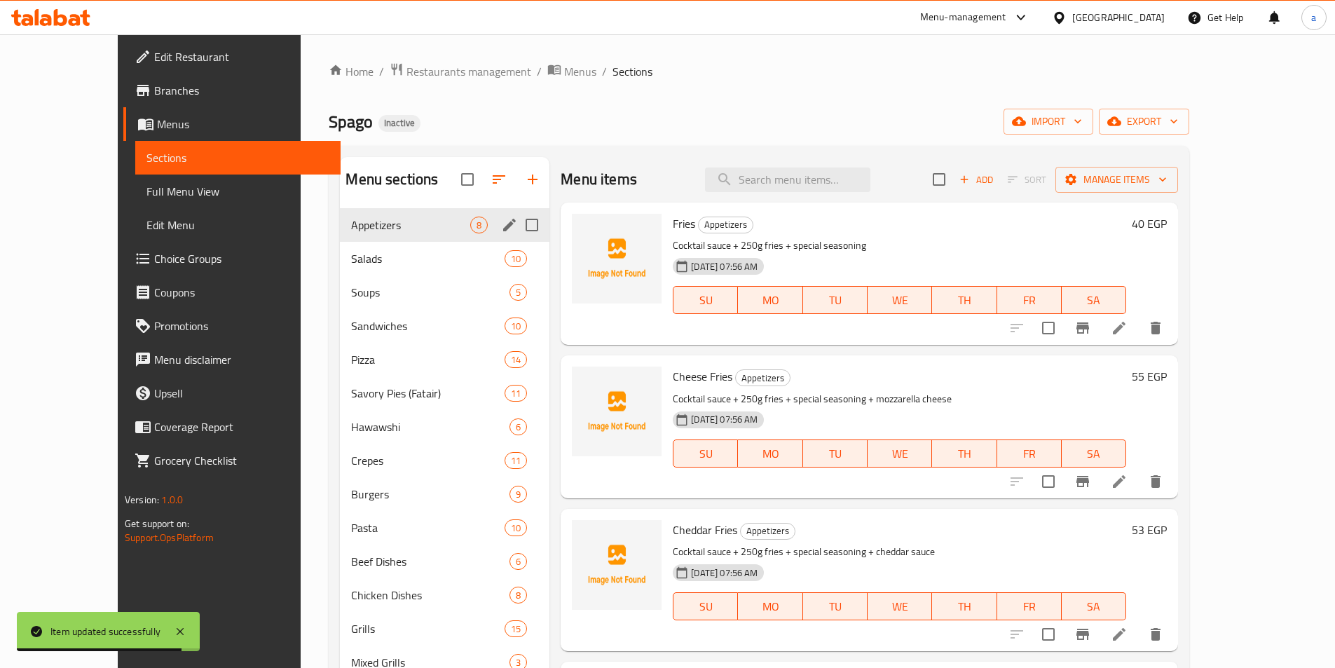
click at [340, 219] on div "Appetizers 8" at bounding box center [445, 225] width 210 height 34
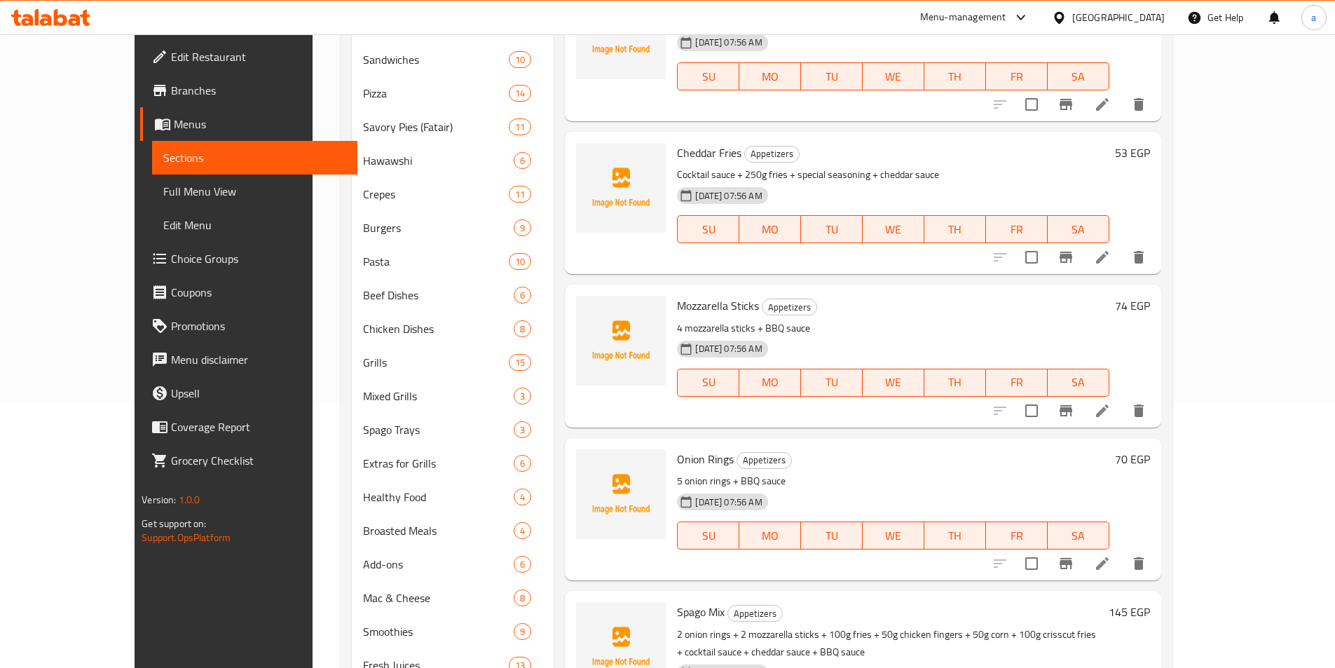
scroll to position [350, 0]
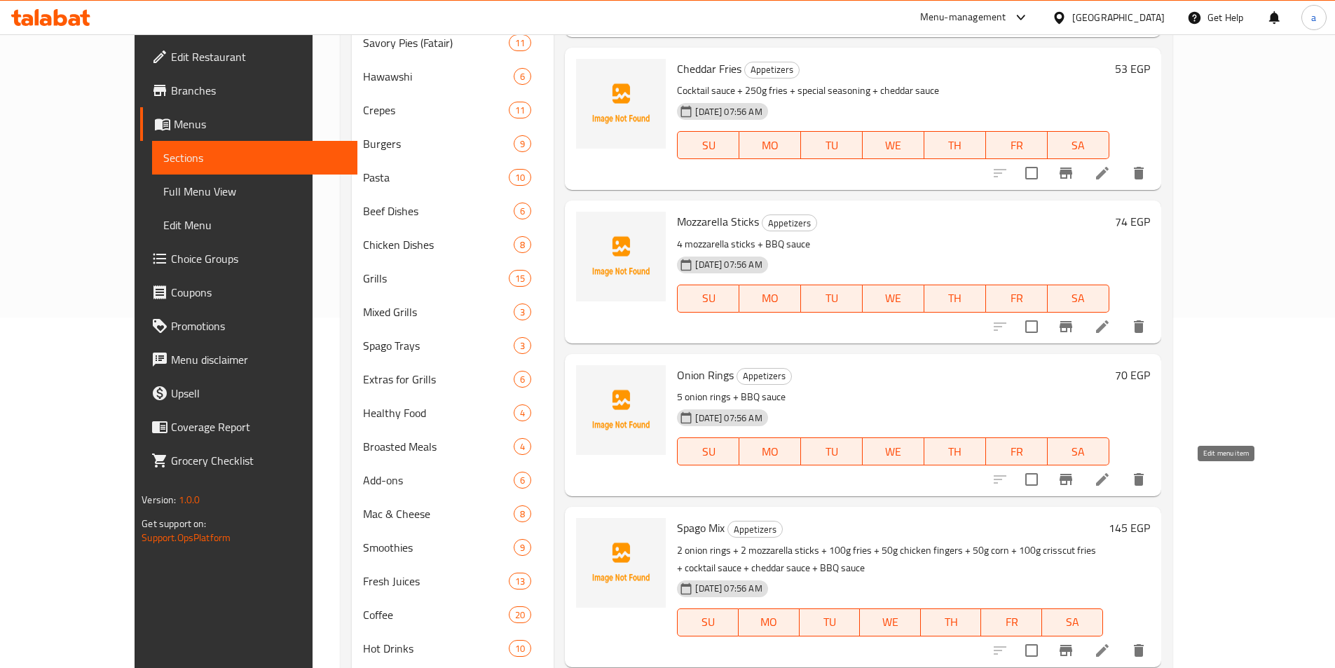
click at [1111, 486] on icon at bounding box center [1102, 479] width 17 height 17
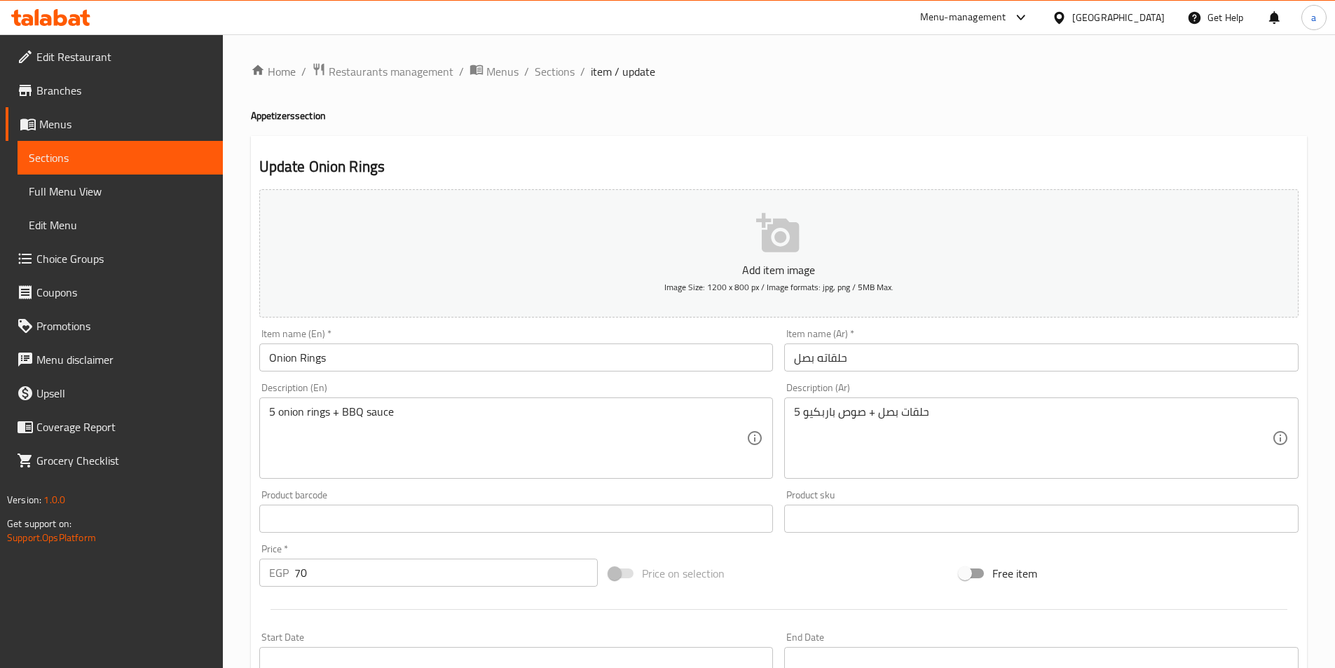
click at [56, 143] on link "Sections" at bounding box center [120, 158] width 205 height 34
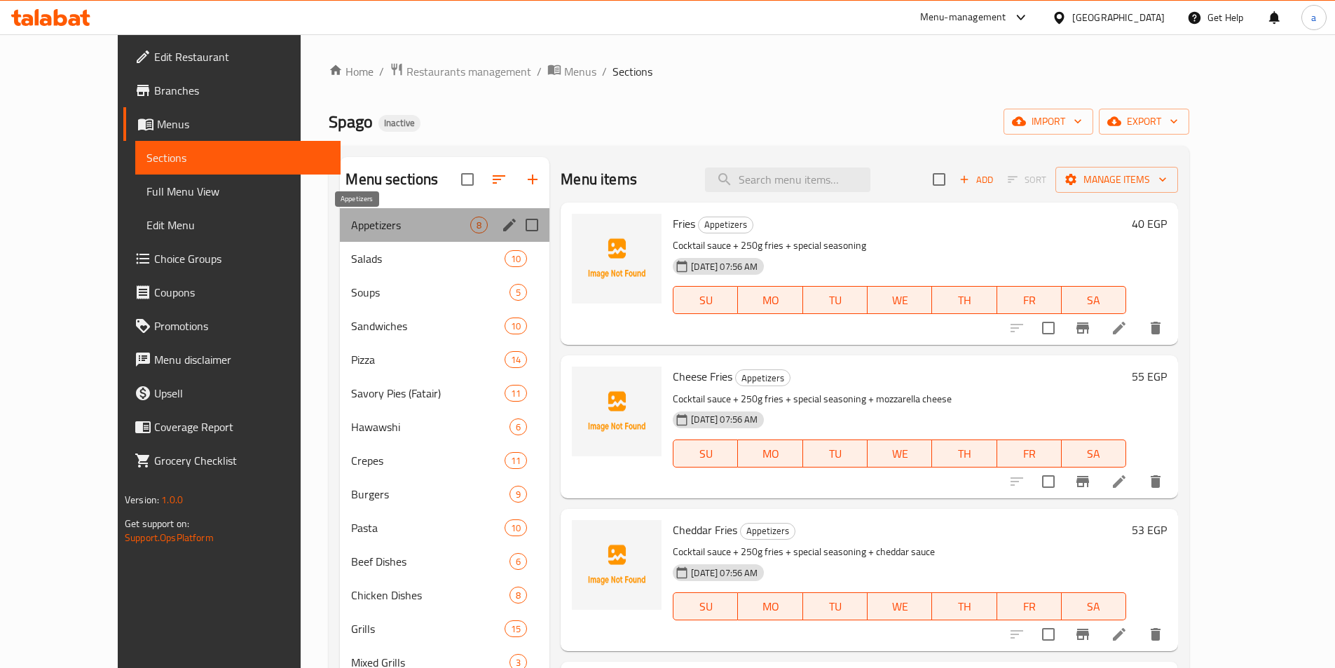
click at [351, 222] on span "Appetizers" at bounding box center [410, 225] width 119 height 17
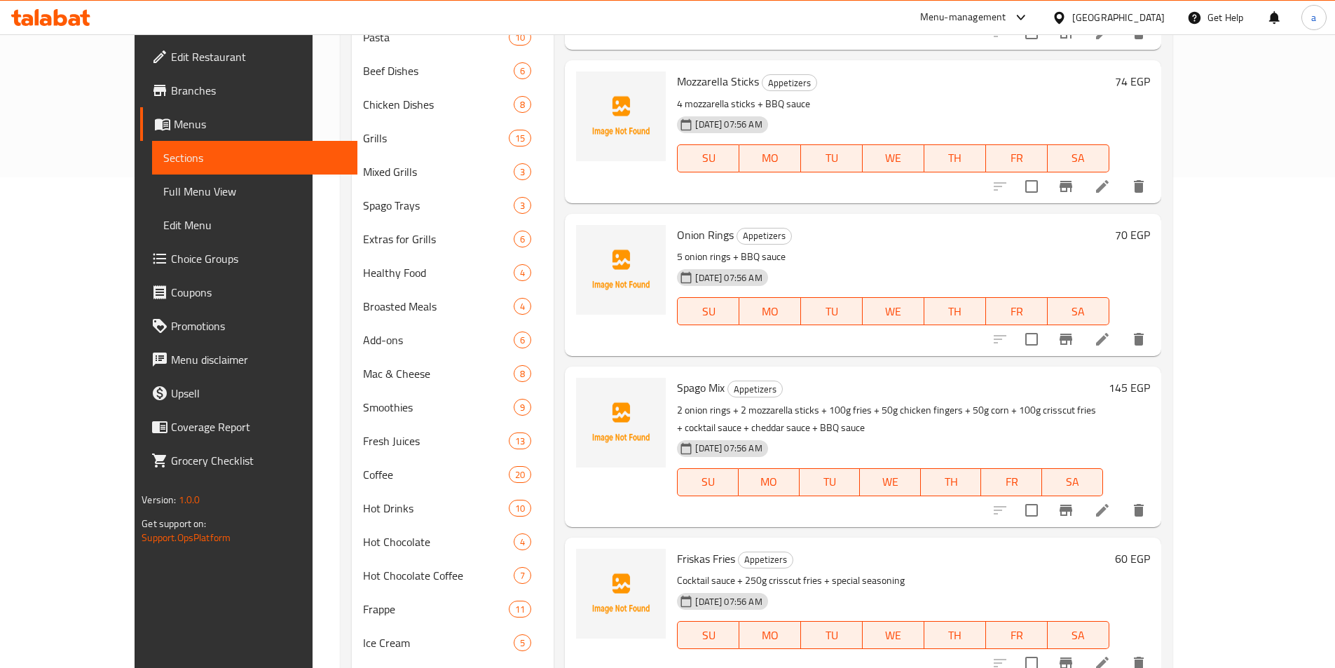
scroll to position [631, 0]
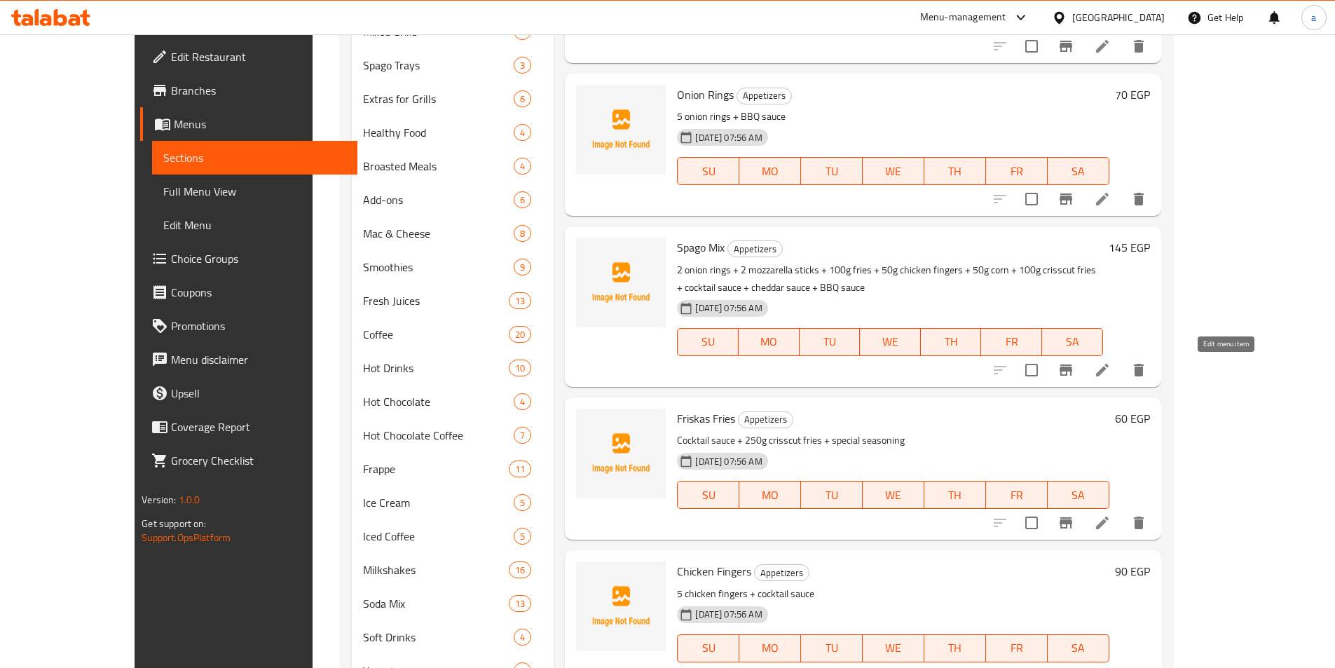
click at [1108, 371] on icon at bounding box center [1102, 370] width 13 height 13
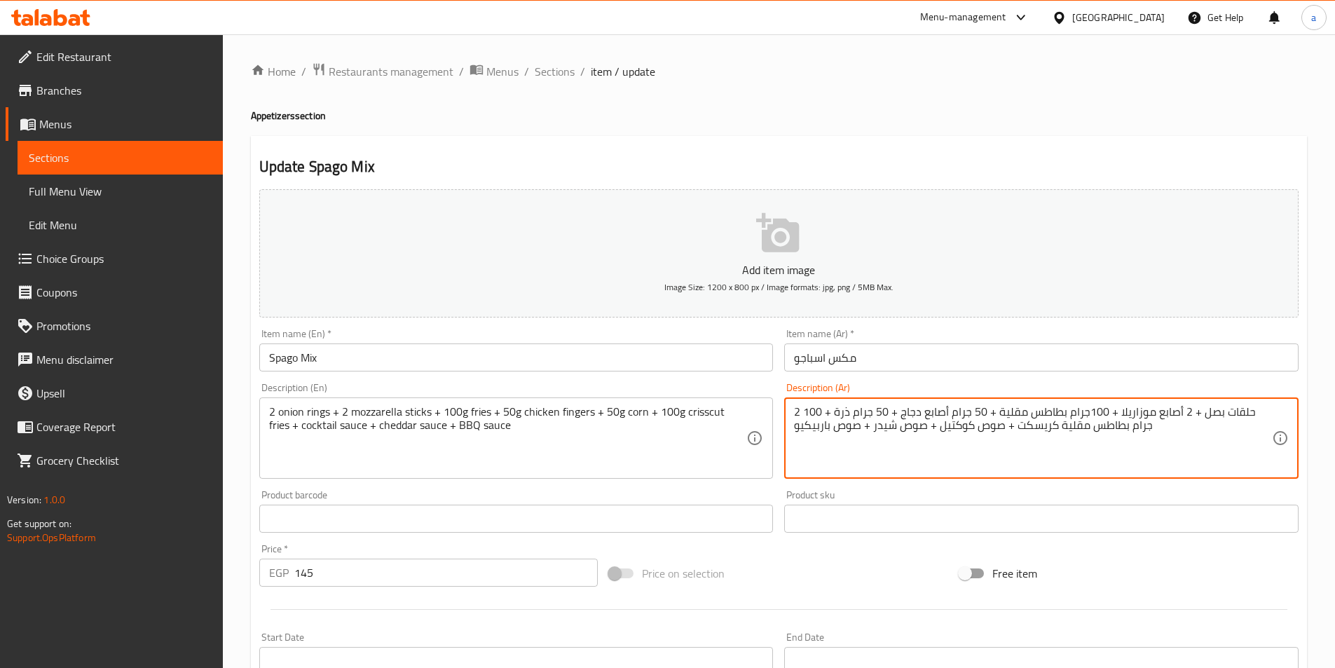
drag, startPoint x: 1017, startPoint y: 408, endPoint x: 1050, endPoint y: 417, distance: 33.5
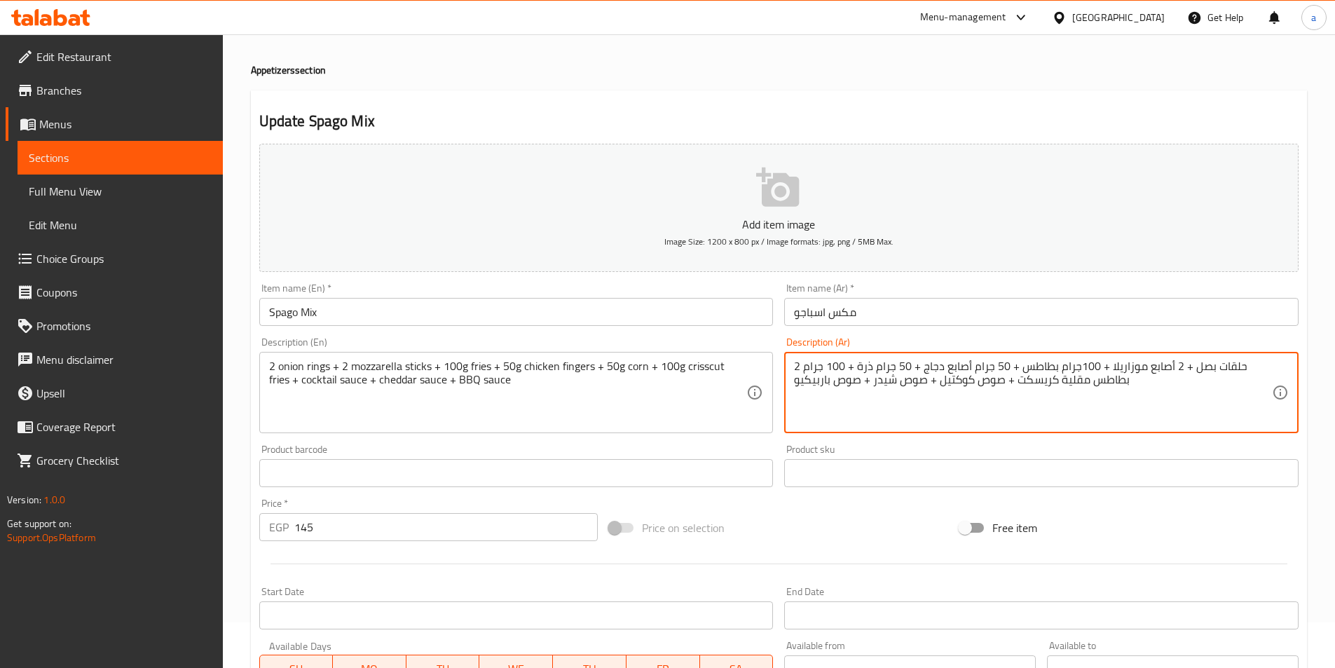
scroll to position [280, 0]
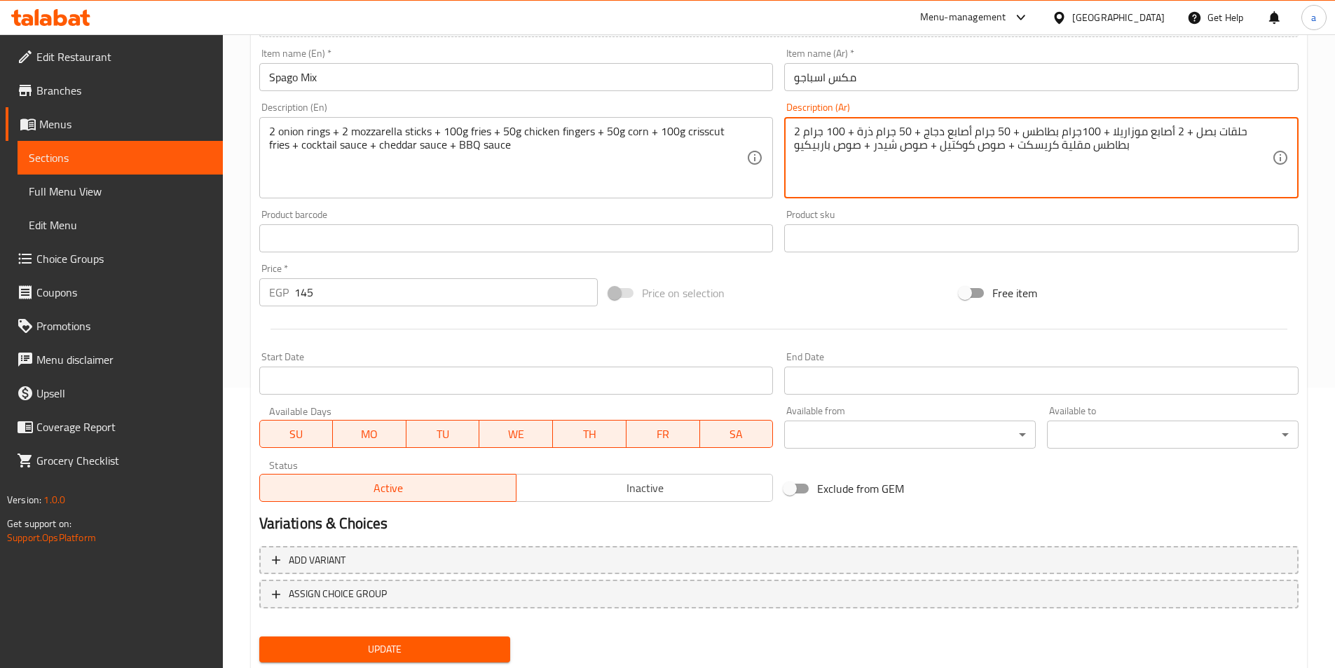
type textarea "2 حلقات بصل + 2 أصابع موزاريلا + 100جرام بطاطس + 50 جرام أصابع دجاج + 50 جرام ذ…"
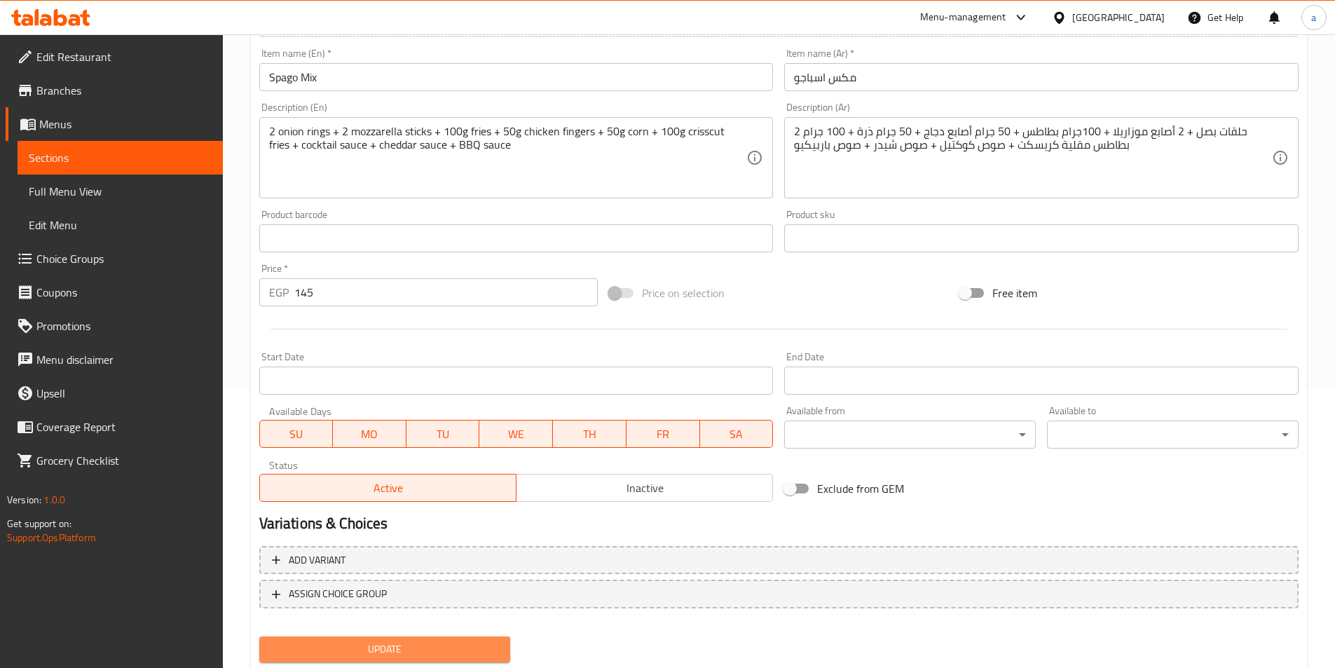
click at [467, 639] on button "Update" at bounding box center [385, 649] width 252 height 26
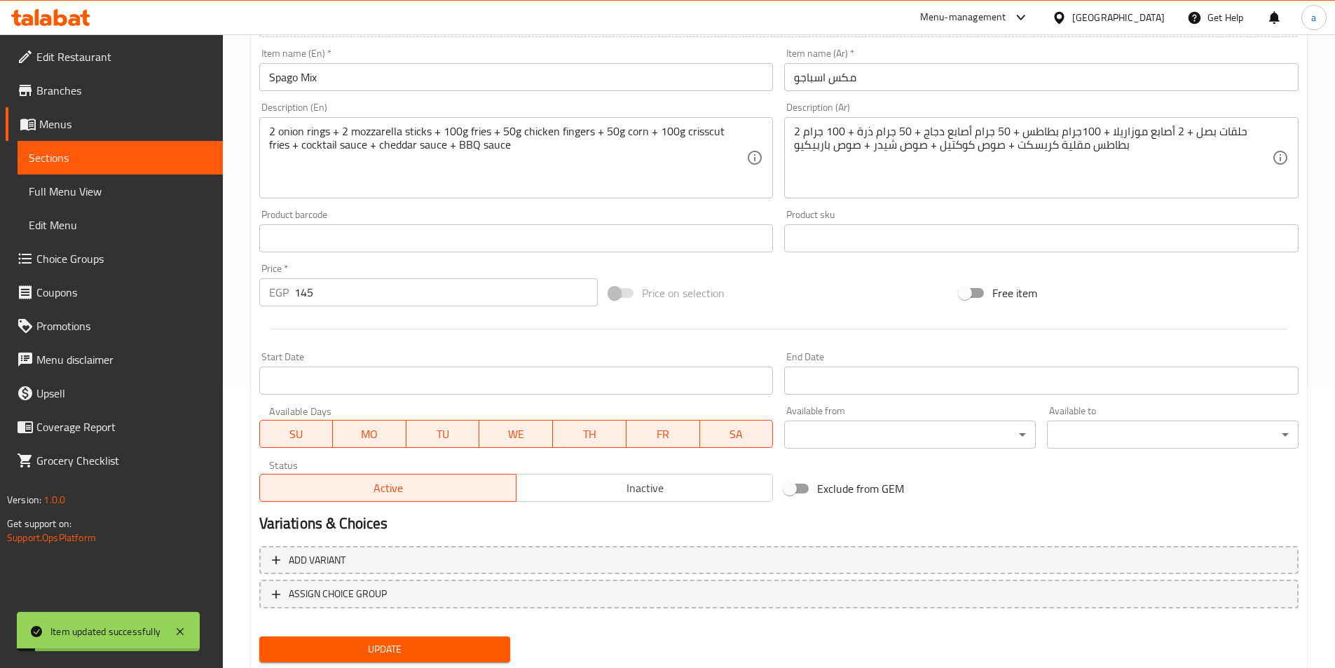
click at [157, 154] on span "Sections" at bounding box center [120, 157] width 183 height 17
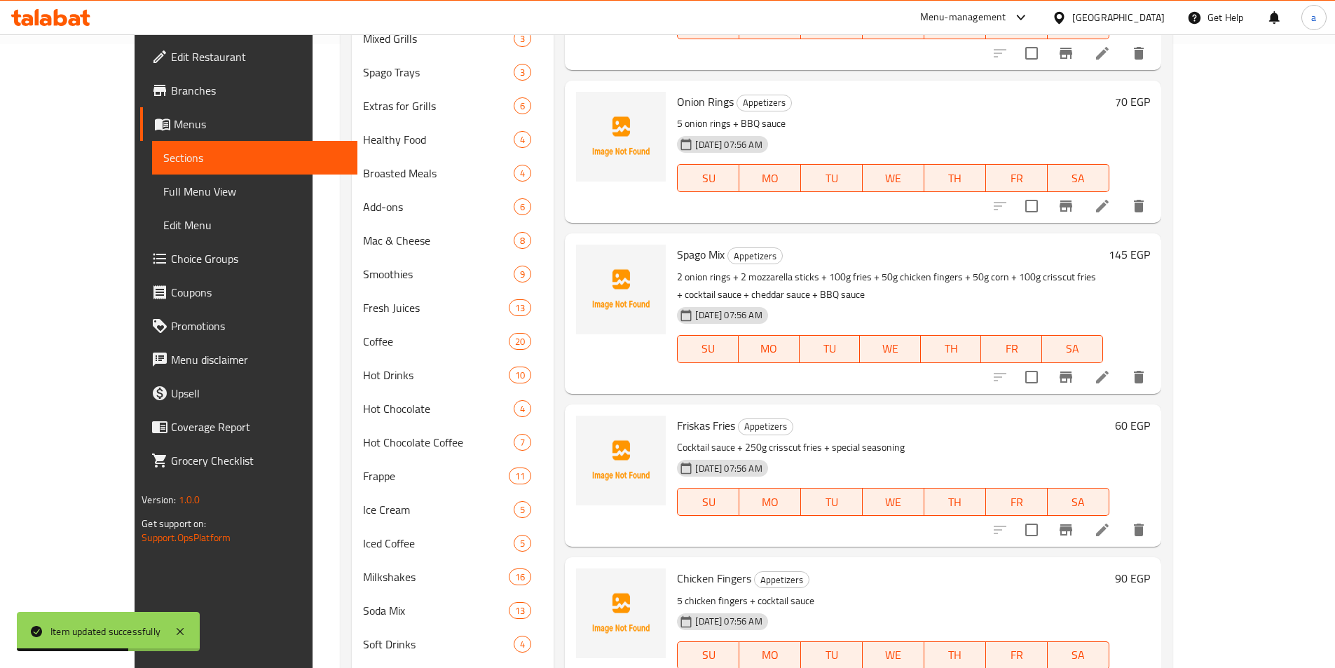
scroll to position [695, 0]
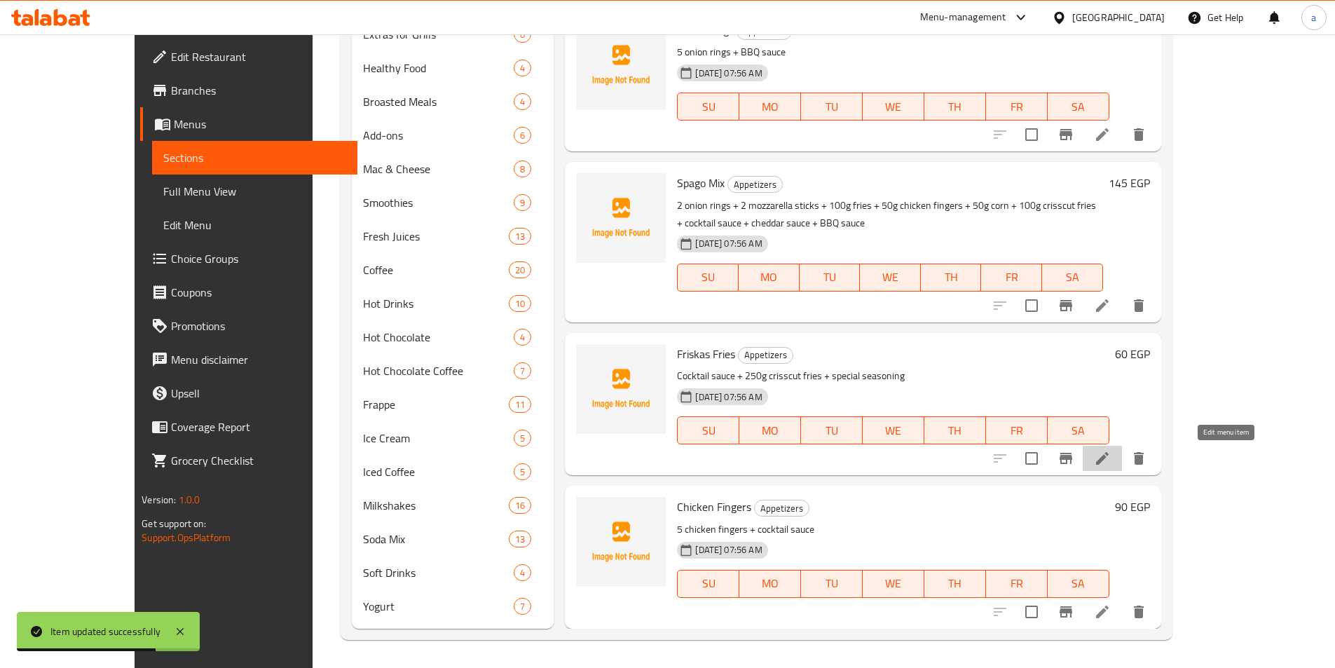
click at [1111, 452] on icon at bounding box center [1102, 458] width 17 height 17
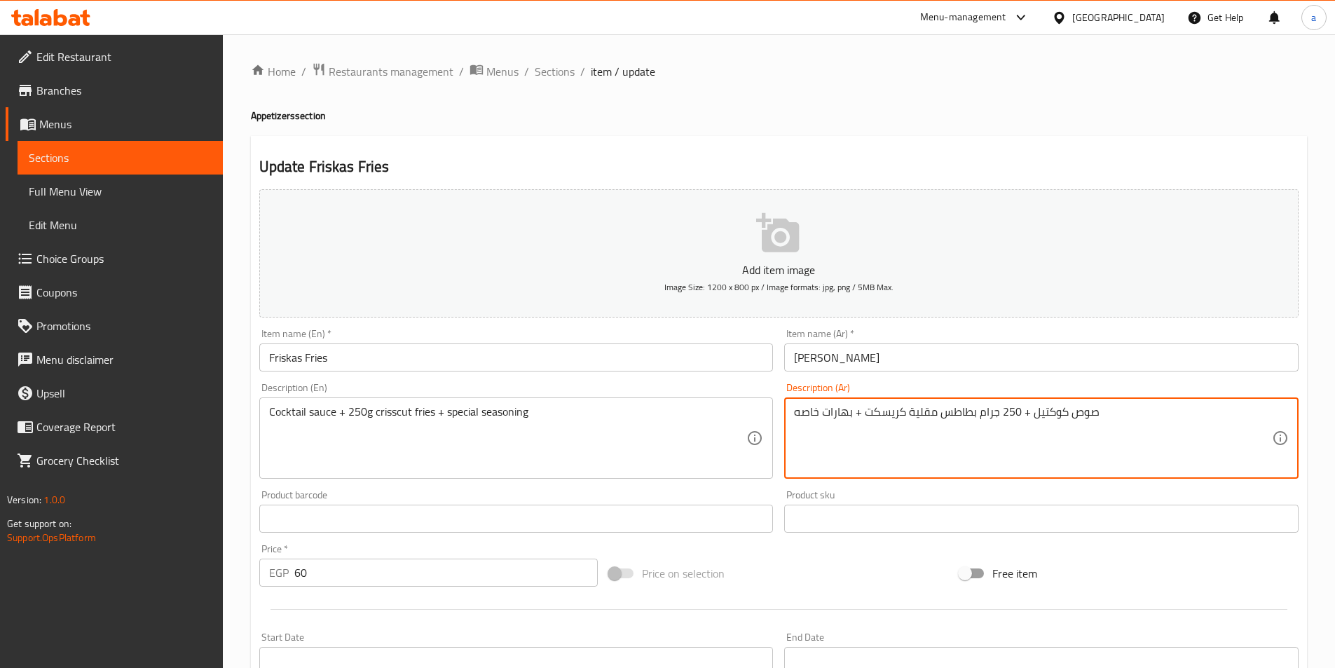
drag, startPoint x: 906, startPoint y: 415, endPoint x: 933, endPoint y: 429, distance: 30.4
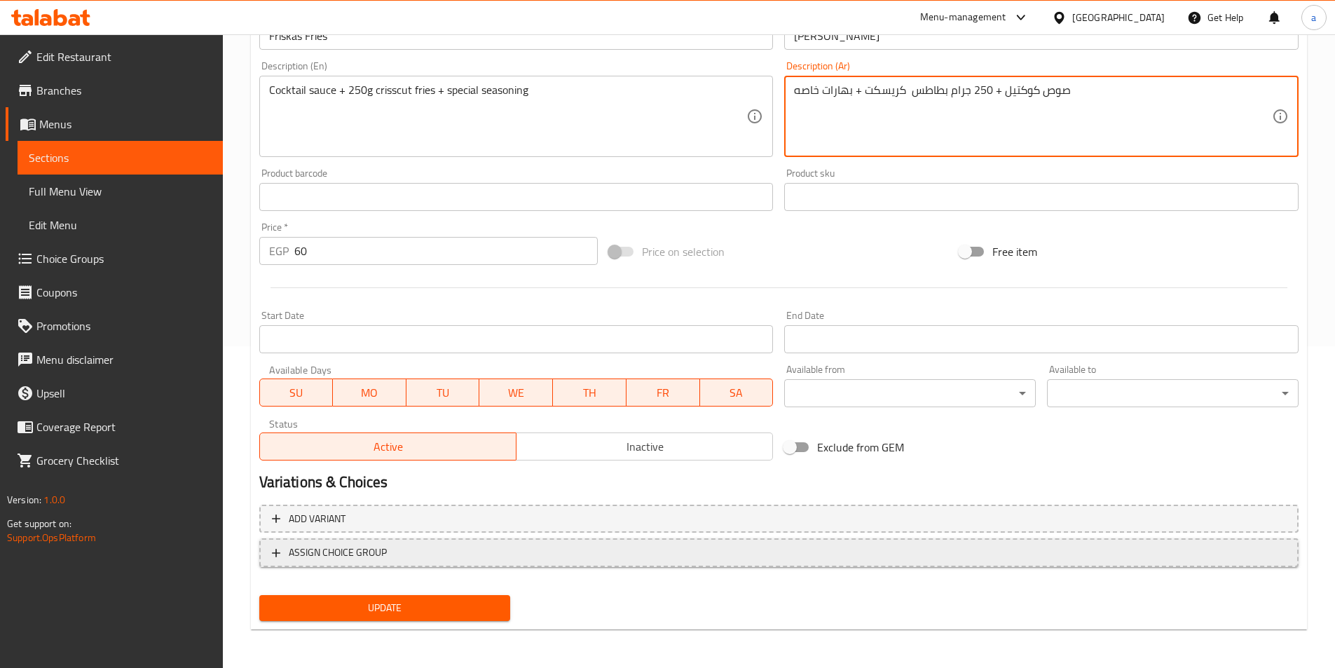
scroll to position [322, 0]
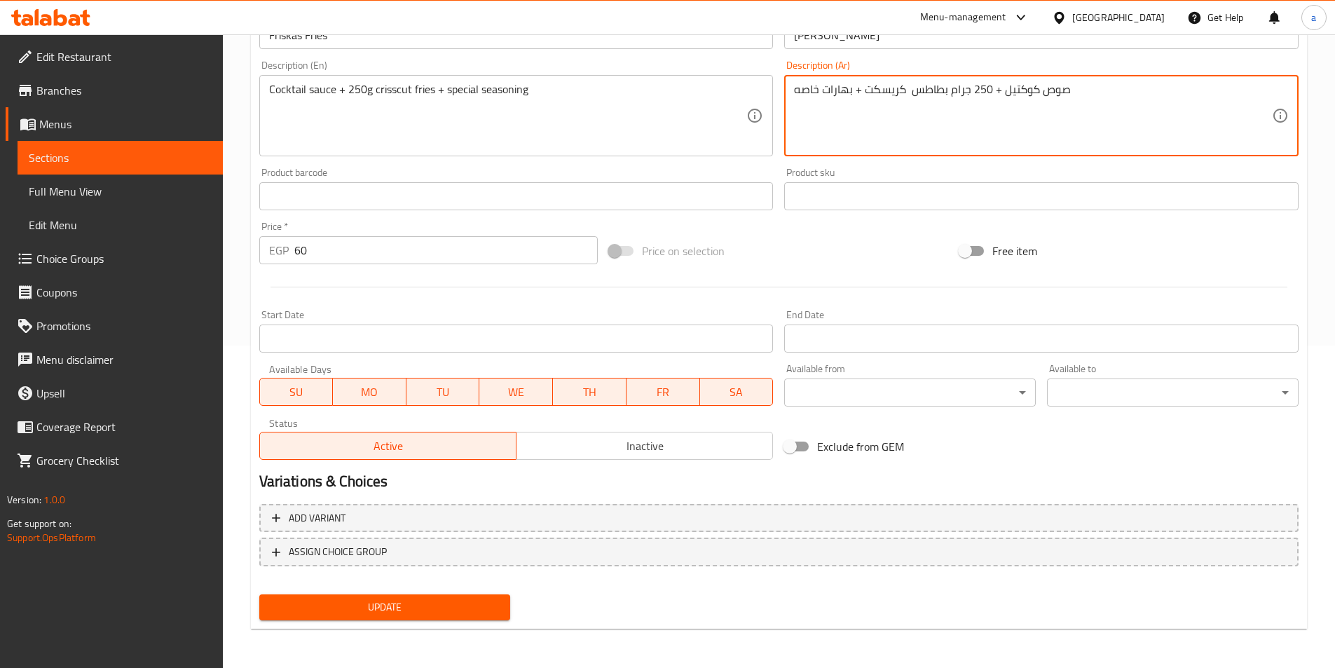
type textarea "صوص كوكتيل + 250 جرام بطاطس كريسكت + بهارات خاصه"
click at [456, 600] on span "Update" at bounding box center [384, 607] width 229 height 18
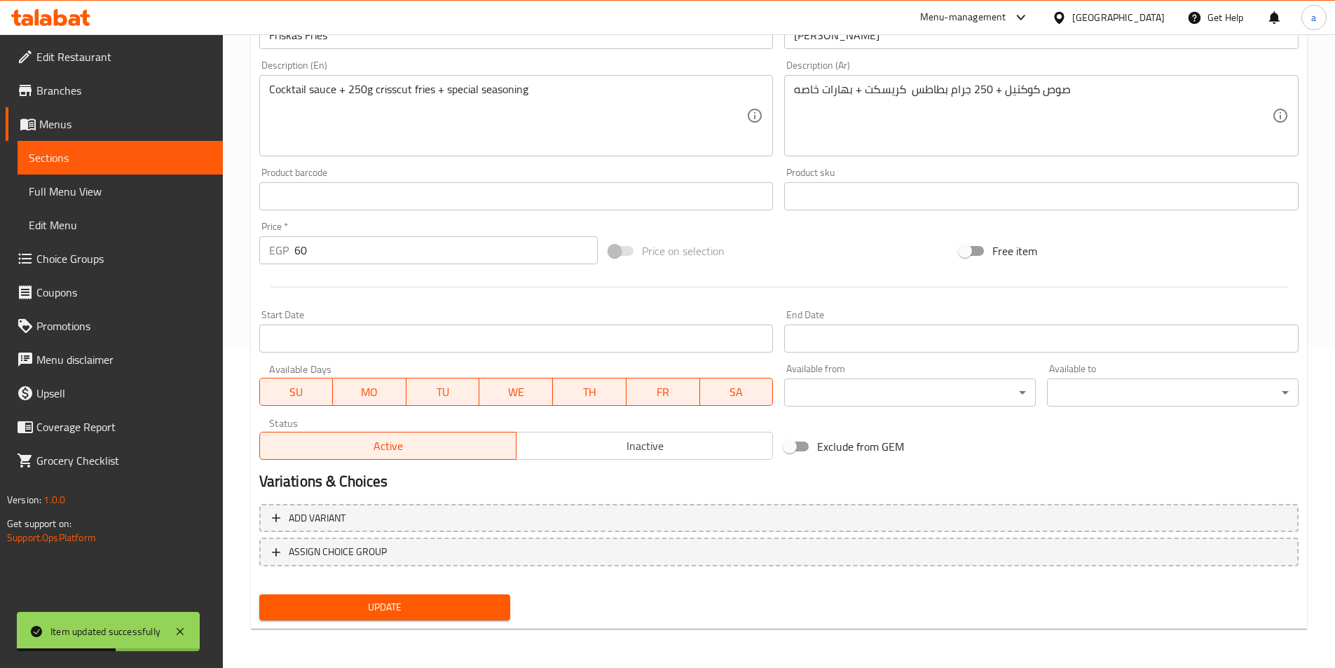
click at [89, 159] on span "Sections" at bounding box center [120, 157] width 183 height 17
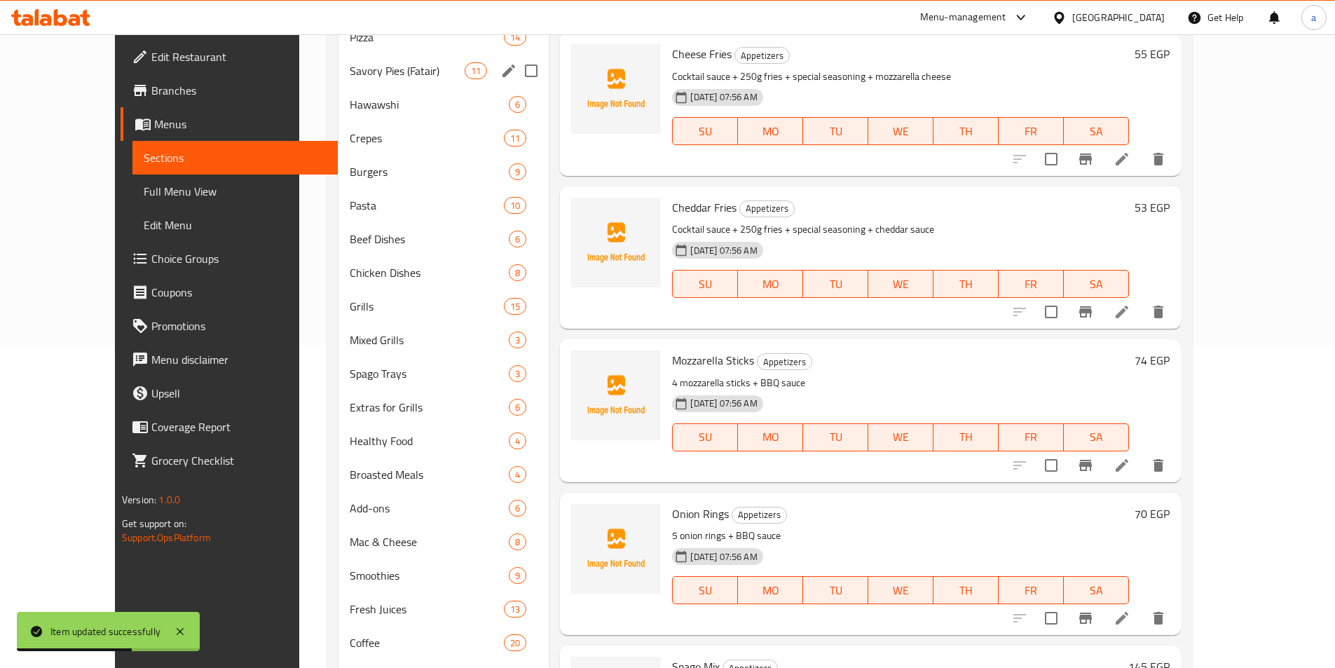
scroll to position [112, 0]
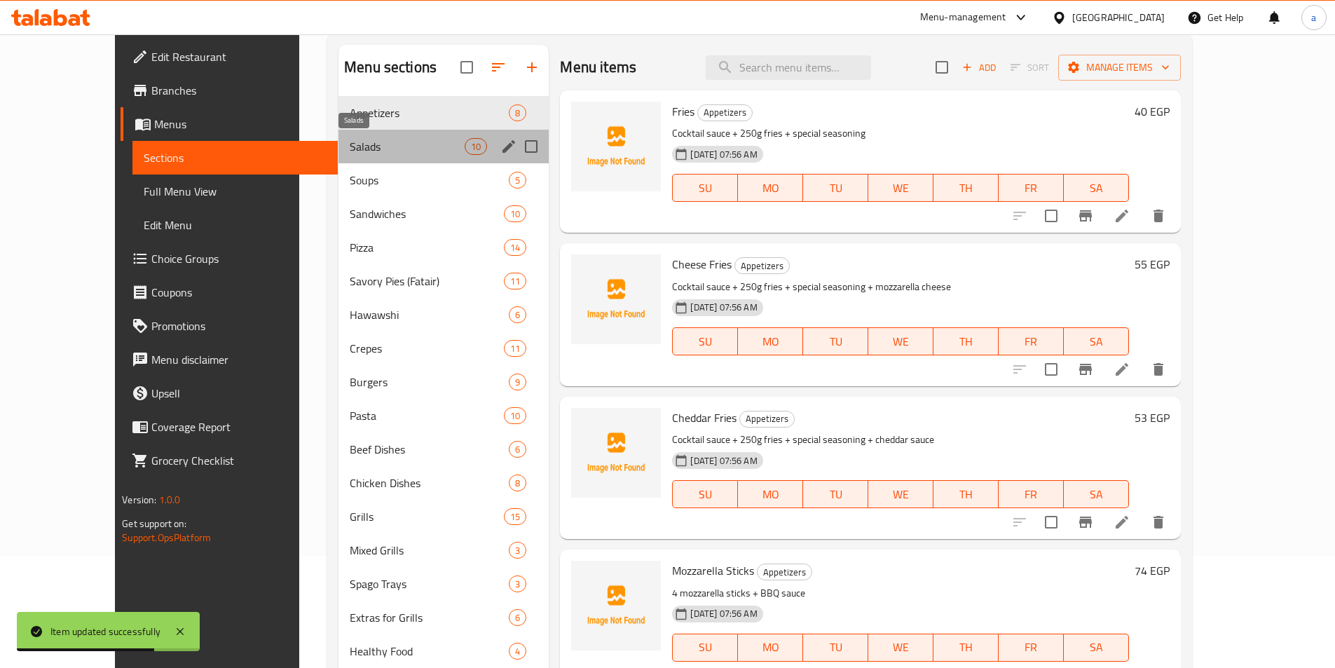
click at [350, 153] on span "Salads" at bounding box center [407, 146] width 115 height 17
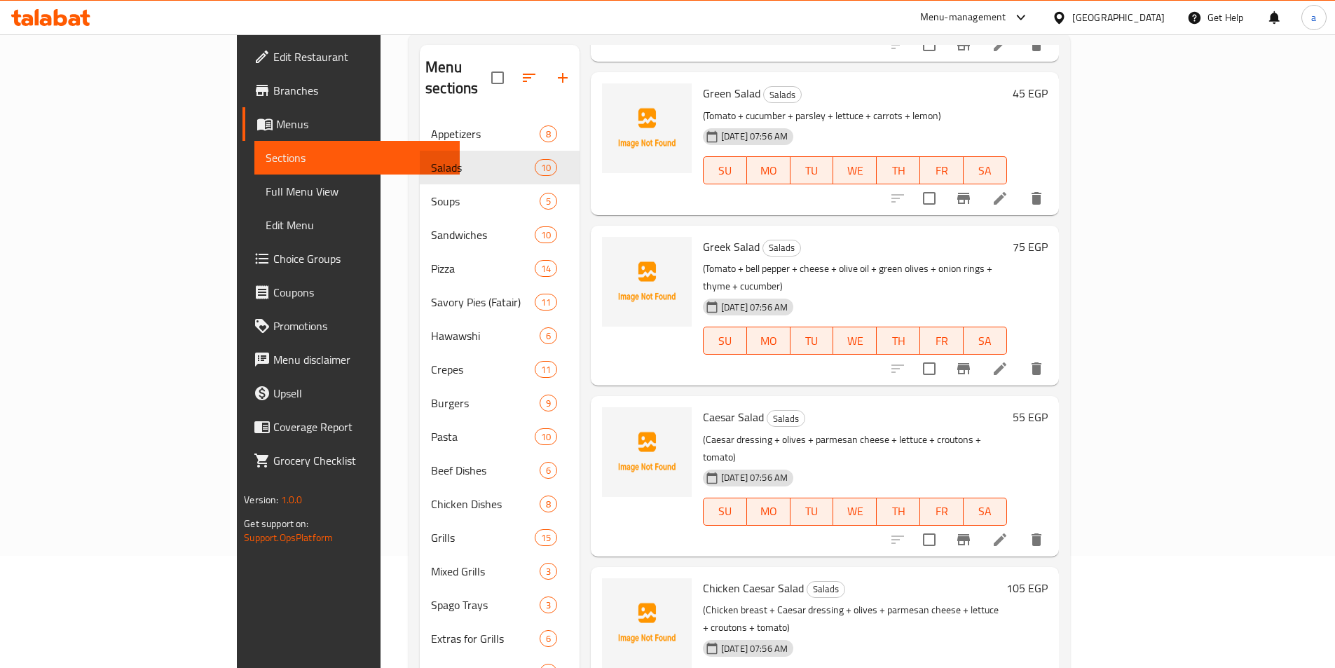
scroll to position [210, 0]
click at [1053, 522] on div at bounding box center [967, 539] width 172 height 34
click at [1008, 530] on icon at bounding box center [999, 538] width 17 height 17
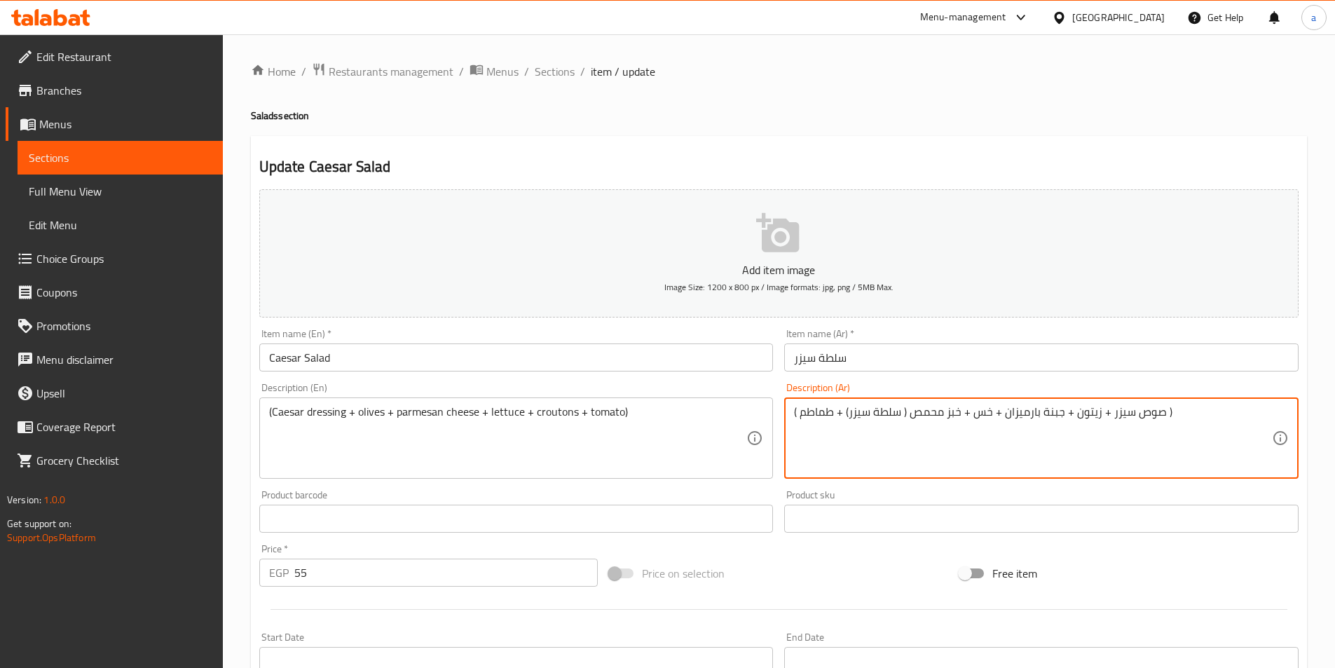
drag, startPoint x: 845, startPoint y: 413, endPoint x: 966, endPoint y: 425, distance: 121.7
type textarea "( صوص سيزر + زيتون + جبنة بارميزان + خس +عيش كروتون + طماطم )"
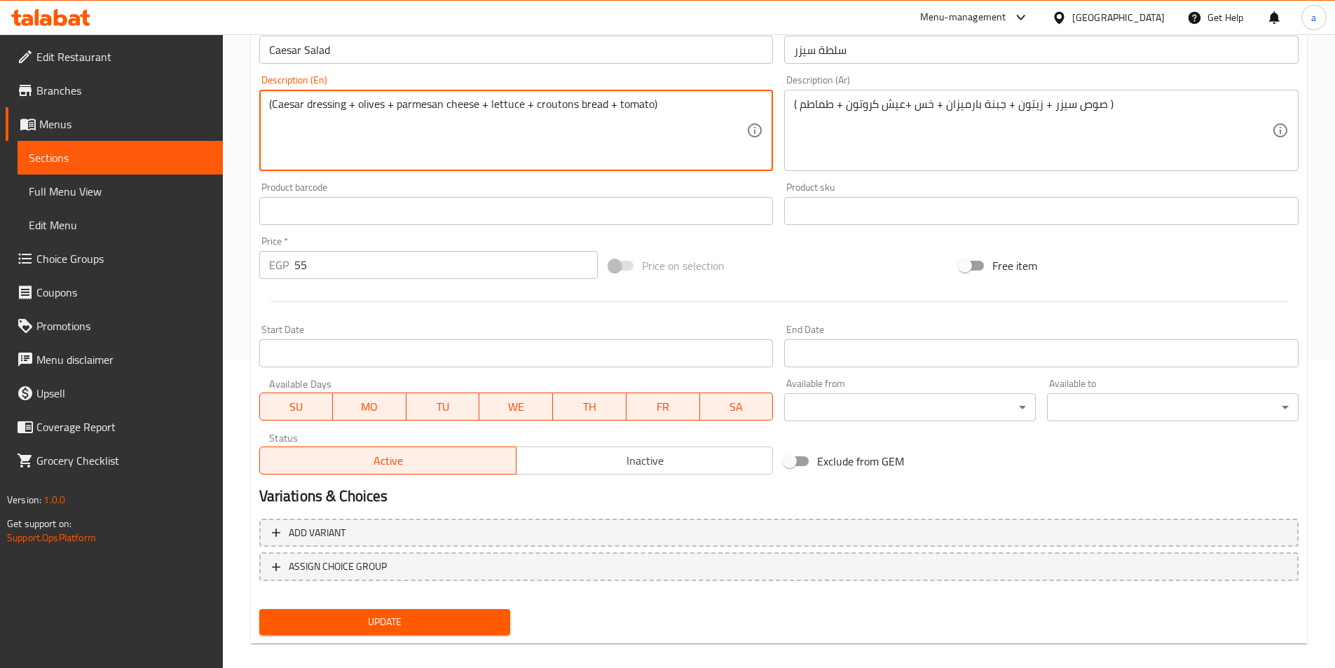
scroll to position [322, 0]
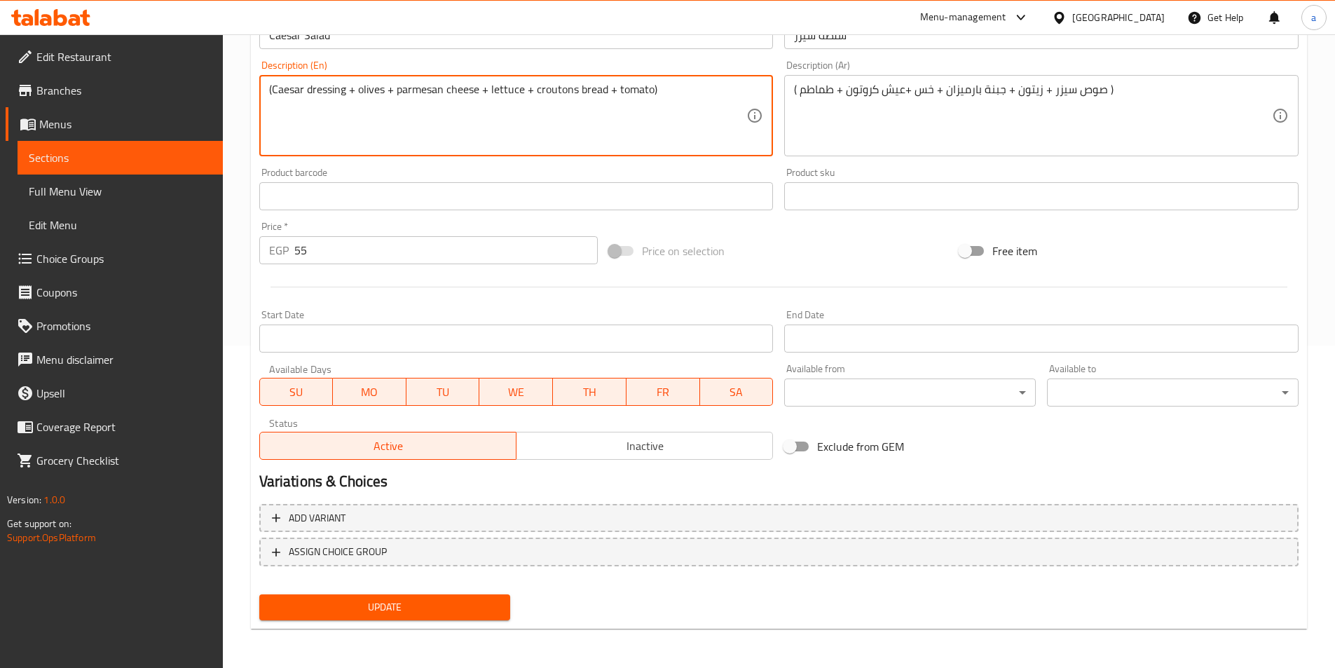
type textarea "(Caesar dressing + olives + parmesan cheese + lettuce + croutons bread + tomato)"
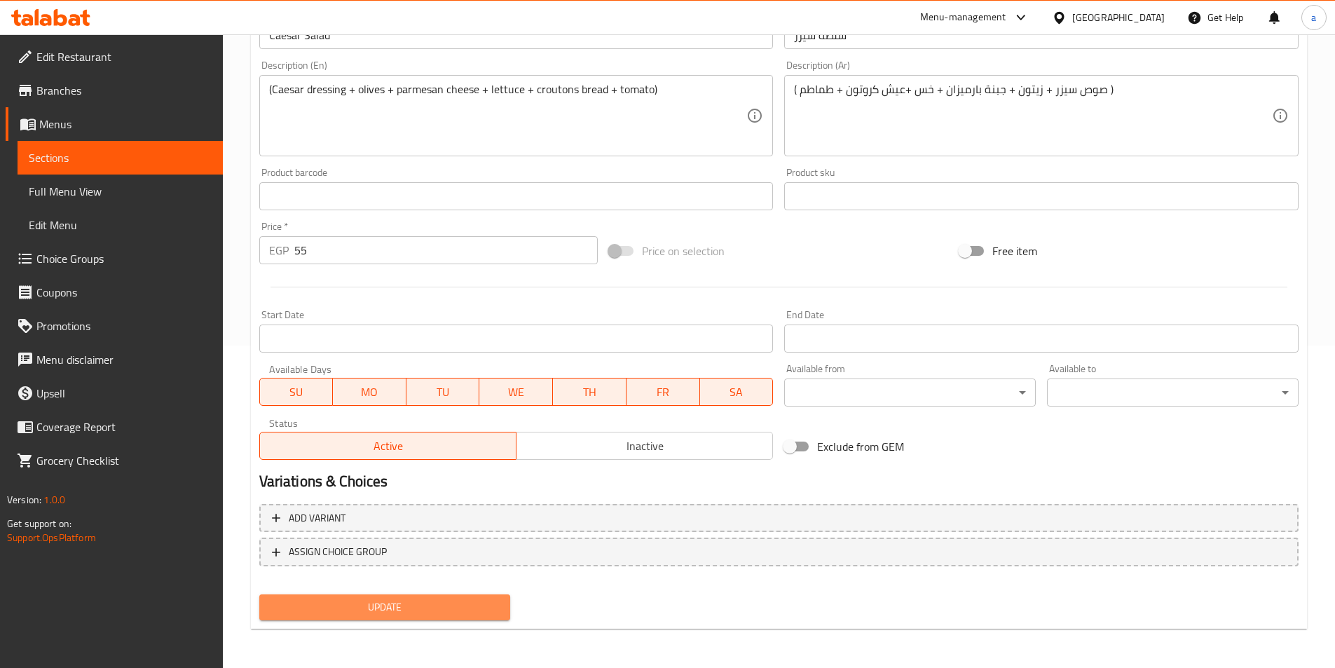
click at [460, 608] on span "Update" at bounding box center [384, 607] width 229 height 18
click at [95, 147] on link "Sections" at bounding box center [120, 158] width 205 height 34
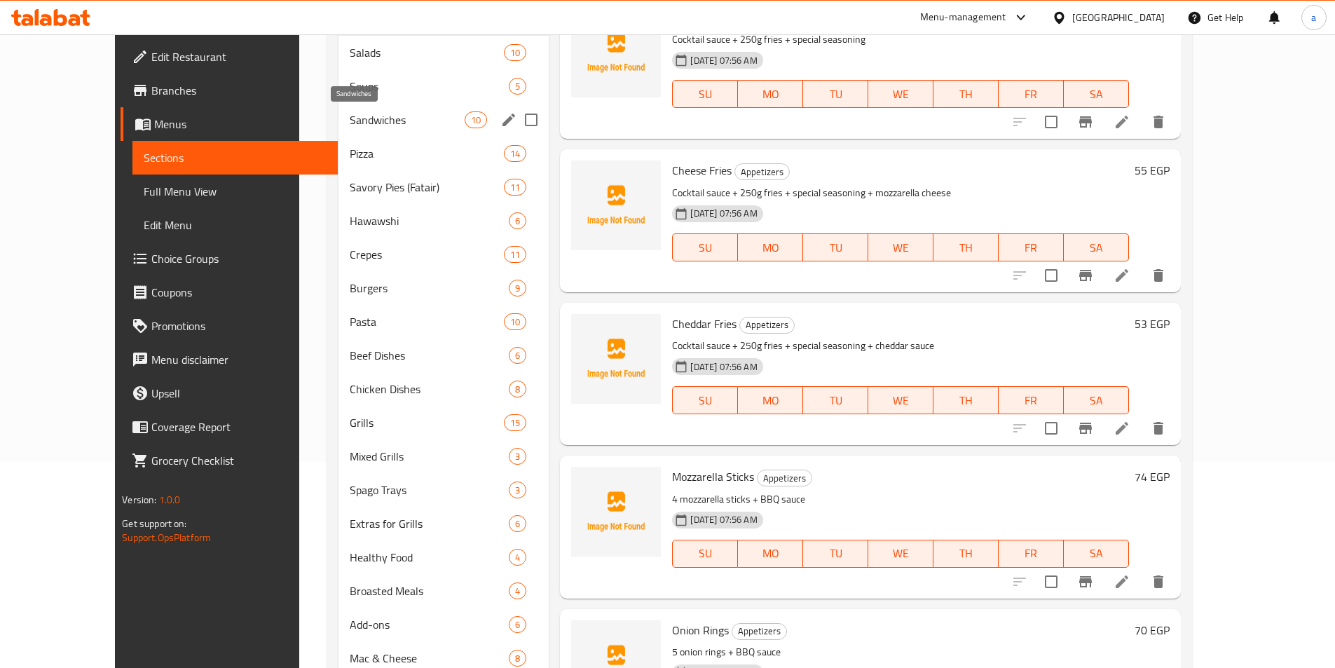
scroll to position [112, 0]
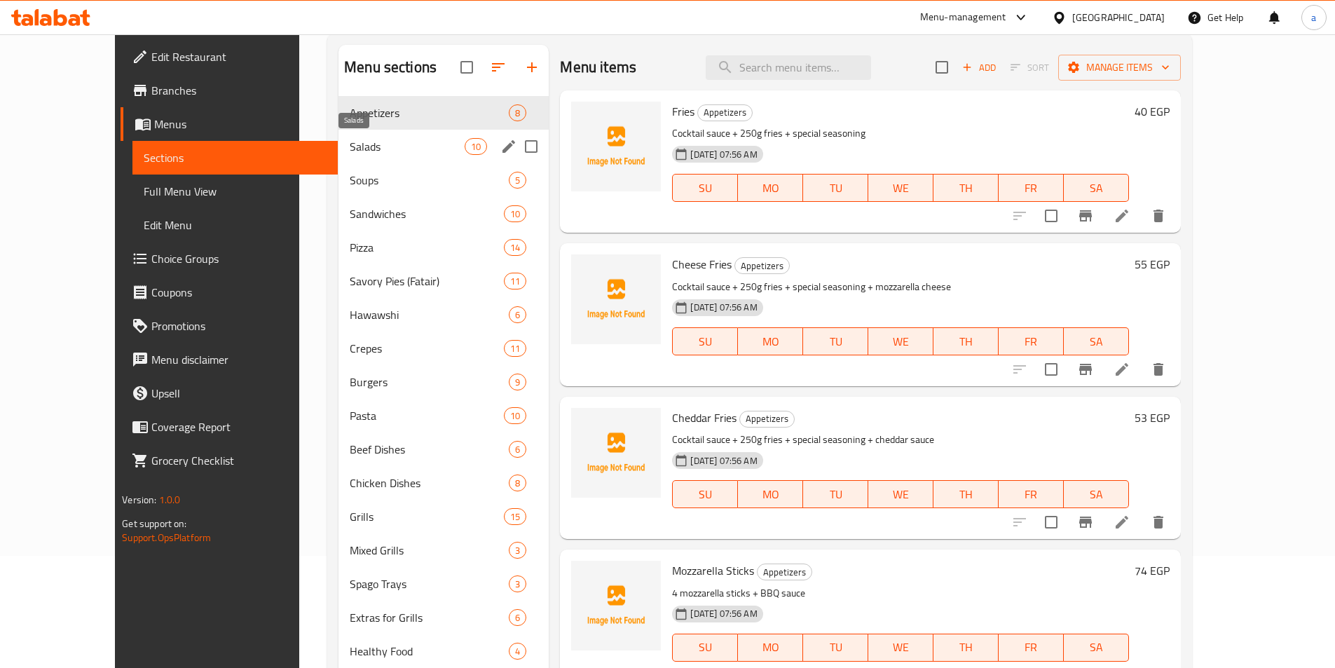
click at [354, 140] on span "Salads" at bounding box center [407, 146] width 115 height 17
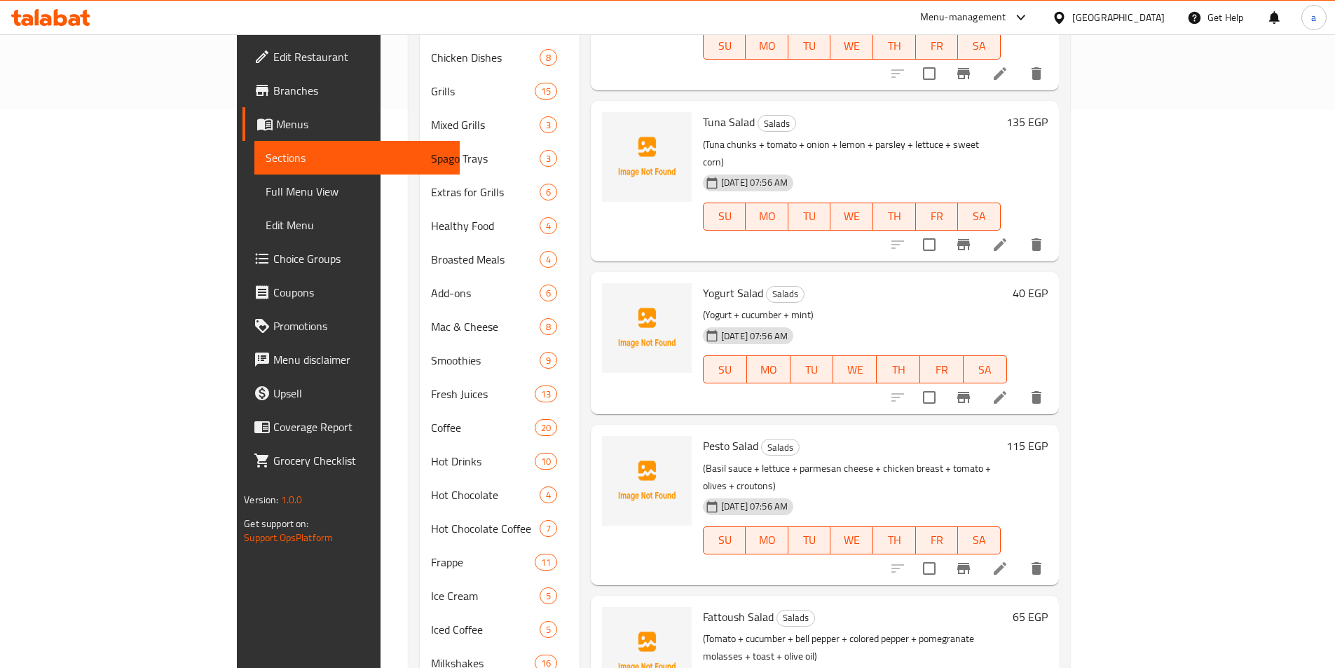
scroll to position [603, 0]
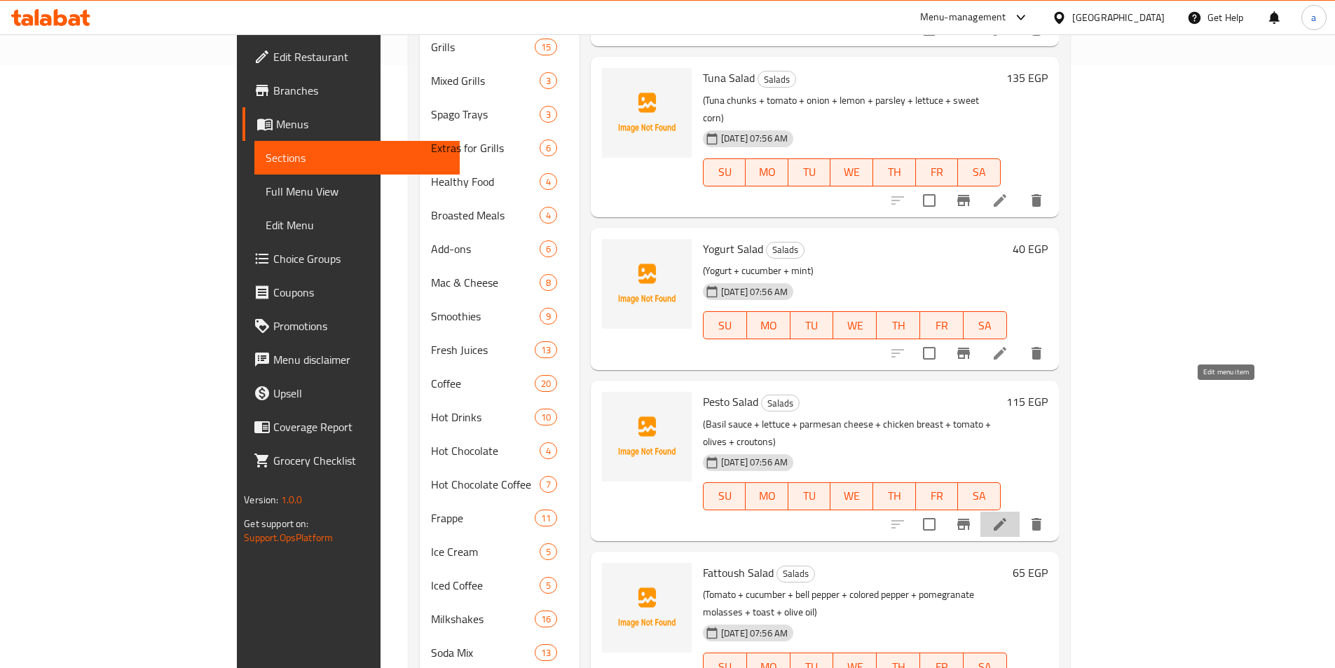
click at [1008, 516] on icon at bounding box center [999, 524] width 17 height 17
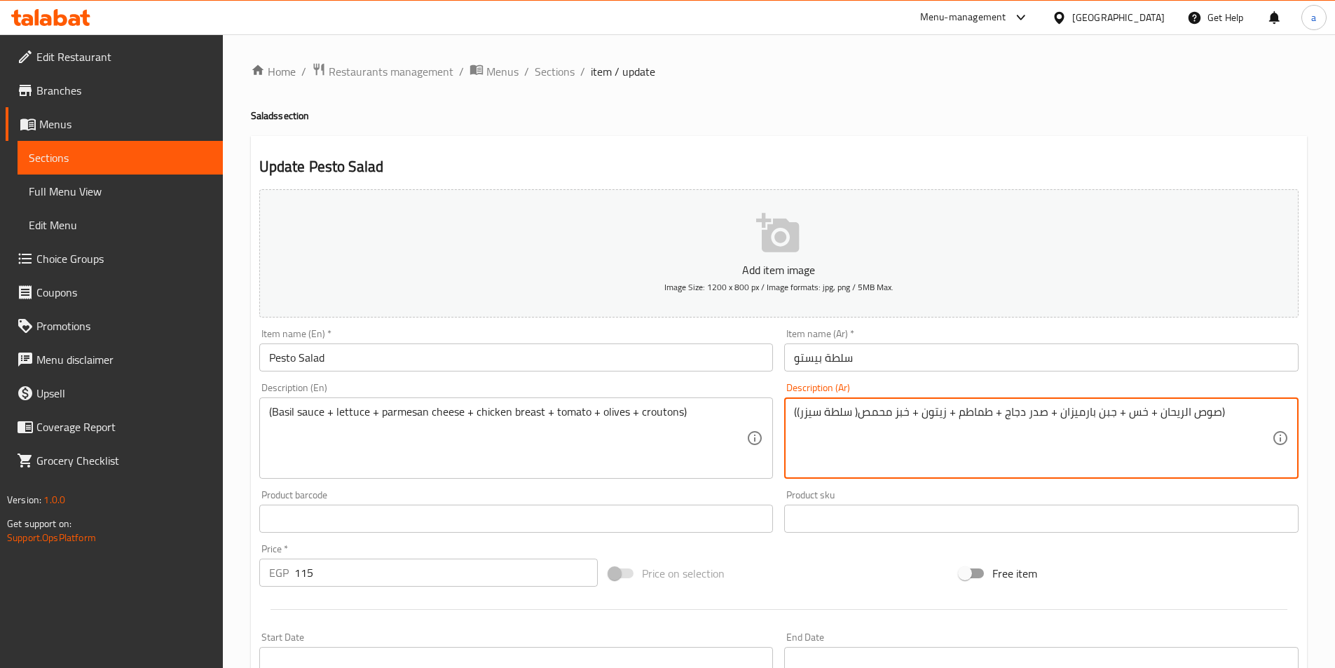
drag, startPoint x: 797, startPoint y: 413, endPoint x: 913, endPoint y: 434, distance: 117.6
type textarea "(صوص الريحان + خس + جبن بارميزان + صدر دجاج + طماطم + زيتون + عيش كروتون)"
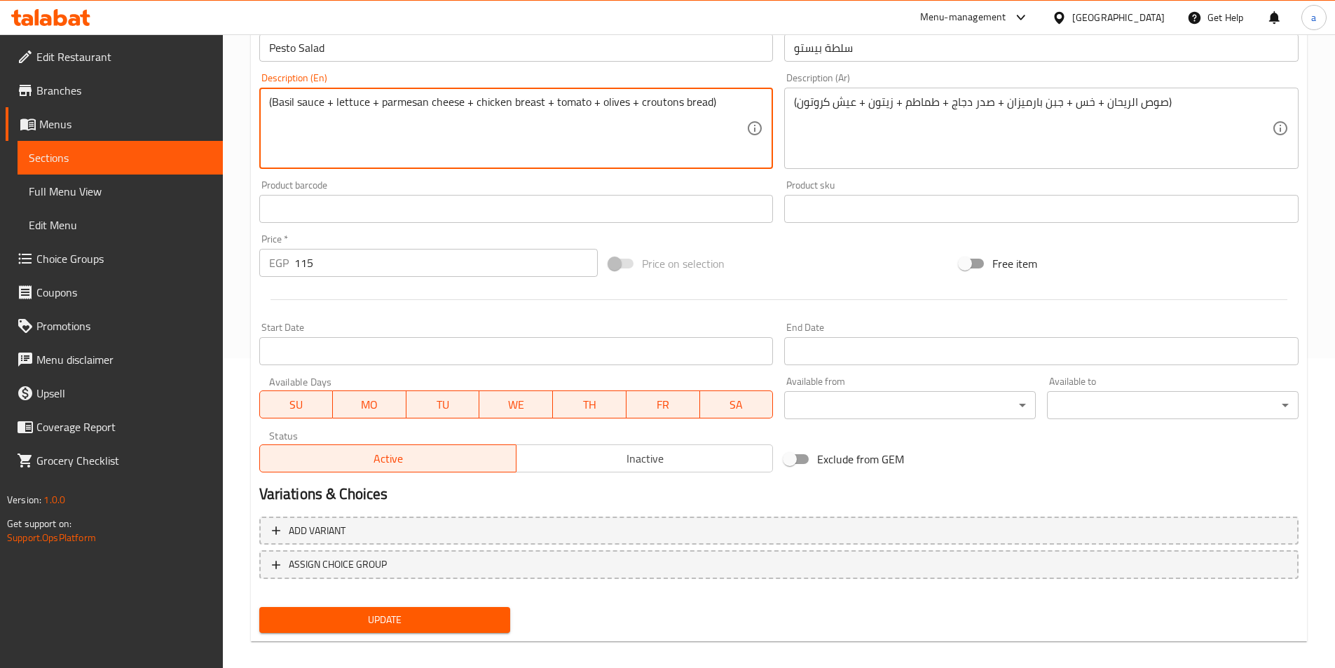
scroll to position [322, 0]
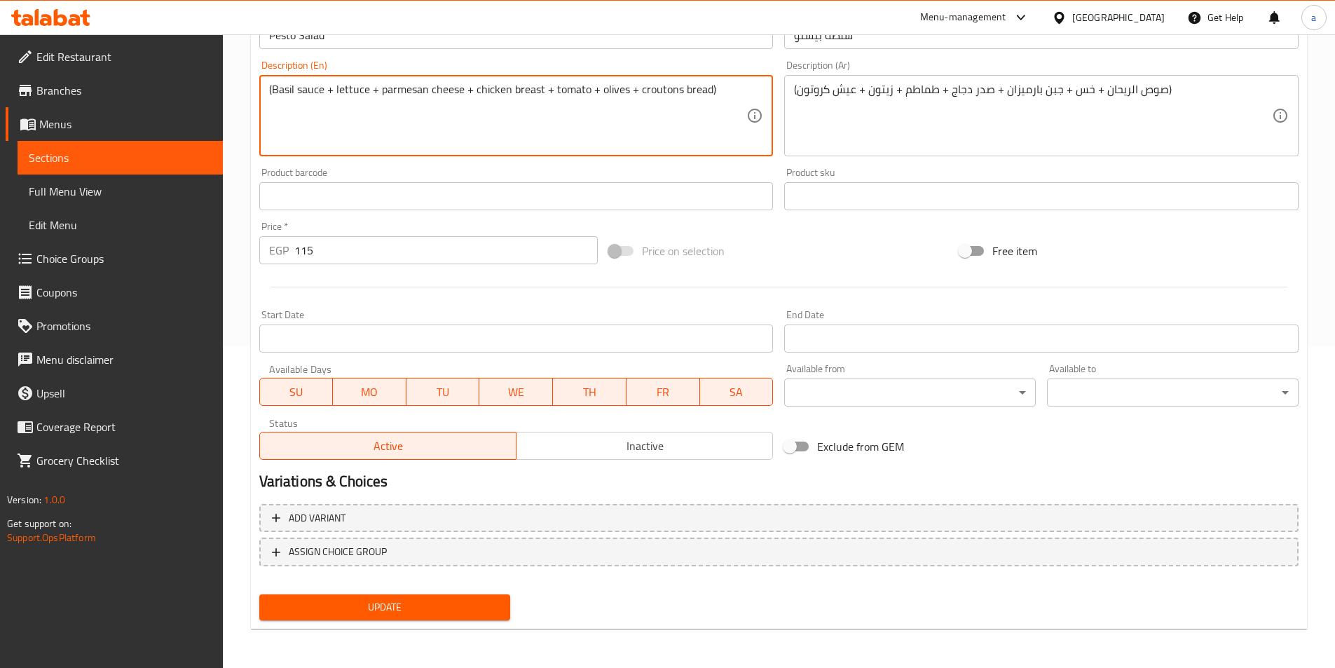
type textarea "(Basil sauce + lettuce + parmesan cheese + chicken breast + tomato + olives + c…"
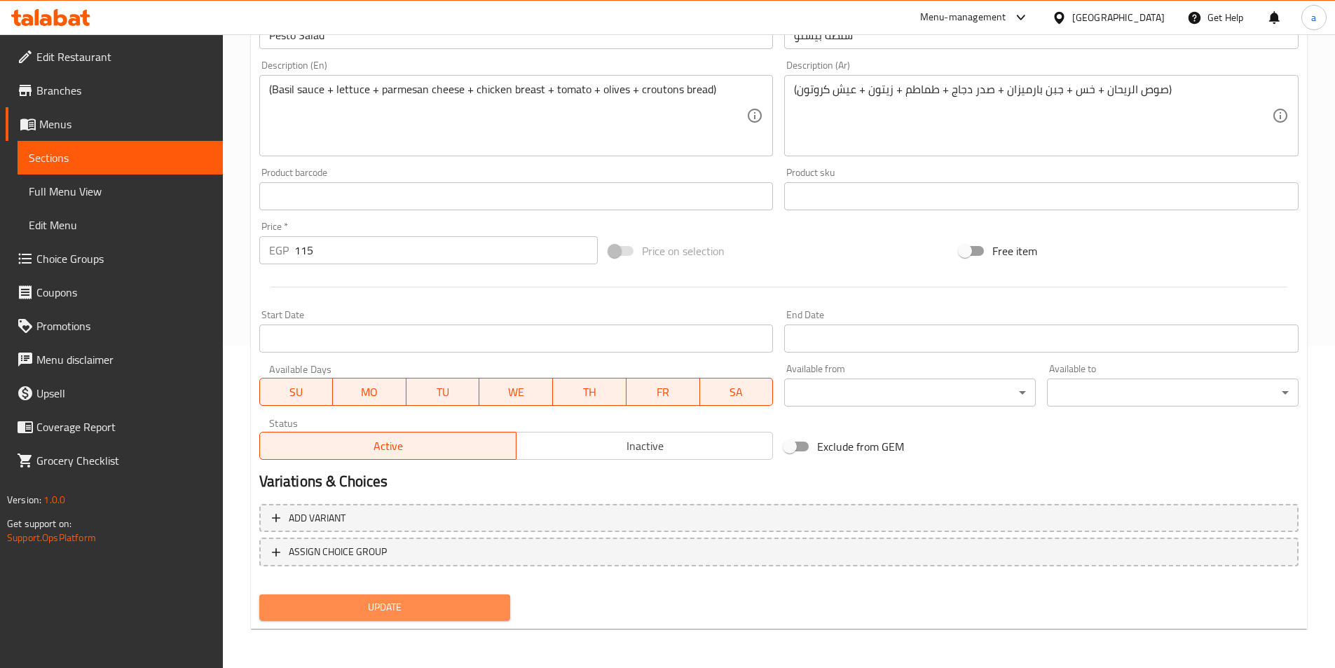
click at [441, 612] on span "Update" at bounding box center [384, 607] width 229 height 18
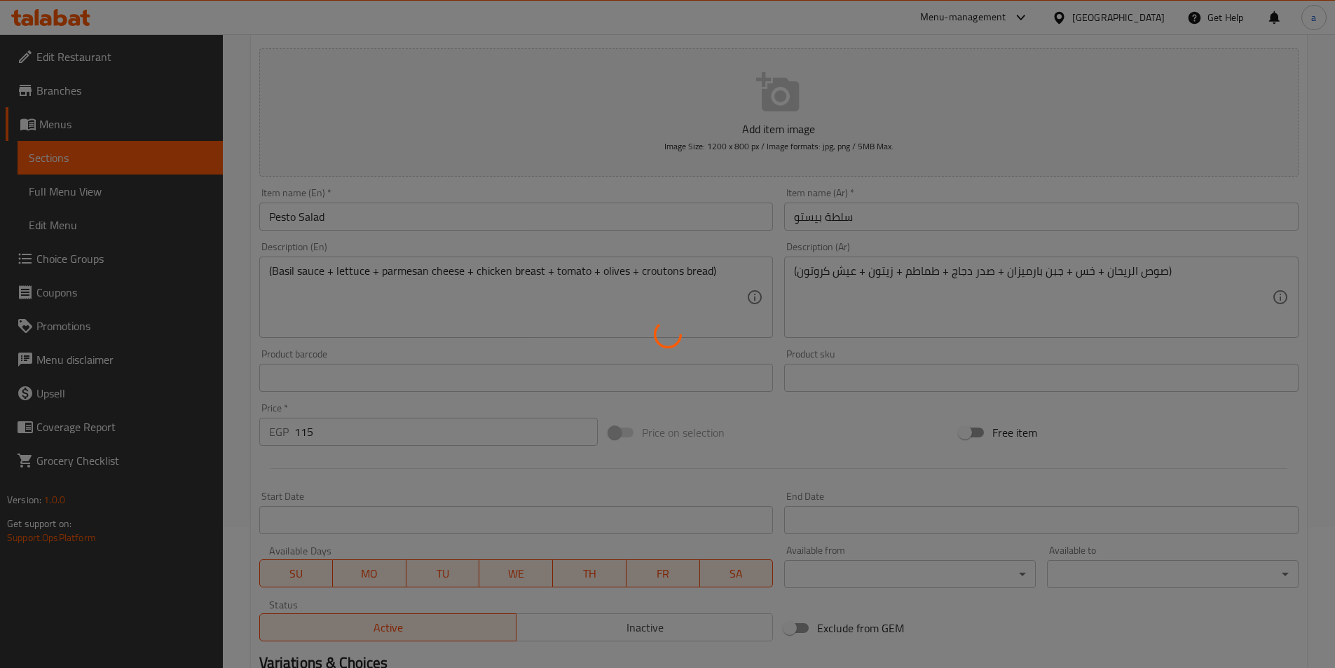
scroll to position [112, 0]
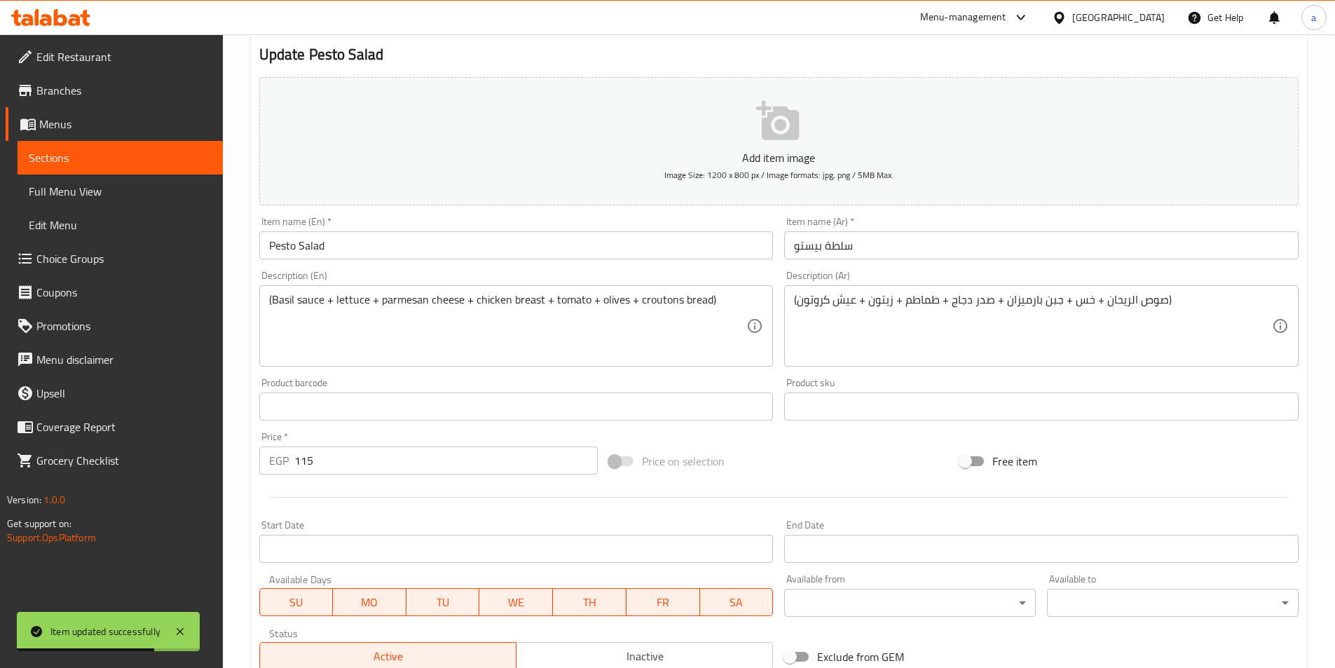
click at [102, 144] on link "Sections" at bounding box center [120, 158] width 205 height 34
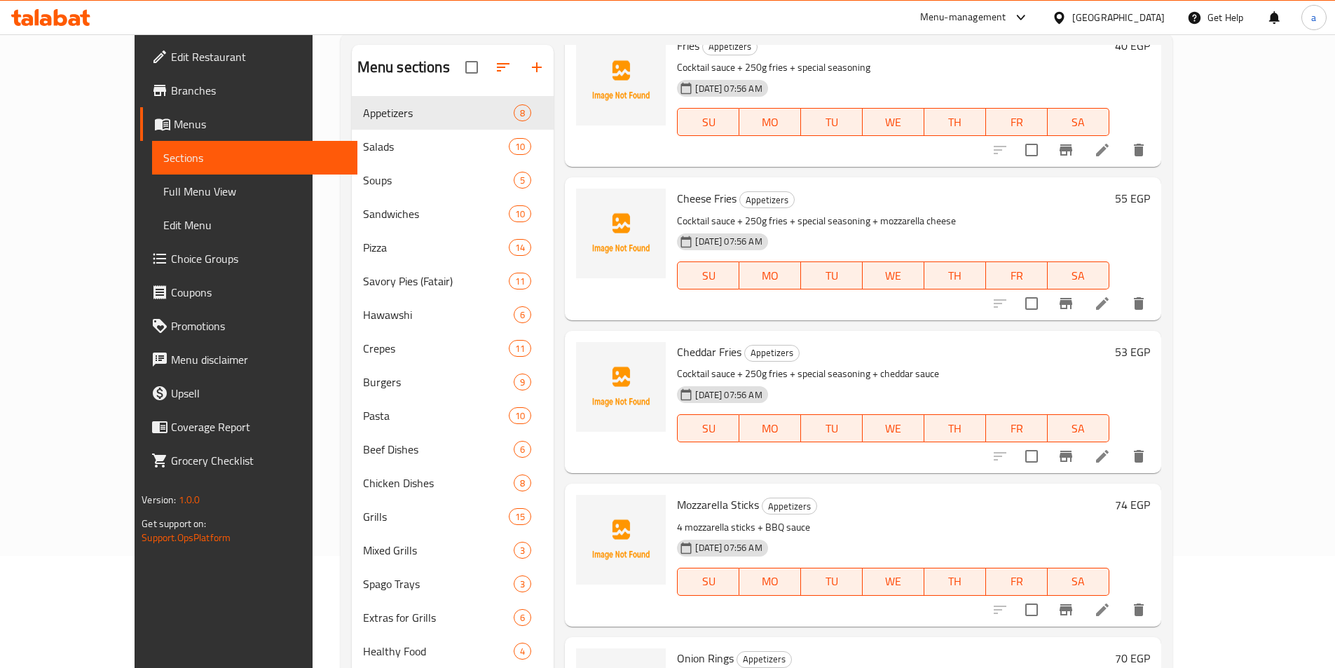
scroll to position [111, 0]
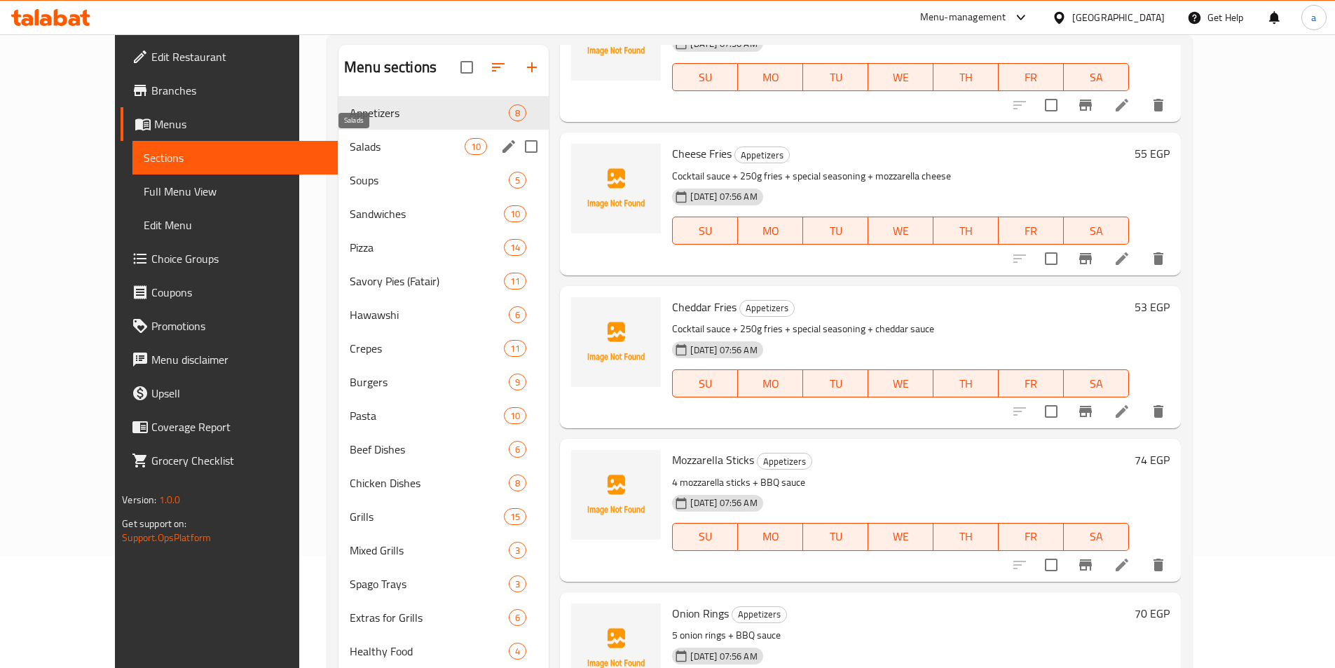
click at [371, 149] on span "Salads" at bounding box center [407, 146] width 115 height 17
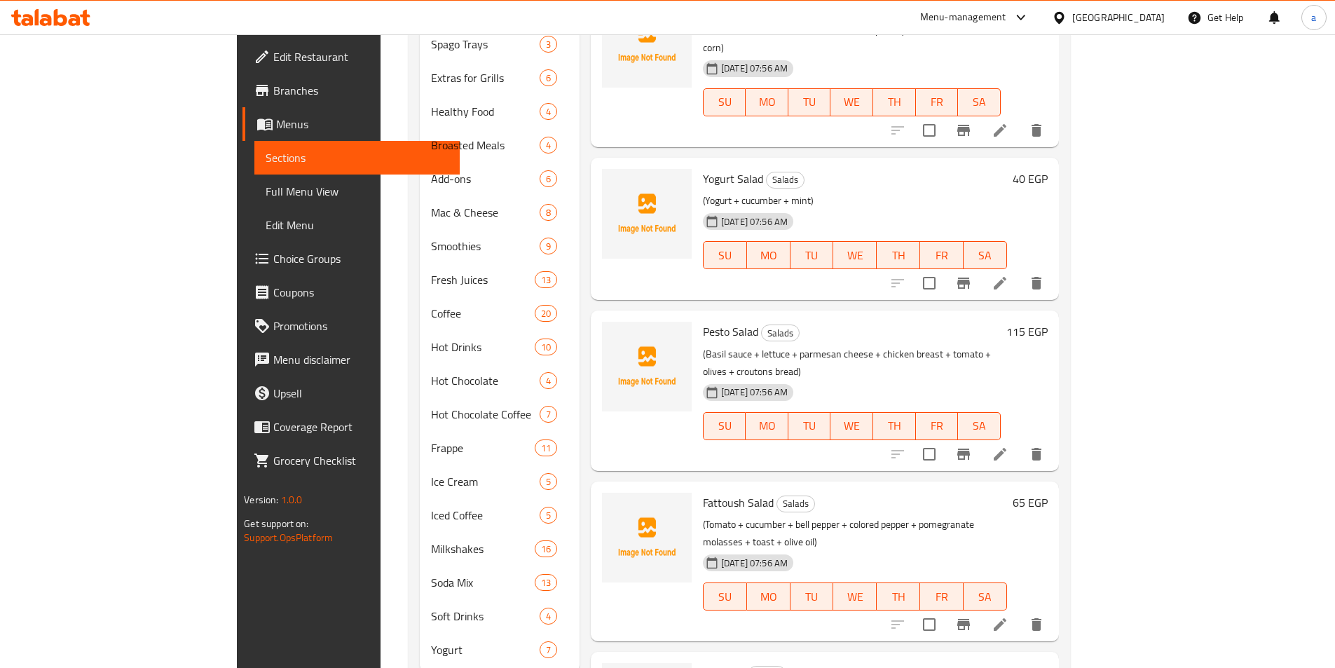
scroll to position [695, 0]
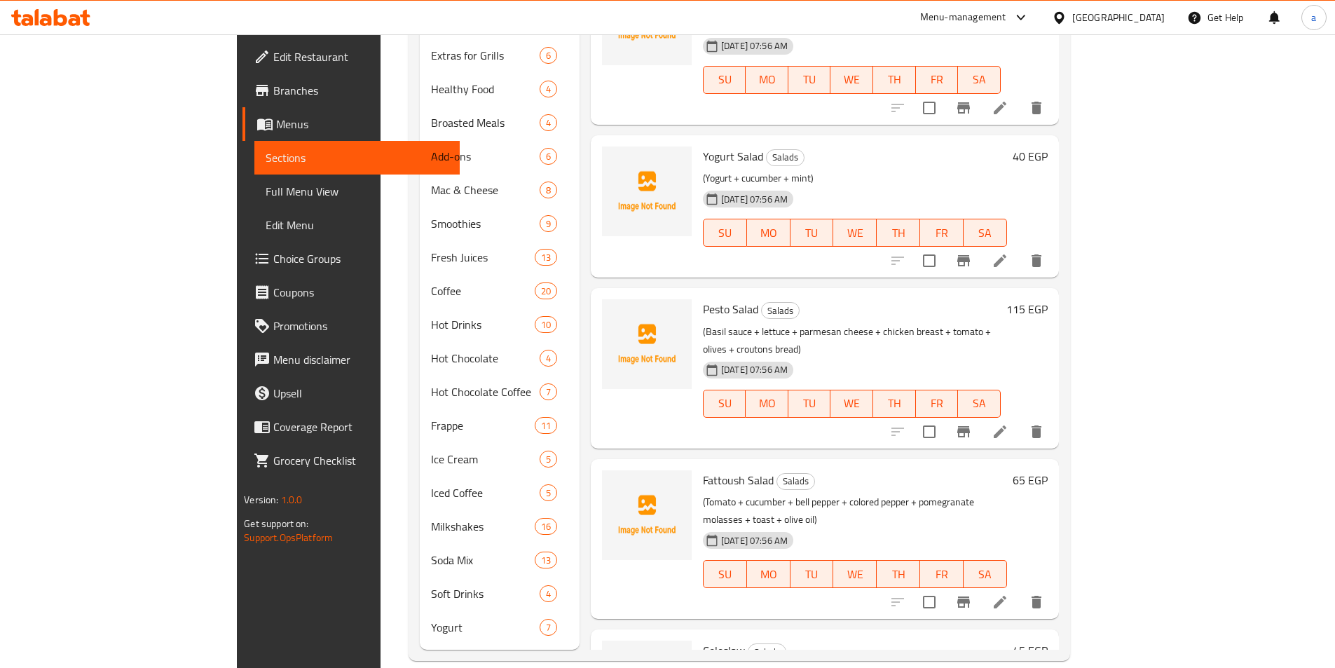
click at [1019, 589] on li at bounding box center [999, 601] width 39 height 25
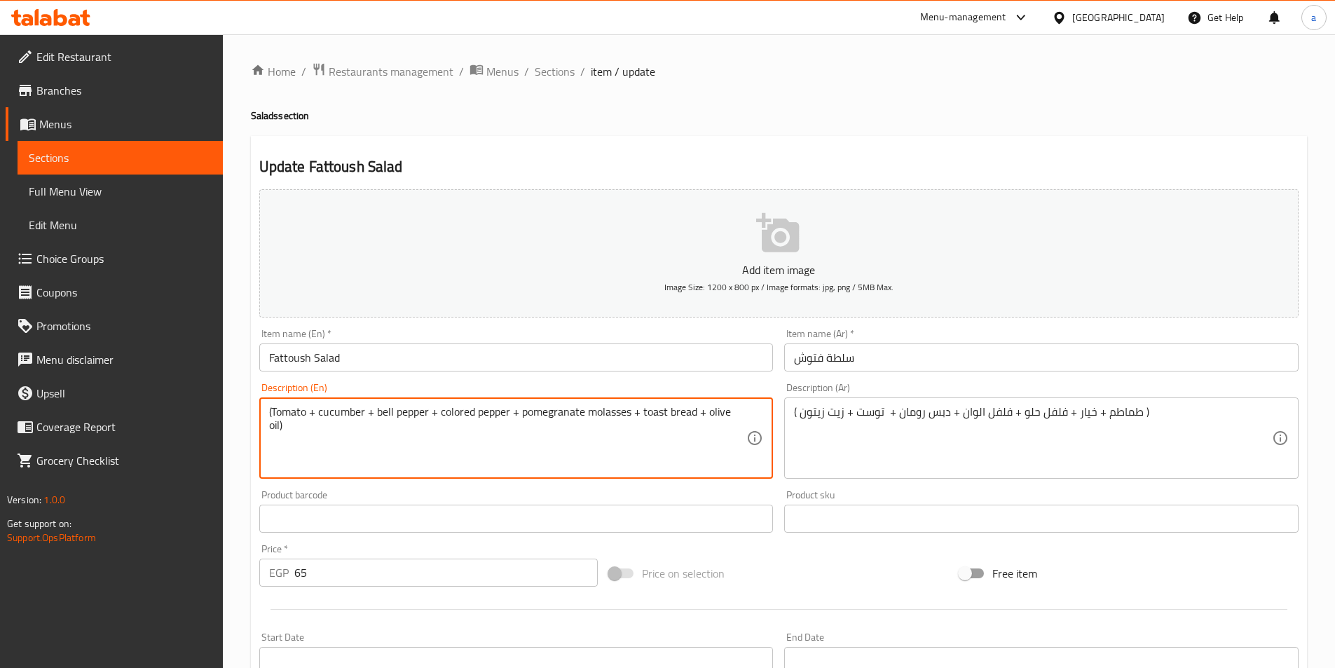
type textarea "(Tomato + cucumber + bell pepper + colored pepper + pomegranate molasses + toas…"
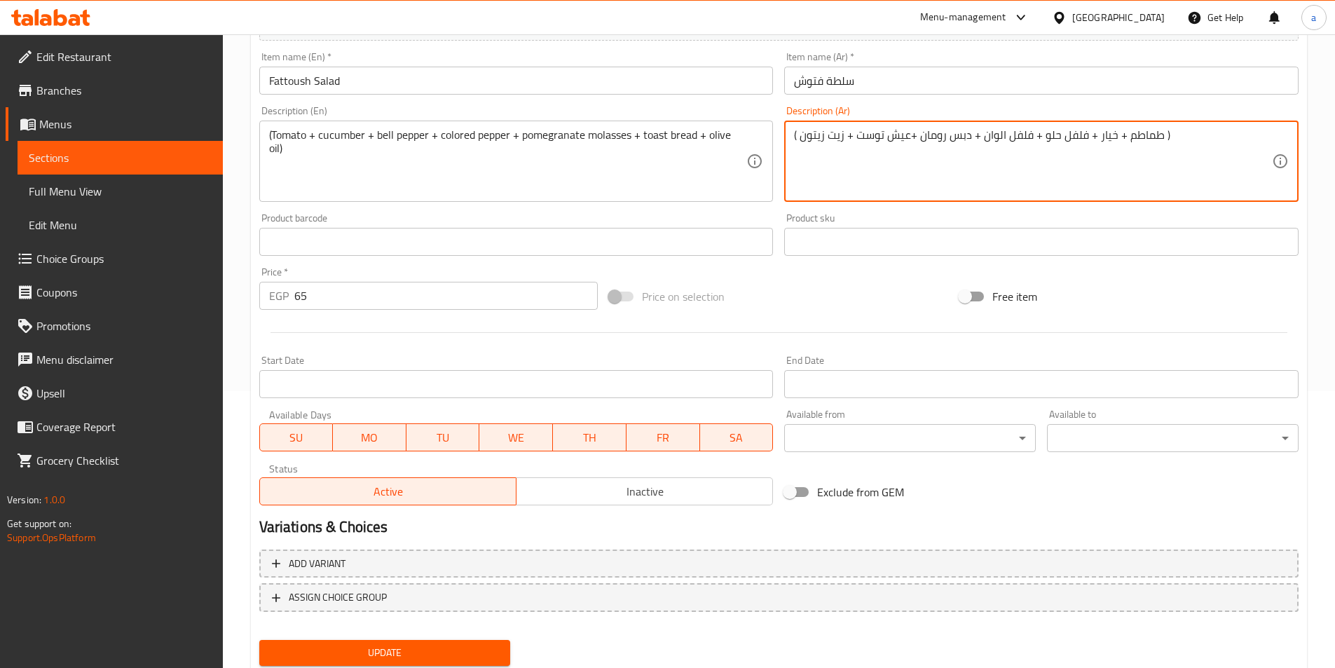
scroll to position [322, 0]
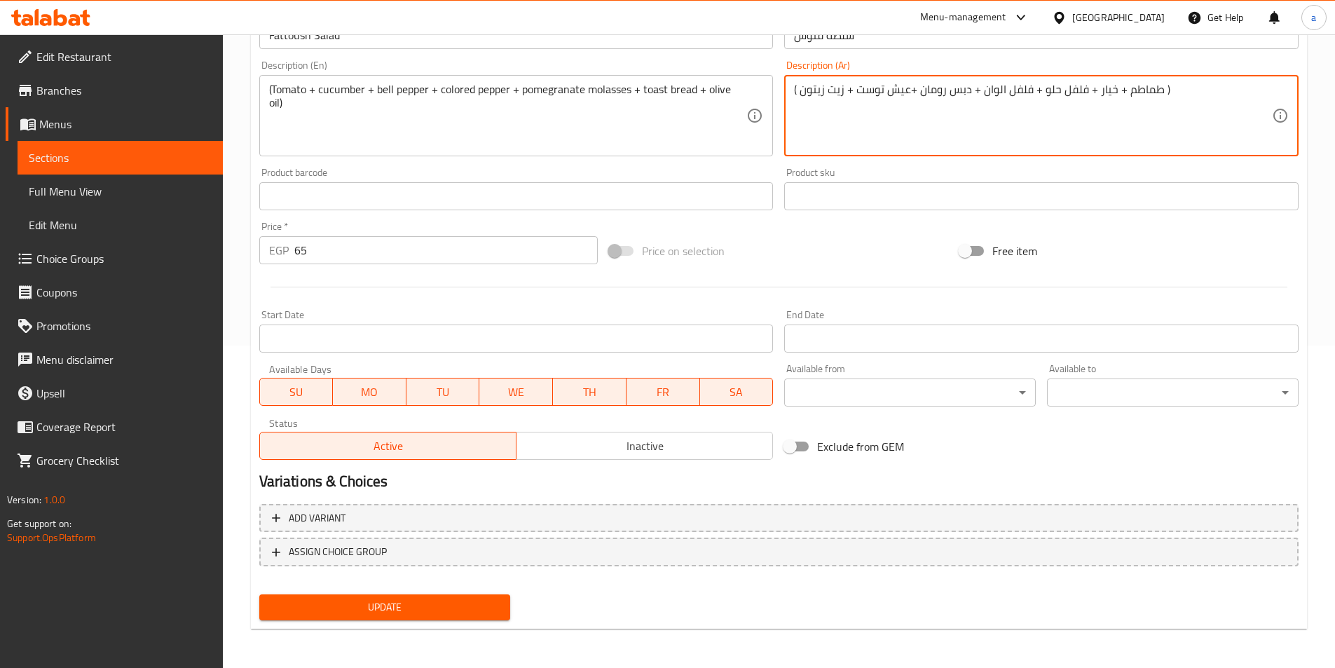
type textarea "( طماطم + خيار + فلفل حلو + فلفل الوان + دبس رومان +عيش توست + زيت زيتون )"
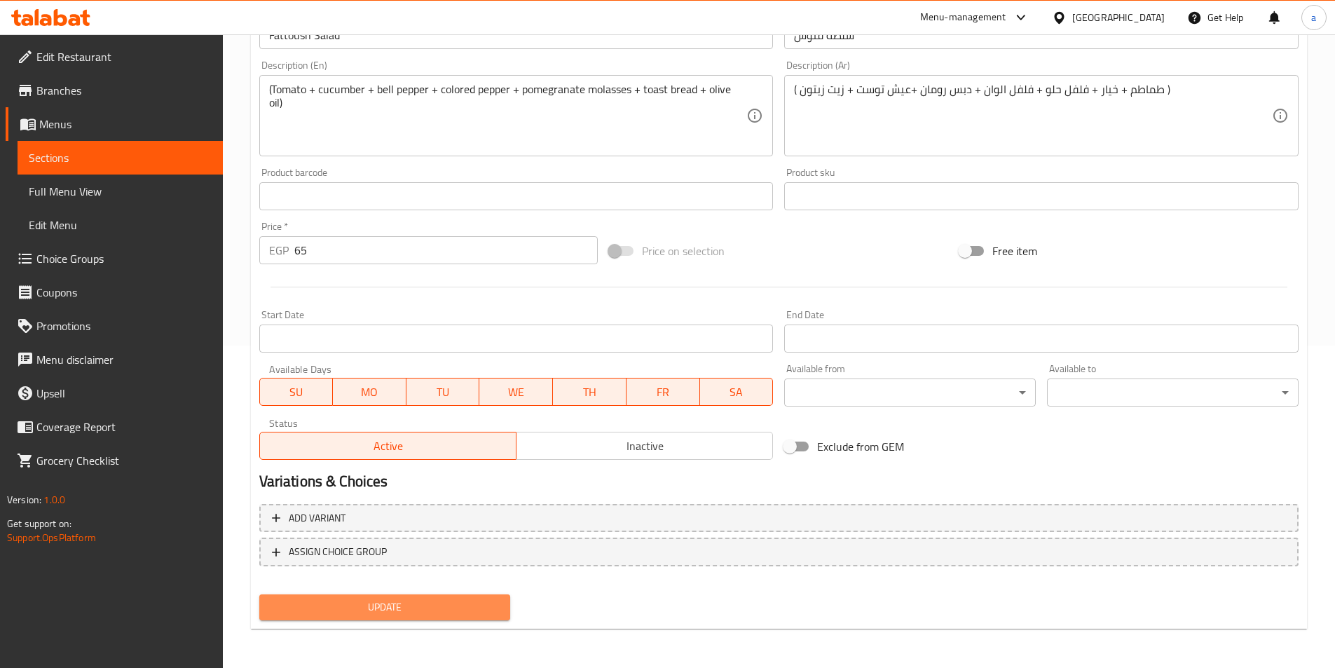
click at [443, 612] on span "Update" at bounding box center [384, 607] width 229 height 18
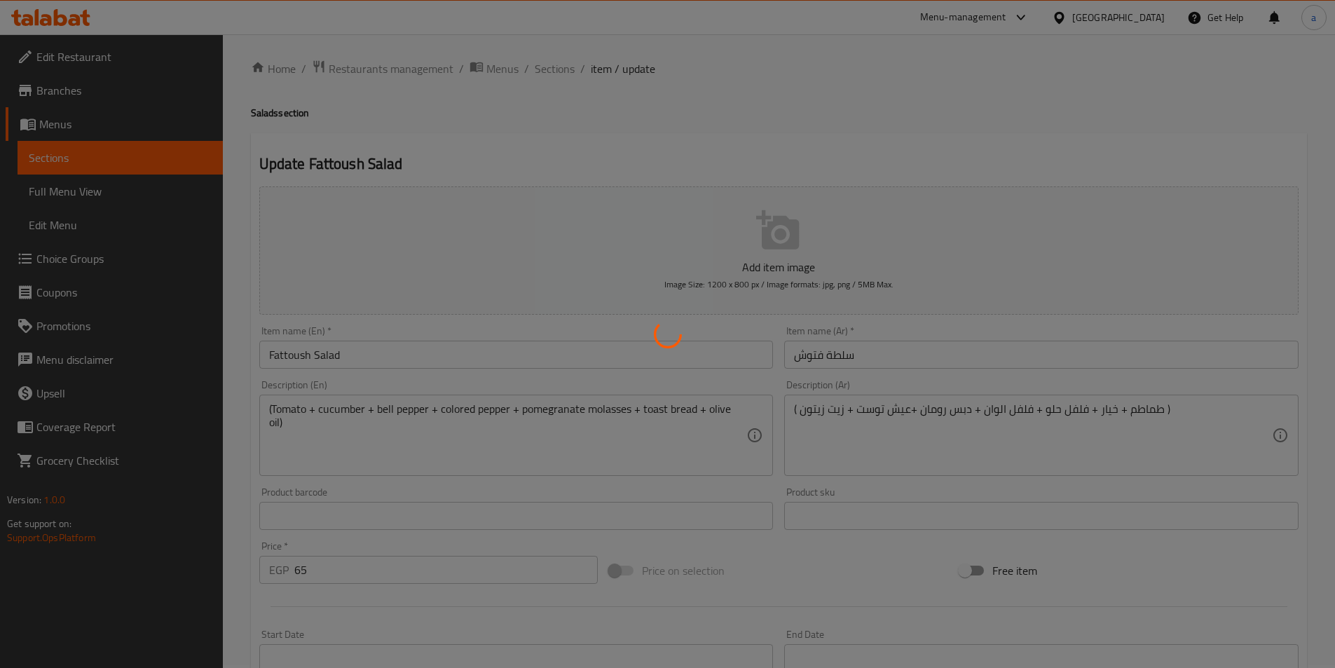
scroll to position [0, 0]
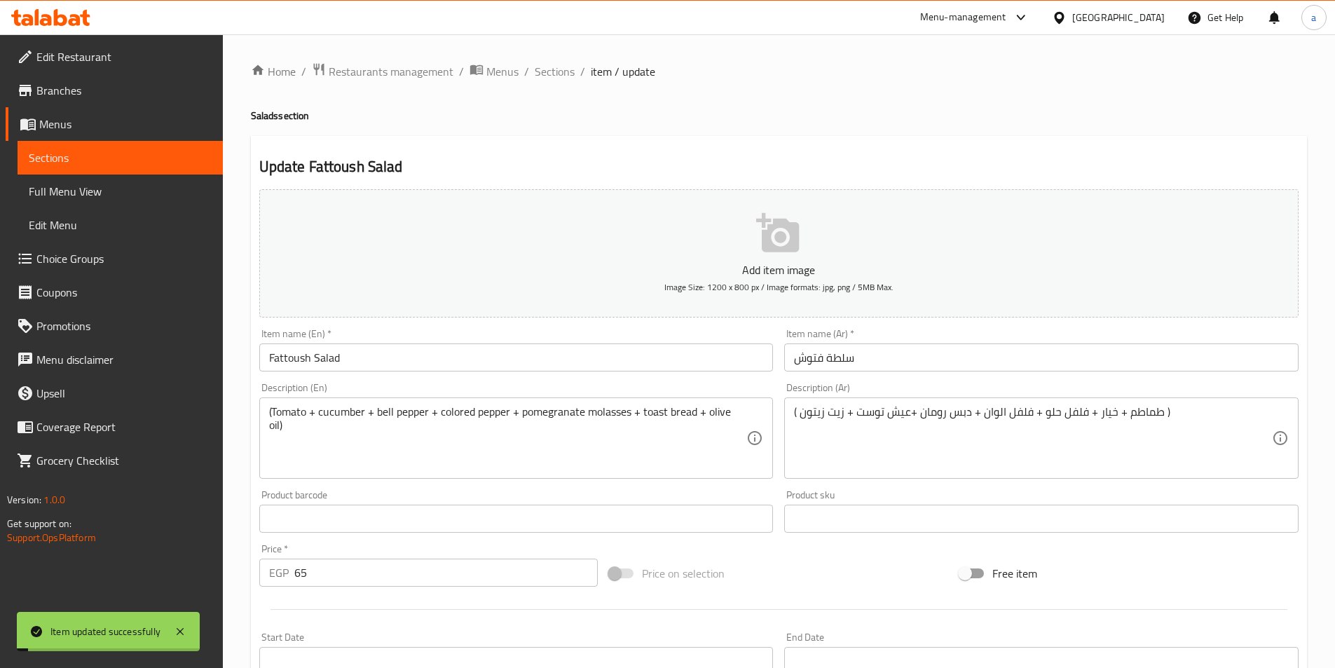
click at [132, 163] on span "Sections" at bounding box center [120, 157] width 183 height 17
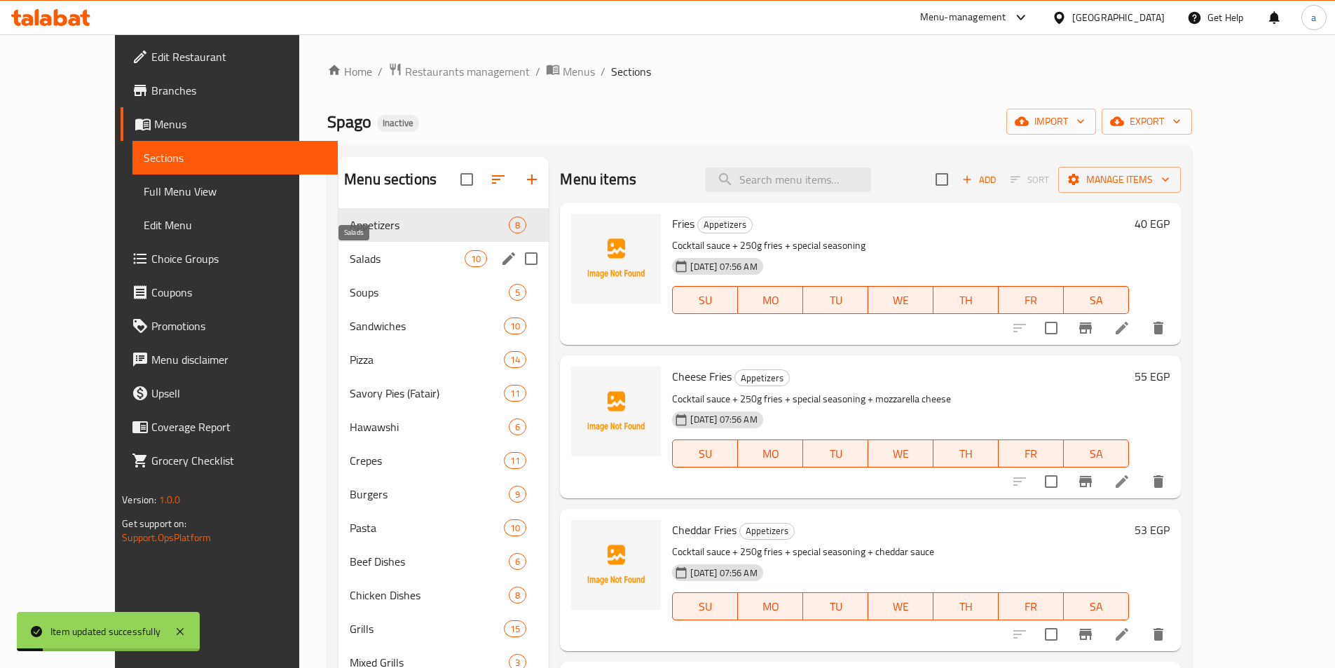
drag, startPoint x: 302, startPoint y: 249, endPoint x: 1313, endPoint y: 531, distance: 1049.6
click at [350, 250] on span "Salads" at bounding box center [407, 258] width 115 height 17
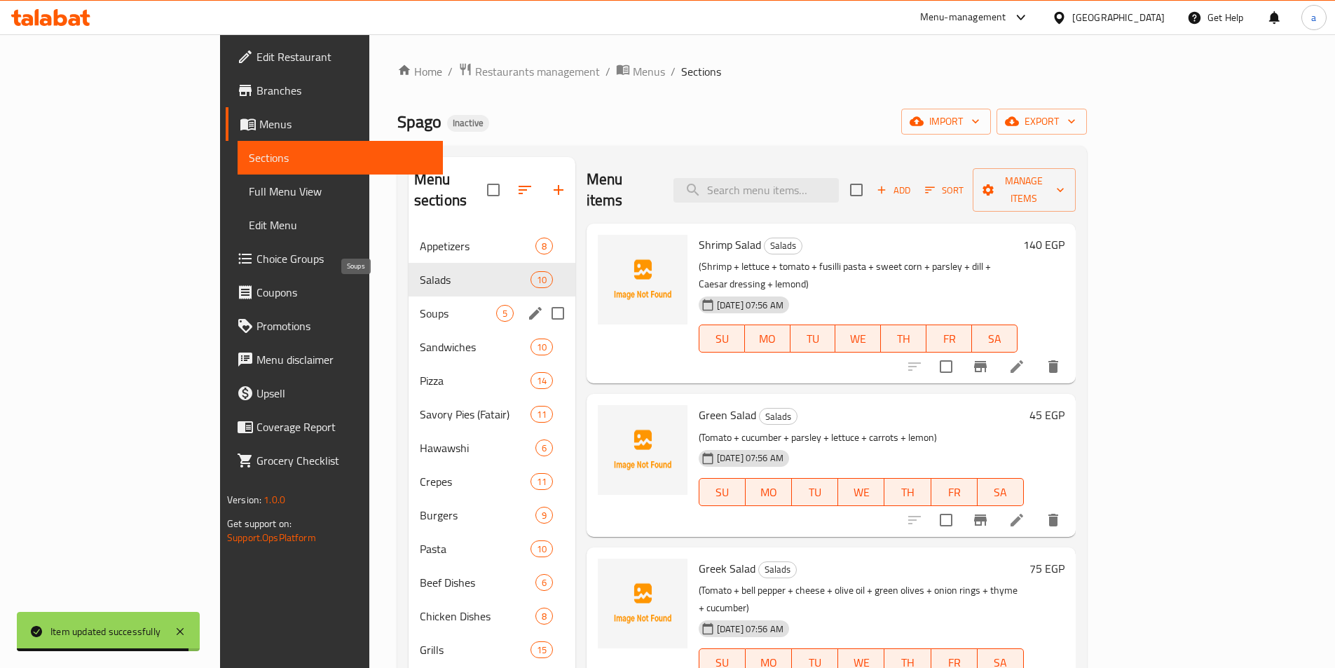
click at [420, 305] on span "Soups" at bounding box center [458, 313] width 76 height 17
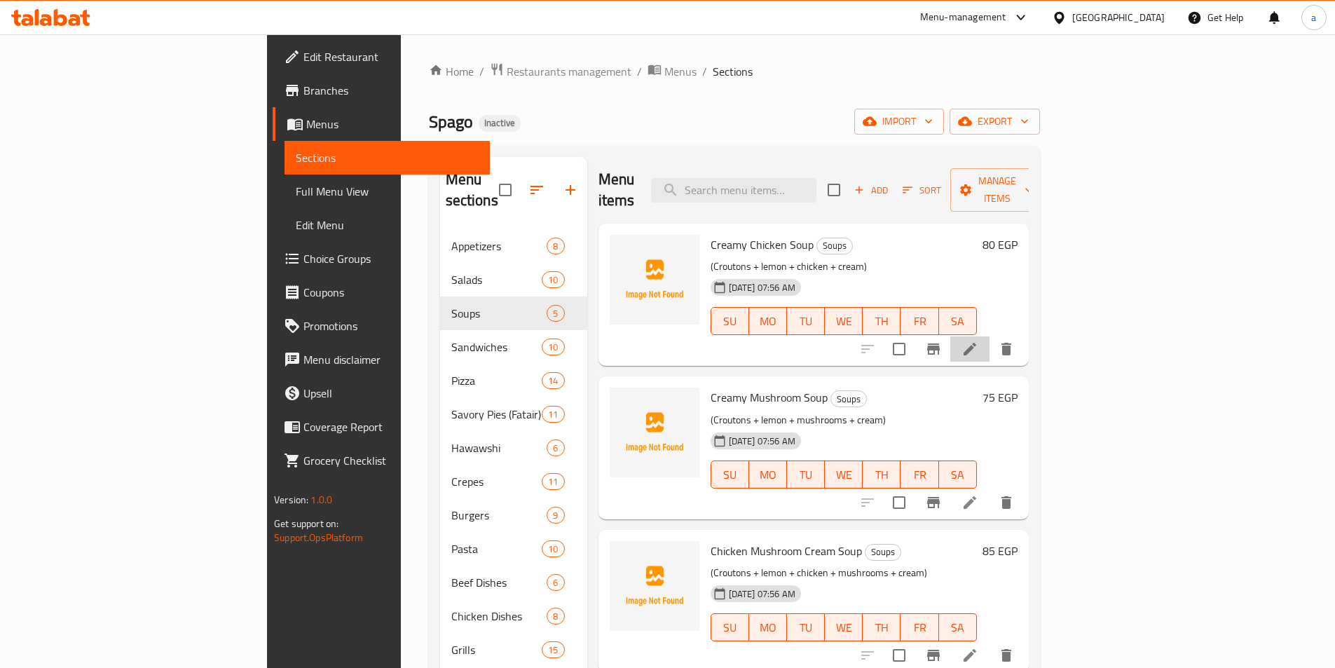
click at [989, 336] on li at bounding box center [969, 348] width 39 height 25
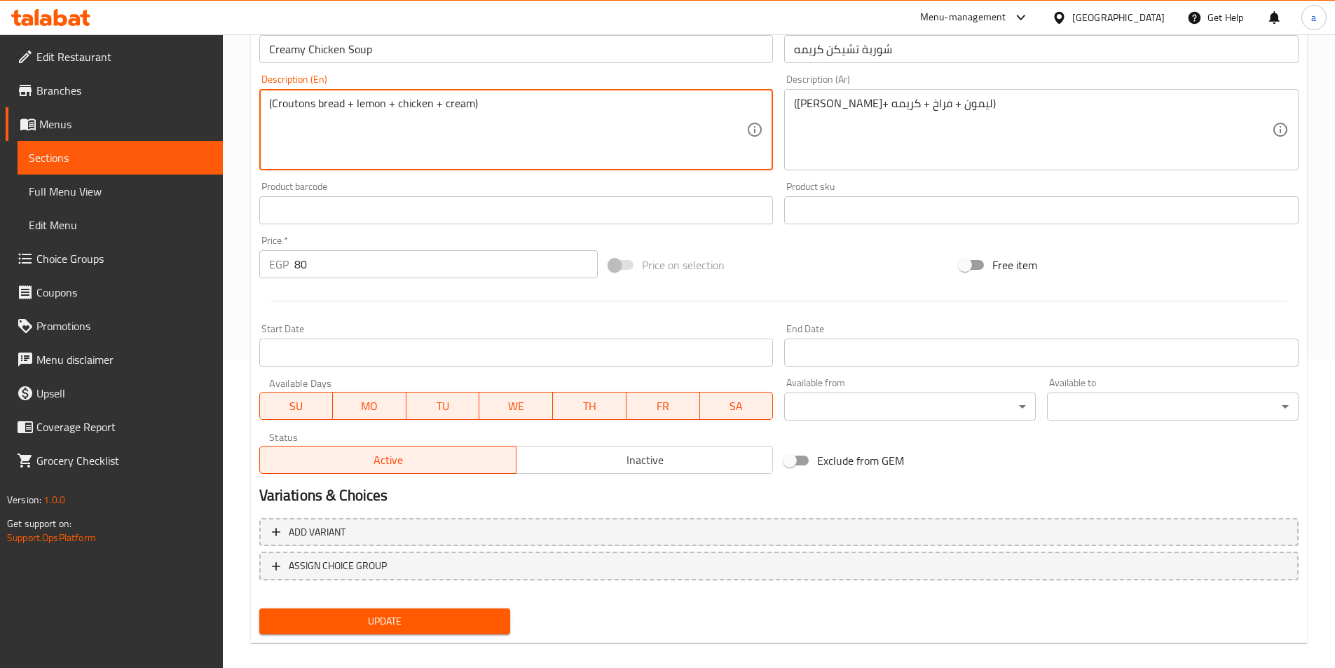
scroll to position [322, 0]
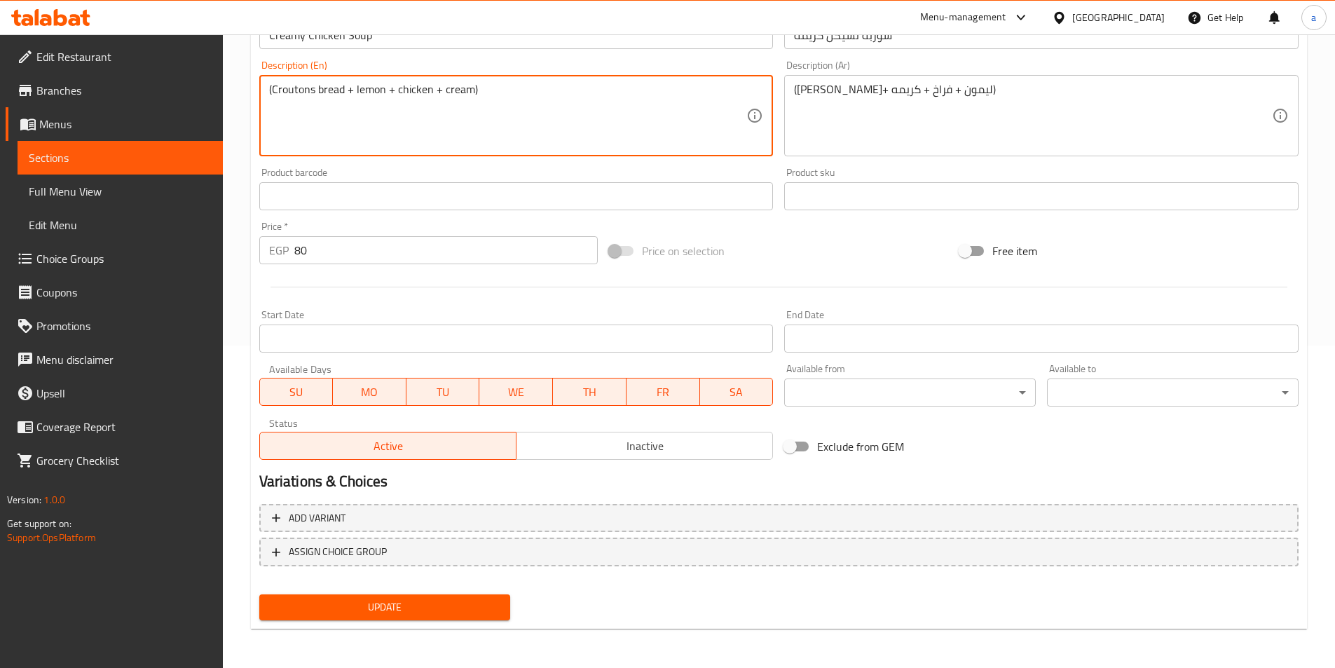
type textarea "(Croutons bread + lemon + chicken + cream)"
click at [378, 607] on span "Update" at bounding box center [384, 607] width 229 height 18
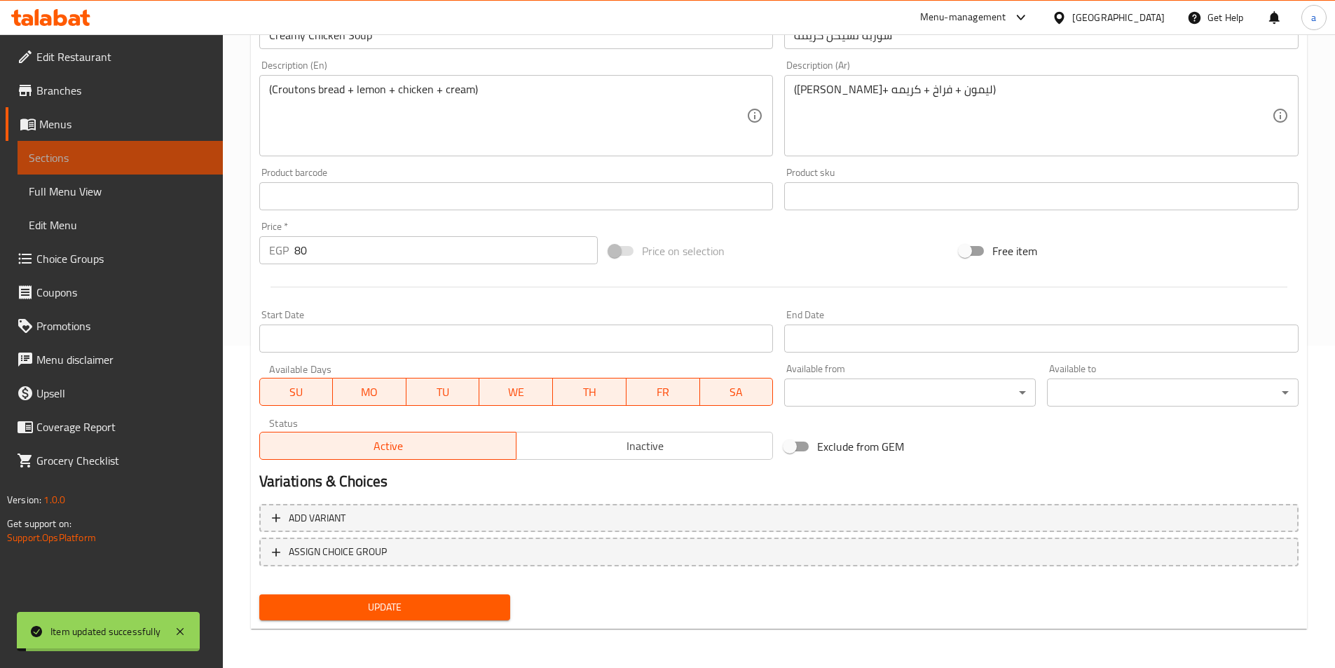
click at [97, 157] on span "Sections" at bounding box center [120, 157] width 183 height 17
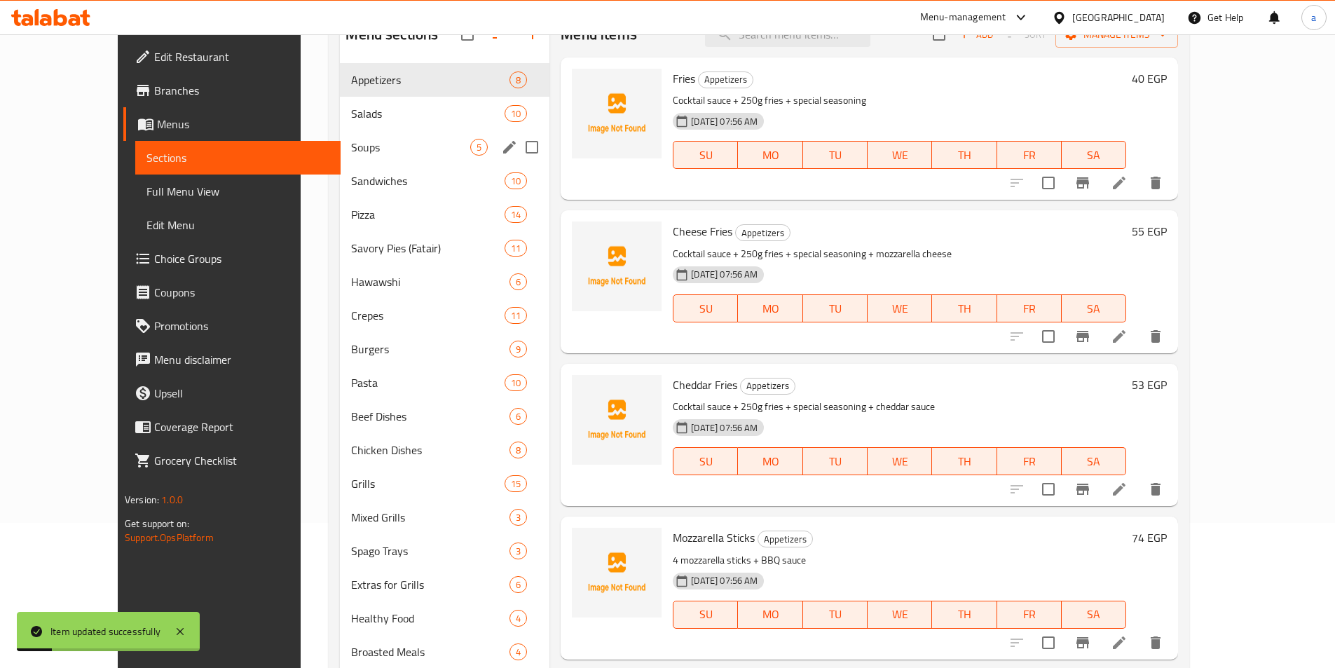
scroll to position [112, 0]
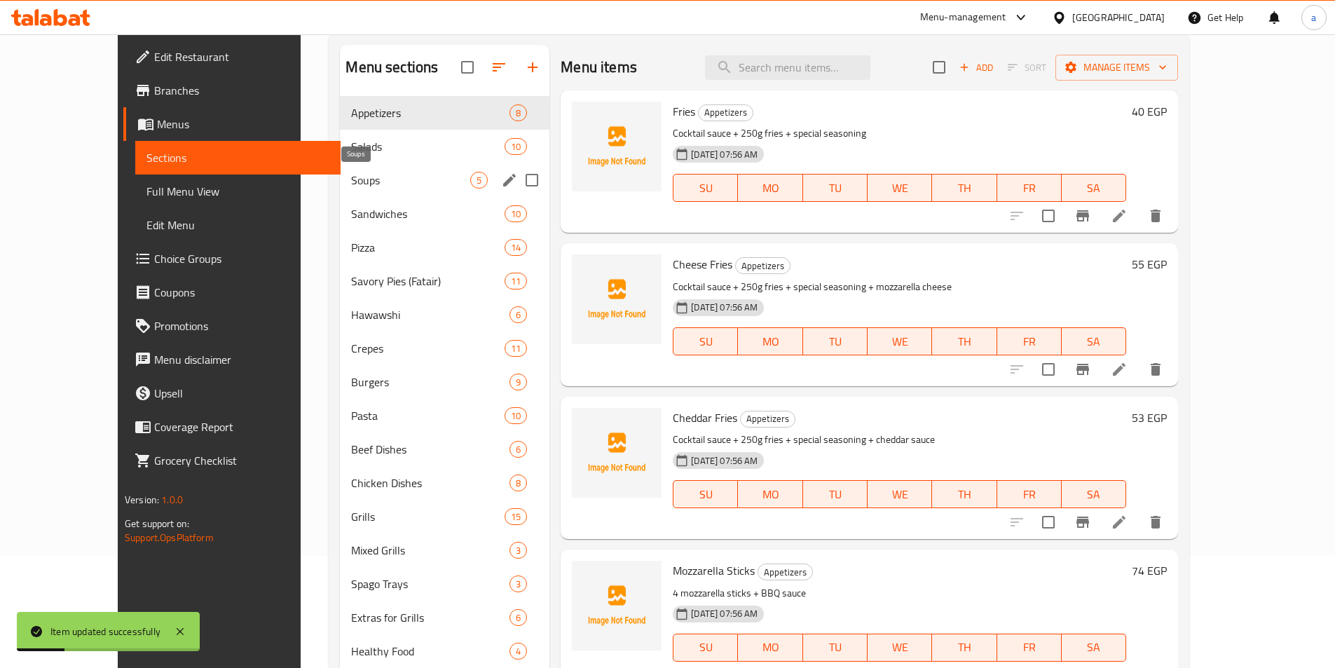
click at [352, 184] on span "Soups" at bounding box center [410, 180] width 119 height 17
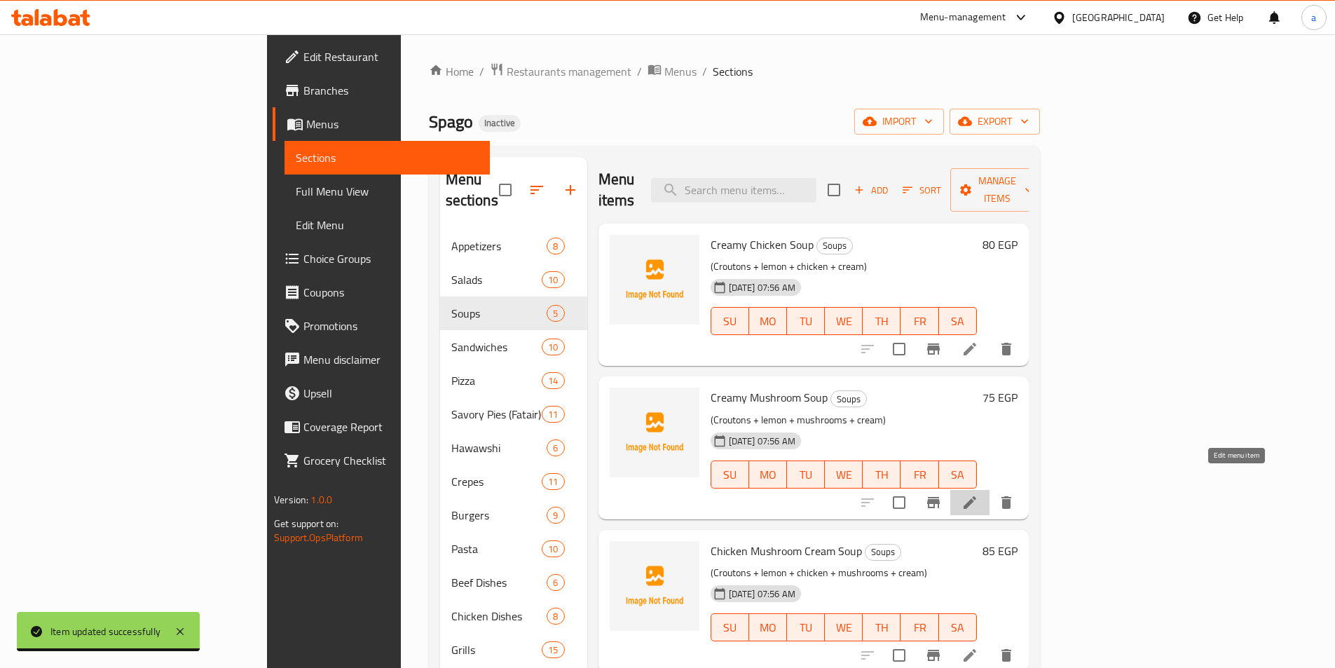
click at [978, 494] on icon at bounding box center [969, 502] width 17 height 17
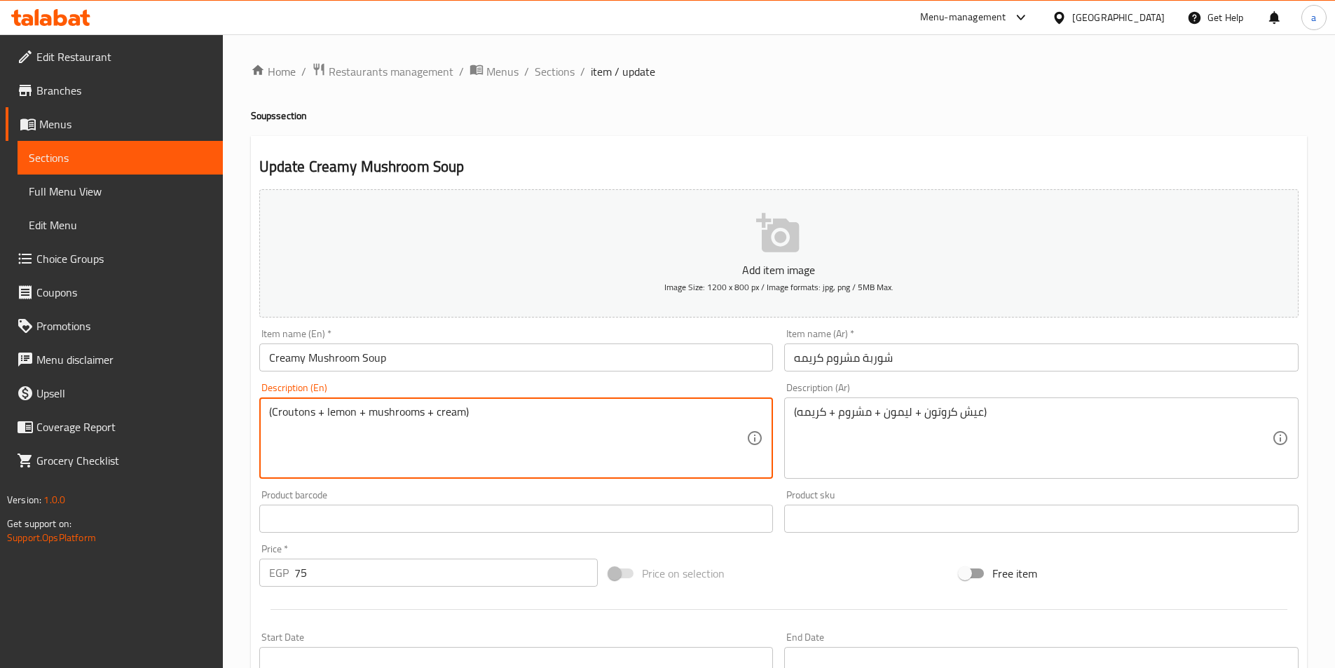
drag, startPoint x: 317, startPoint y: 418, endPoint x: 336, endPoint y: 424, distance: 19.7
click at [315, 419] on textarea "(Croutons + lemon + mushrooms + cream)" at bounding box center [508, 438] width 478 height 67
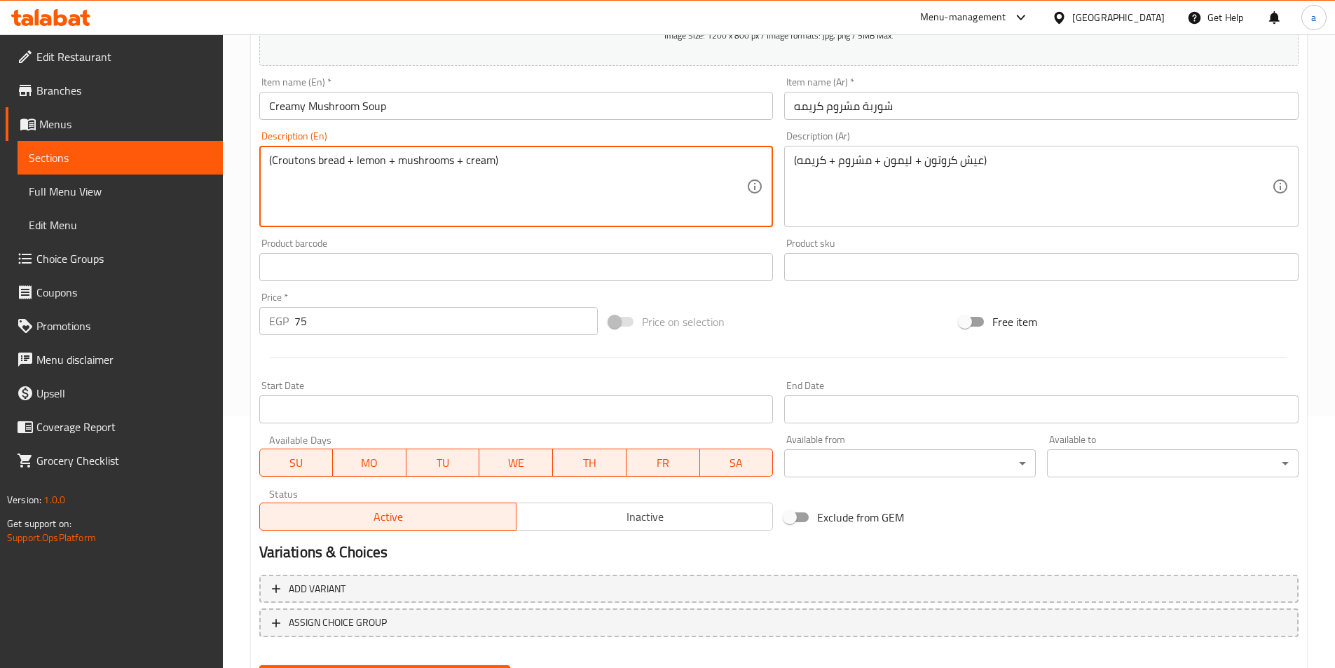
scroll to position [280, 0]
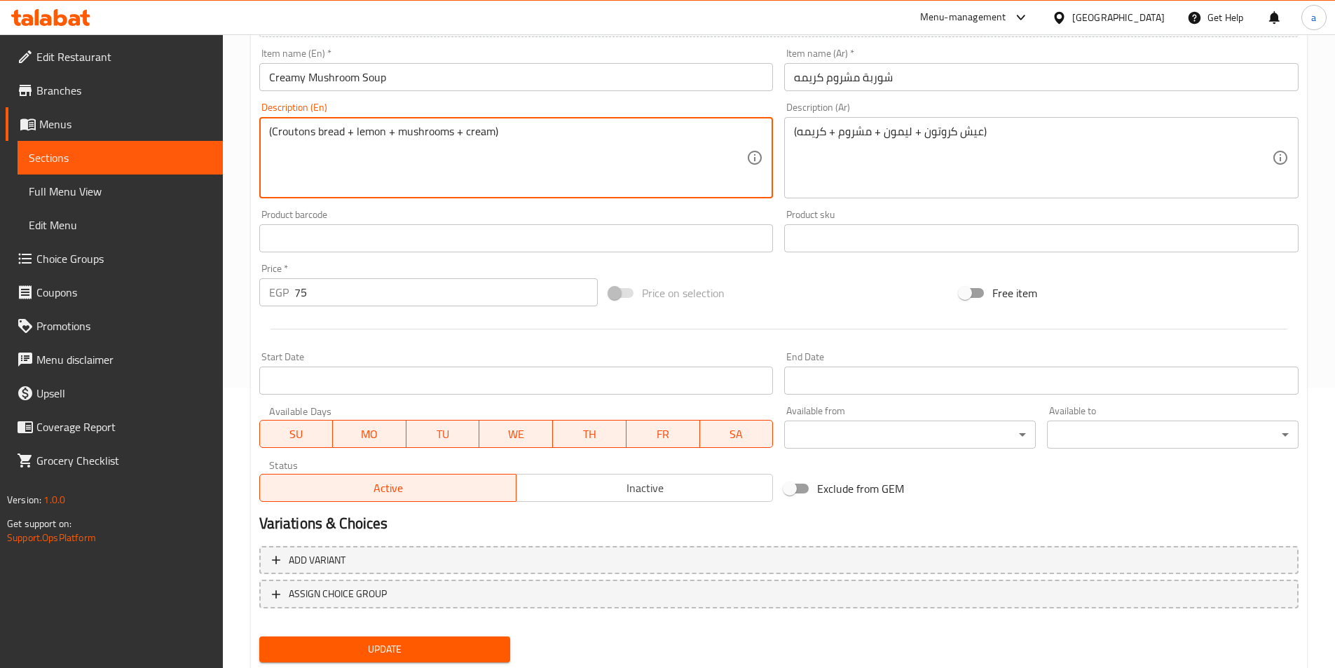
type textarea "(Croutons bread + lemon + mushrooms + cream)"
click at [457, 640] on span "Update" at bounding box center [384, 649] width 229 height 18
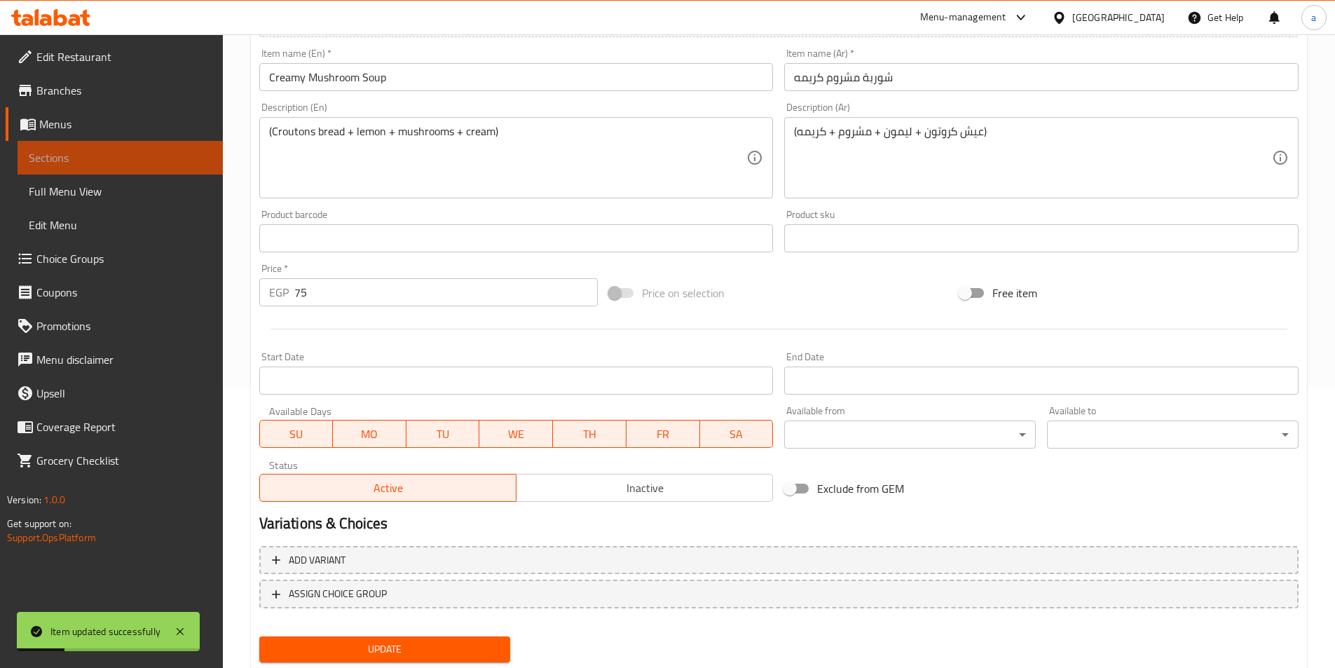
click at [135, 154] on span "Sections" at bounding box center [120, 157] width 183 height 17
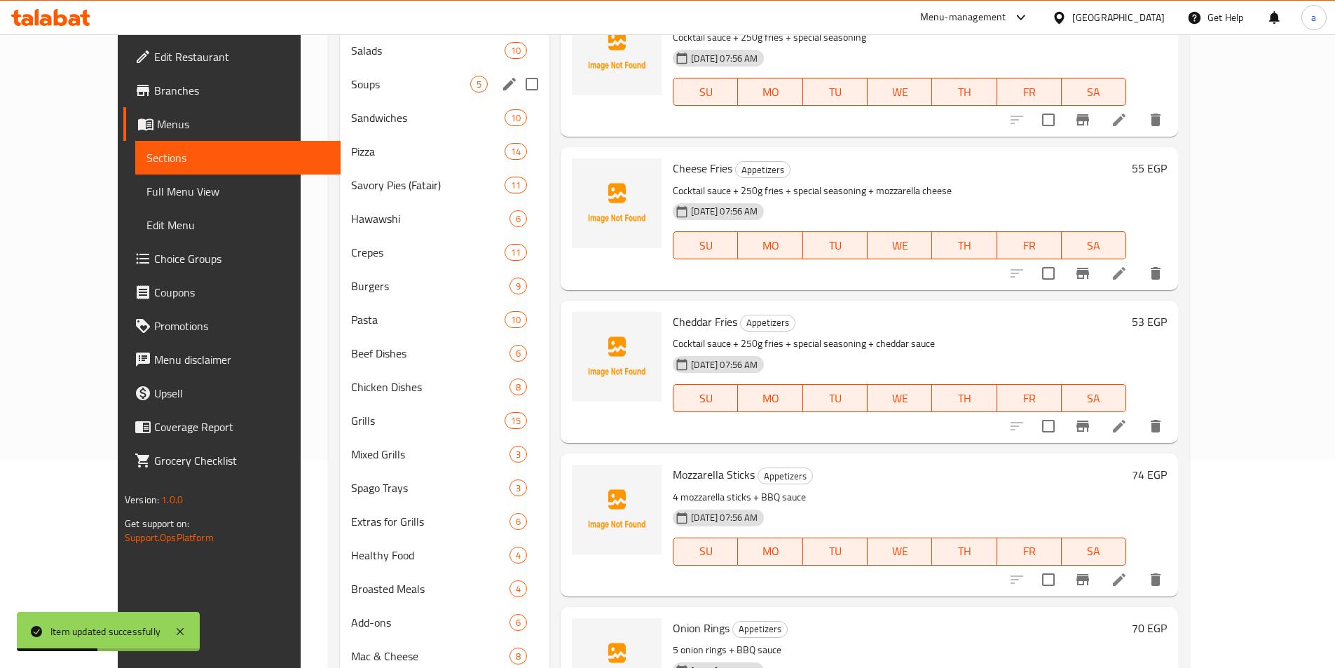
scroll to position [140, 0]
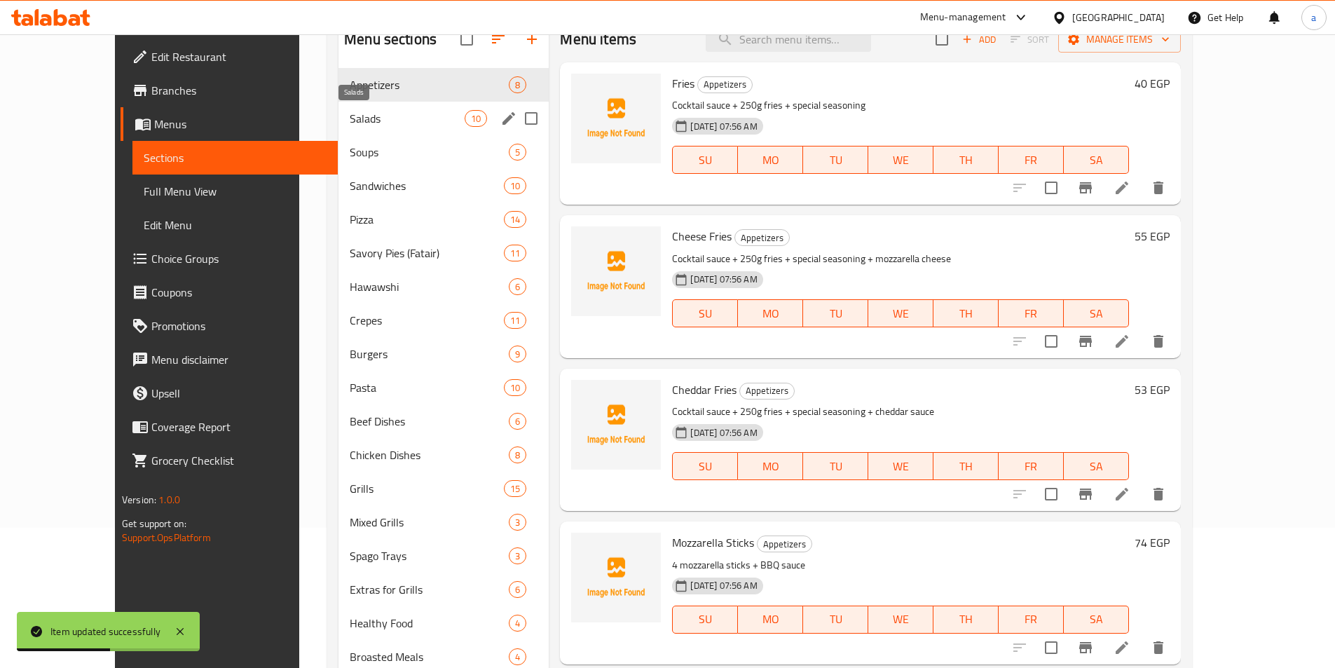
click at [350, 110] on span "Salads" at bounding box center [407, 118] width 115 height 17
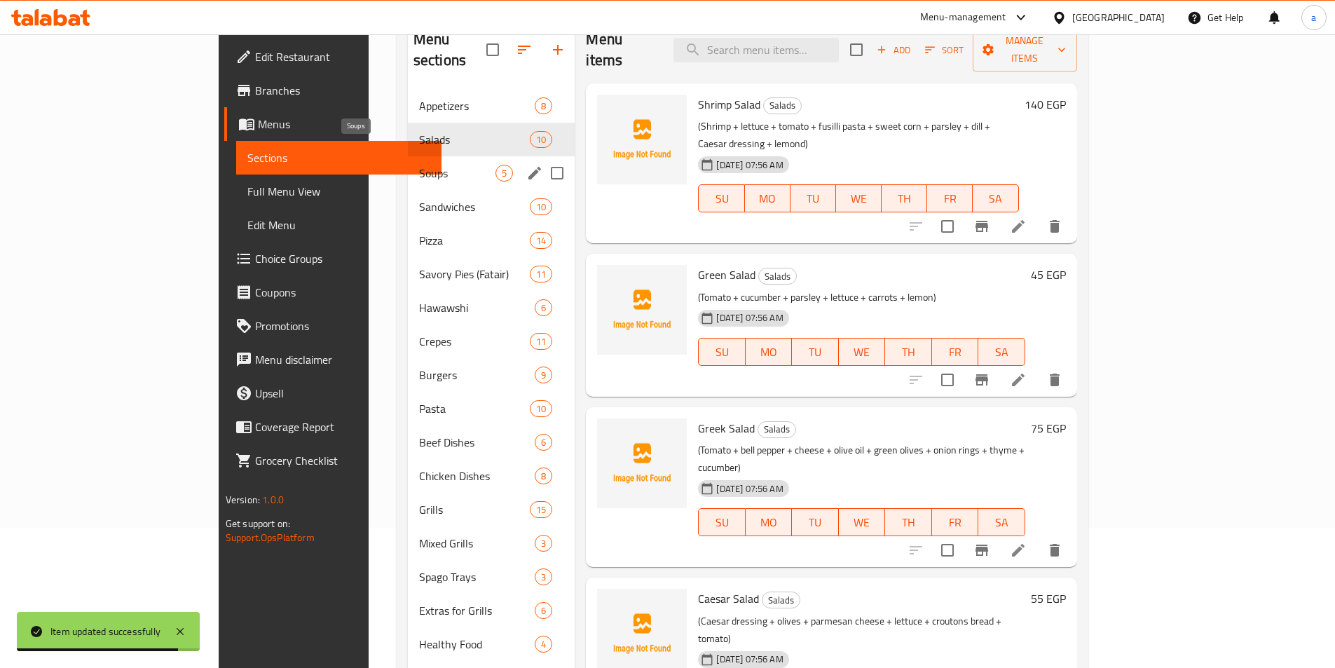
click at [419, 165] on span "Soups" at bounding box center [457, 173] width 77 height 17
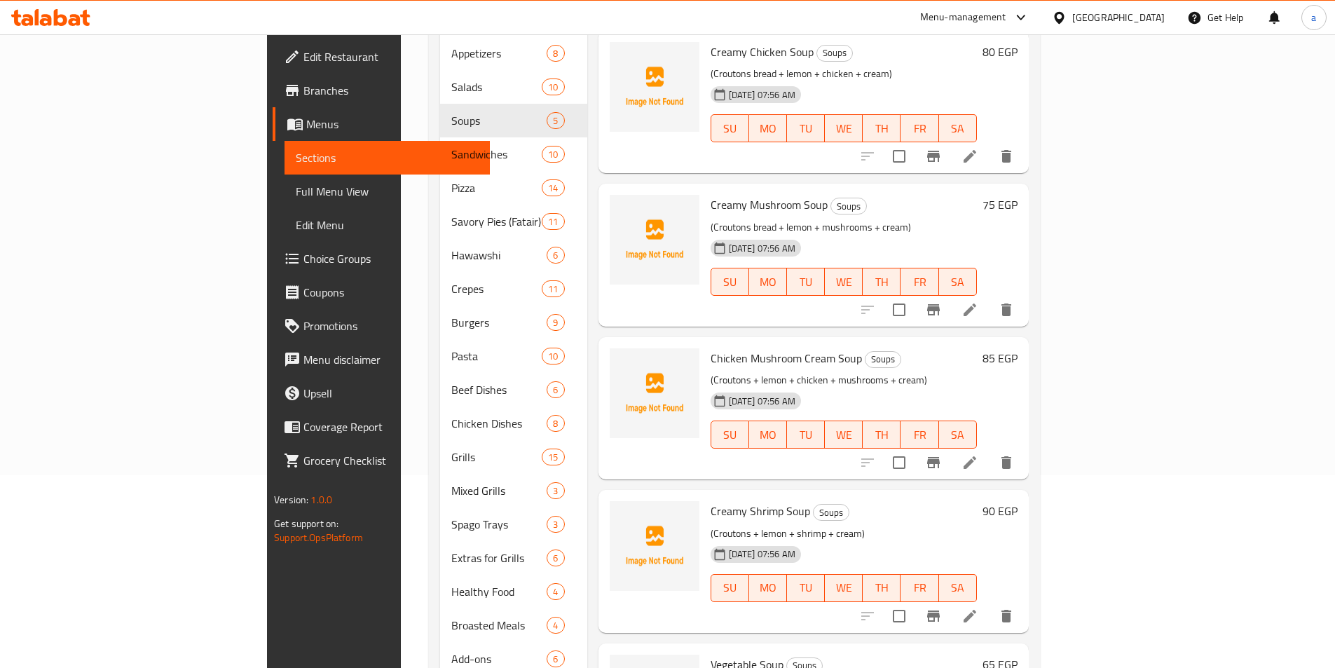
scroll to position [210, 0]
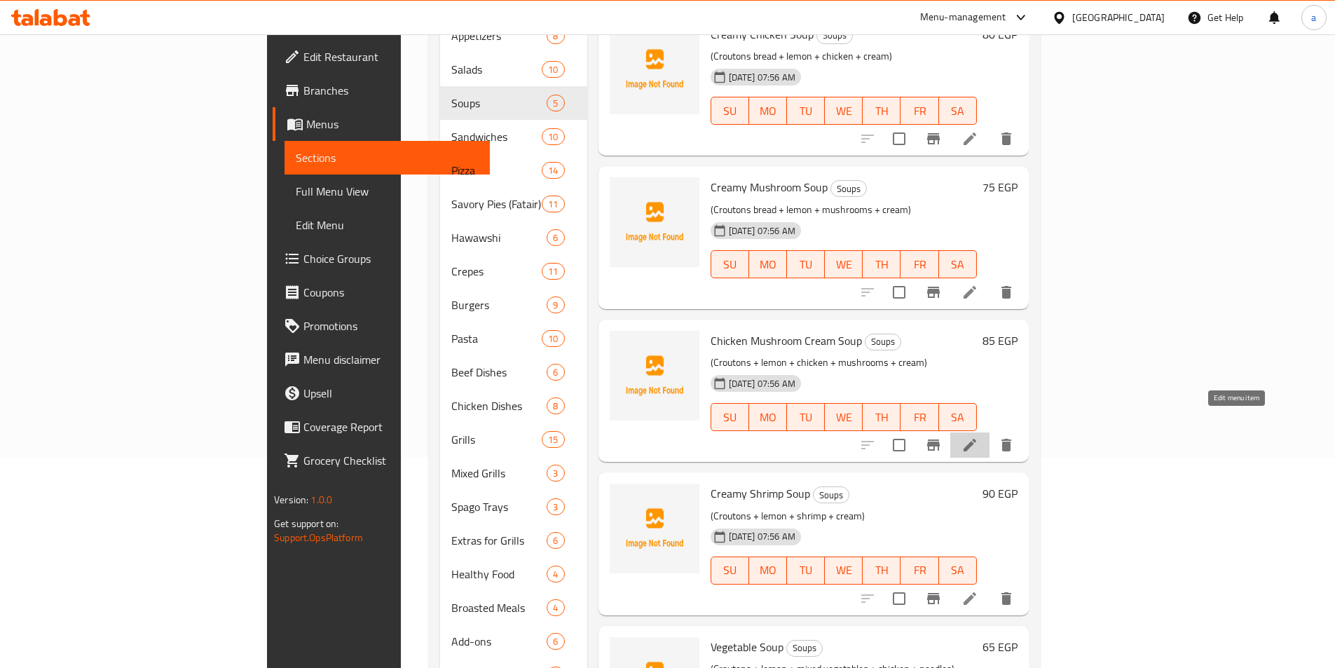
click at [978, 437] on icon at bounding box center [969, 445] width 17 height 17
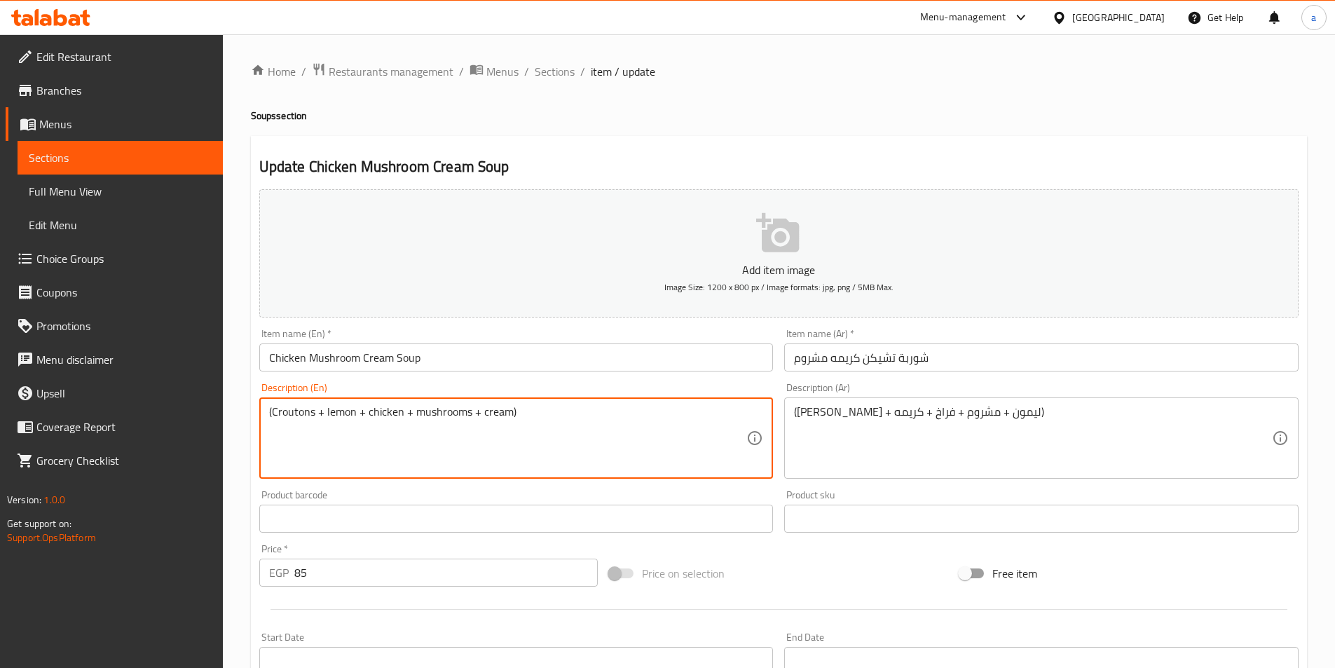
drag, startPoint x: 313, startPoint y: 411, endPoint x: 572, endPoint y: 294, distance: 284.4
type textarea "(Croutons bread+ lemon + chicken + mushrooms + cream)"
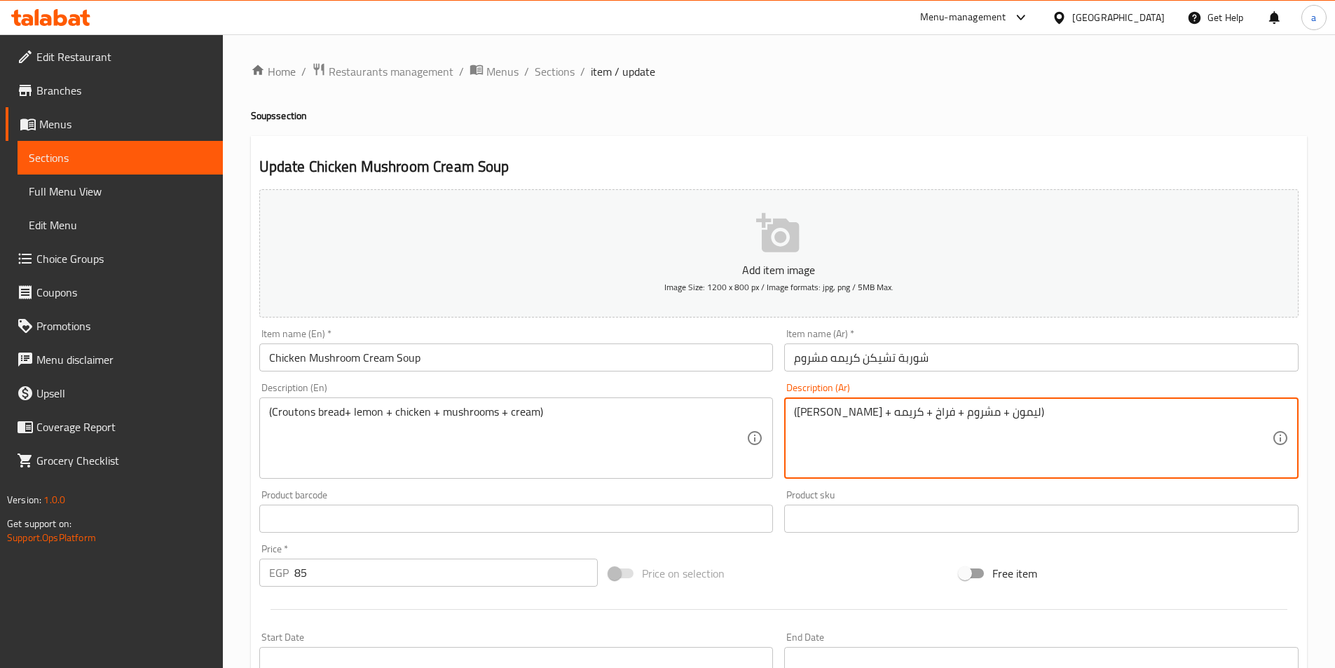
drag, startPoint x: 867, startPoint y: 415, endPoint x: 905, endPoint y: 421, distance: 37.6
click at [835, 412] on textarea "(عيش كروتون + ليمون ++ فراخ + كريمه)" at bounding box center [1033, 438] width 478 height 67
paste textarea "مشروم"
drag, startPoint x: 876, startPoint y: 413, endPoint x: 899, endPoint y: 417, distance: 23.4
click at [899, 417] on textarea "(عيش كروتون + ليمون ++ فراخ مشروم + كريمه)" at bounding box center [1033, 438] width 478 height 67
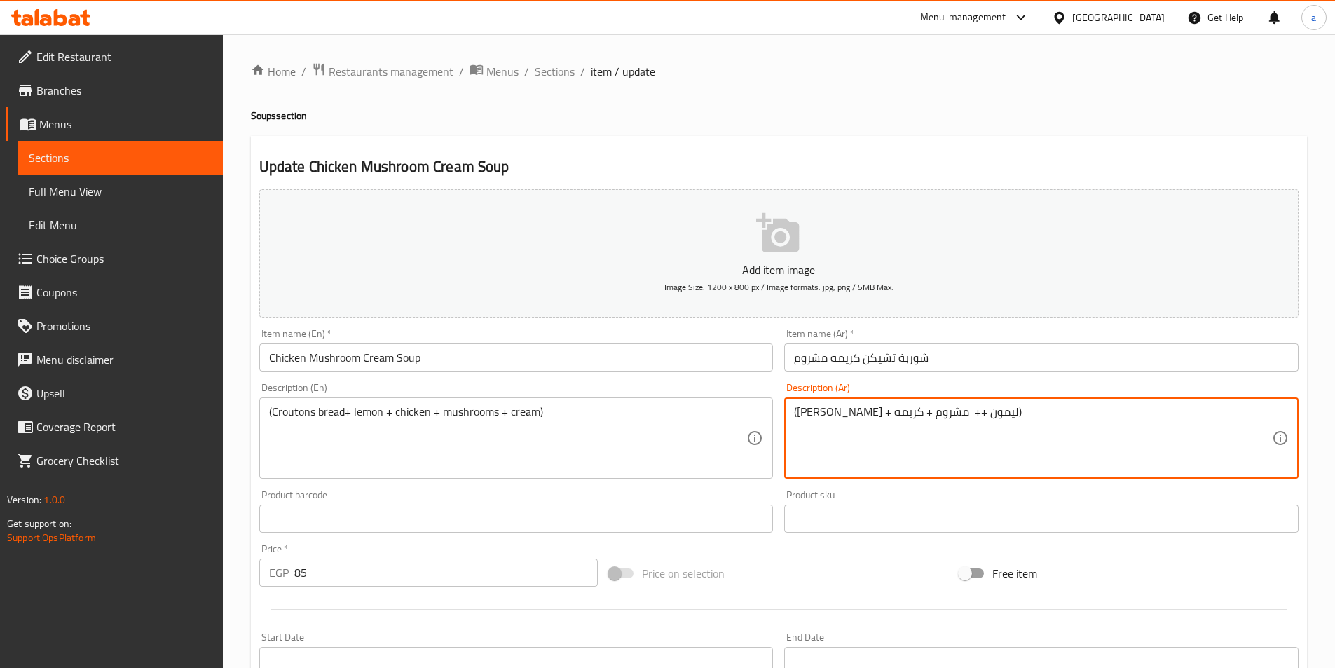
click at [881, 415] on textarea "(عيش كروتون + ليمون ++ مشروم + كريمه)" at bounding box center [1033, 438] width 478 height 67
paste textarea "فراخ"
click at [874, 415] on textarea "(عيش كروتون + ليمون + فراخ+ مشروم + كريمه)" at bounding box center [1033, 438] width 478 height 67
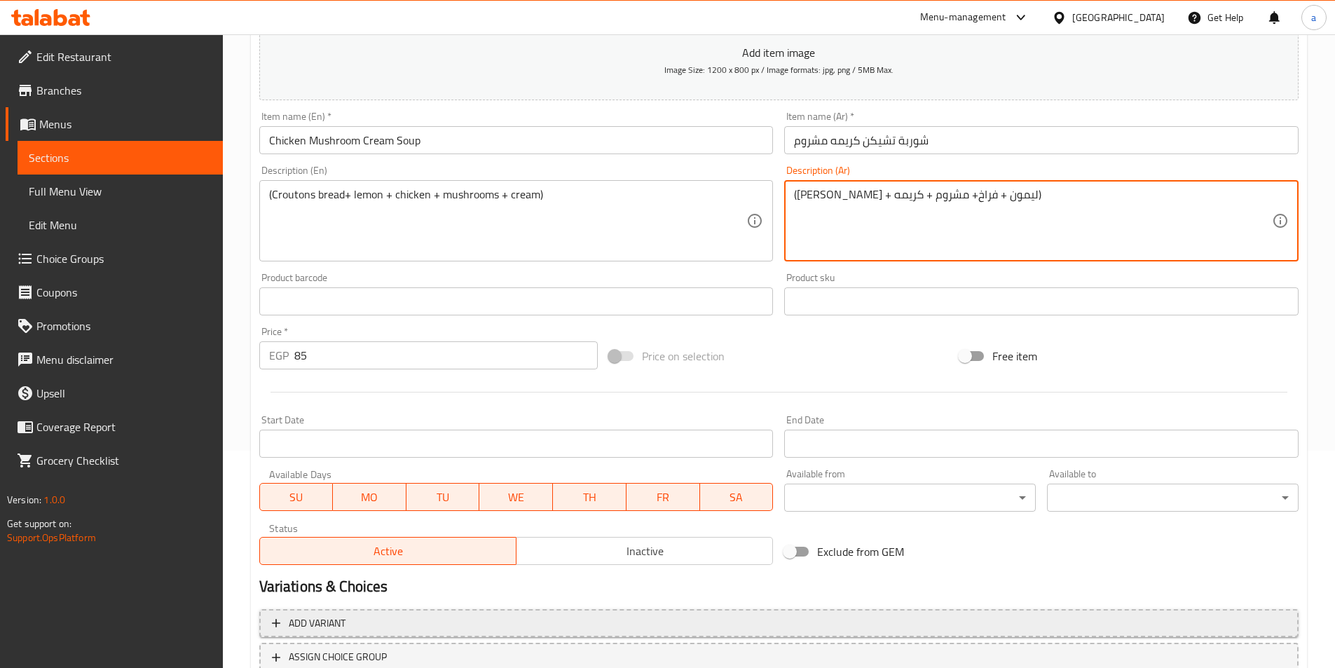
scroll to position [322, 0]
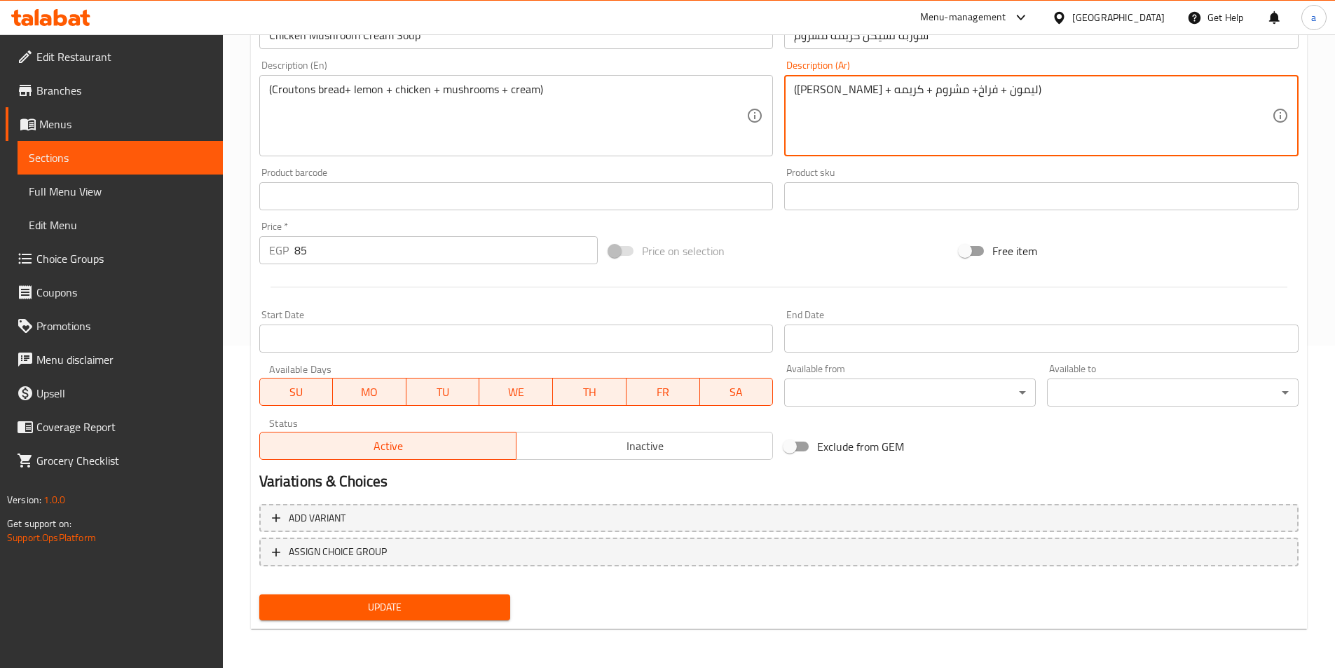
type textarea "(عيش كروتون + ليمون + فراخ+ مشروم + كريمه)"
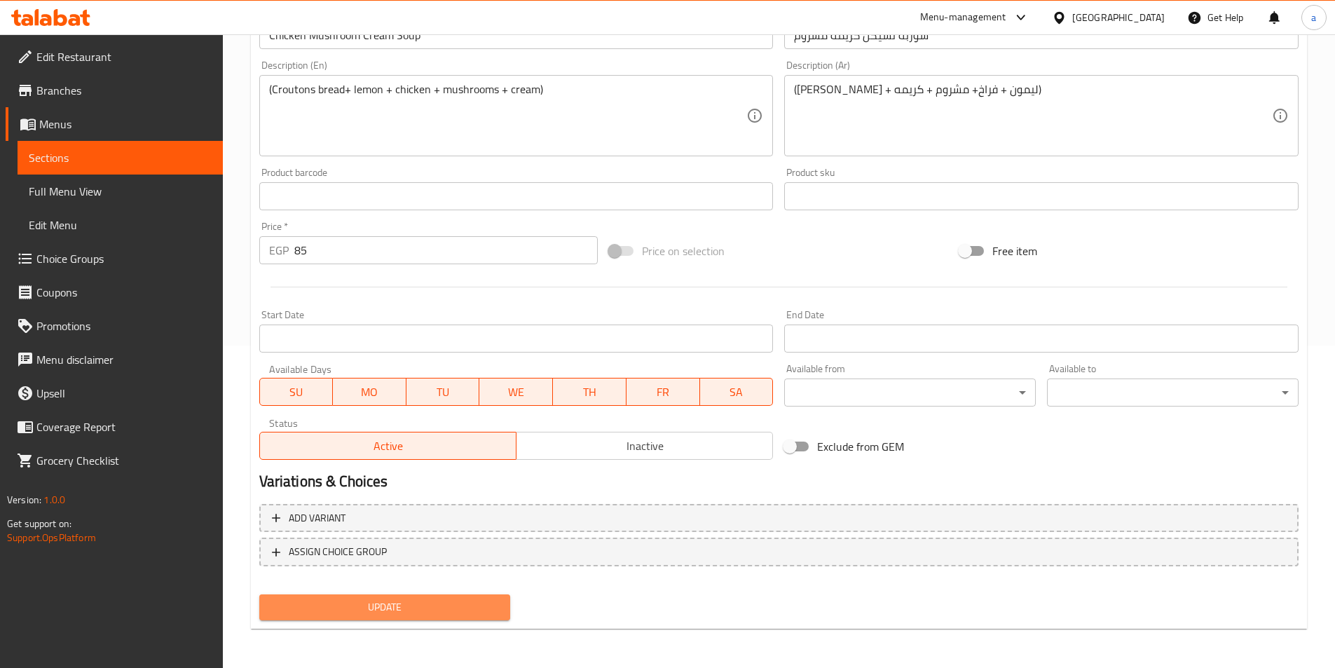
click at [459, 602] on span "Update" at bounding box center [384, 607] width 229 height 18
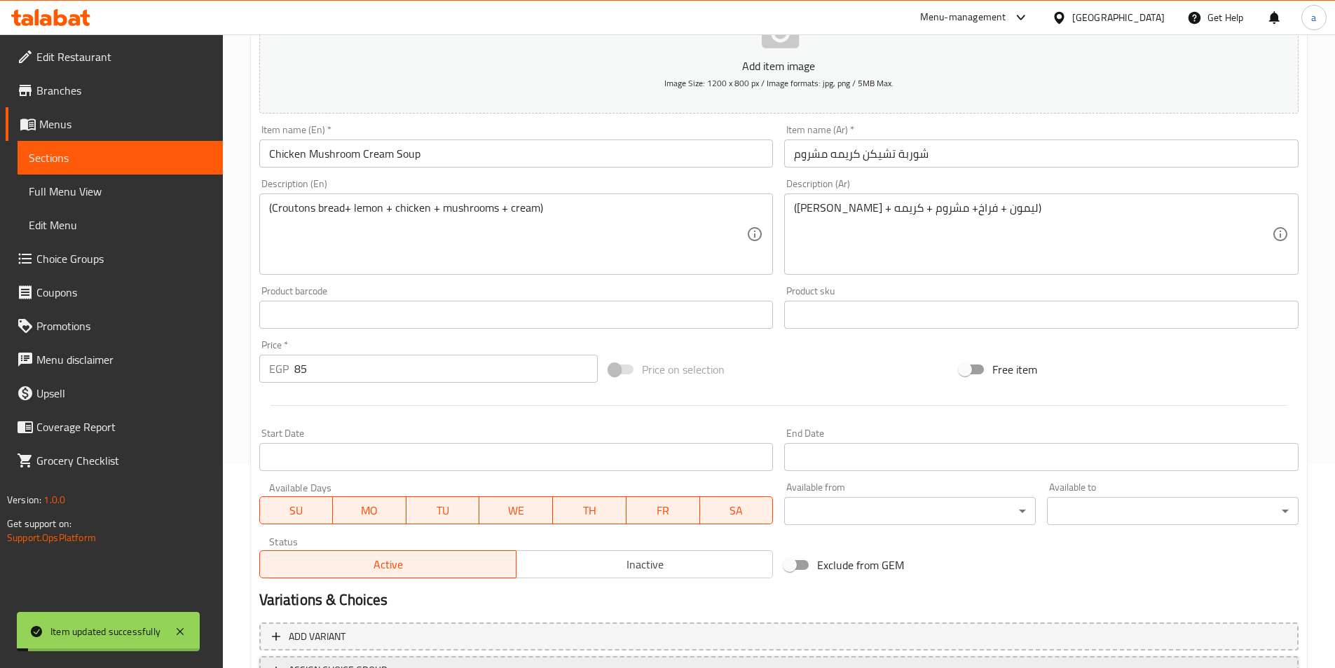
scroll to position [182, 0]
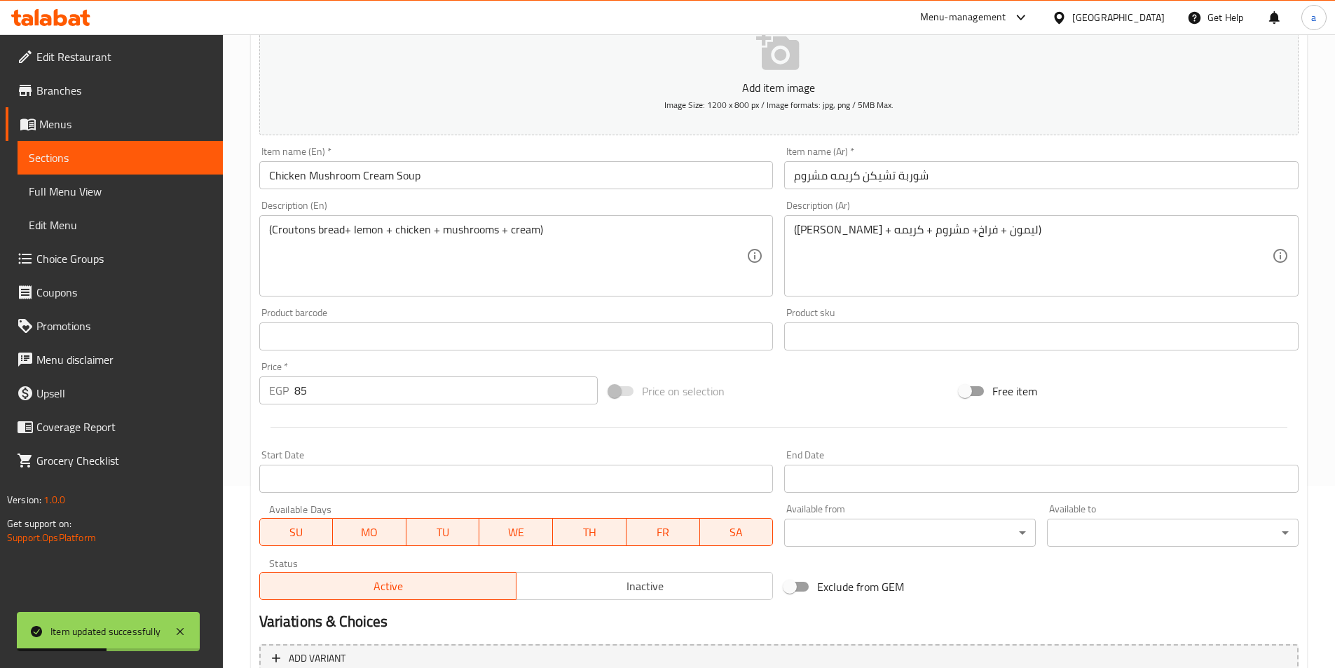
click at [106, 149] on link "Sections" at bounding box center [120, 158] width 205 height 34
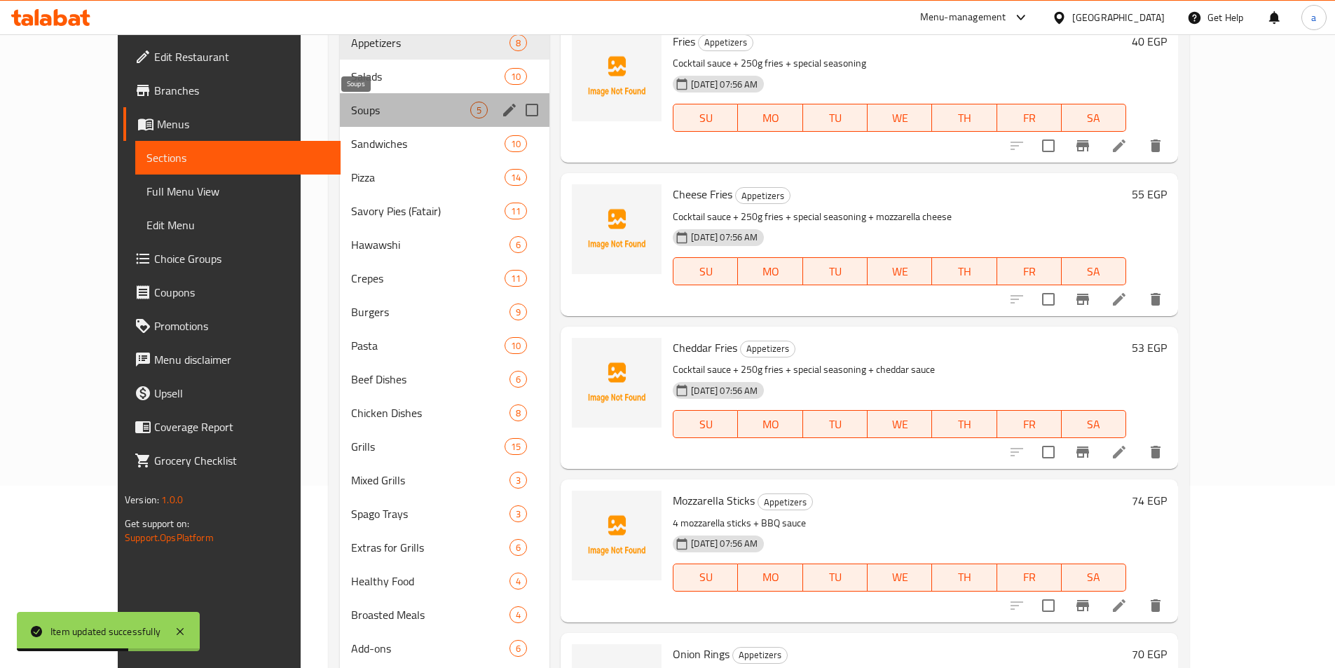
click at [351, 117] on span "Soups" at bounding box center [410, 110] width 119 height 17
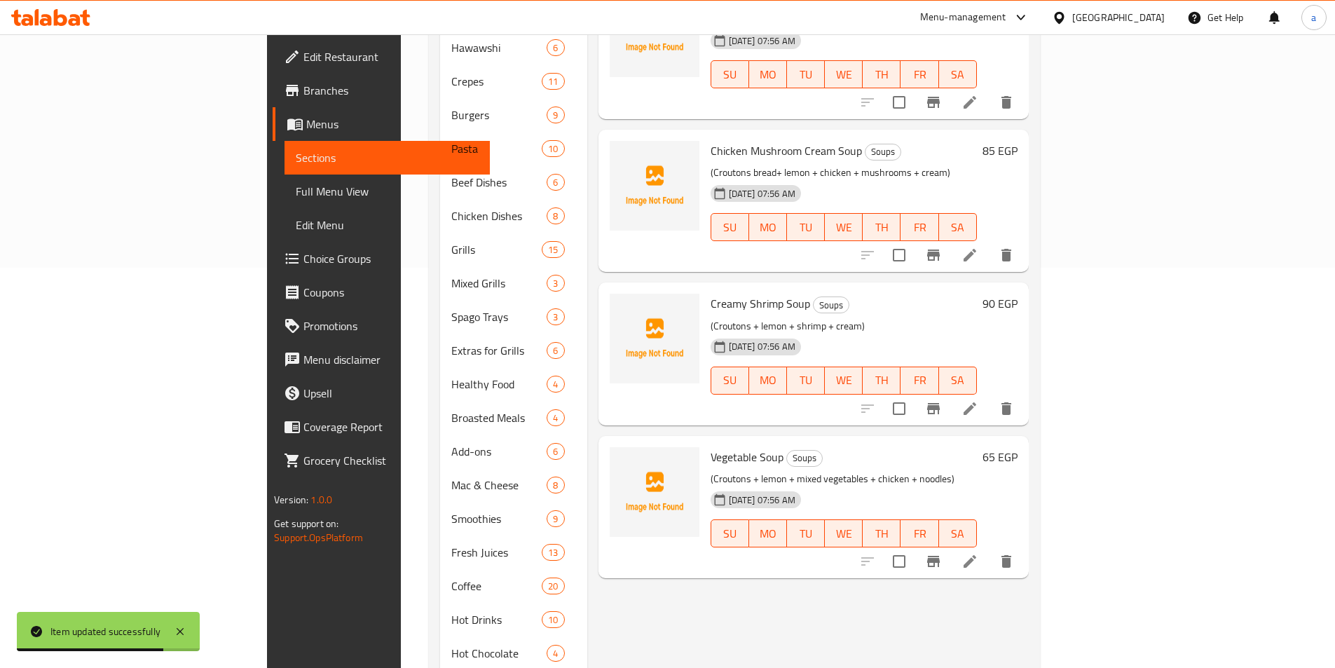
scroll to position [392, 0]
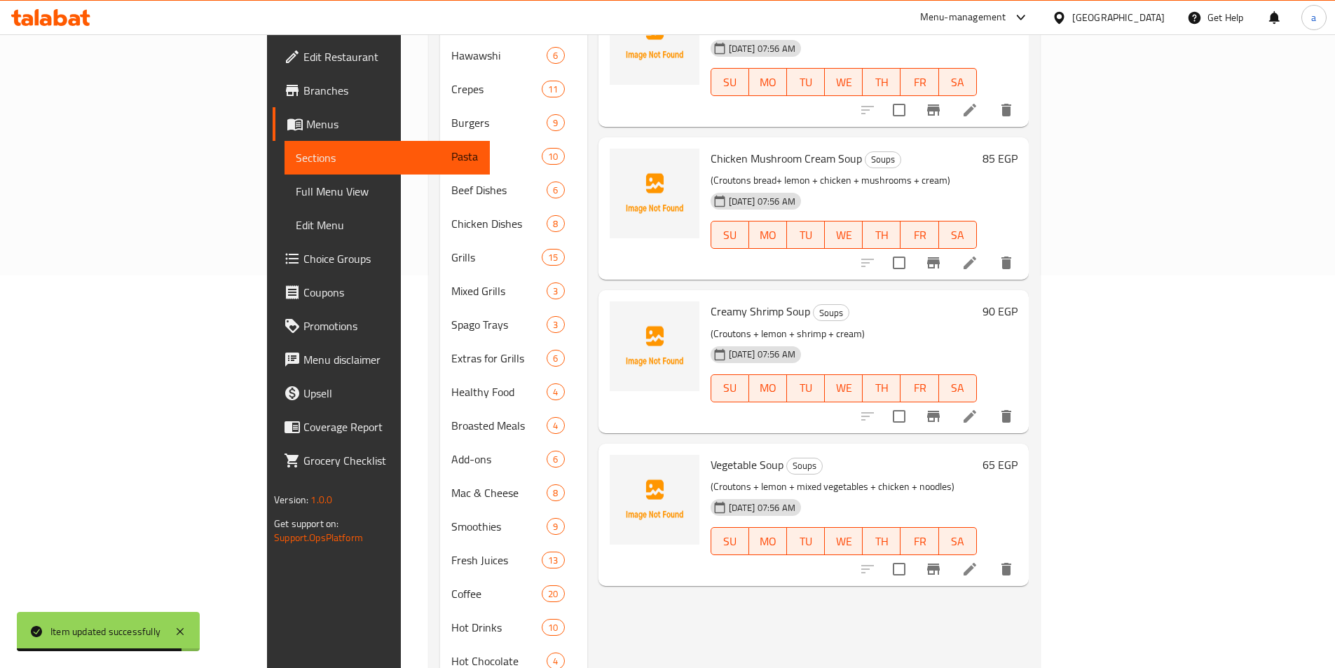
click at [989, 404] on li at bounding box center [969, 416] width 39 height 25
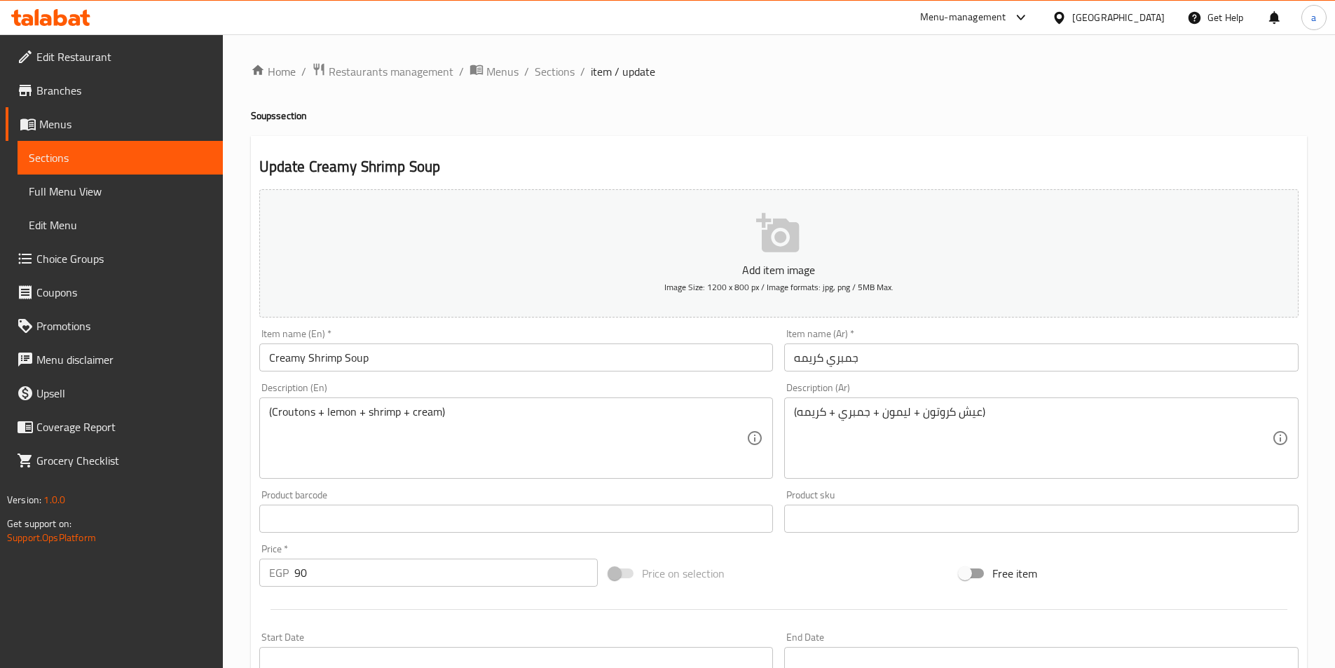
click at [806, 358] on input "جمبري كريمه" at bounding box center [1041, 357] width 514 height 28
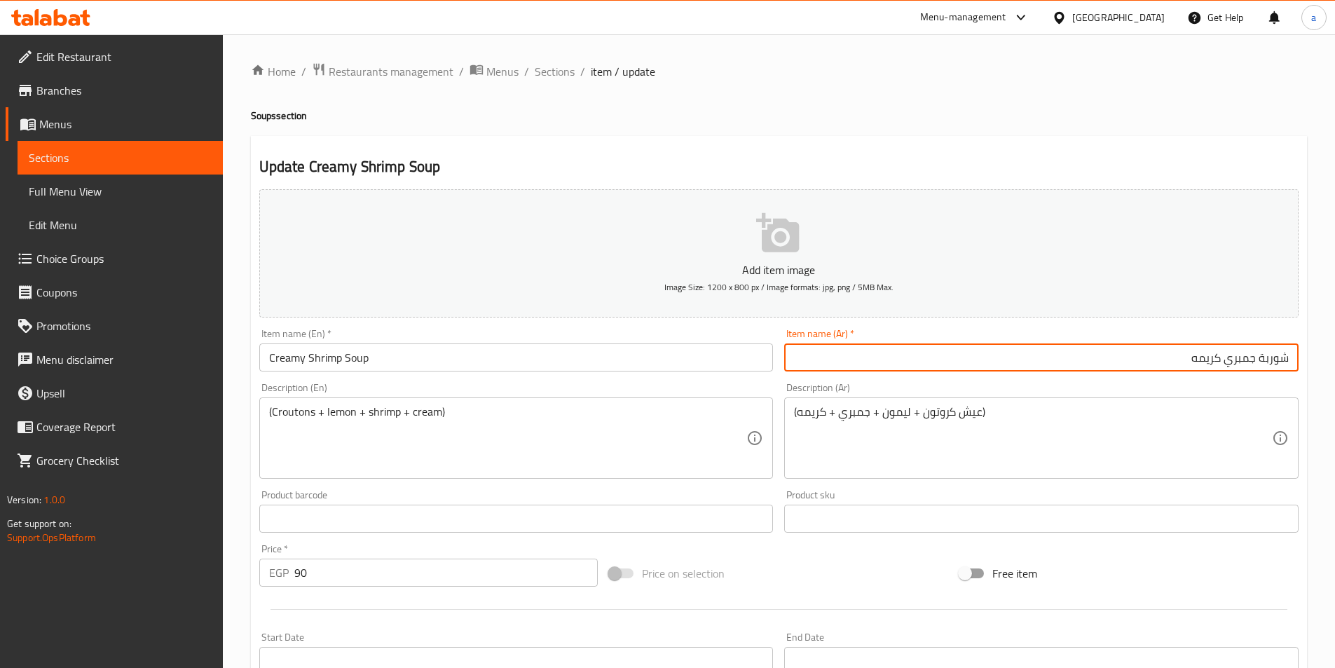
type input "شوربة جمبري كريمه"
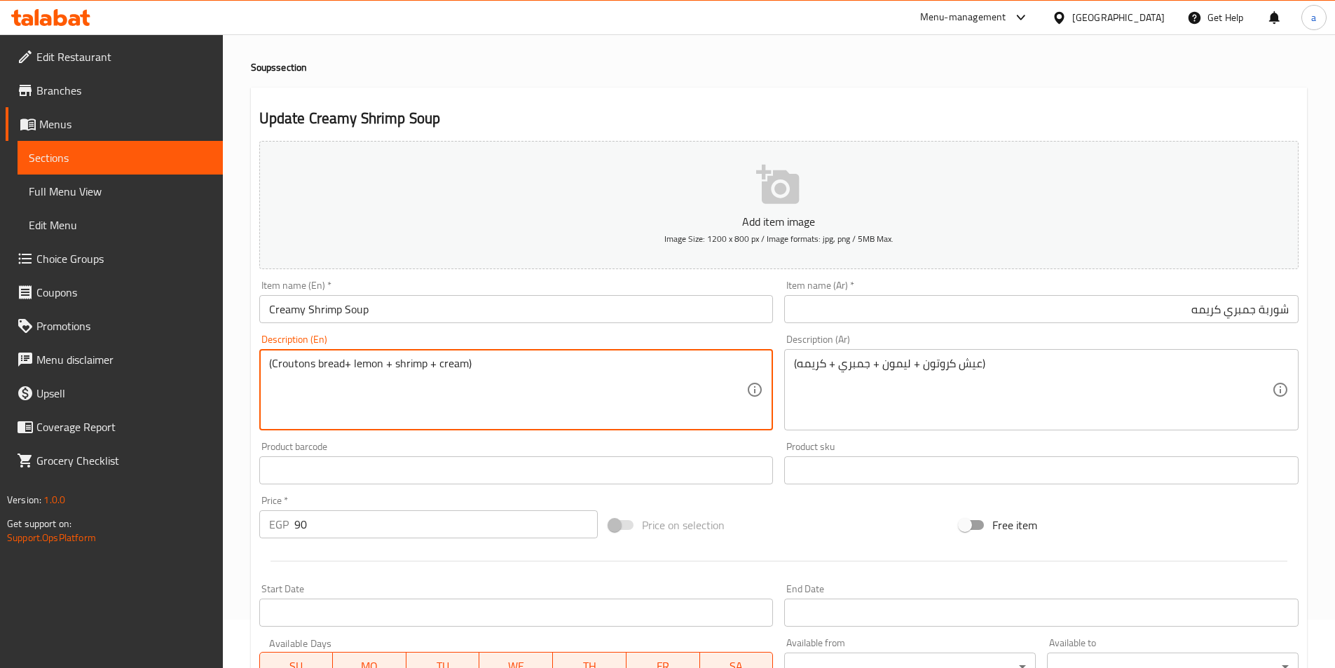
scroll to position [280, 0]
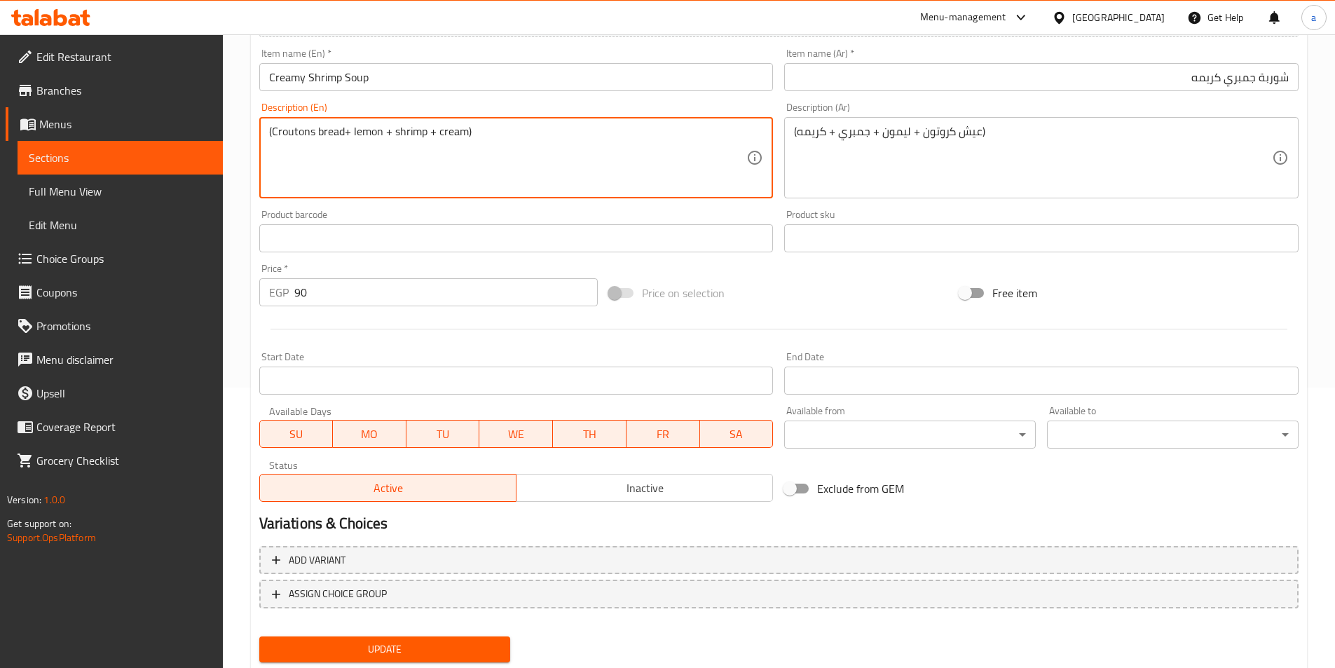
type textarea "(Croutons bread+ lemon + shrimp + cream)"
click at [427, 640] on button "Update" at bounding box center [385, 649] width 252 height 26
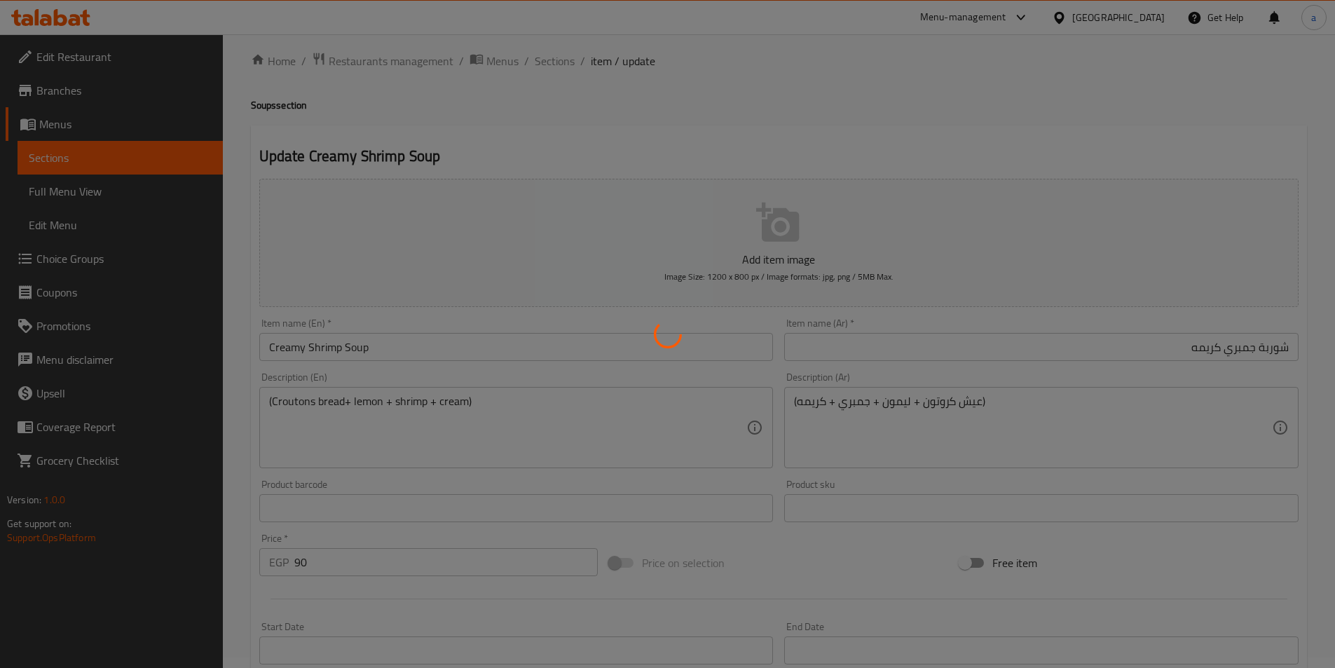
scroll to position [0, 0]
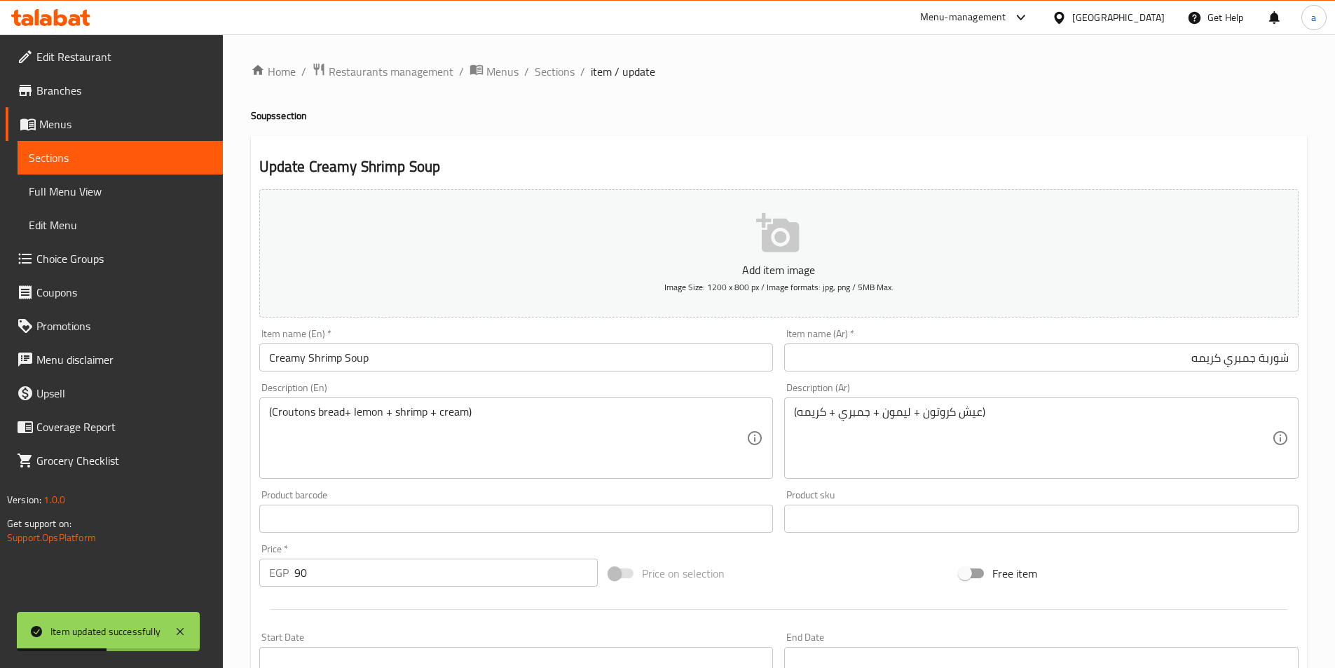
click at [102, 169] on link "Sections" at bounding box center [120, 158] width 205 height 34
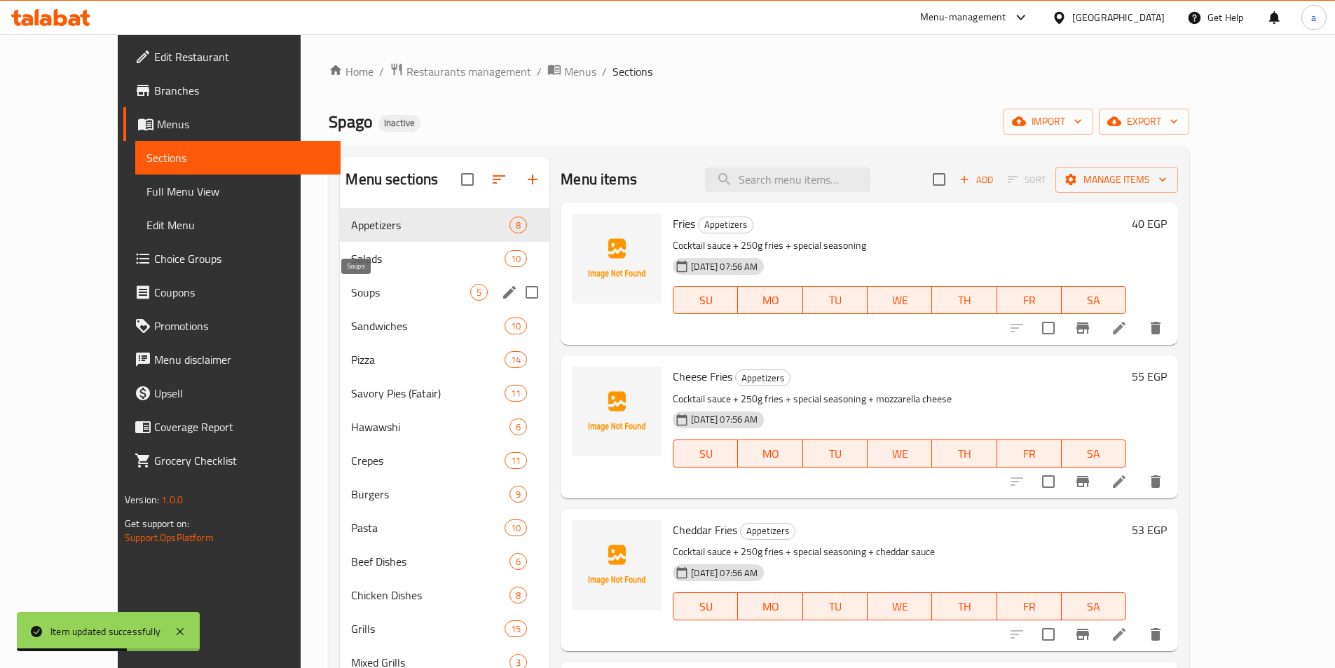
click at [351, 291] on span "Soups" at bounding box center [410, 292] width 119 height 17
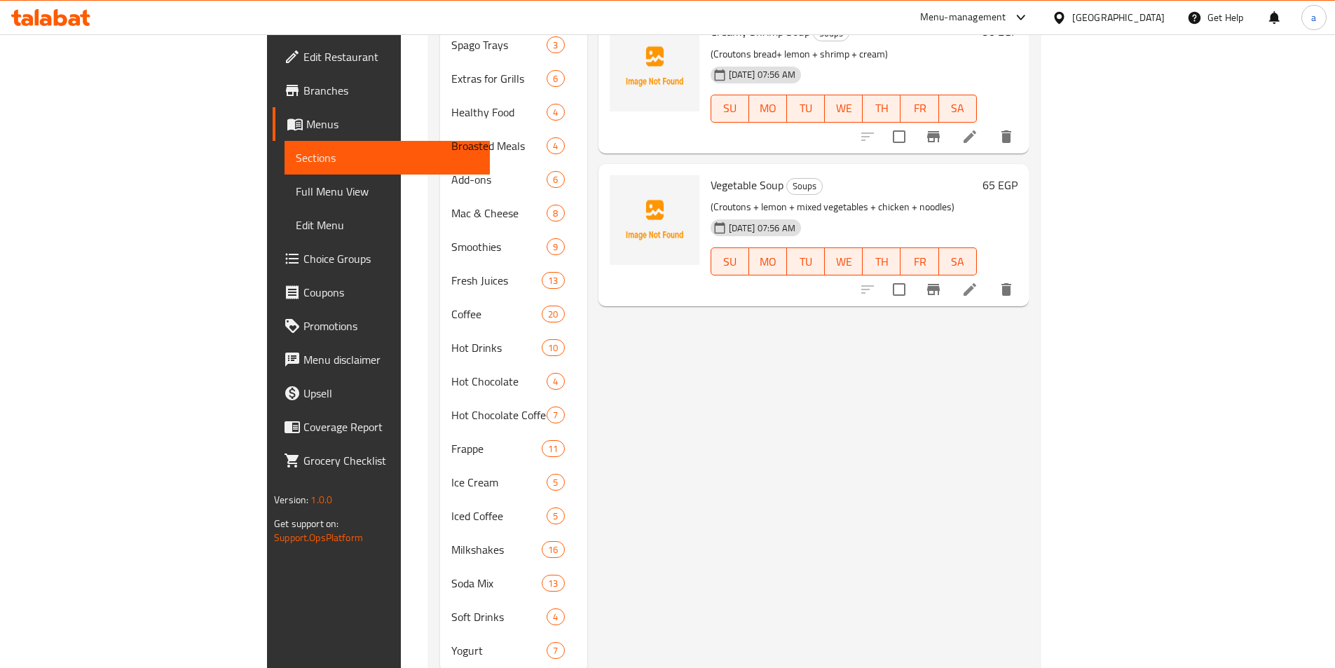
scroll to position [695, 0]
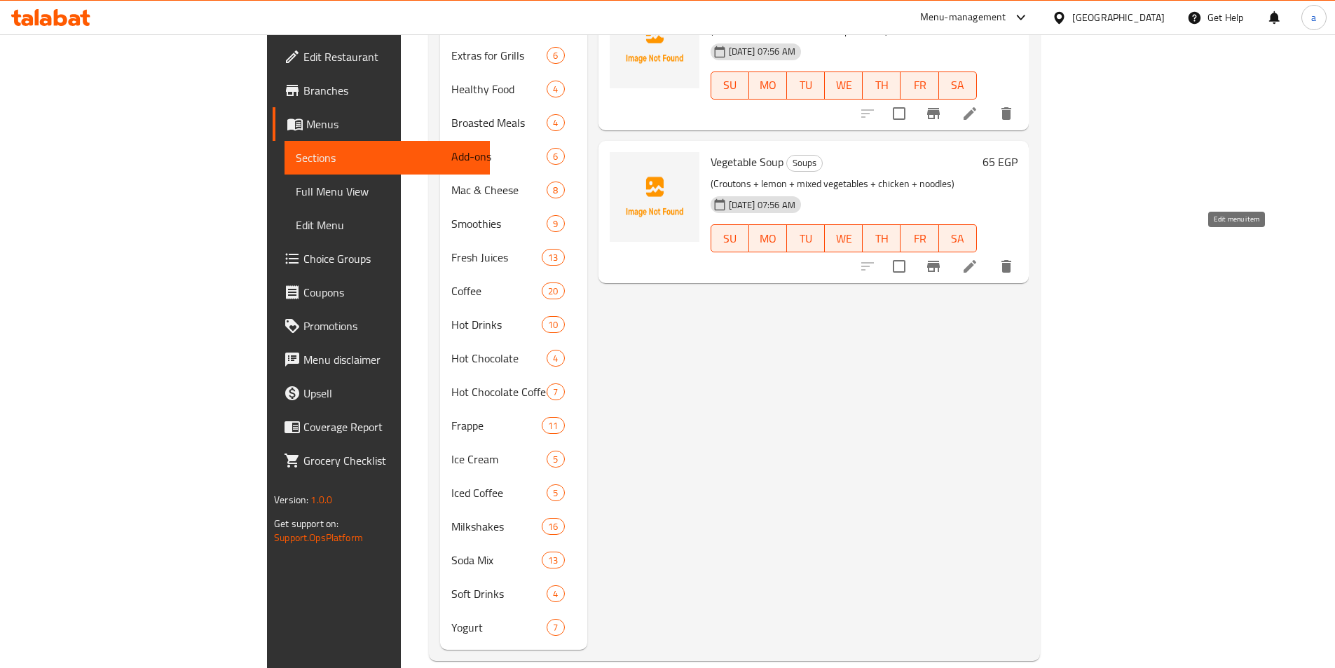
click at [978, 258] on icon at bounding box center [969, 266] width 17 height 17
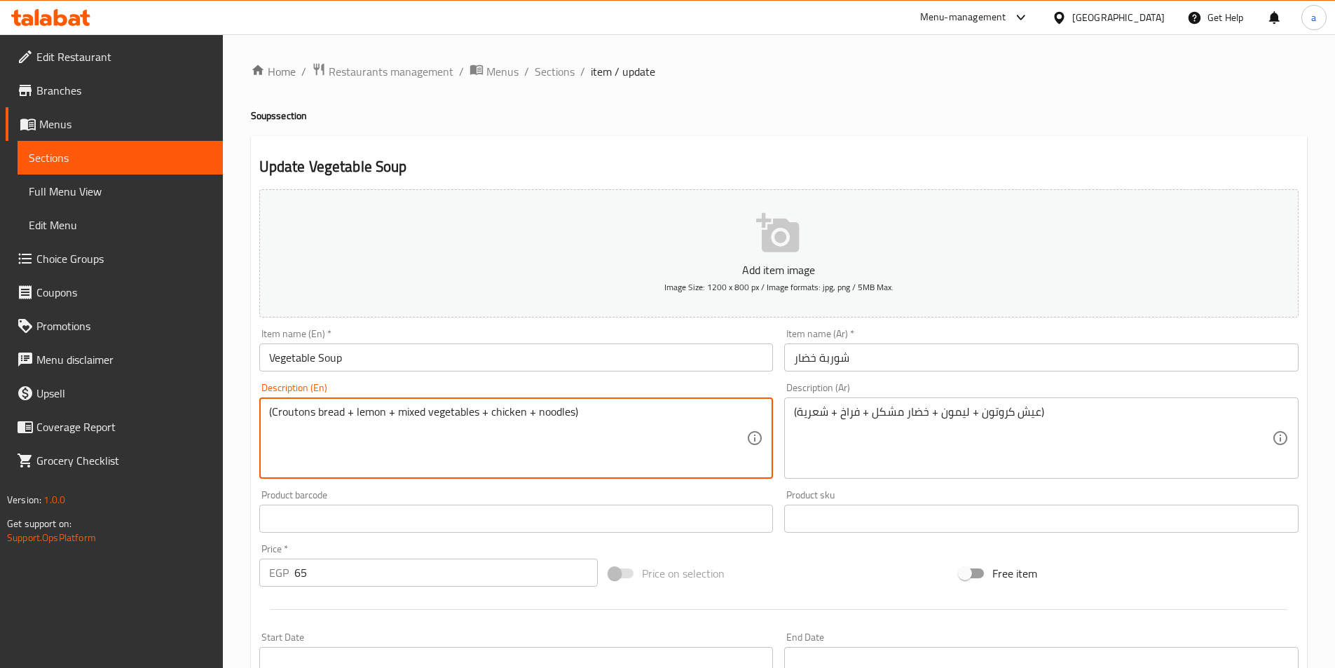
click at [537, 407] on textarea "(Croutons bread + lemon + mixed vegetables + chicken + noodles)" at bounding box center [508, 438] width 478 height 67
type textarea "(Croutons bread + lemon + mixed vegetables + chicken + noodles)"
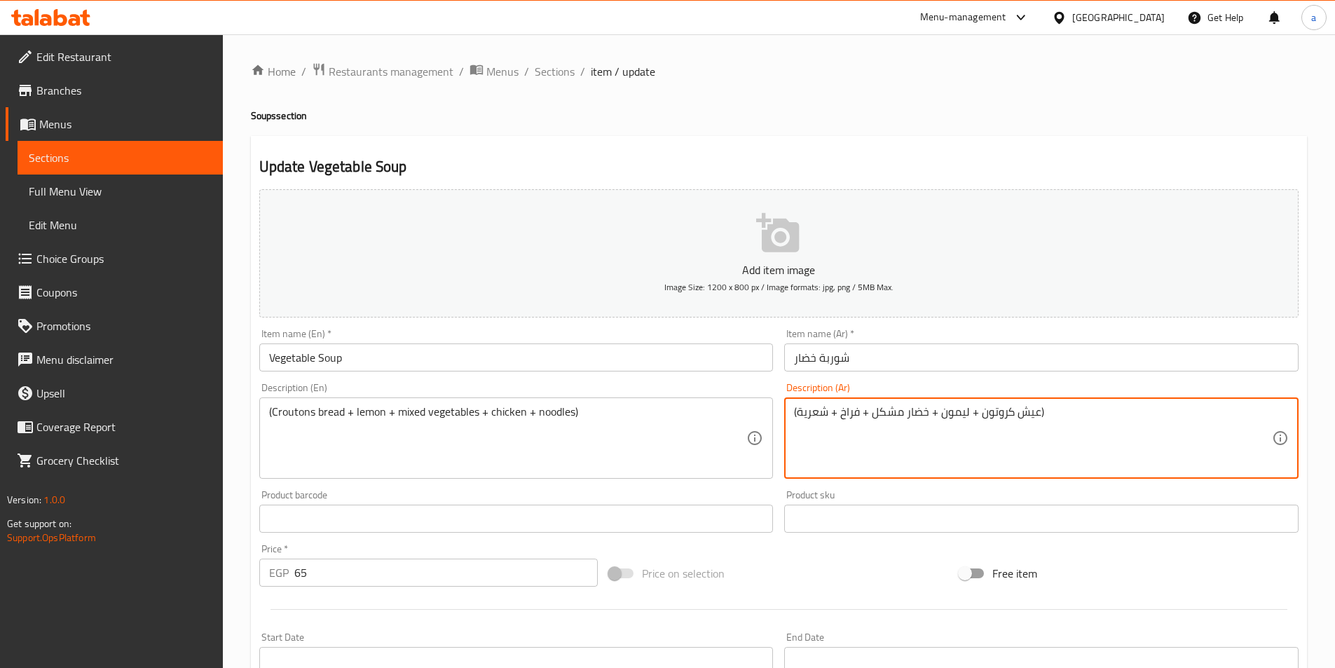
click at [825, 414] on textarea "(عيش كروتون + ليمون + خضار مشكل + فراخ + شعرية)" at bounding box center [1033, 438] width 478 height 67
paste textarea "نودلز"
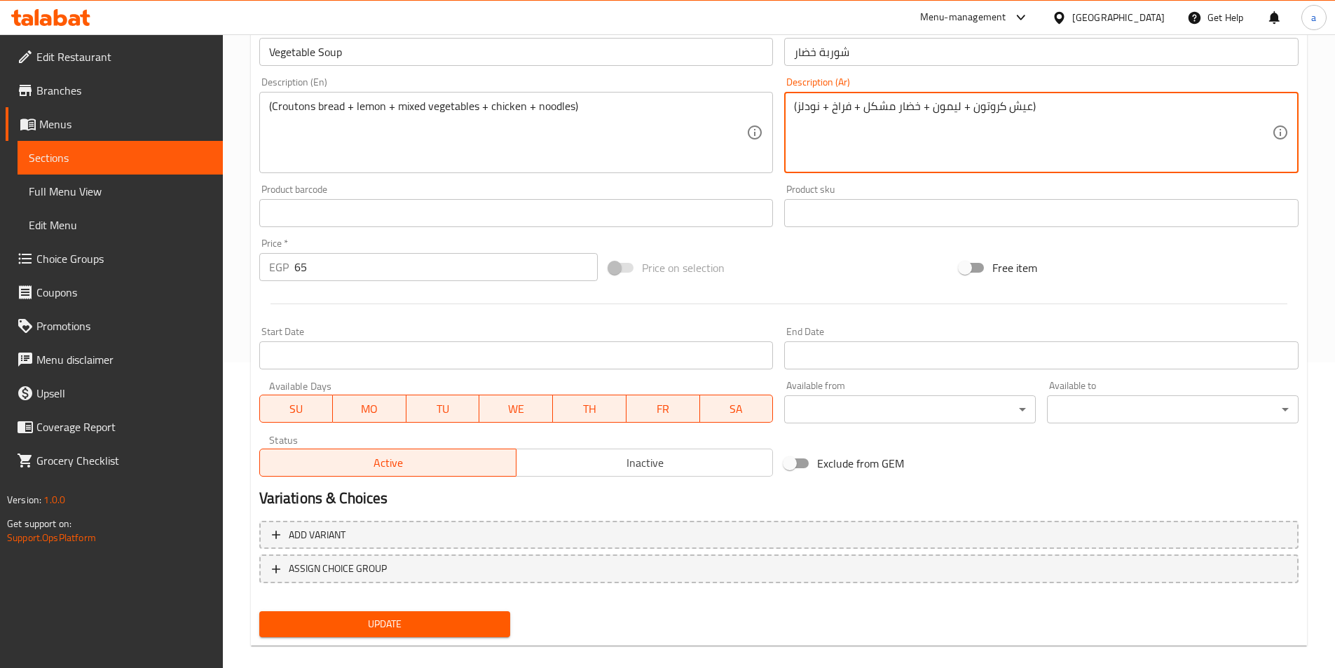
scroll to position [322, 0]
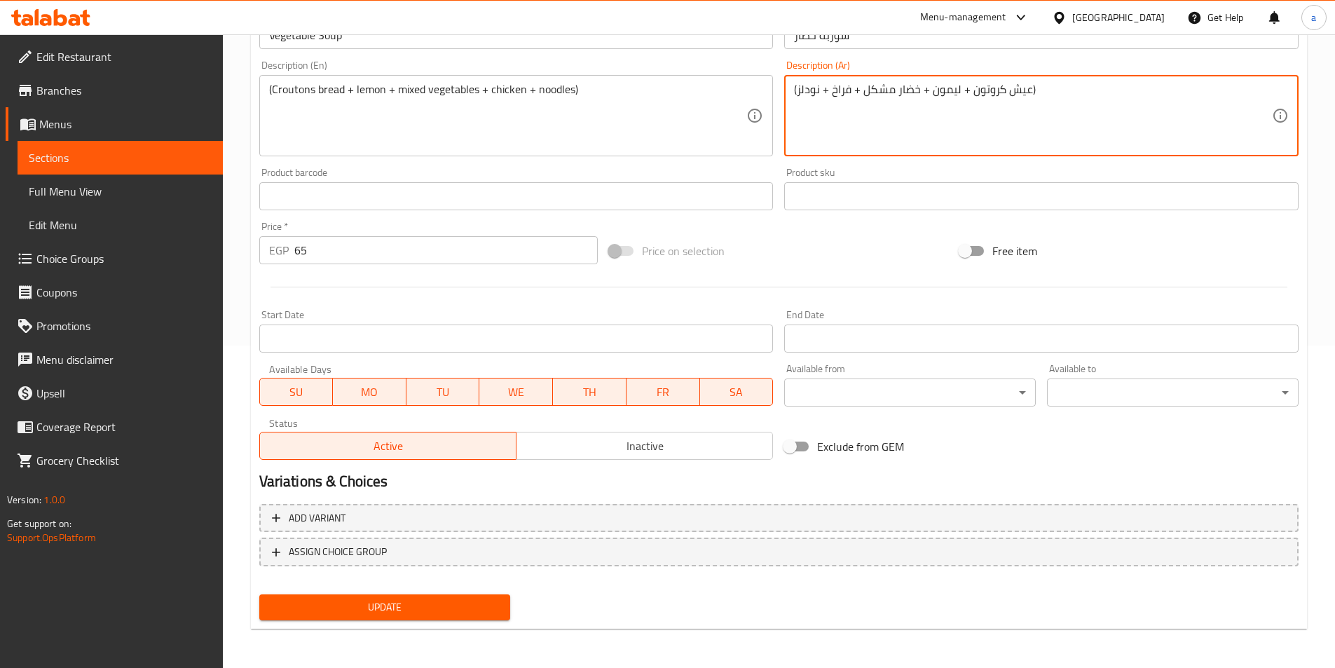
type textarea "(عيش كروتون + ليمون + خضار مشكل + فراخ + نودلز)"
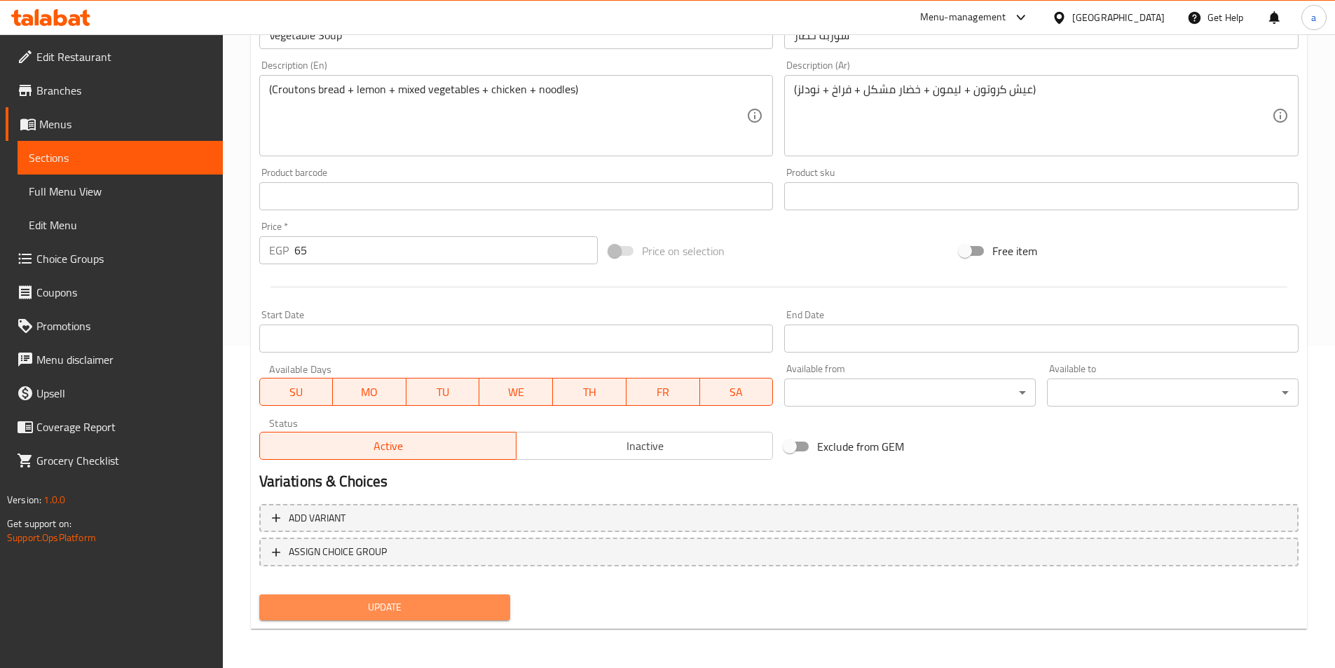
click at [487, 603] on span "Update" at bounding box center [384, 607] width 229 height 18
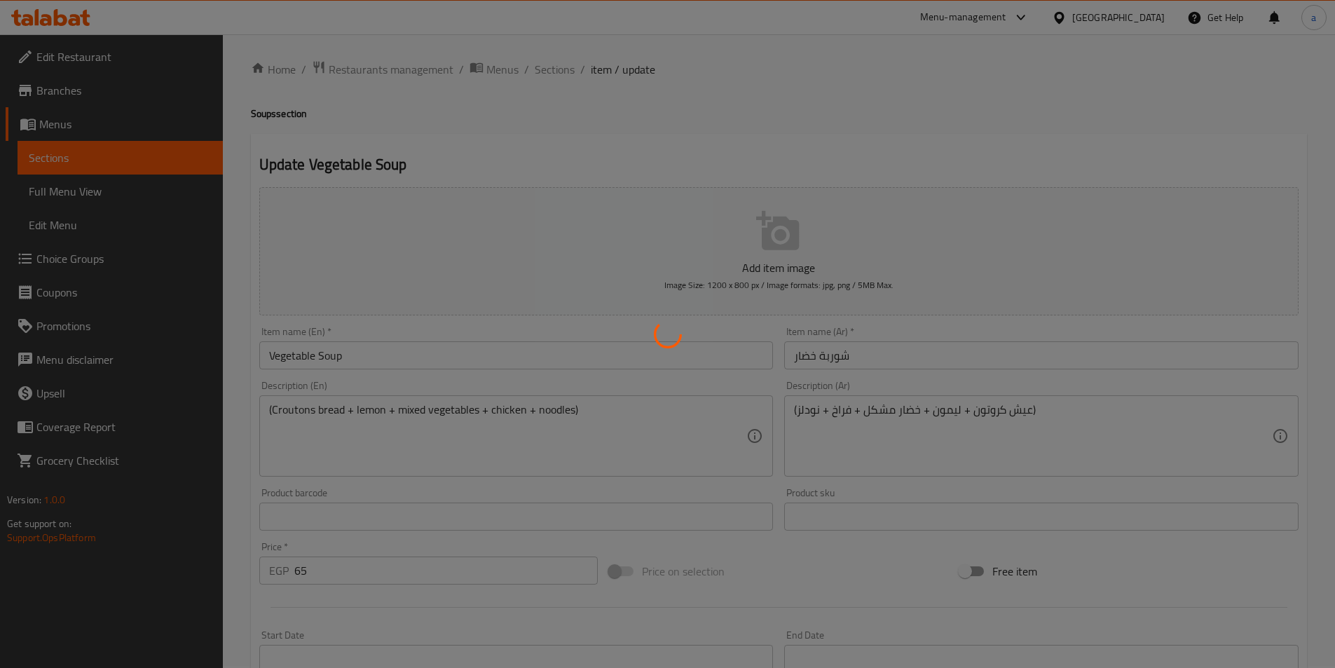
scroll to position [0, 0]
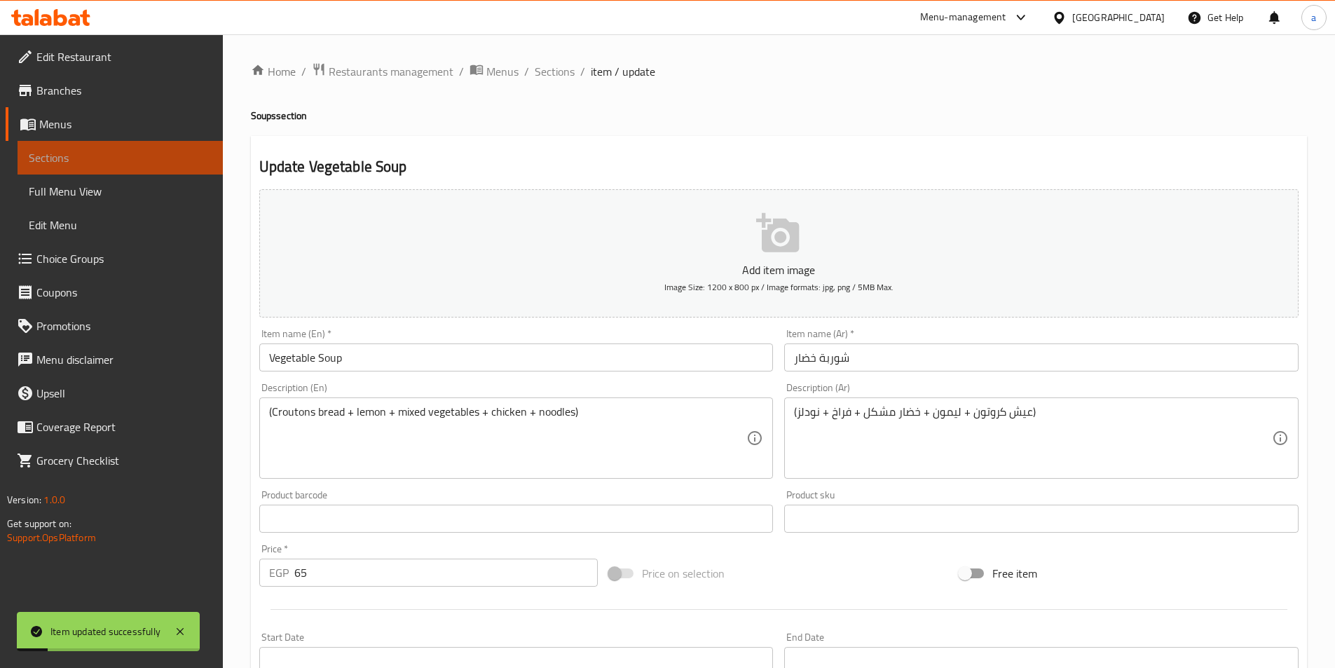
click at [142, 160] on span "Sections" at bounding box center [120, 157] width 183 height 17
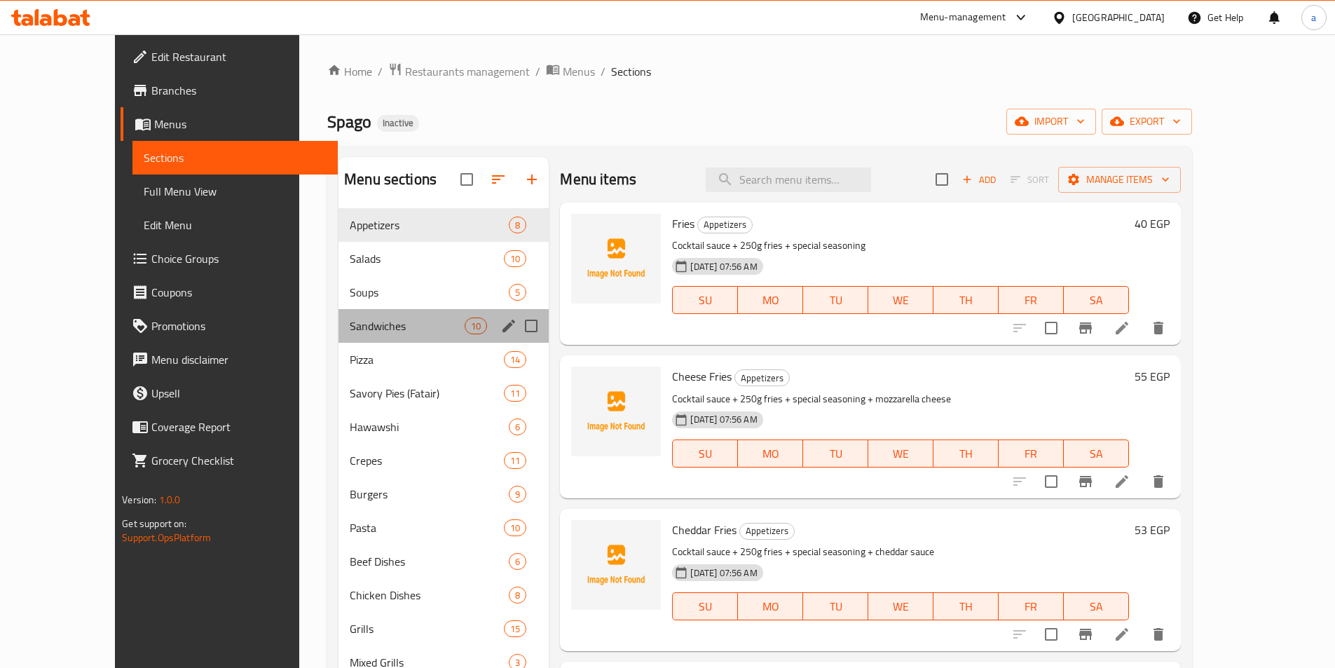
click at [338, 335] on div "Sandwiches 10" at bounding box center [443, 326] width 210 height 34
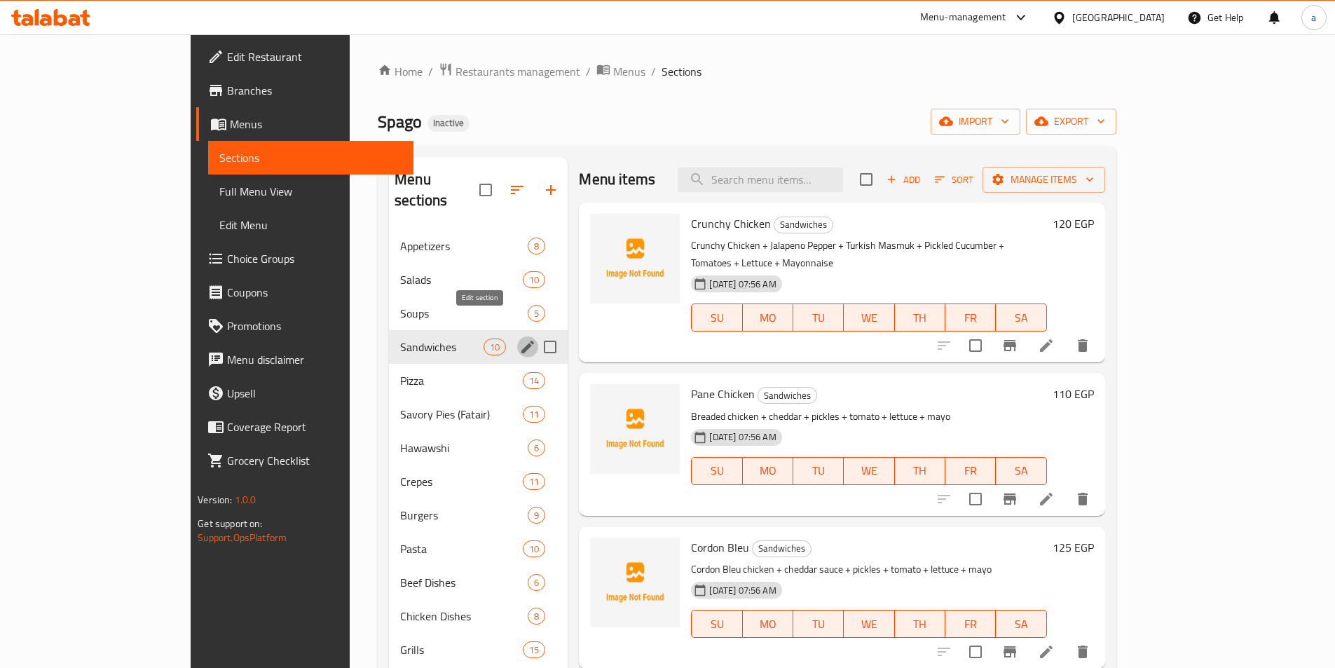
click at [519, 338] on icon "edit" at bounding box center [527, 346] width 17 height 17
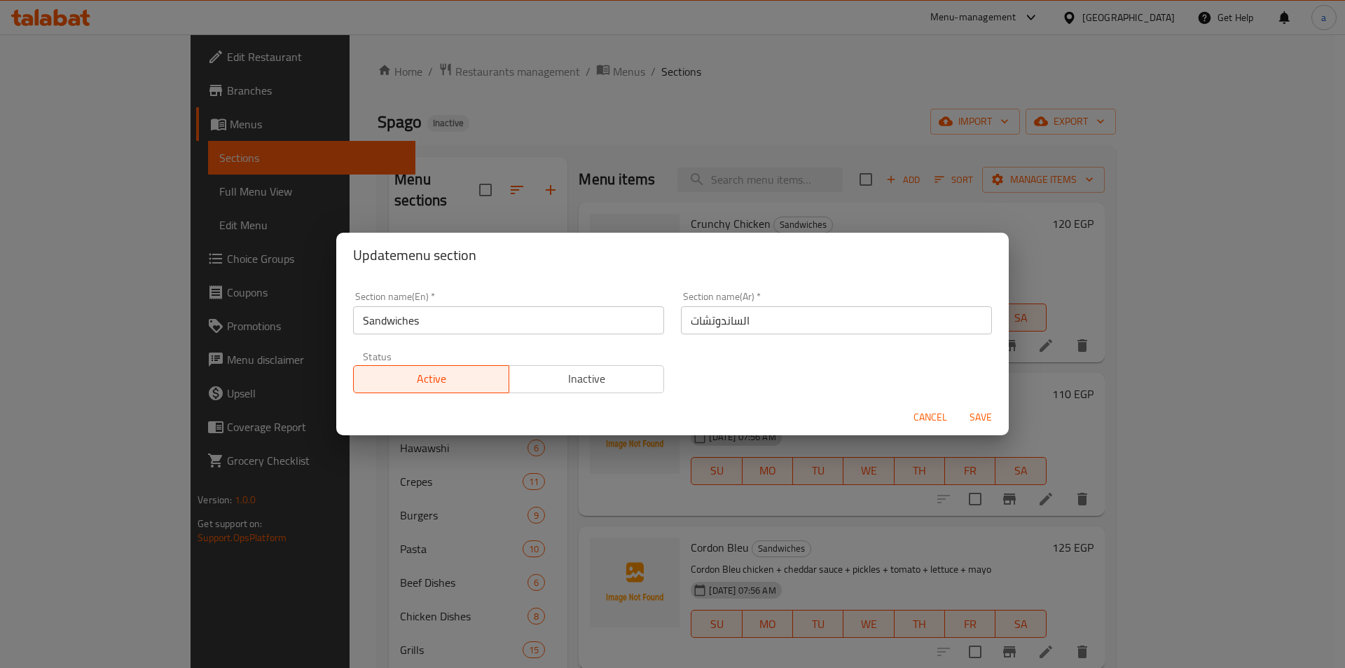
click at [507, 190] on div "Update menu section Section name(En)   * Sandwiches Section name(En) * Section …" at bounding box center [672, 334] width 1345 height 668
click at [929, 416] on span "Cancel" at bounding box center [931, 417] width 34 height 18
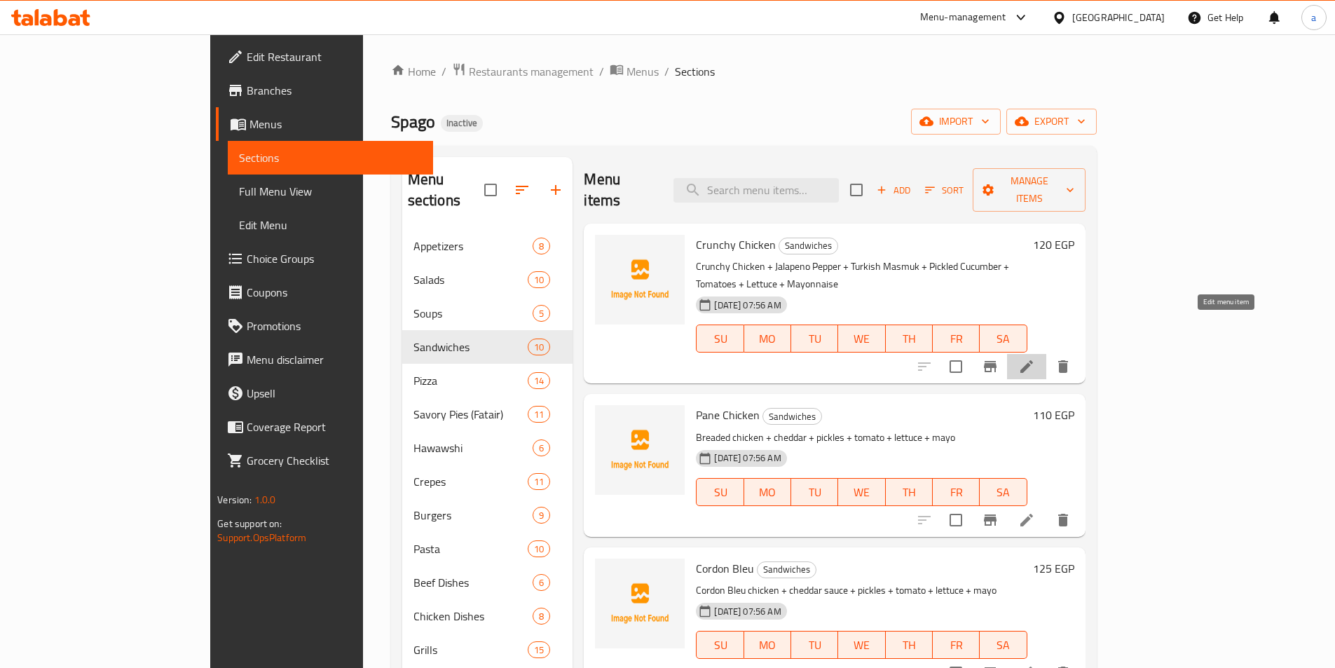
click at [1033, 360] on icon at bounding box center [1026, 366] width 13 height 13
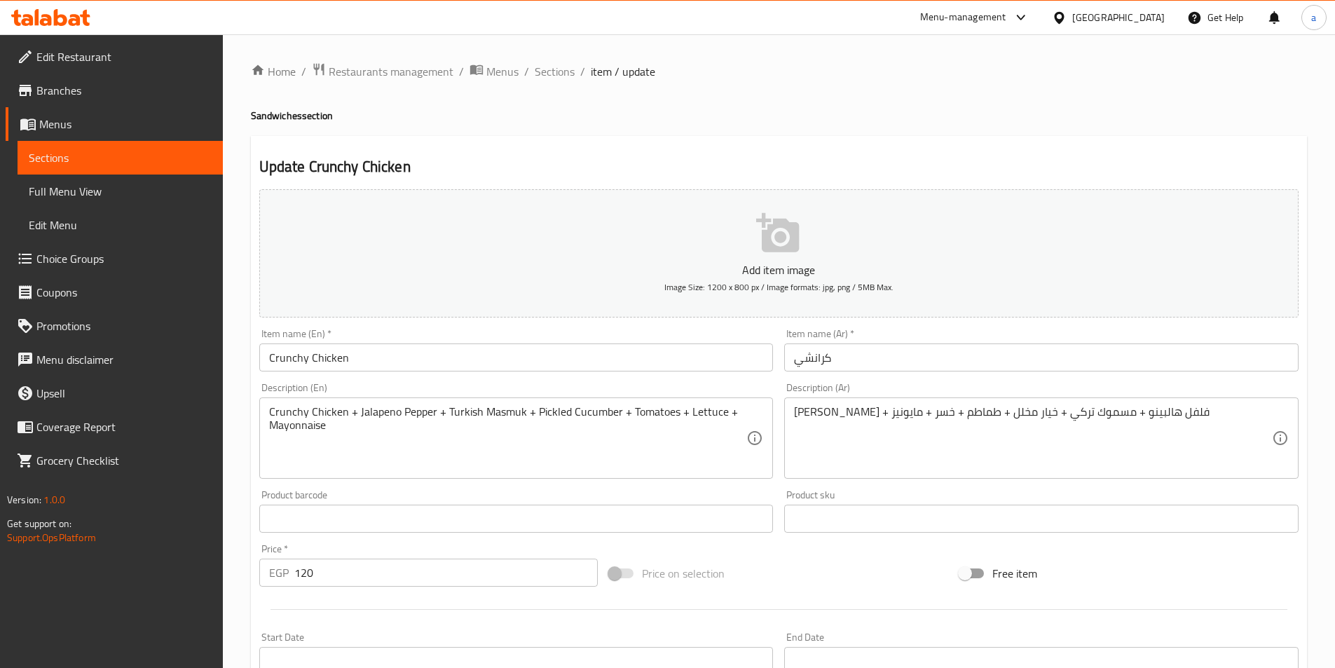
drag, startPoint x: 797, startPoint y: 358, endPoint x: 910, endPoint y: 363, distance: 112.9
click at [801, 361] on input "كرانشي" at bounding box center [1041, 357] width 514 height 28
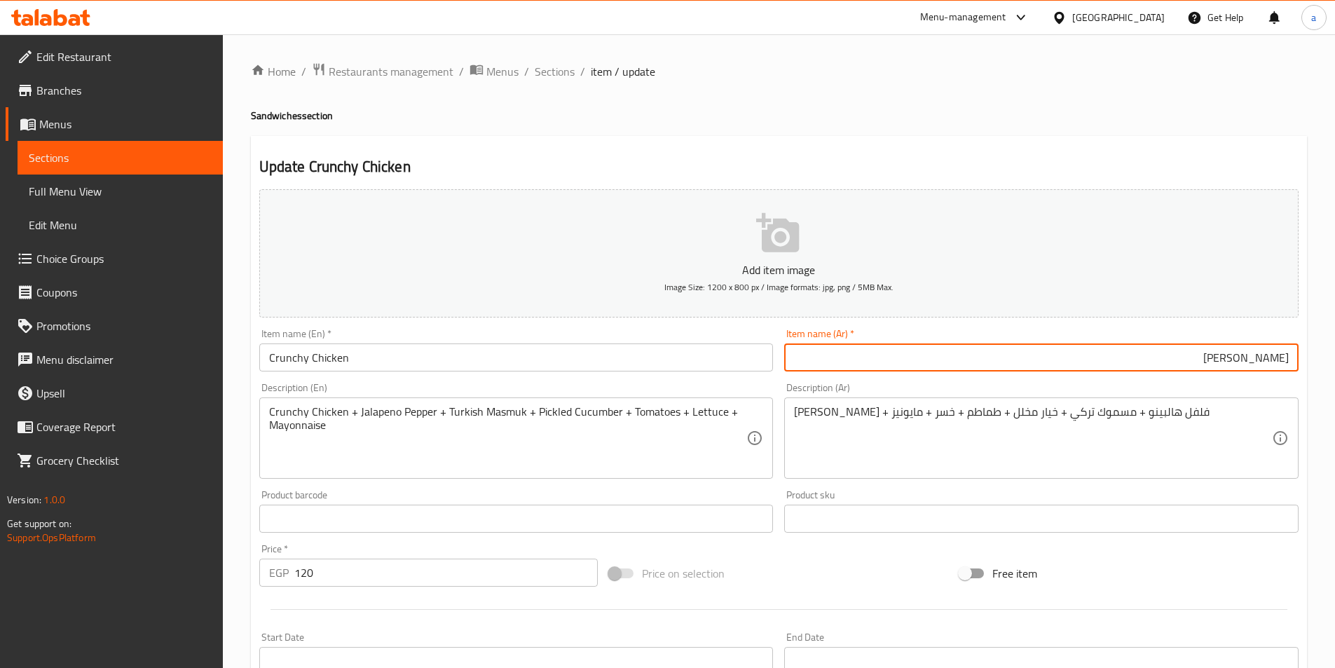
type input "كرانشي تشيكن"
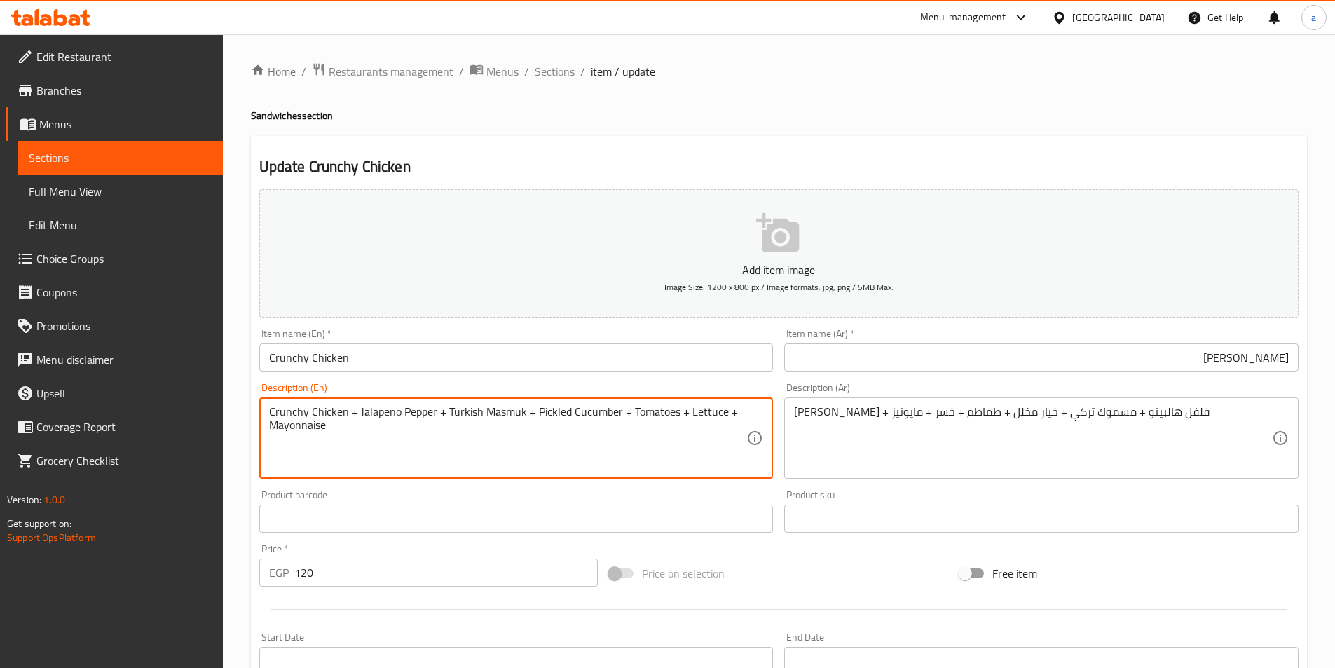
click at [509, 415] on textarea "Crunchy Chicken + Jalapeno Pepper + Turkish Masmuk + Pickled Cucumber + Tomatoe…" at bounding box center [508, 438] width 478 height 67
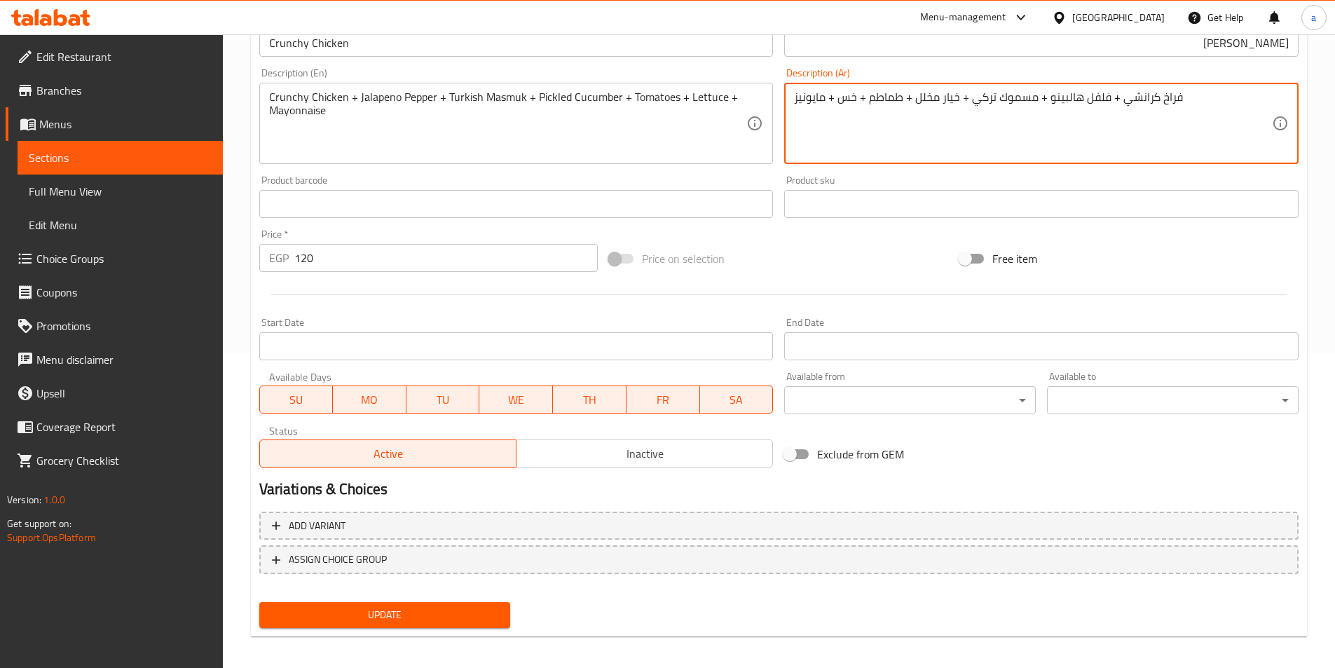
scroll to position [322, 0]
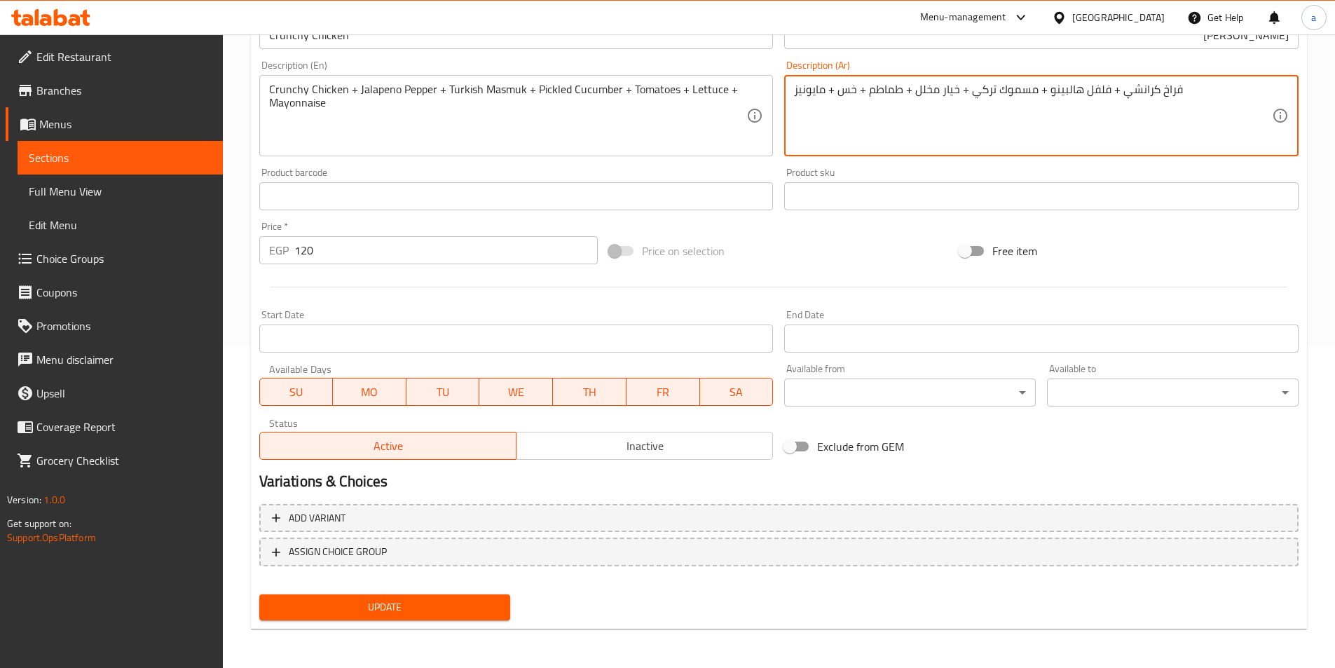
type textarea "فراخ كرانشي + فلفل هالبينو + مسموك تركي + خيار مخلل + طماطم + خس + مايونيز"
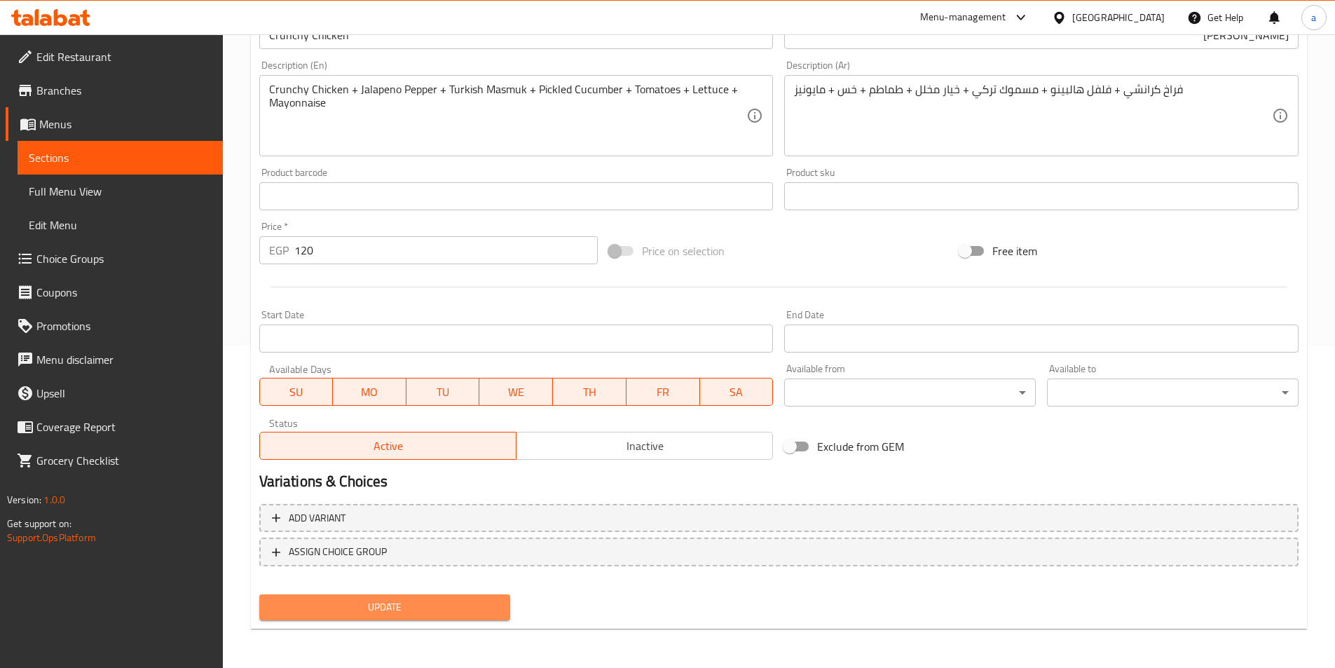
click at [437, 612] on span "Update" at bounding box center [384, 607] width 229 height 18
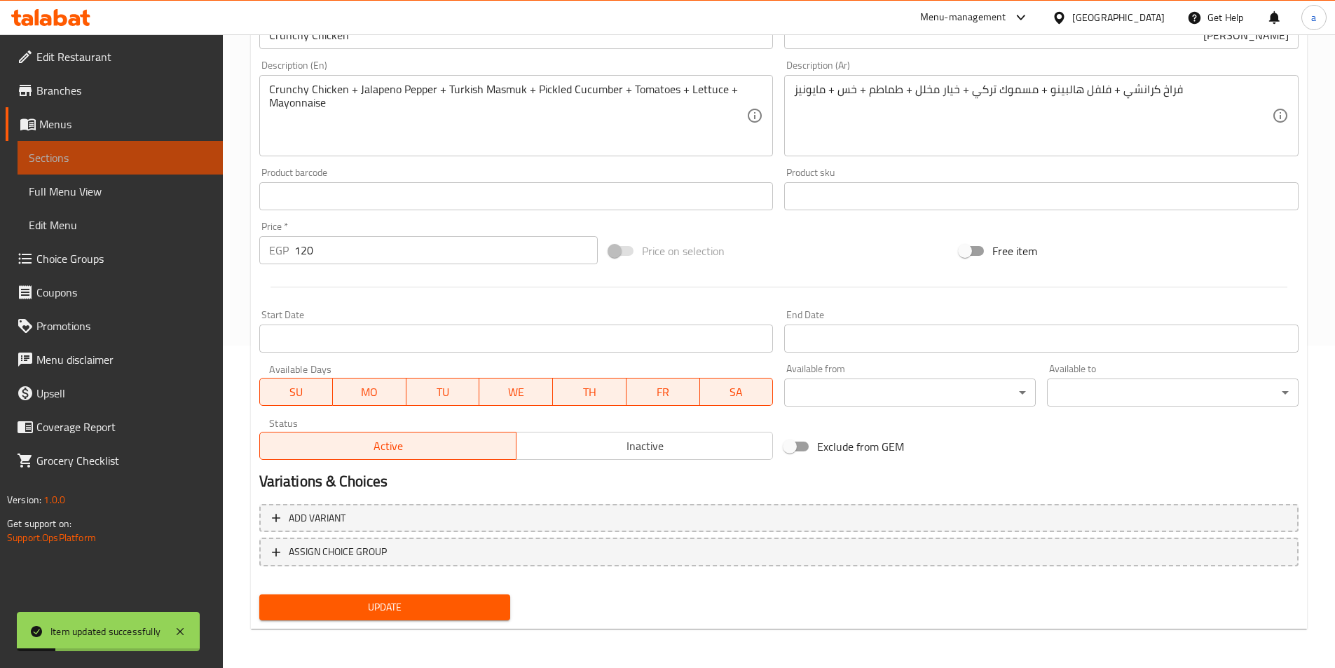
click at [57, 149] on span "Sections" at bounding box center [120, 157] width 183 height 17
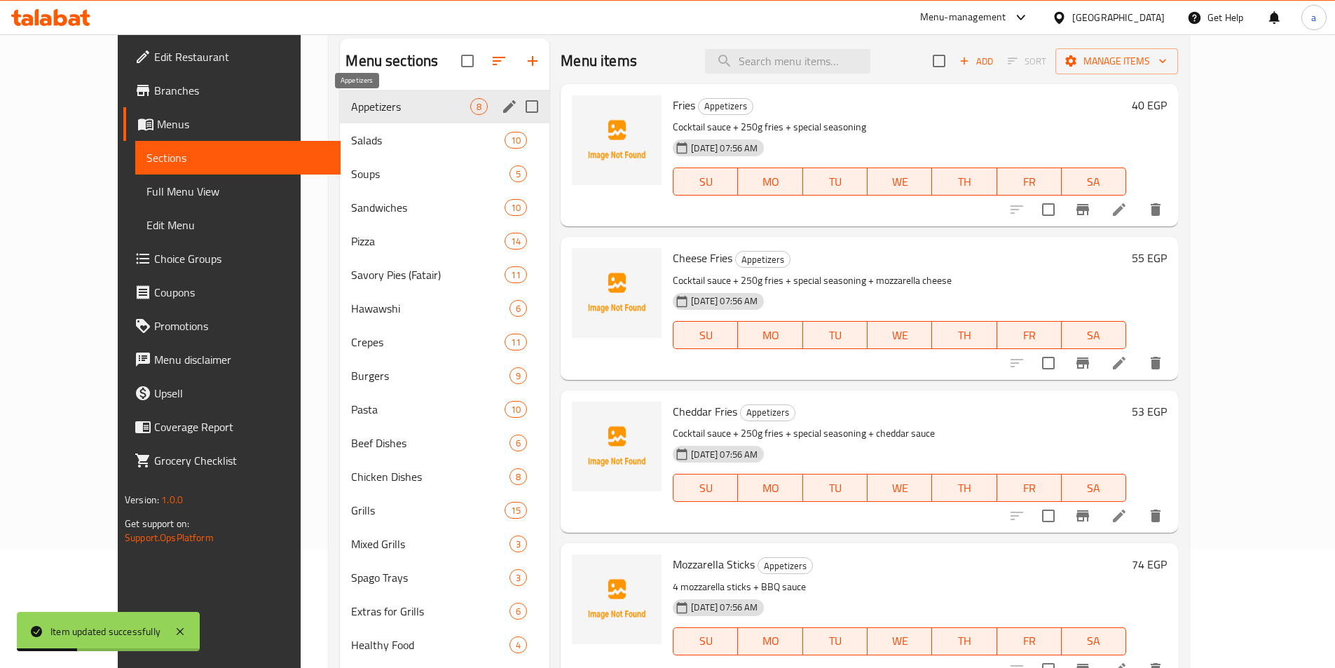
scroll to position [112, 0]
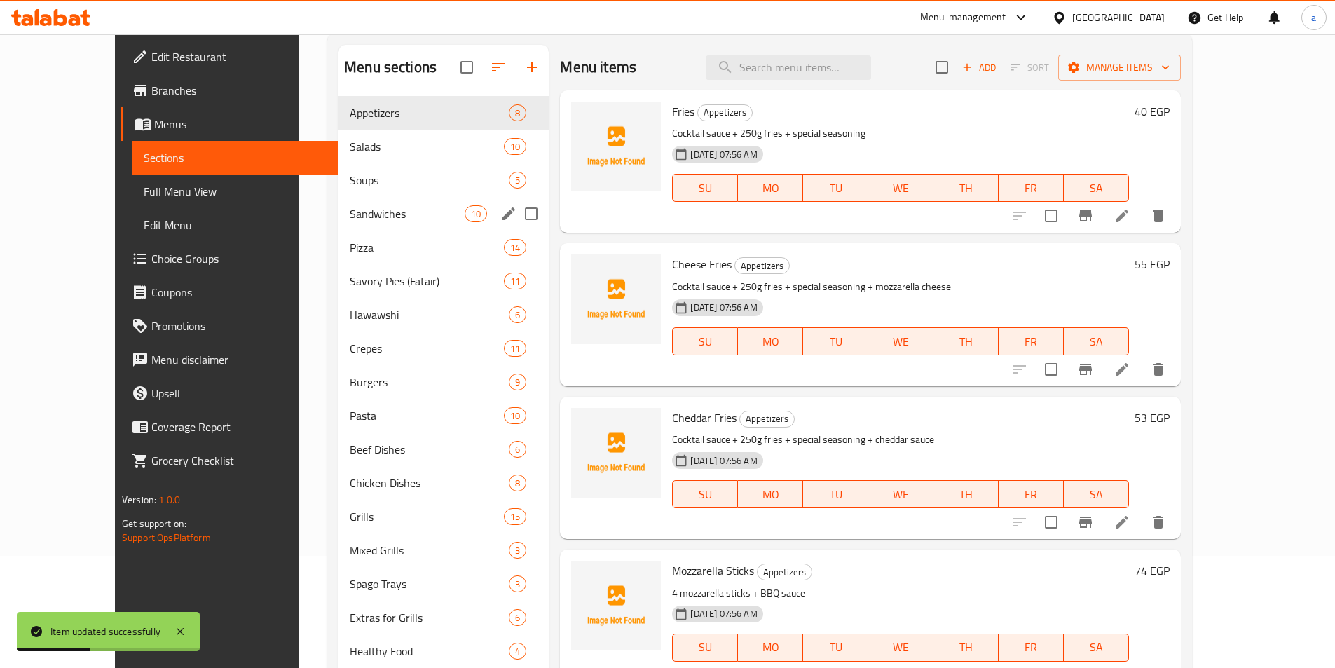
click at [338, 223] on div "Sandwiches 10" at bounding box center [443, 214] width 210 height 34
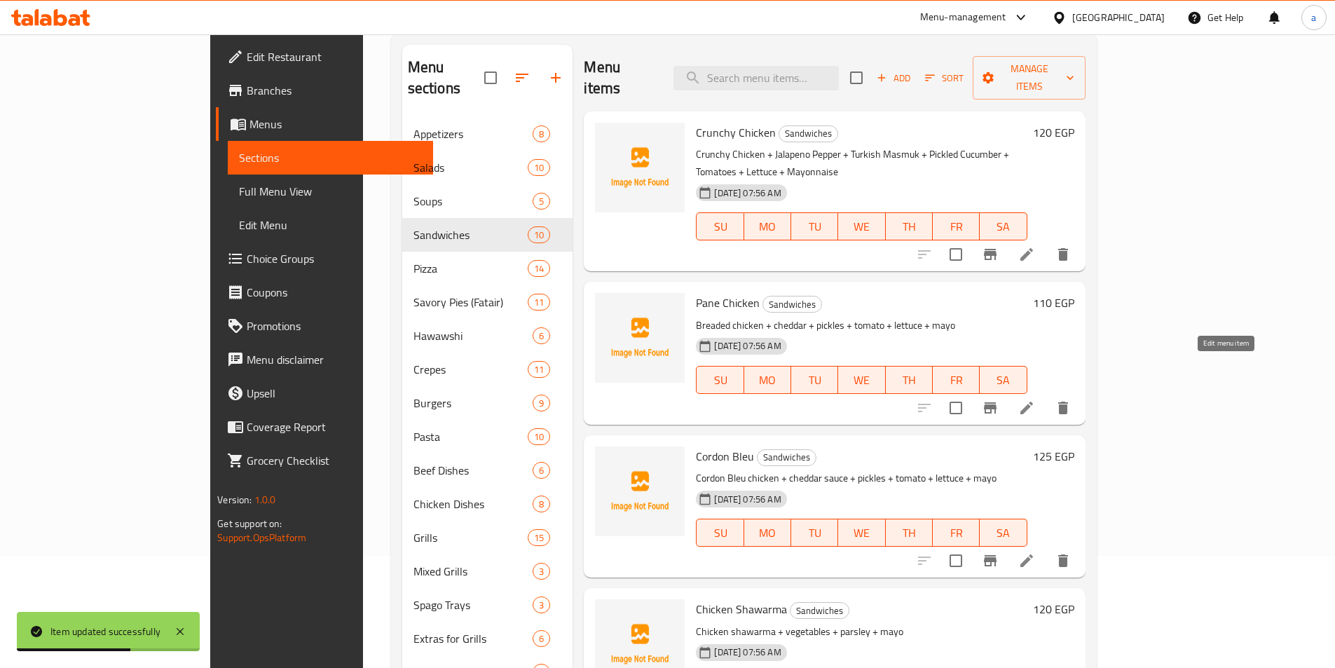
click at [1035, 399] on icon at bounding box center [1026, 407] width 17 height 17
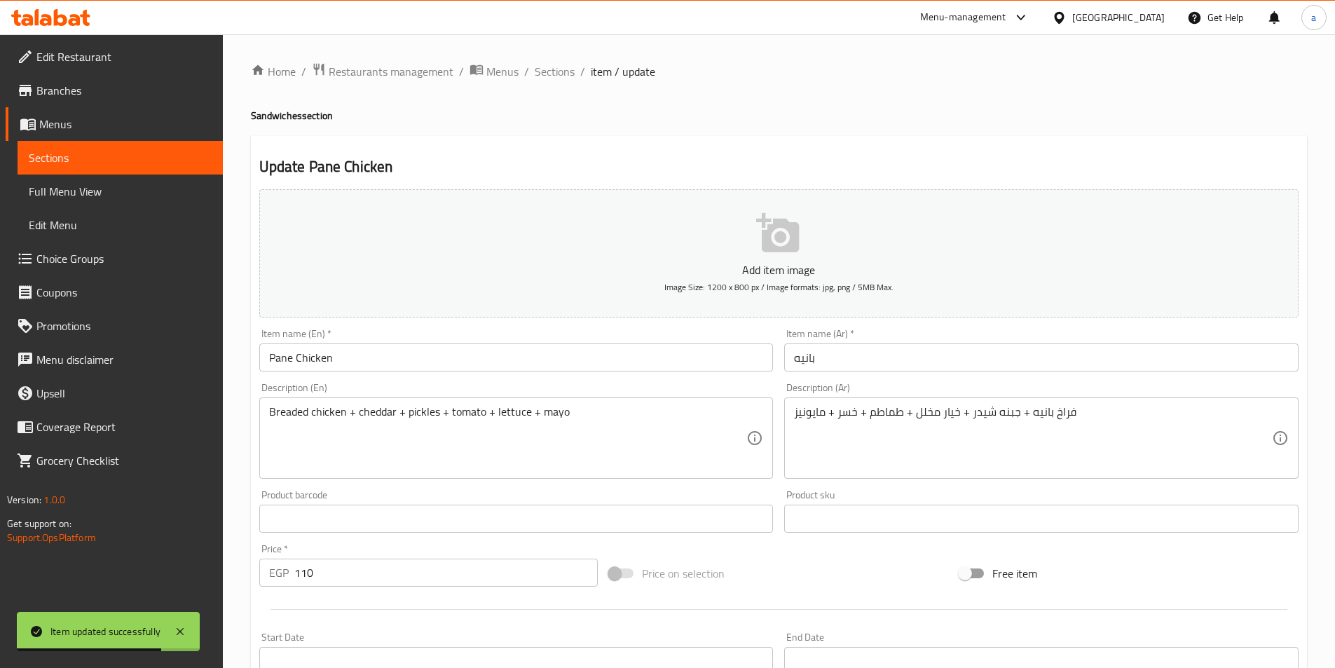
click at [837, 375] on div "Item name (Ar)   * بانيه Item name (Ar) *" at bounding box center [1041, 350] width 526 height 54
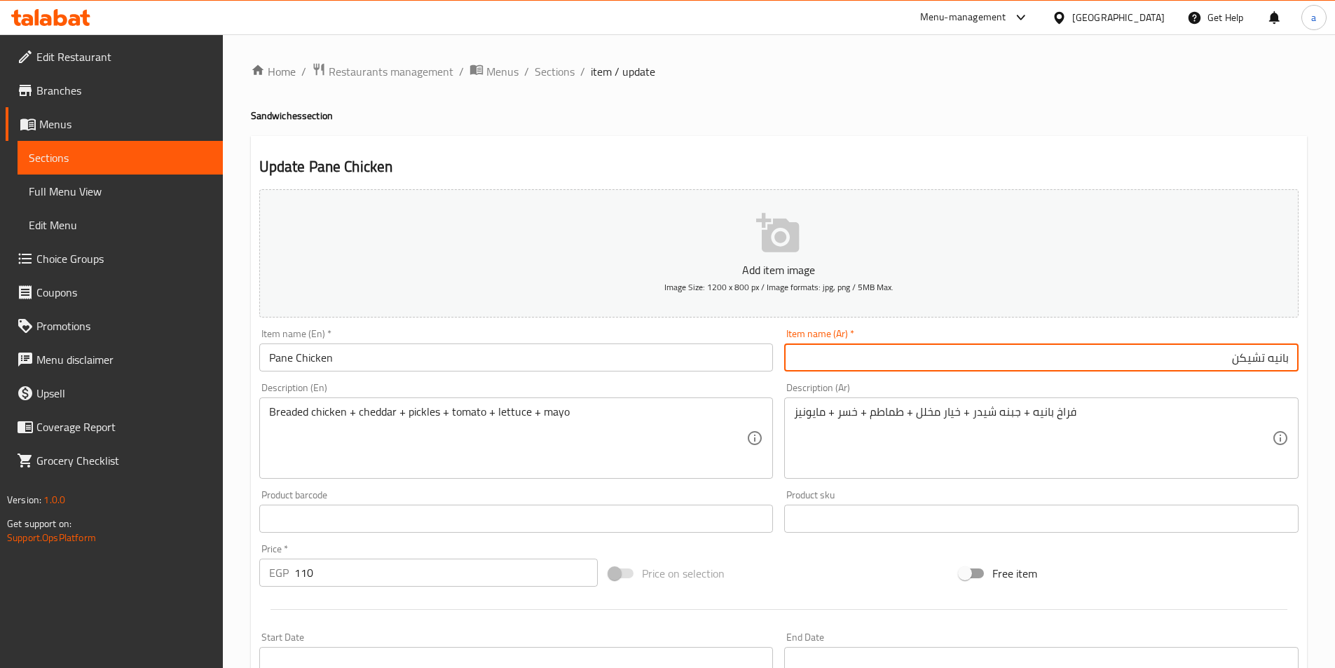
type input "بانيه تشيكن"
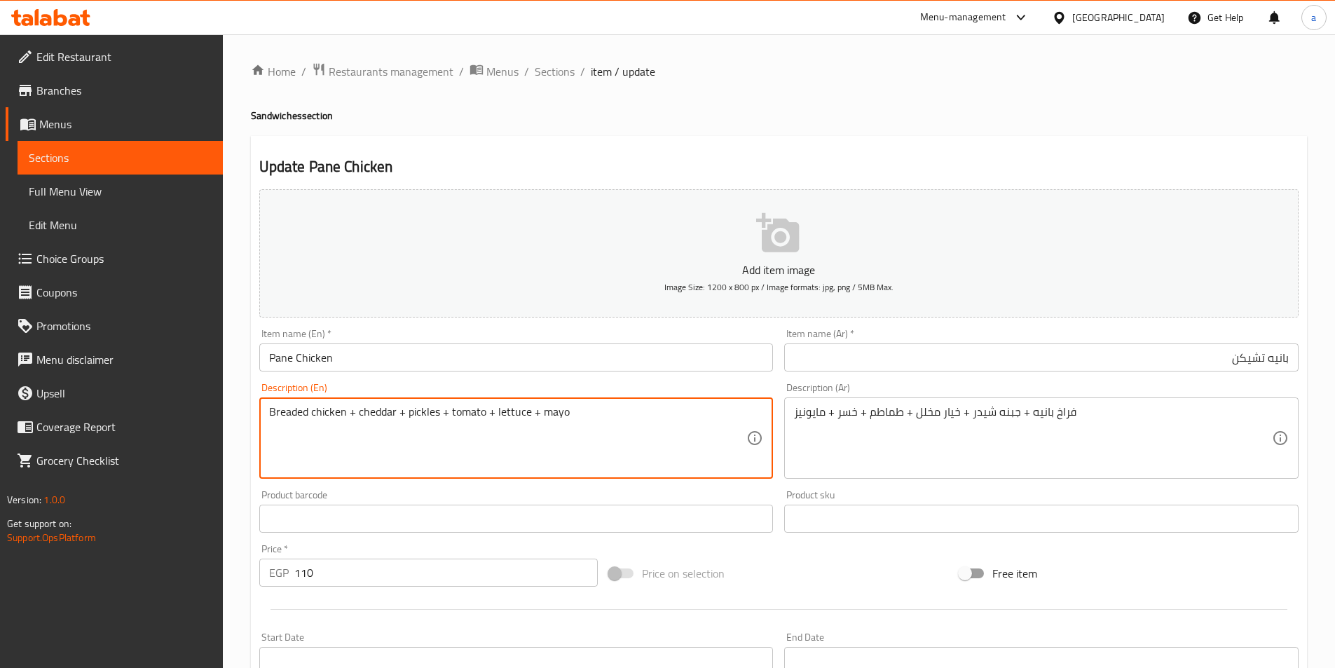
click at [272, 417] on textarea "Breaded chicken + cheddar + pickles + tomato + lettuce + mayo" at bounding box center [508, 438] width 478 height 67
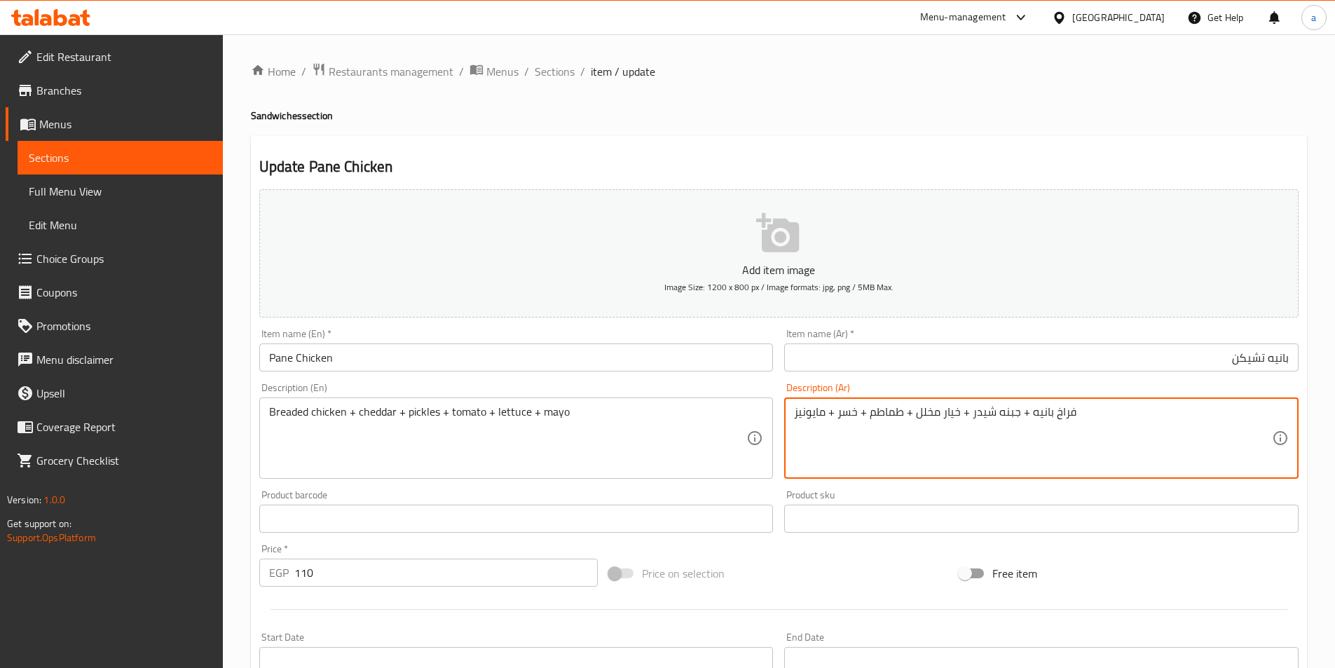
drag, startPoint x: 1029, startPoint y: 418, endPoint x: 1045, endPoint y: 419, distance: 16.9
type textarea "فراخ بالبقسماط + جبنه شيدر + خيار مخلل + طماطم + خسر + مايونيز"
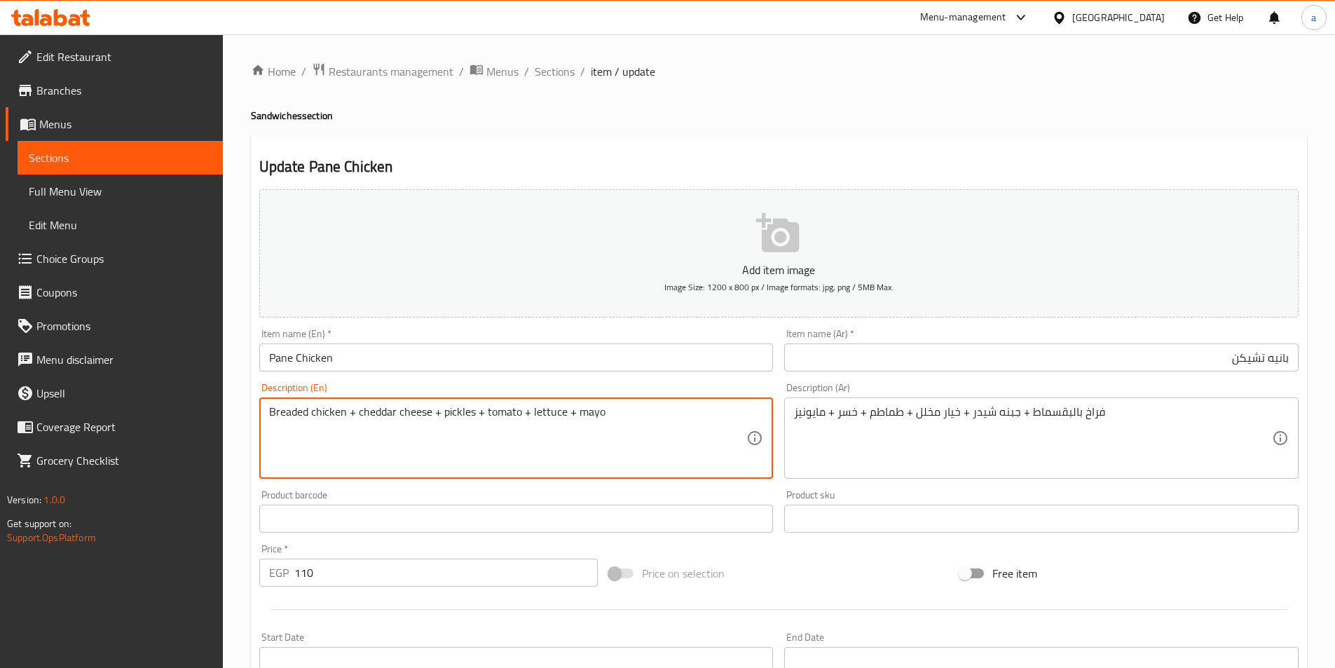
type textarea "Breaded chicken + cheddar cheese + pickles + tomato + lettuce + mayo"
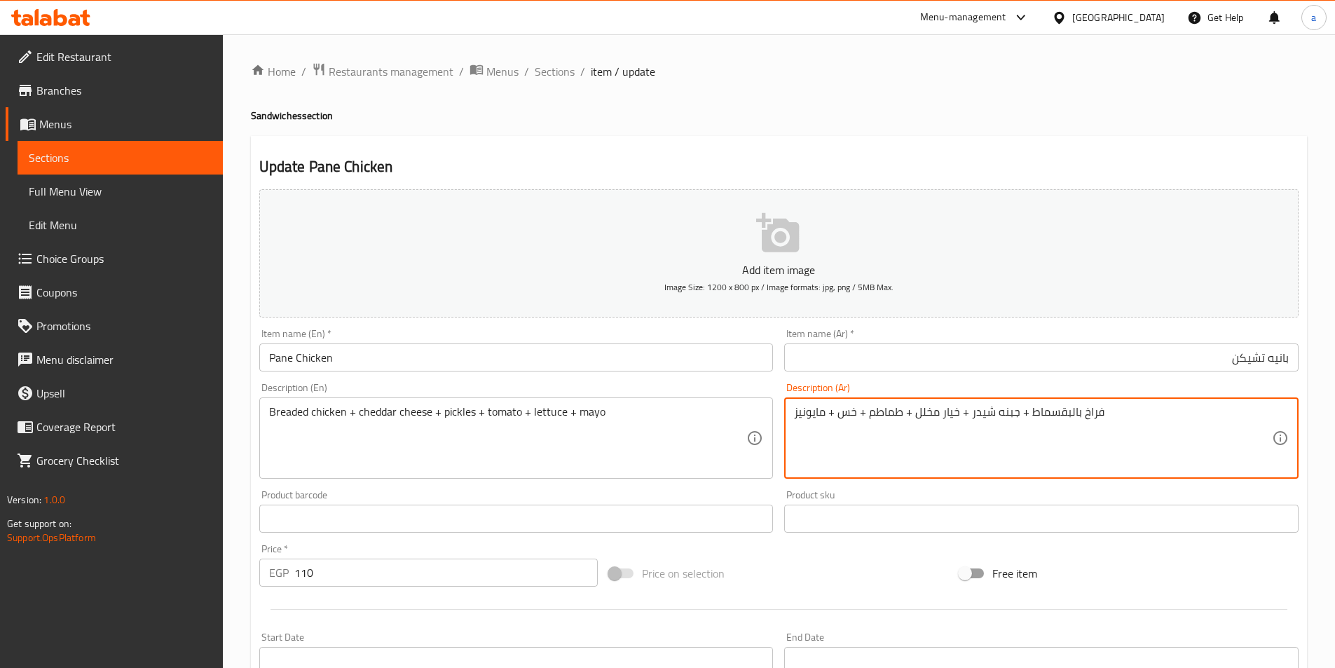
type textarea "فراخ بالبقسماط + جبنه شيدر + خيار مخلل + طماطم + خس + مايونيز"
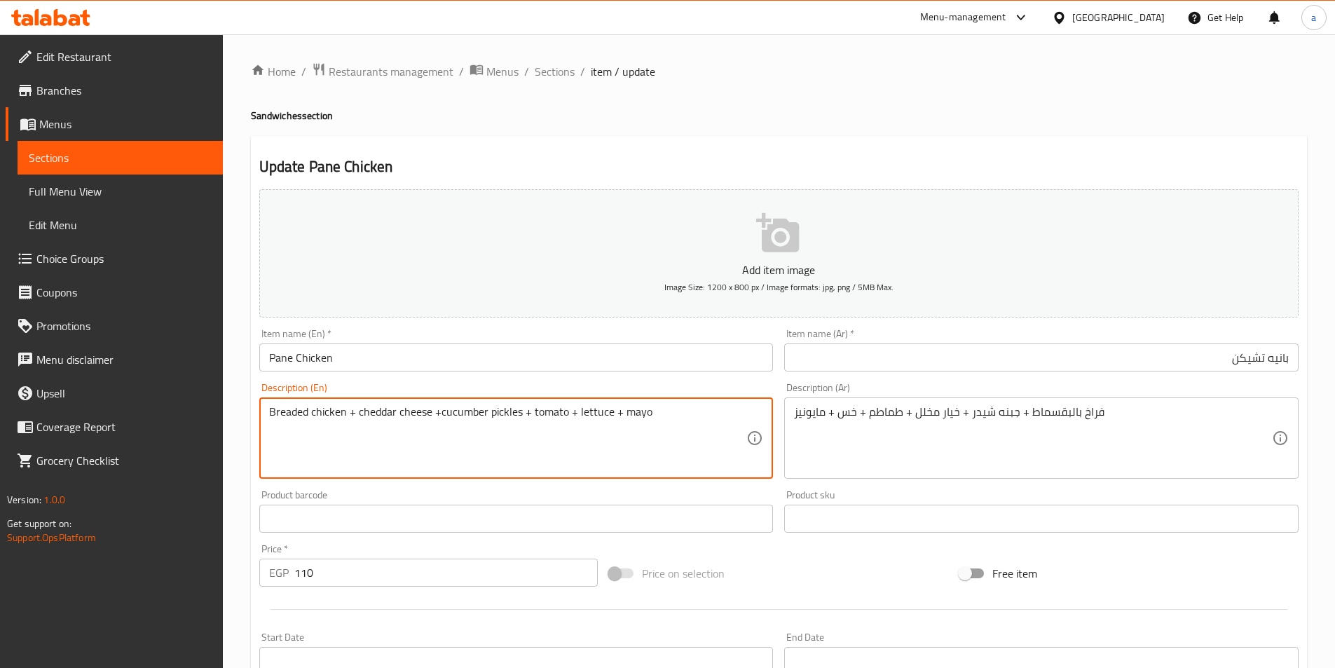
click at [464, 421] on textarea "Breaded chicken + cheddar cheese +cucumber pickles + tomato + lettuce + mayo" at bounding box center [508, 438] width 478 height 67
type textarea "Breaded chicken + cheddar cheese +cucumber pickles + tomato + lettuce + mayo"
click at [610, 415] on textarea "Breaded chicken + cheddar cheese +cucumber pickles + tomato + lettuce + mayo" at bounding box center [508, 438] width 478 height 67
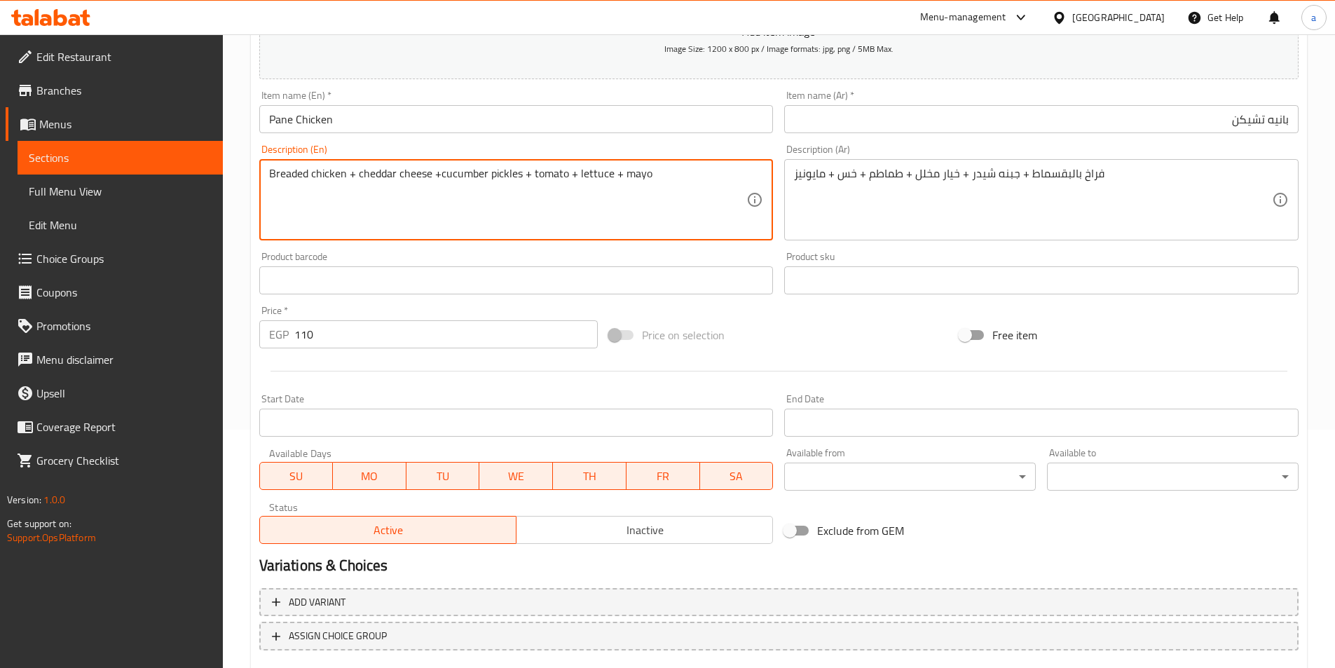
scroll to position [280, 0]
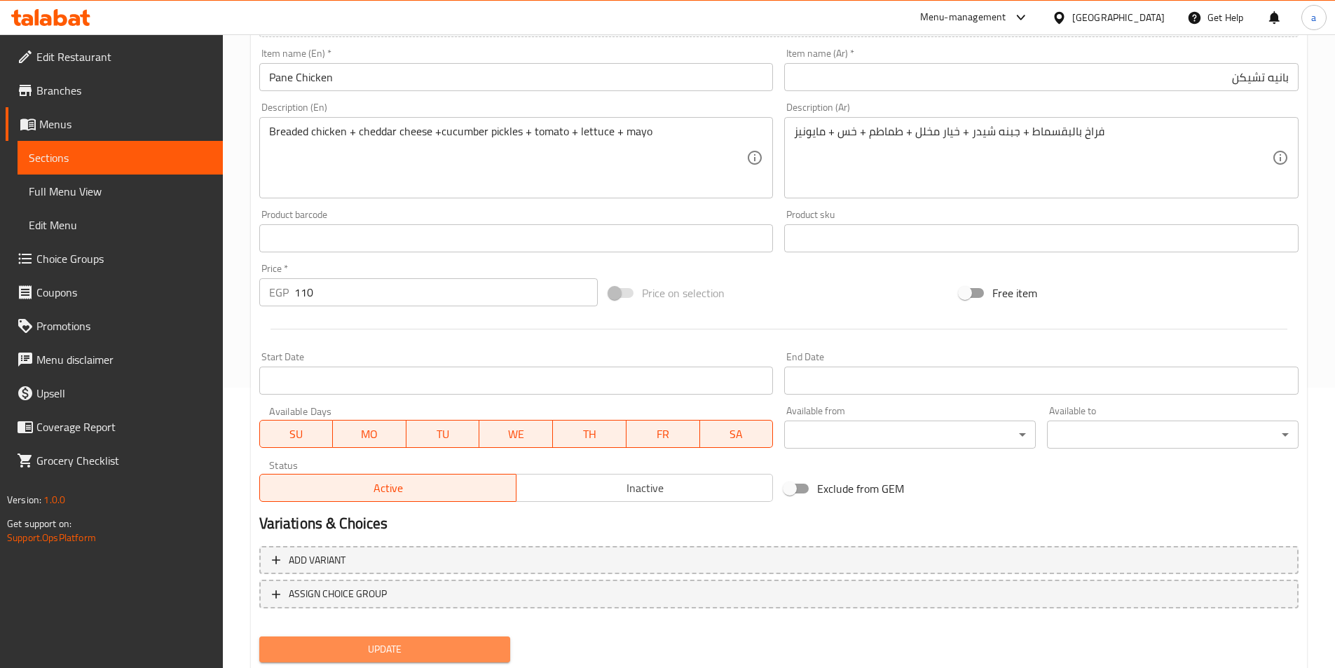
click at [432, 647] on span "Update" at bounding box center [384, 649] width 229 height 18
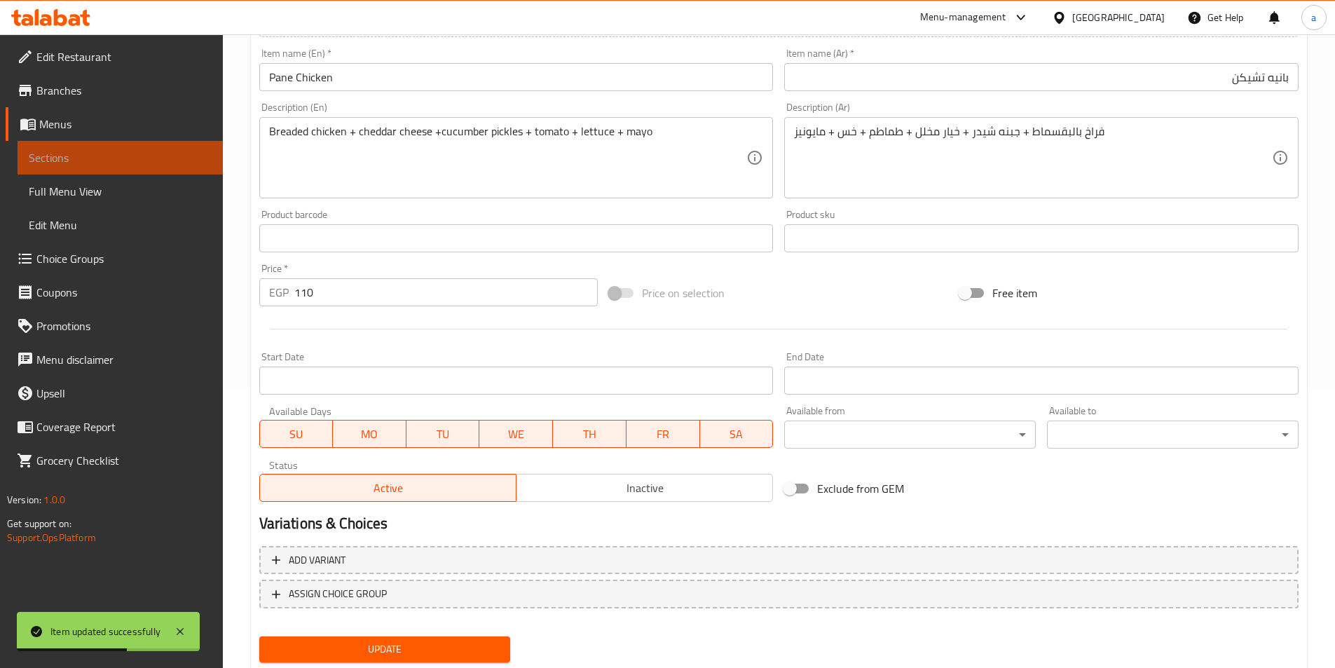
click at [102, 167] on link "Sections" at bounding box center [120, 158] width 205 height 34
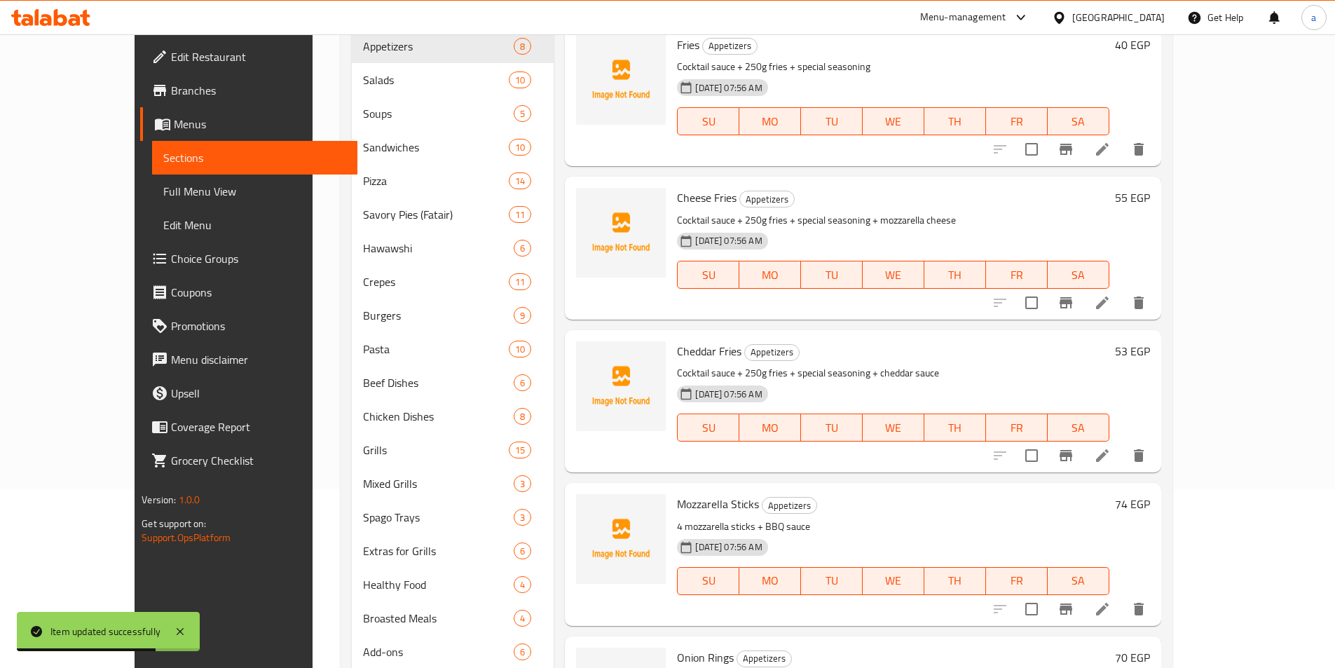
scroll to position [70, 0]
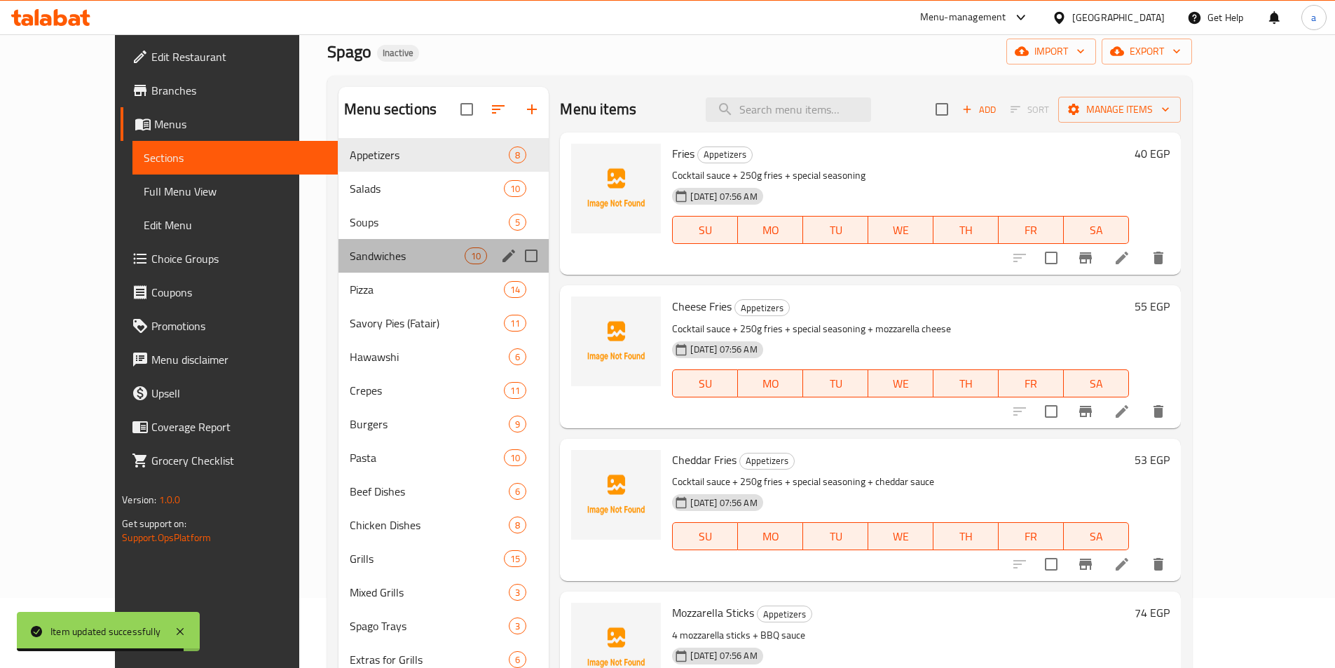
click at [392, 245] on div "Sandwiches 10" at bounding box center [443, 256] width 210 height 34
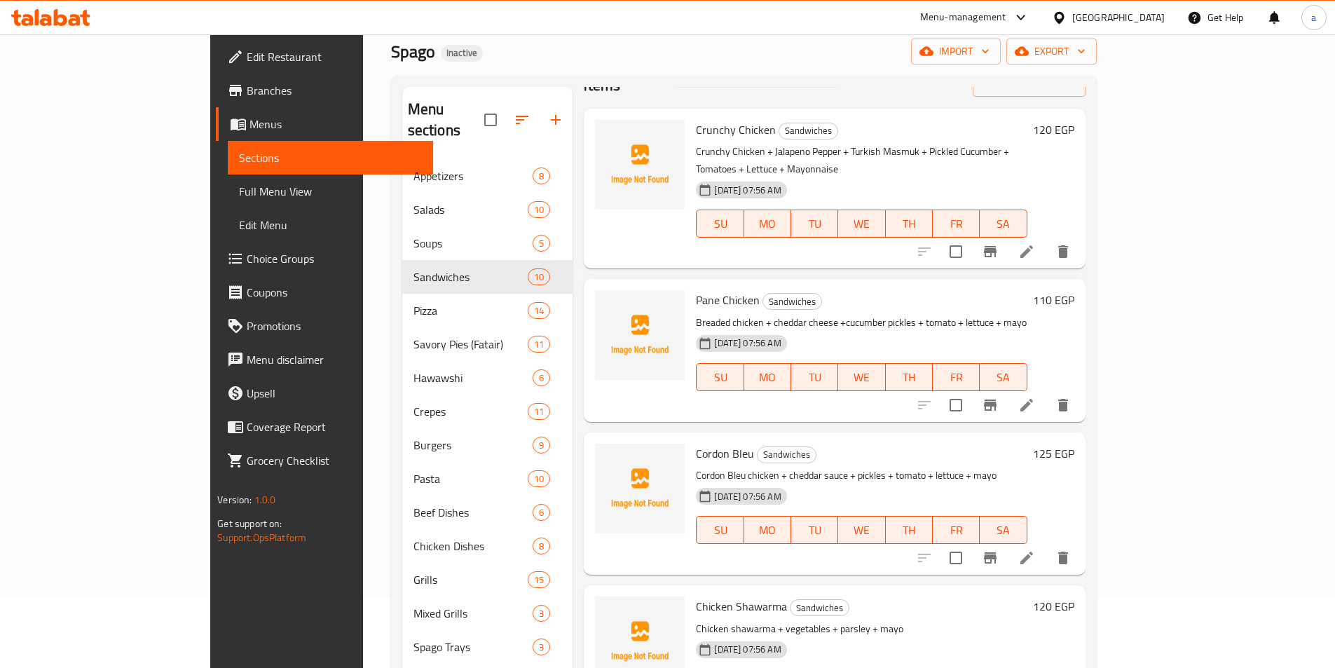
scroll to position [70, 0]
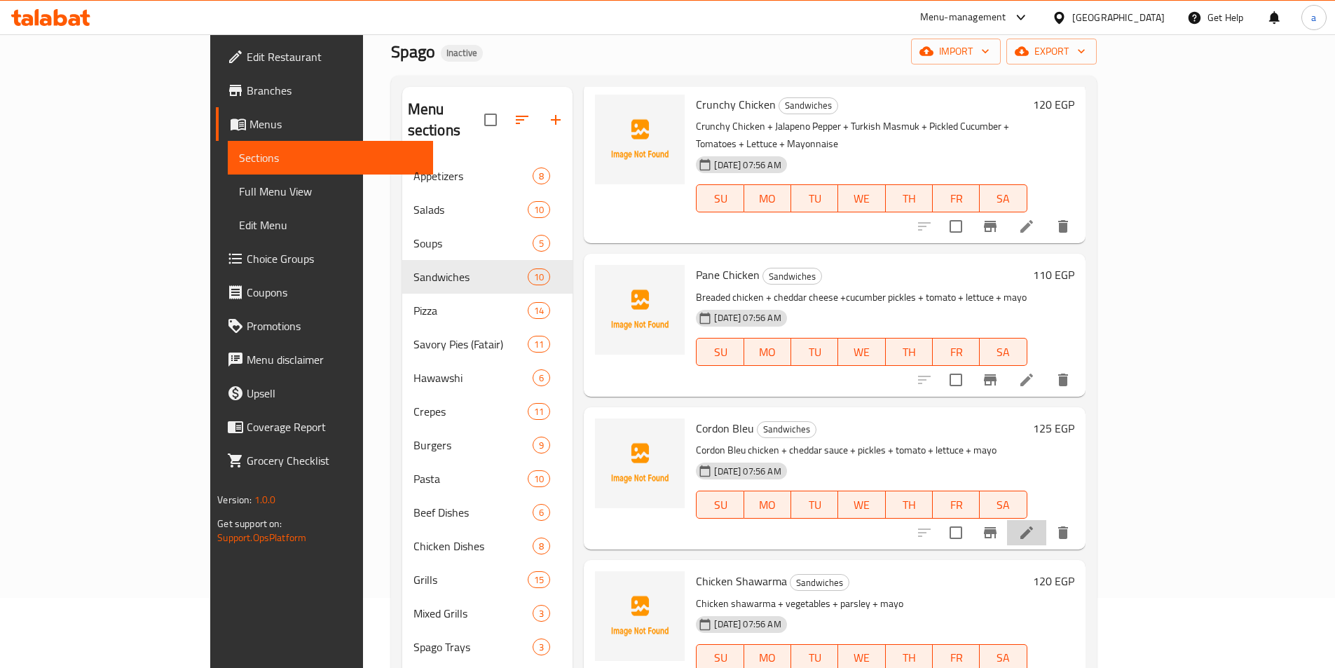
click at [1046, 520] on li at bounding box center [1026, 532] width 39 height 25
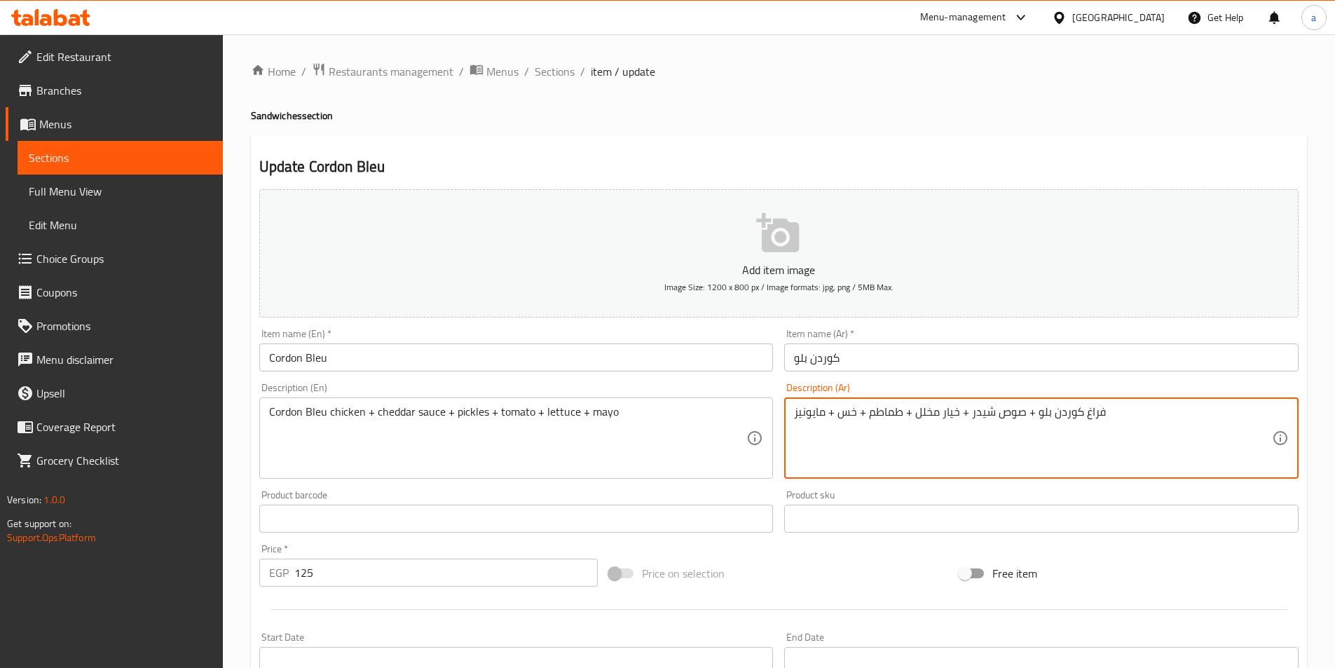
click at [1082, 419] on textarea "فراغ كوردن بلو + صوص شيدر + خيار مخلل + طماطم + خس + مايونيز" at bounding box center [1033, 438] width 478 height 67
type textarea "فراخ كوردن بلو + صوص شيدر + خيار مخلل + طماطم + خس + مايونيز"
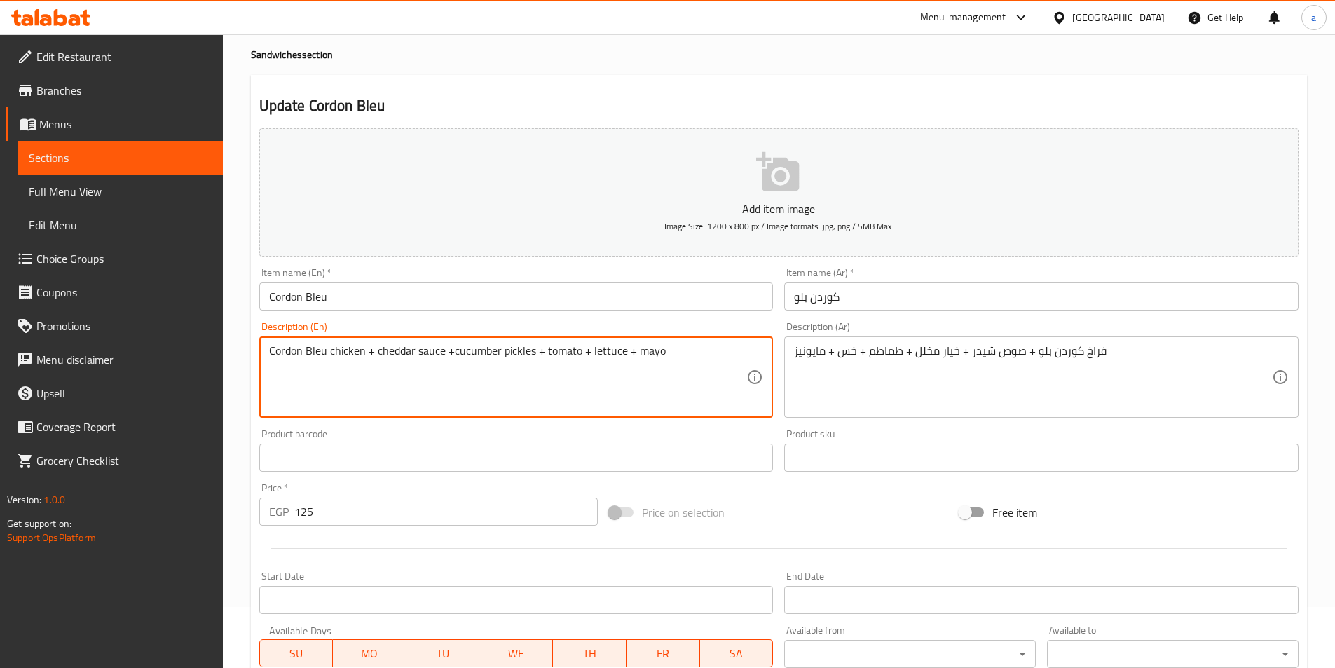
scroll to position [322, 0]
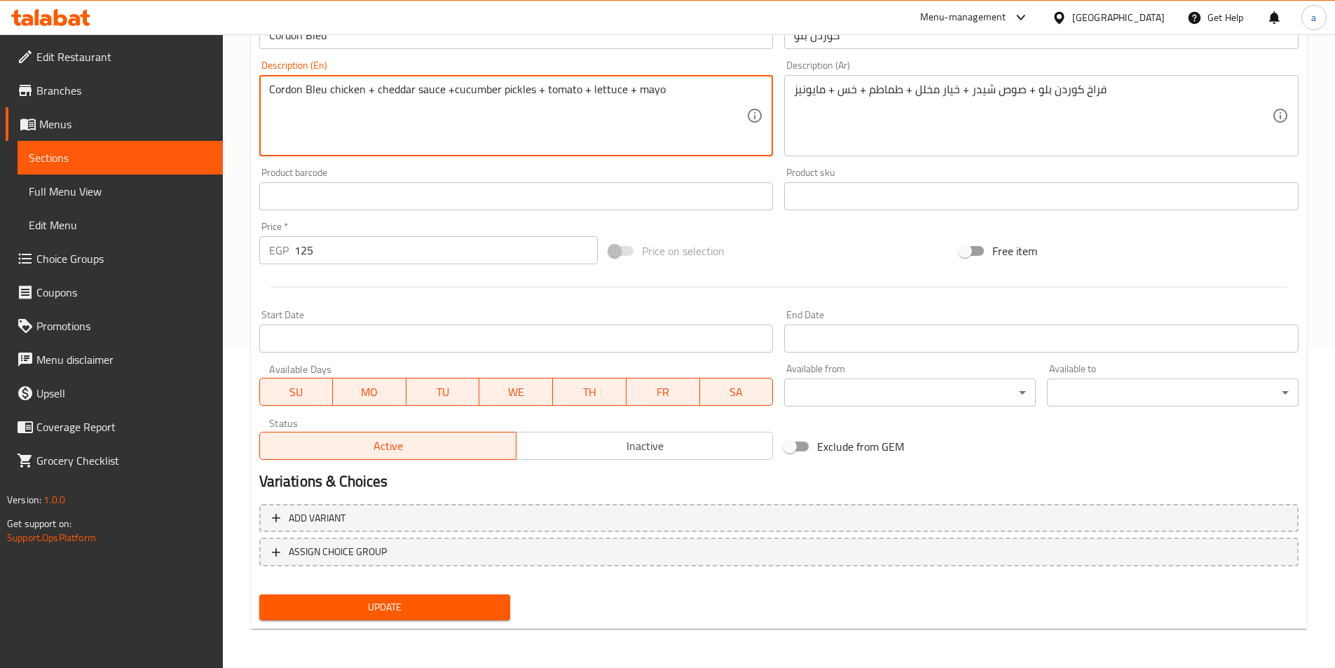
type textarea "Cordon Bleu chicken + cheddar sauce +cucumber pickles + tomato + lettuce + mayo"
click at [407, 605] on span "Update" at bounding box center [384, 607] width 229 height 18
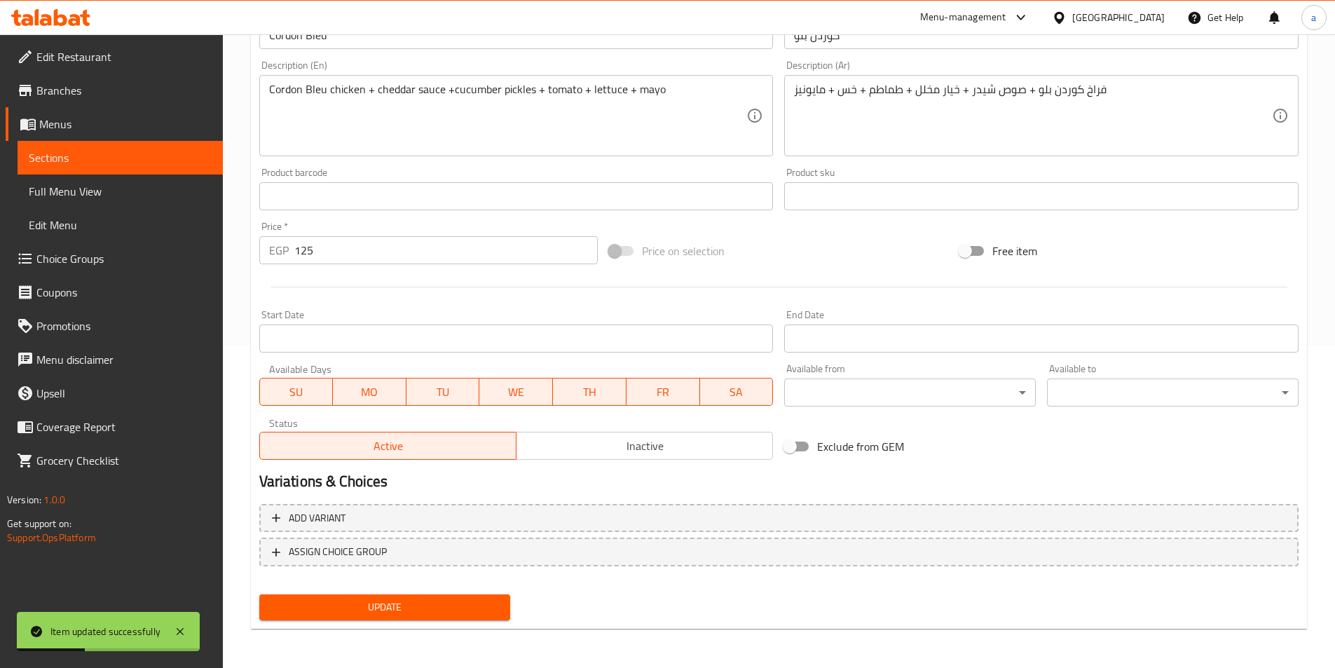
click at [117, 163] on span "Sections" at bounding box center [120, 157] width 183 height 17
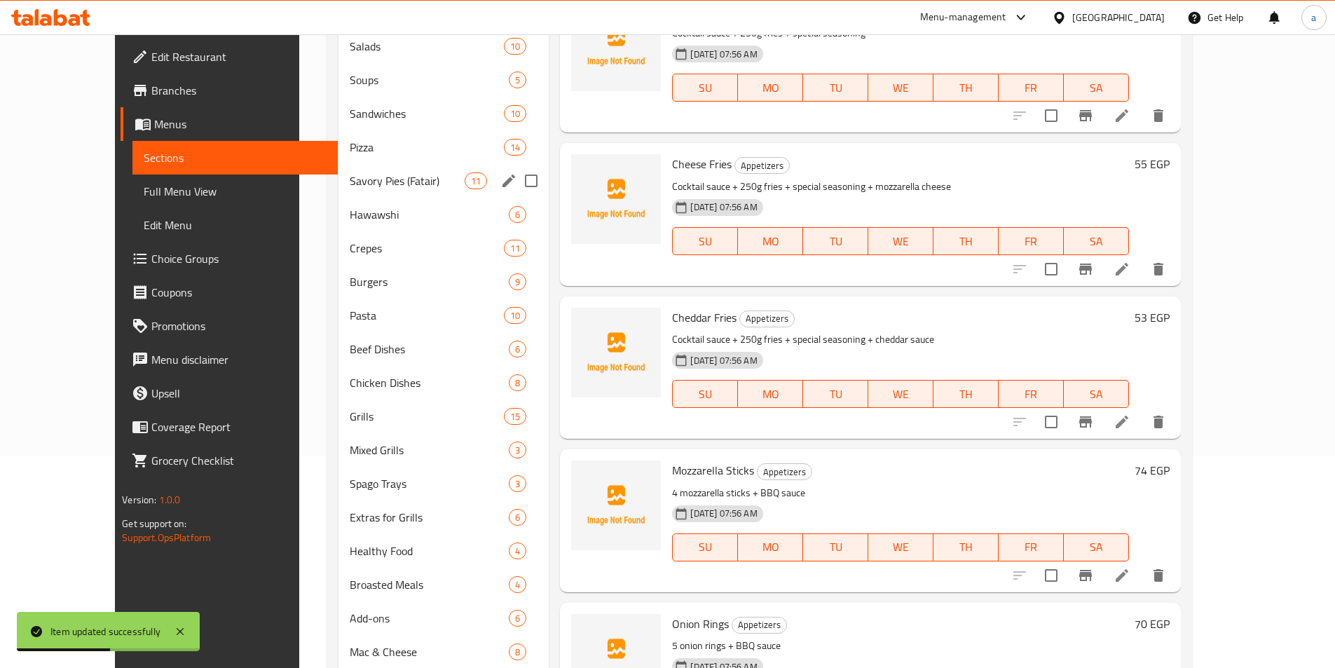
scroll to position [182, 0]
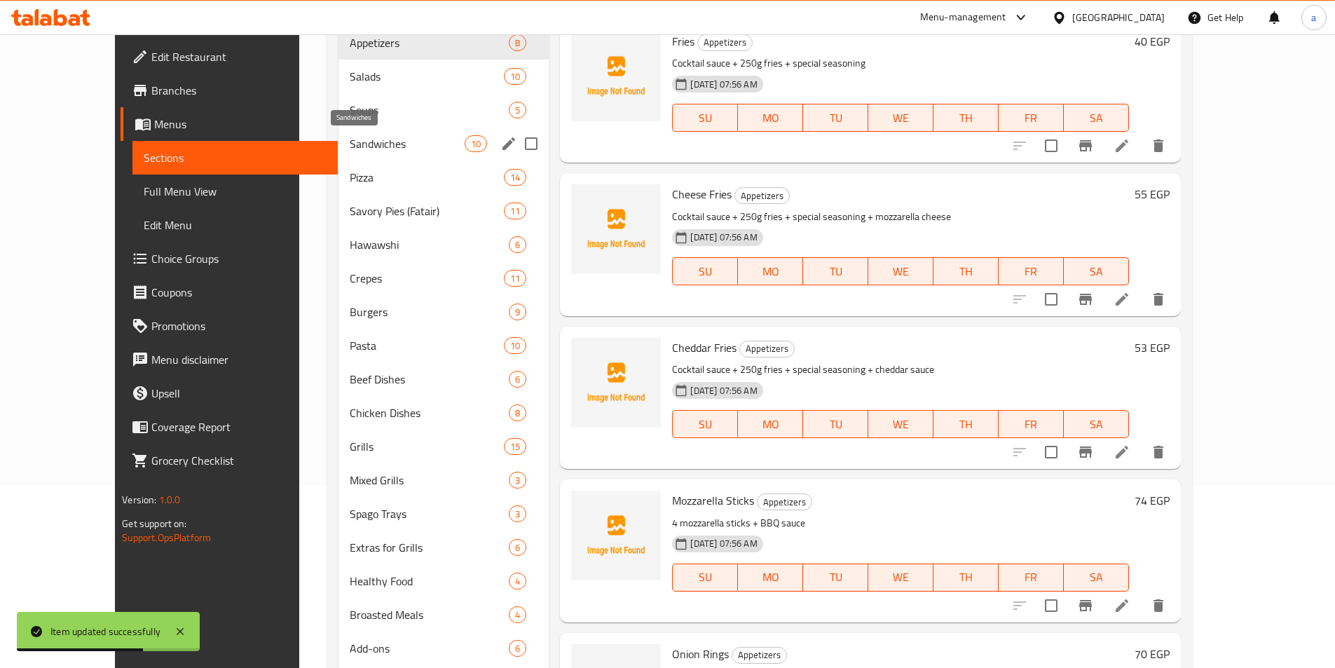
click at [356, 140] on span "Sandwiches" at bounding box center [407, 143] width 115 height 17
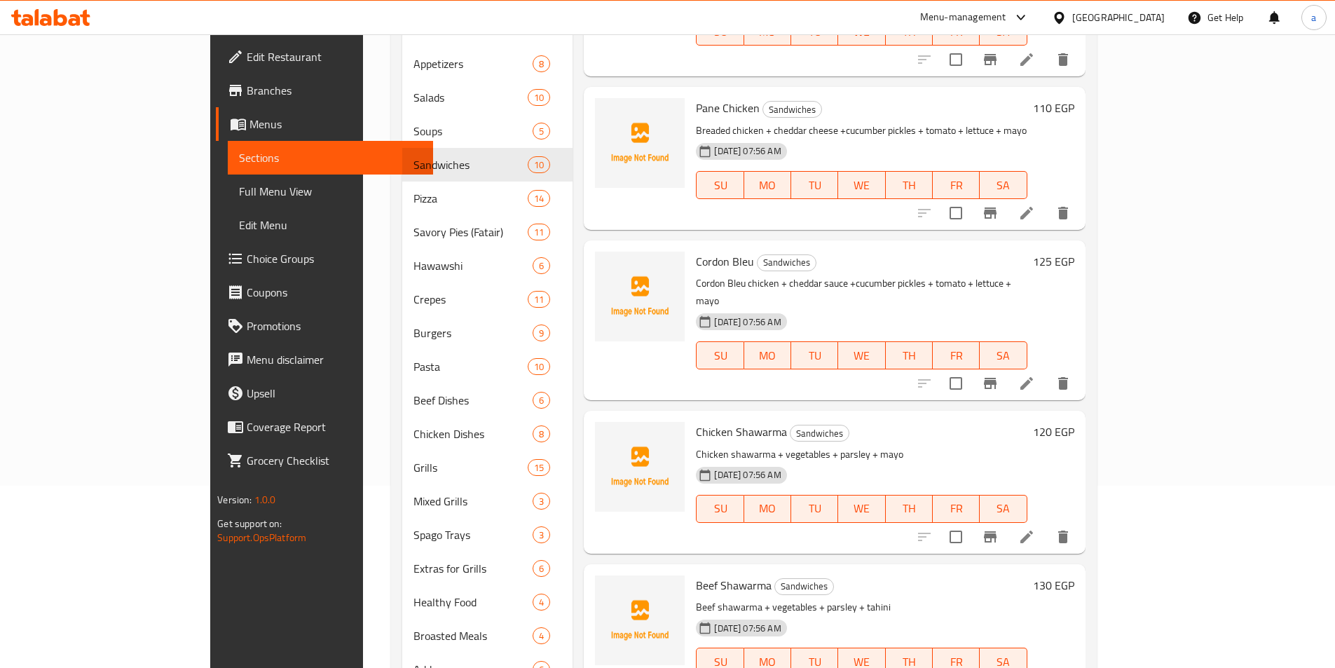
scroll to position [140, 0]
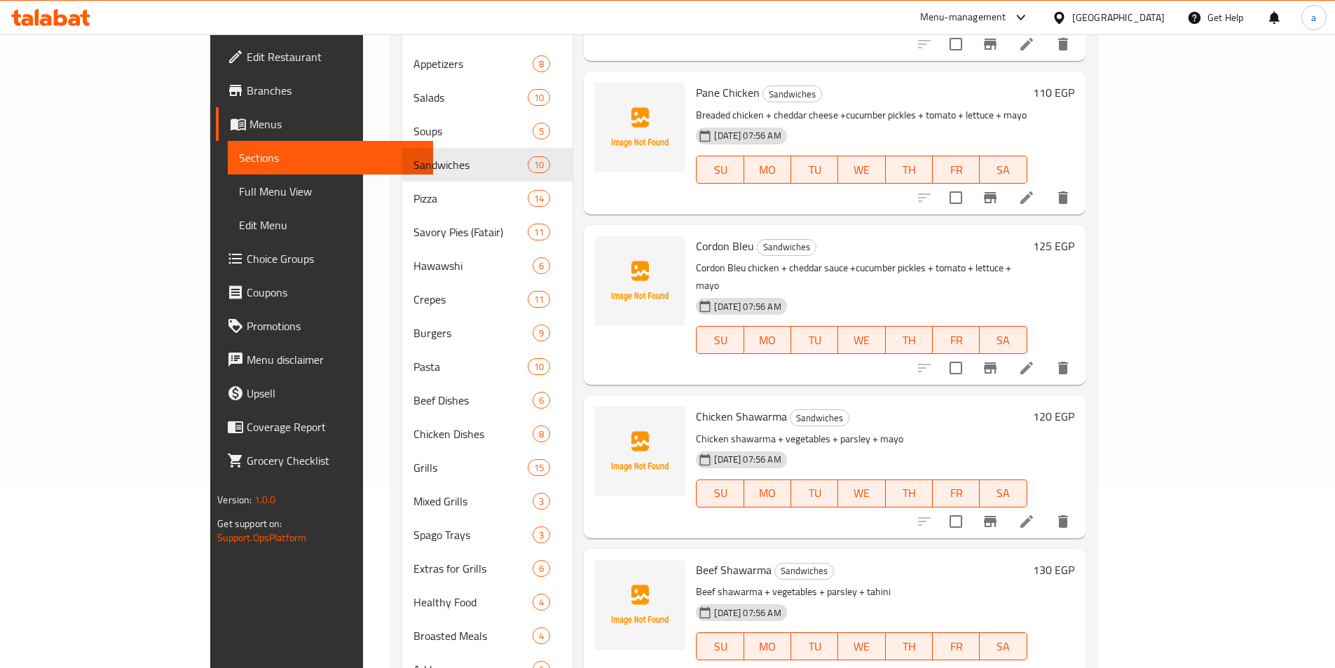
click at [1035, 513] on icon at bounding box center [1026, 521] width 17 height 17
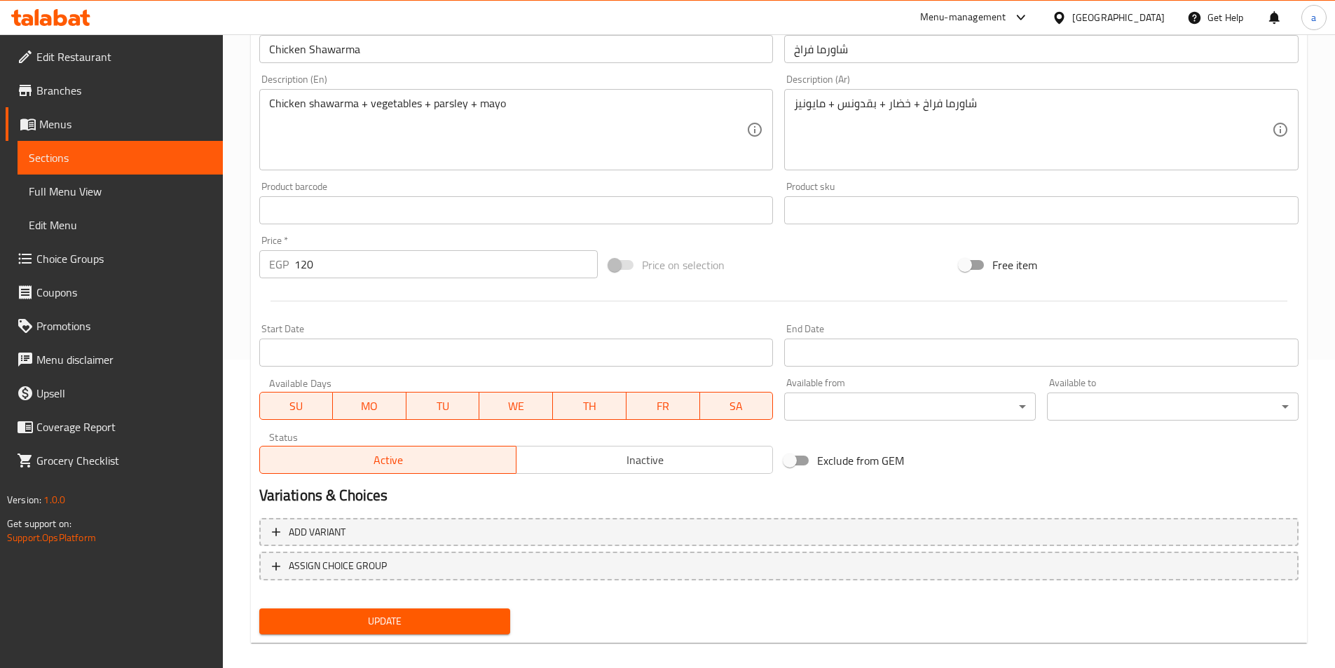
scroll to position [322, 0]
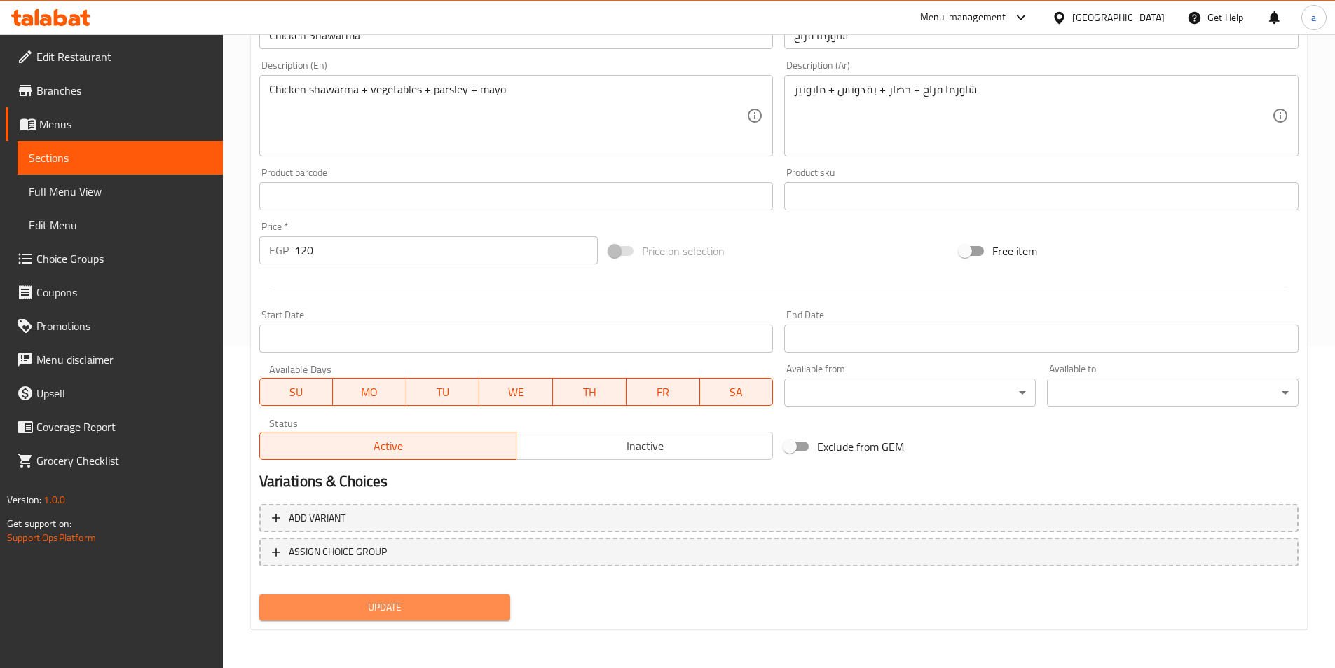
click at [460, 607] on span "Update" at bounding box center [384, 607] width 229 height 18
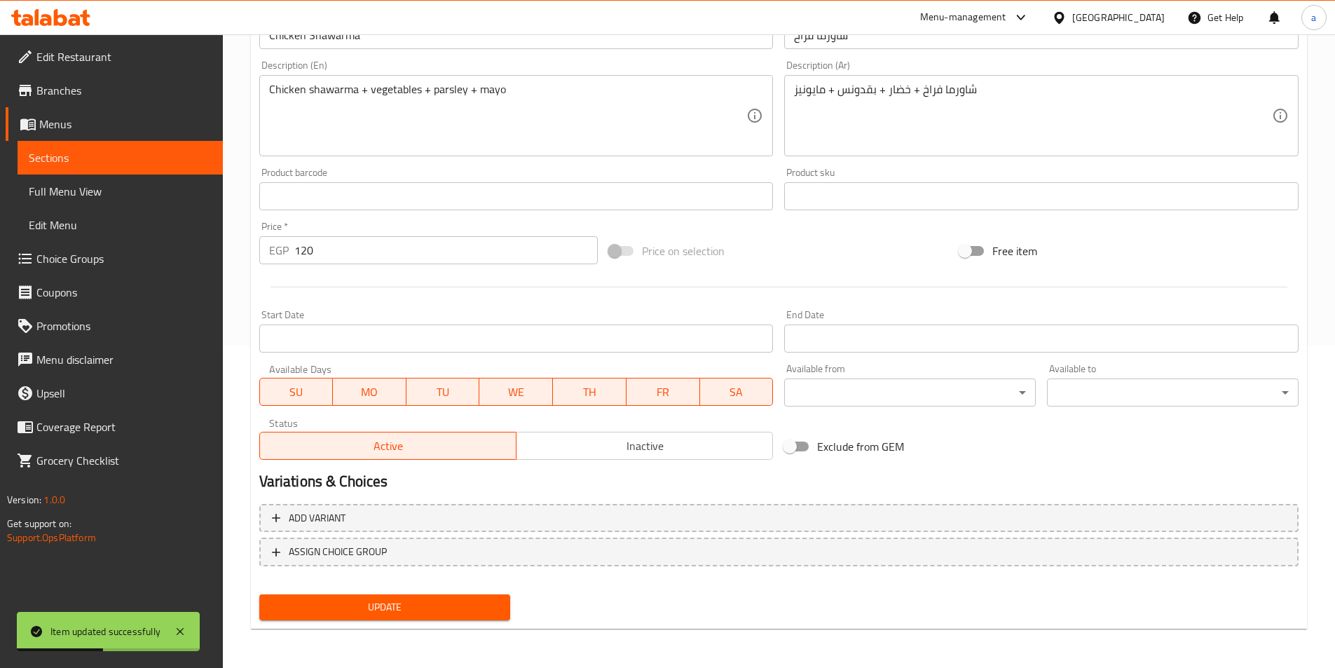
click at [101, 155] on span "Sections" at bounding box center [120, 157] width 183 height 17
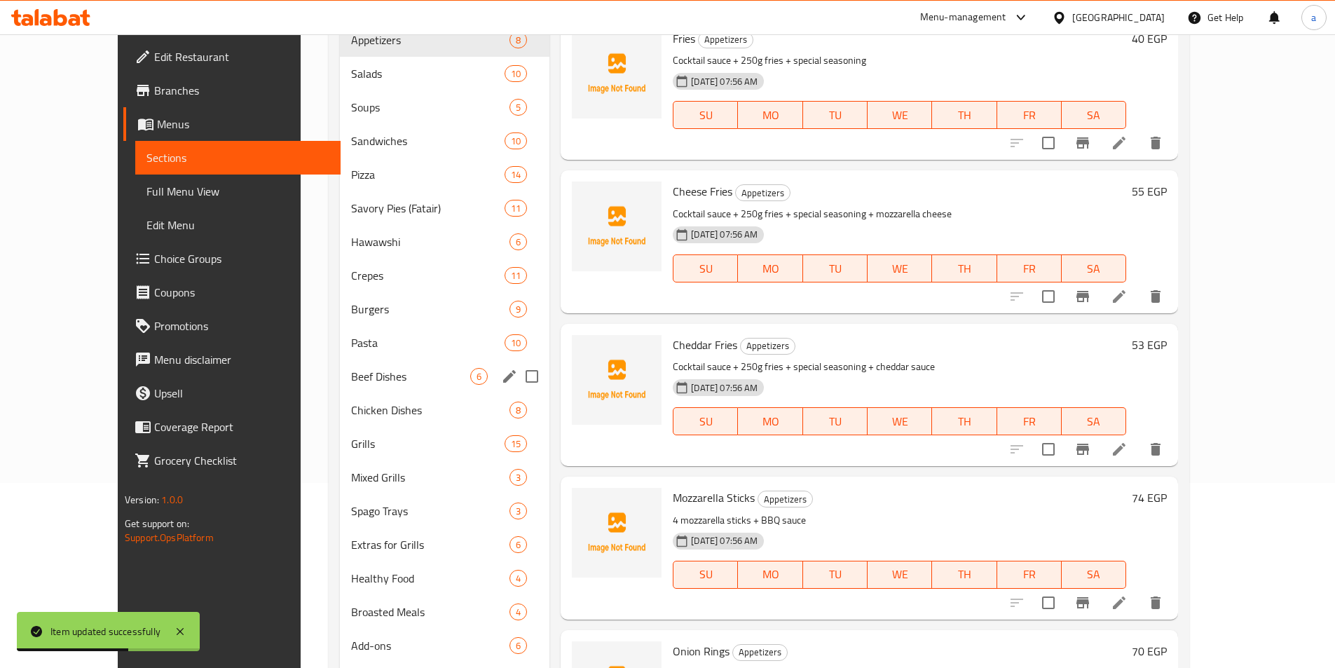
scroll to position [182, 0]
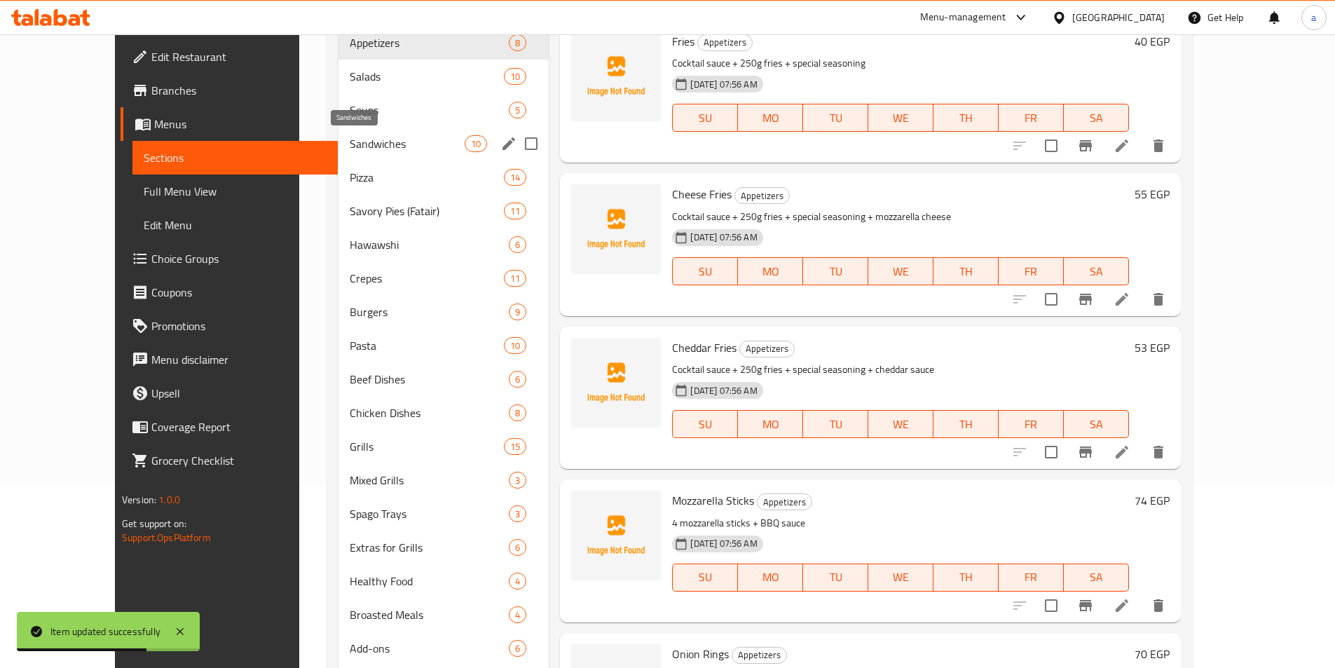
click at [350, 146] on span "Sandwiches" at bounding box center [407, 143] width 115 height 17
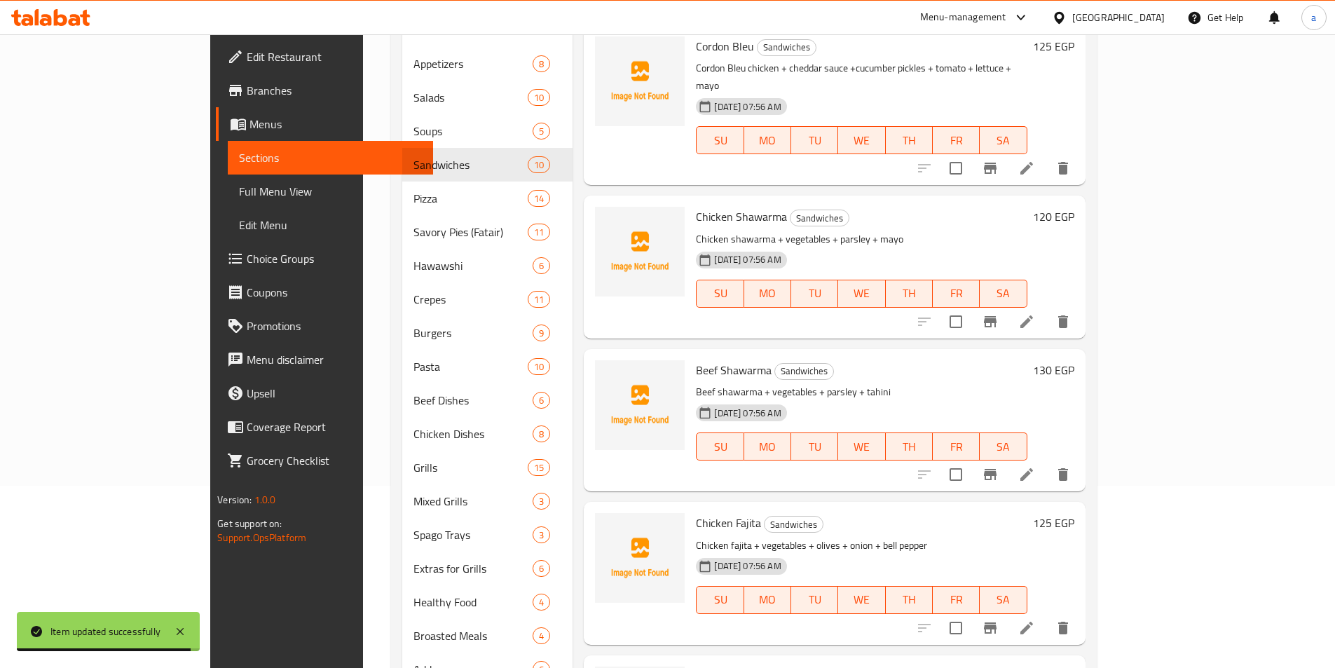
scroll to position [350, 0]
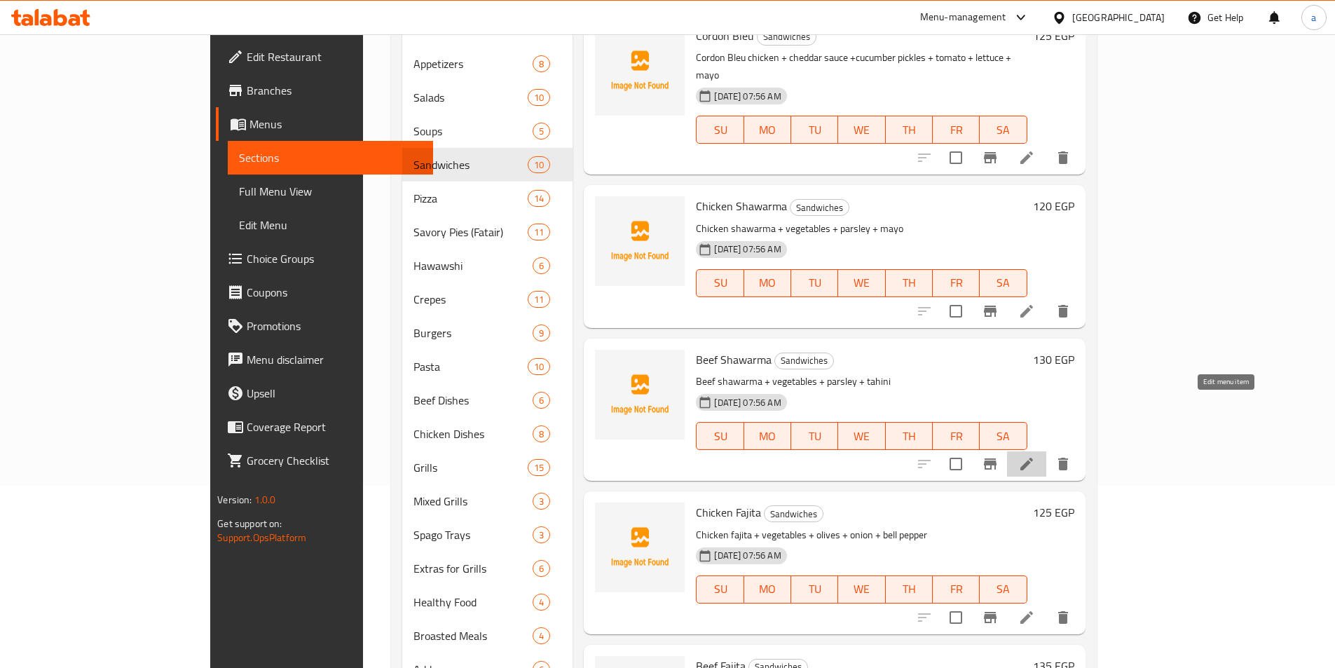
click at [1035, 455] on icon at bounding box center [1026, 463] width 17 height 17
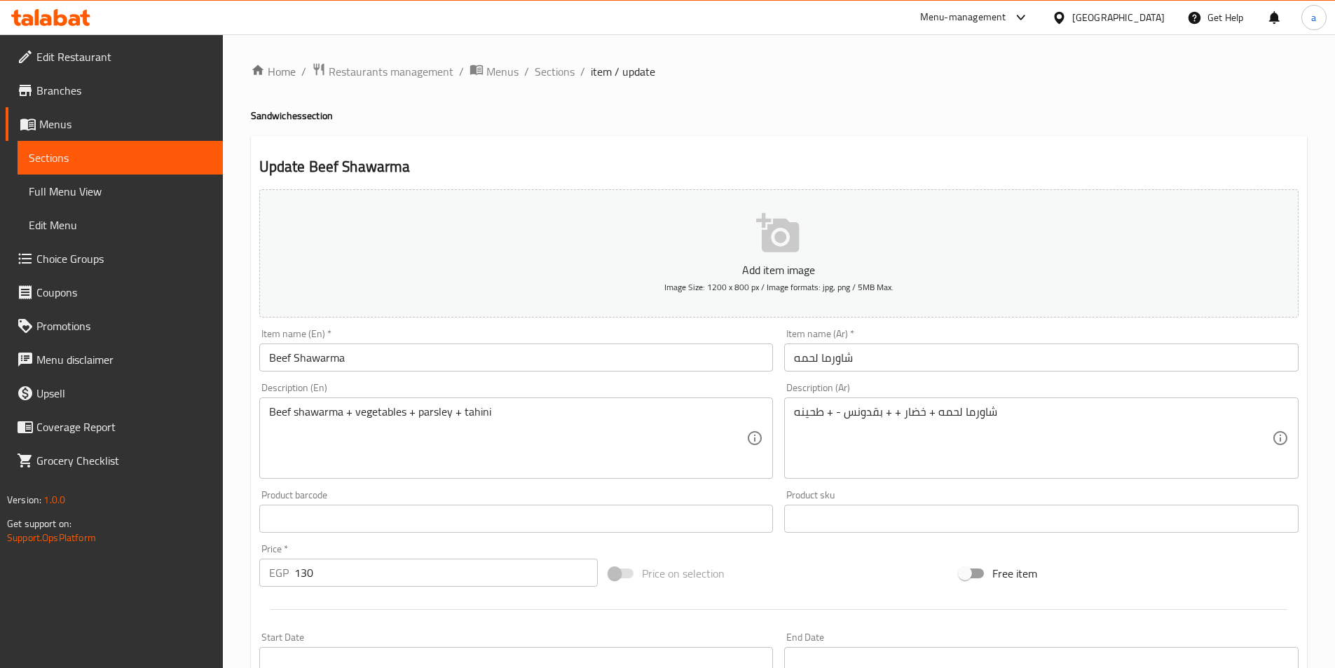
click at [794, 355] on input "شاورما لحمه" at bounding box center [1041, 357] width 514 height 28
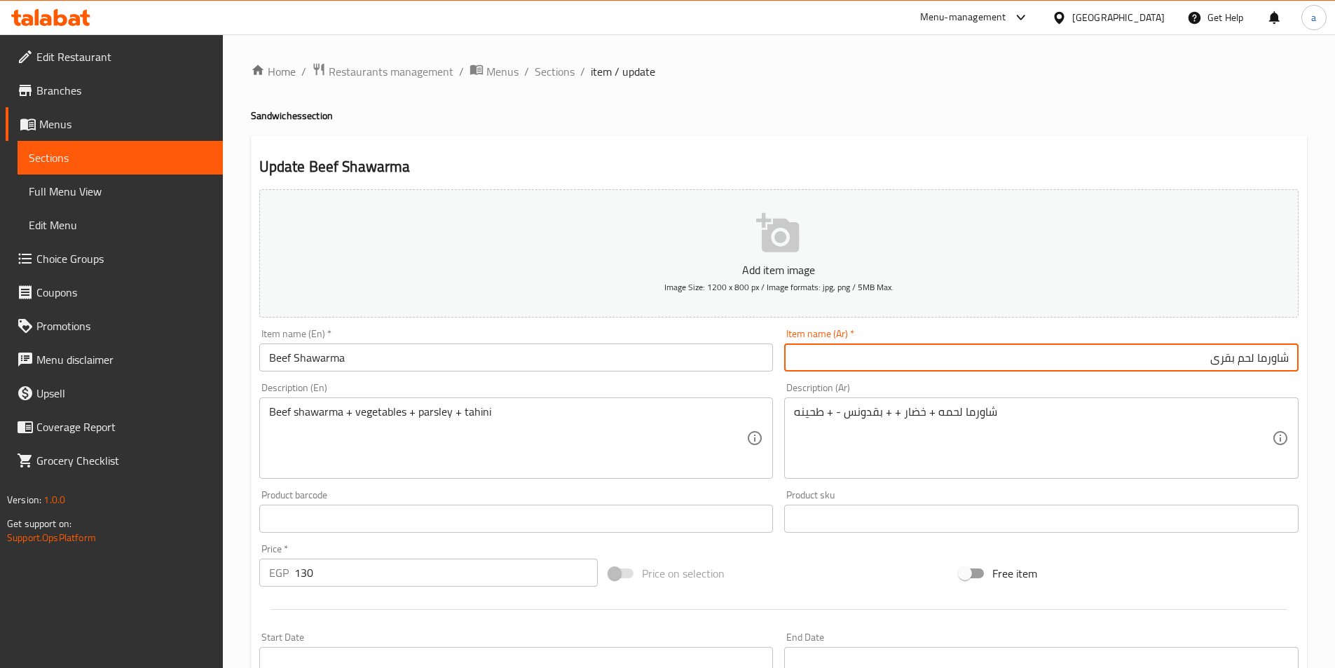
type input "شاورما لحم بقرى"
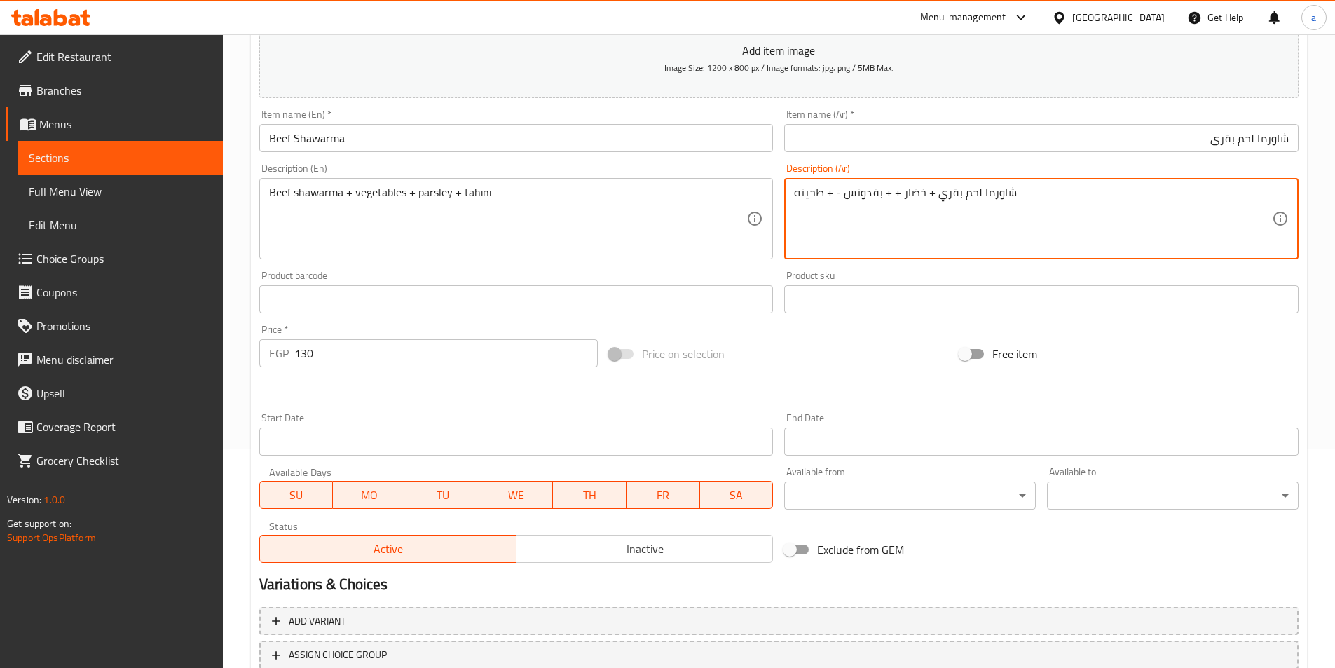
scroll to position [322, 0]
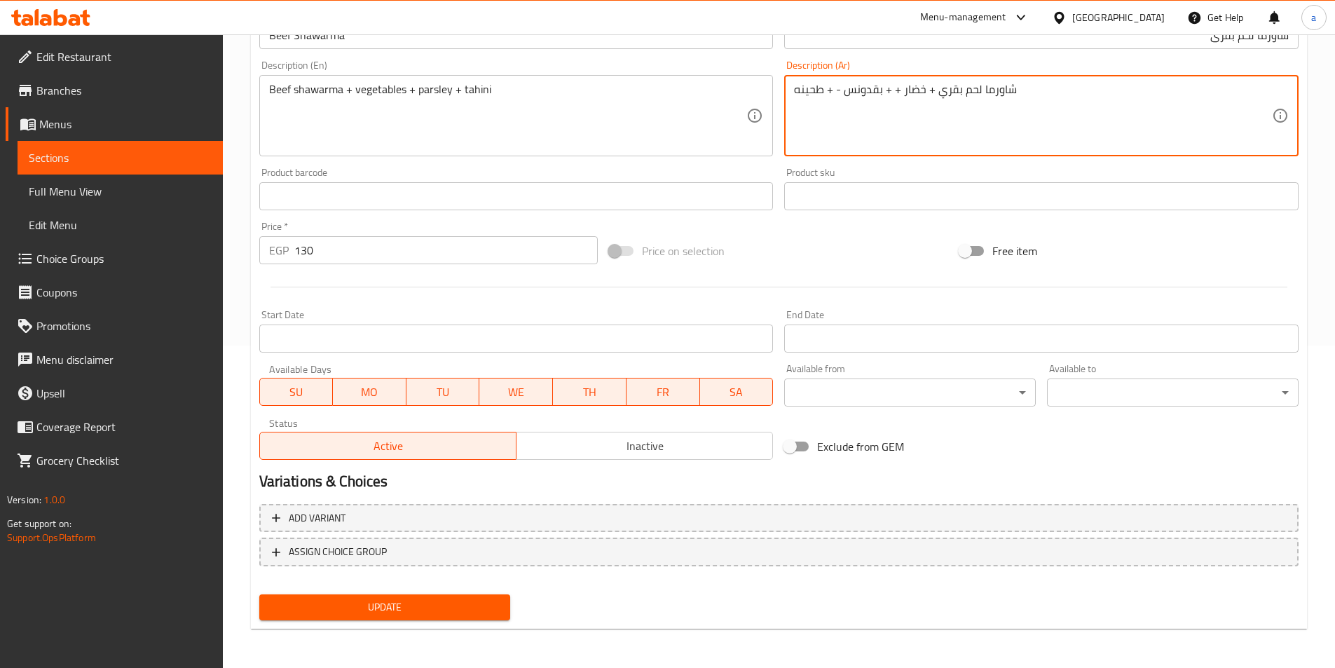
type textarea "شاورما لحم بقري + خضار + + بقدونس - + طحينه"
click at [476, 624] on div "Update" at bounding box center [385, 607] width 263 height 37
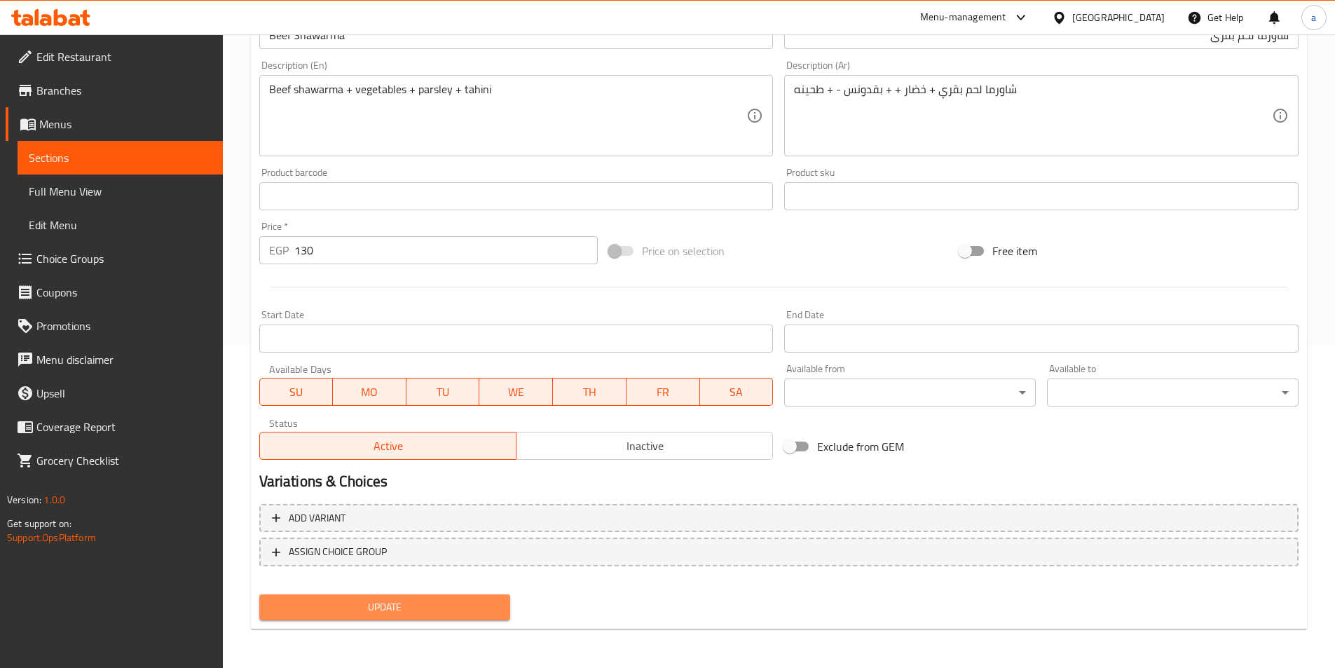
click at [478, 613] on span "Update" at bounding box center [384, 607] width 229 height 18
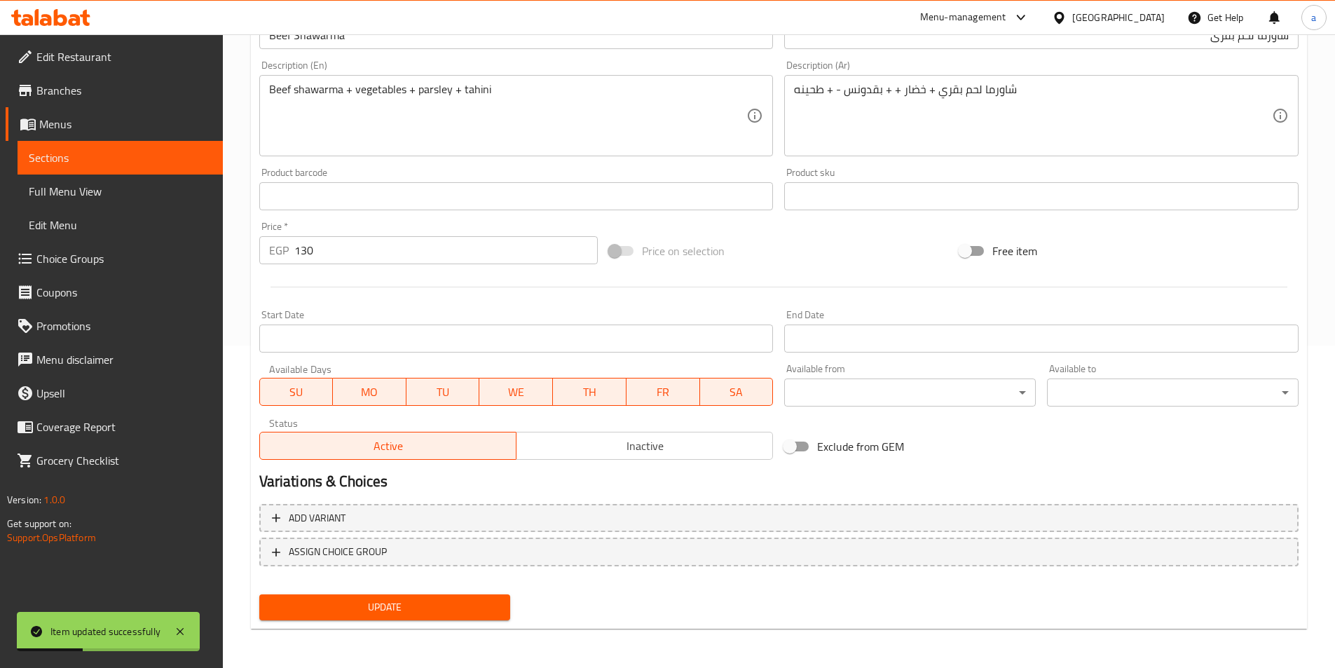
click at [126, 158] on span "Sections" at bounding box center [120, 157] width 183 height 17
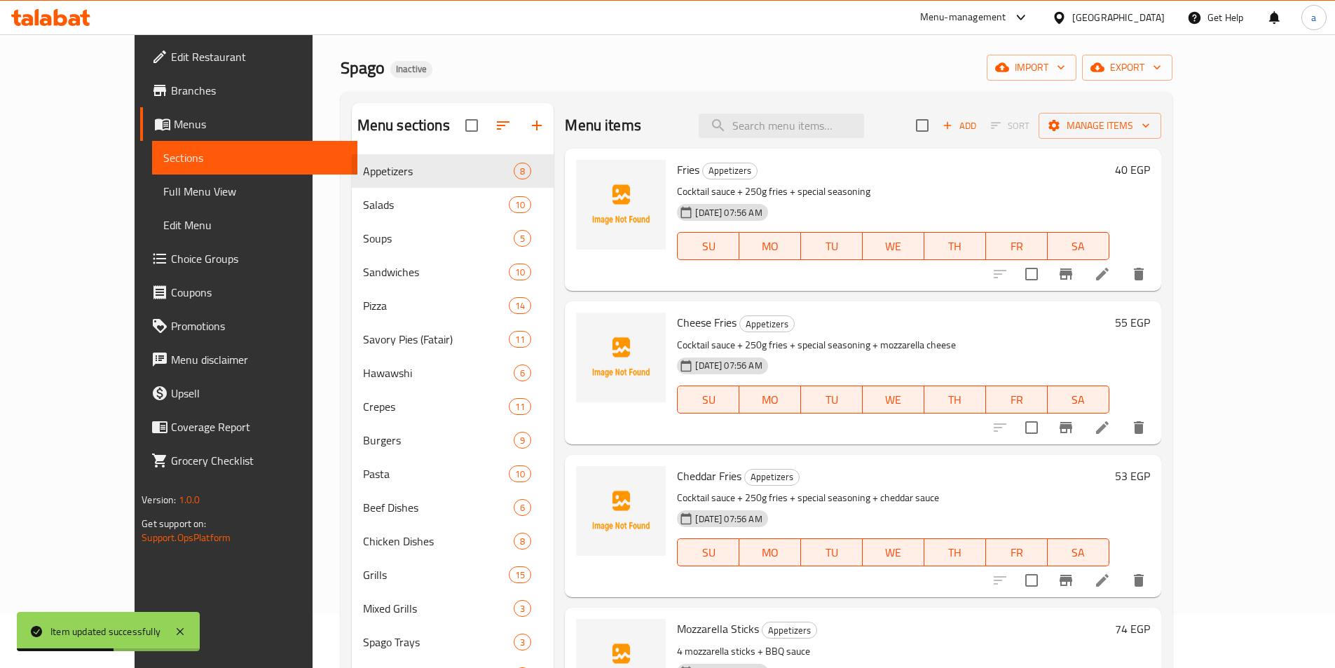
scroll to position [42, 0]
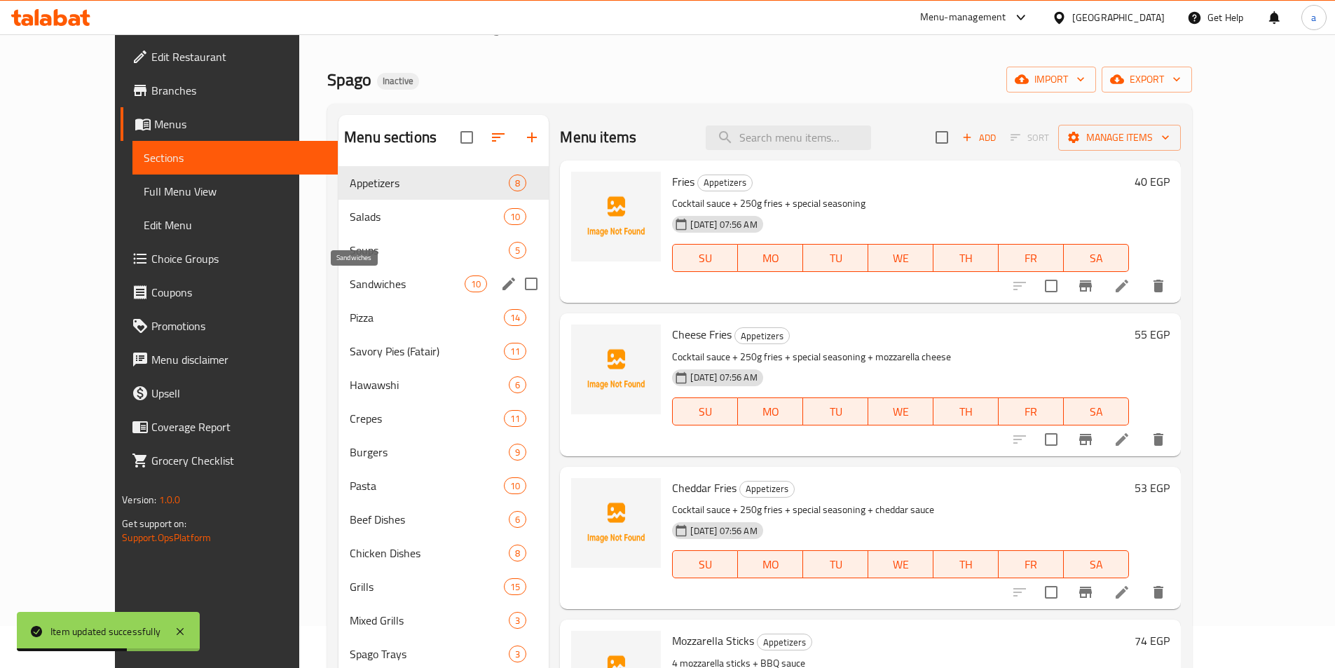
click at [361, 279] on span "Sandwiches" at bounding box center [407, 283] width 115 height 17
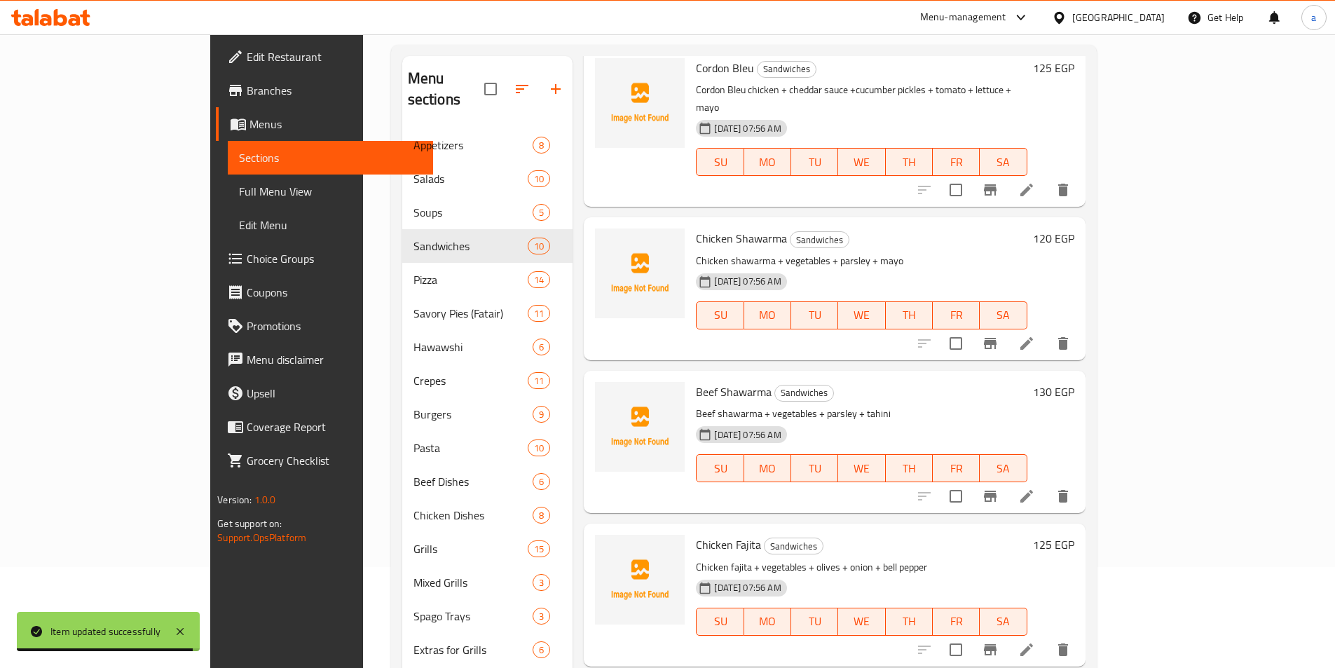
scroll to position [252, 0]
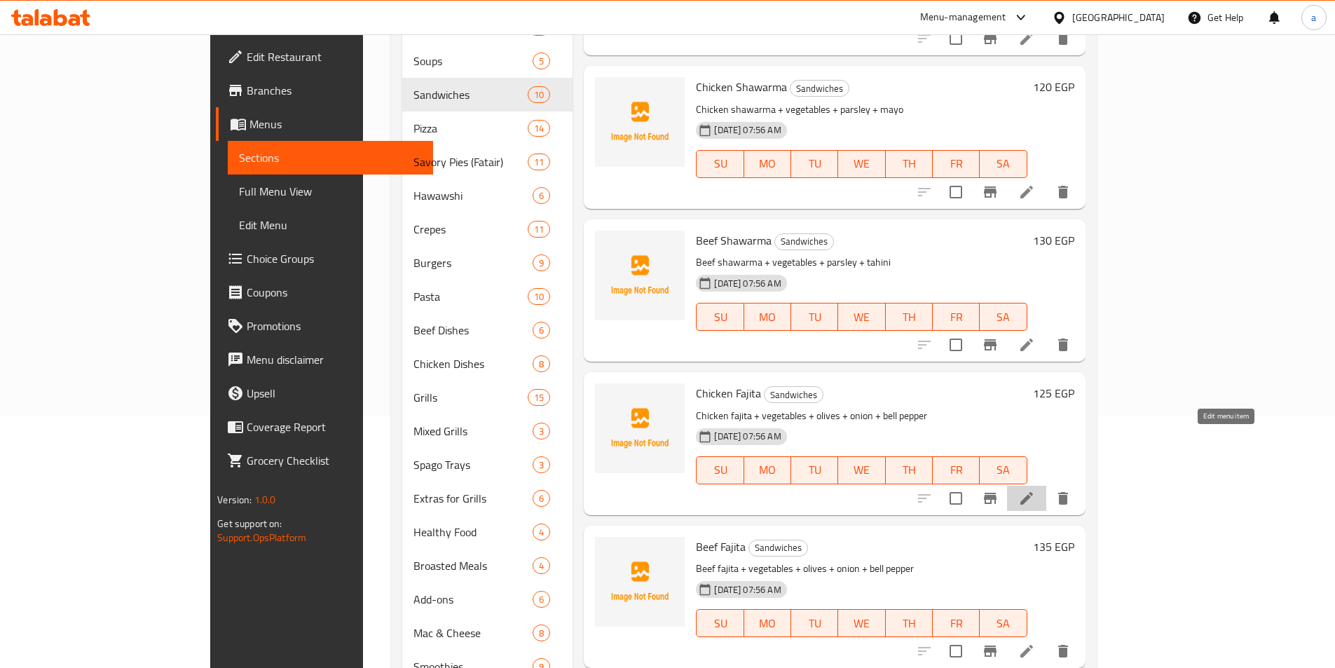
click at [1033, 492] on icon at bounding box center [1026, 498] width 13 height 13
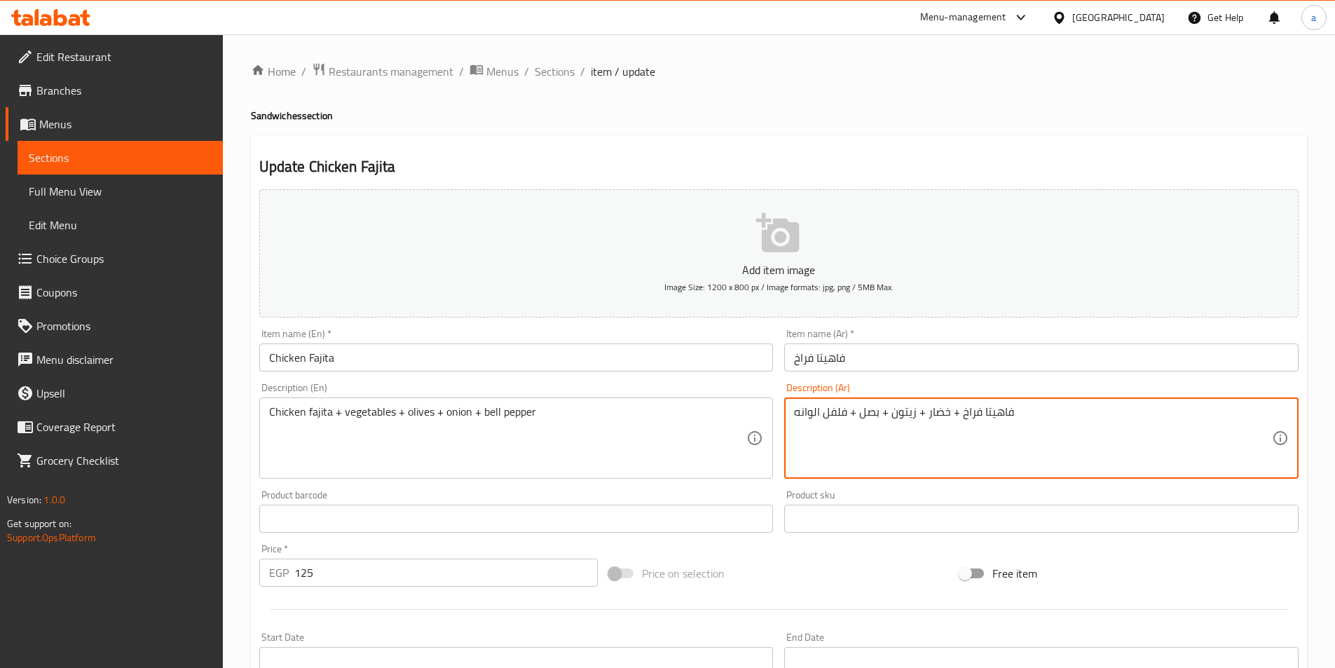
click at [794, 413] on textarea "فاهيتا فراخ + خضار + زيتون + بصل + فلفل الوانه" at bounding box center [1033, 438] width 478 height 67
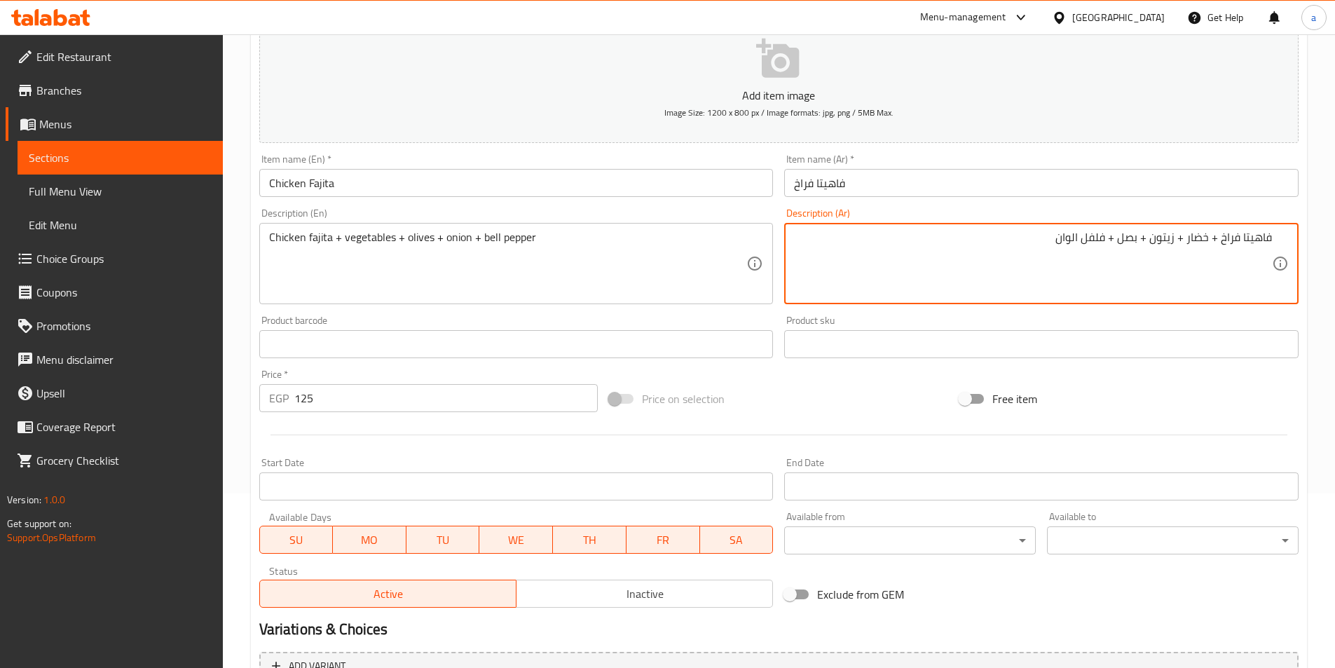
scroll to position [322, 0]
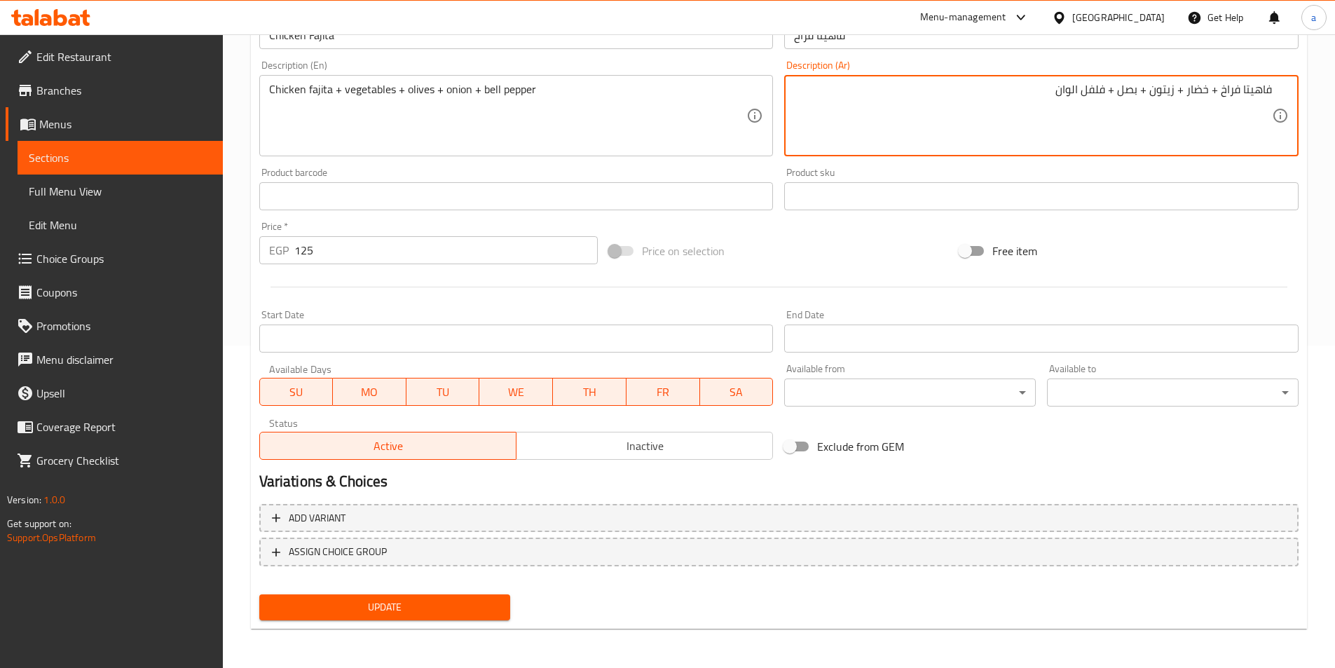
type textarea "فاهيتا فراخ + خضار + زيتون + بصل + فلفل الوان"
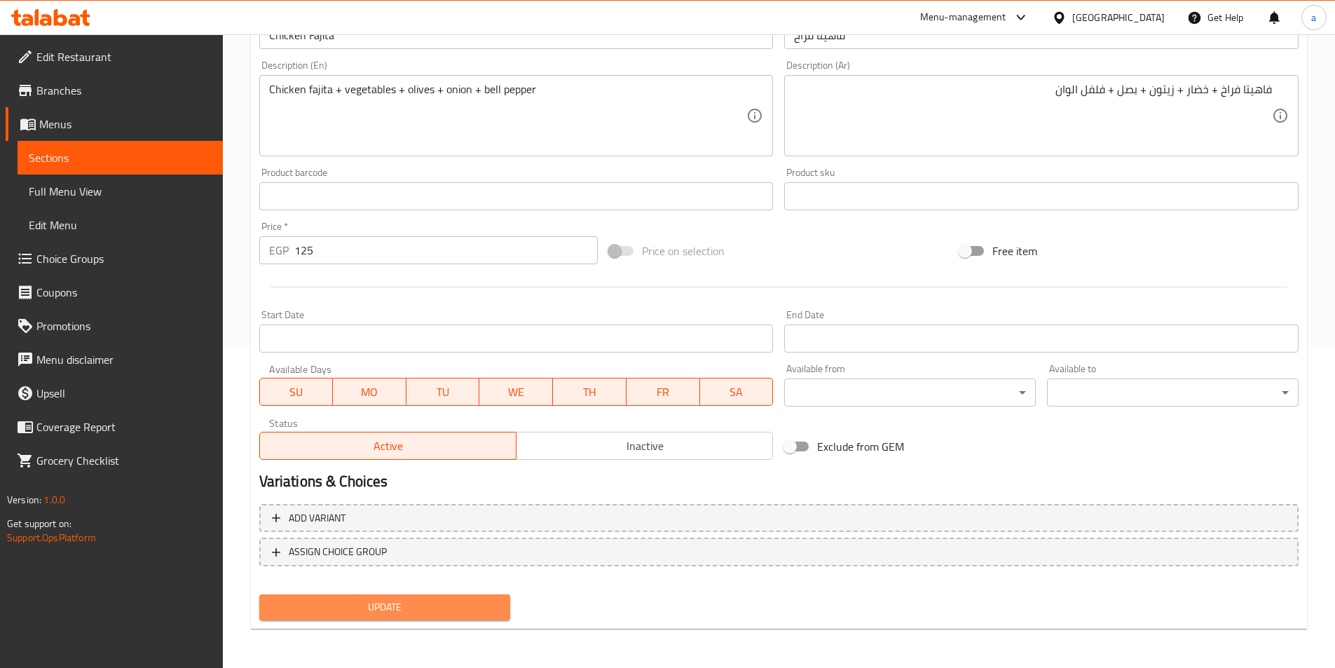
click at [373, 607] on span "Update" at bounding box center [384, 607] width 229 height 18
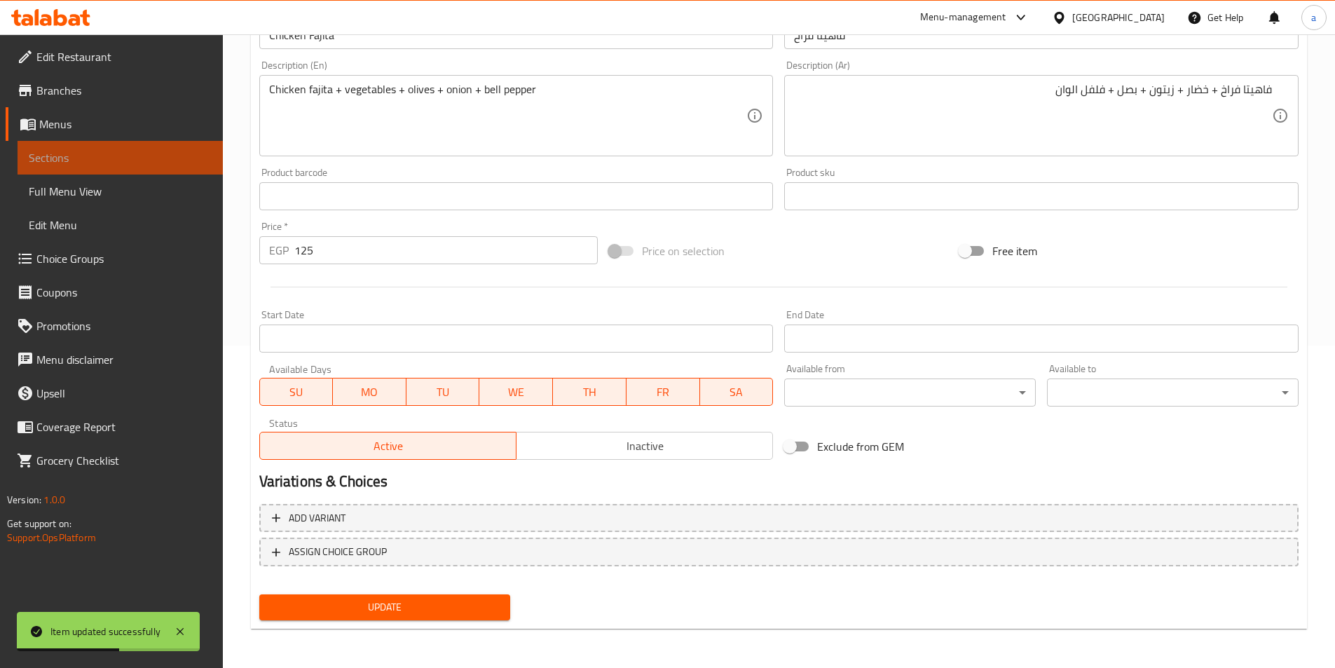
click at [137, 153] on span "Sections" at bounding box center [120, 157] width 183 height 17
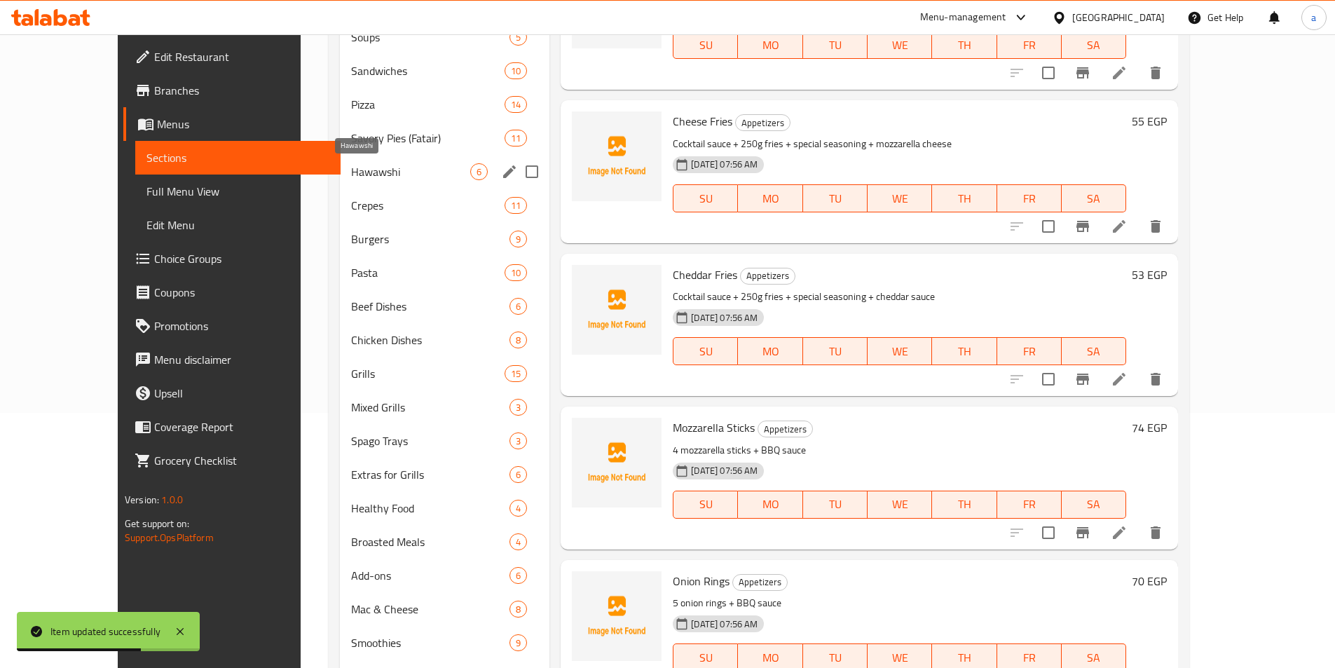
scroll to position [182, 0]
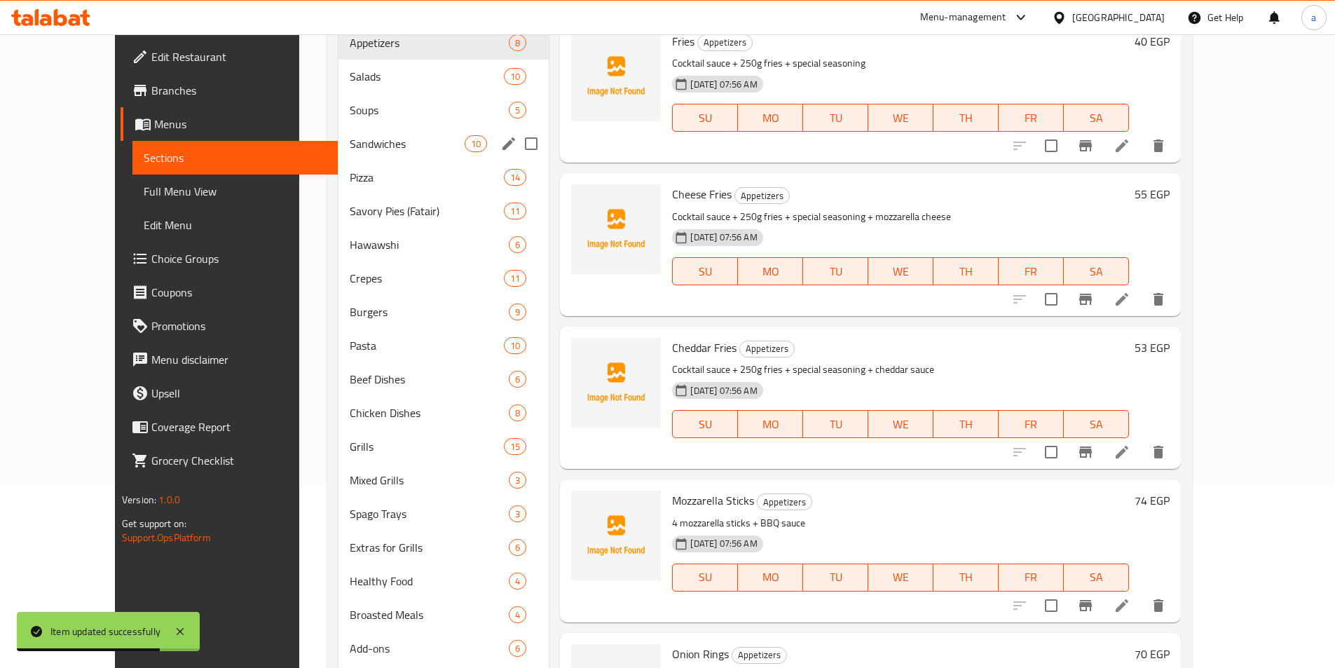
click at [338, 153] on div "Sandwiches 10" at bounding box center [443, 144] width 210 height 34
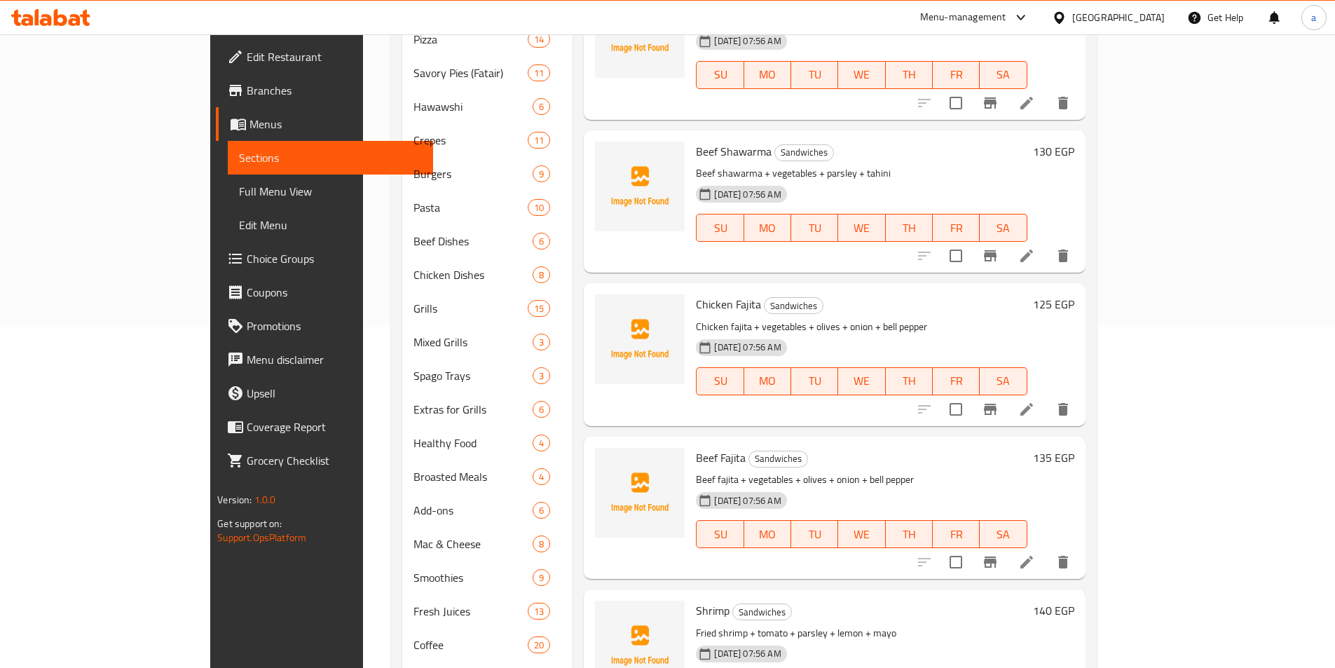
scroll to position [392, 0]
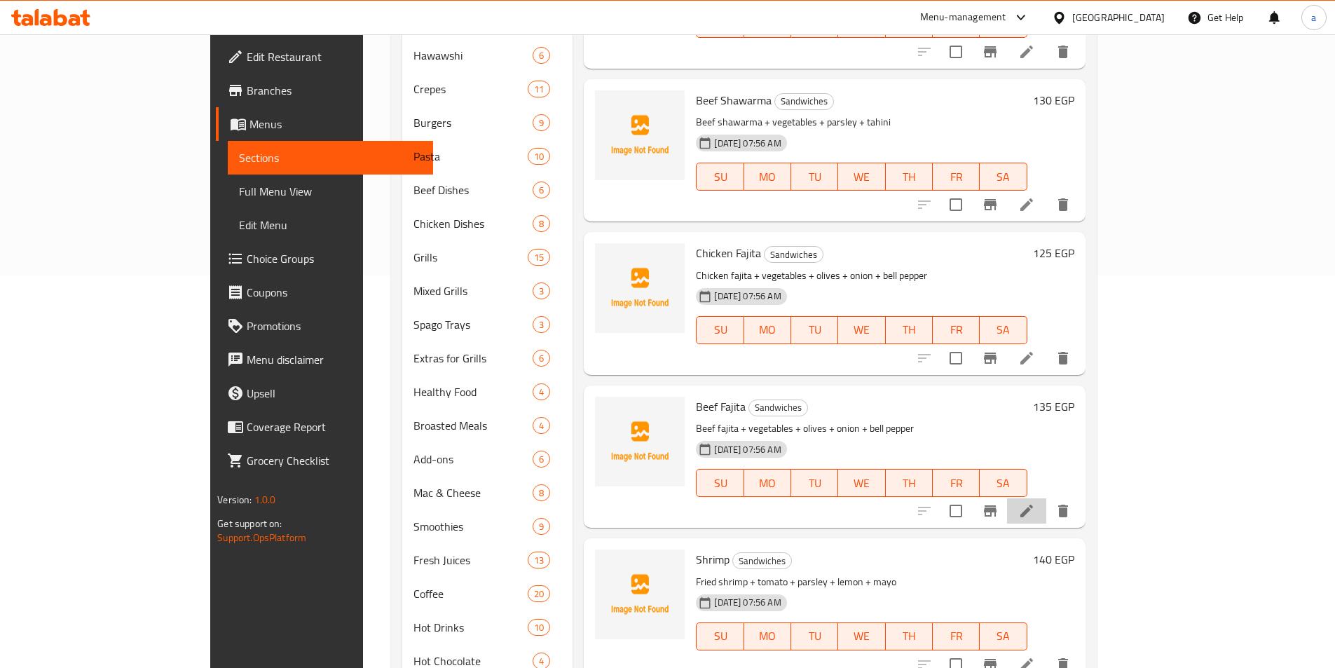
click at [1046, 498] on li at bounding box center [1026, 510] width 39 height 25
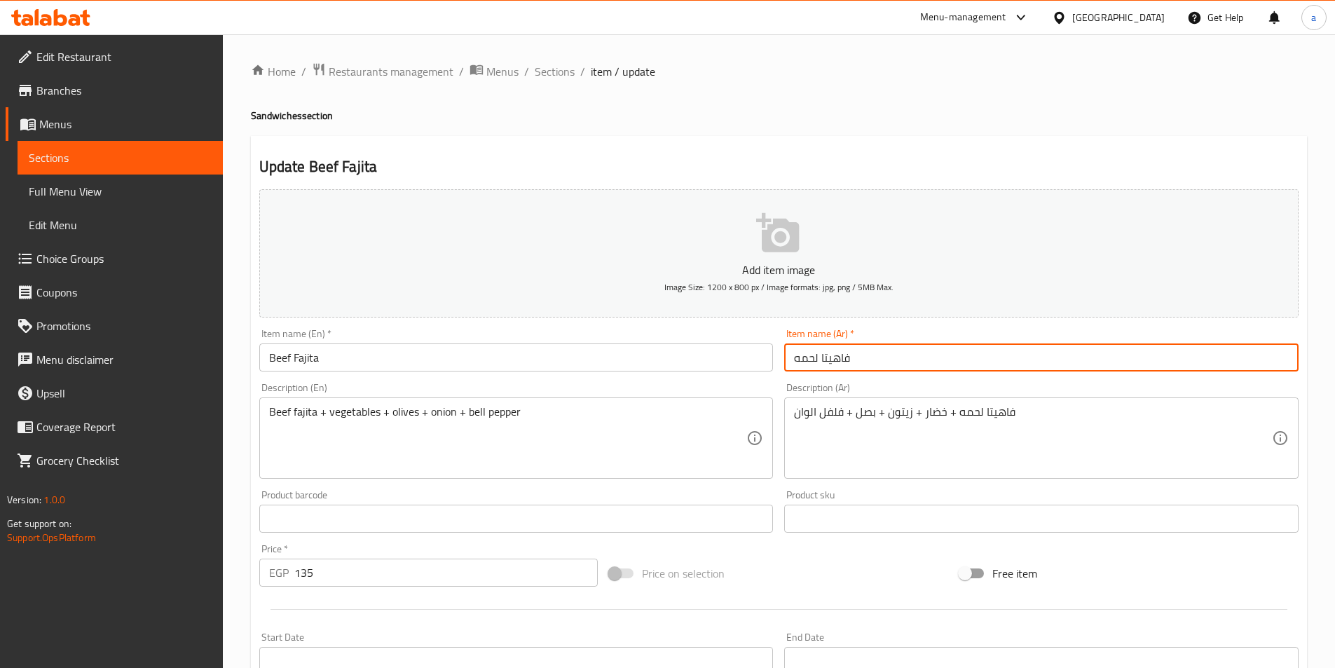
click at [784, 355] on input "فاهيتا لحمه" at bounding box center [1041, 357] width 514 height 28
type input "فاهيتا لحم بقري"
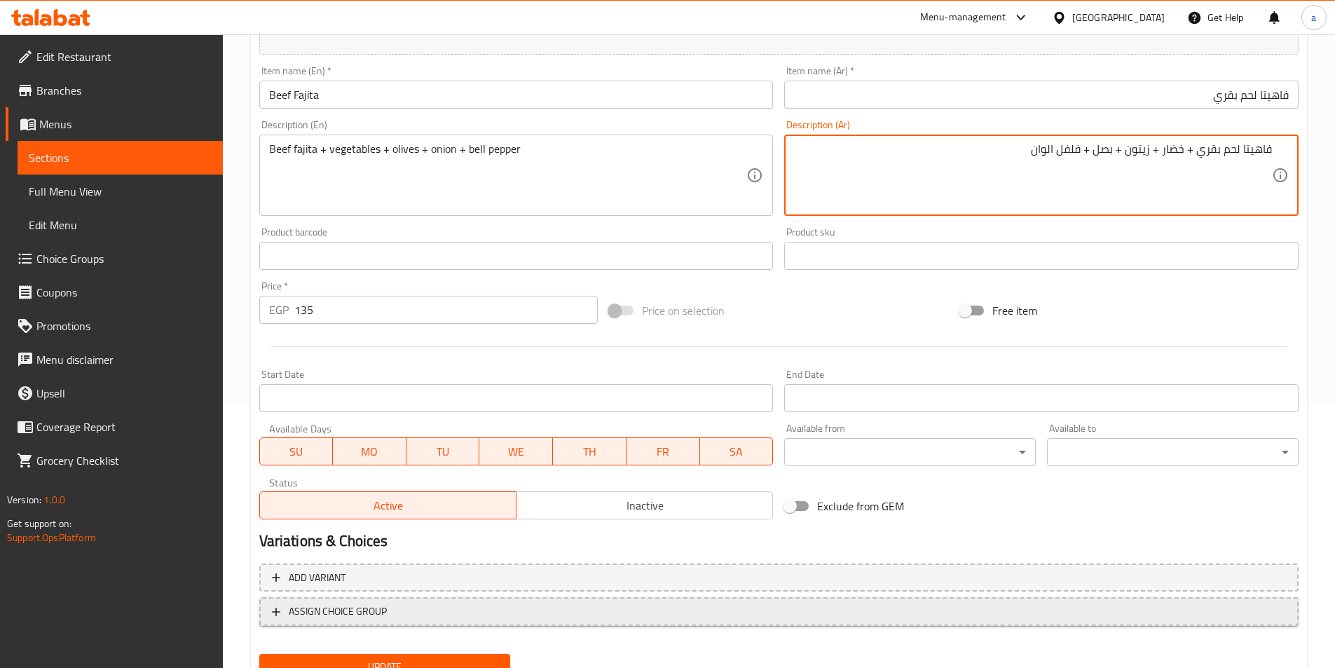
scroll to position [322, 0]
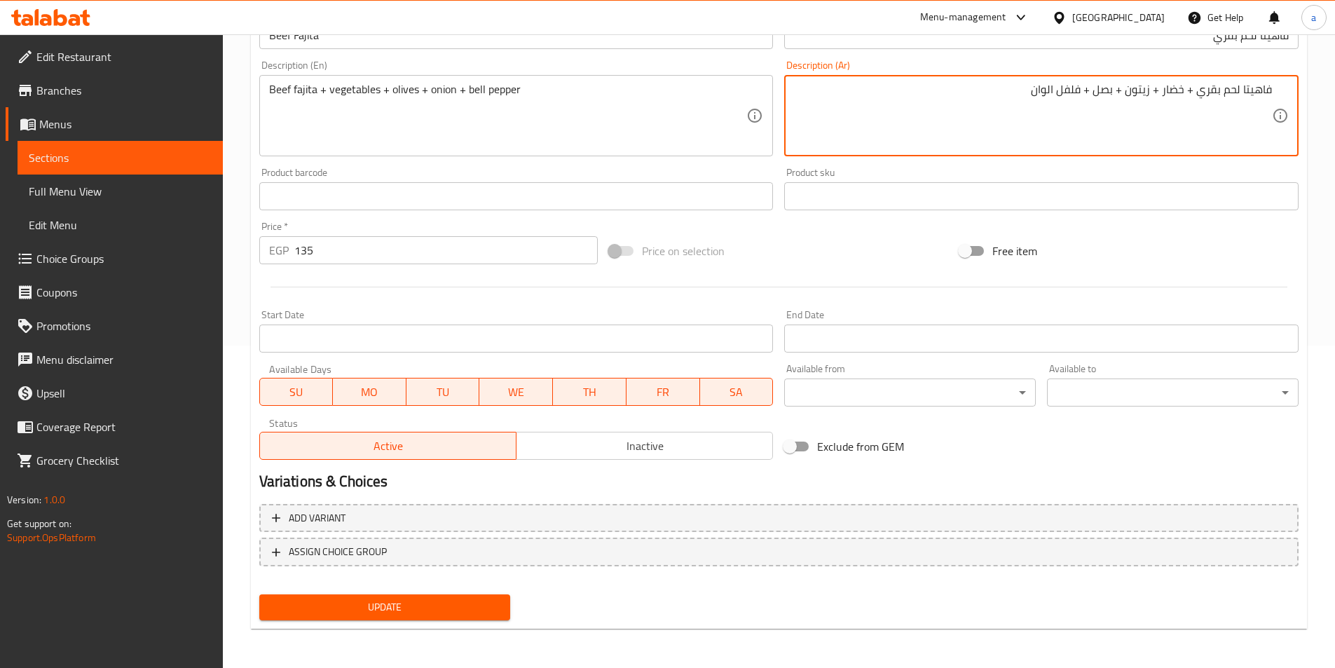
type textarea "فاهيتا لحم بقري + خضار + زيتون + بصل + فلفل الوان"
click at [342, 598] on button "Update" at bounding box center [385, 607] width 252 height 26
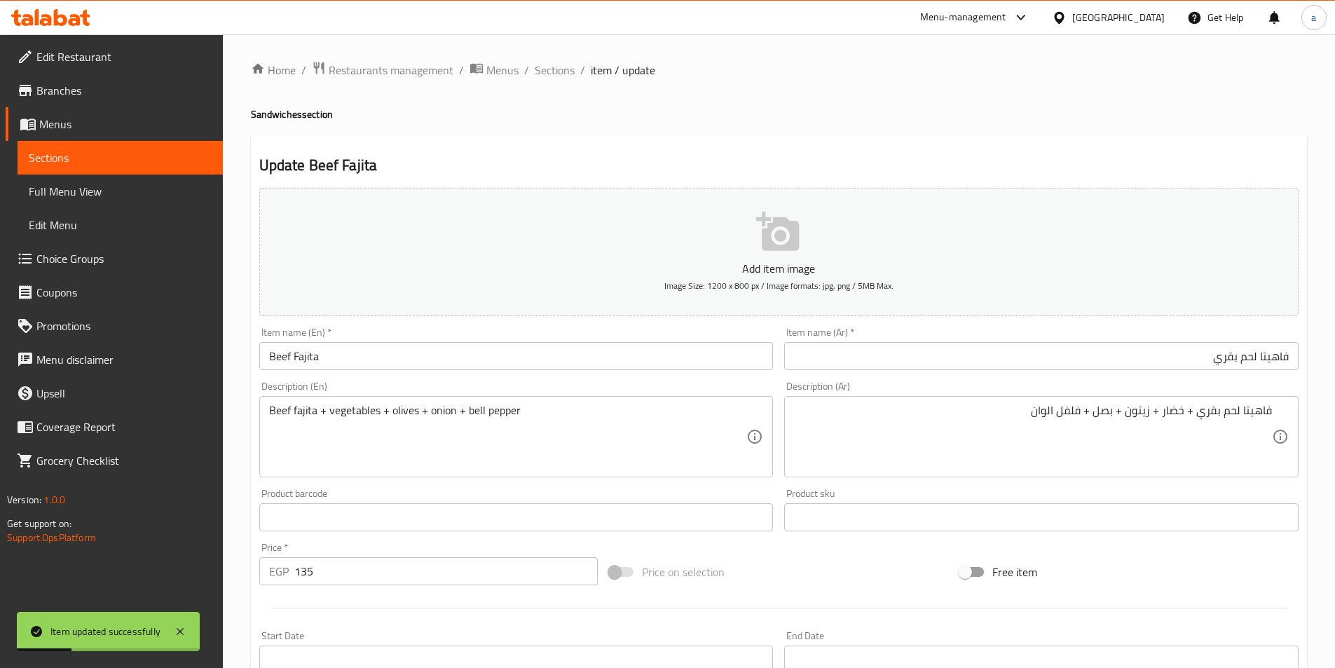
scroll to position [0, 0]
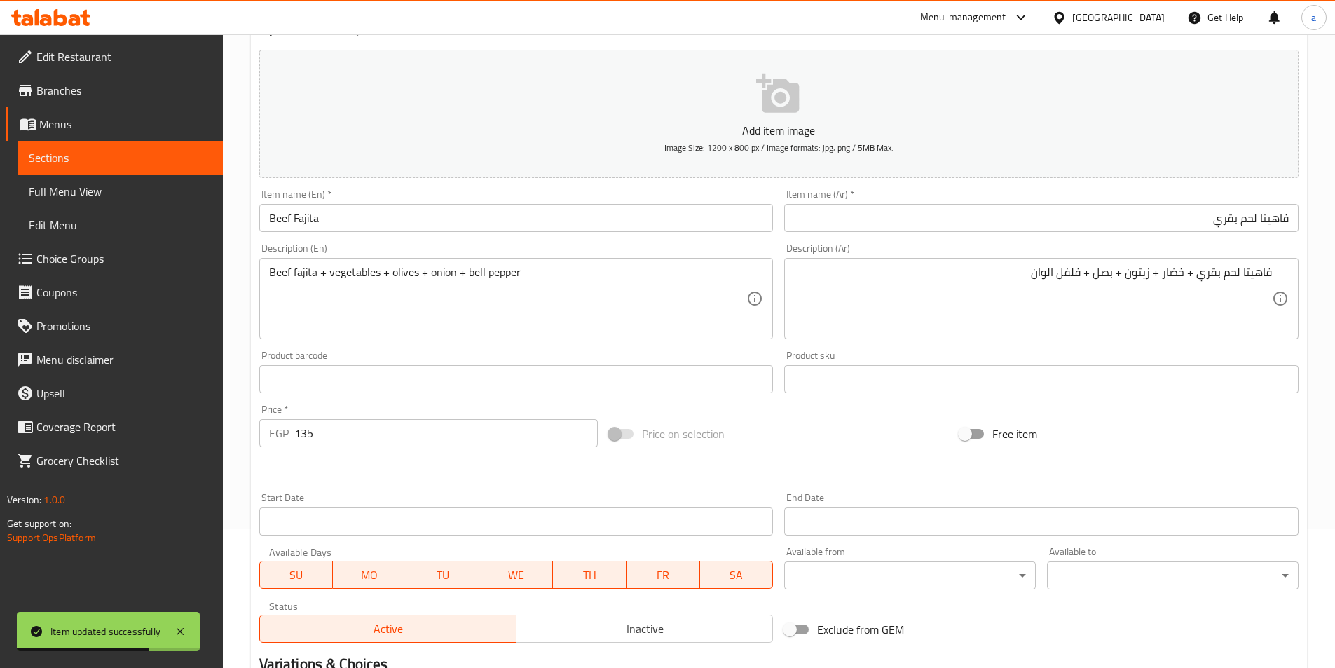
scroll to position [140, 0]
click at [76, 144] on link "Sections" at bounding box center [120, 158] width 205 height 34
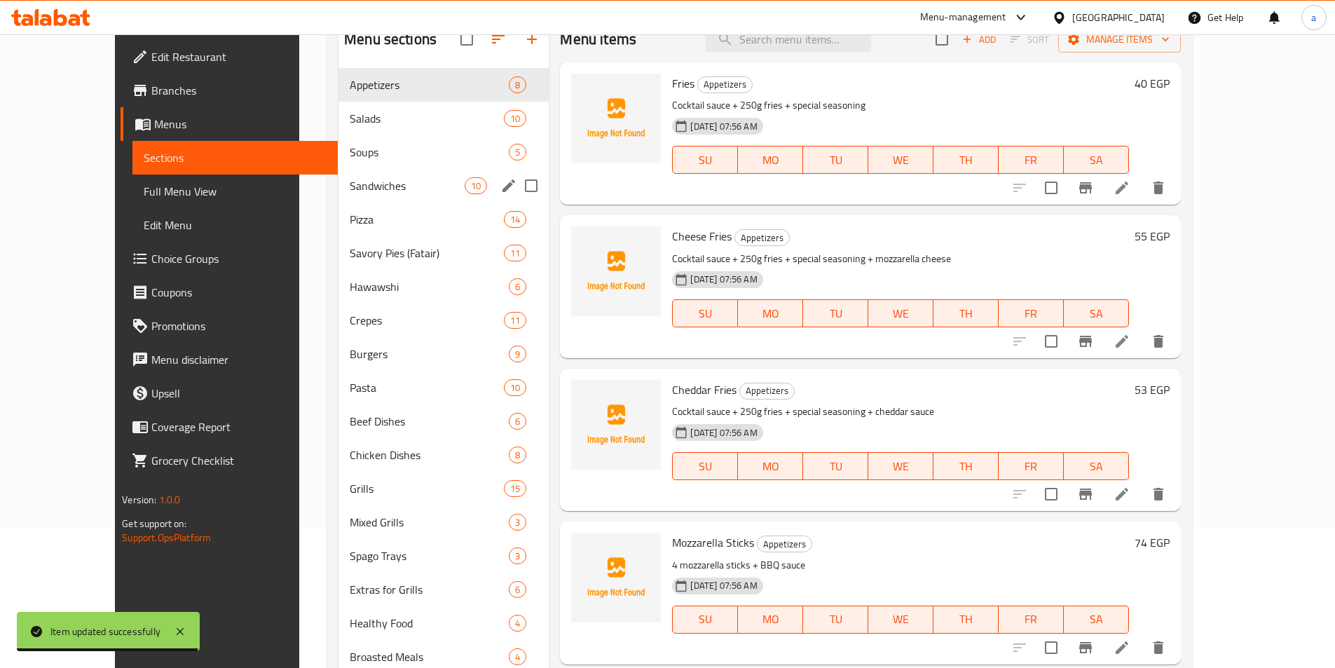
drag, startPoint x: 305, startPoint y: 194, endPoint x: 352, endPoint y: 130, distance: 79.7
click at [338, 200] on div "Sandwiches 10" at bounding box center [443, 186] width 210 height 34
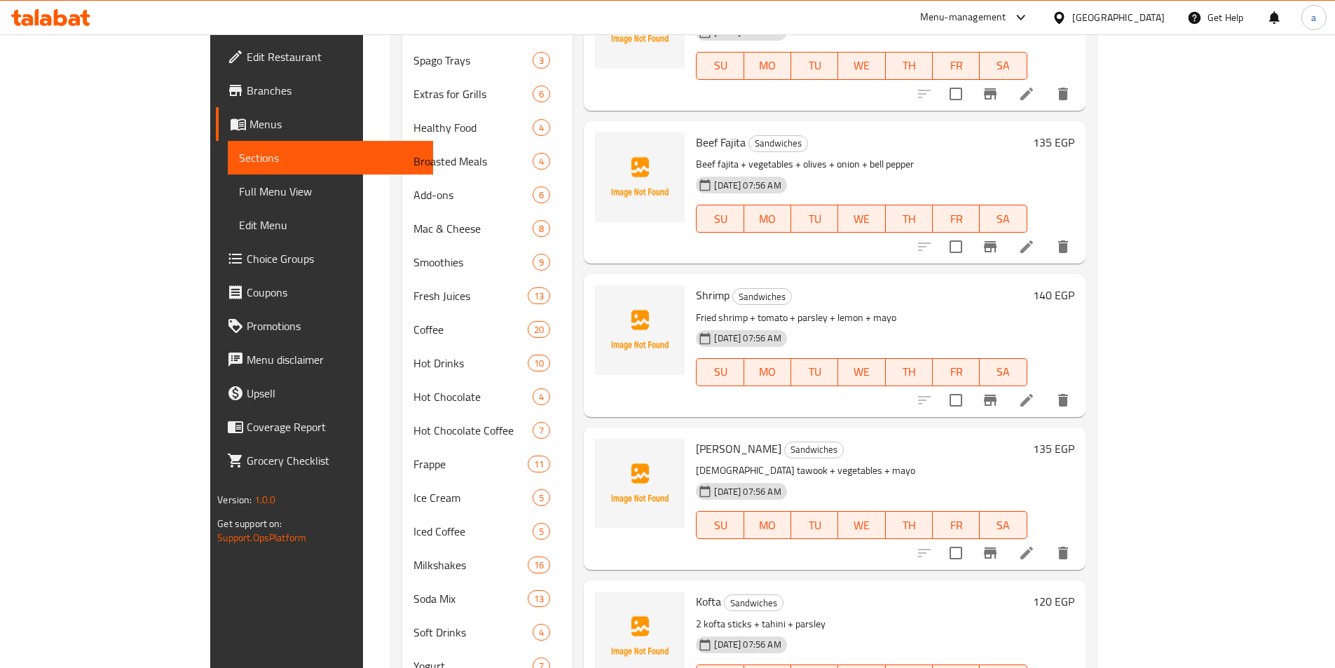
scroll to position [695, 0]
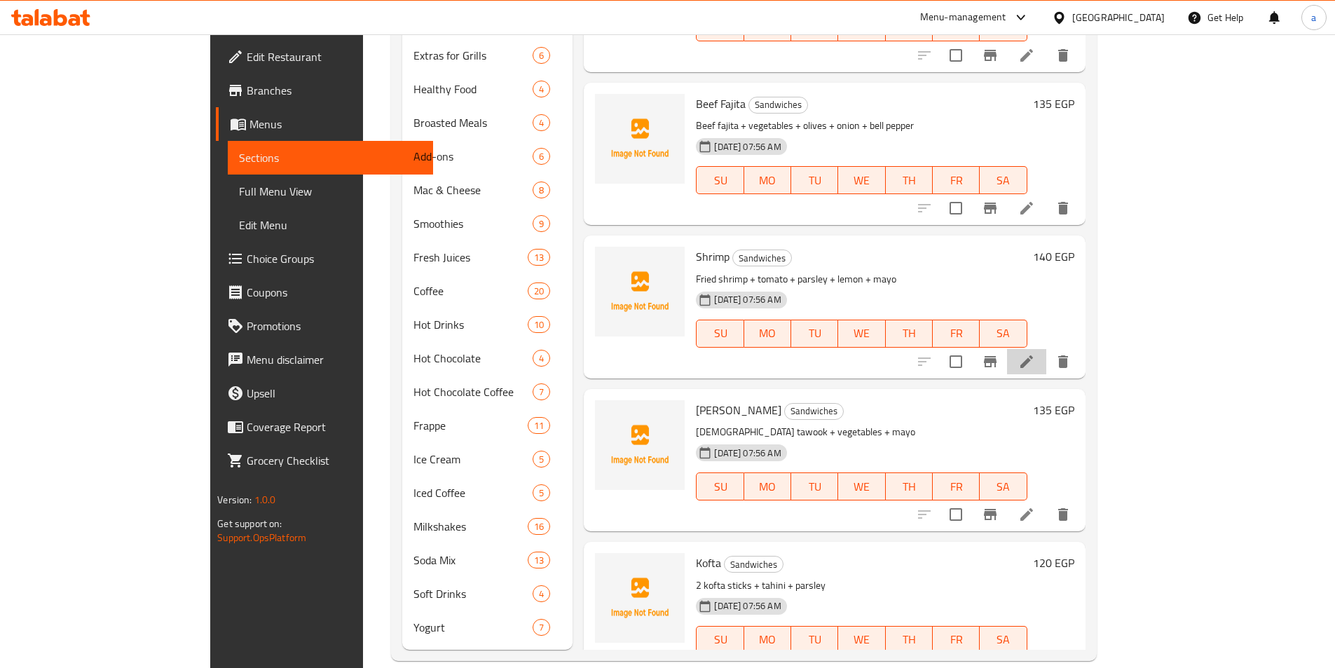
click at [1046, 349] on li at bounding box center [1026, 361] width 39 height 25
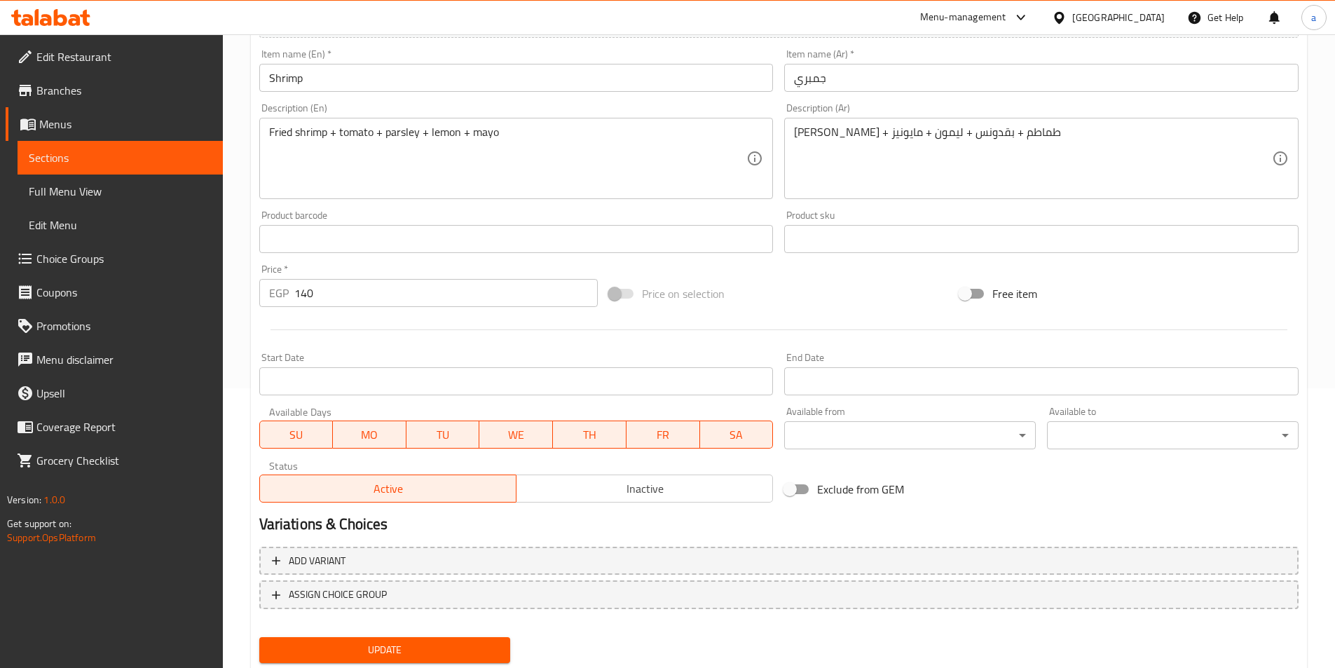
scroll to position [280, 0]
click at [421, 645] on span "Update" at bounding box center [384, 649] width 229 height 18
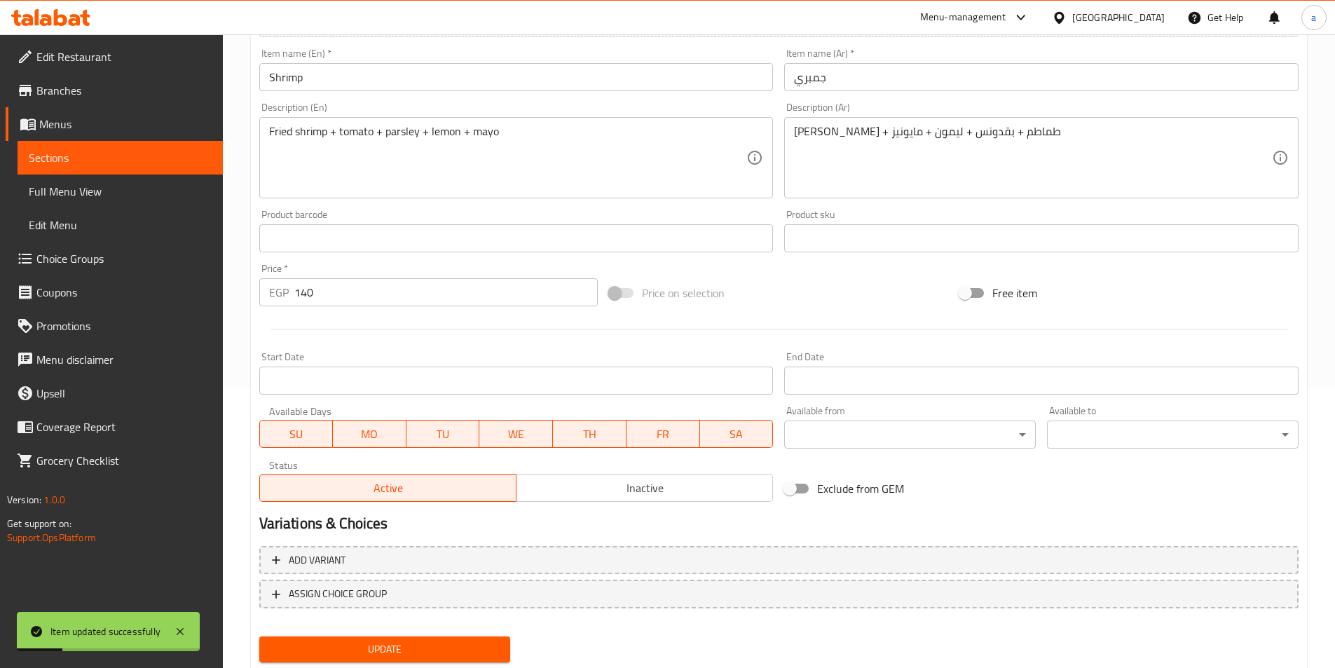
click at [181, 149] on link "Sections" at bounding box center [120, 158] width 205 height 34
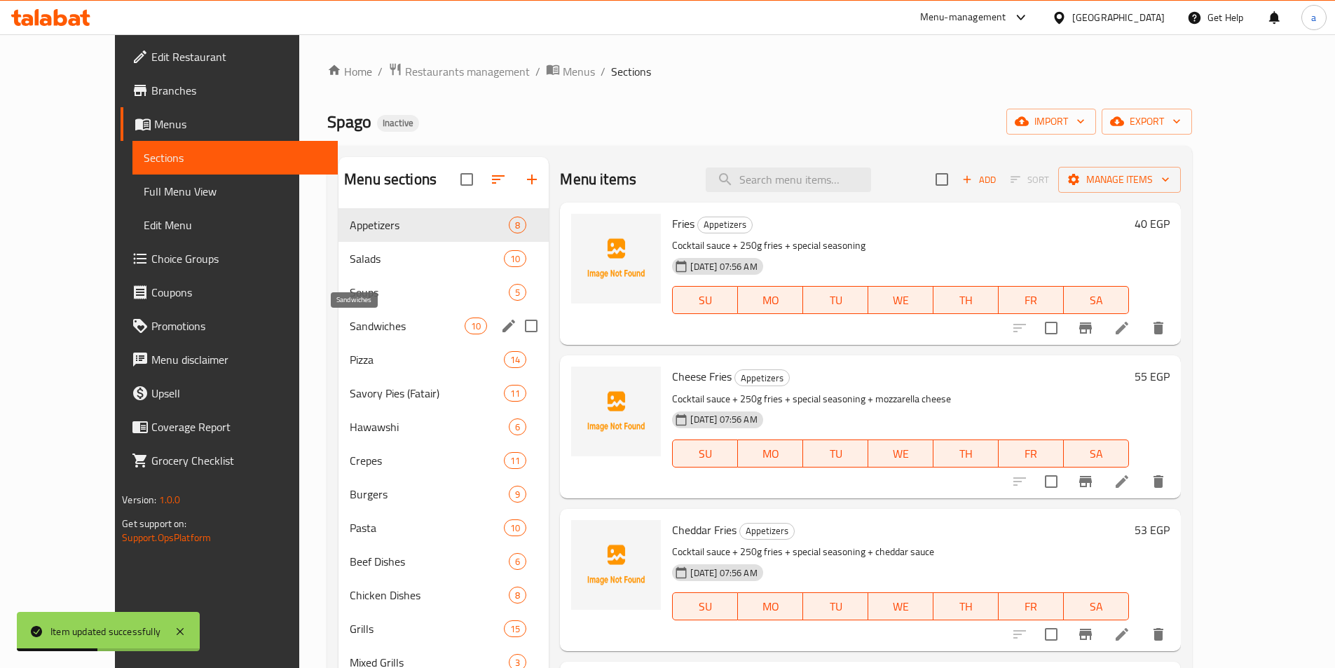
click at [350, 324] on span "Sandwiches" at bounding box center [407, 325] width 115 height 17
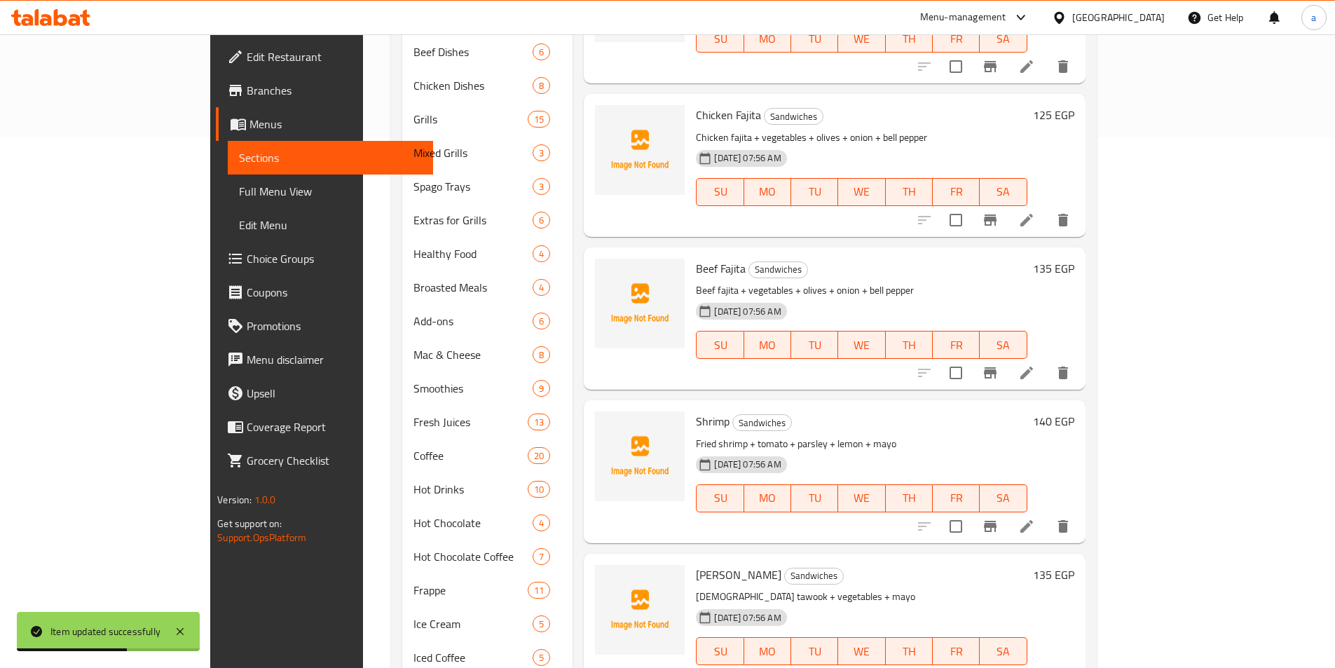
scroll to position [695, 0]
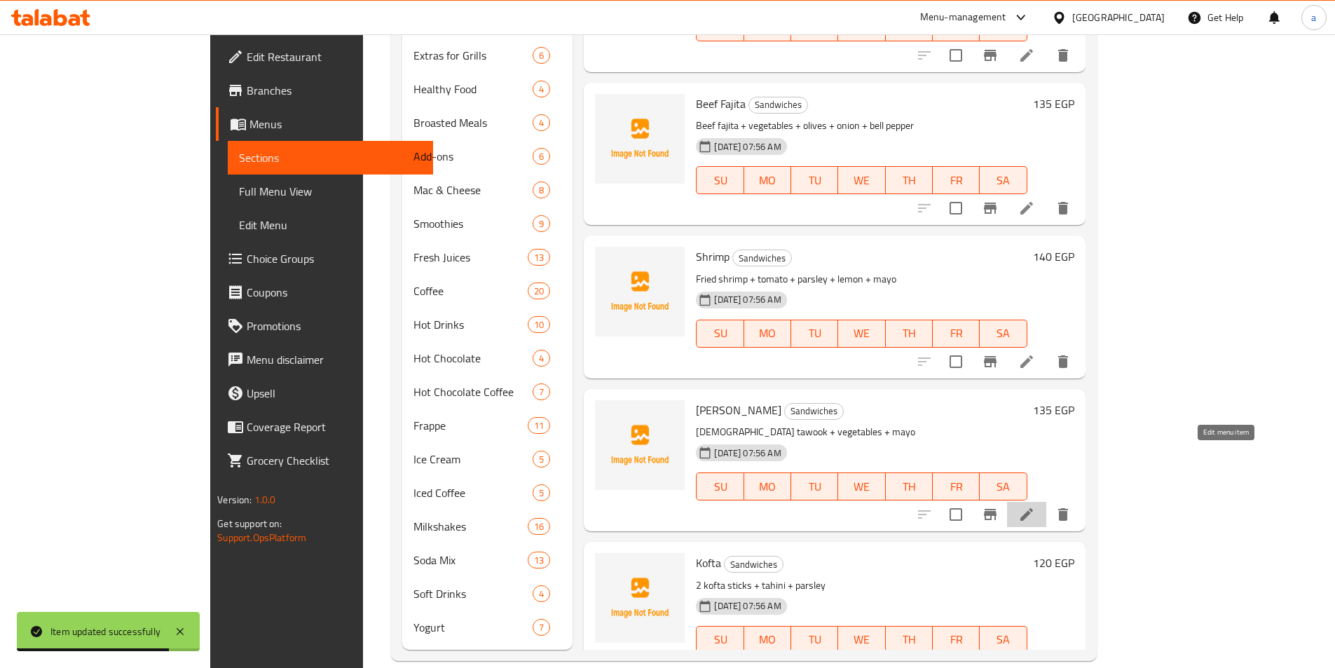
click at [1033, 508] on icon at bounding box center [1026, 514] width 13 height 13
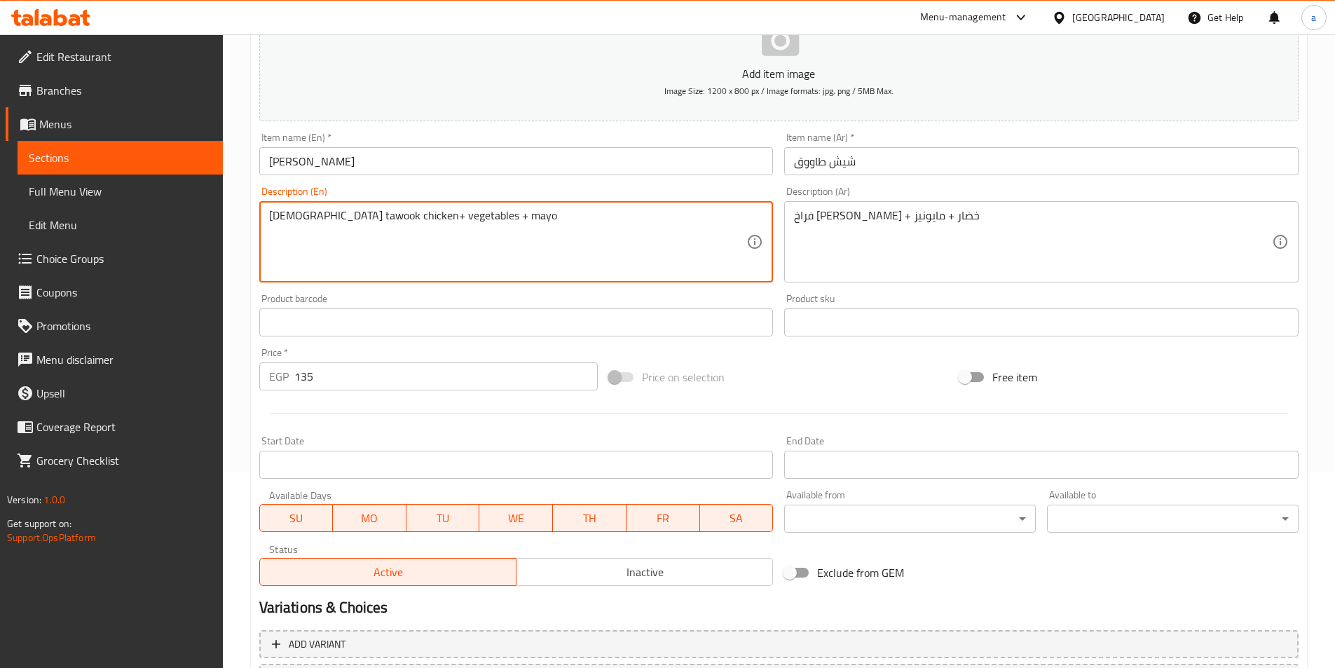
scroll to position [322, 0]
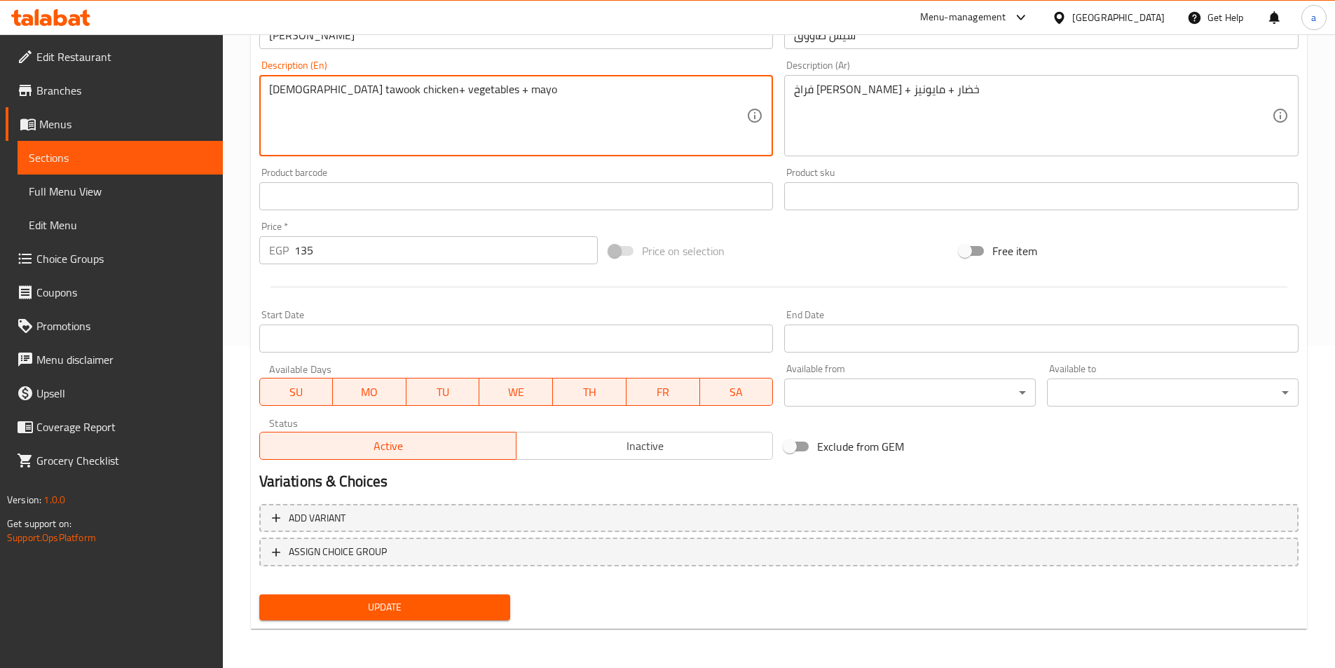
type textarea "[DEMOGRAPHIC_DATA] tawook chicken+ vegetables + mayo"
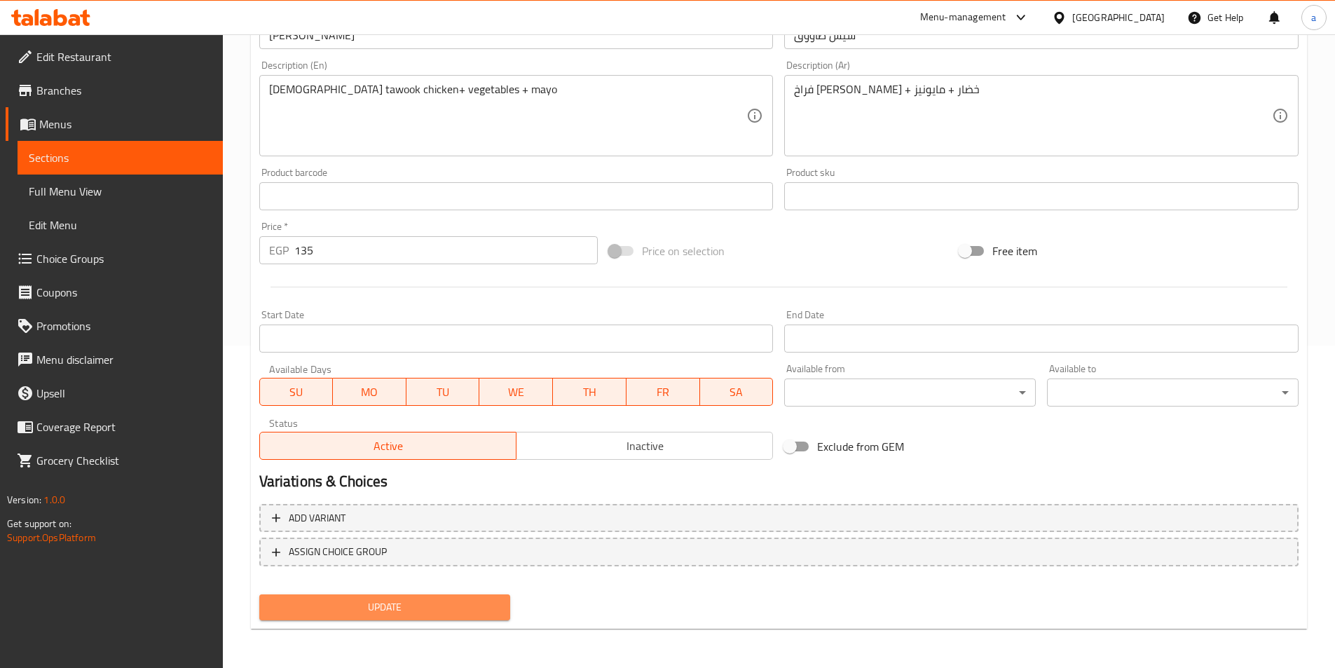
click at [413, 617] on button "Update" at bounding box center [385, 607] width 252 height 26
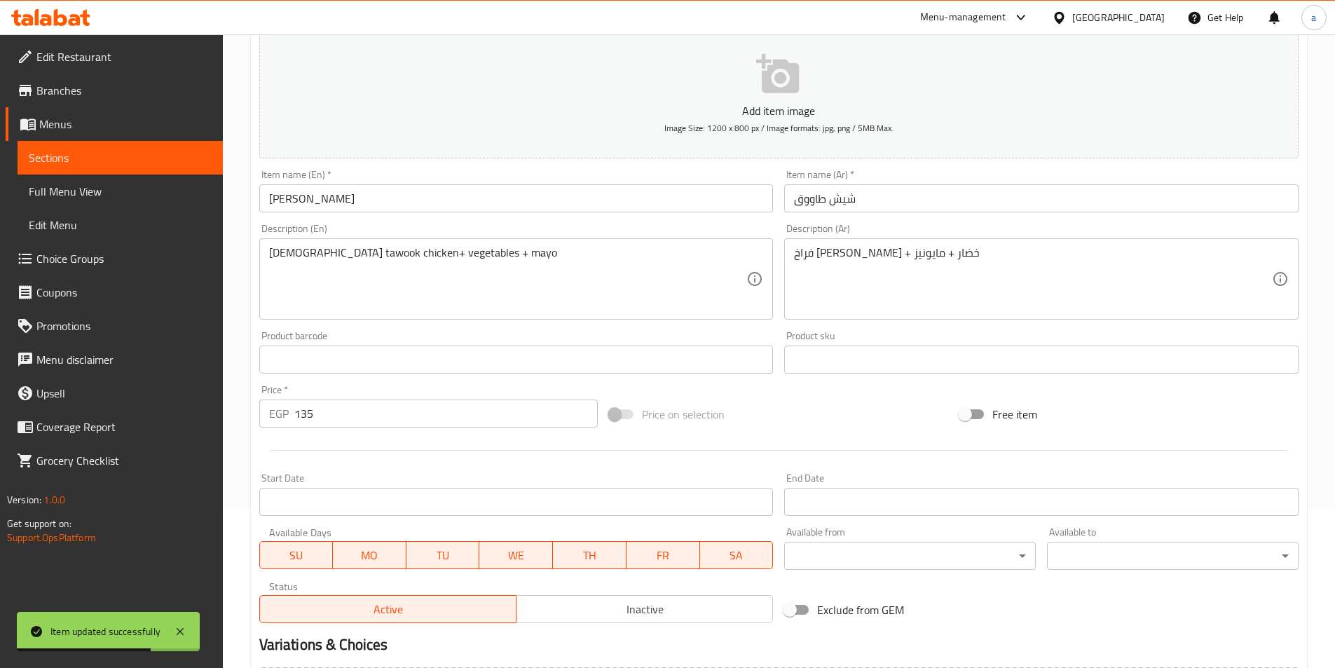
scroll to position [0, 0]
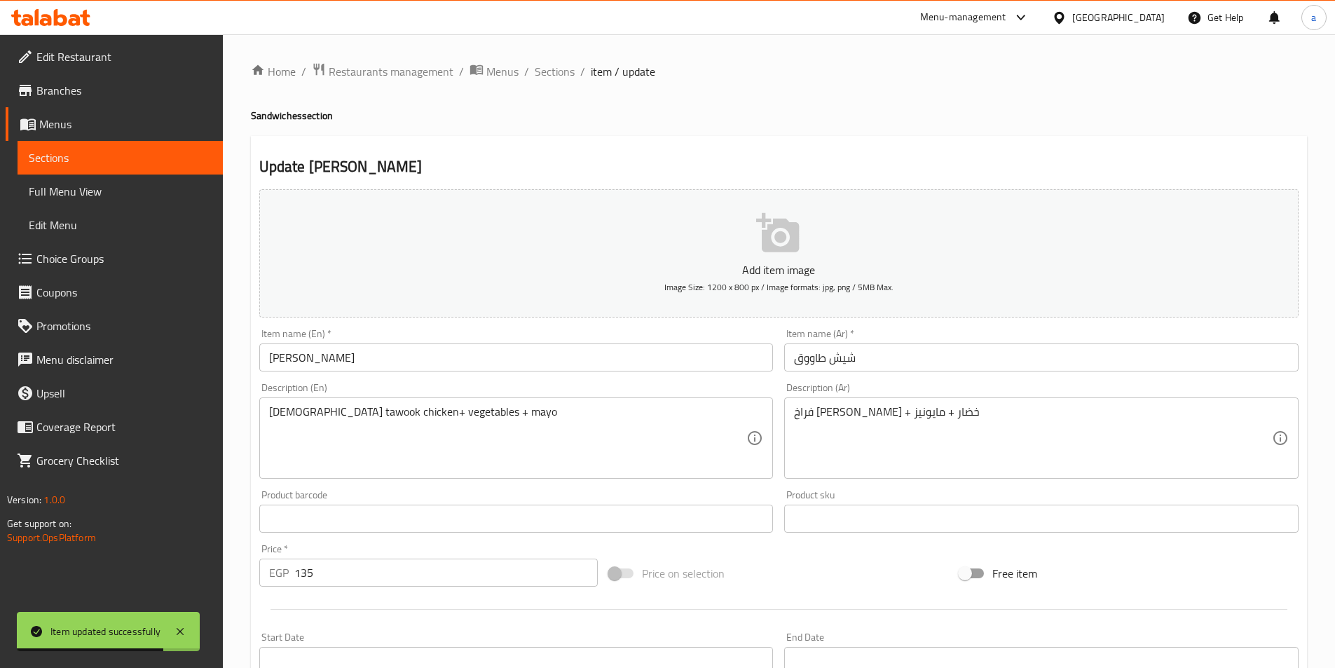
click at [162, 152] on span "Sections" at bounding box center [120, 157] width 183 height 17
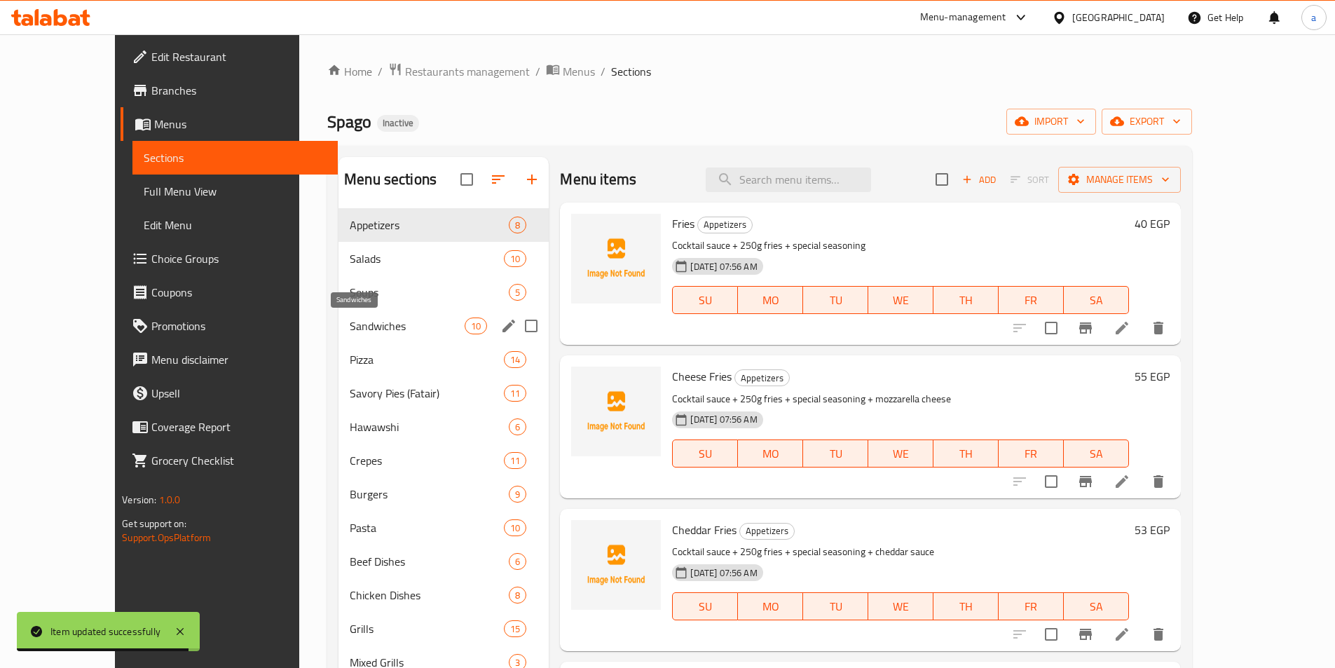
click at [350, 322] on span "Sandwiches" at bounding box center [407, 325] width 115 height 17
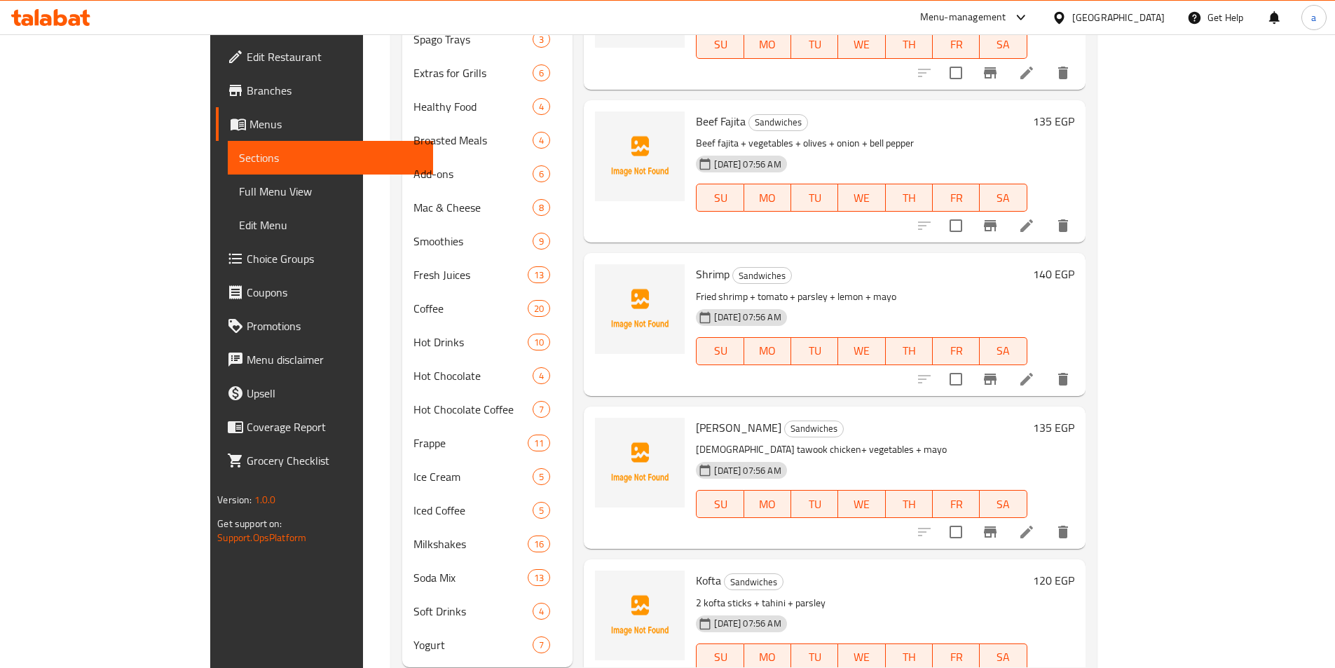
scroll to position [695, 0]
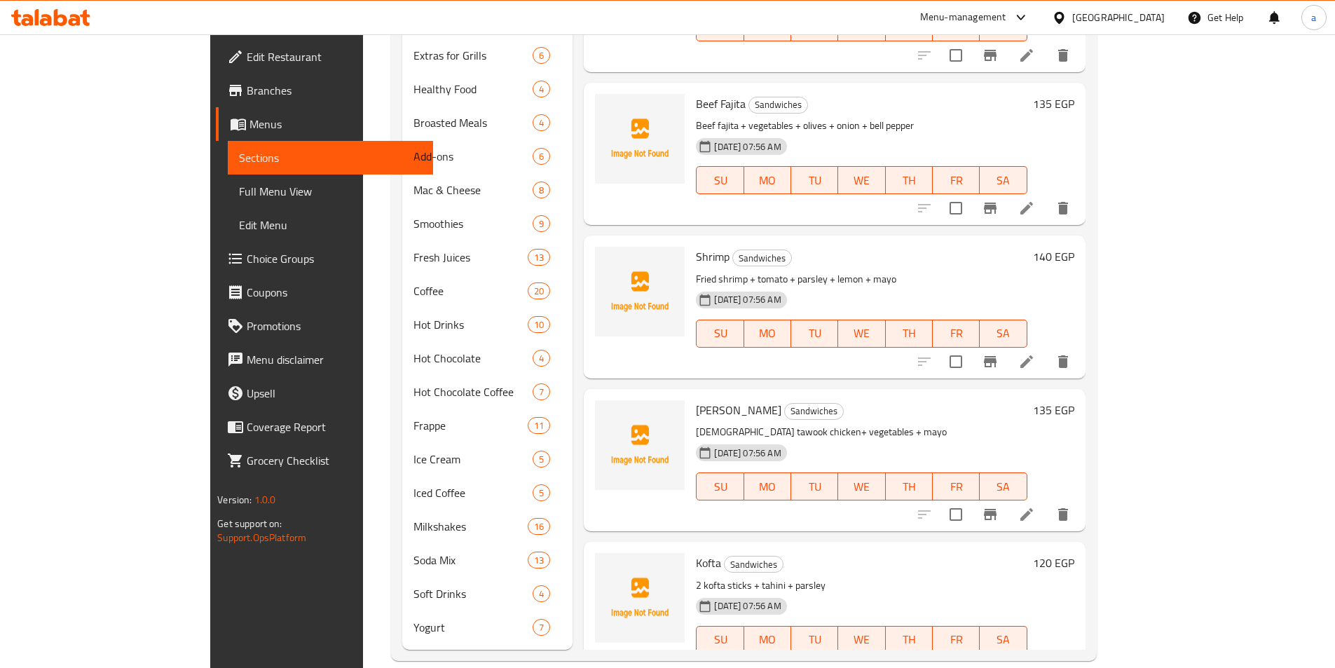
click at [1046, 655] on li at bounding box center [1026, 667] width 39 height 25
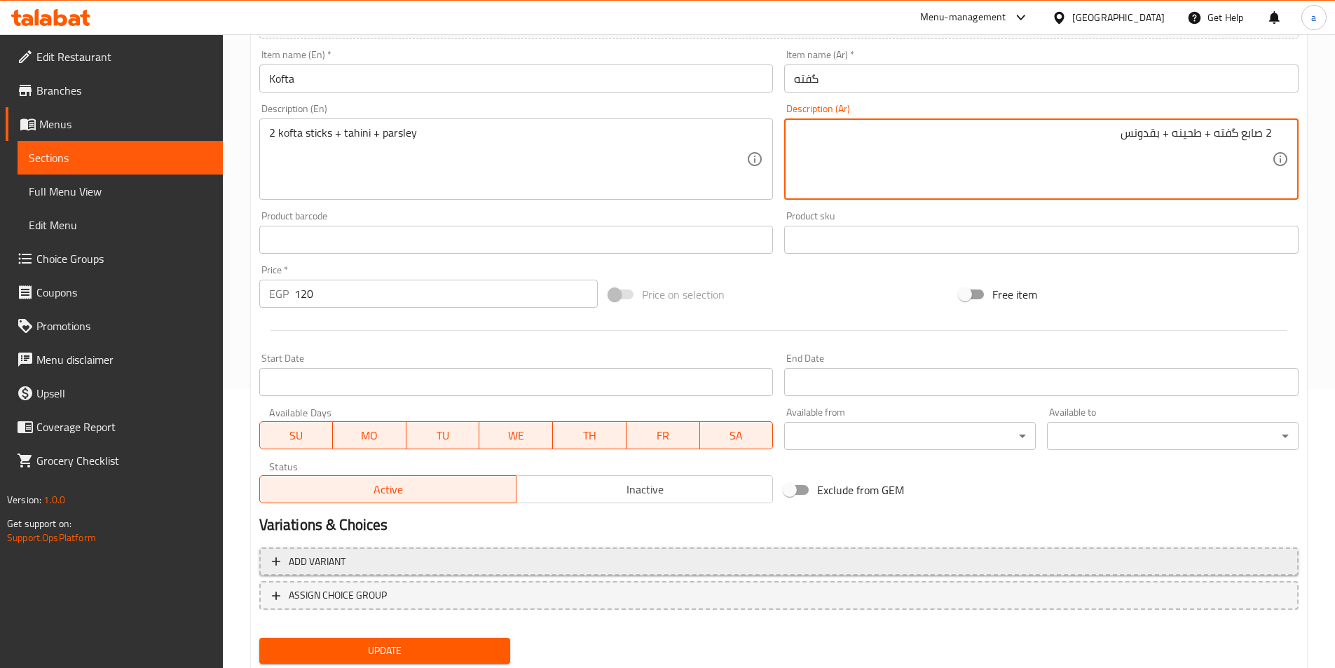
scroll to position [280, 0]
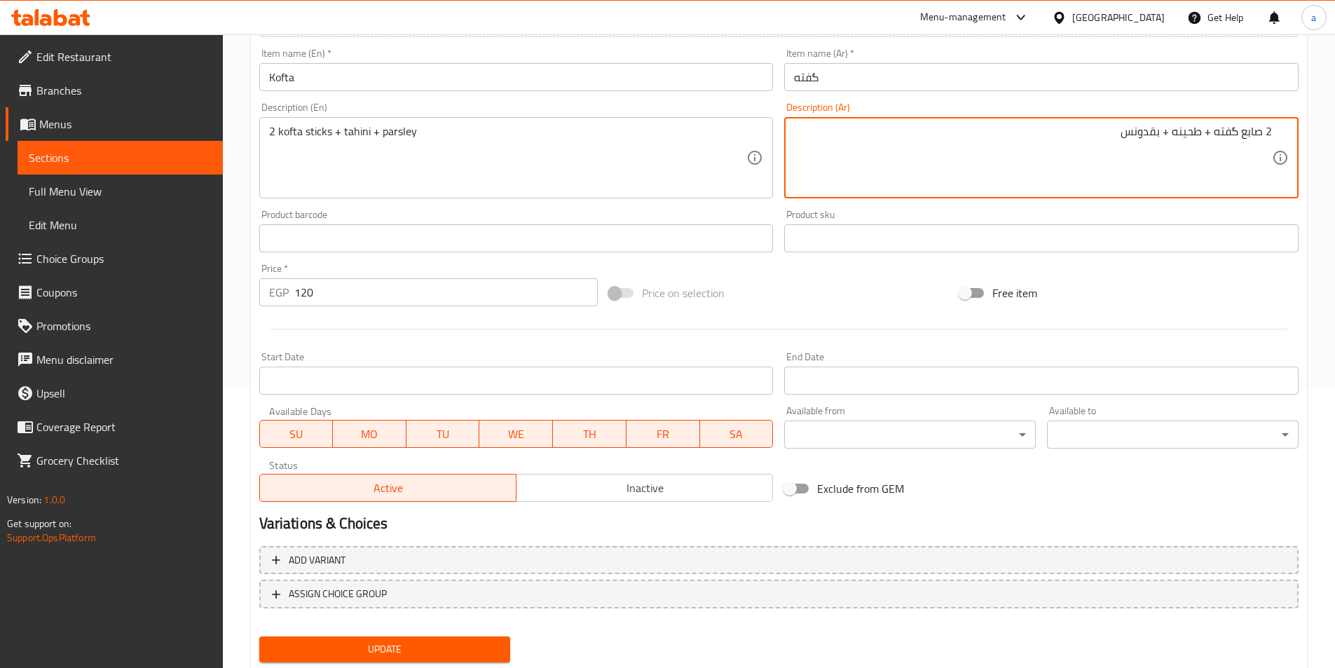
click at [359, 649] on div "Update" at bounding box center [385, 649] width 263 height 37
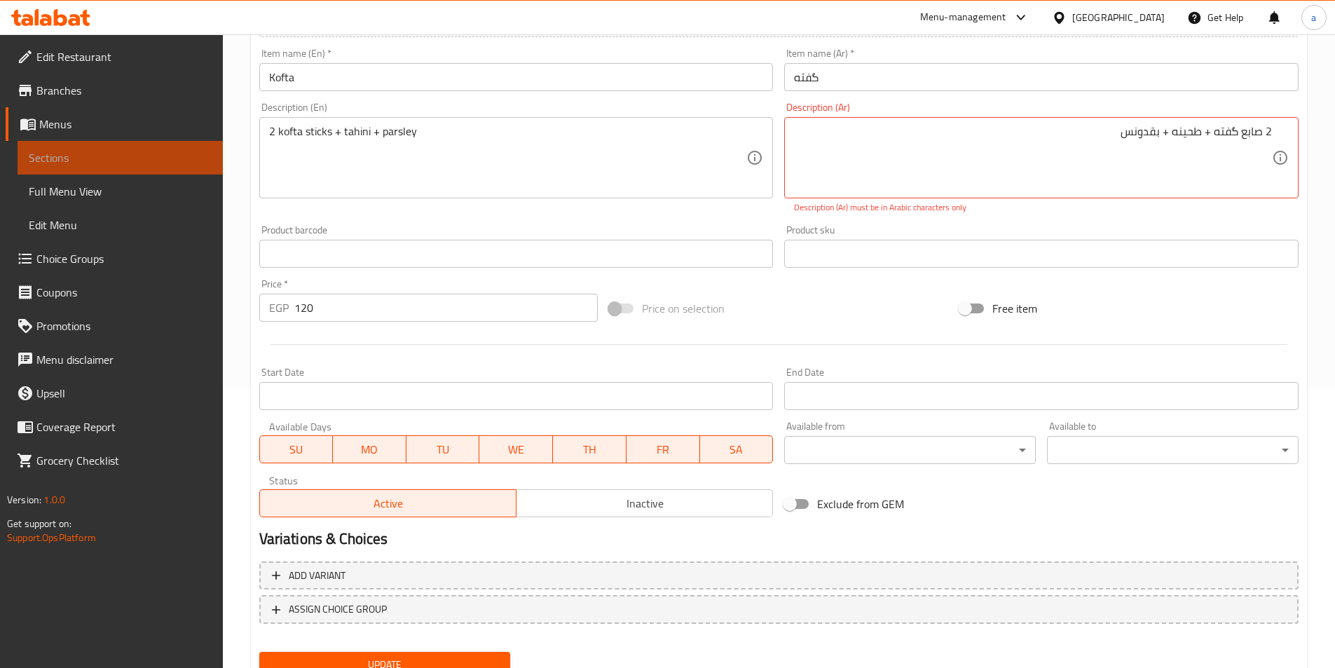
click at [60, 150] on span "Sections" at bounding box center [120, 157] width 183 height 17
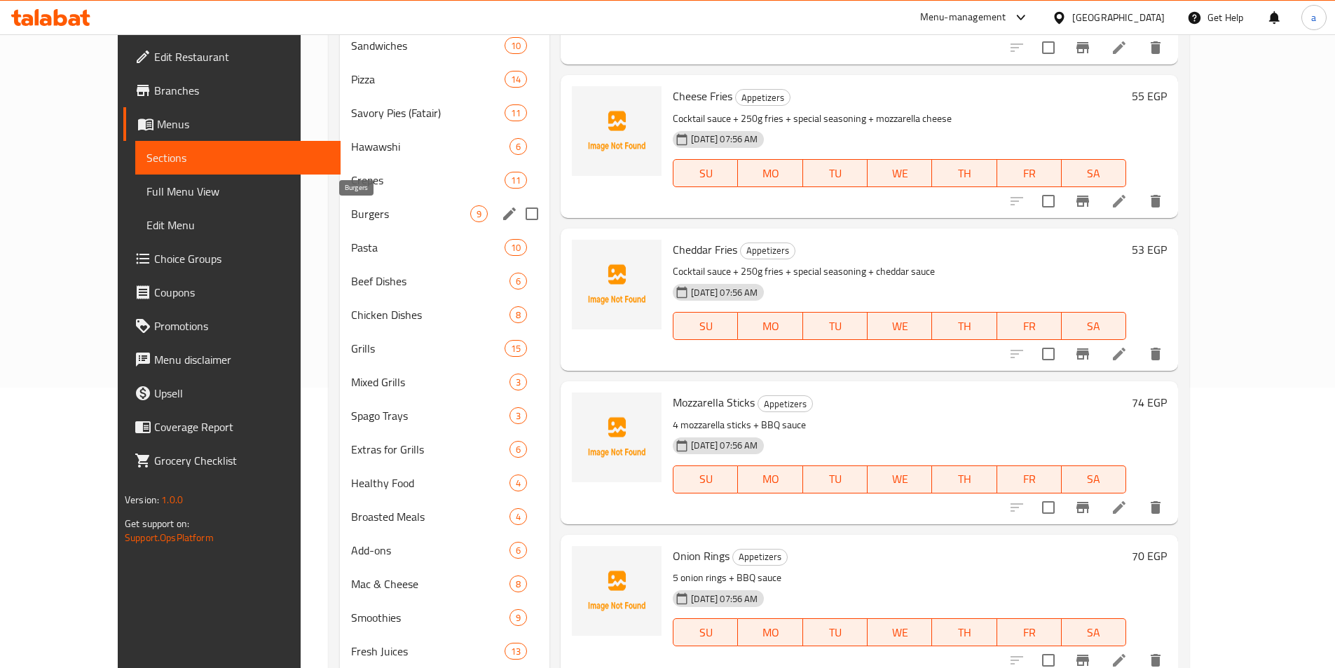
scroll to position [210, 0]
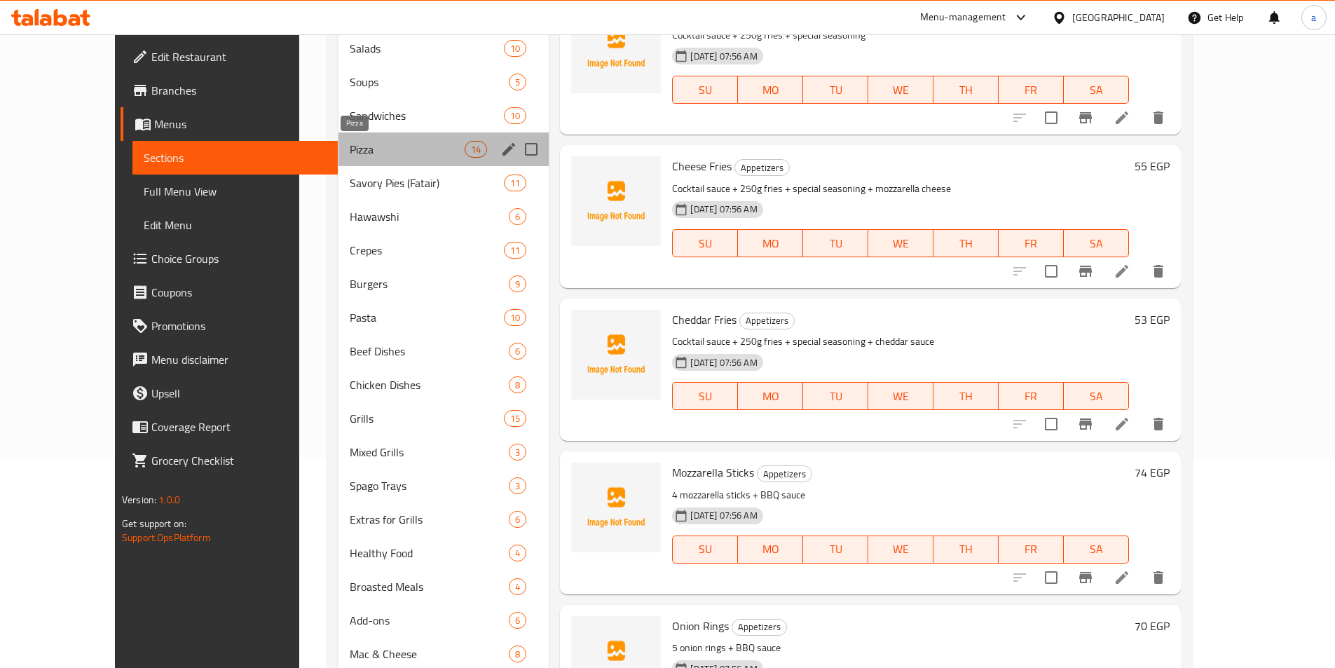
click at [350, 147] on span "Pizza" at bounding box center [407, 149] width 115 height 17
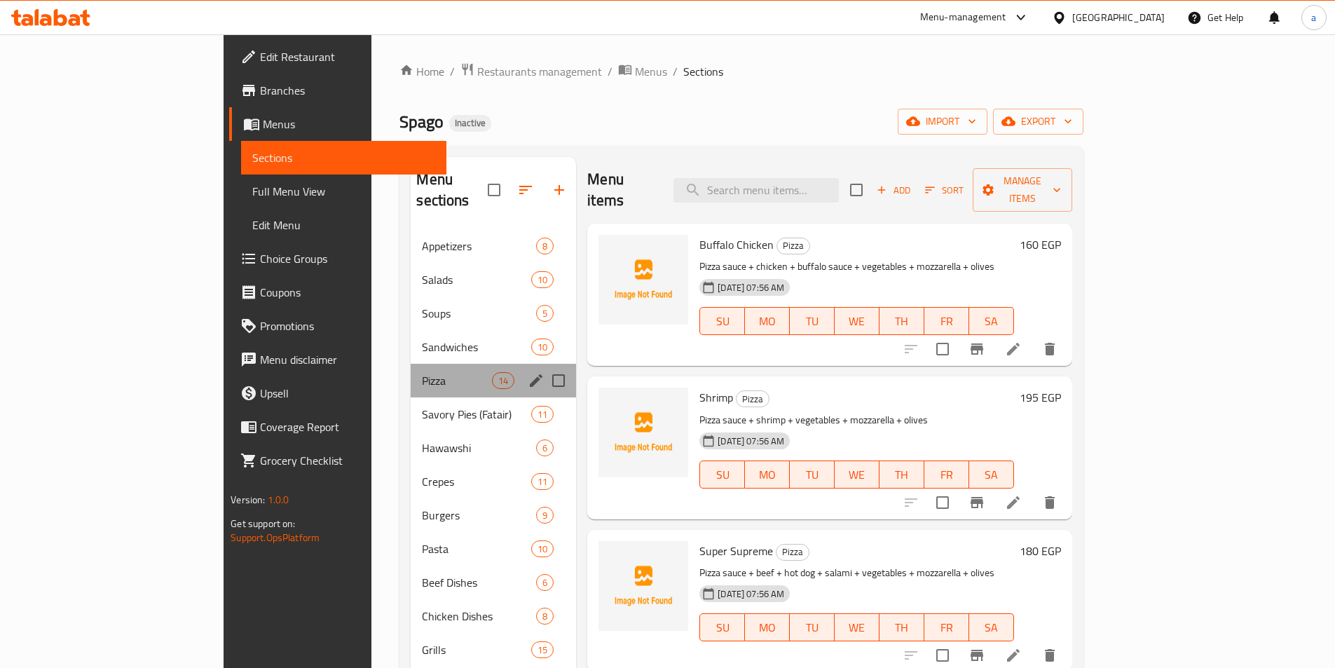
click at [526, 370] on div "Menu sections" at bounding box center [536, 380] width 21 height 21
click at [526, 370] on button "edit" at bounding box center [536, 380] width 21 height 21
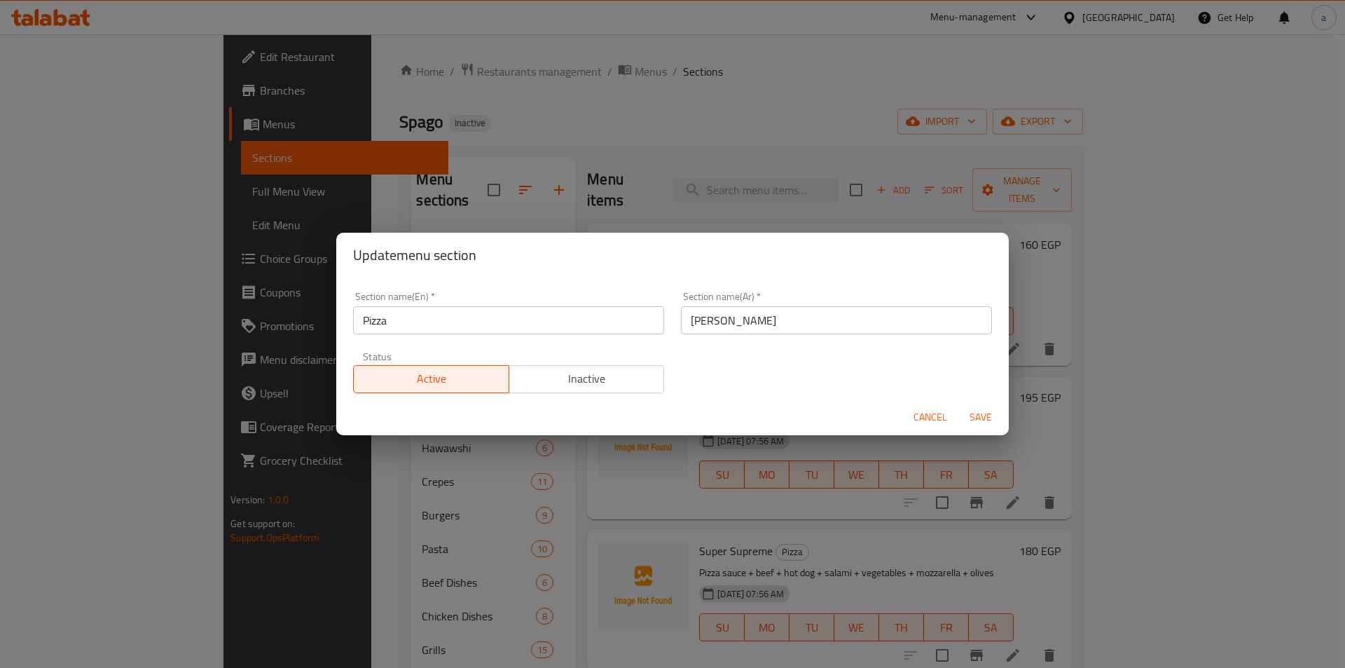
click at [415, 467] on div "Update menu section Section name(En)   * Pizza Section name(En) * Section name(…" at bounding box center [672, 334] width 1345 height 668
click at [926, 423] on span "Cancel" at bounding box center [931, 417] width 34 height 18
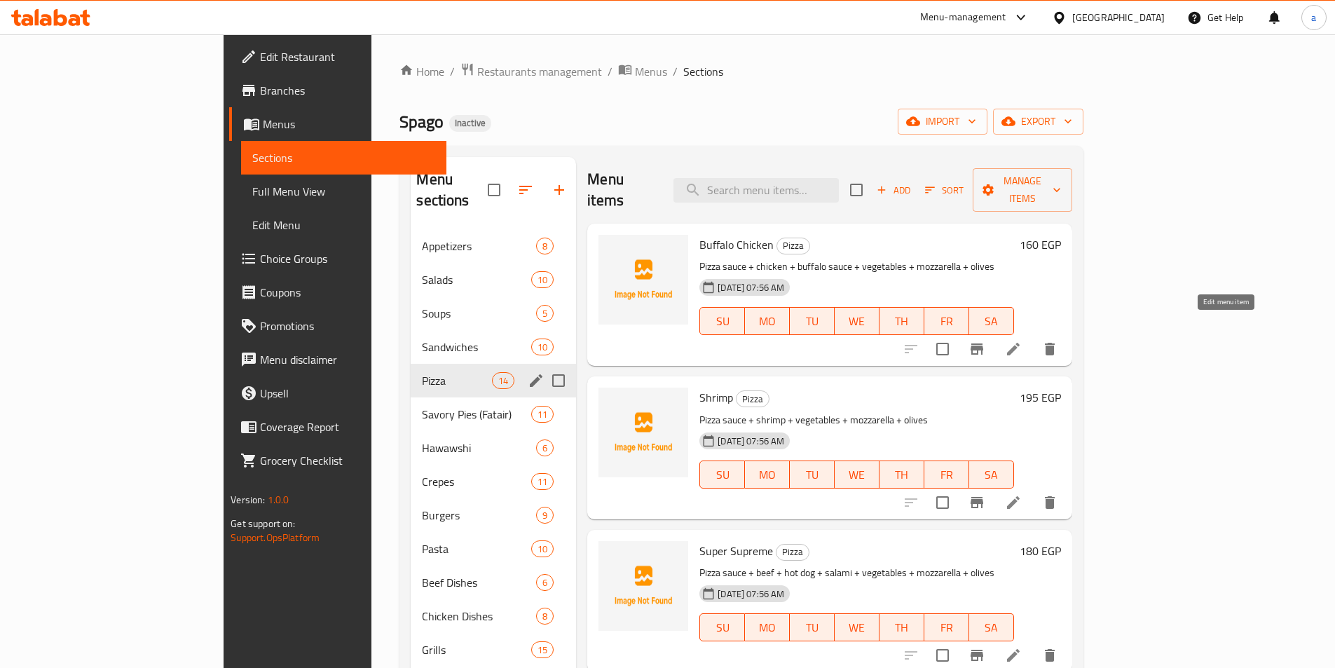
click at [1019, 343] on icon at bounding box center [1013, 349] width 13 height 13
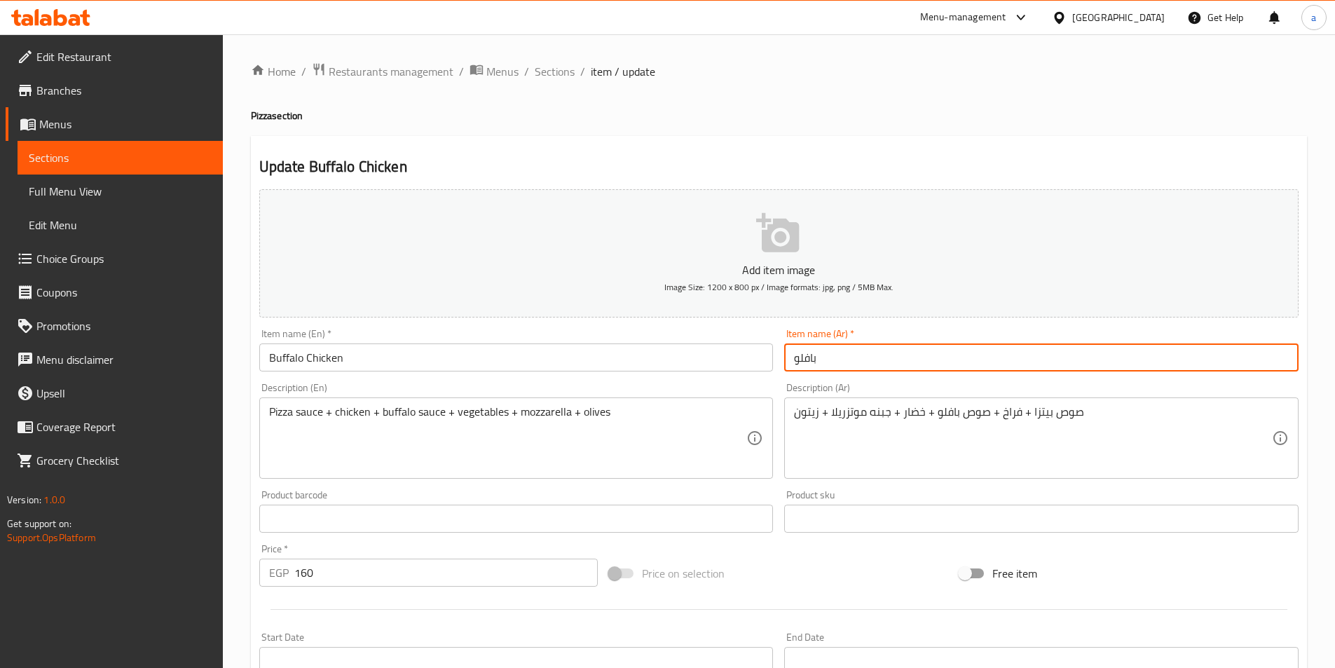
click at [792, 363] on input "بافلو" at bounding box center [1041, 357] width 514 height 28
type input "[PERSON_NAME]"
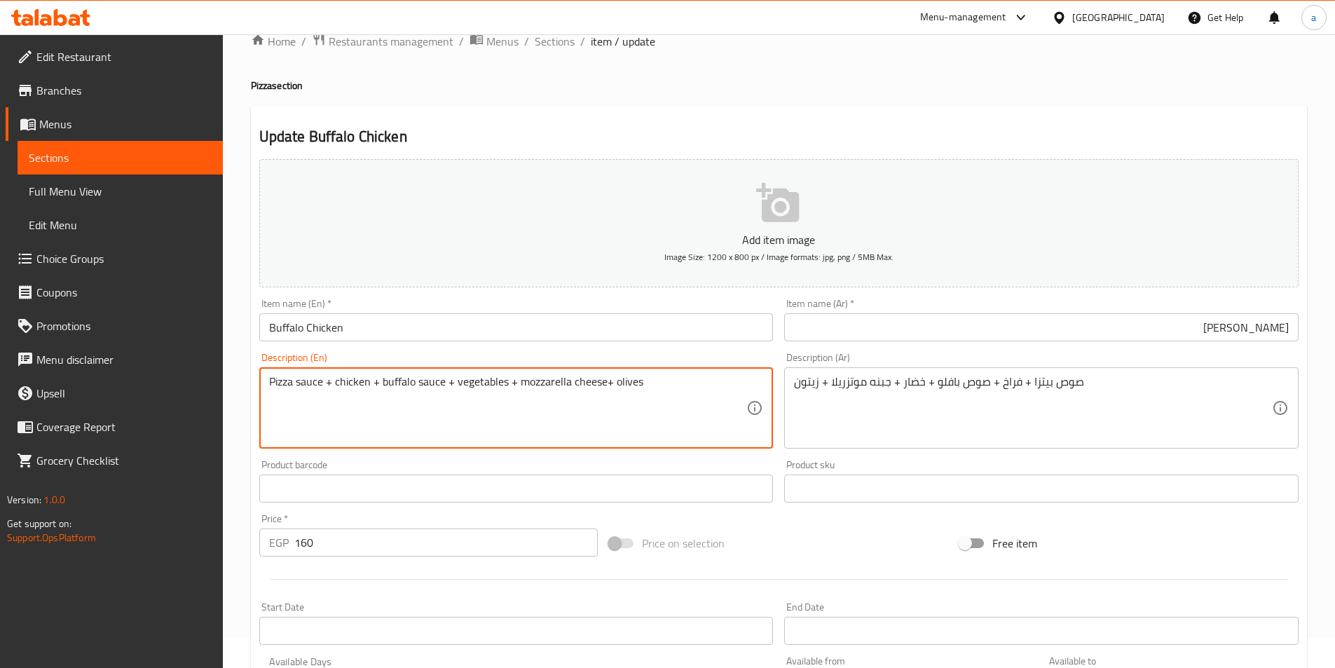
scroll to position [280, 0]
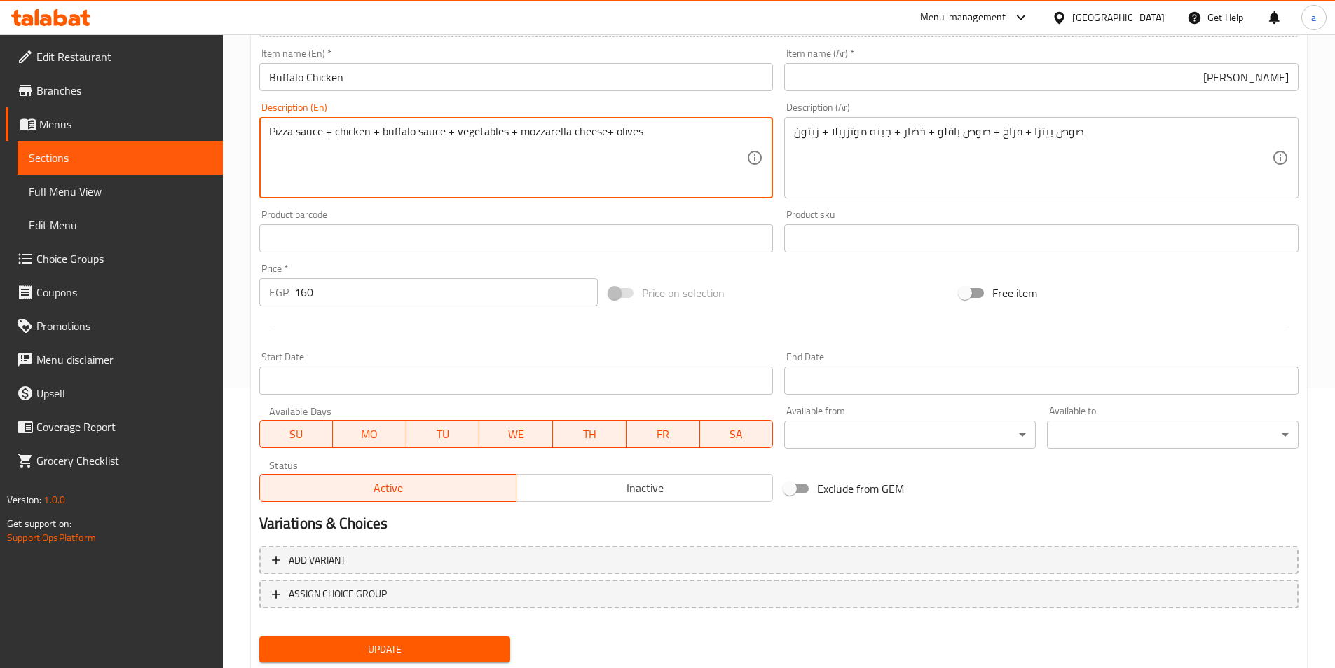
type textarea "Pizza sauce + chicken + buffalo sauce + vegetables + mozzarella cheese+ olives"
click at [479, 649] on span "Update" at bounding box center [384, 649] width 229 height 18
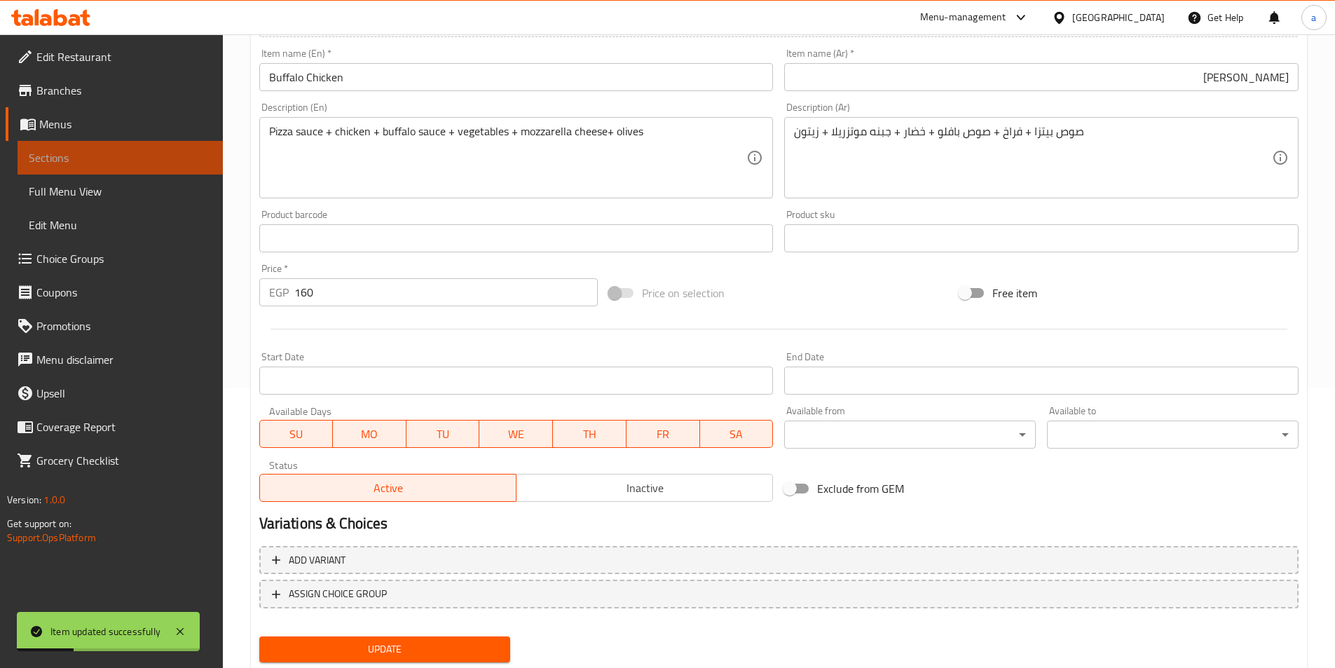
click at [81, 159] on span "Sections" at bounding box center [120, 157] width 183 height 17
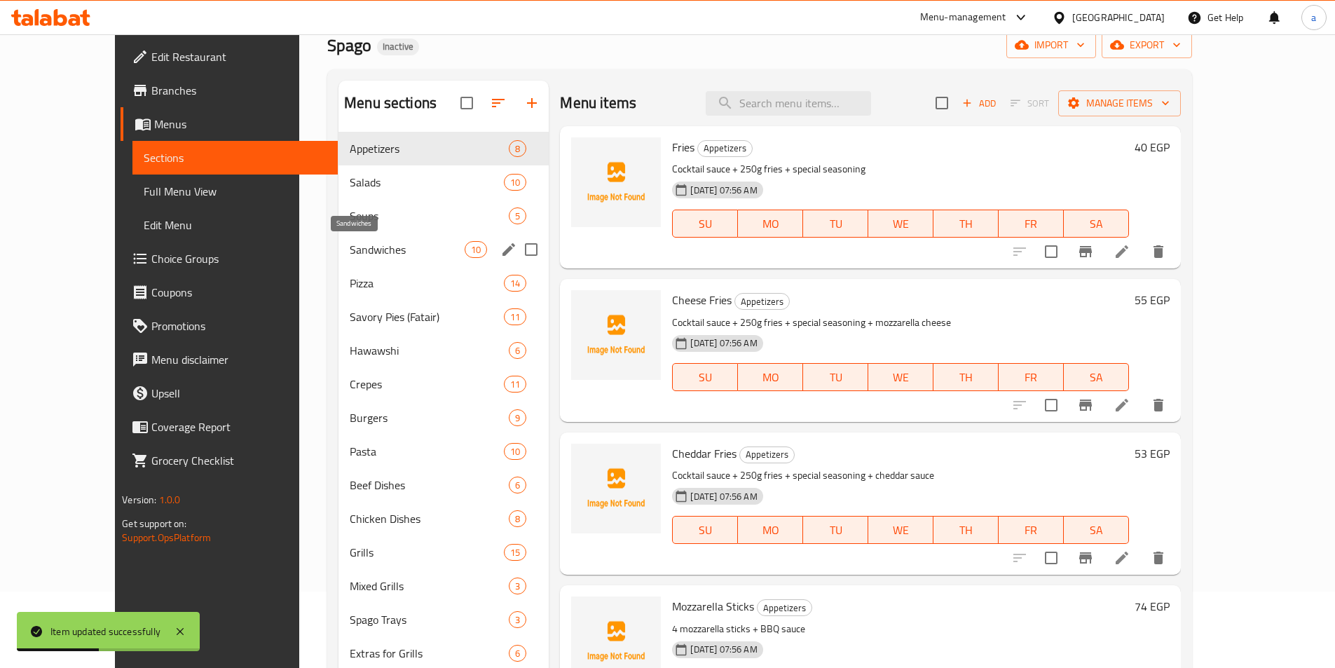
scroll to position [70, 0]
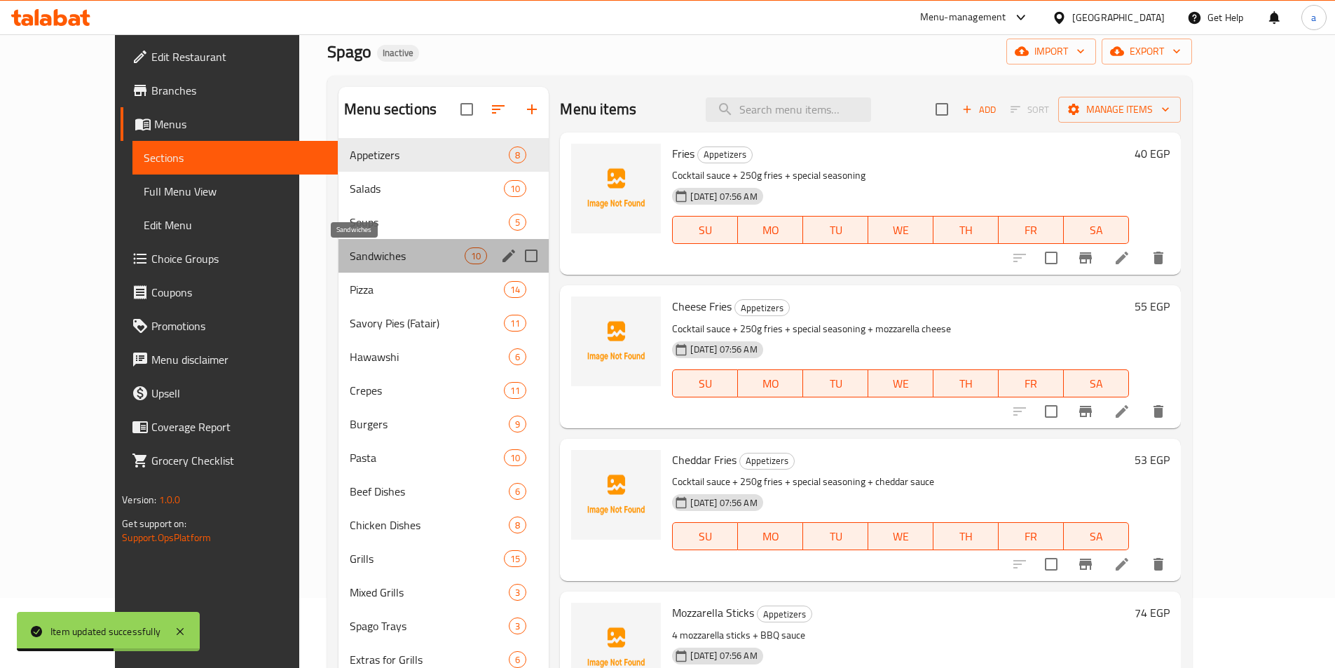
click at [350, 261] on span "Sandwiches" at bounding box center [407, 255] width 115 height 17
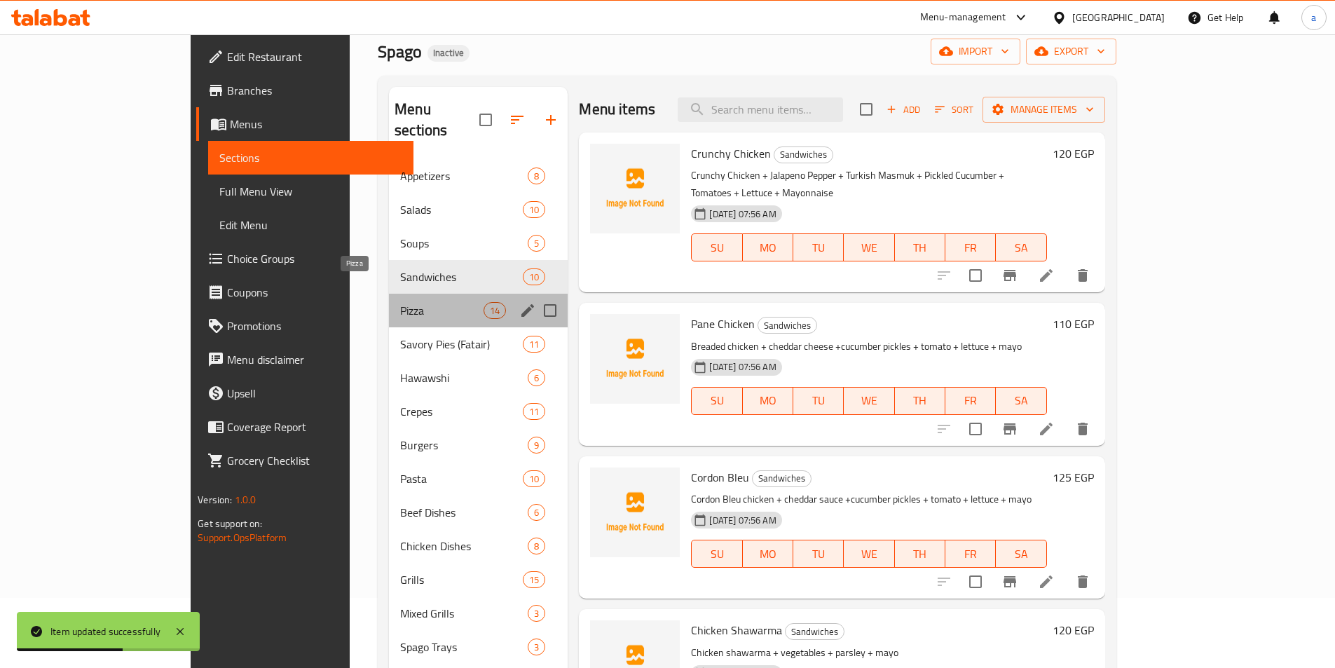
click at [400, 302] on span "Pizza" at bounding box center [441, 310] width 83 height 17
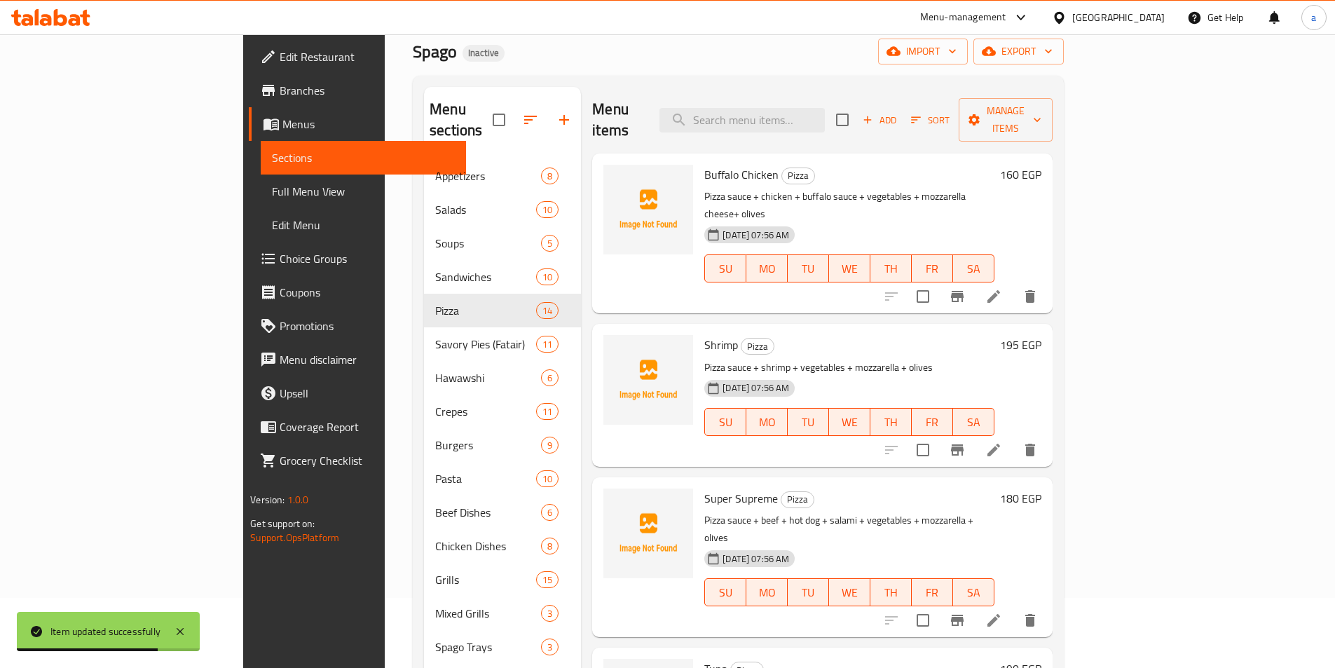
click at [1013, 437] on li at bounding box center [993, 449] width 39 height 25
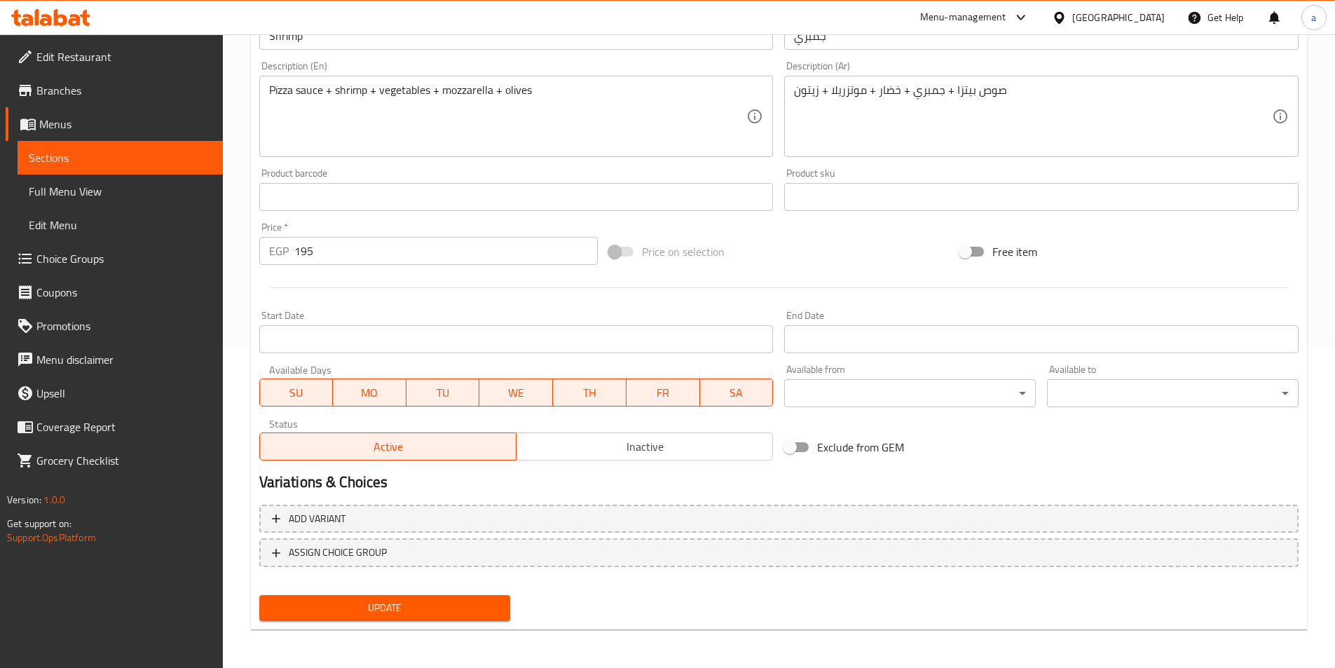
scroll to position [322, 0]
click at [383, 604] on span "Update" at bounding box center [384, 607] width 229 height 18
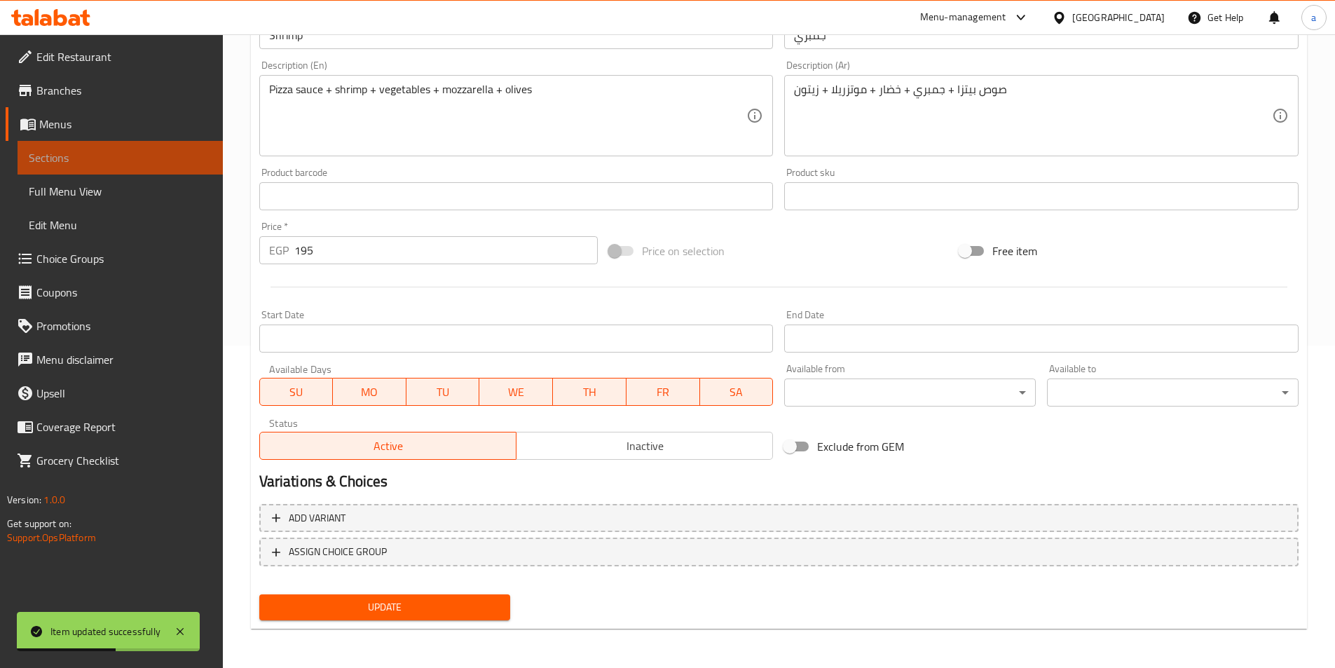
click at [108, 159] on span "Sections" at bounding box center [120, 157] width 183 height 17
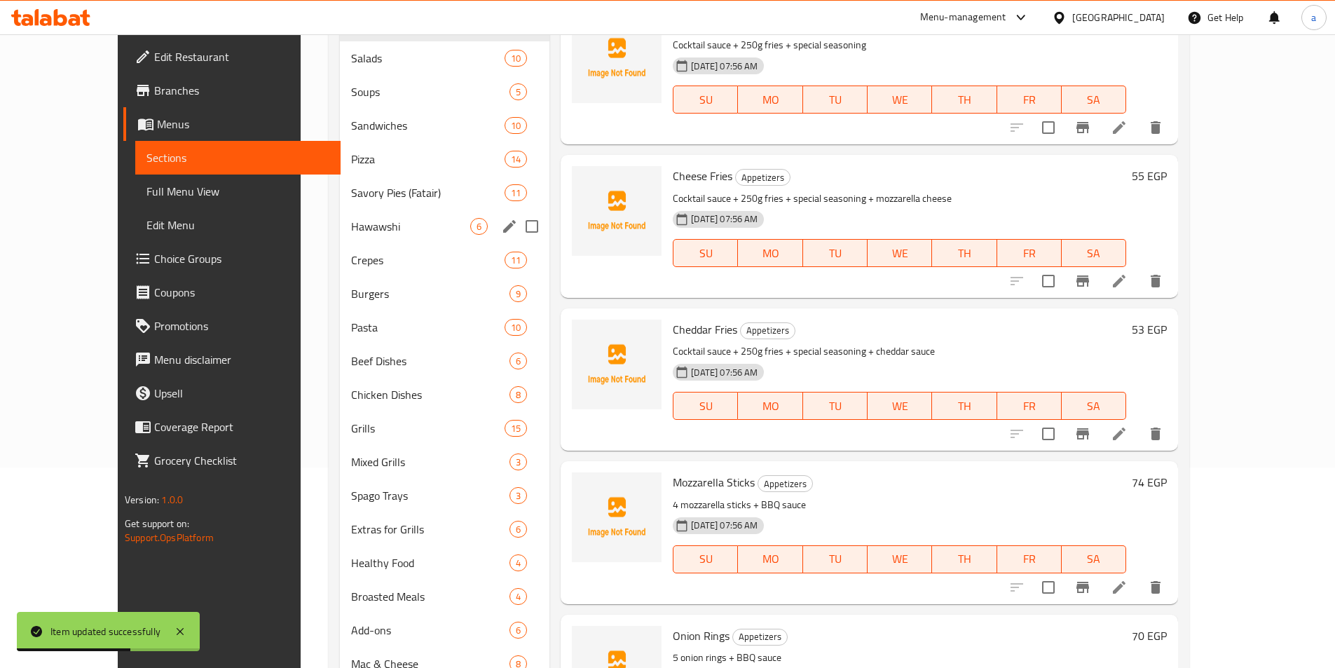
scroll to position [112, 0]
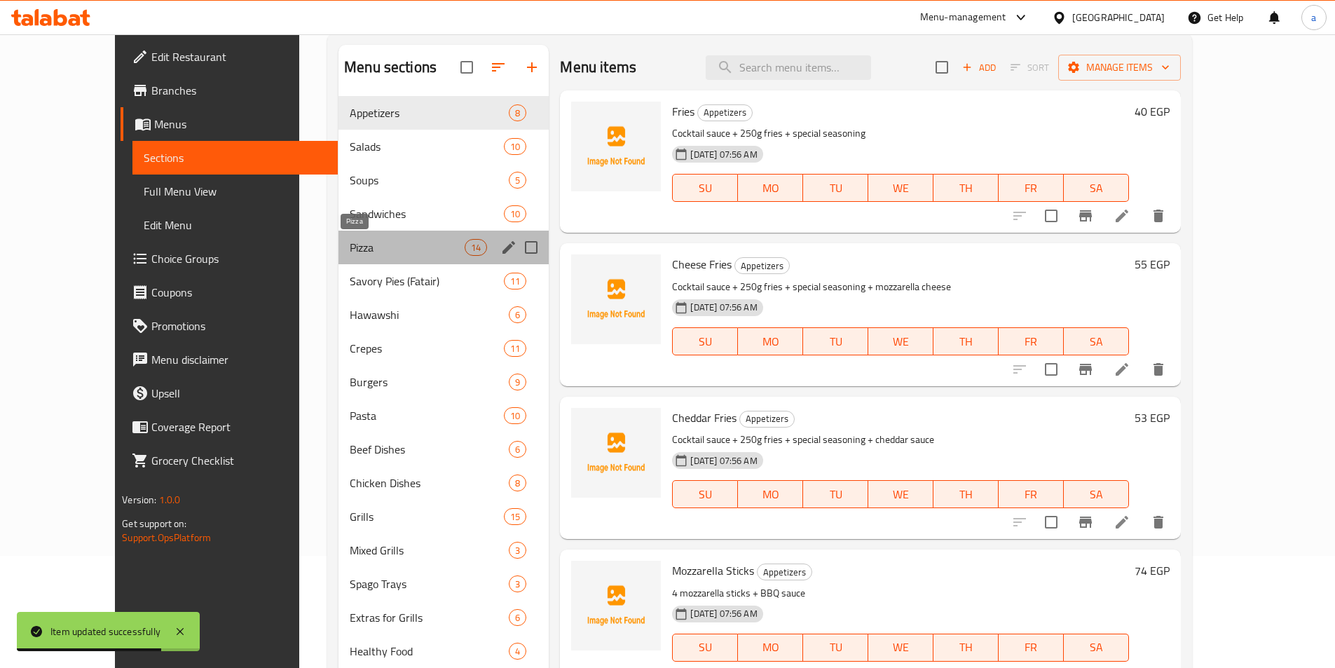
click at [350, 250] on span "Pizza" at bounding box center [407, 247] width 115 height 17
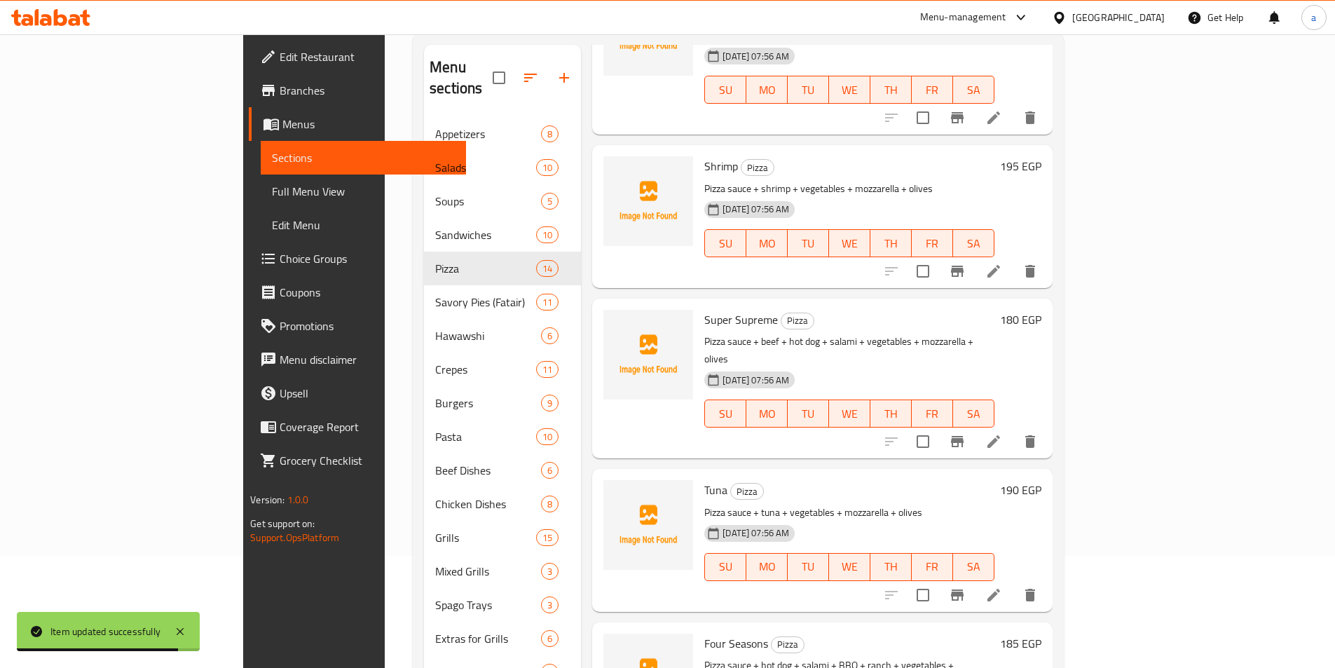
scroll to position [140, 0]
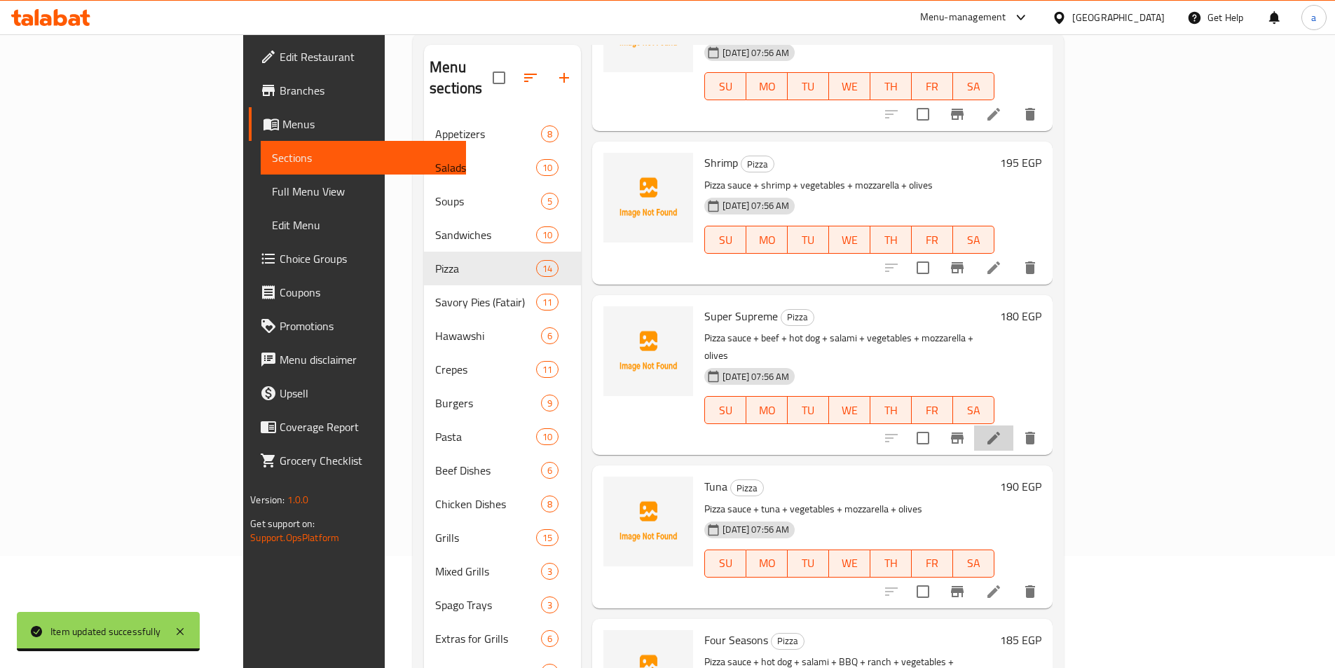
click at [1013, 425] on li at bounding box center [993, 437] width 39 height 25
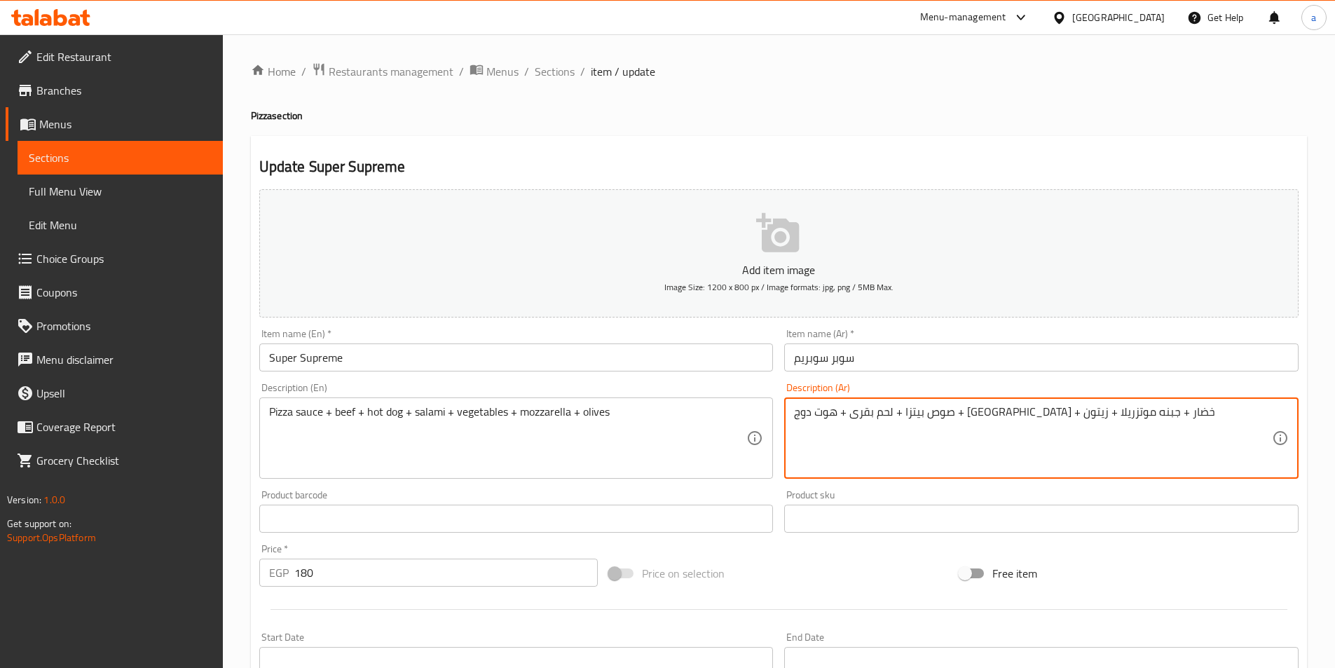
type textarea "صوص بيتزا + لحم بقرى + هوت دوج + [GEOGRAPHIC_DATA] + خضار + جبنه موتزريلا + زيت…"
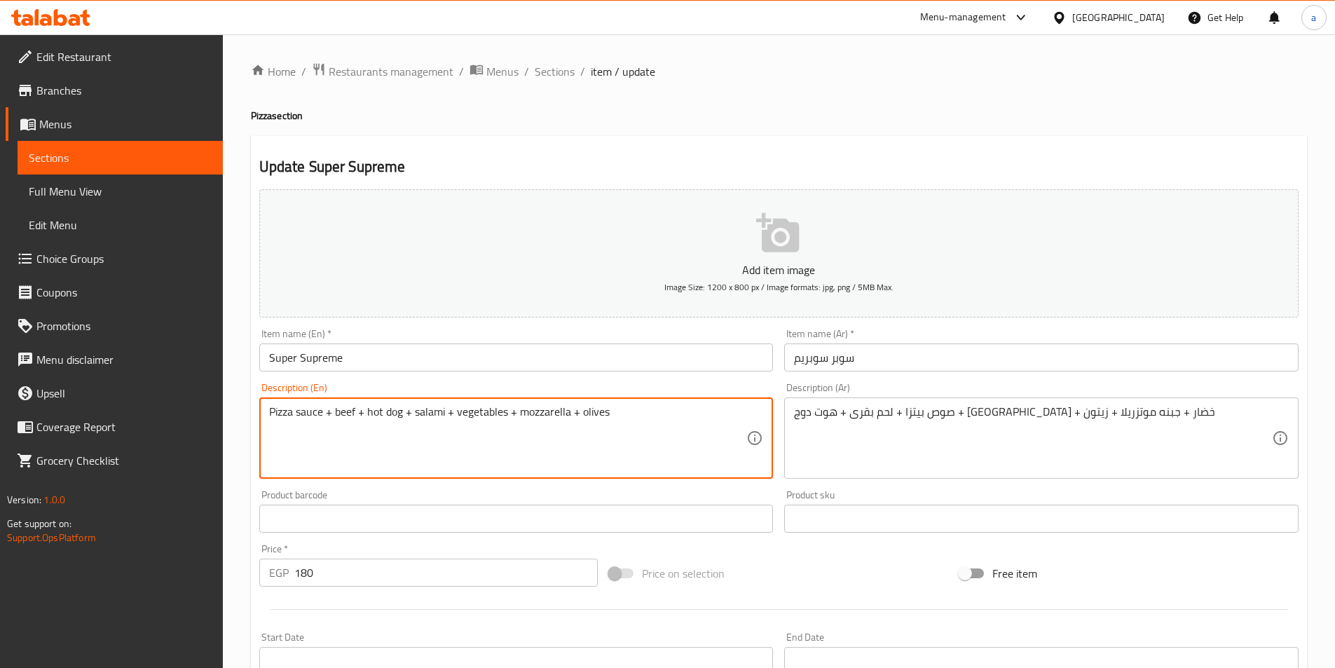
click at [432, 411] on textarea "Pizza sauce + beef + hot dog + salami + vegetables + mozzarella + olives" at bounding box center [508, 438] width 478 height 67
click at [572, 411] on textarea "Pizza sauce + beef + hot dog + salami + vegetables + mozzarella + olives" at bounding box center [508, 438] width 478 height 67
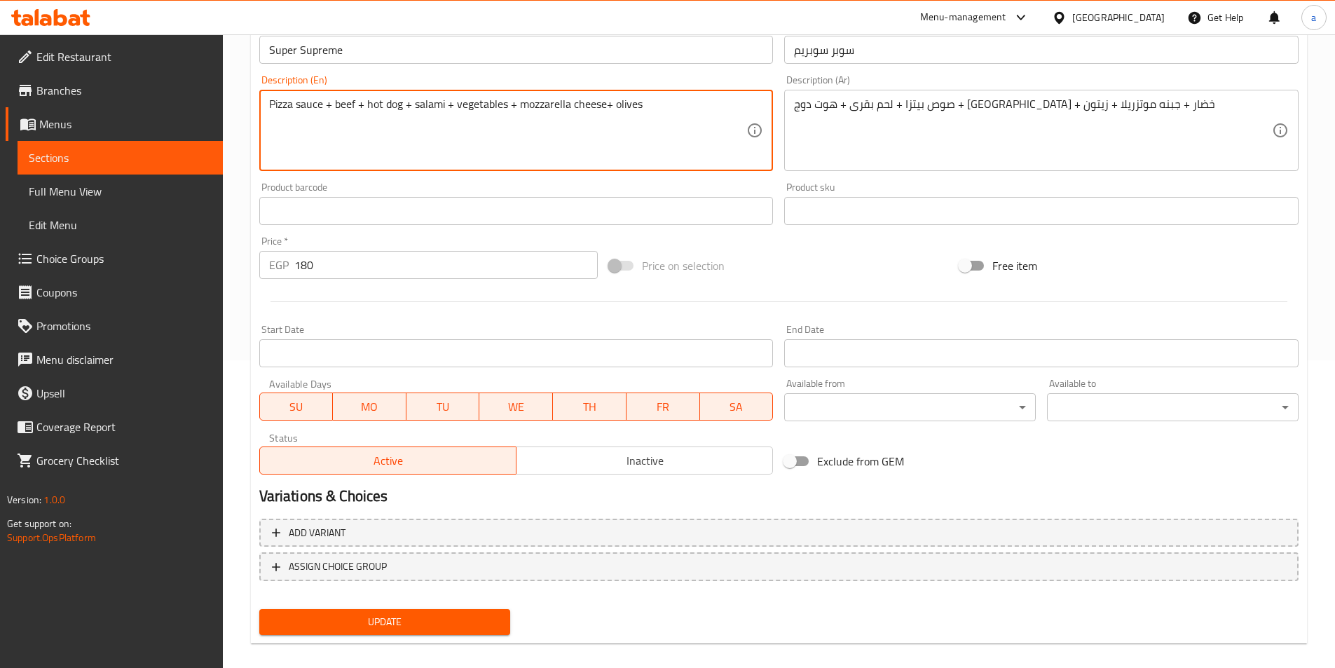
scroll to position [322, 0]
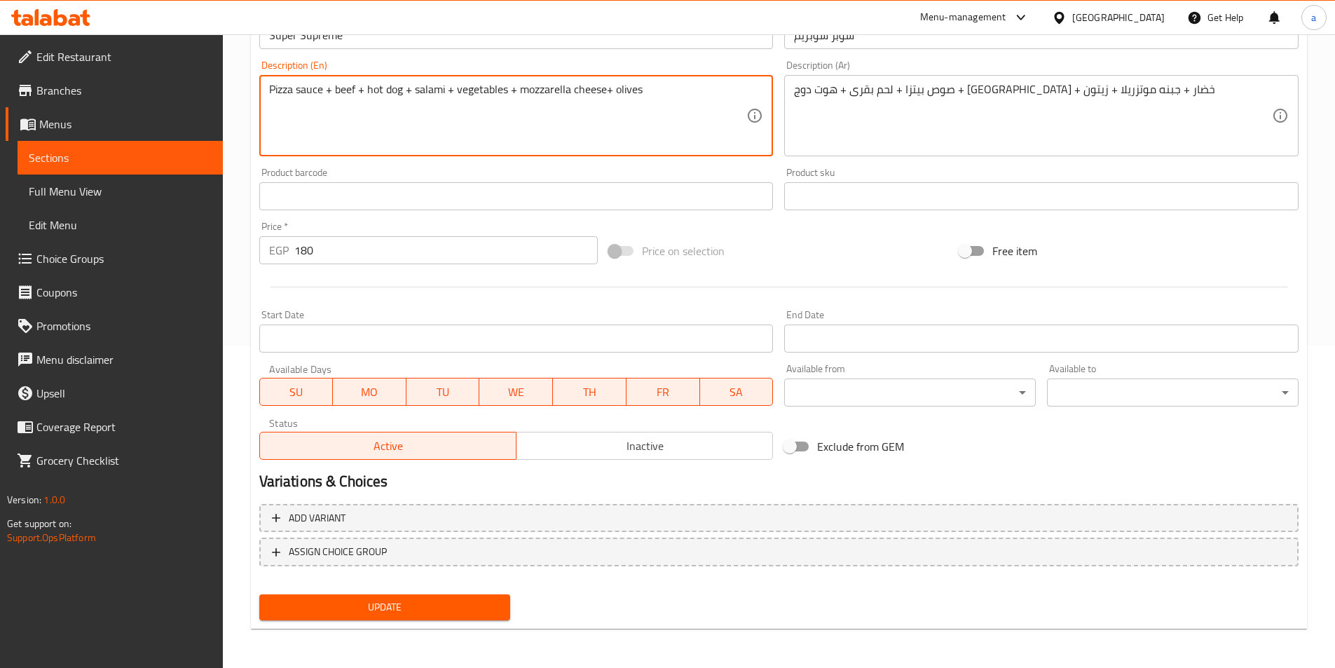
type textarea "Pizza sauce + beef + hot dog + salami + vegetables + mozzarella cheese+ olives"
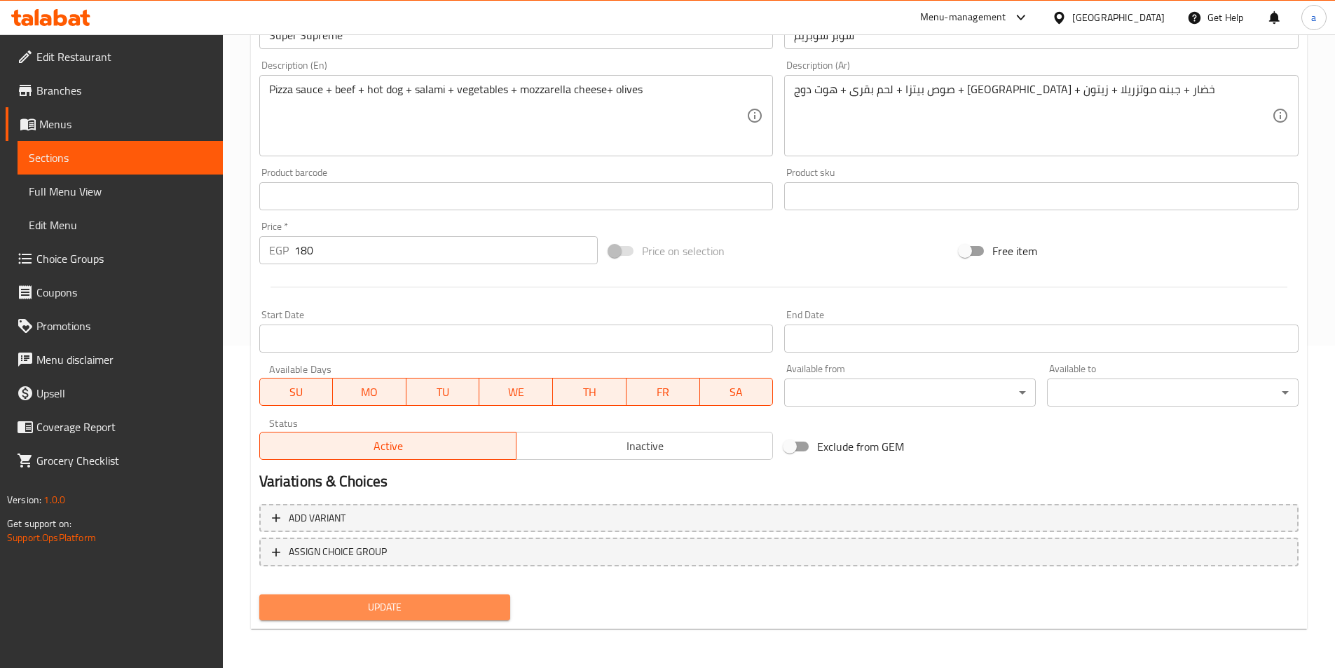
click at [469, 605] on span "Update" at bounding box center [384, 607] width 229 height 18
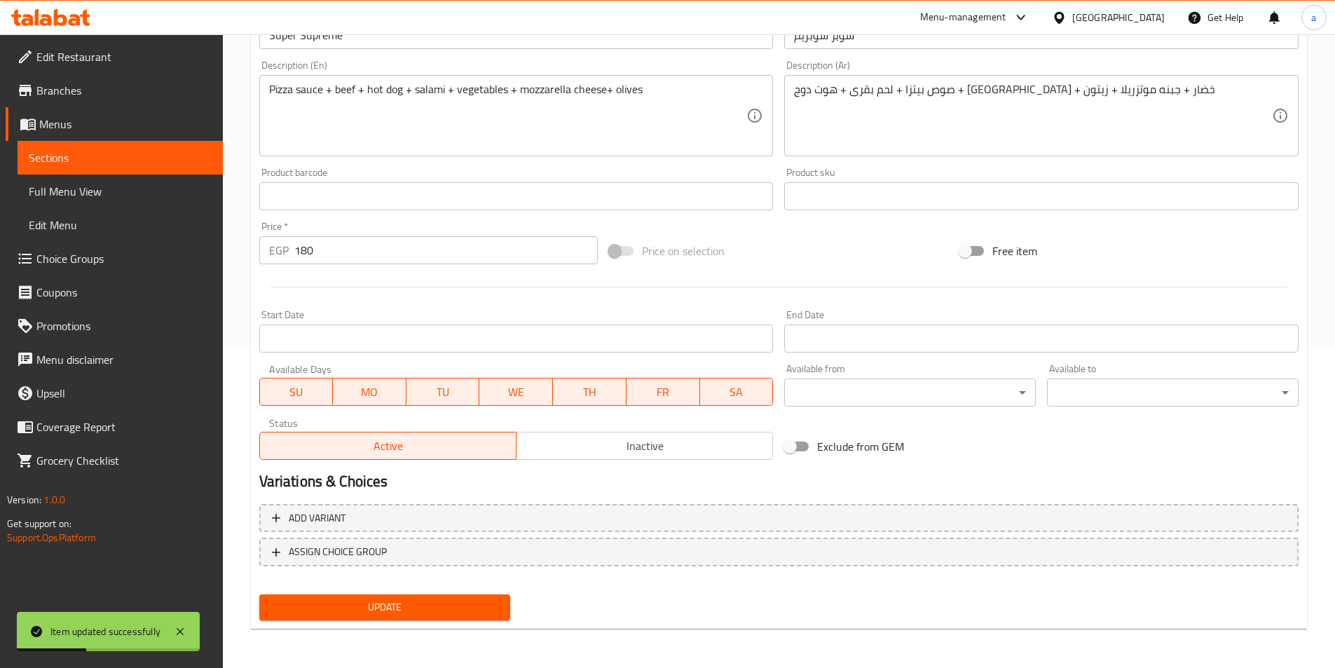
click at [193, 156] on span "Sections" at bounding box center [120, 157] width 183 height 17
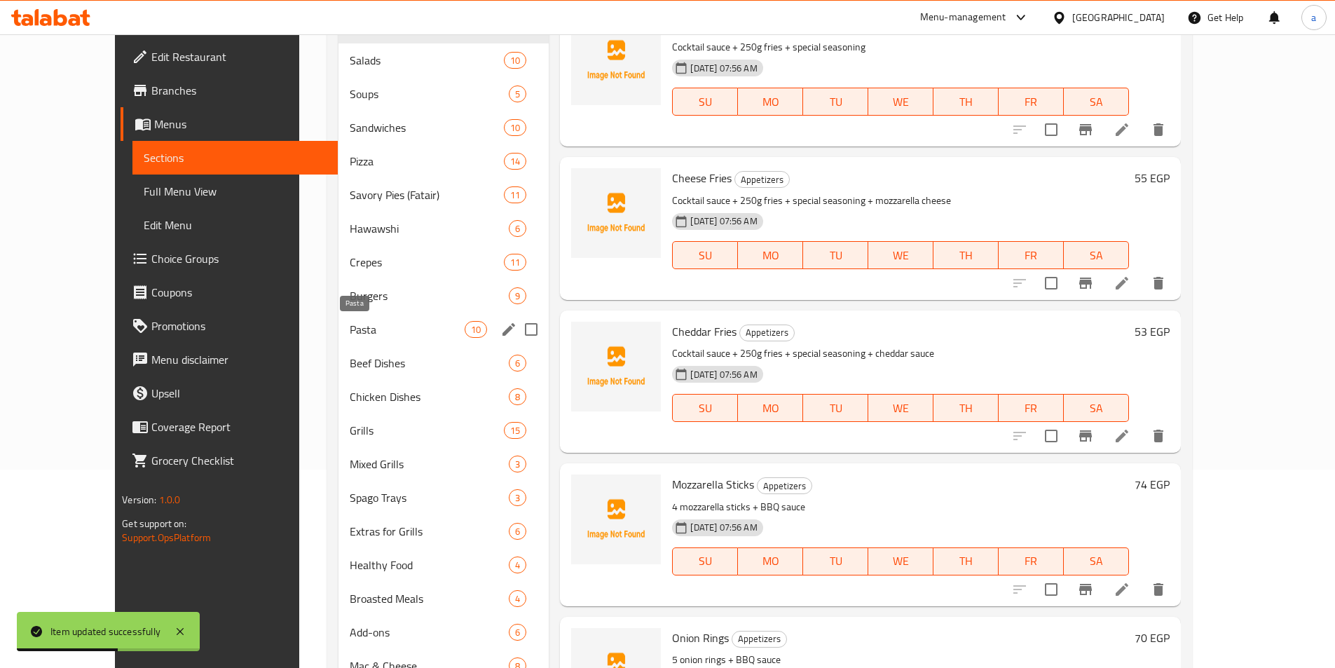
scroll to position [182, 0]
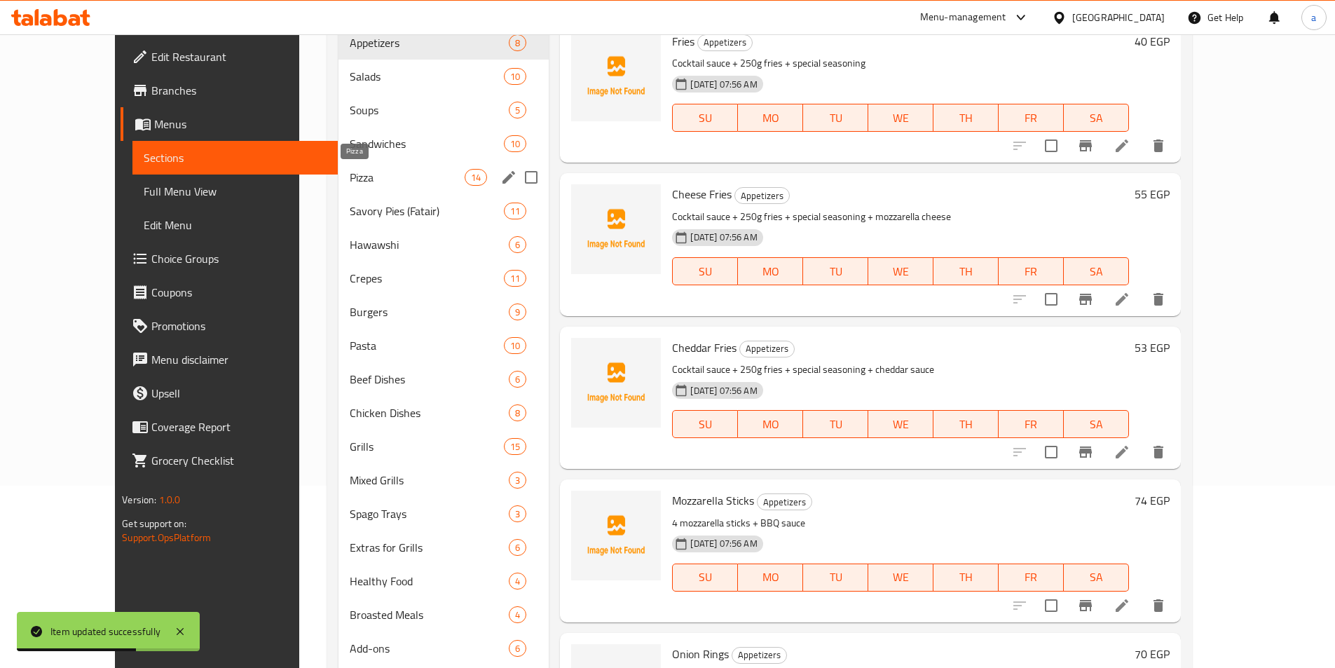
click at [350, 174] on span "Pizza" at bounding box center [407, 177] width 115 height 17
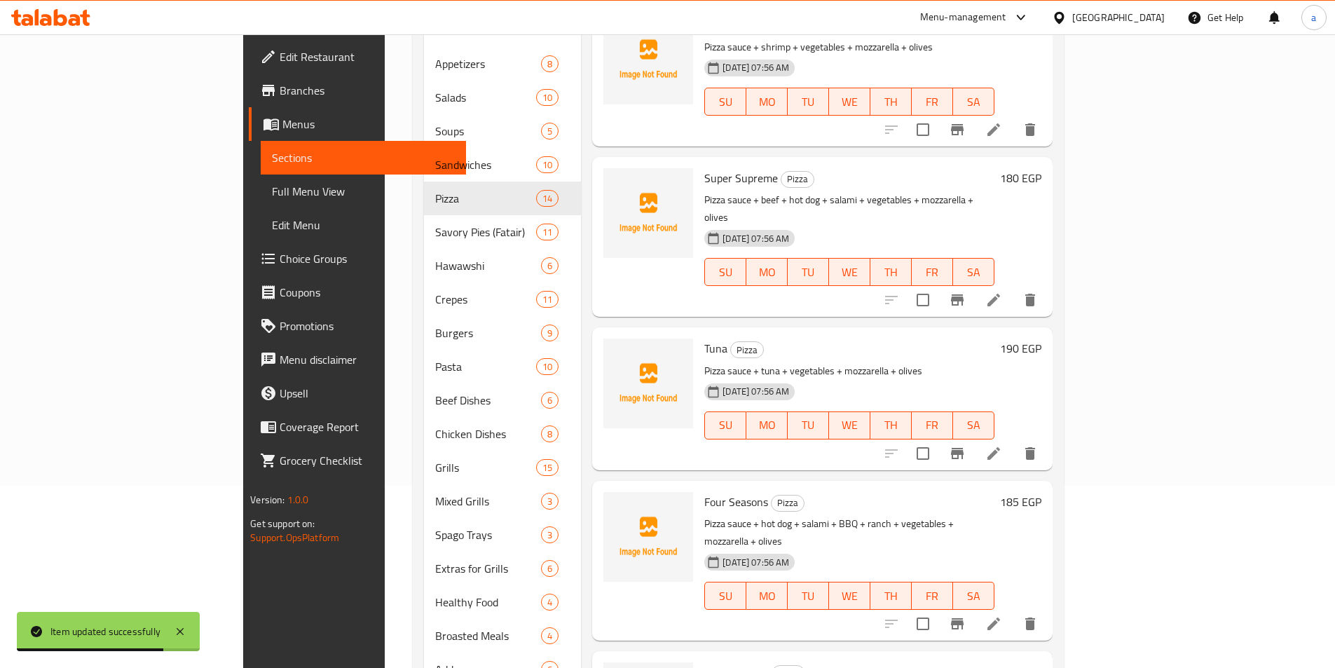
scroll to position [210, 0]
click at [1013, 439] on li at bounding box center [993, 451] width 39 height 25
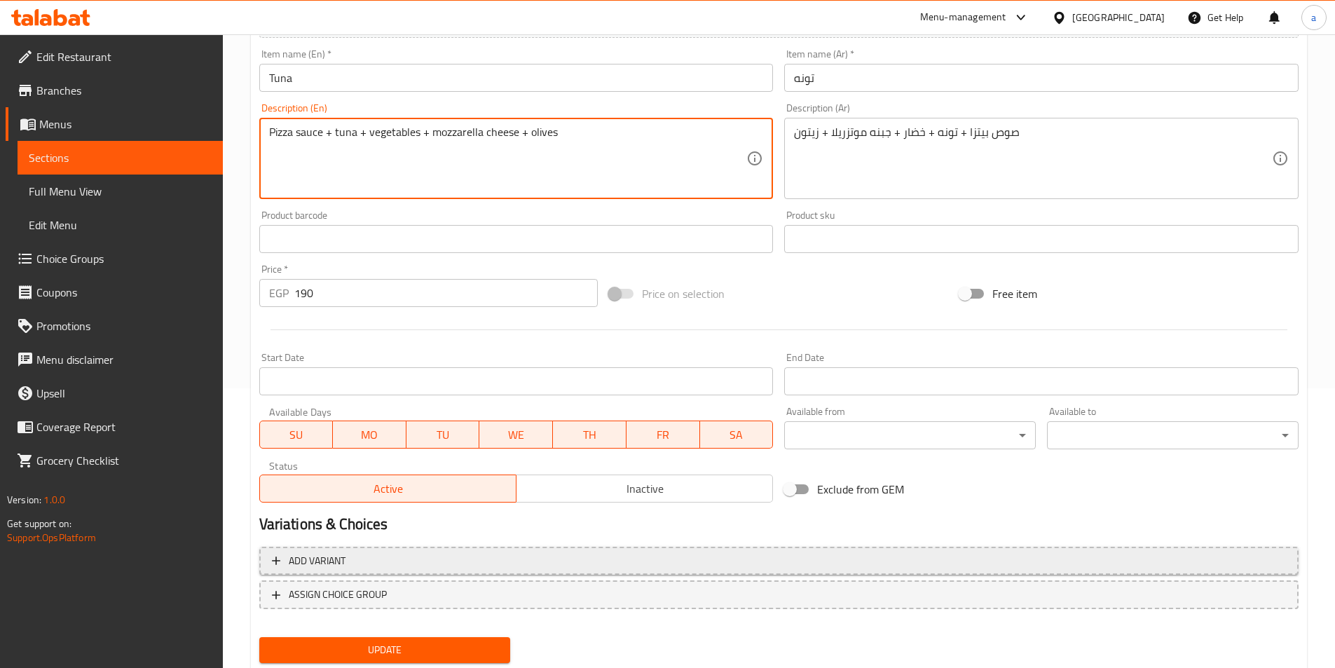
scroll to position [280, 0]
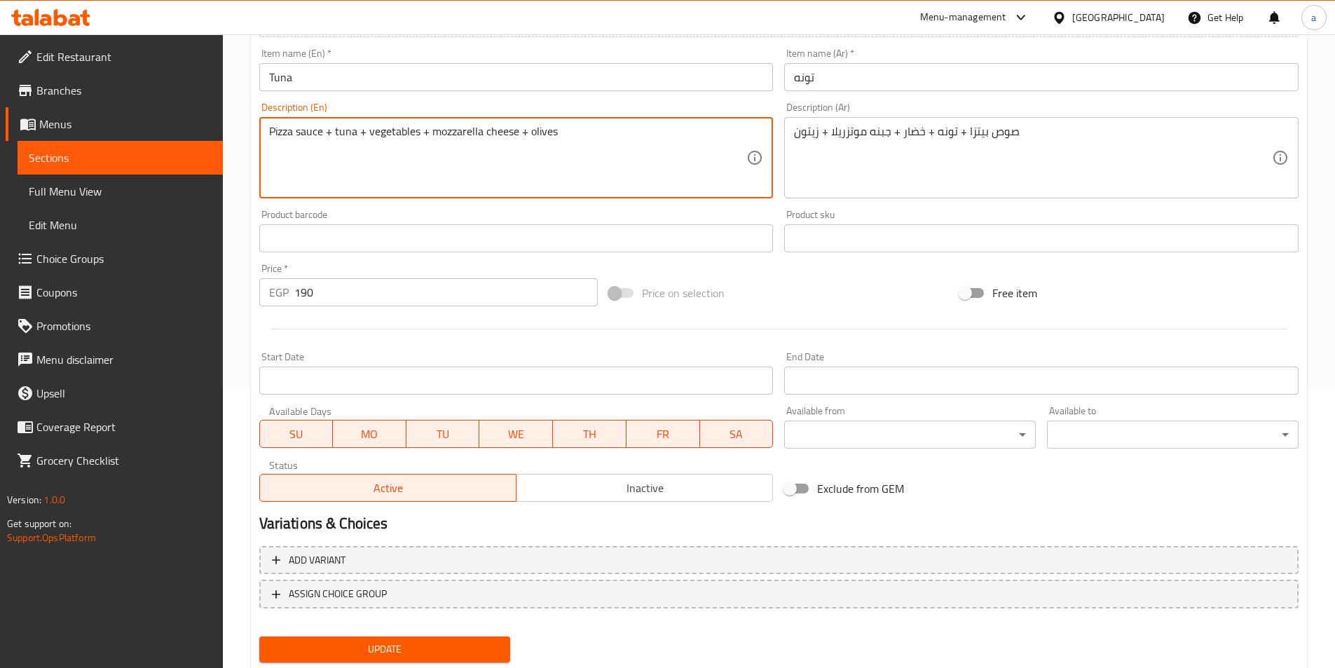
type textarea "Pizza sauce + tuna + vegetables + mozzarella cheese + olives"
click at [457, 649] on span "Update" at bounding box center [384, 649] width 229 height 18
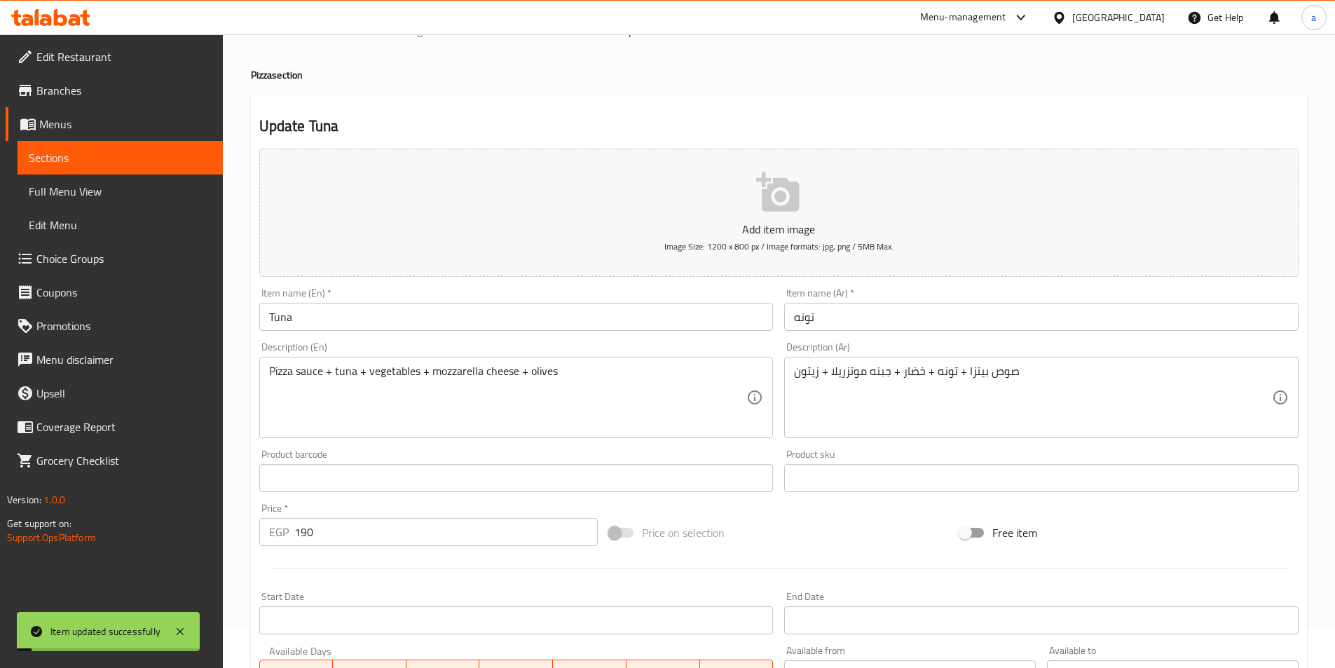
scroll to position [0, 0]
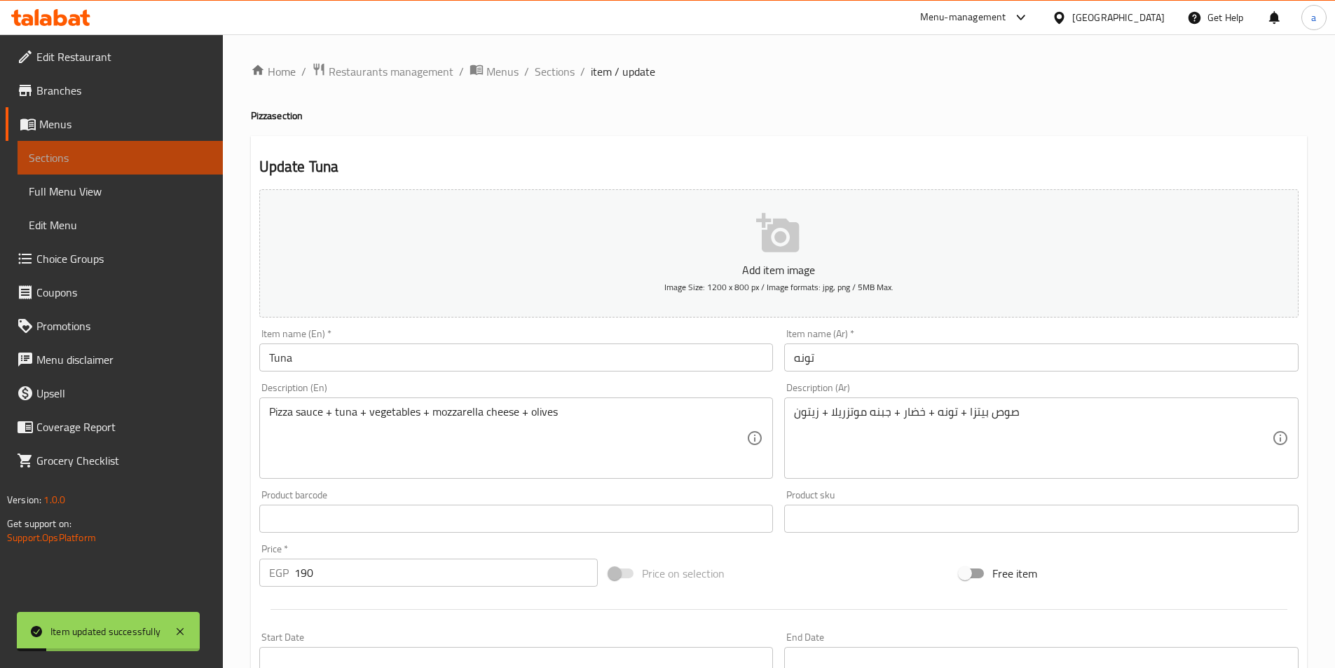
click at [160, 160] on span "Sections" at bounding box center [120, 157] width 183 height 17
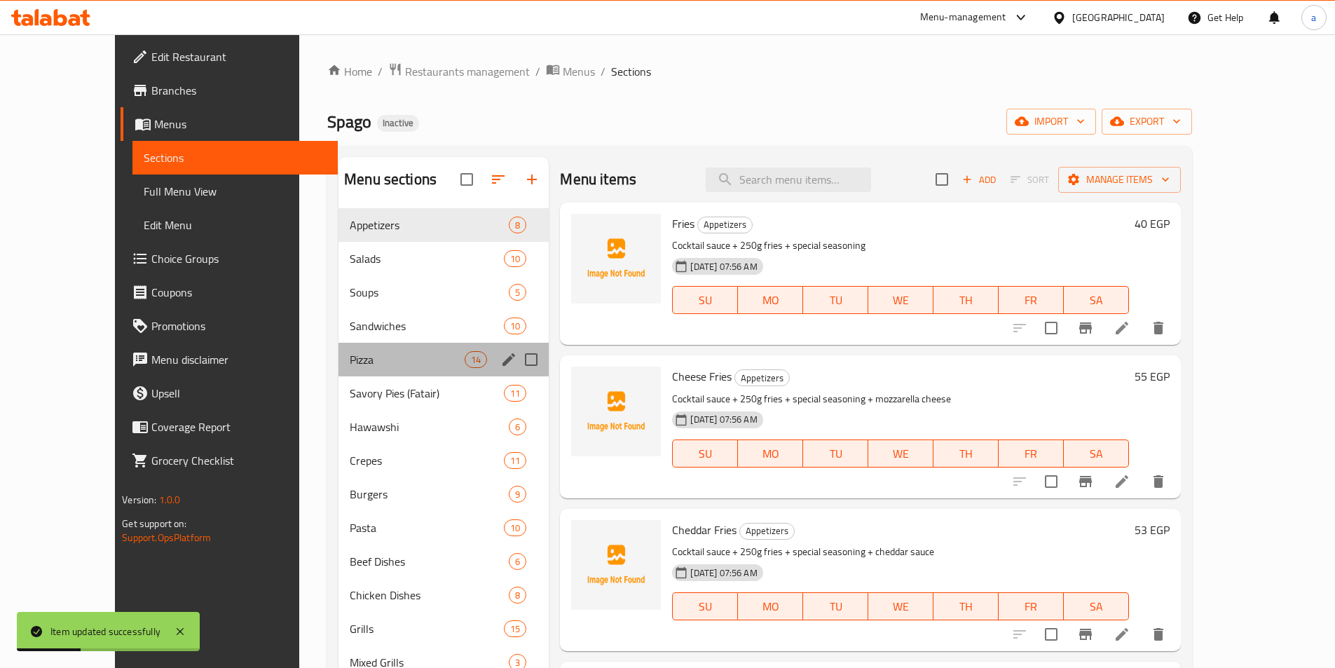
click at [338, 348] on div "Pizza 14" at bounding box center [443, 360] width 210 height 34
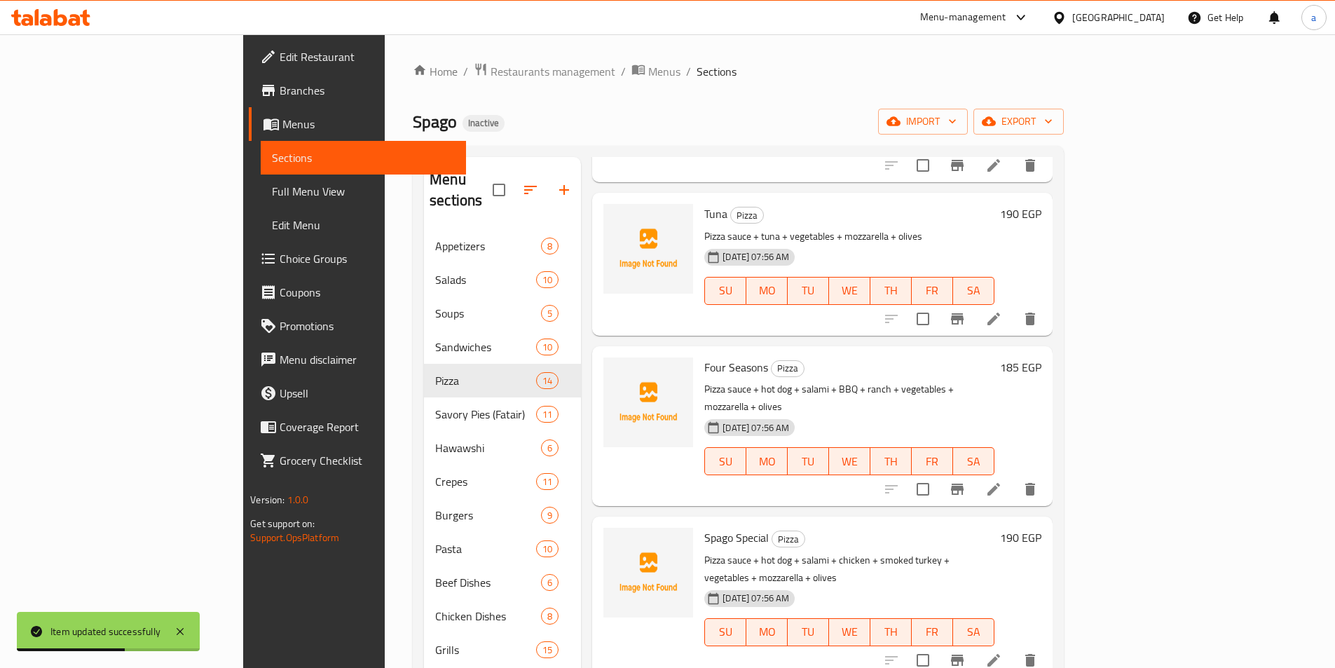
scroll to position [490, 0]
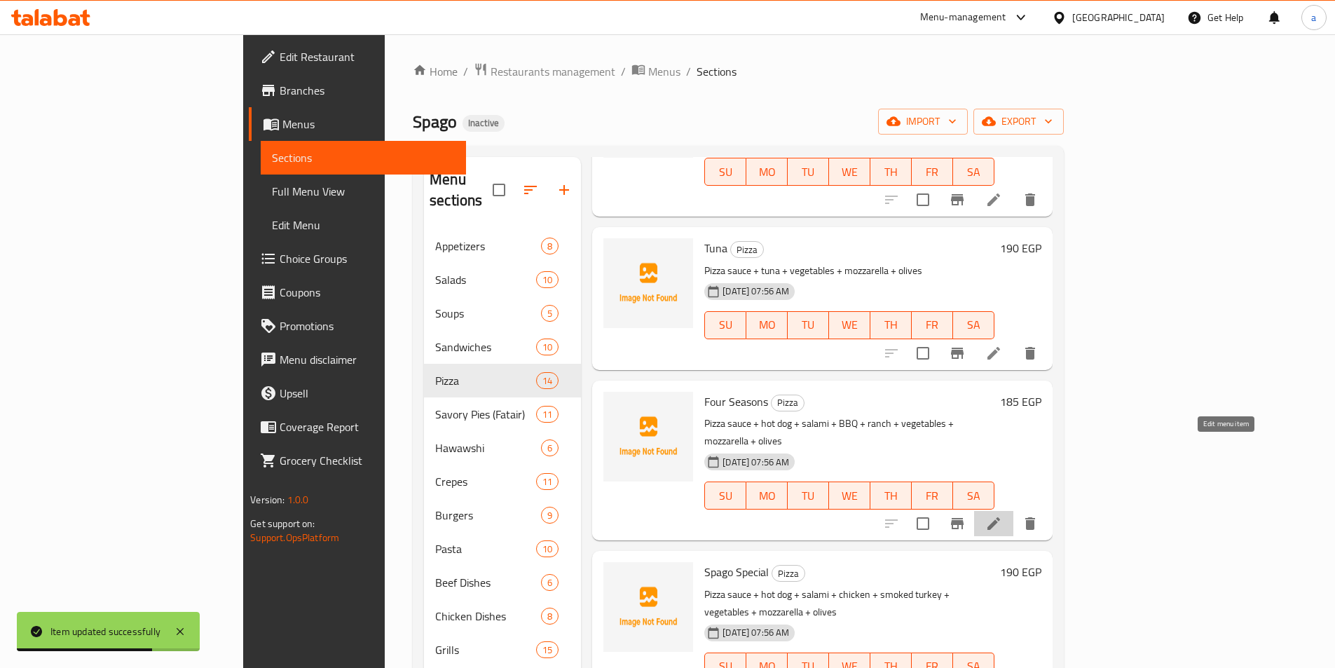
click at [1000, 517] on icon at bounding box center [993, 523] width 13 height 13
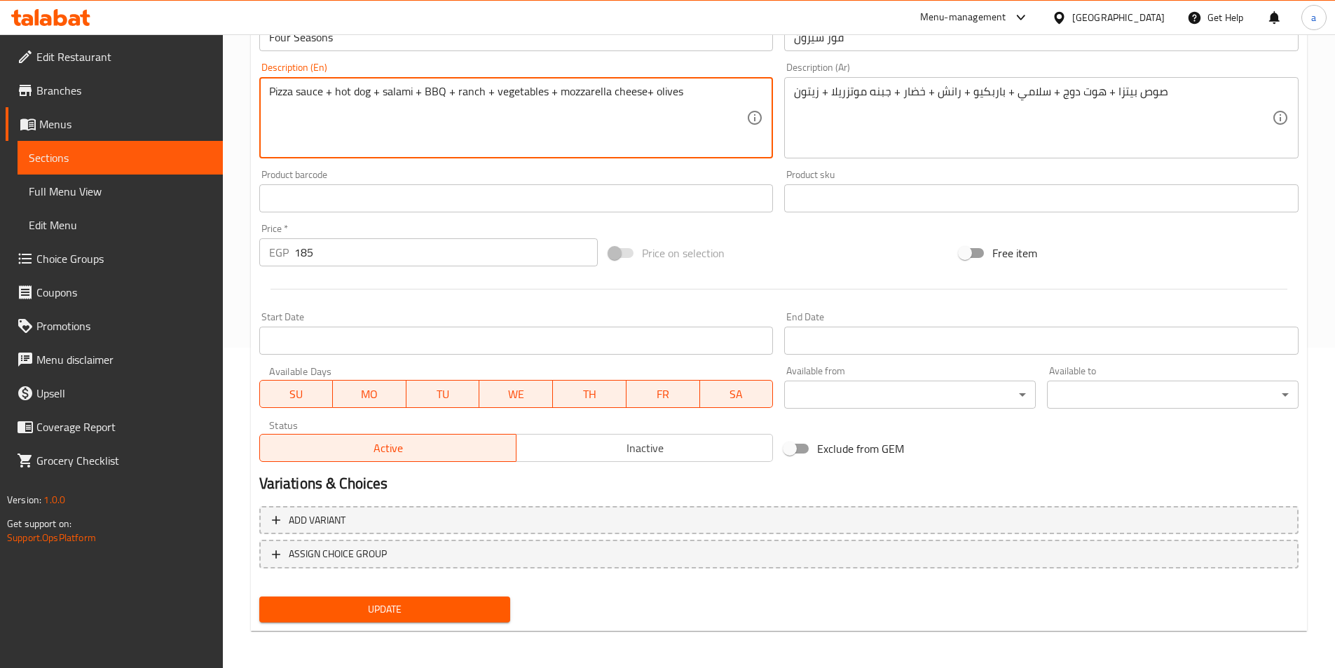
scroll to position [322, 0]
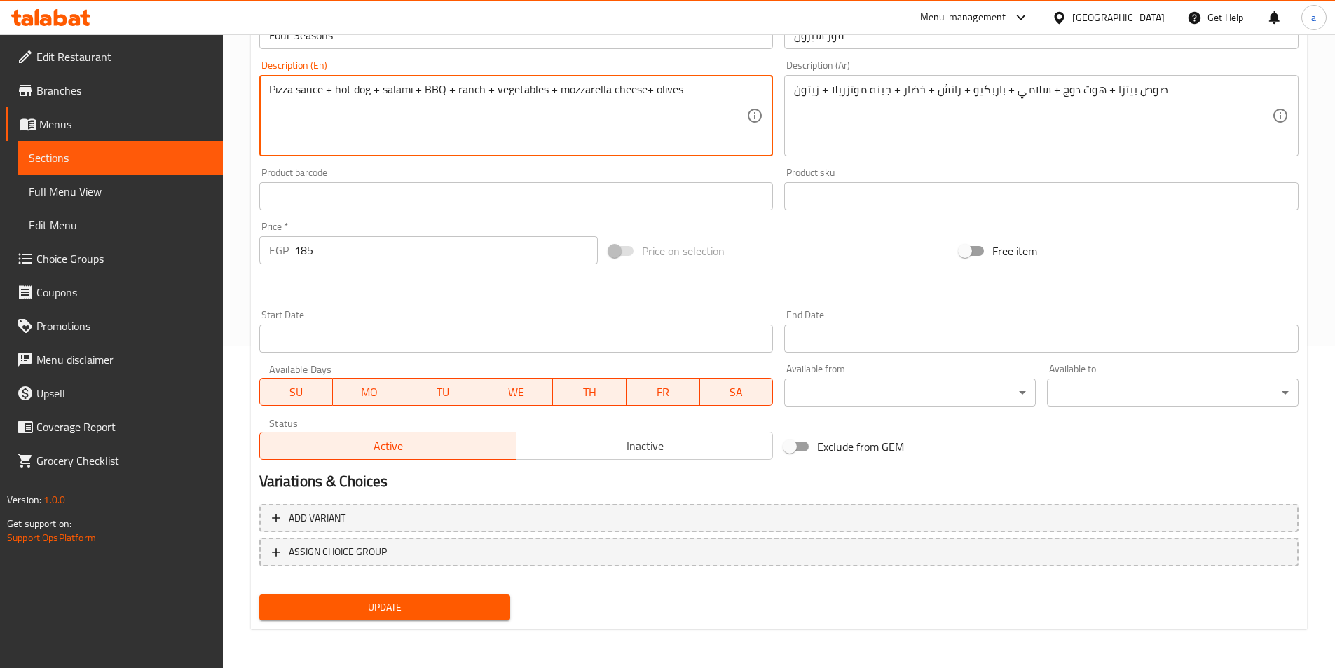
type textarea "Pizza sauce + hot dog + salami + BBQ + ranch + vegetables + mozzarella cheese+ …"
click at [355, 604] on span "Update" at bounding box center [384, 607] width 229 height 18
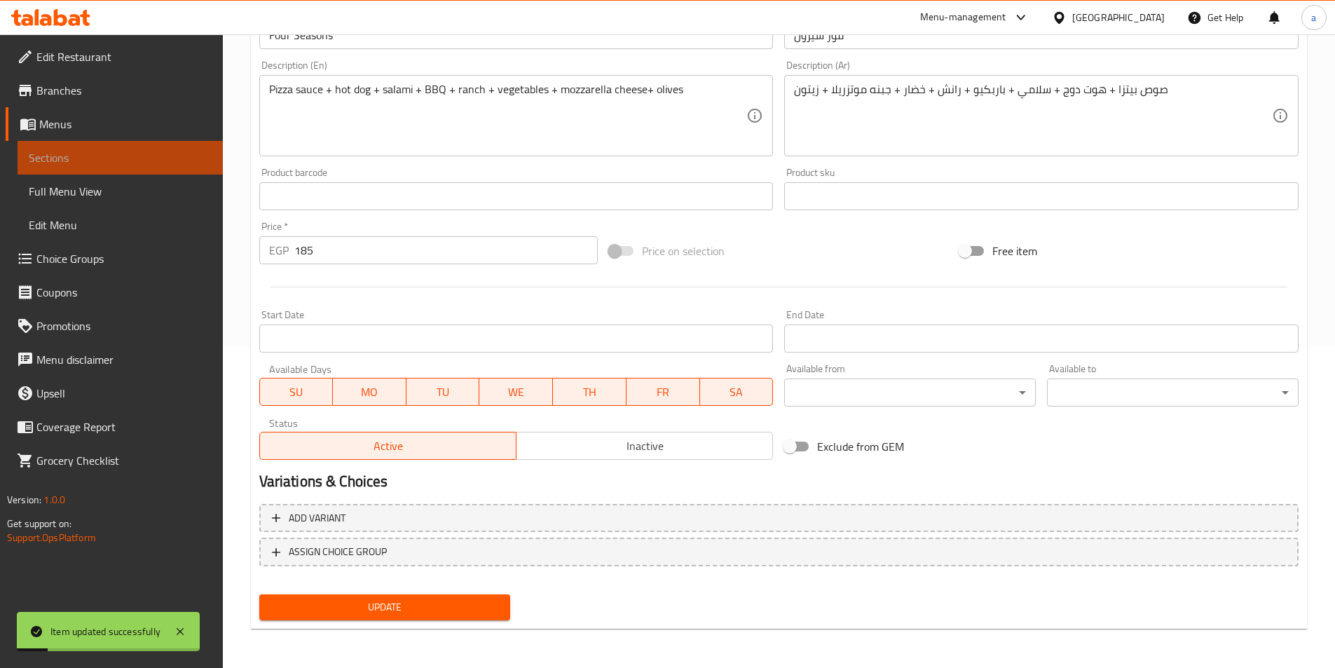
click at [88, 158] on span "Sections" at bounding box center [120, 157] width 183 height 17
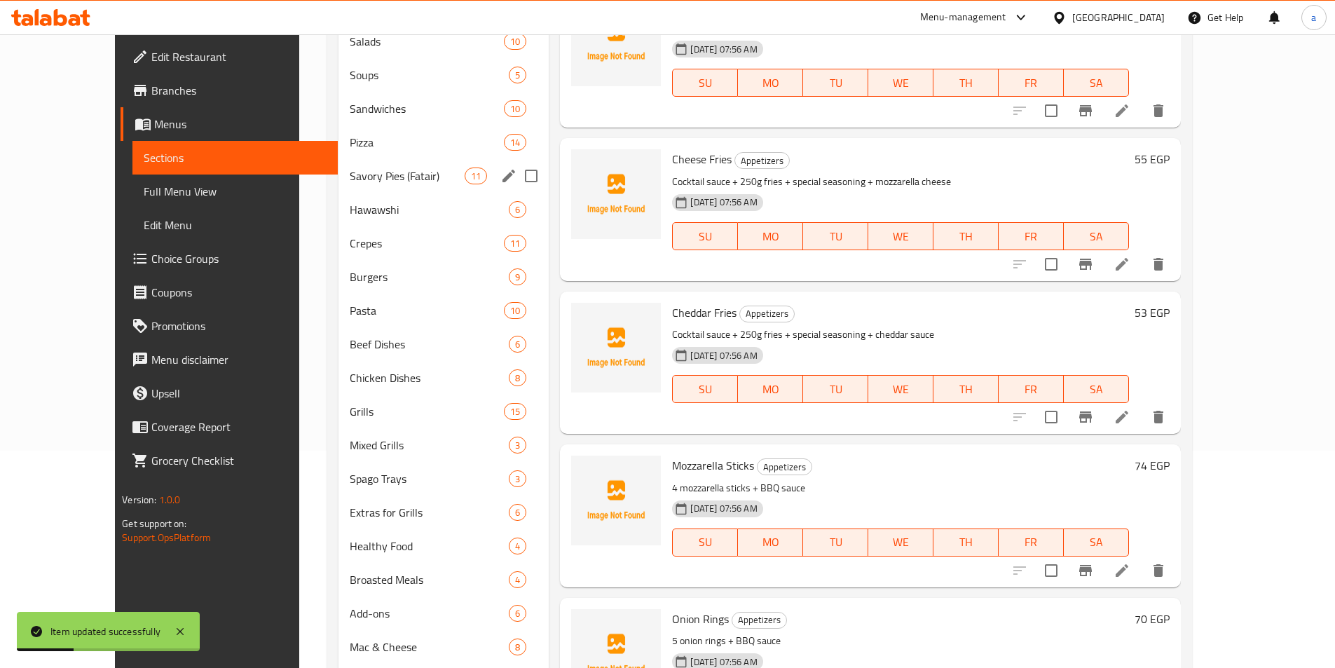
scroll to position [182, 0]
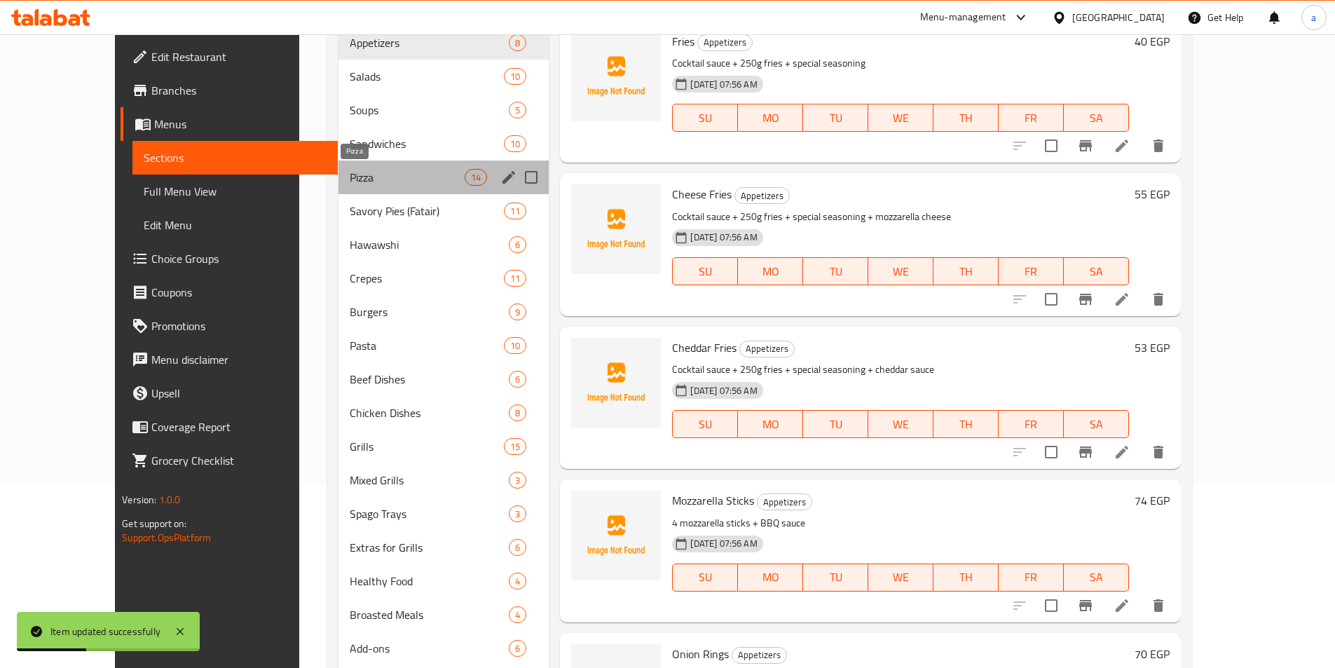
click at [350, 174] on span "Pizza" at bounding box center [407, 177] width 115 height 17
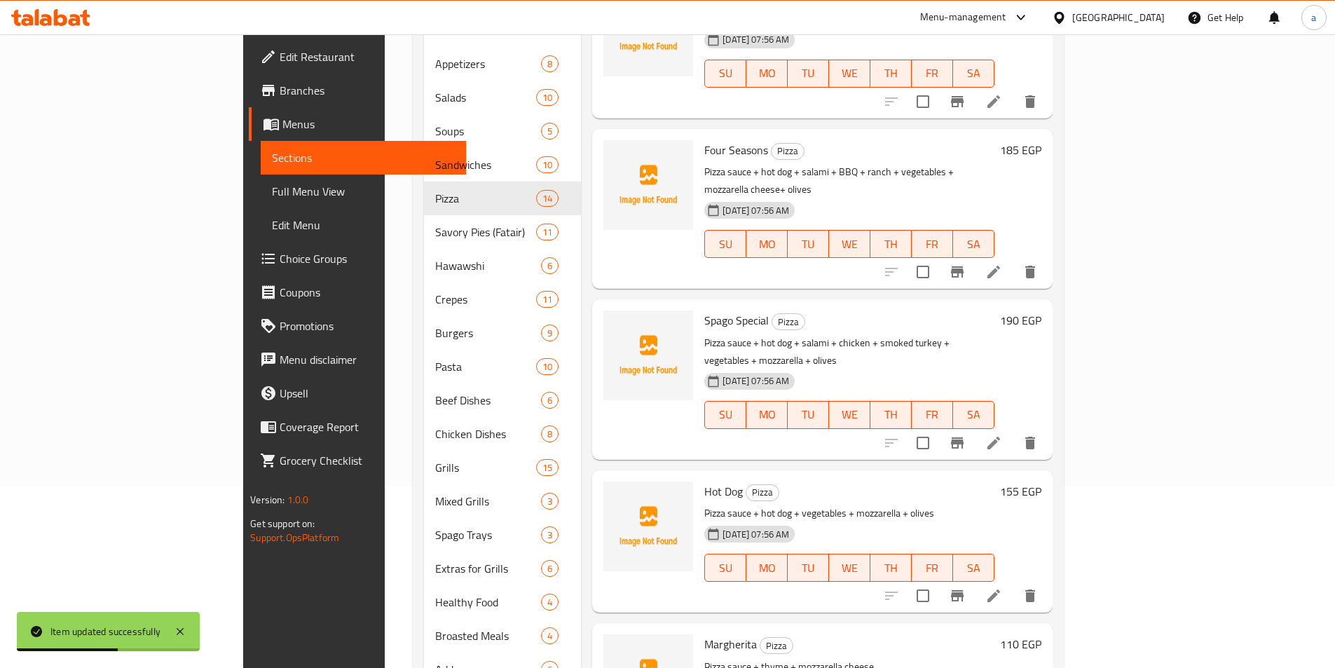
scroll to position [561, 0]
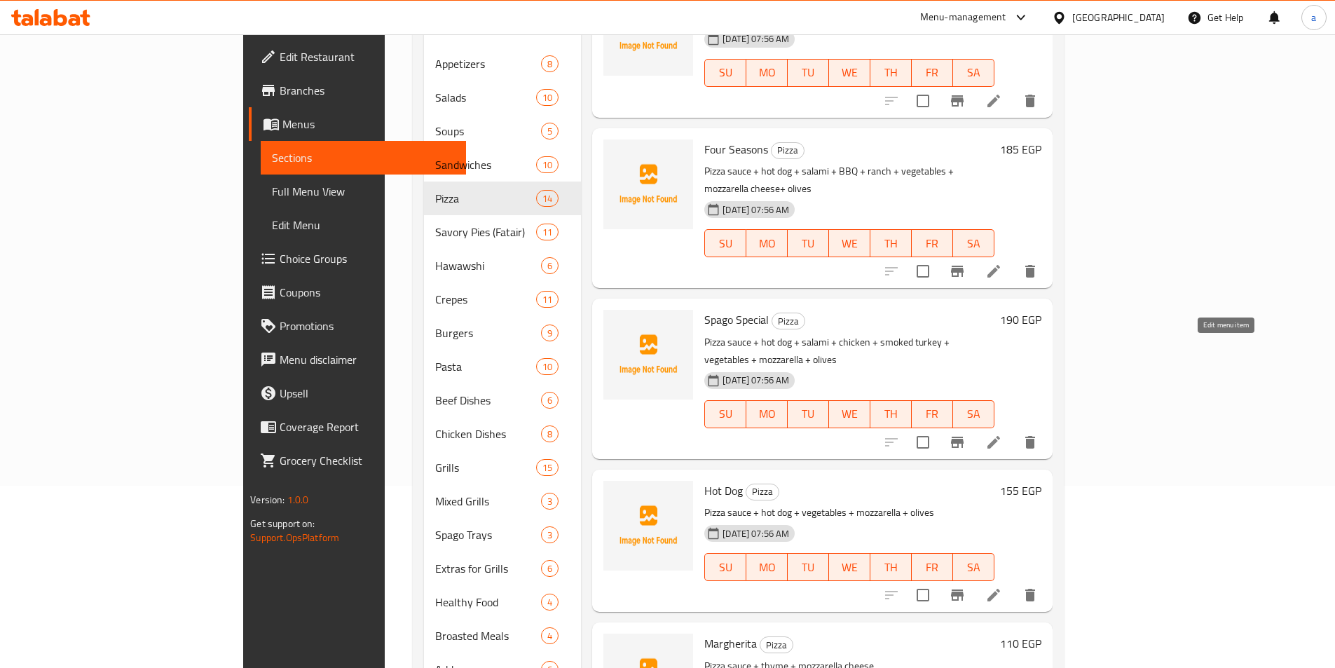
click at [1000, 436] on icon at bounding box center [993, 442] width 13 height 13
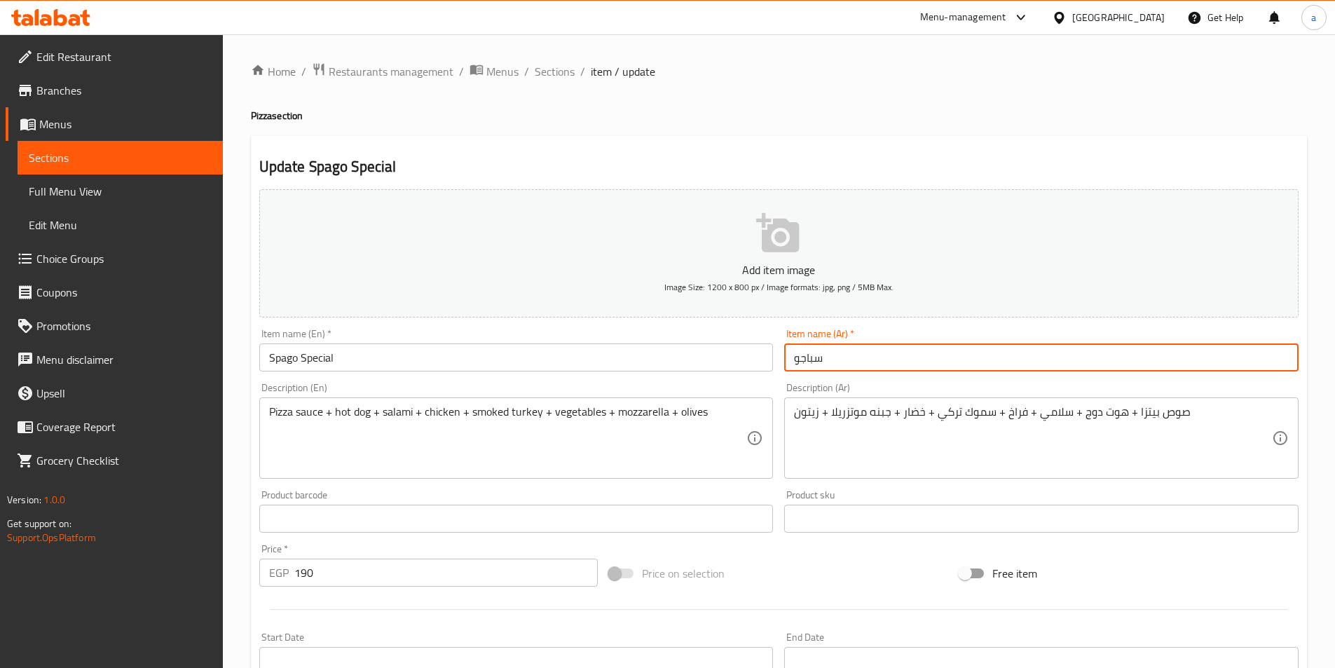
drag, startPoint x: 789, startPoint y: 360, endPoint x: 1254, endPoint y: 224, distance: 484.7
click at [799, 362] on input "سباجو" at bounding box center [1041, 357] width 514 height 28
type input "سباجو سبيشيال"
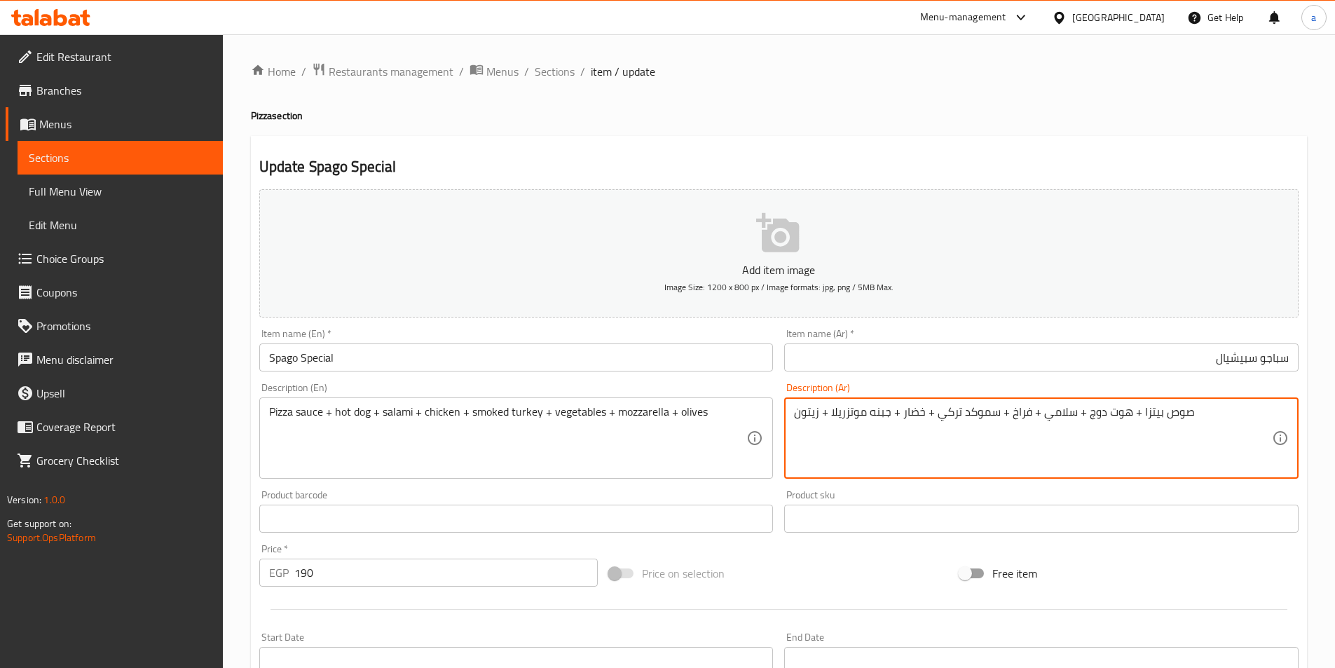
type textarea "صوص بيتزا + هوت دوج + سلامي + فراخ + سموكد تركي + خضار + جبنه موتزريلا + زيتون"
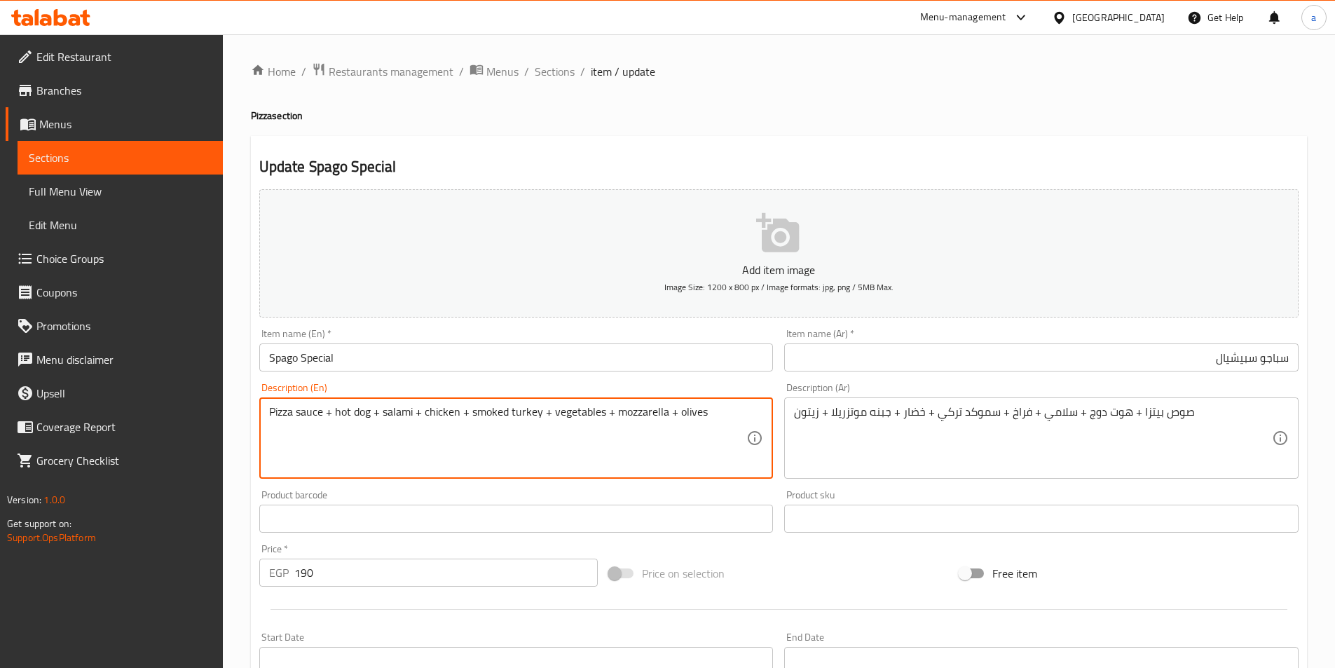
click at [518, 411] on textarea "Pizza sauce + hot dog + salami + chicken + smoked turkey + vegetables + mozzare…" at bounding box center [508, 438] width 478 height 67
click at [668, 415] on textarea "Pizza sauce + hot dog + salami + chicken + smoked turkey + vegetables + mozzare…" at bounding box center [508, 438] width 478 height 67
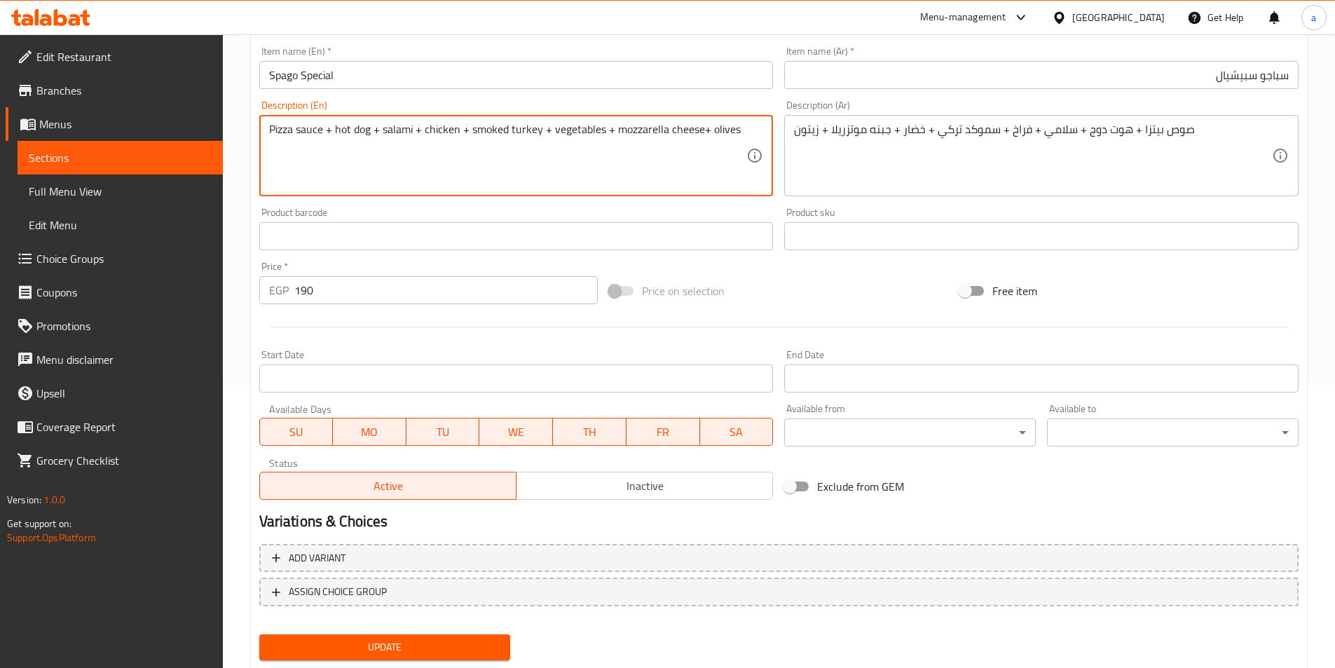
scroll to position [322, 0]
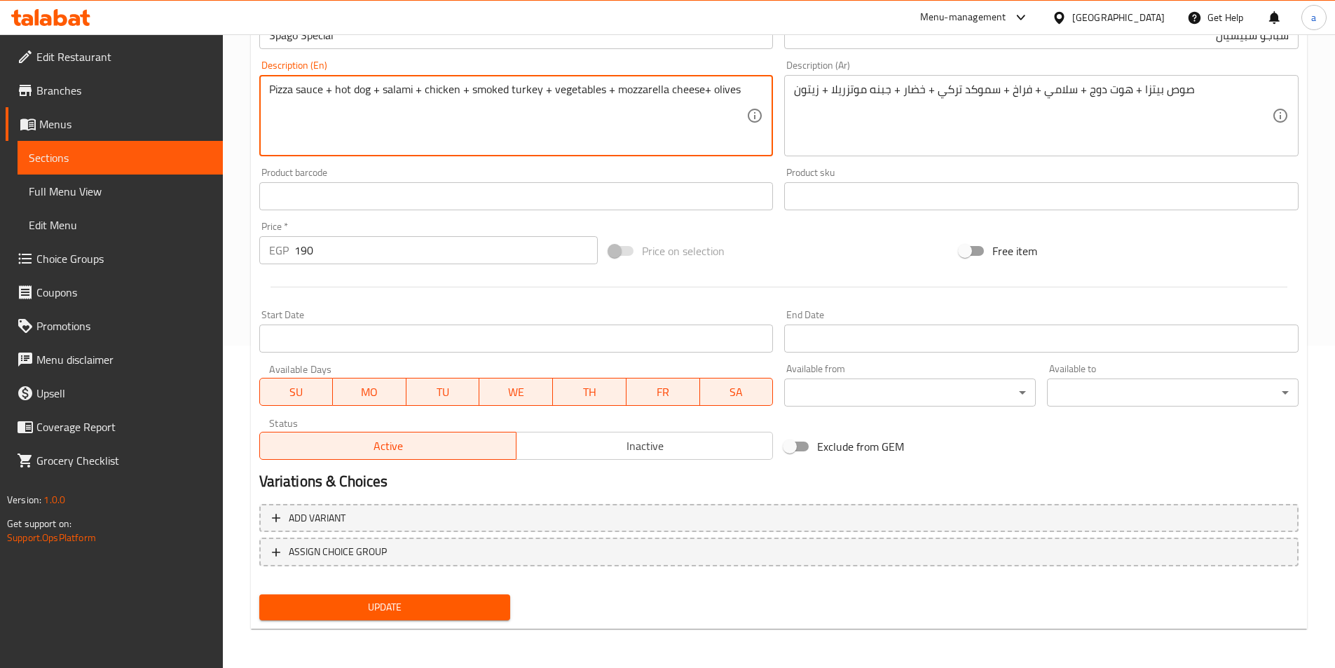
type textarea "Pizza sauce + hot dog + salami + chicken + smoked turkey + vegetables + mozzare…"
click at [479, 600] on span "Update" at bounding box center [384, 607] width 229 height 18
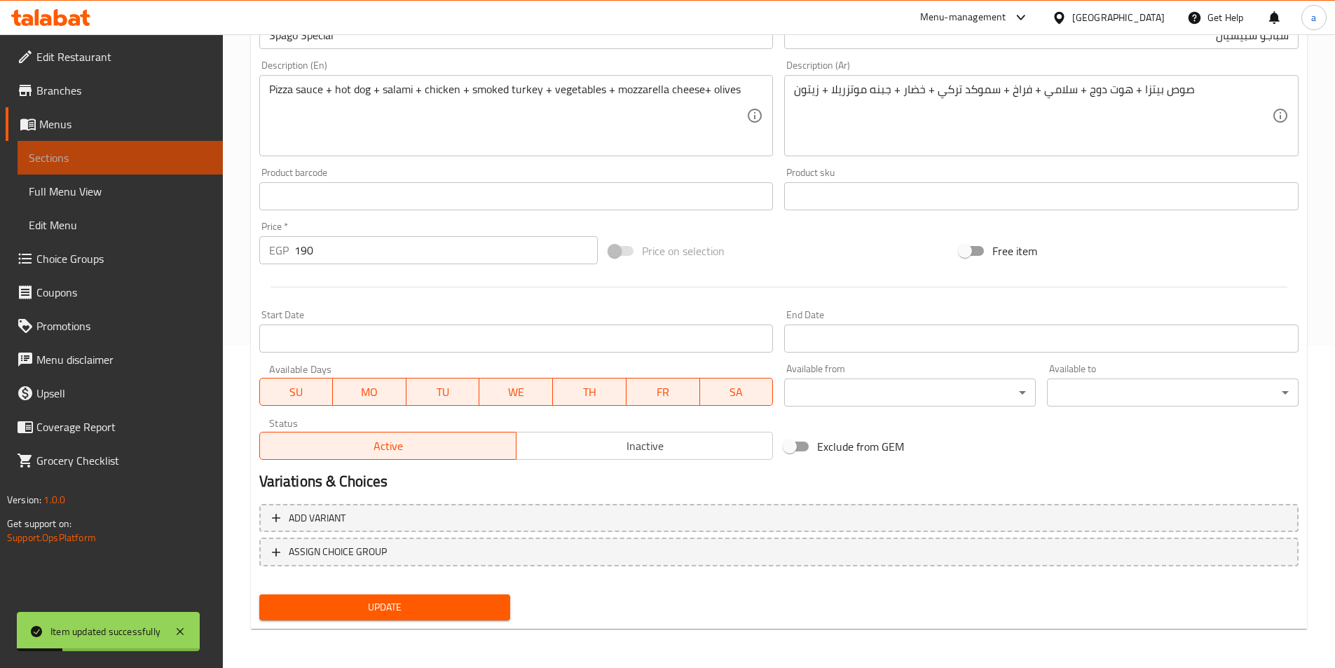
click at [129, 163] on span "Sections" at bounding box center [120, 157] width 183 height 17
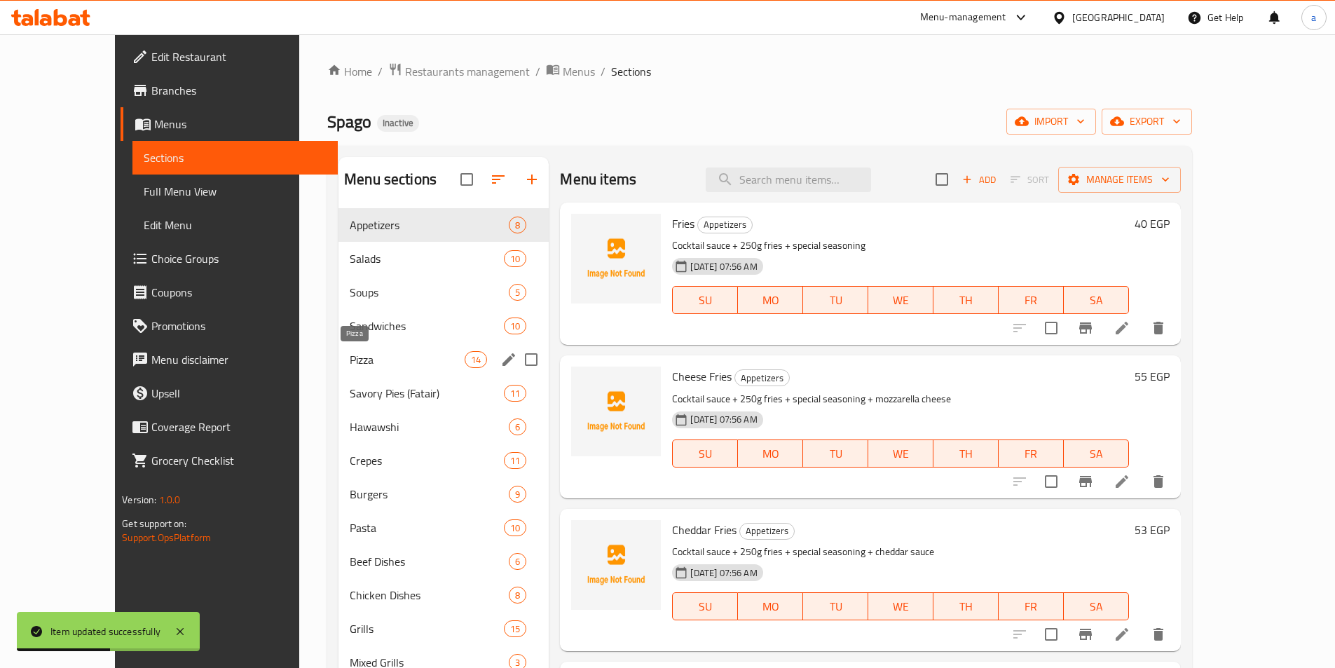
click at [359, 357] on span "Pizza" at bounding box center [407, 359] width 115 height 17
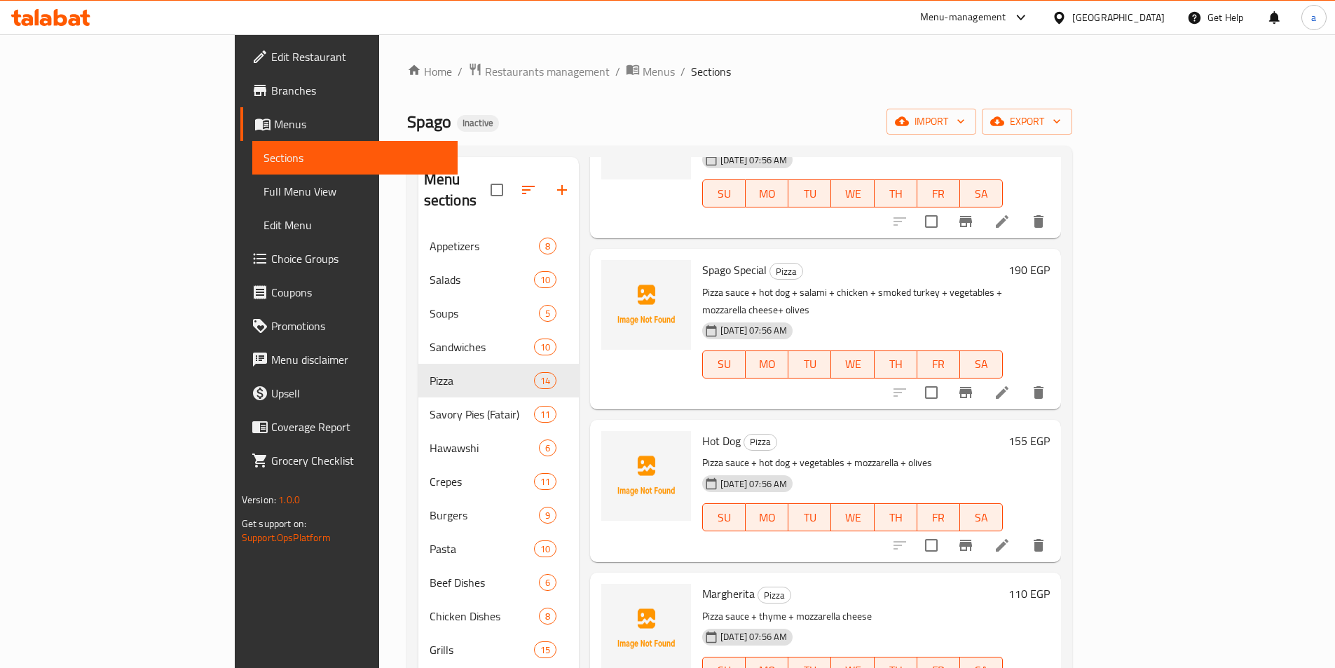
scroll to position [771, 0]
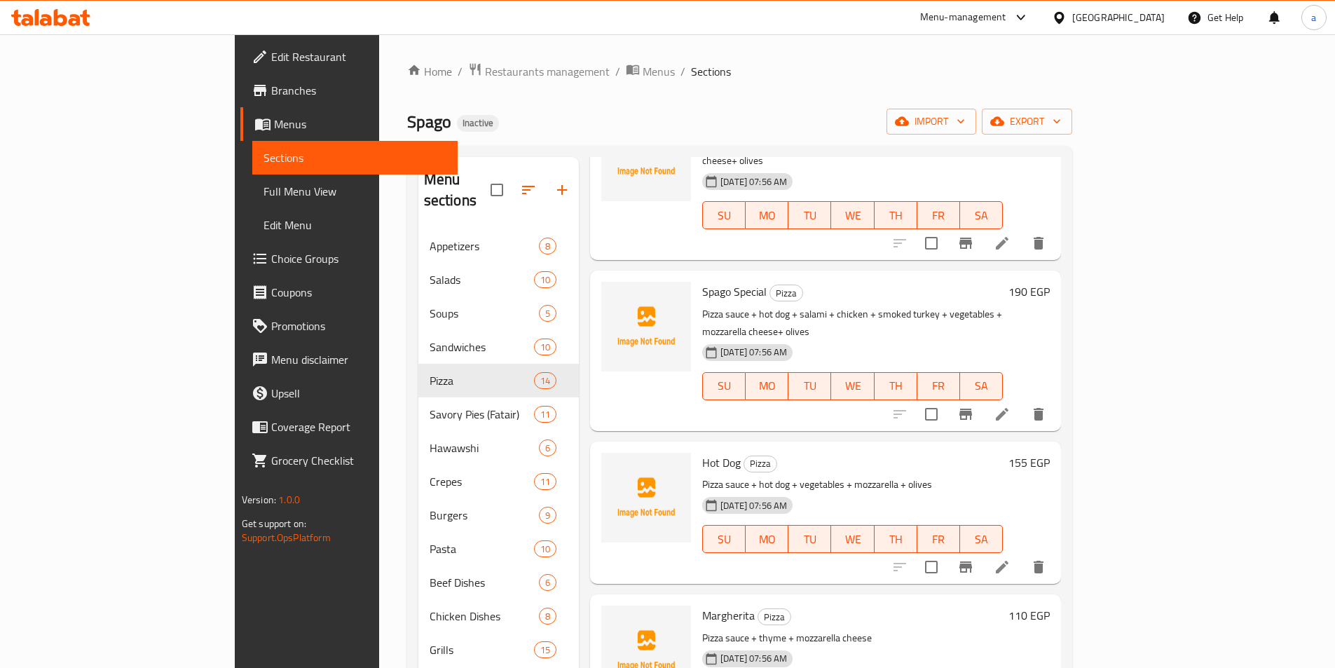
click at [1022, 554] on li at bounding box center [1001, 566] width 39 height 25
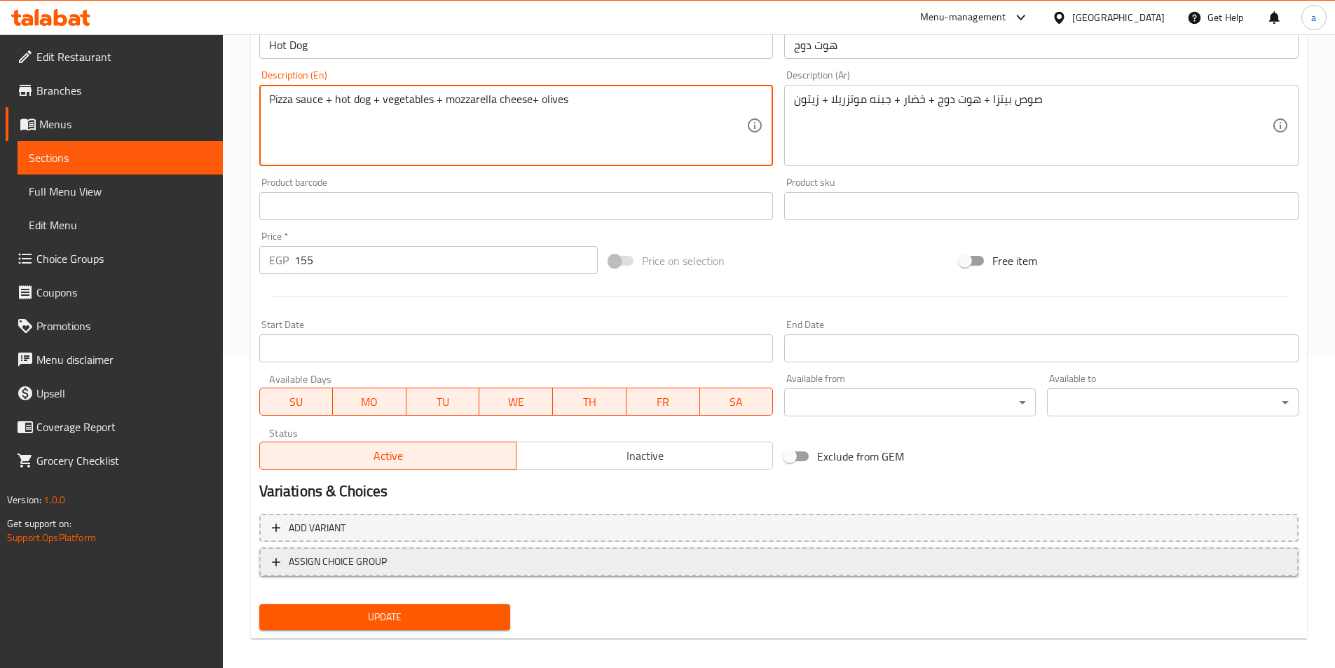
scroll to position [322, 0]
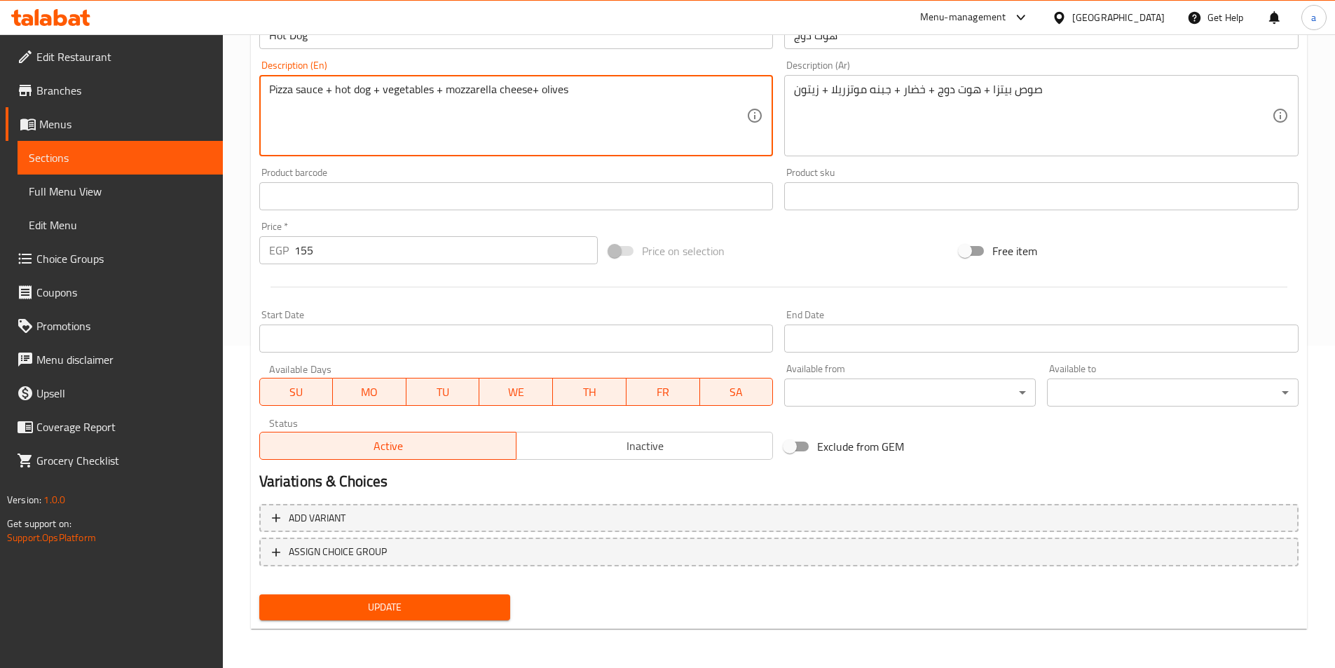
type textarea "Pizza sauce + hot dog + vegetables + mozzarella cheese+ olives"
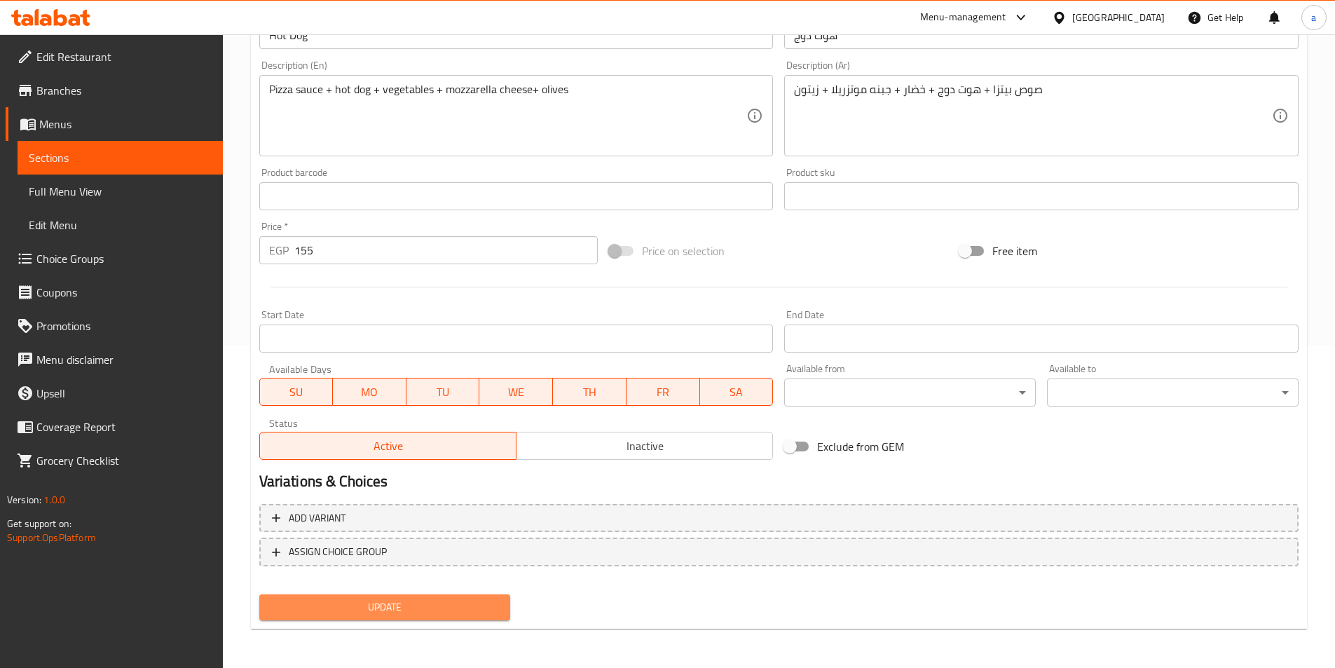
click at [479, 604] on span "Update" at bounding box center [384, 607] width 229 height 18
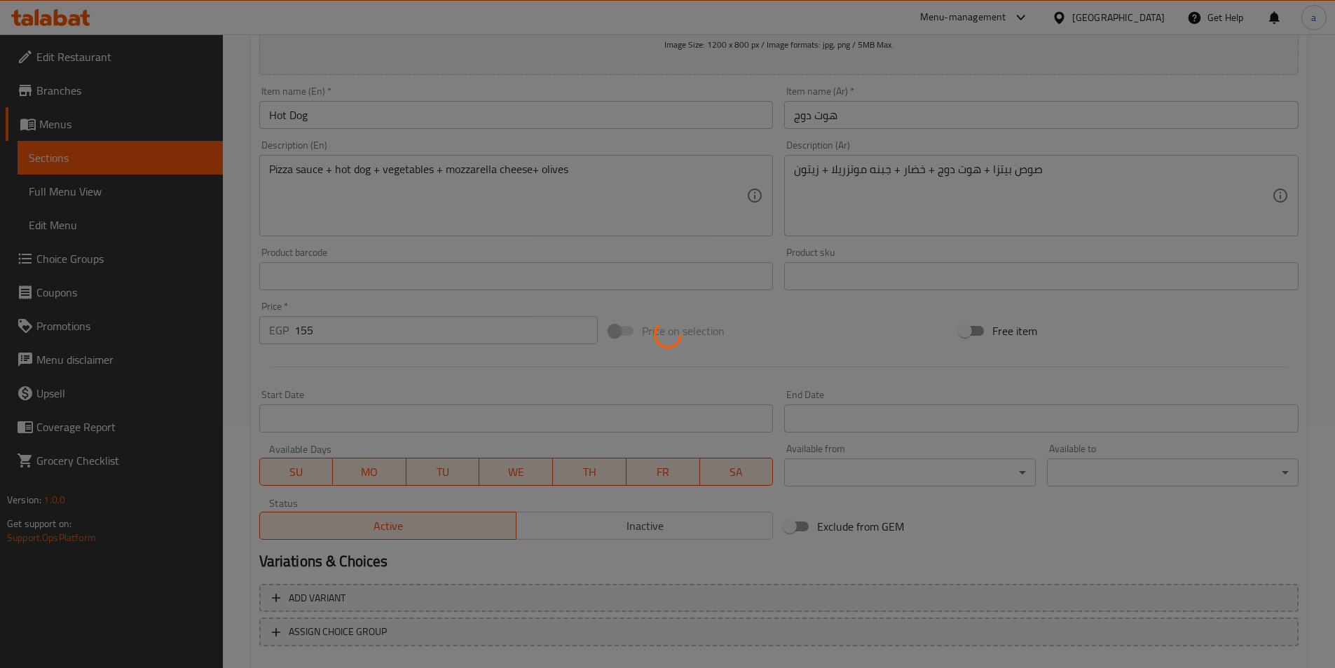
scroll to position [182, 0]
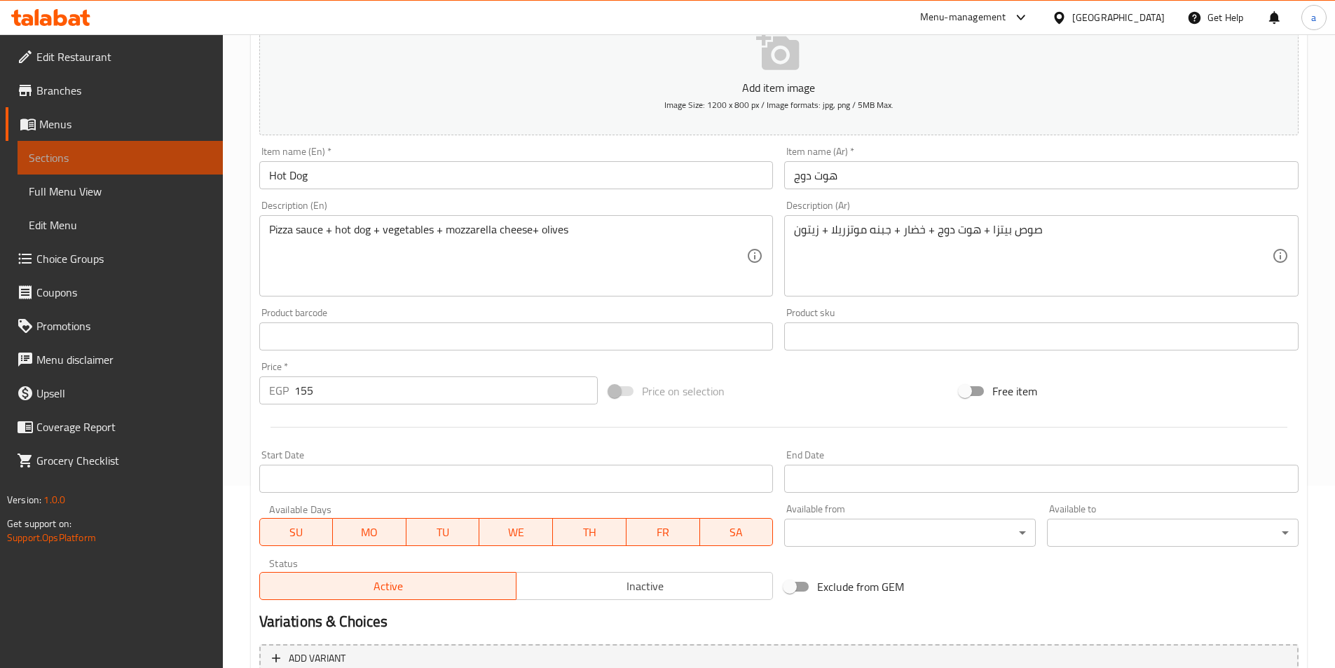
click at [128, 164] on span "Sections" at bounding box center [120, 157] width 183 height 17
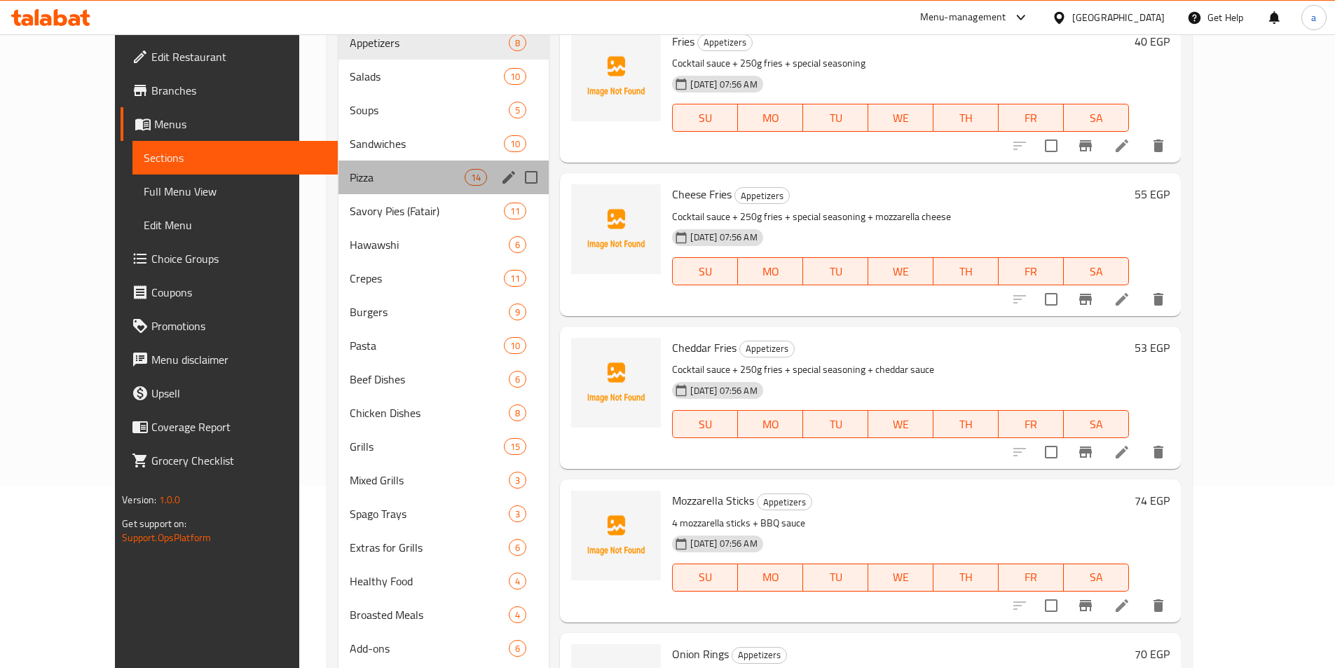
click at [338, 188] on div "Pizza 14" at bounding box center [443, 177] width 210 height 34
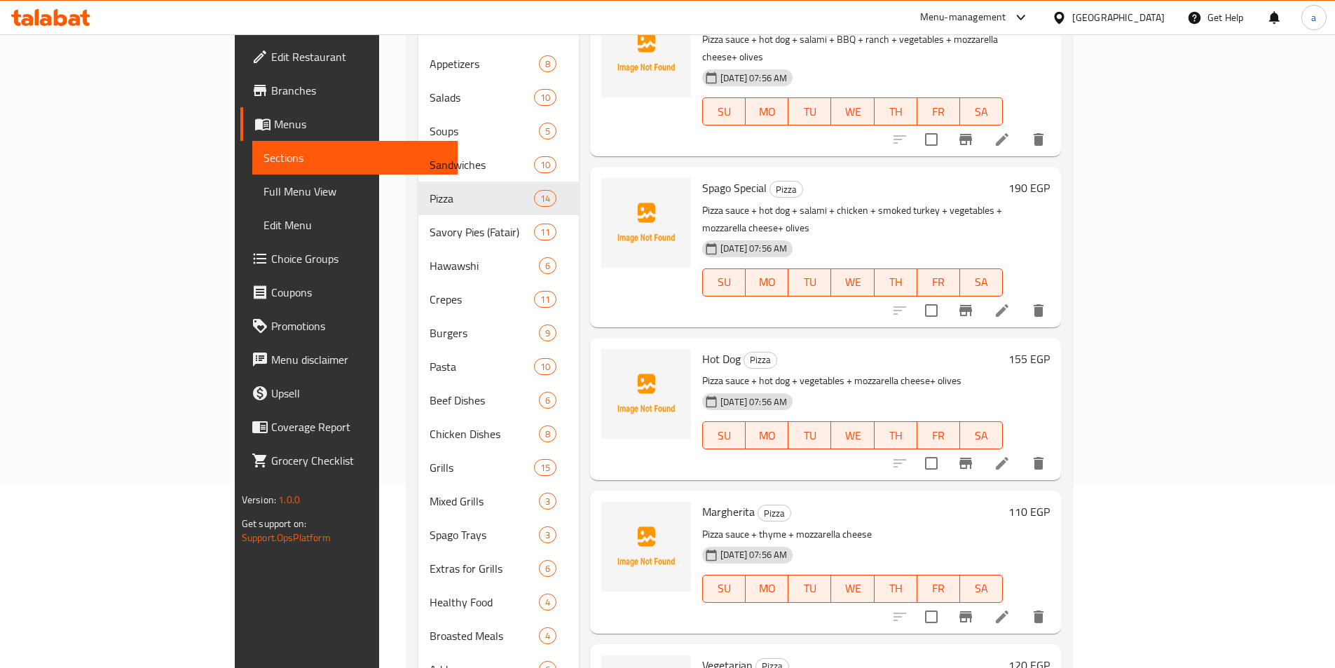
scroll to position [771, 0]
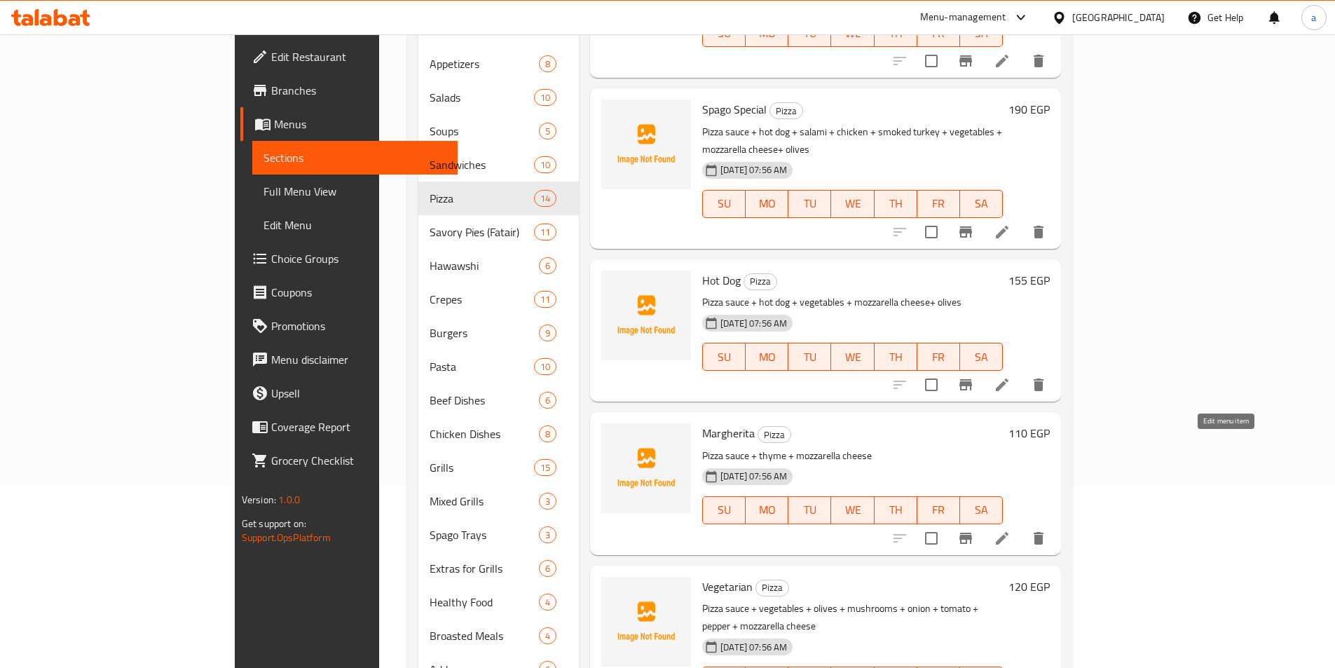
click at [1010, 530] on icon at bounding box center [1002, 538] width 17 height 17
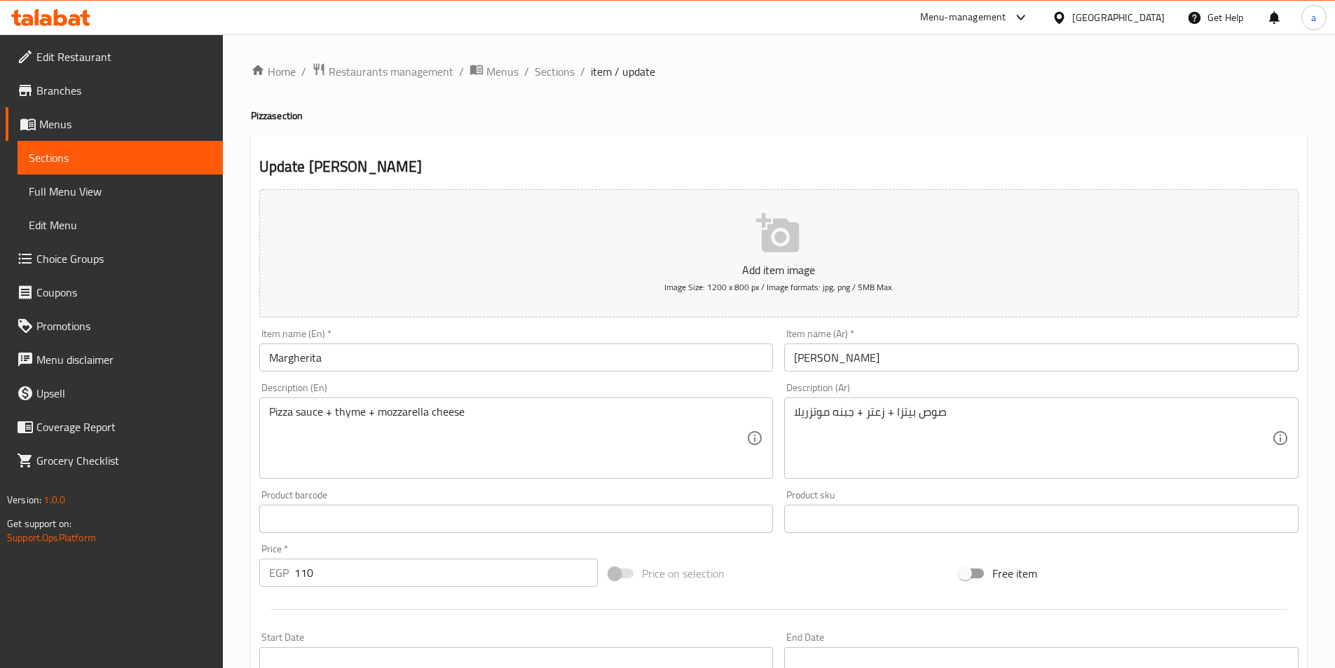
click at [370, 354] on input "Margherita" at bounding box center [516, 357] width 514 height 28
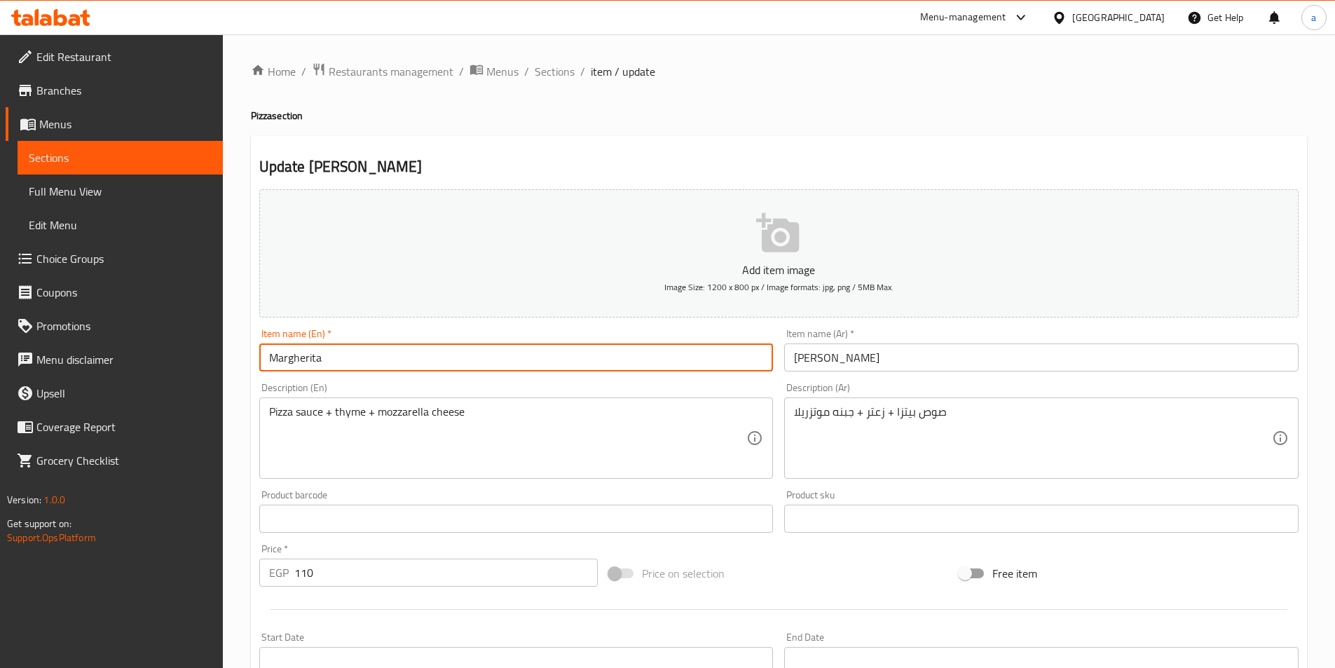
type input "[PERSON_NAME]"
click at [789, 355] on input "[PERSON_NAME]" at bounding box center [1041, 357] width 514 height 28
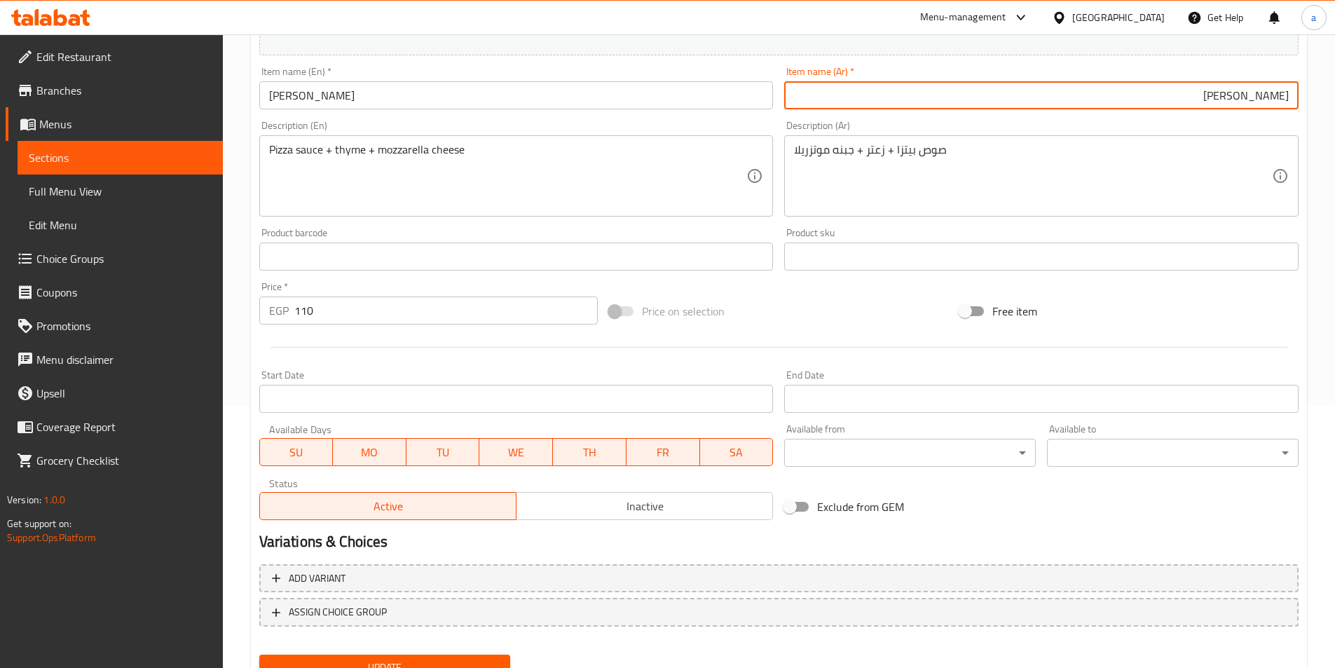
scroll to position [322, 0]
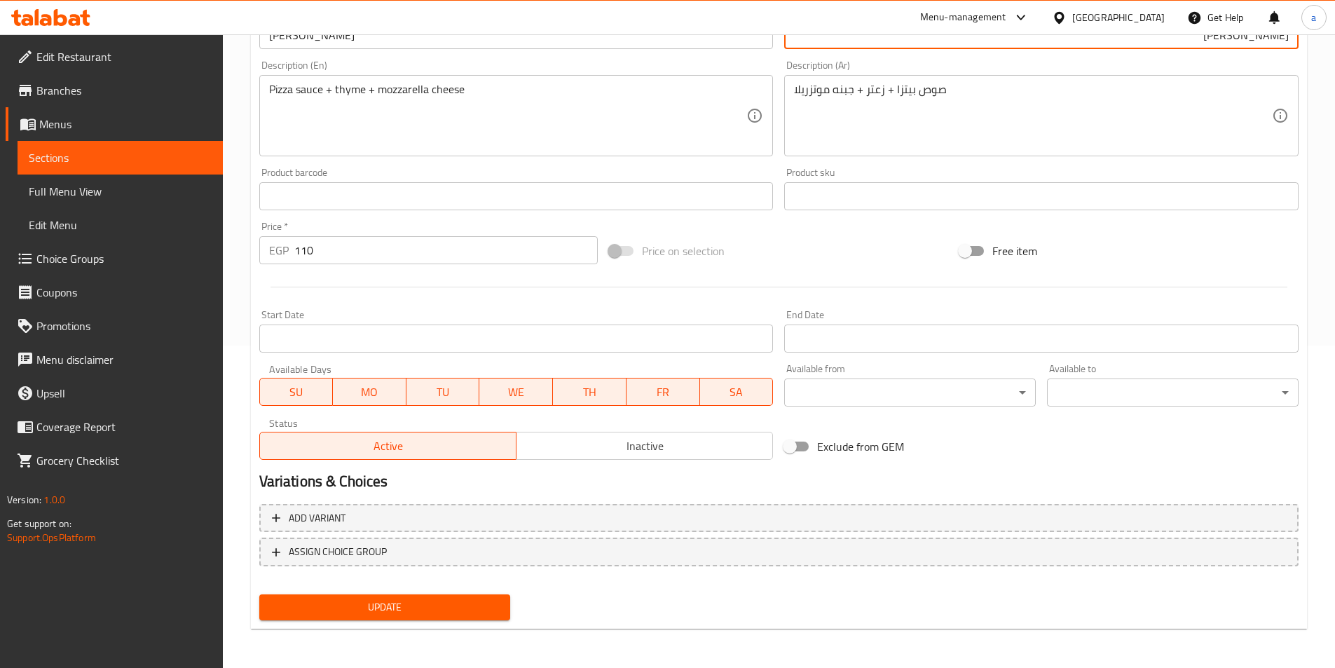
type input "[PERSON_NAME]"
click at [435, 607] on span "Update" at bounding box center [384, 607] width 229 height 18
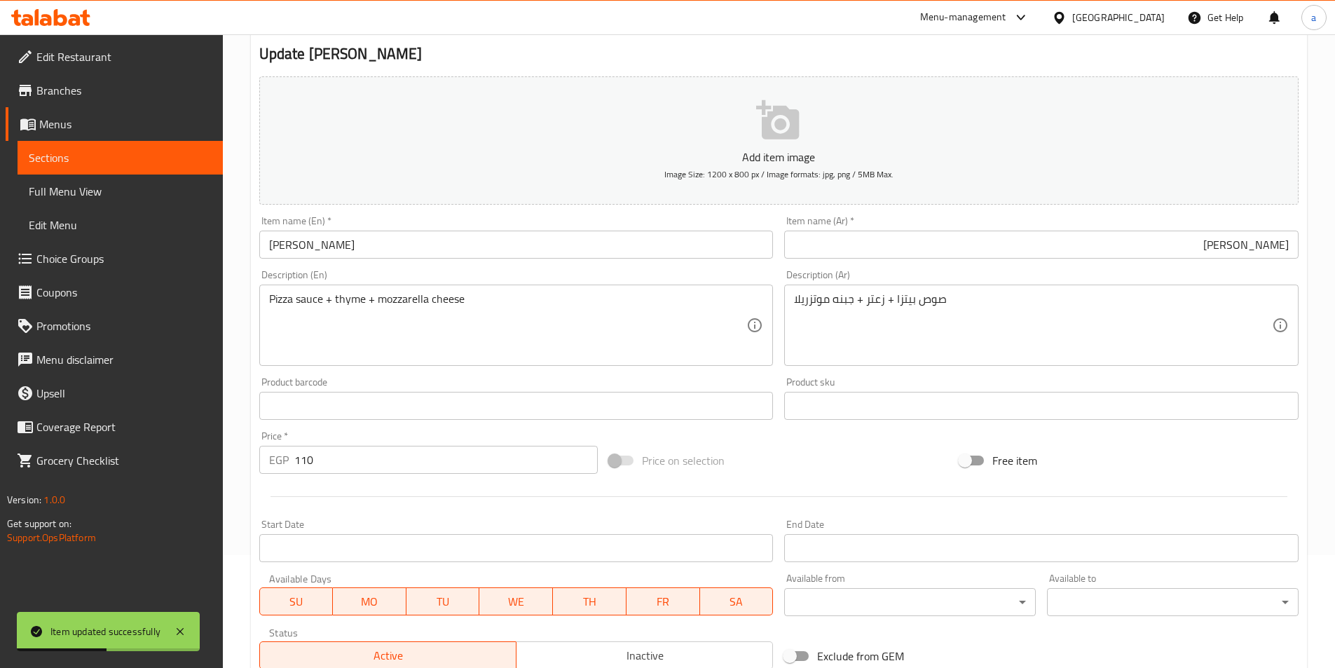
scroll to position [112, 0]
click at [67, 165] on span "Sections" at bounding box center [120, 157] width 183 height 17
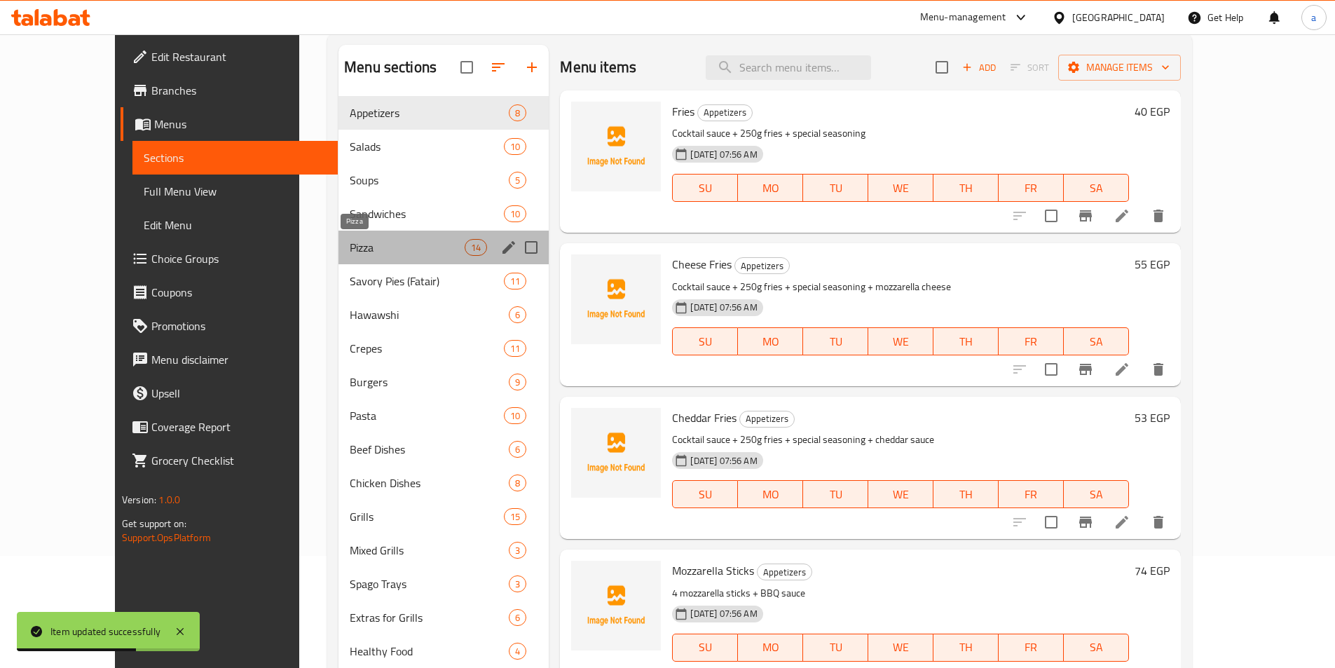
click at [350, 250] on span "Pizza" at bounding box center [407, 247] width 115 height 17
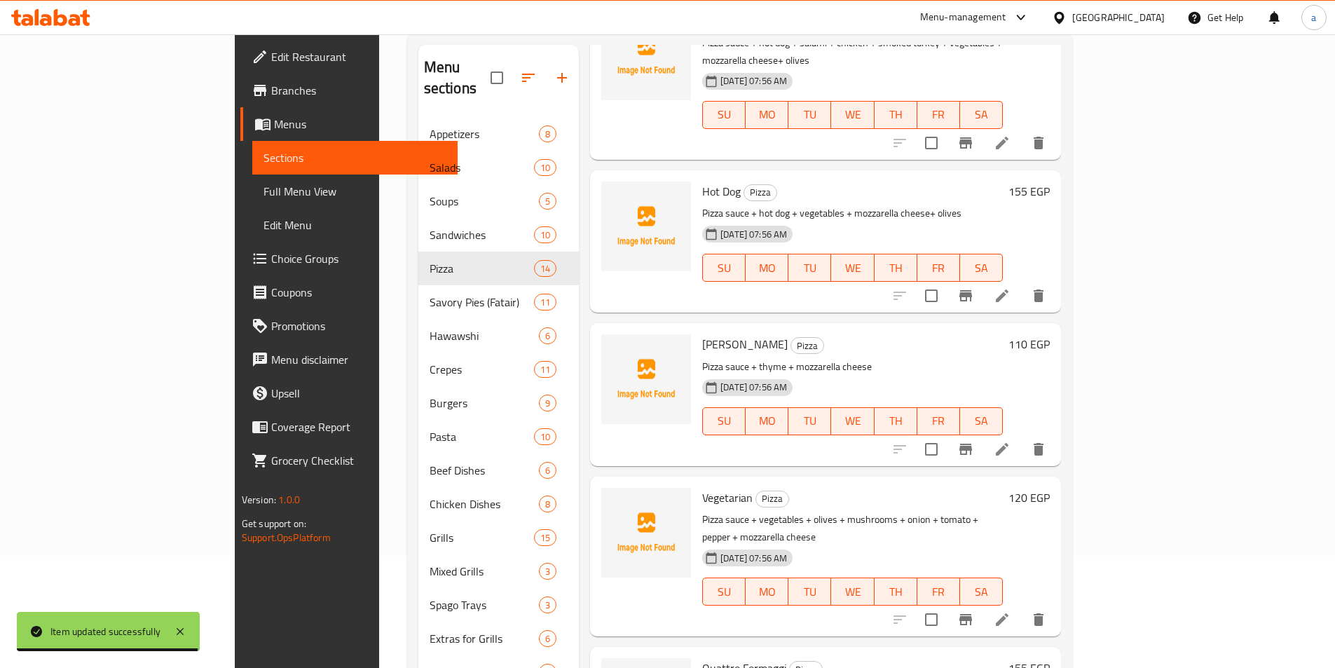
scroll to position [981, 0]
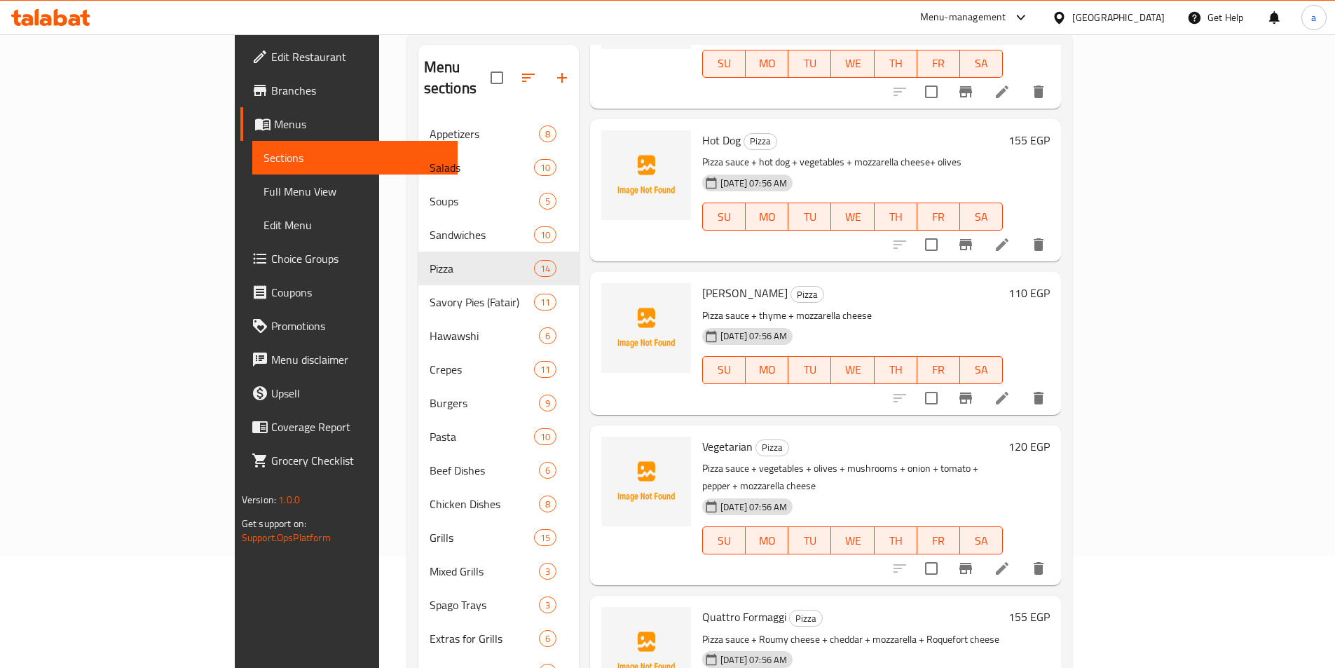
click at [1022, 556] on li at bounding box center [1001, 568] width 39 height 25
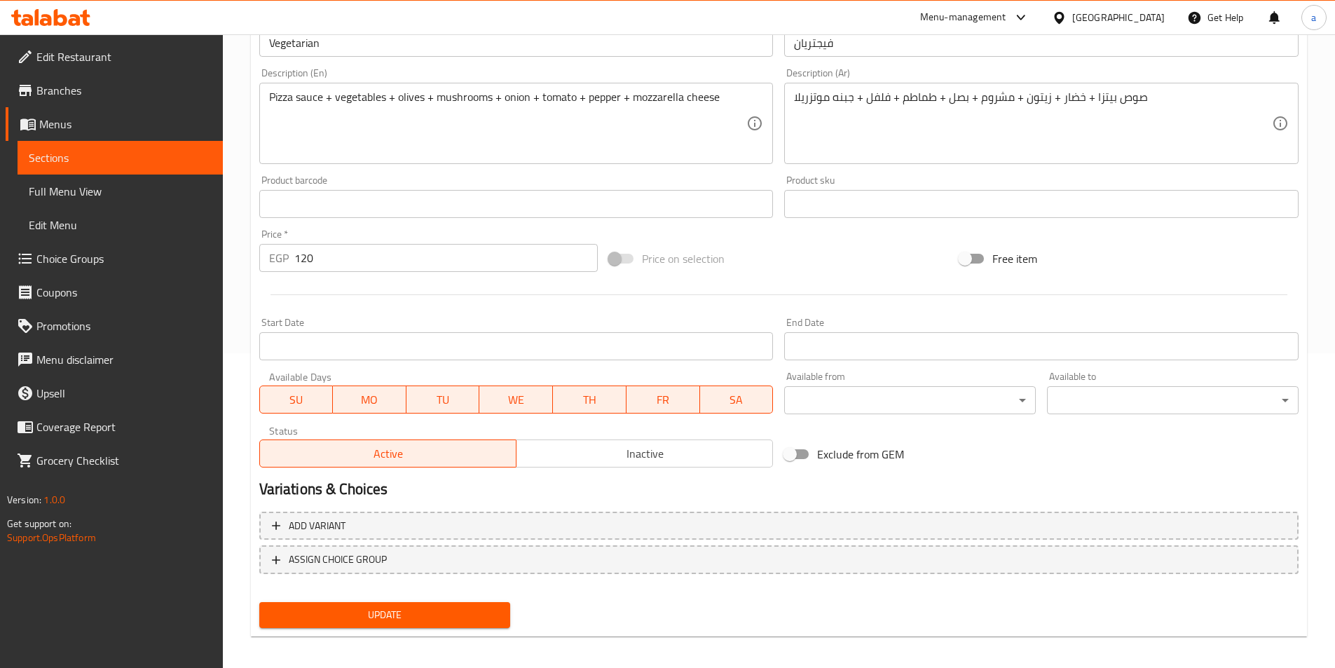
scroll to position [322, 0]
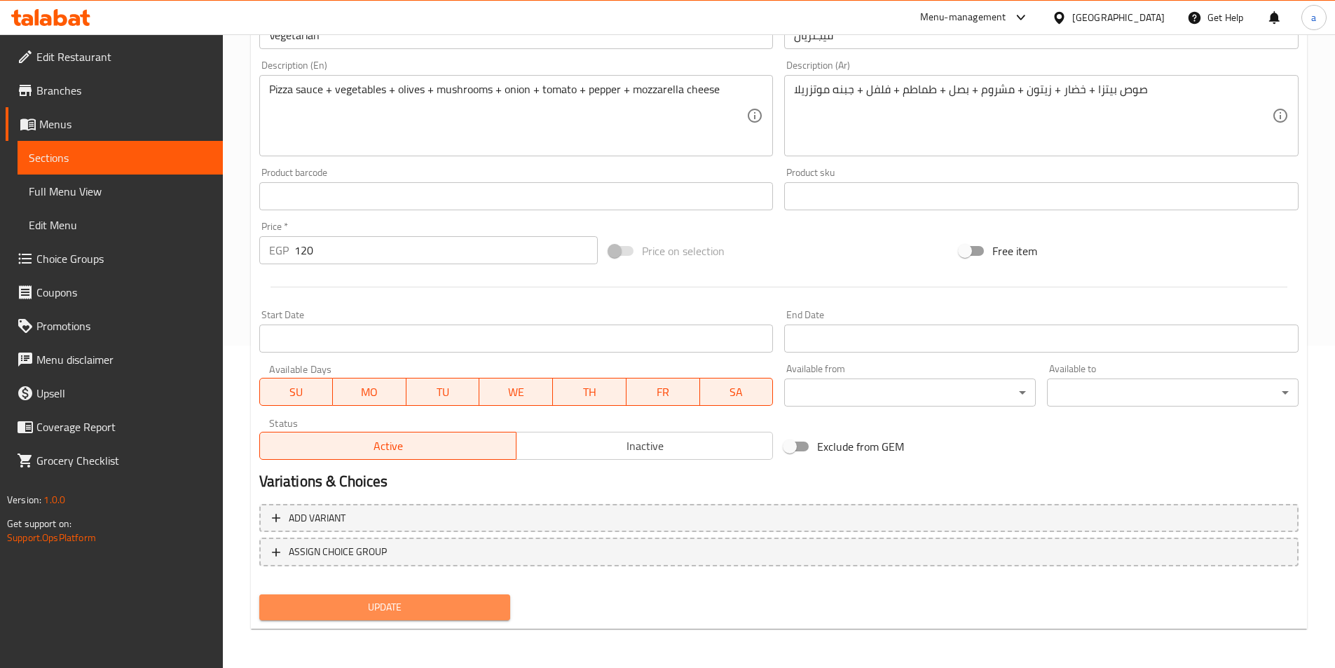
click at [423, 602] on span "Update" at bounding box center [384, 607] width 229 height 18
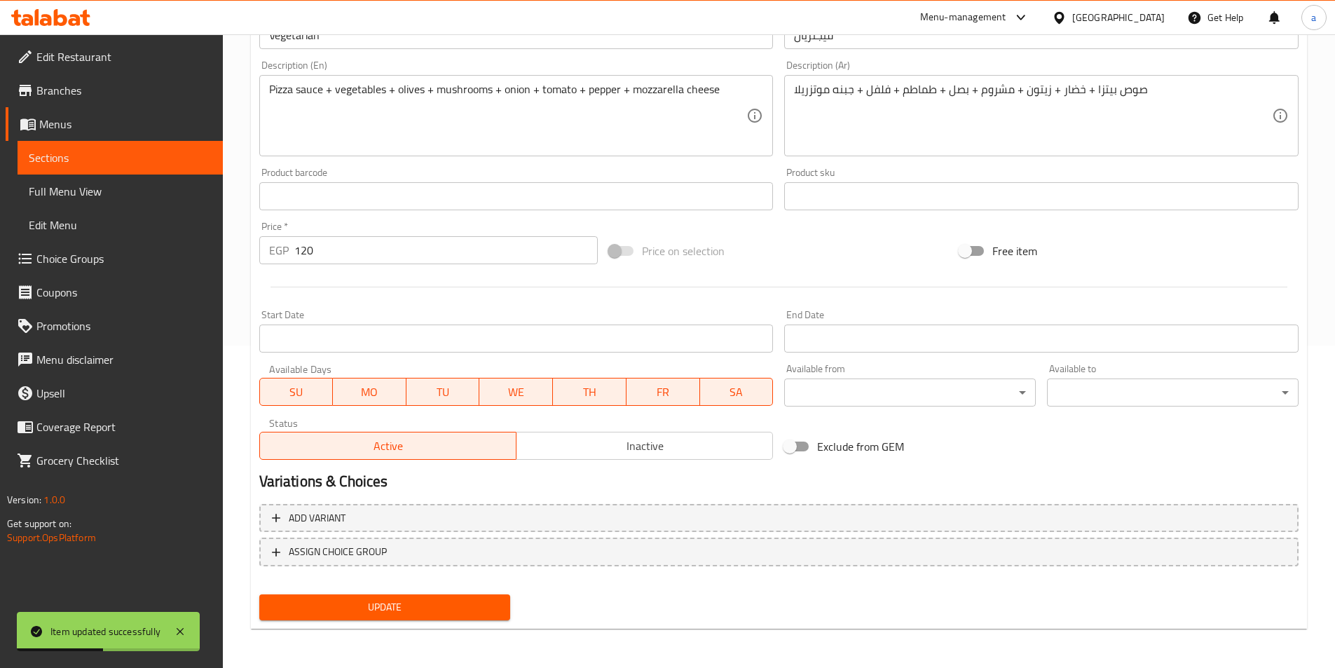
click at [31, 163] on span "Sections" at bounding box center [120, 157] width 183 height 17
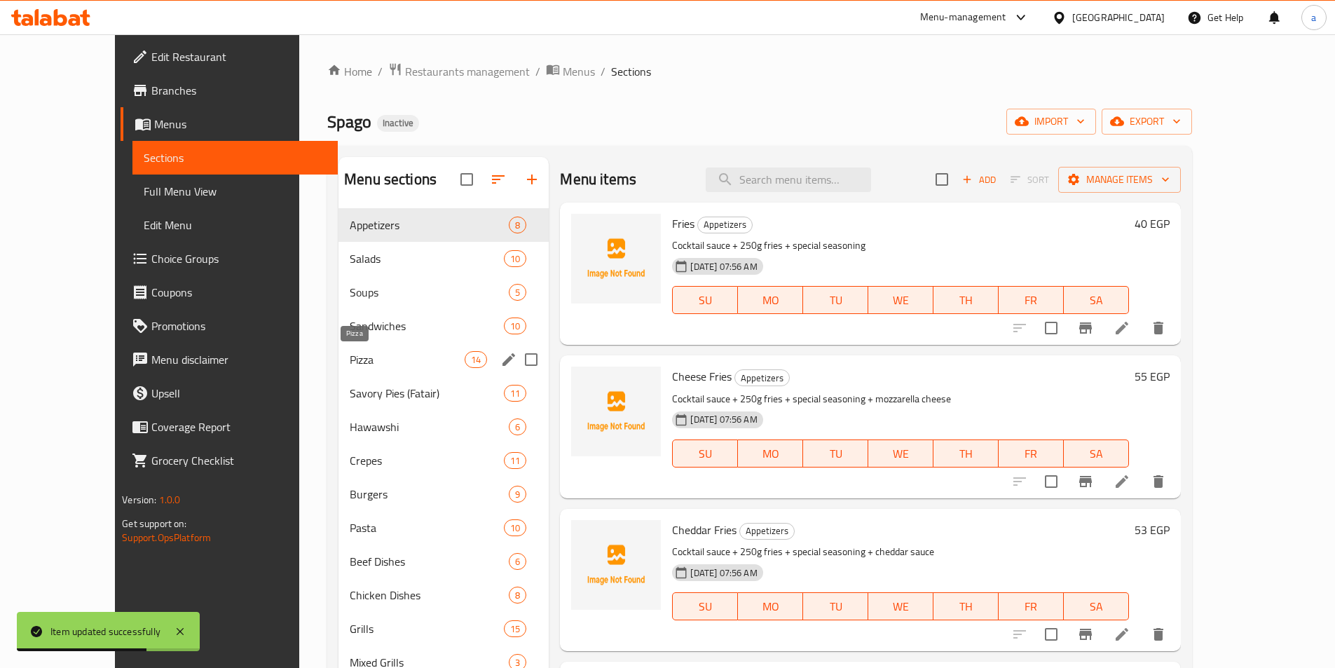
click at [350, 363] on span "Pizza" at bounding box center [407, 359] width 115 height 17
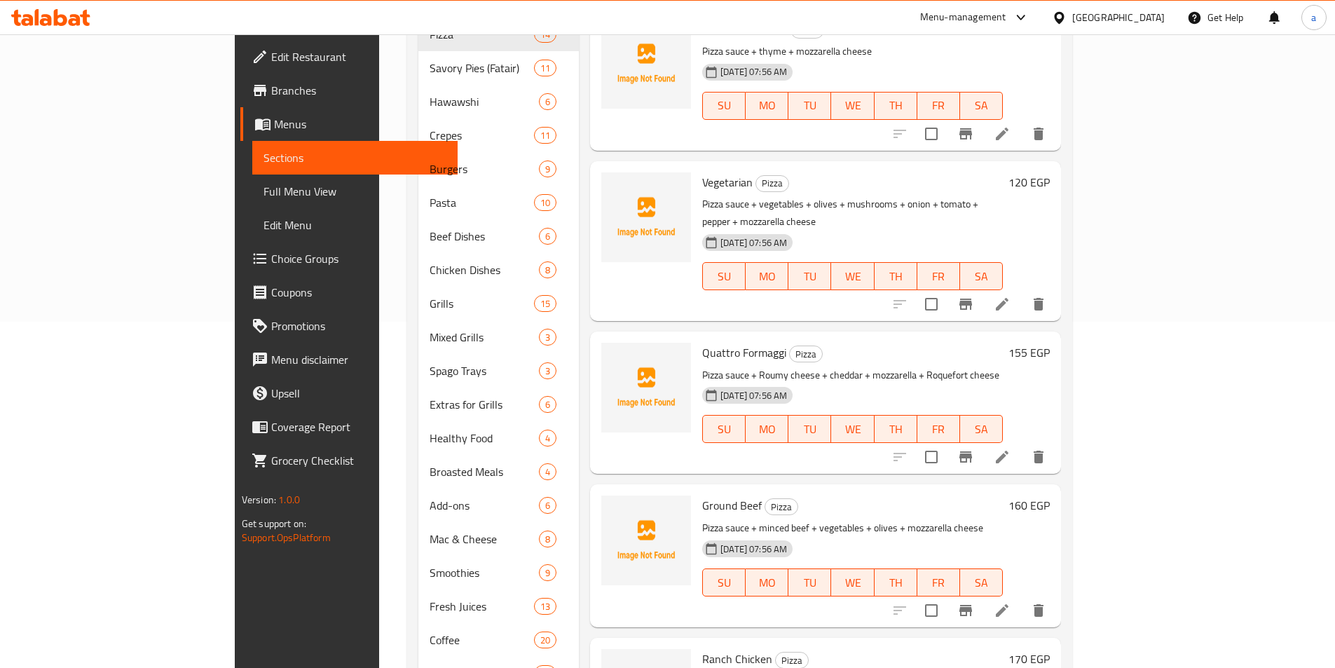
scroll to position [350, 0]
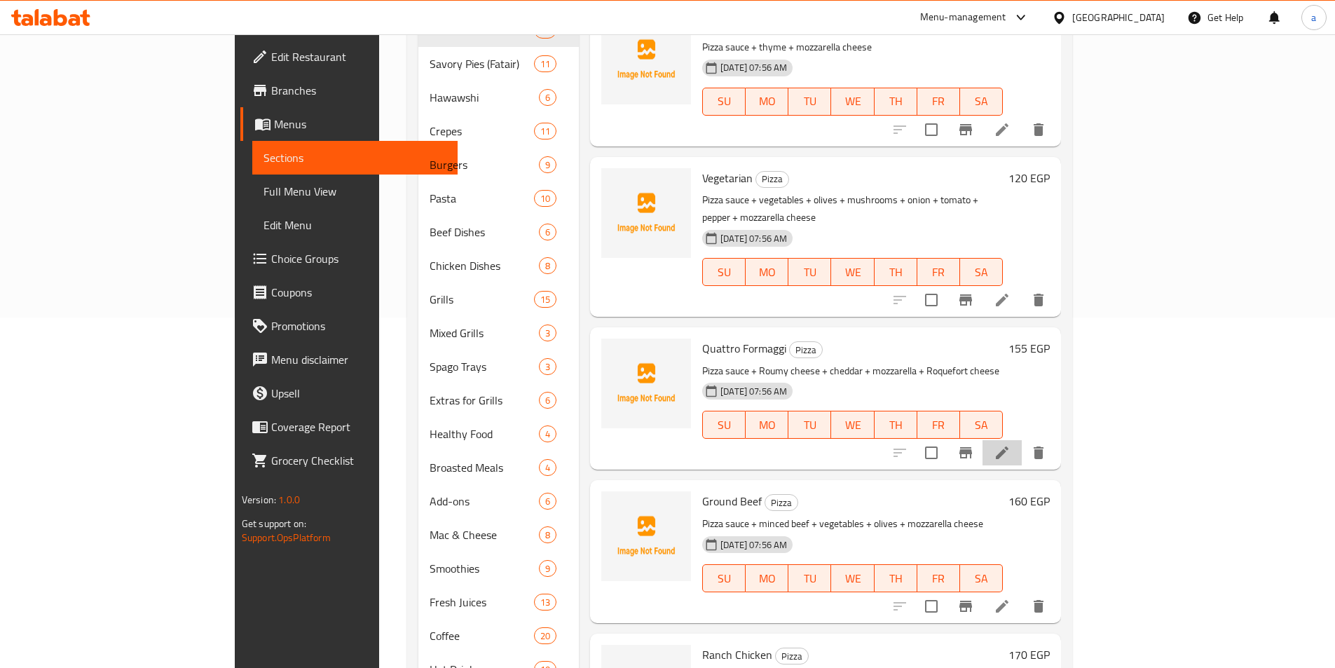
click at [1022, 440] on li at bounding box center [1001, 452] width 39 height 25
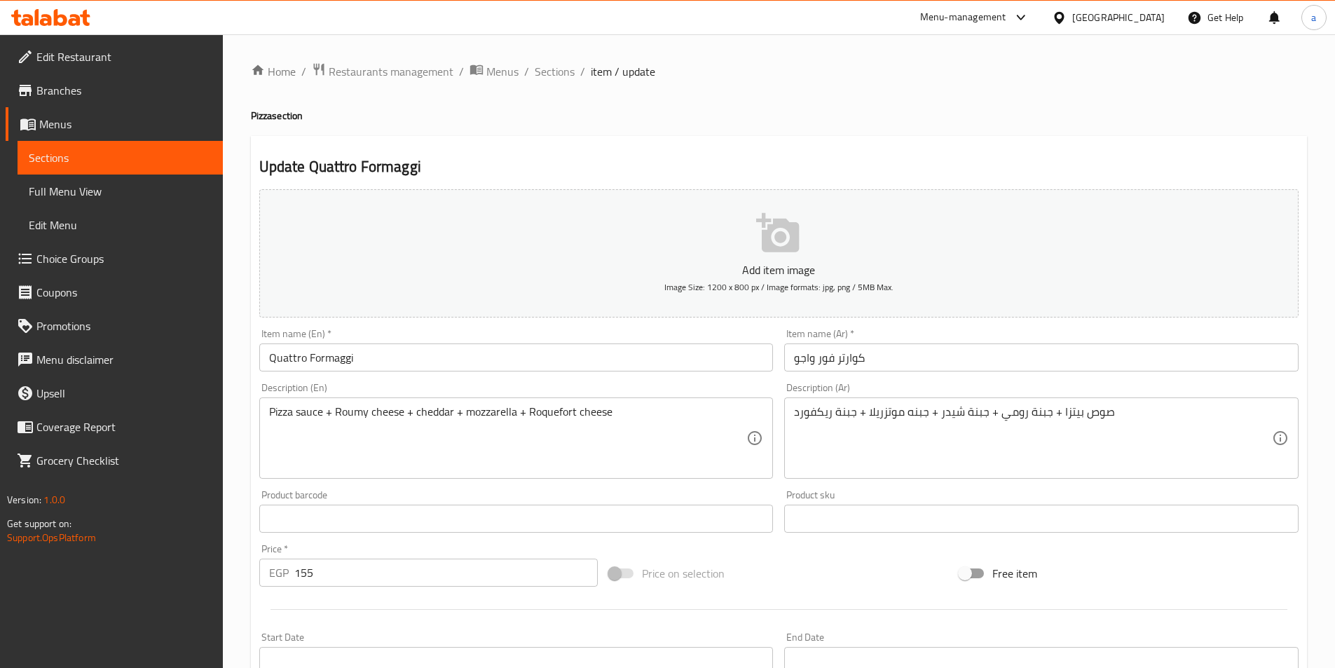
click at [291, 358] on input "Quattro Formaggi" at bounding box center [516, 357] width 514 height 28
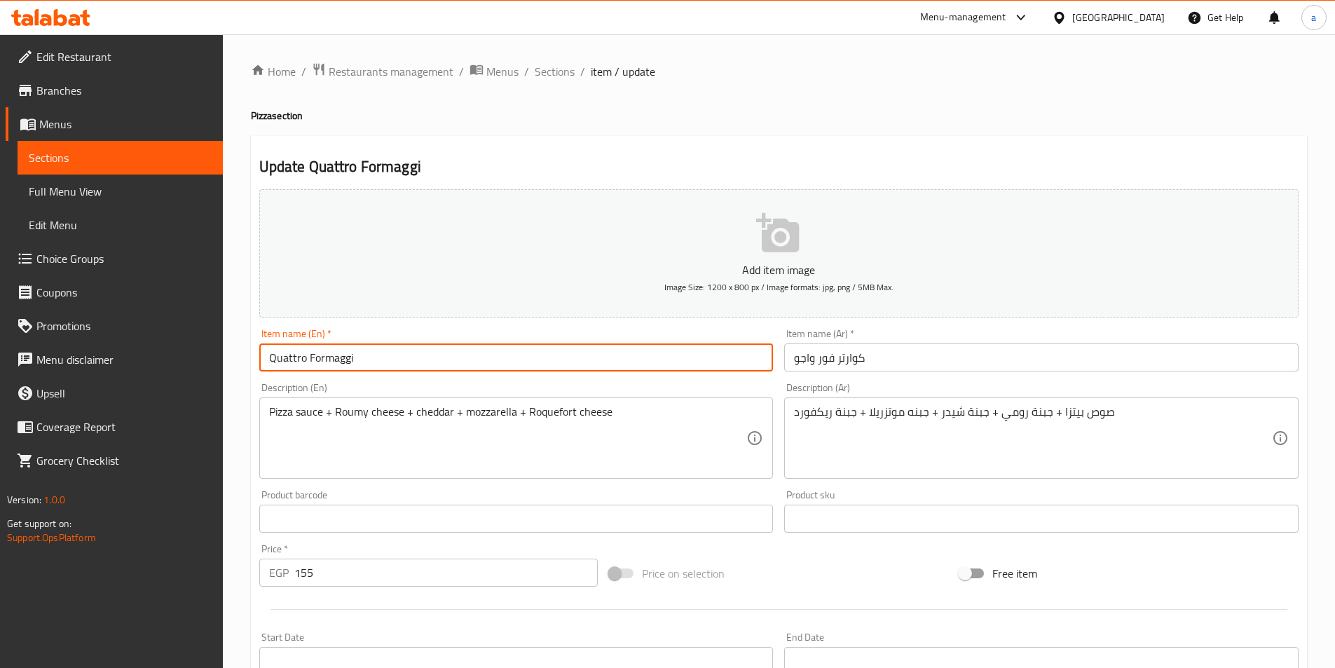
click at [291, 358] on input "Quattro Formaggi" at bounding box center [516, 357] width 514 height 28
click at [816, 363] on input "کوارتر فور واجو" at bounding box center [1041, 357] width 514 height 28
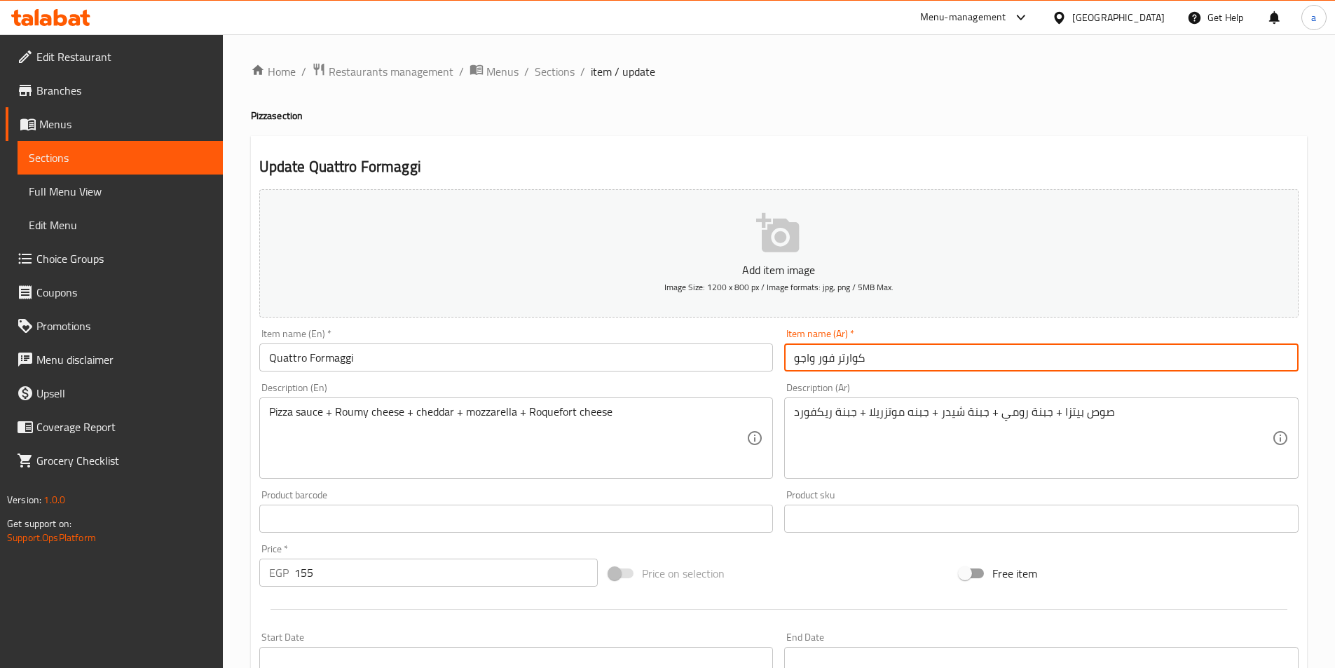
click at [816, 363] on input "کوارتر فور واجو" at bounding box center [1041, 357] width 514 height 28
paste input "كواترو فورماجي"
type input "كواترو فورماجي"
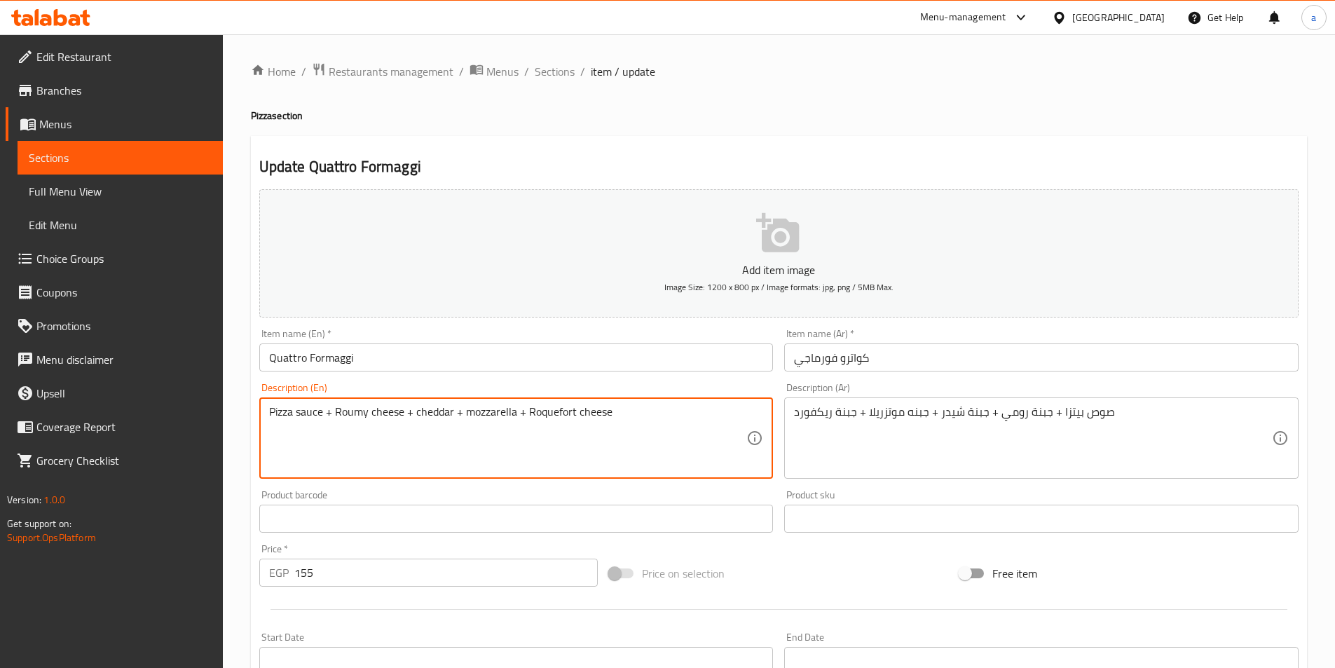
click at [362, 416] on textarea "Pizza sauce + Roumy cheese + cheddar + mozzarella + Roquefort cheese" at bounding box center [508, 438] width 478 height 67
click at [344, 411] on textarea "Pizza sauce + Roumy cheese + cheddar + mozzarella + Roquefort cheese" at bounding box center [508, 438] width 478 height 67
click at [453, 418] on textarea "Pizza sauce + Roumy cheese + cheddar + mozzarella + Roquefort cheese" at bounding box center [508, 438] width 478 height 67
drag, startPoint x: 556, startPoint y: 411, endPoint x: 565, endPoint y: 419, distance: 11.9
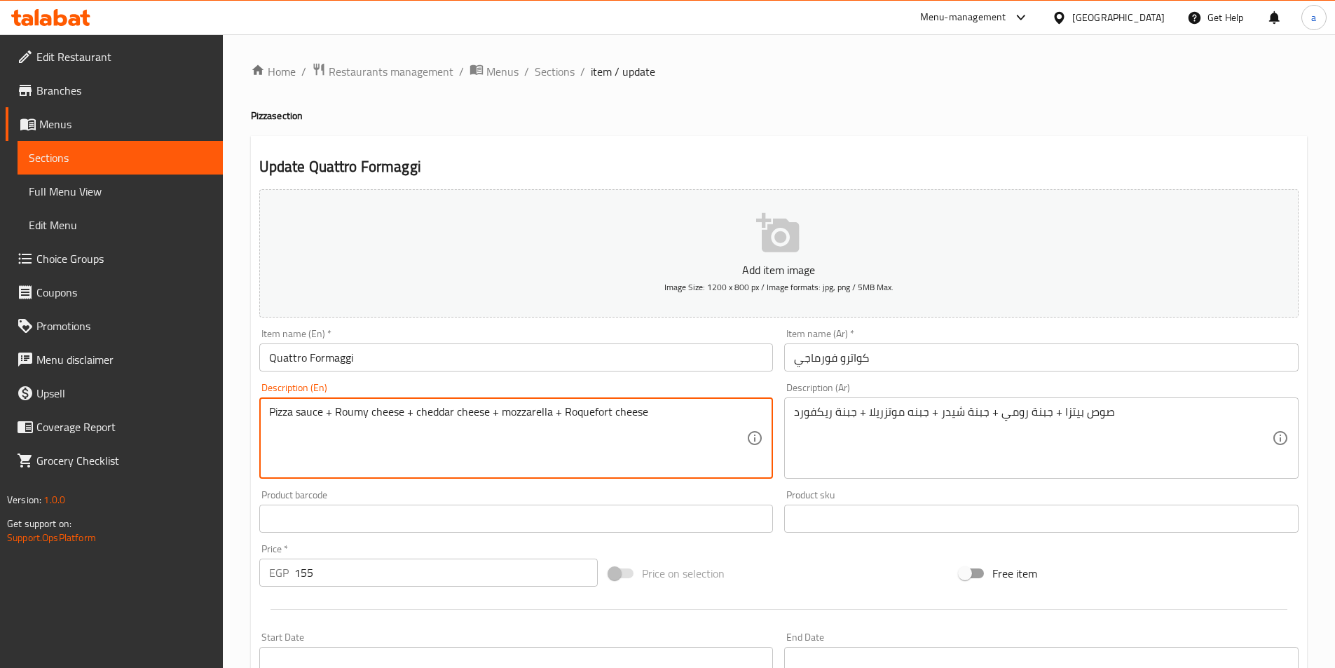
click at [565, 419] on textarea "Pizza sauce + Roumy cheese + cheddar cheese + mozzarella + Roquefort cheese" at bounding box center [508, 438] width 478 height 67
click at [549, 416] on textarea "Pizza sauce + Roumy cheese + cheddar cheese + mozzarella + Roquefort cheese" at bounding box center [508, 438] width 478 height 67
click at [550, 416] on textarea "Pizza sauce + Roumy cheese + cheddar cheese + mozzarella + Roquefort cheese" at bounding box center [508, 438] width 478 height 67
click at [621, 411] on textarea "Pizza sauce + Roumy cheese + cheddar cheese + mozzarella cheese + Roquefort che…" at bounding box center [508, 438] width 478 height 67
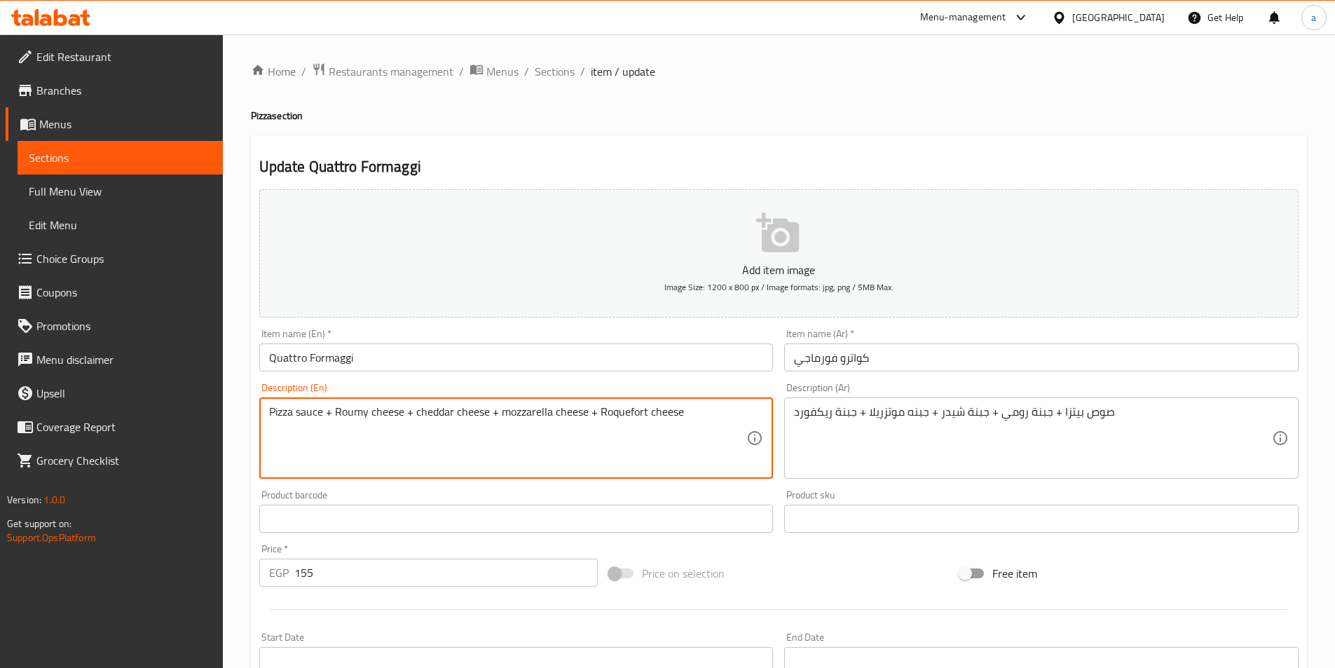
type textarea "Pizza sauce + Roumy cheese + cheddar cheese + mozzarella cheese + Roquefort che…"
click at [663, 411] on textarea "Pizza sauce + Roumy cheese + cheddar cheese + mozzarella cheese + Roquefort che…" at bounding box center [508, 438] width 478 height 67
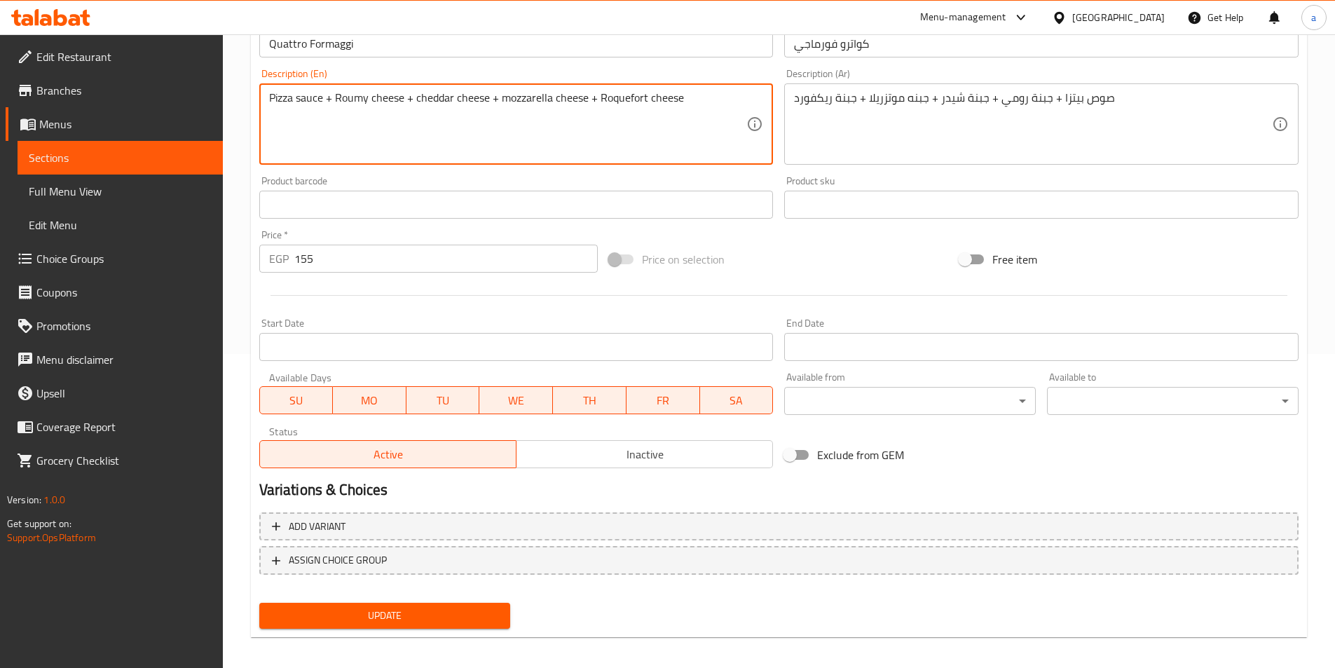
scroll to position [322, 0]
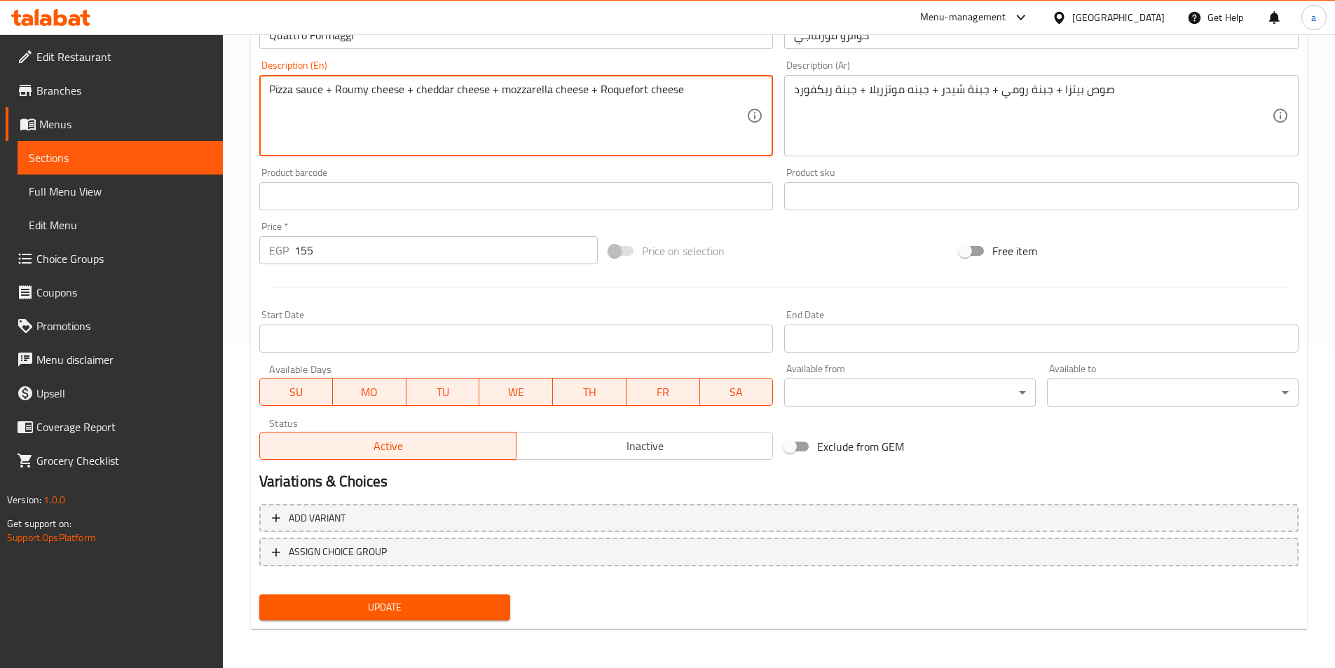
click at [493, 607] on span "Update" at bounding box center [384, 607] width 229 height 18
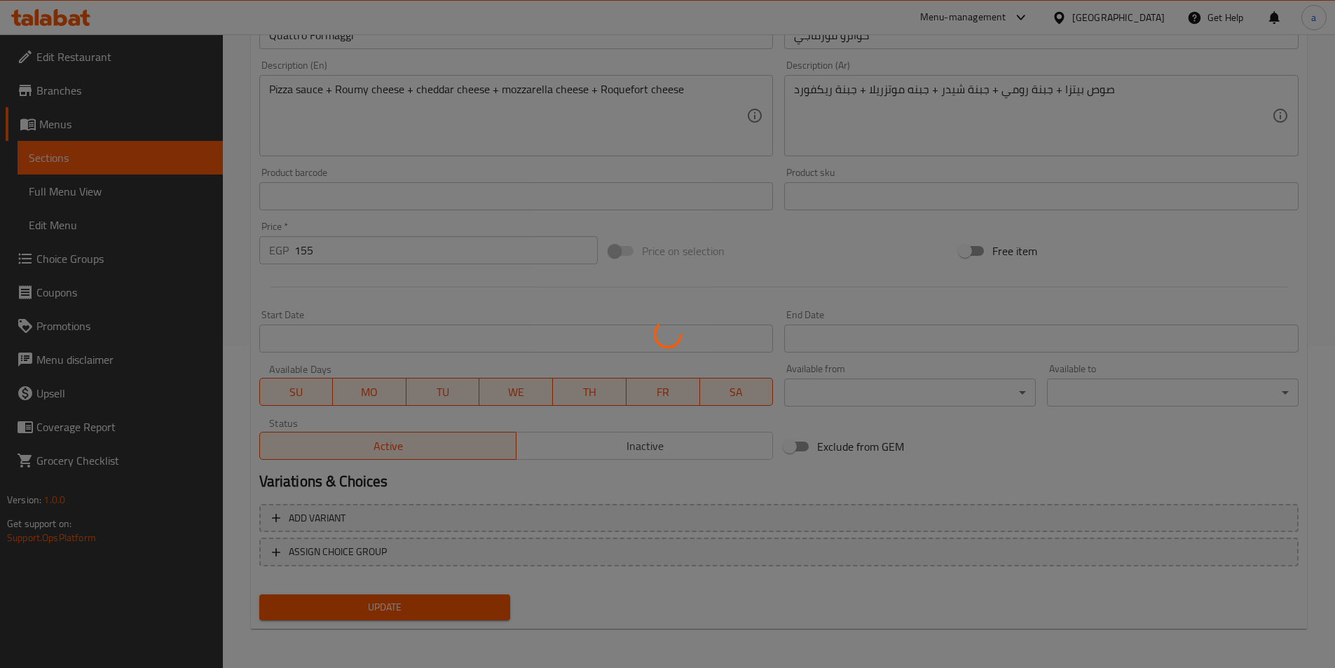
scroll to position [252, 0]
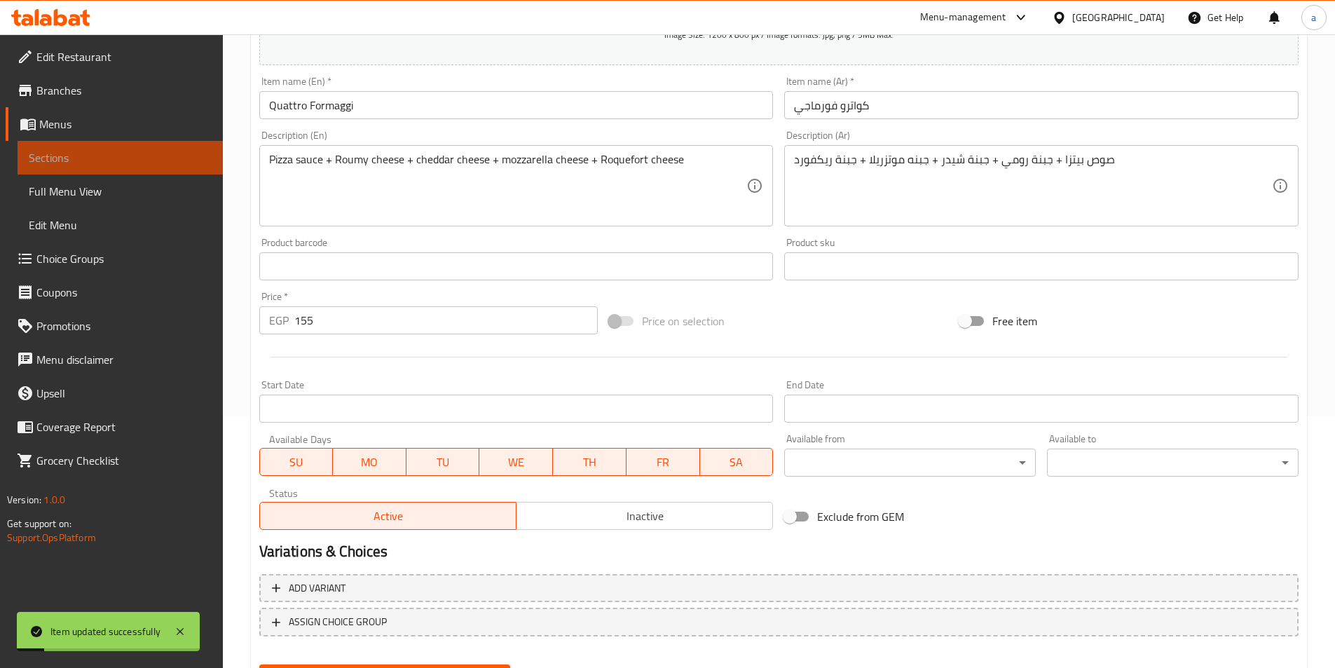
click at [90, 146] on link "Sections" at bounding box center [120, 158] width 205 height 34
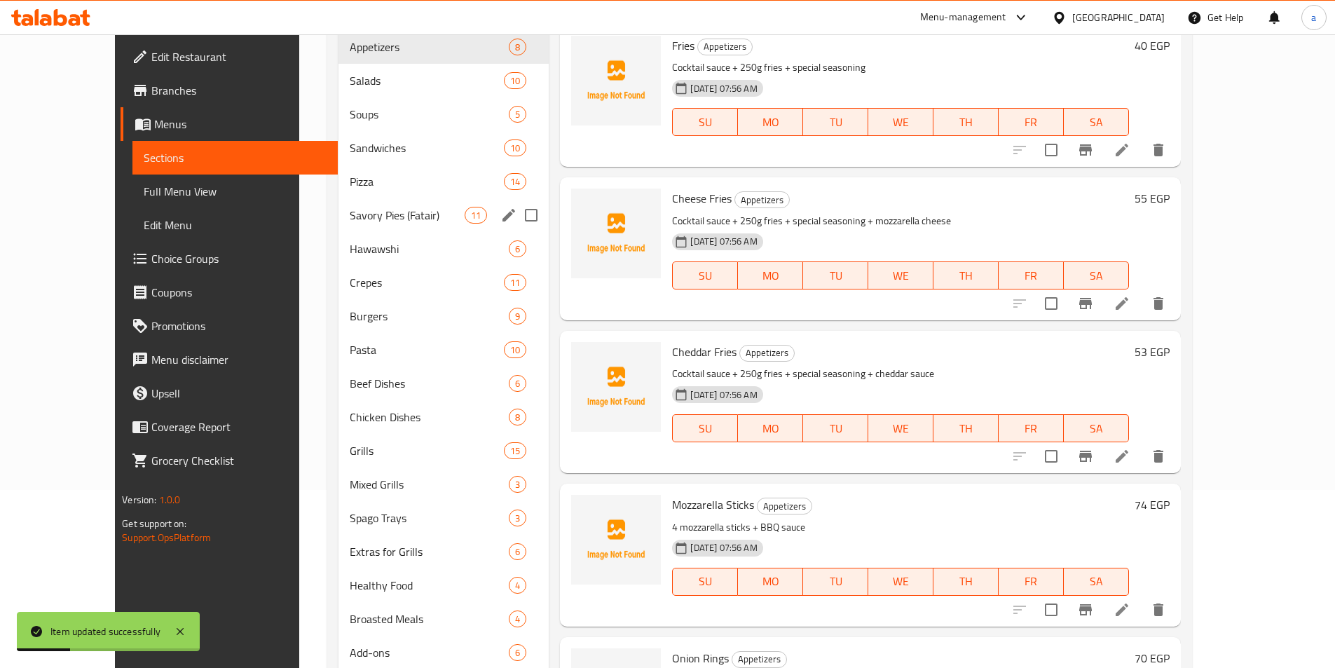
scroll to position [42, 0]
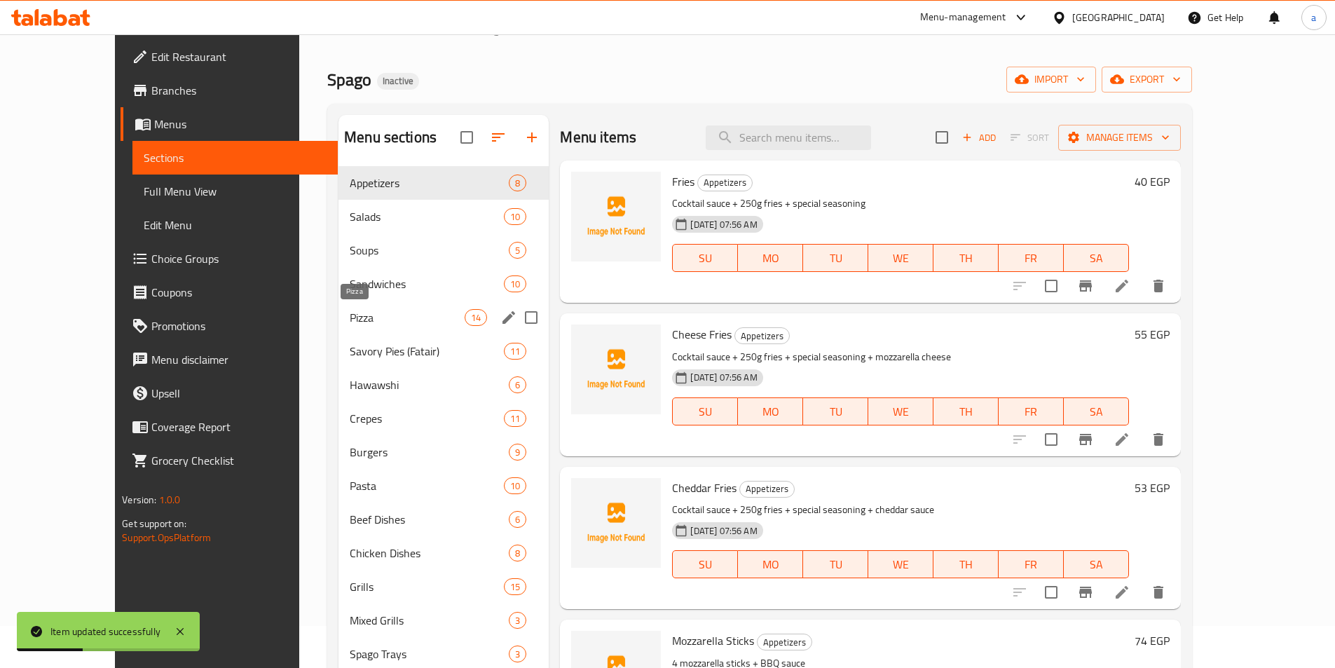
click at [350, 322] on span "Pizza" at bounding box center [407, 317] width 115 height 17
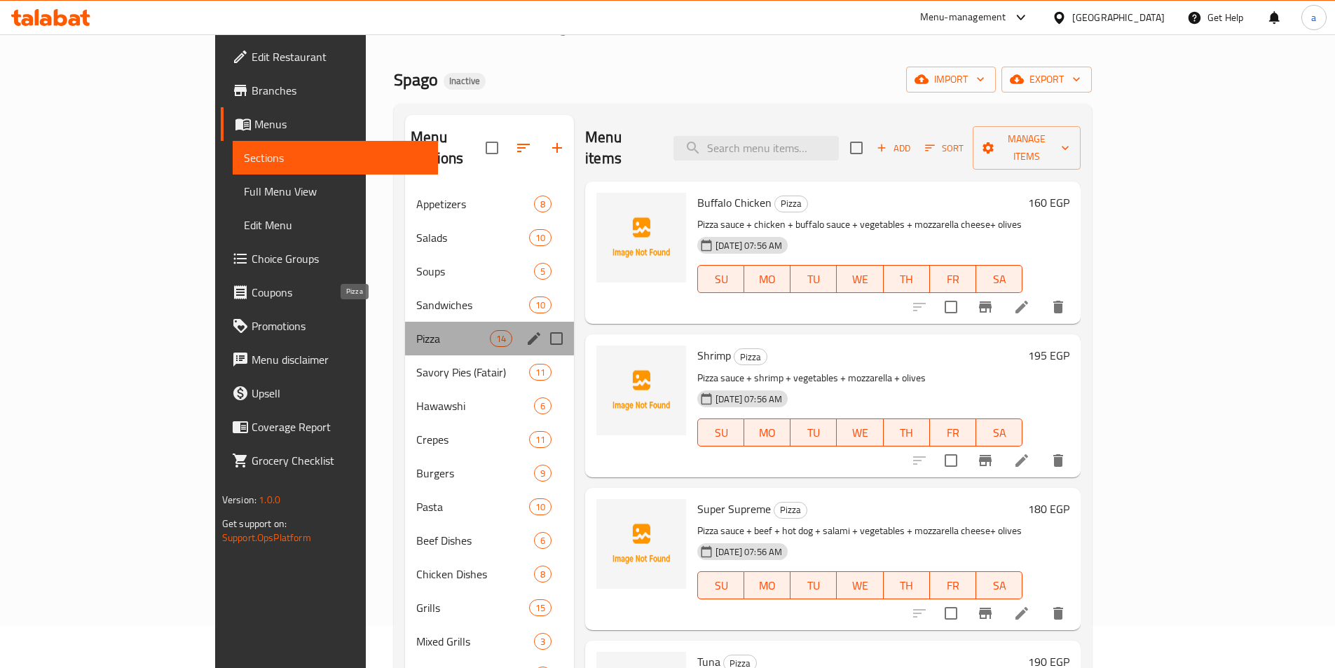
click at [416, 330] on span "Pizza" at bounding box center [453, 338] width 74 height 17
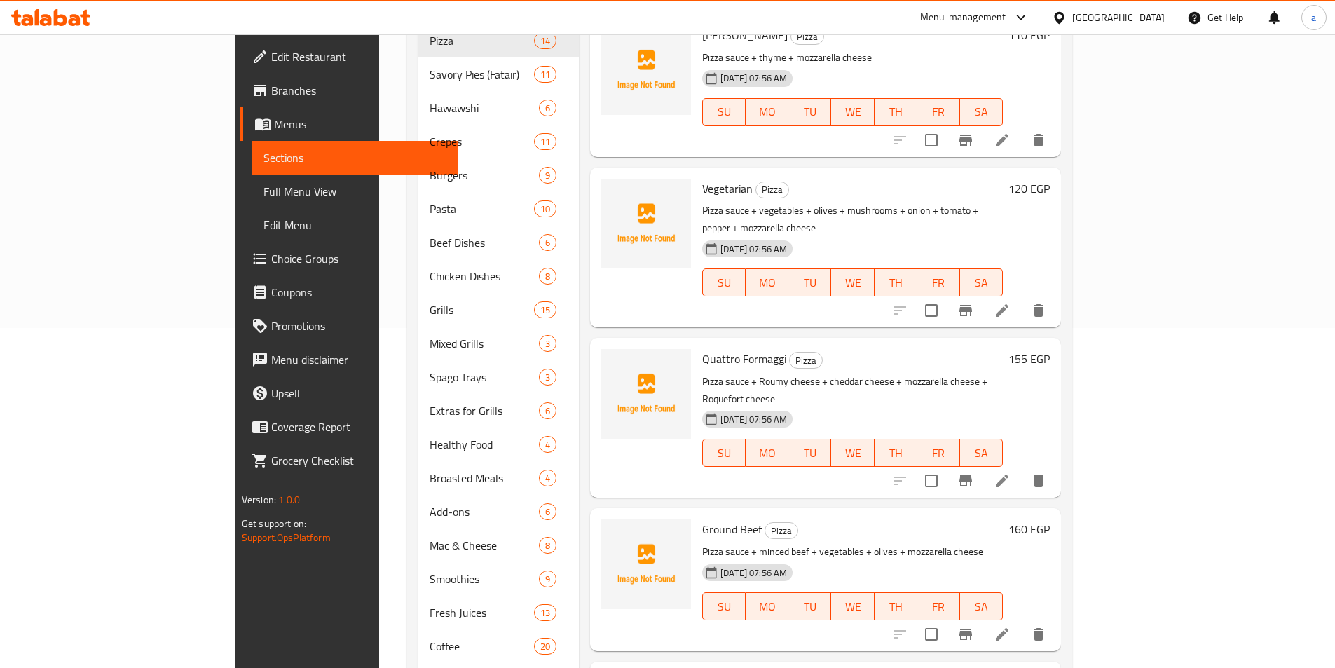
scroll to position [392, 0]
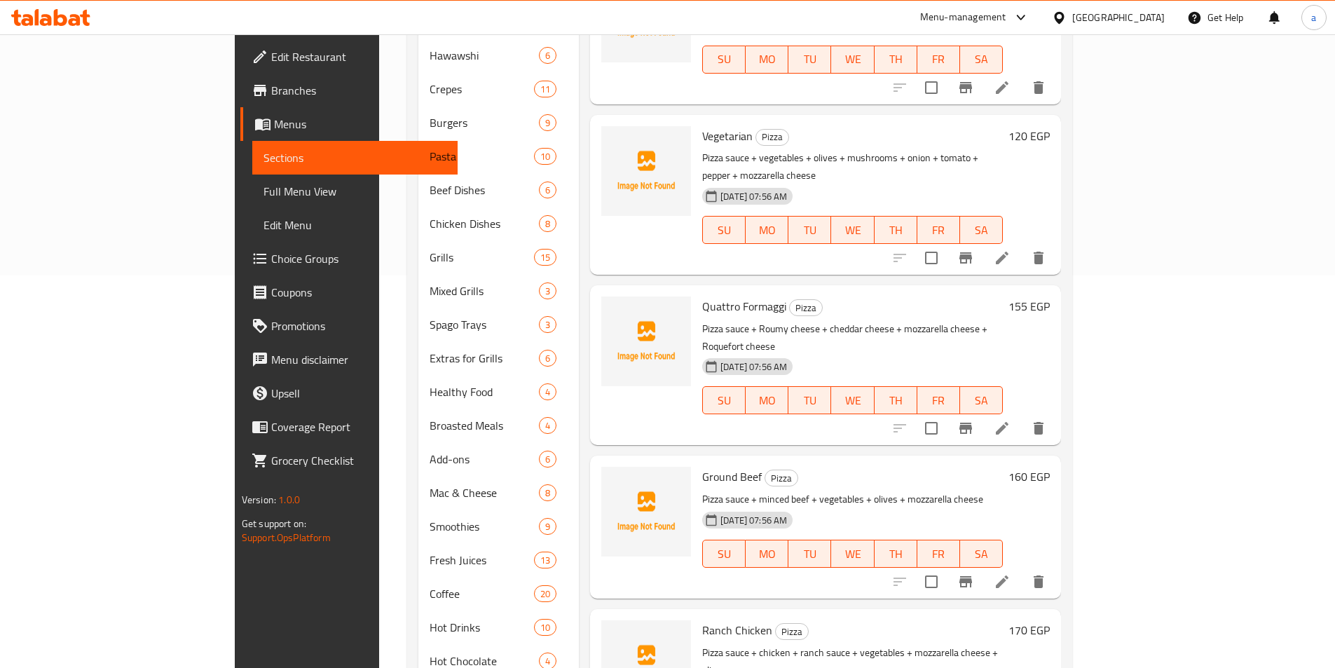
click at [1008, 575] on icon at bounding box center [1002, 581] width 13 height 13
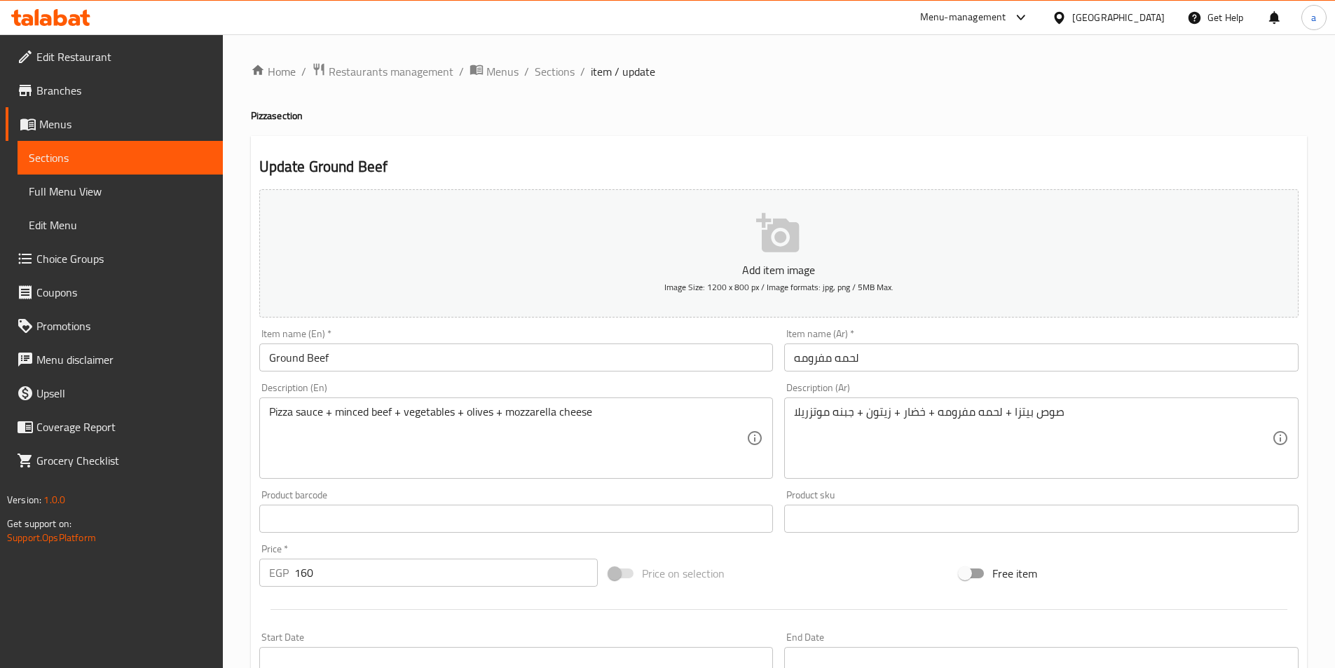
click at [836, 359] on input "لحمه مفرومه" at bounding box center [1041, 357] width 514 height 28
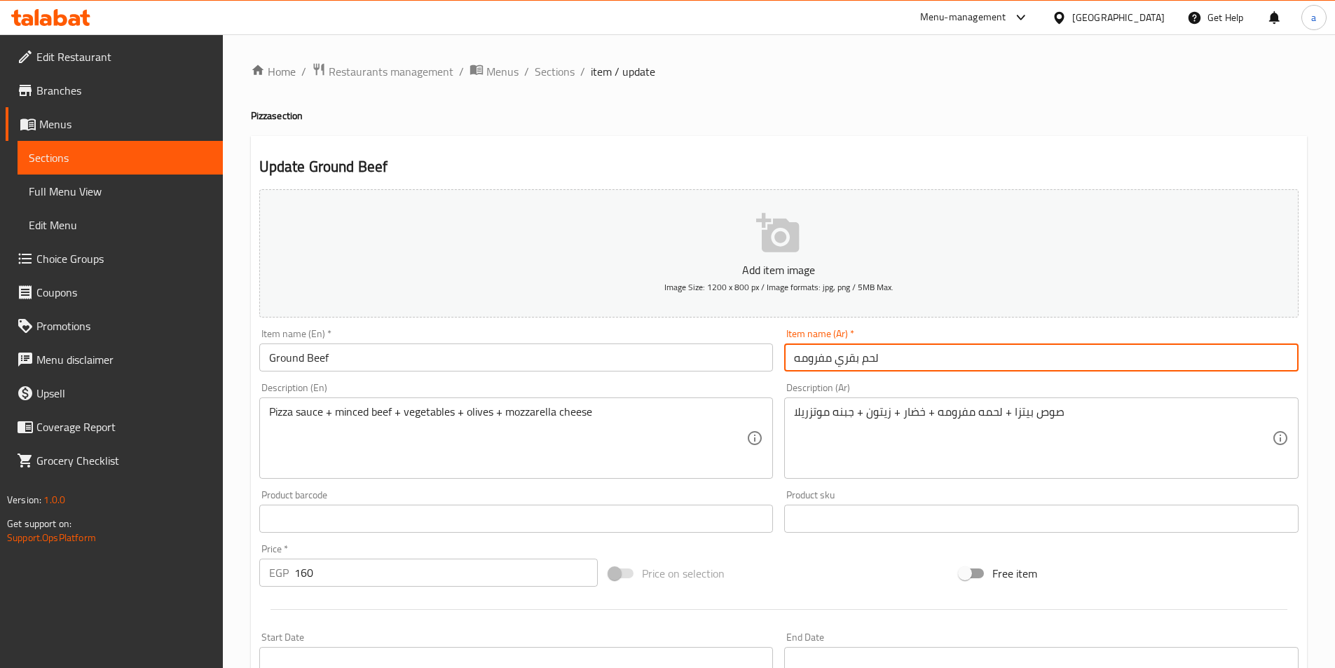
click at [795, 358] on input "لحم بقري مفرومه" at bounding box center [1041, 357] width 514 height 28
click at [1209, 357] on input "لحم بقري مفروم" at bounding box center [1041, 357] width 514 height 28
click at [1215, 357] on input "لحم بقري مفروم" at bounding box center [1041, 357] width 514 height 28
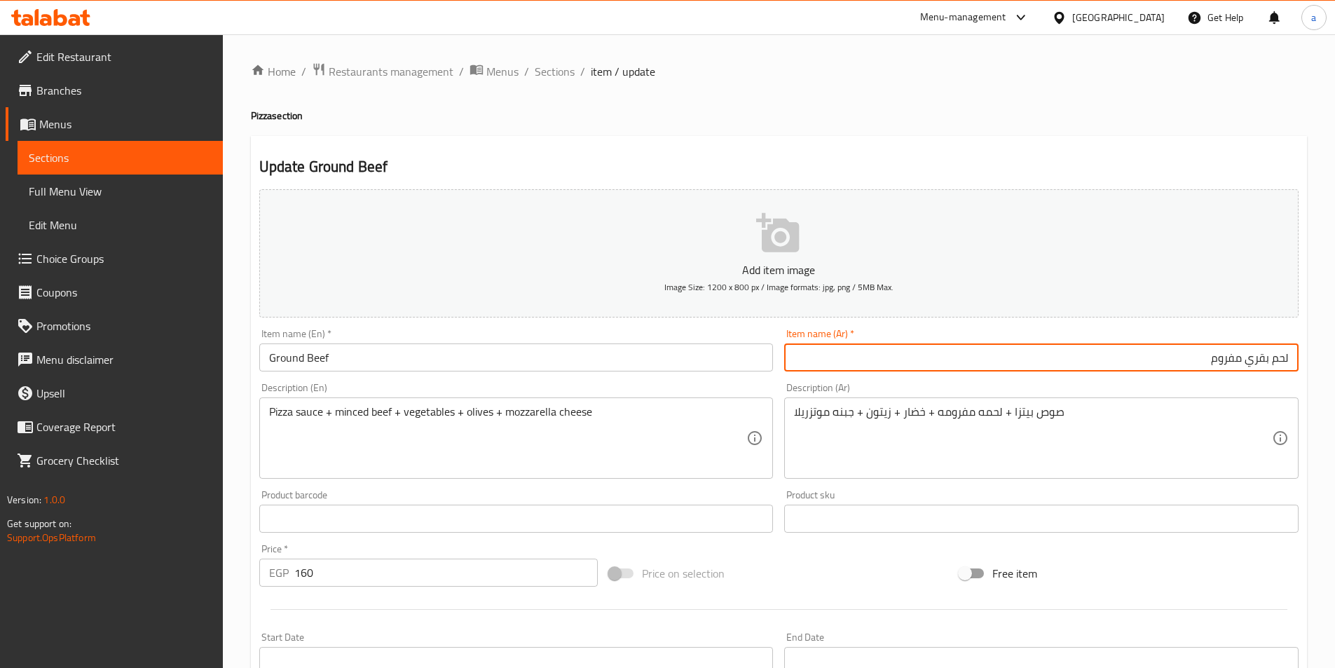
type input "لحم بقري مفروم"
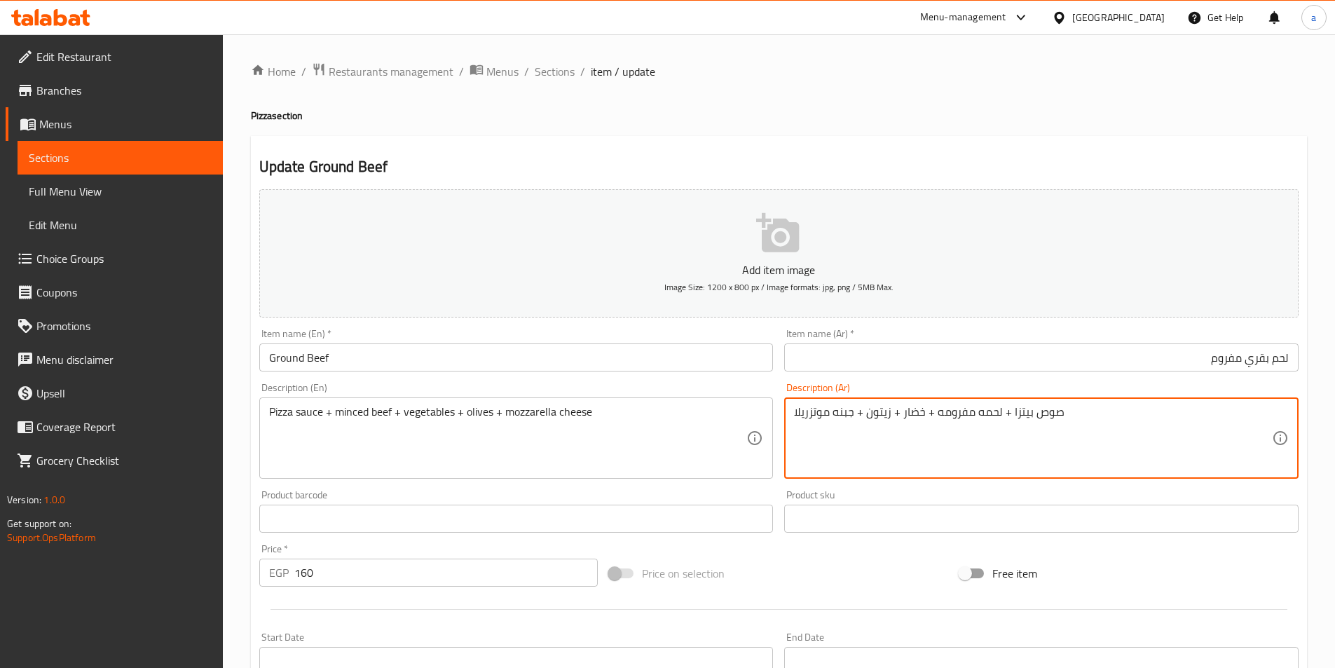
drag, startPoint x: 935, startPoint y: 413, endPoint x: 998, endPoint y: 418, distance: 63.9
paste textarea "بقري مفروم"
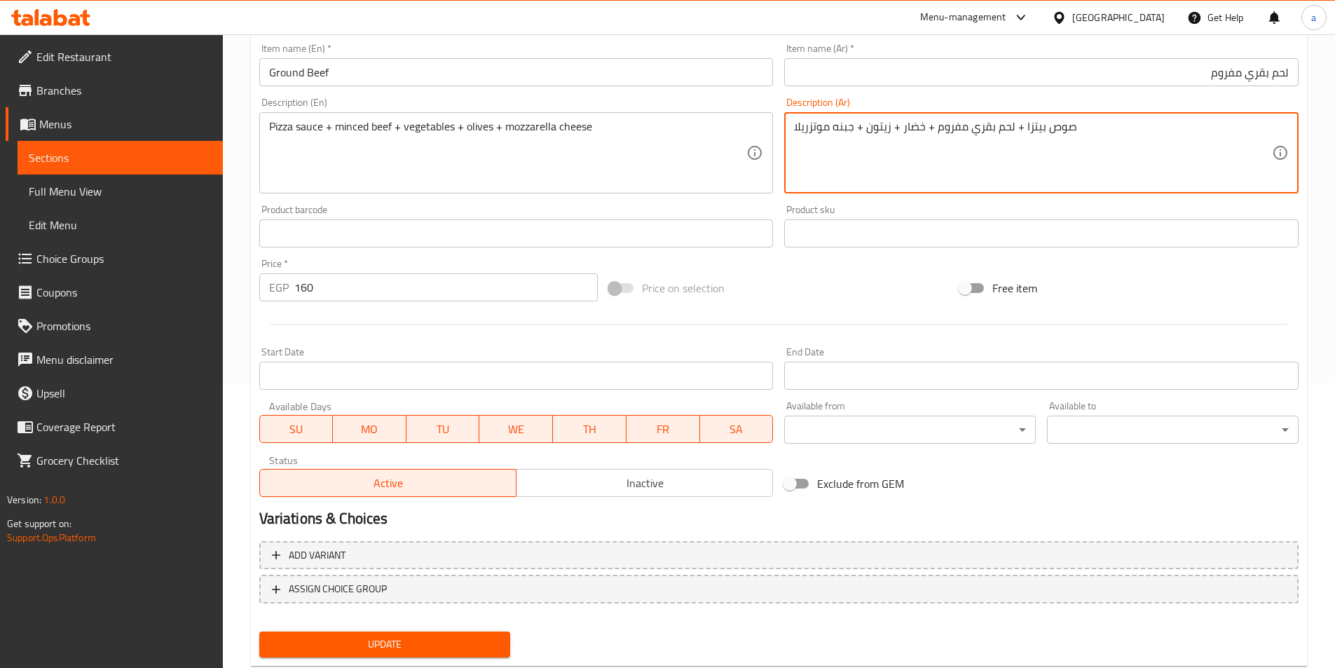
scroll to position [322, 0]
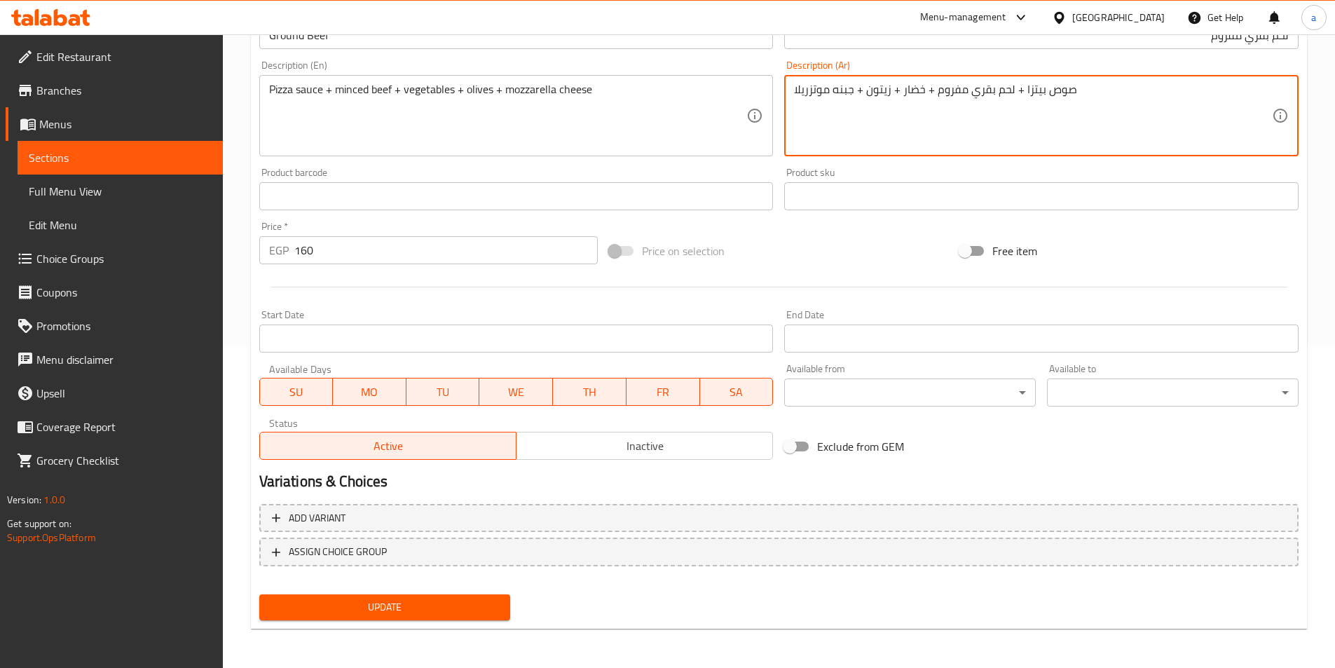
type textarea "صوص بيتزا + لحم بقري مفروم + خضار + زيتون + جبنه موتزريلا"
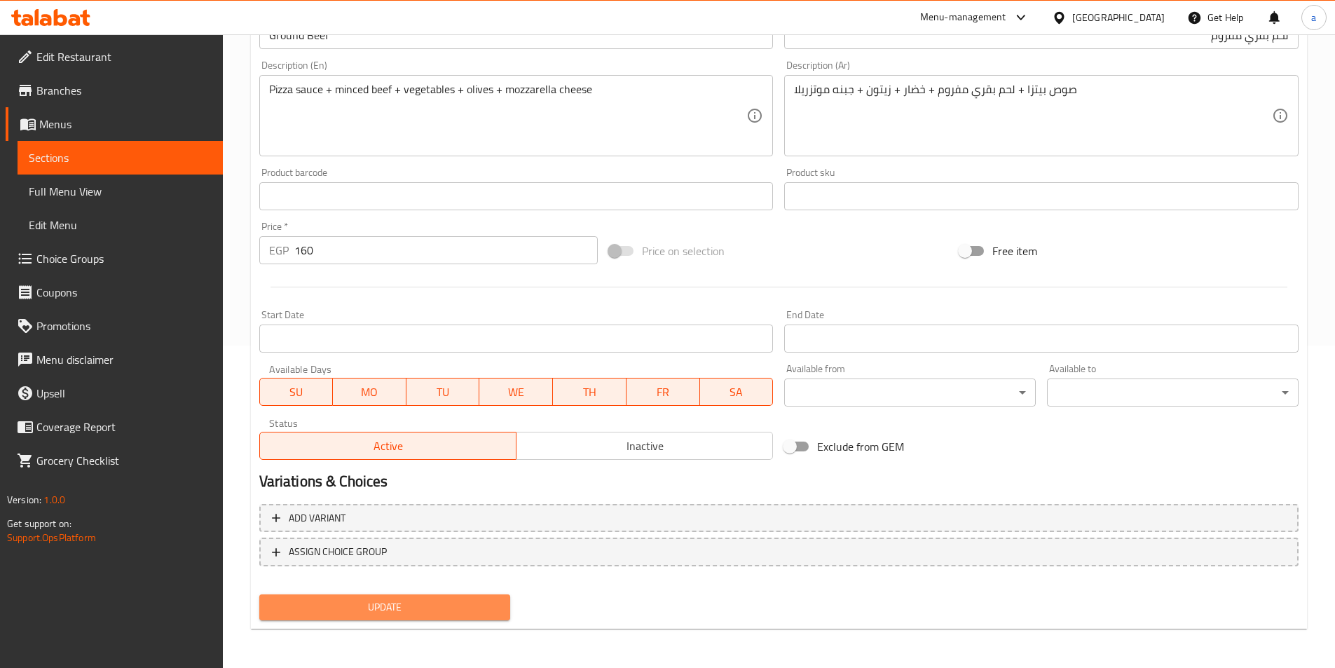
click at [450, 607] on span "Update" at bounding box center [384, 607] width 229 height 18
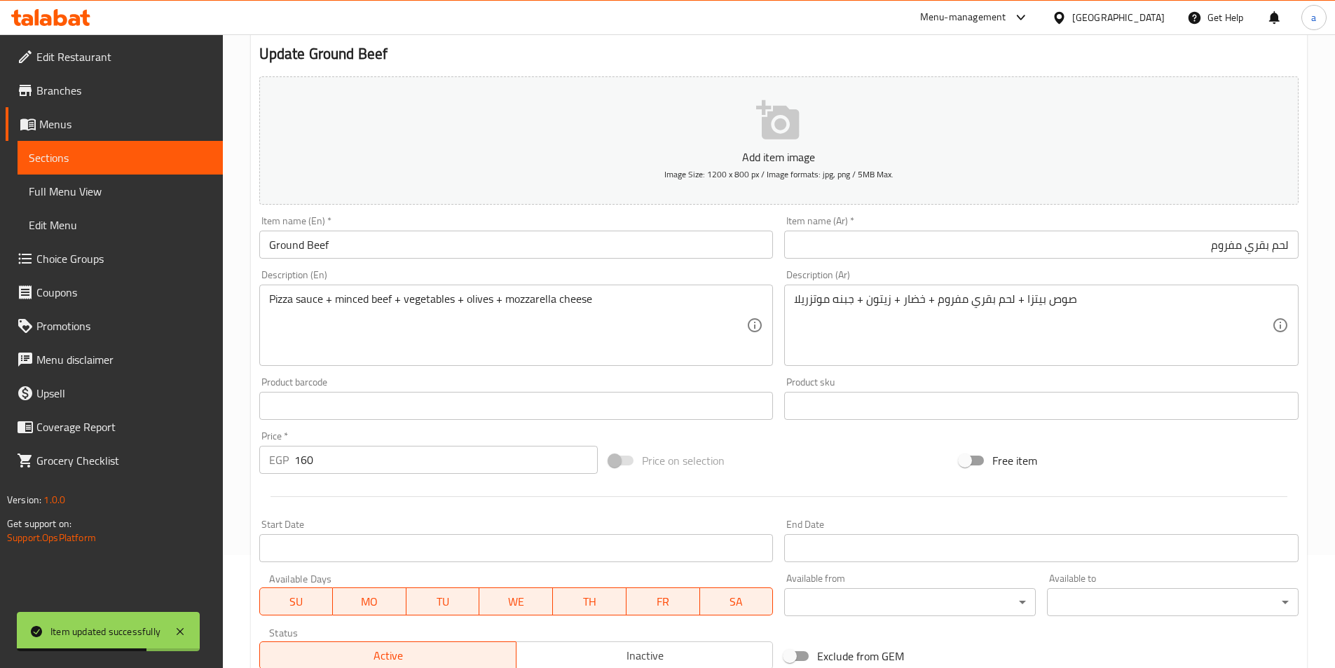
scroll to position [112, 0]
click at [99, 172] on link "Sections" at bounding box center [120, 158] width 205 height 34
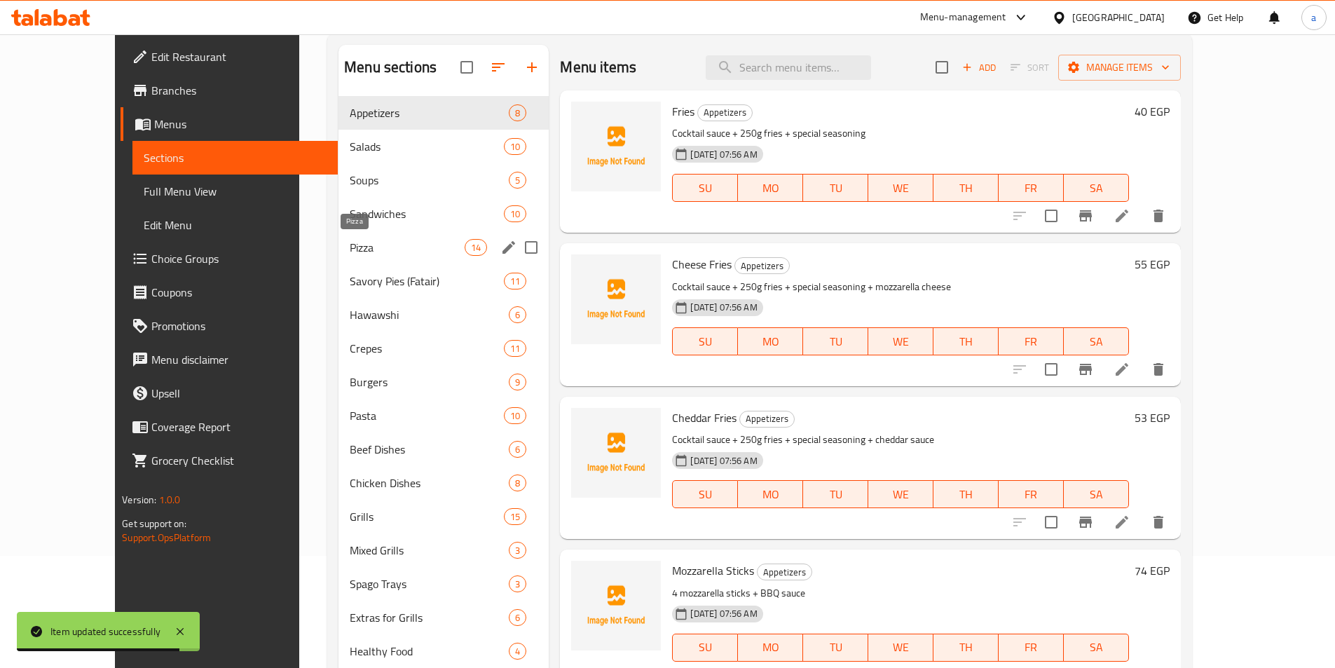
click at [350, 243] on span "Pizza" at bounding box center [407, 247] width 115 height 17
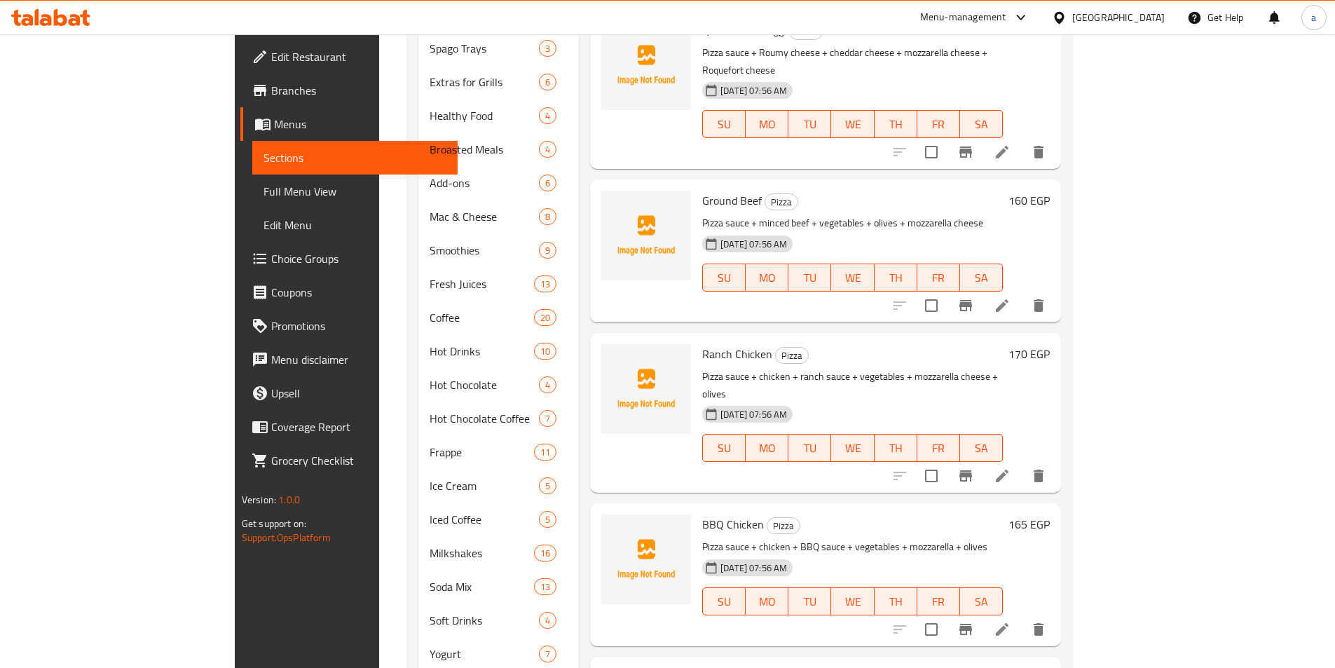
scroll to position [673, 0]
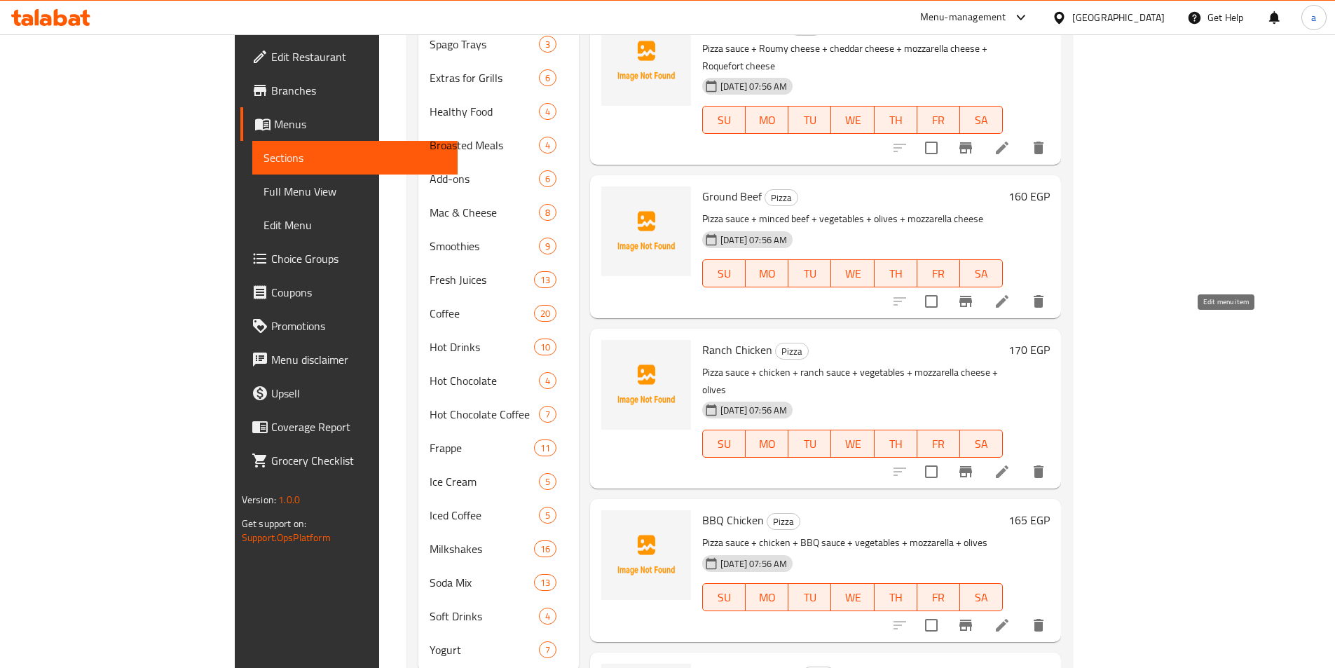
click at [1010, 463] on icon at bounding box center [1002, 471] width 17 height 17
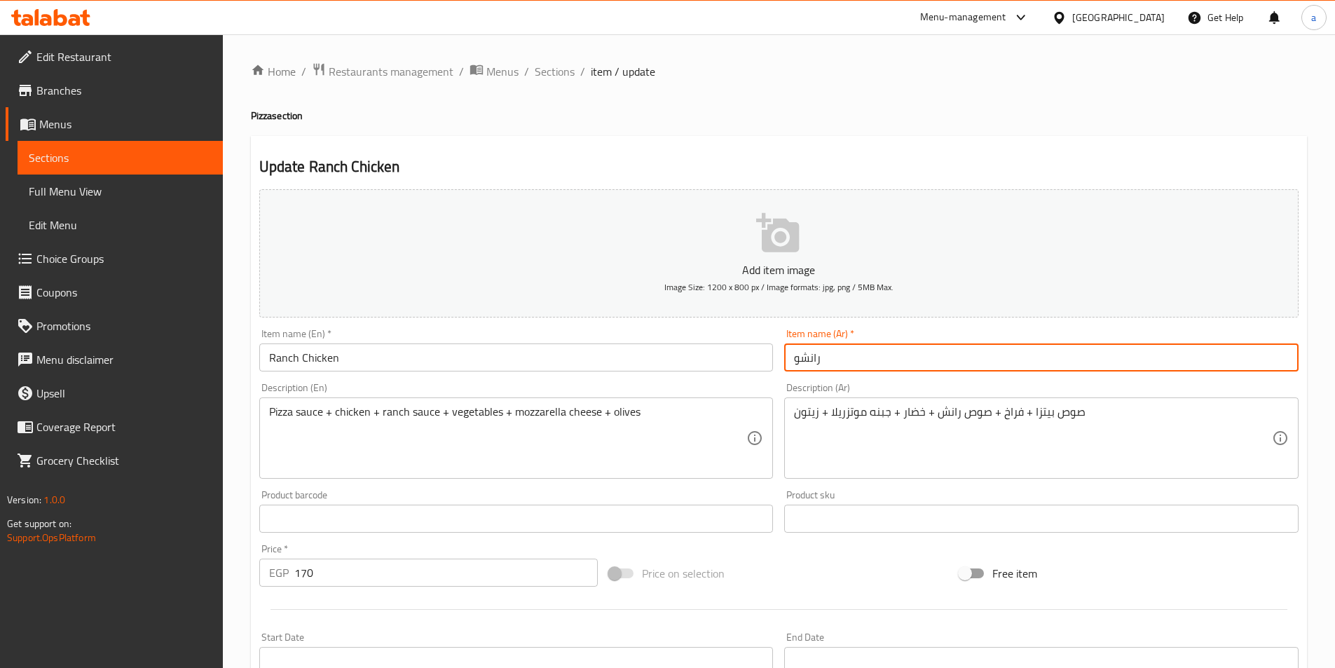
click at [793, 357] on input "رانشو" at bounding box center [1041, 357] width 514 height 28
click at [1170, 367] on input "رانشو" at bounding box center [1041, 357] width 514 height 28
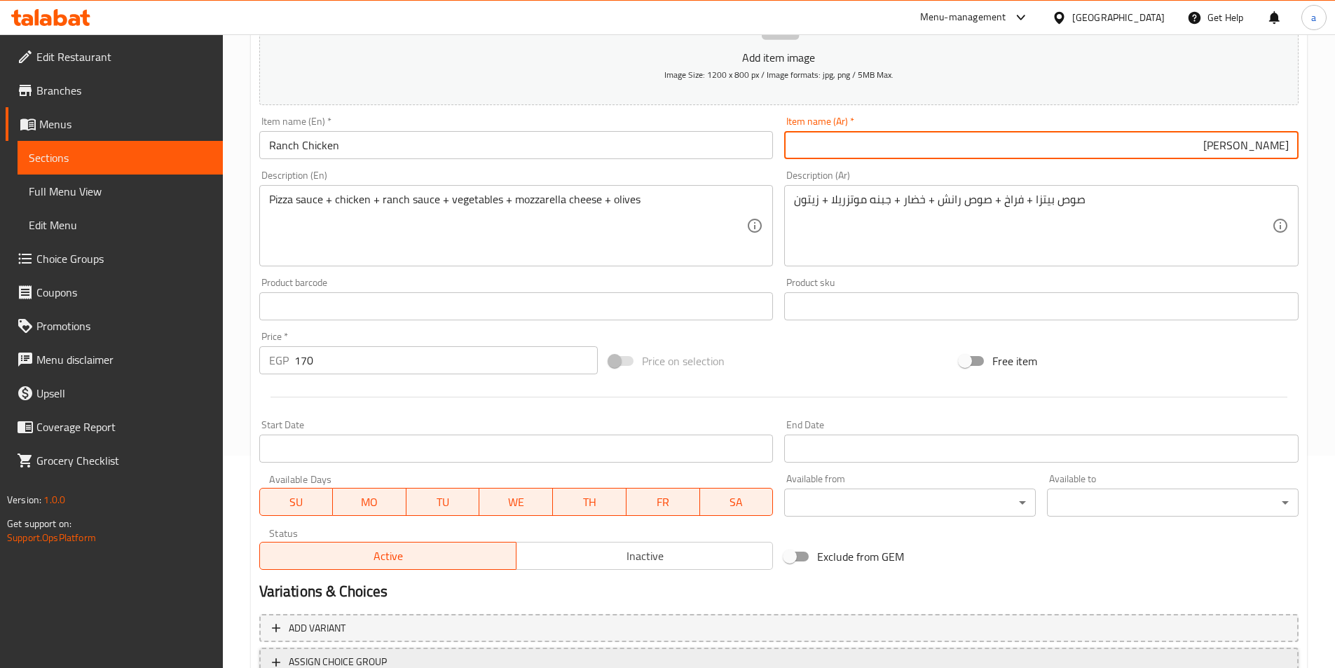
scroll to position [322, 0]
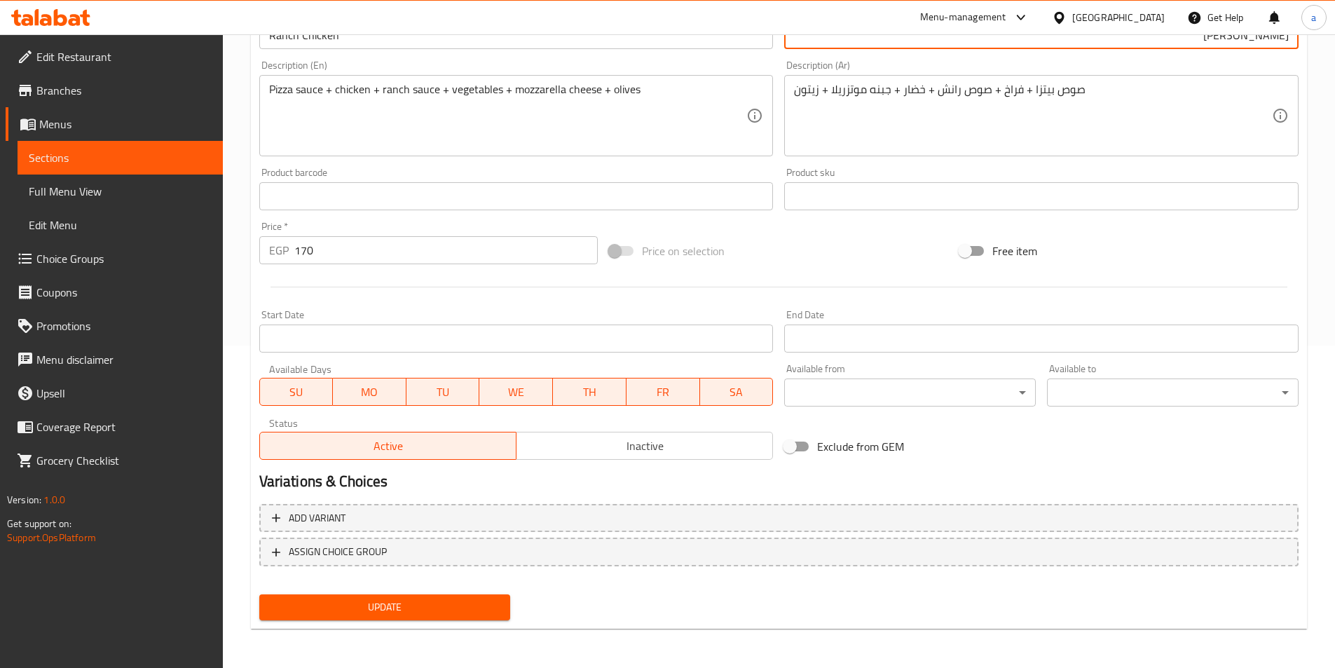
type input "[PERSON_NAME]"
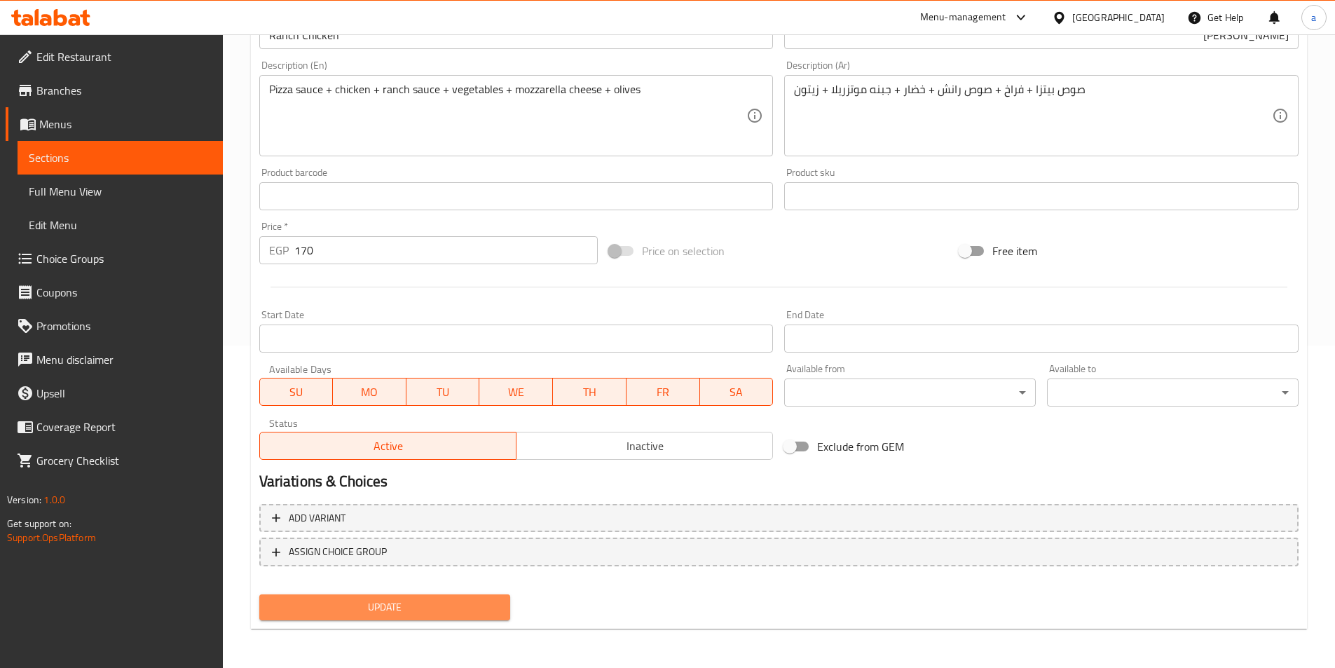
click at [479, 599] on span "Update" at bounding box center [384, 607] width 229 height 18
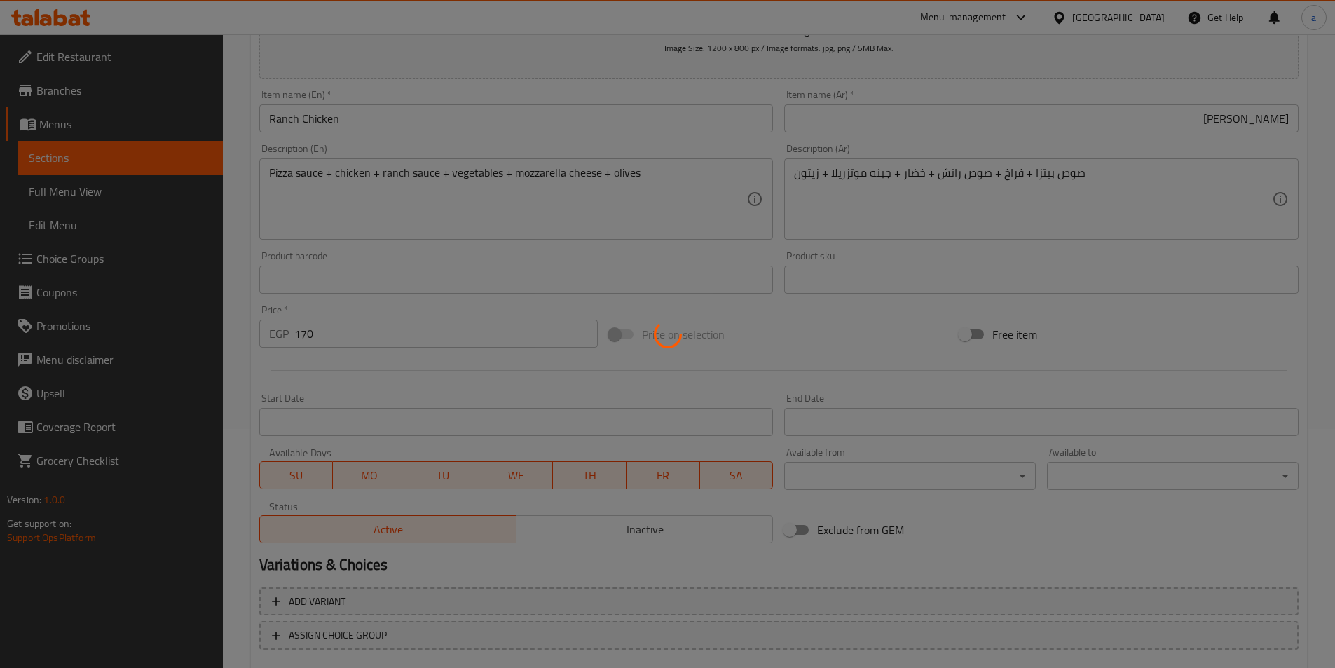
scroll to position [112, 0]
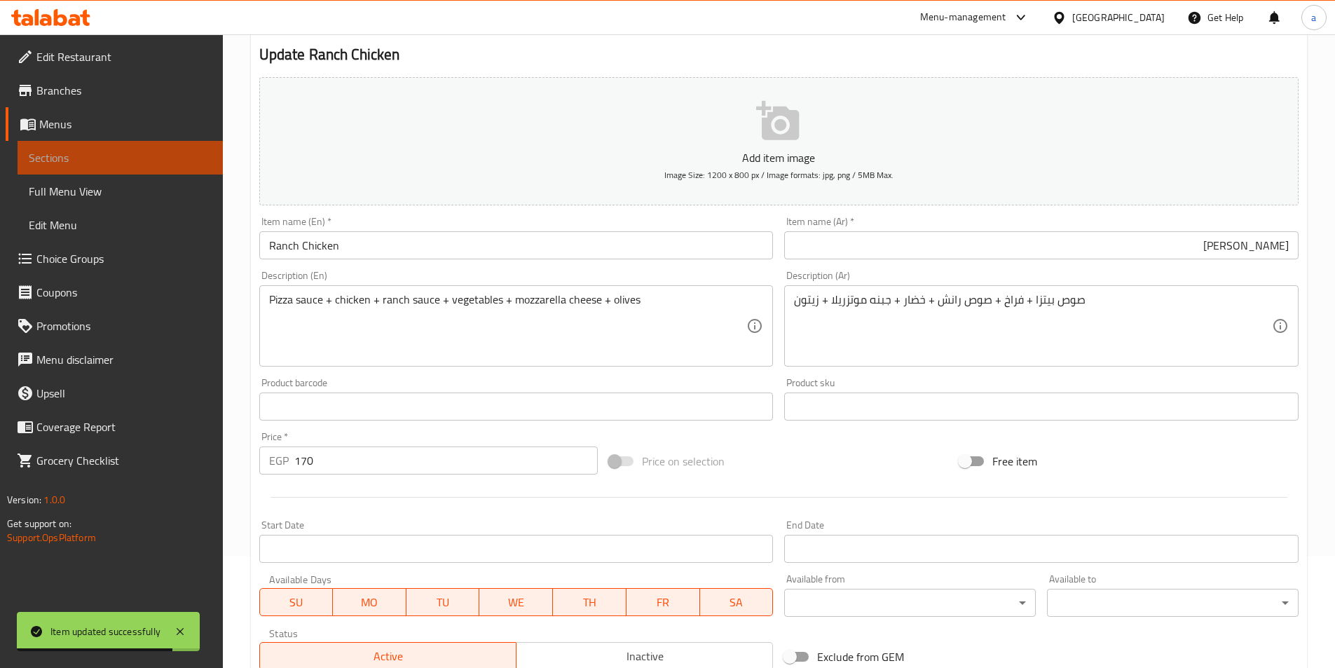
click at [100, 153] on span "Sections" at bounding box center [120, 157] width 183 height 17
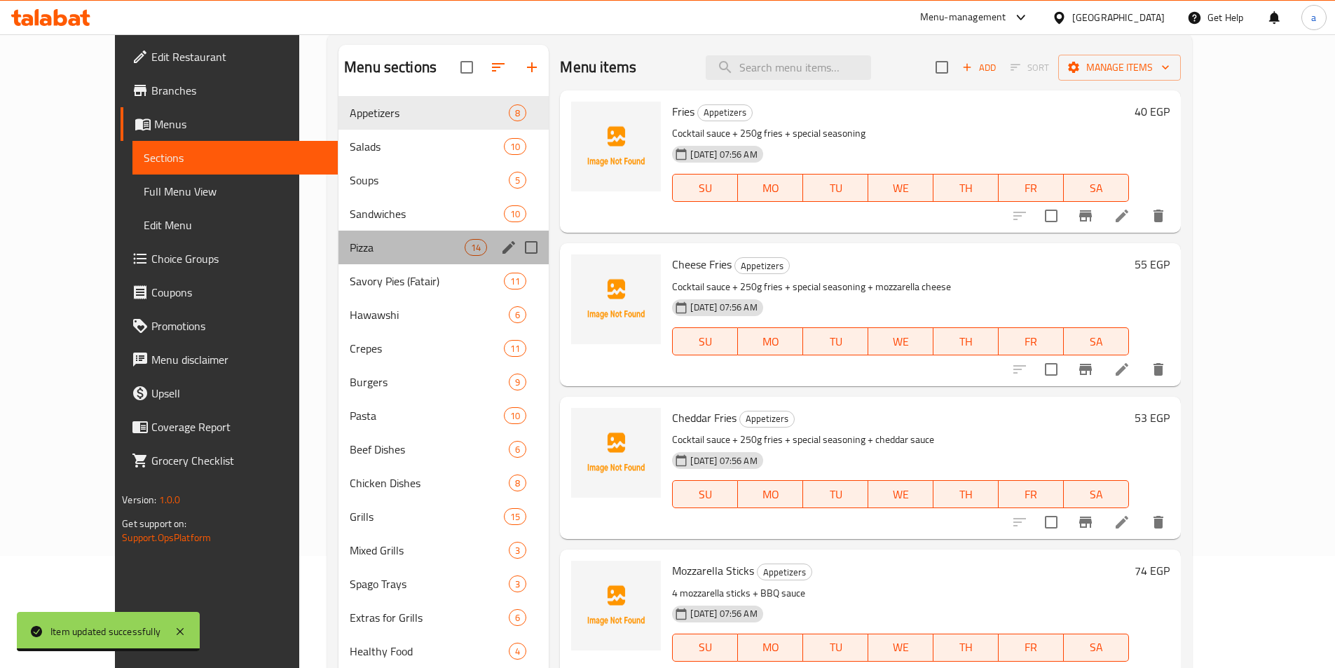
click at [338, 235] on div "Pizza 14" at bounding box center [443, 248] width 210 height 34
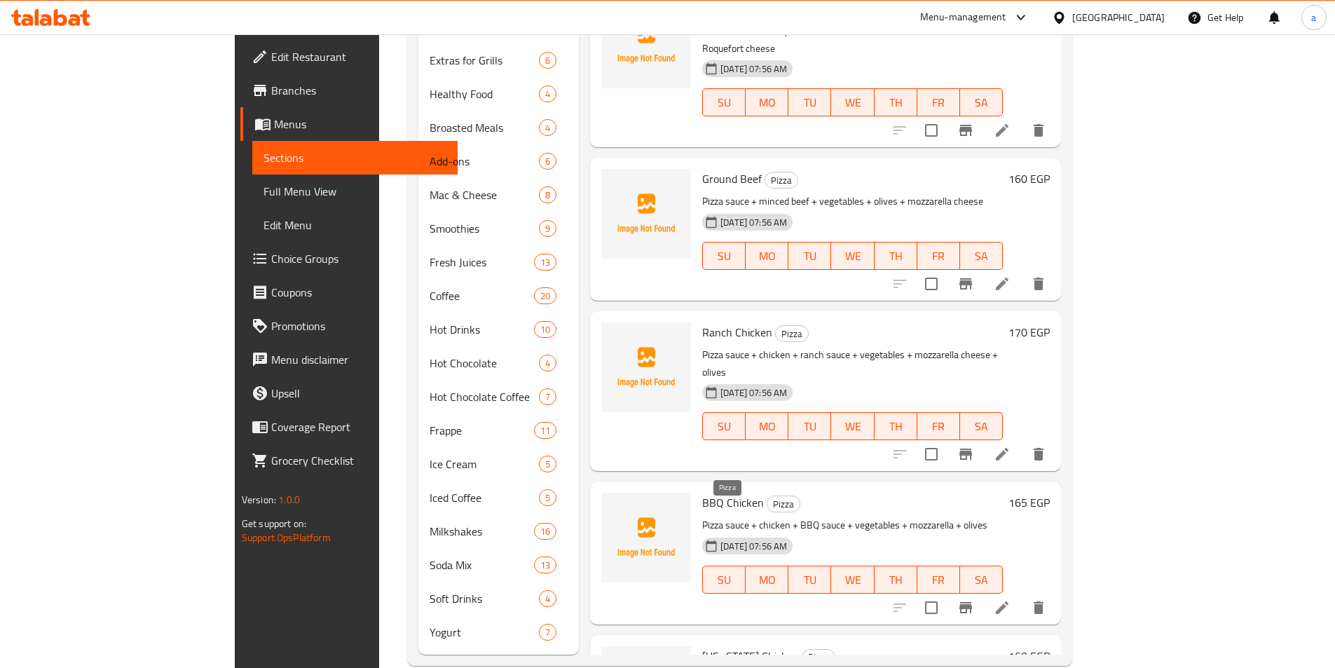
scroll to position [695, 0]
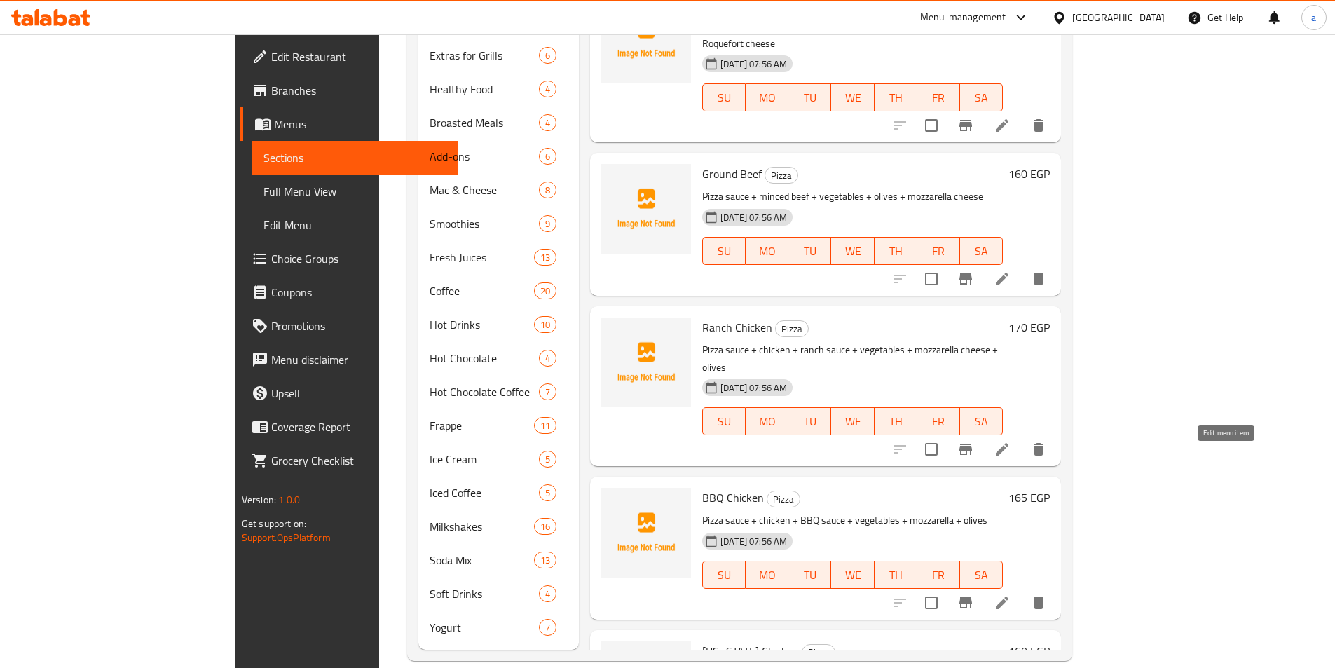
click at [1010, 594] on icon at bounding box center [1002, 602] width 17 height 17
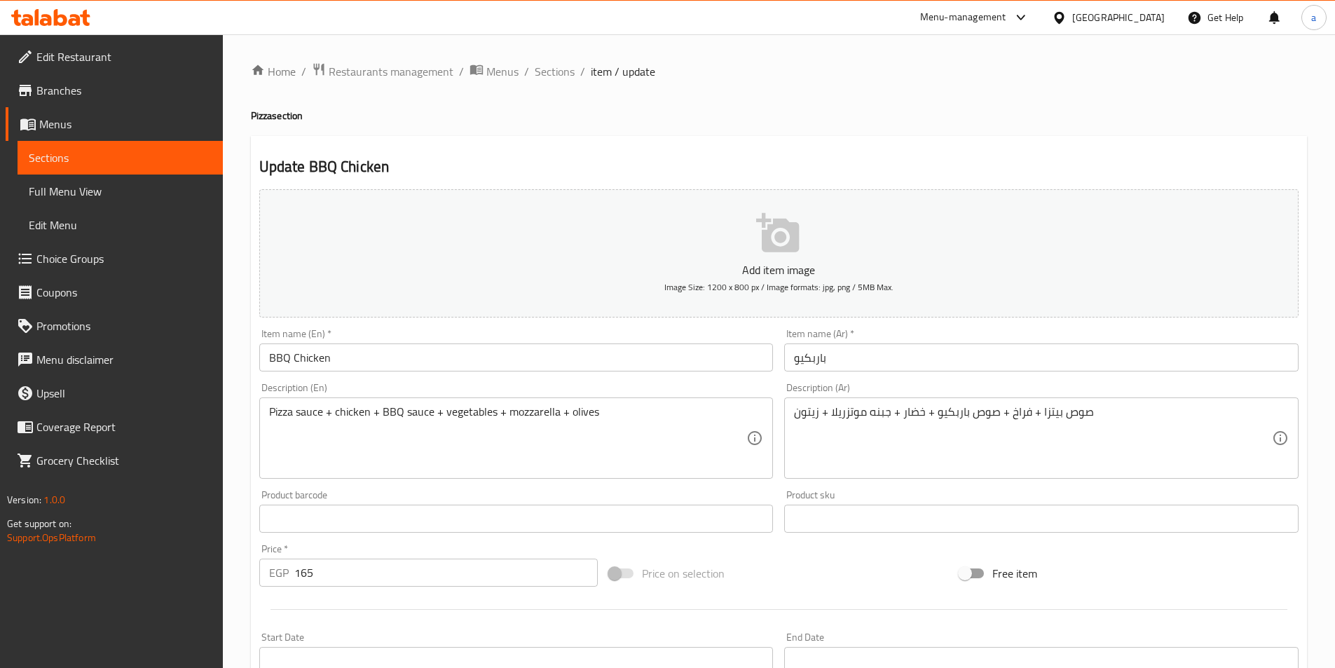
click at [791, 359] on input "باربكيو" at bounding box center [1041, 357] width 514 height 28
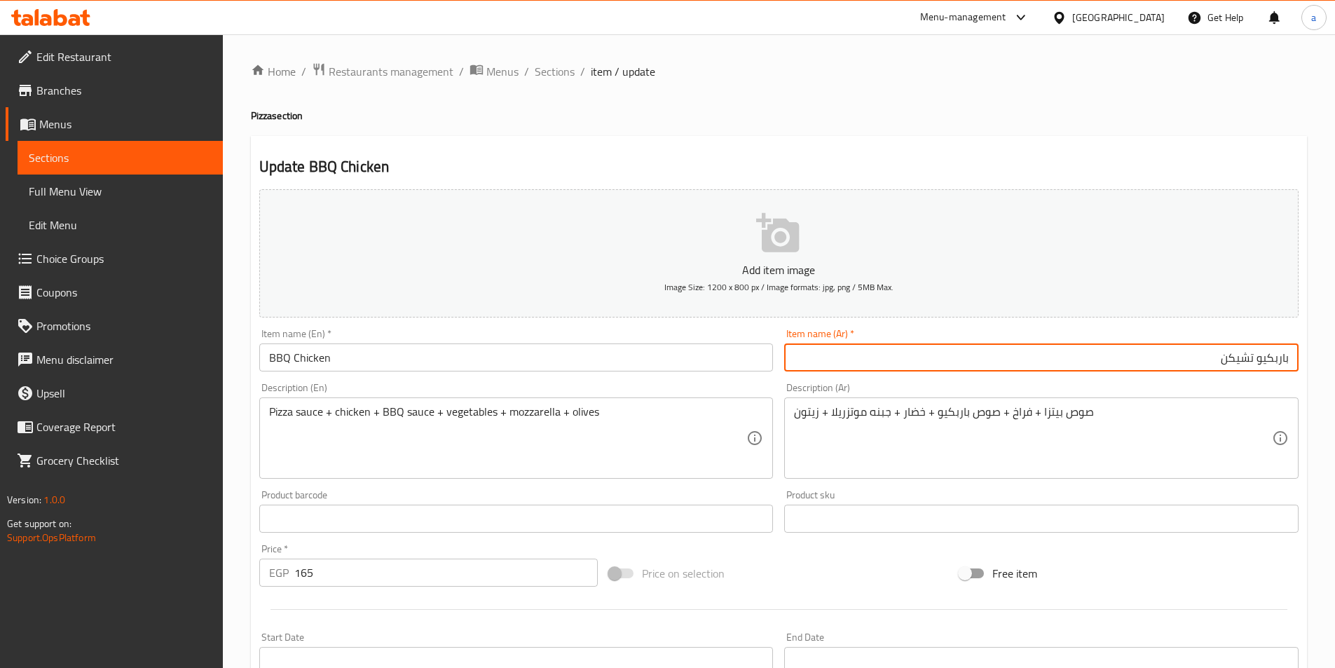
type input "باربكيو تشيكن"
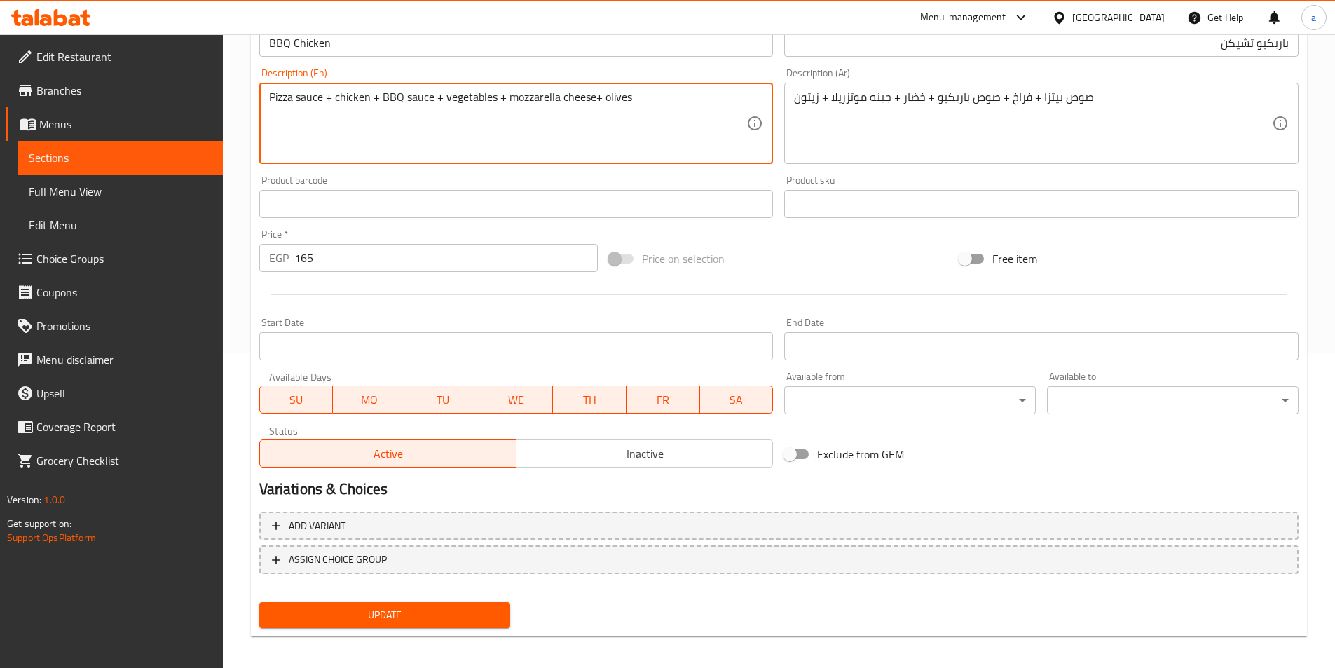
scroll to position [322, 0]
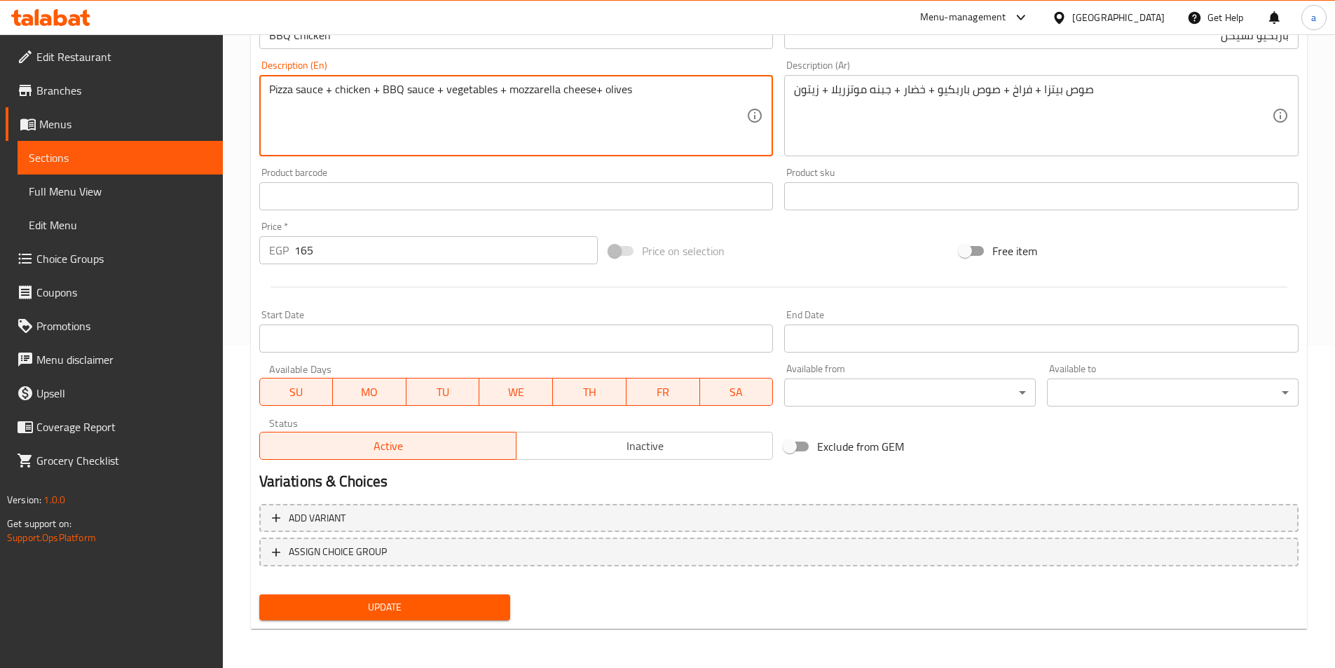
type textarea "Pizza sauce + chicken + BBQ sauce + vegetables + mozzarella cheese+ olives"
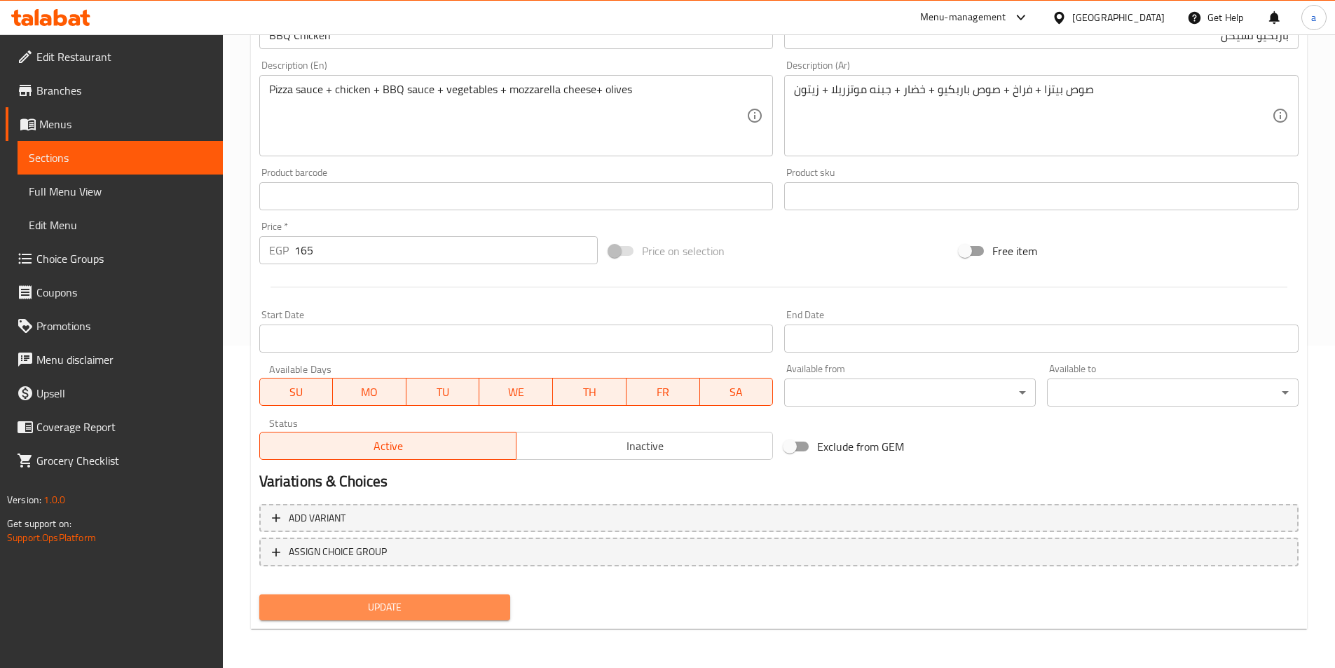
click at [459, 614] on span "Update" at bounding box center [384, 607] width 229 height 18
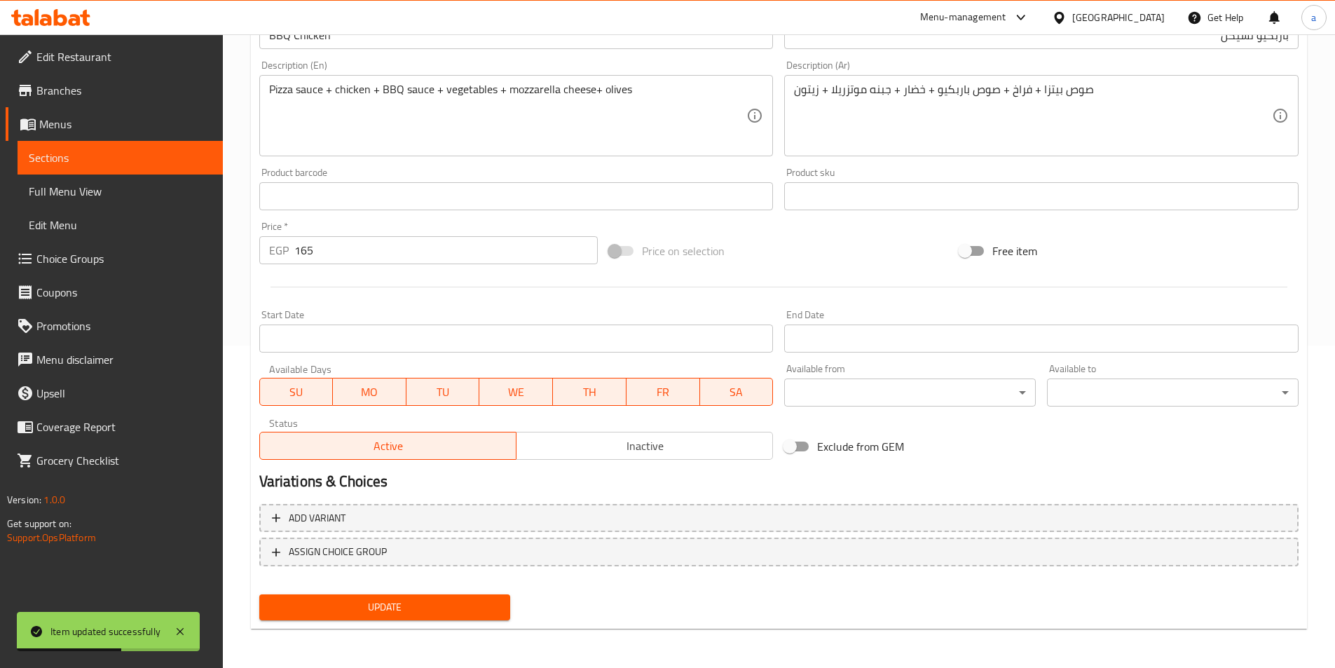
click at [75, 167] on link "Sections" at bounding box center [120, 158] width 205 height 34
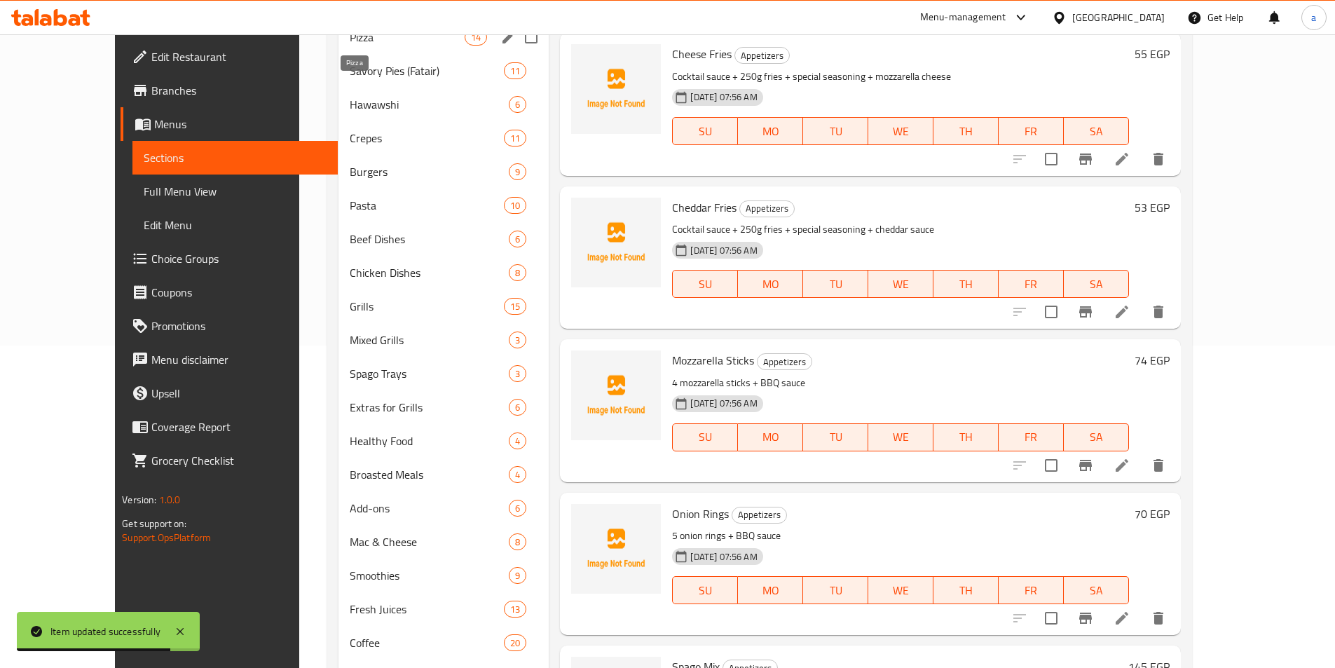
click at [350, 41] on span "Pizza" at bounding box center [407, 37] width 115 height 17
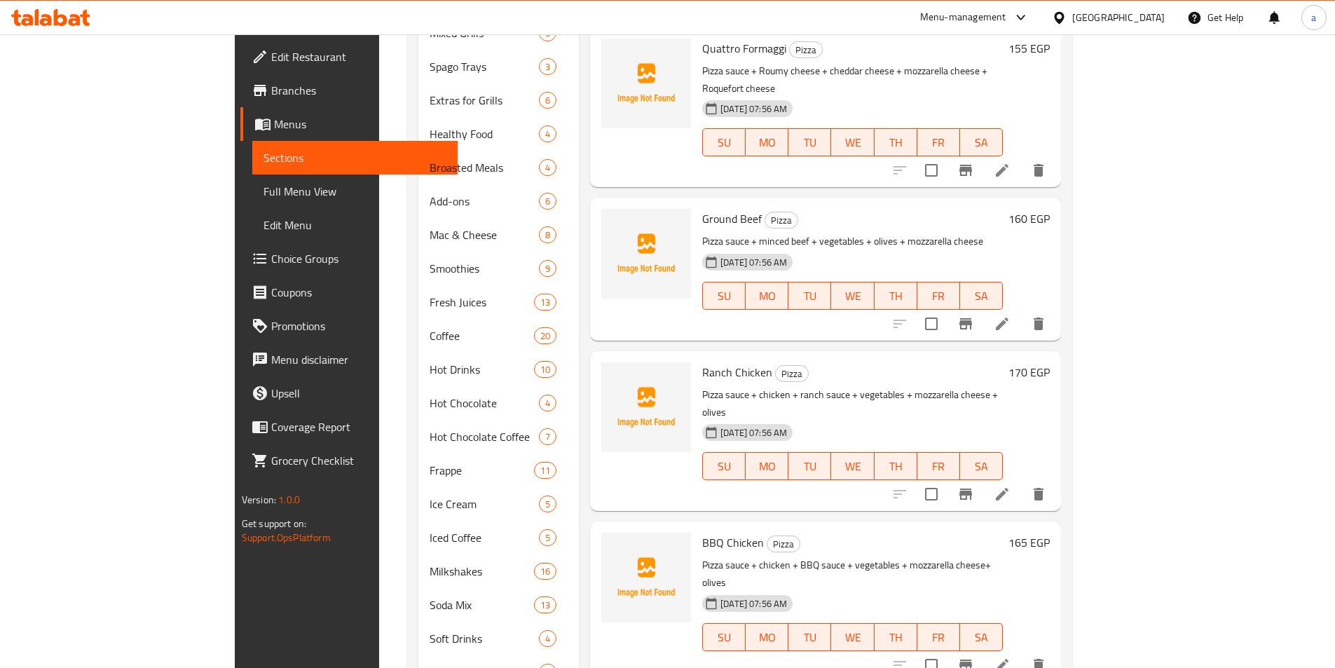
scroll to position [695, 0]
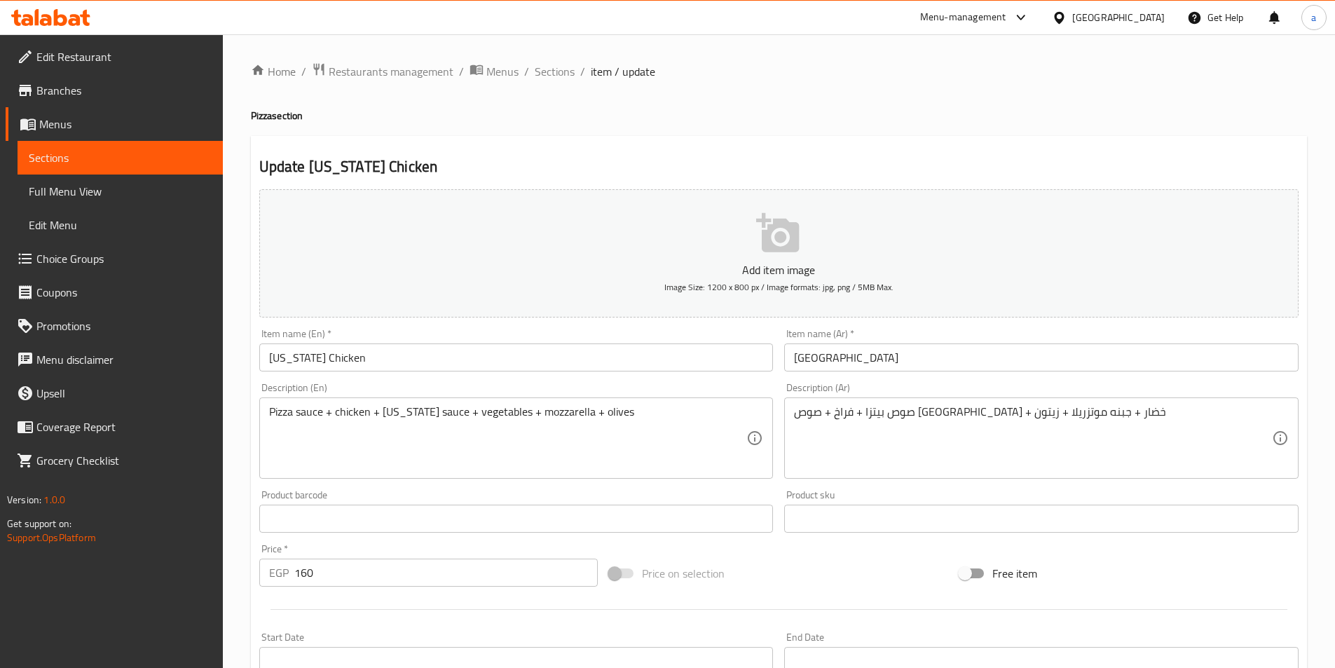
click at [797, 359] on input "[GEOGRAPHIC_DATA]" at bounding box center [1041, 357] width 514 height 28
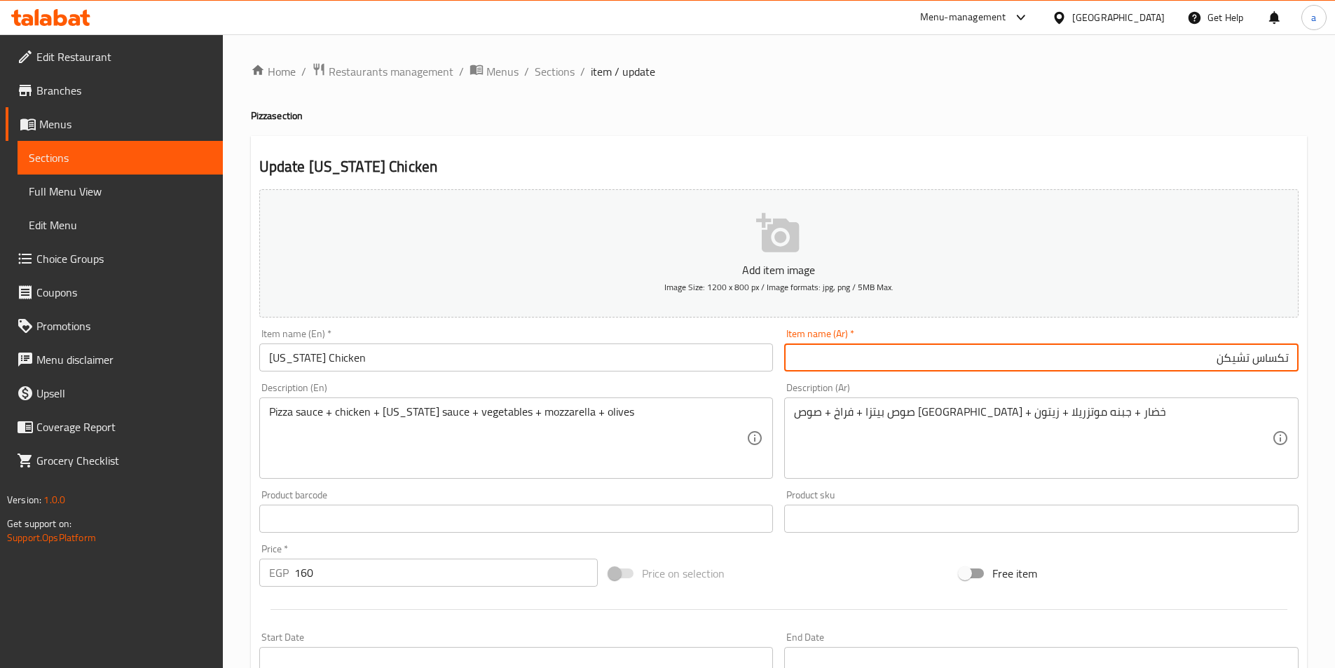
type input "تكساس تشيكن"
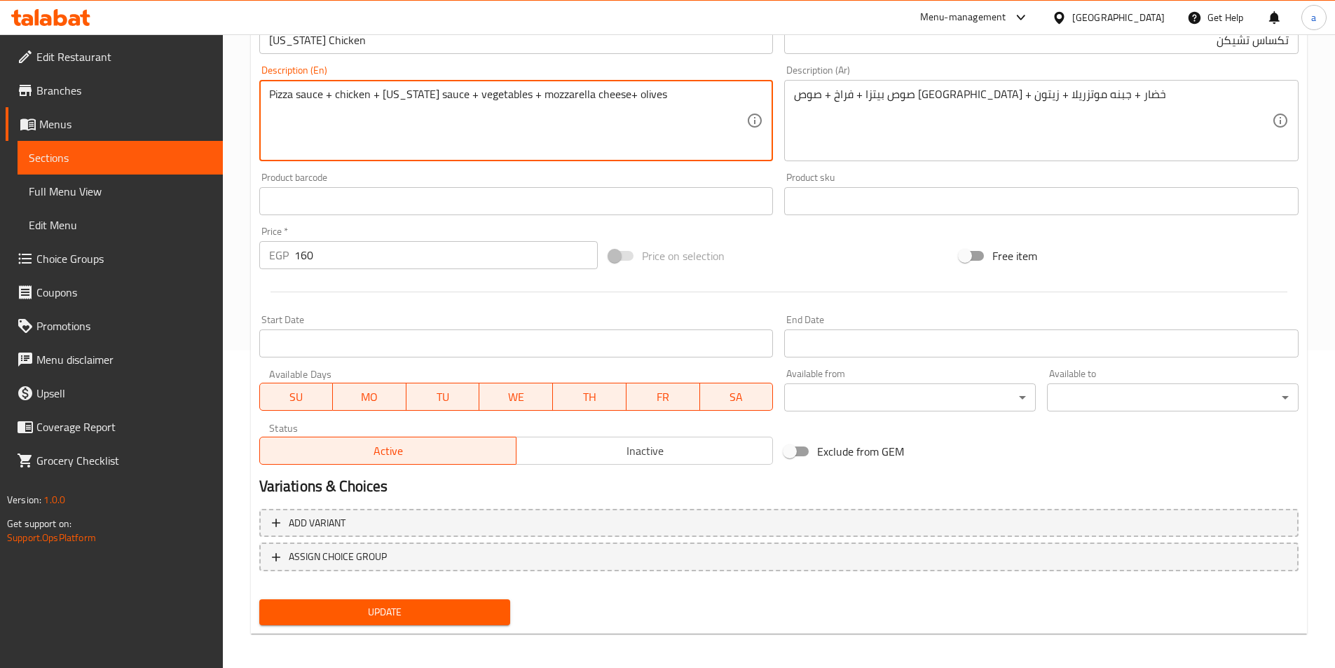
scroll to position [322, 0]
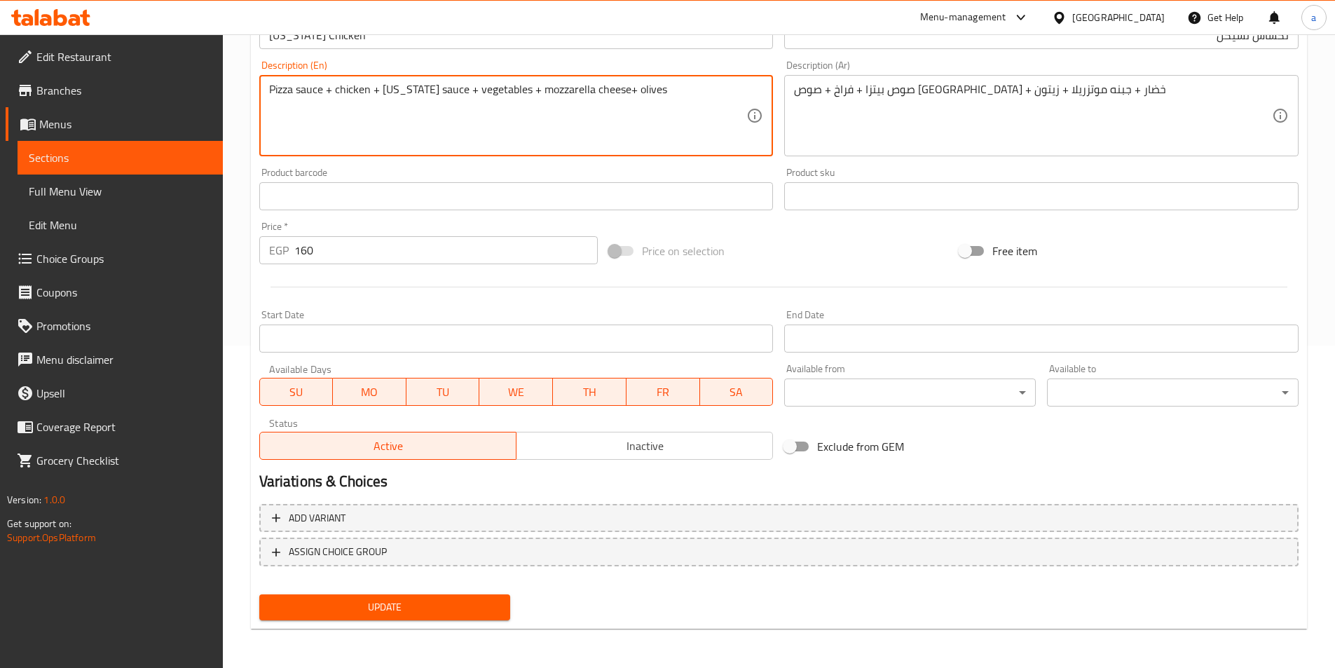
type textarea "Pizza sauce + chicken + [US_STATE] sauce + vegetables + mozzarella cheese+ oliv…"
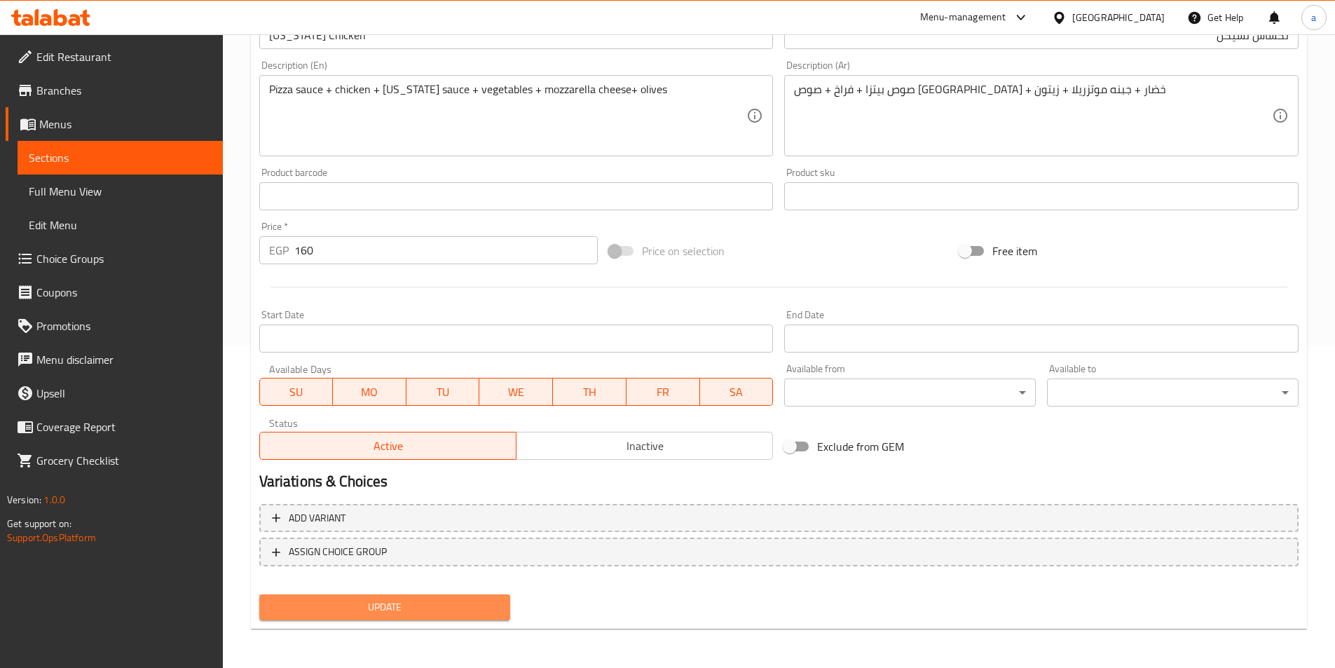
click at [472, 603] on span "Update" at bounding box center [384, 607] width 229 height 18
click at [162, 177] on link "Full Menu View" at bounding box center [120, 191] width 205 height 34
click at [161, 162] on span "Sections" at bounding box center [120, 157] width 183 height 17
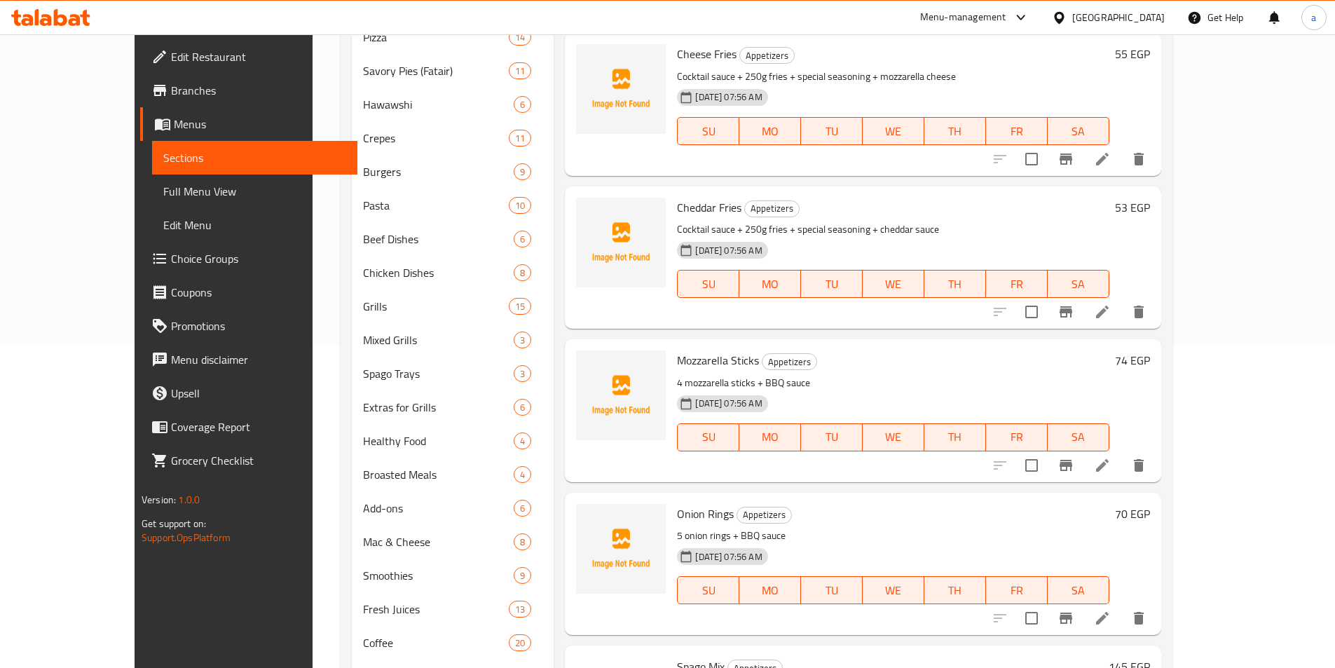
scroll to position [196, 0]
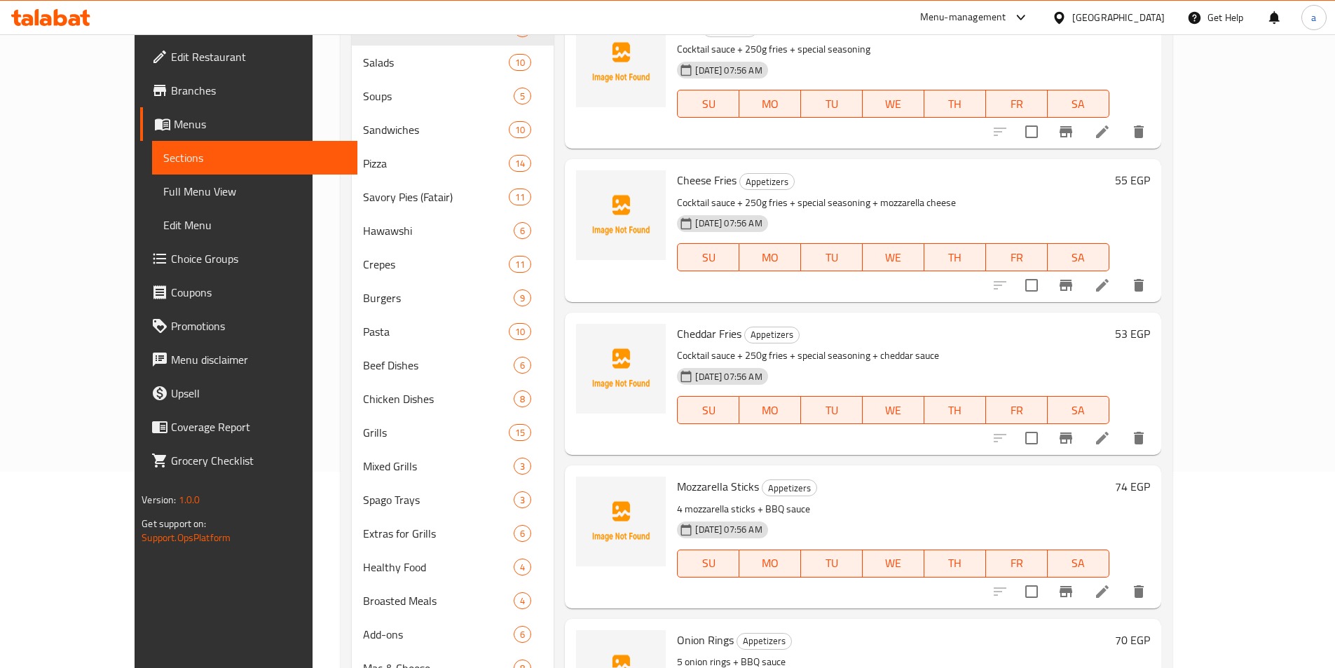
click at [163, 150] on span "Sections" at bounding box center [254, 157] width 183 height 17
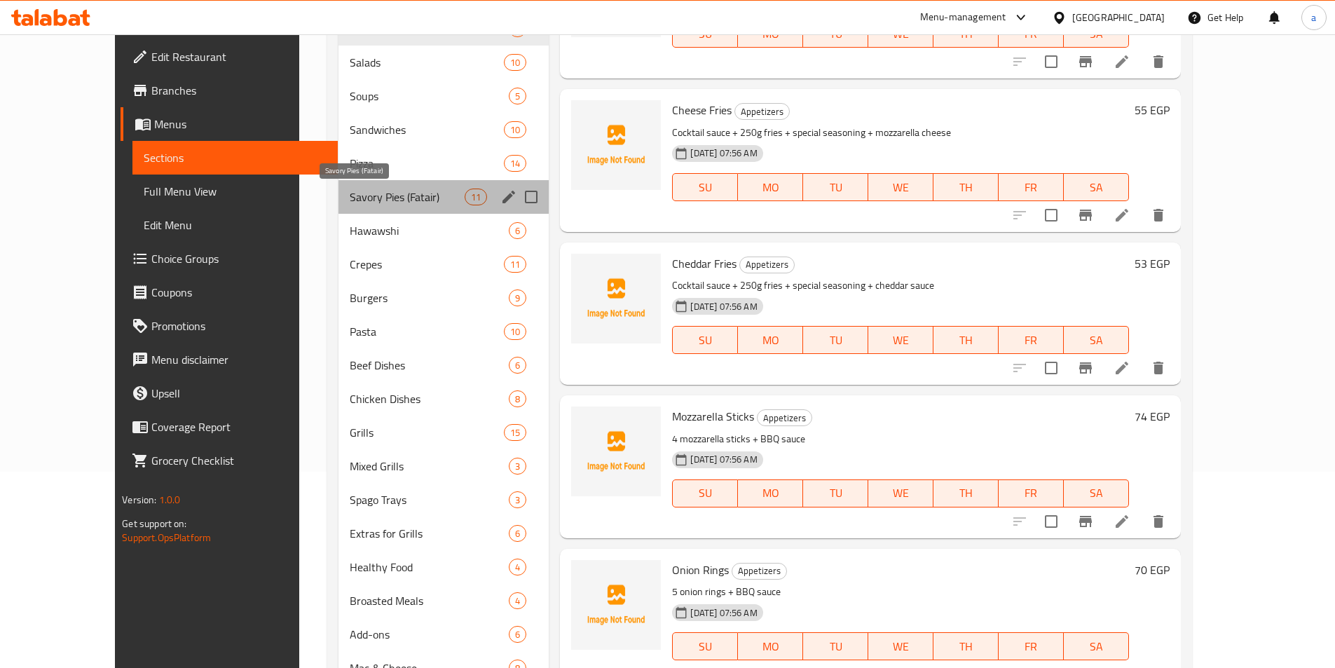
click at [350, 196] on span "Savory Pies (Fatair)" at bounding box center [407, 196] width 115 height 17
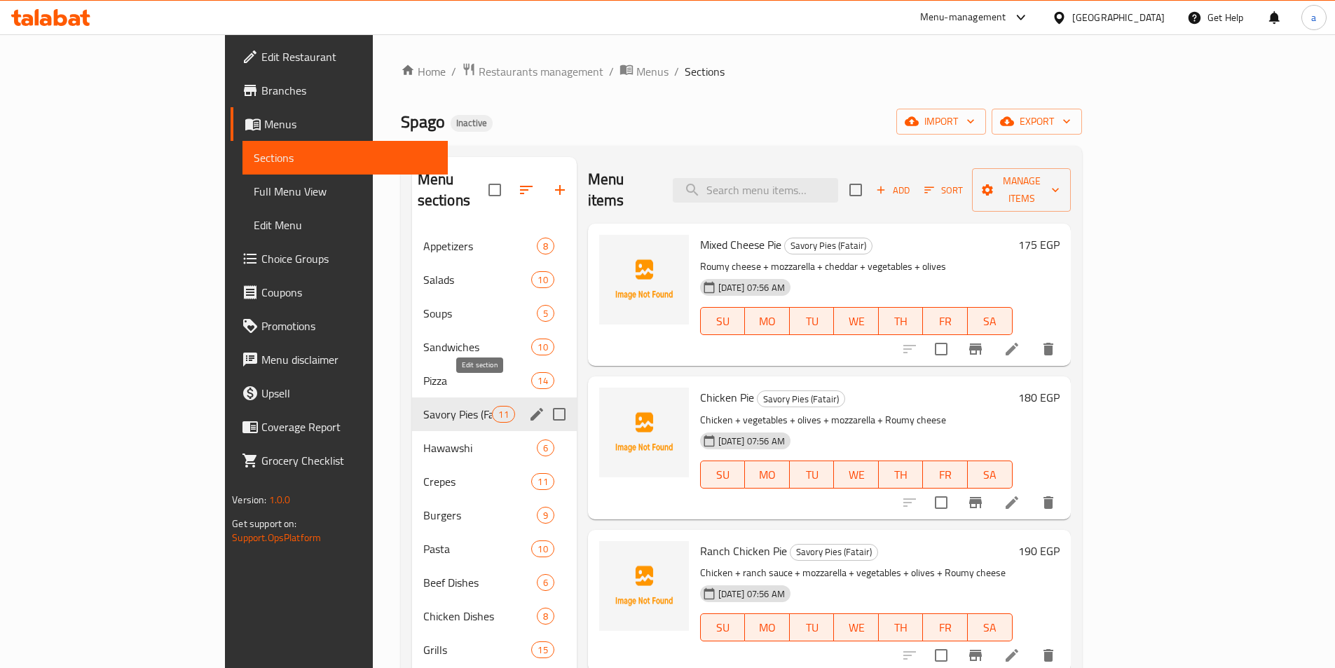
click at [528, 406] on icon "edit" at bounding box center [536, 414] width 17 height 17
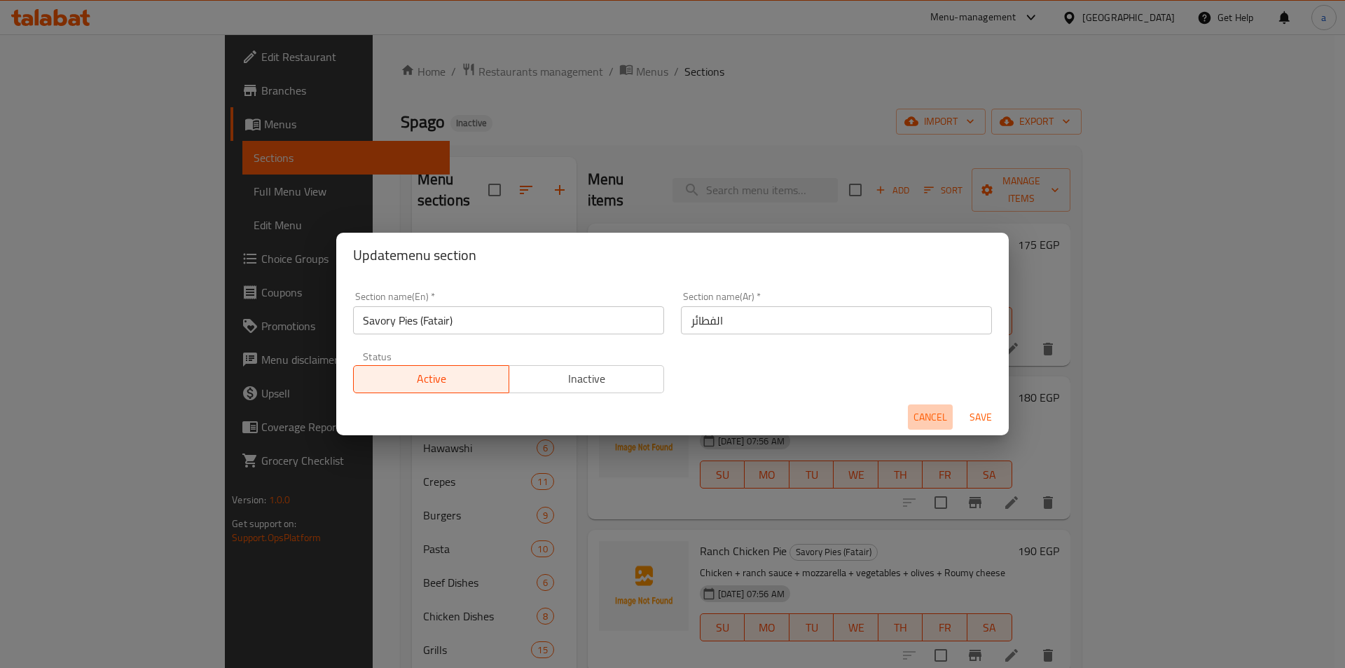
click at [915, 419] on span "Cancel" at bounding box center [931, 417] width 34 height 18
